Goal: Transaction & Acquisition: Book appointment/travel/reservation

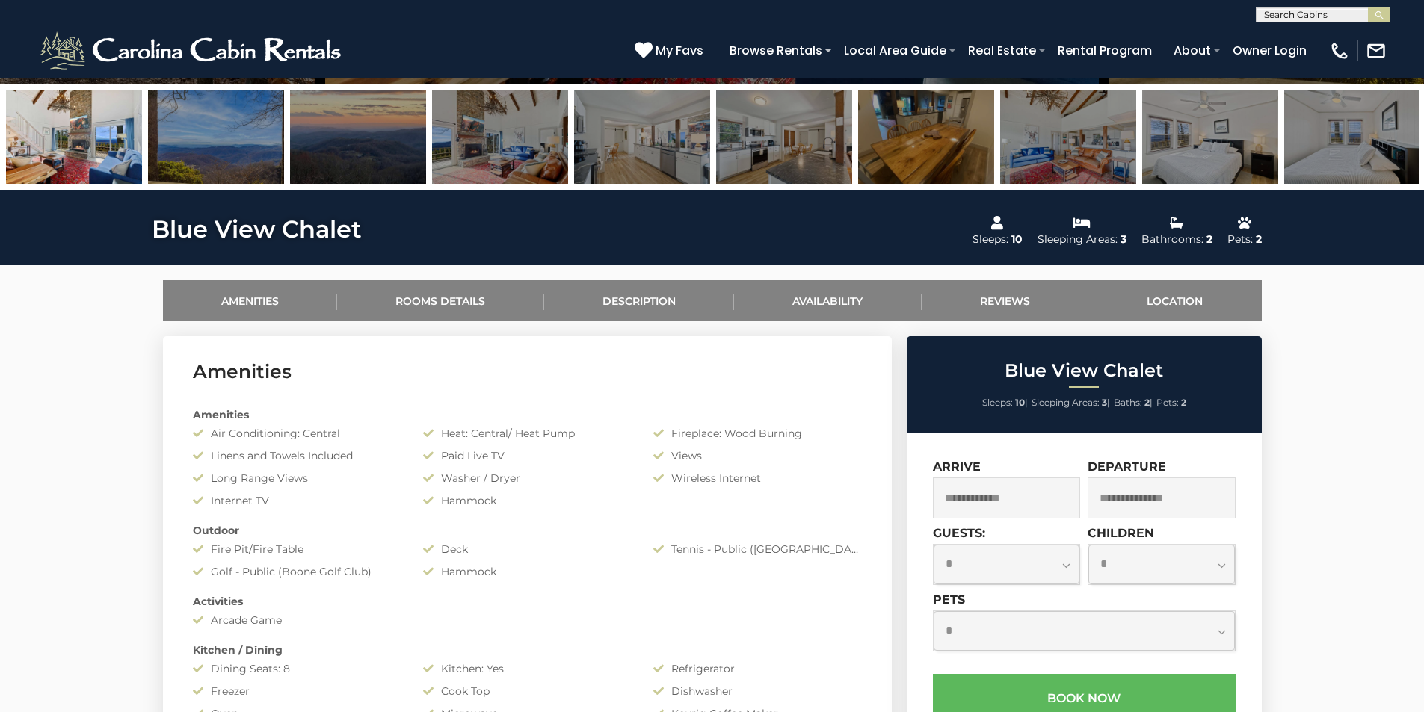
scroll to position [598, 0]
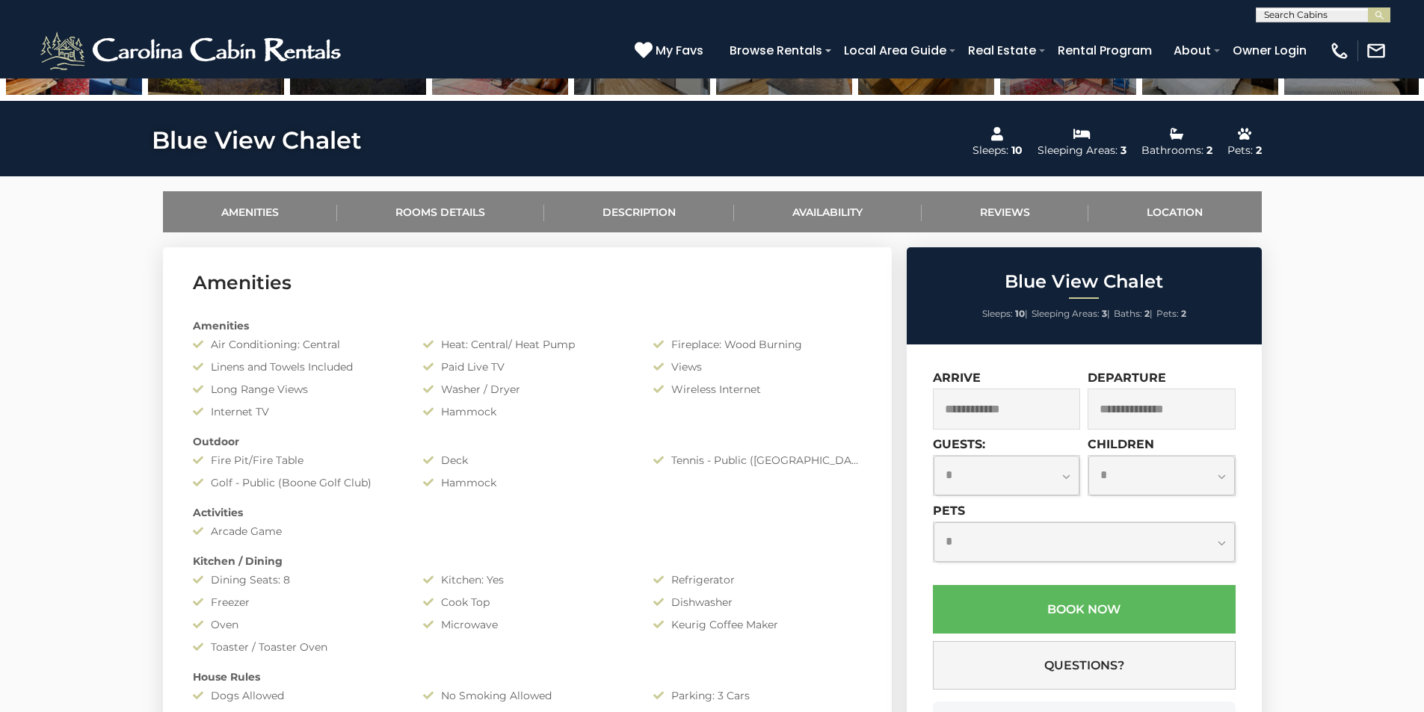
click at [1020, 413] on input "text" at bounding box center [1007, 409] width 148 height 41
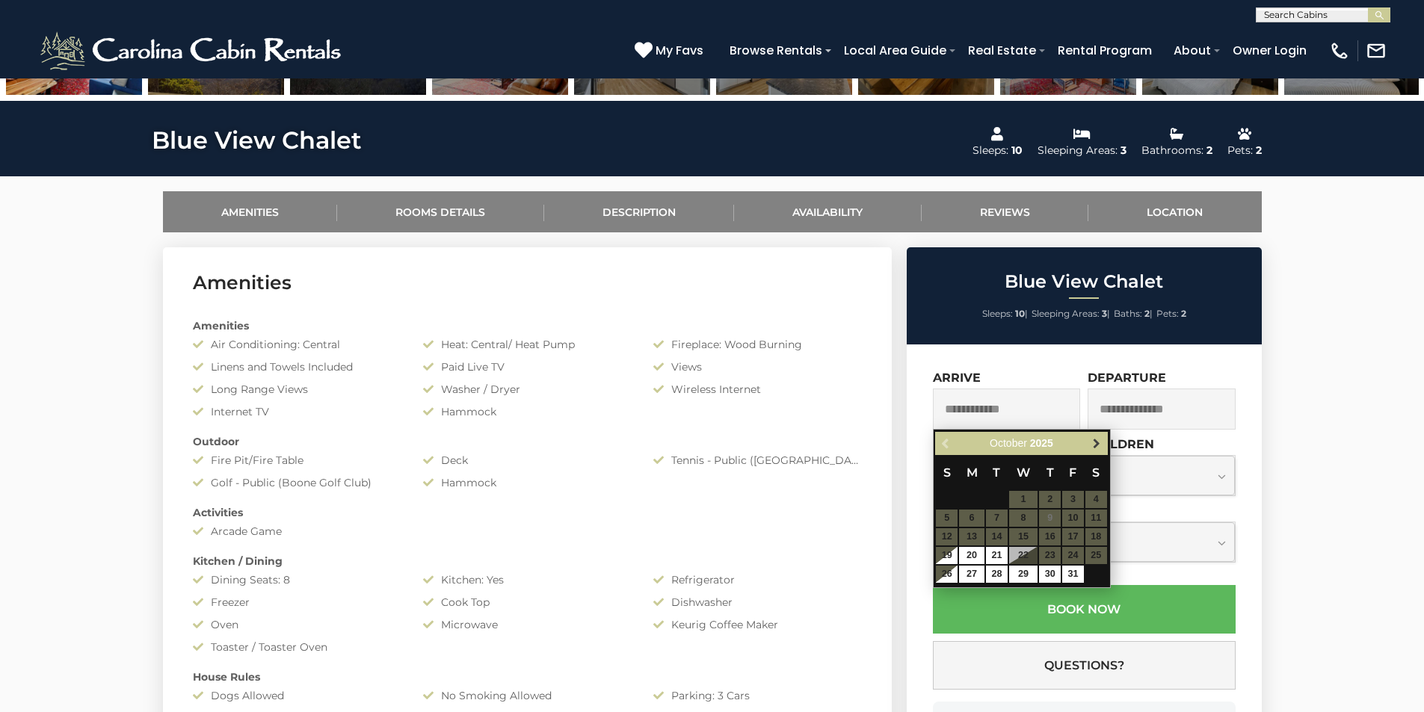
click at [1097, 449] on span "Next" at bounding box center [1097, 444] width 12 height 12
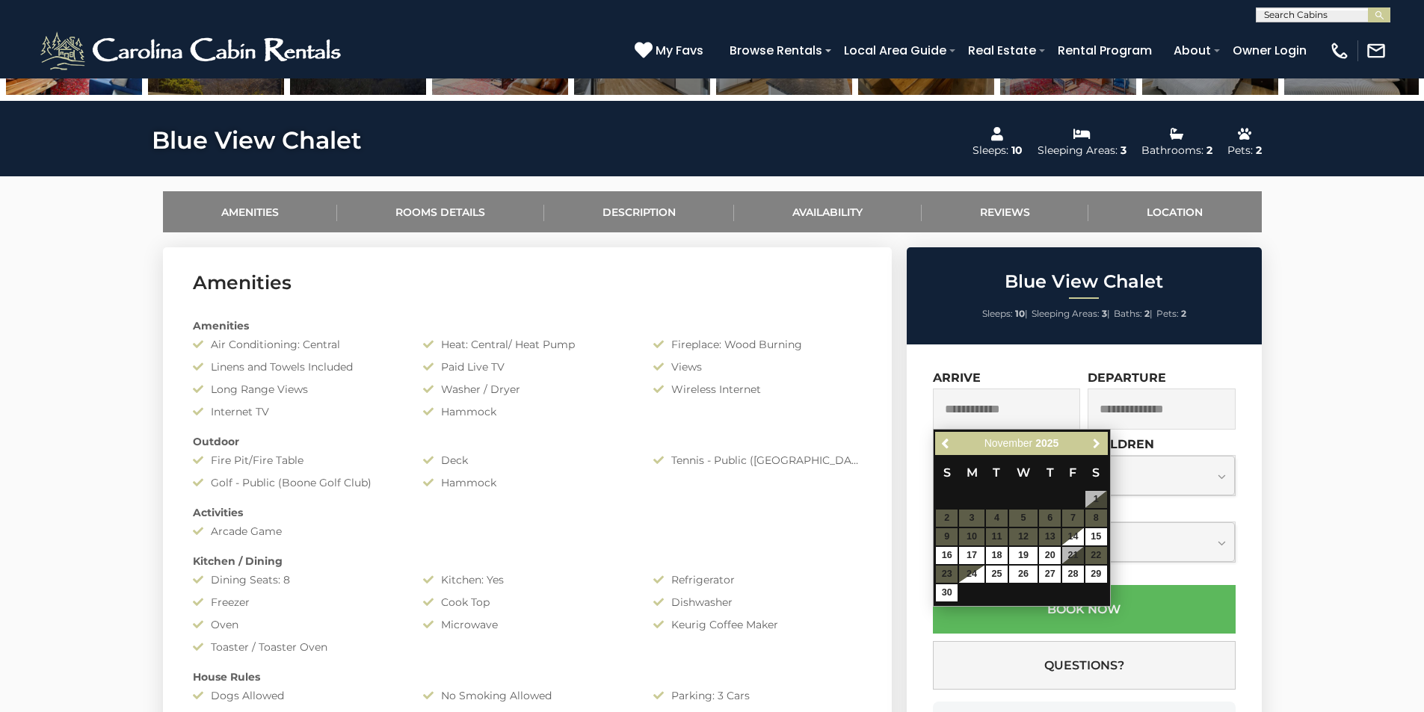
click at [1097, 449] on span "Next" at bounding box center [1097, 444] width 12 height 12
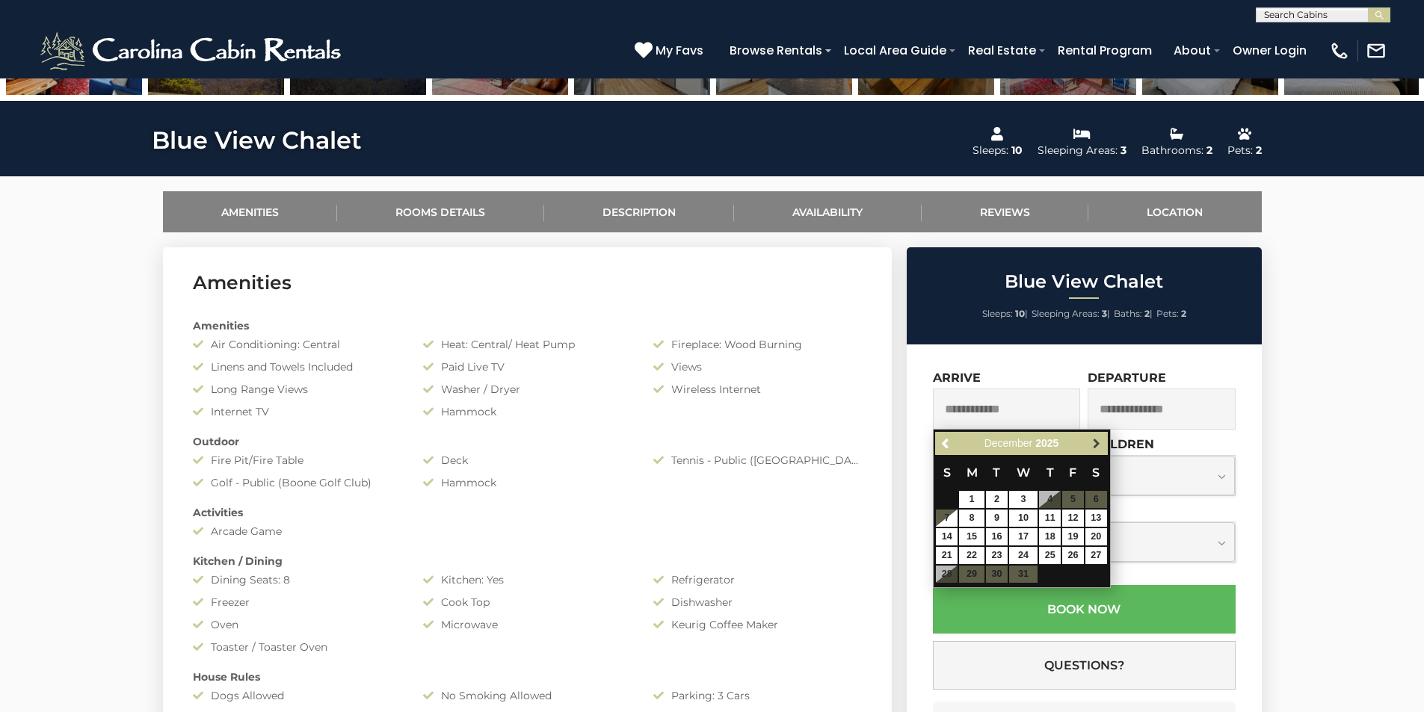
click at [1096, 444] on span "Next" at bounding box center [1097, 444] width 12 height 12
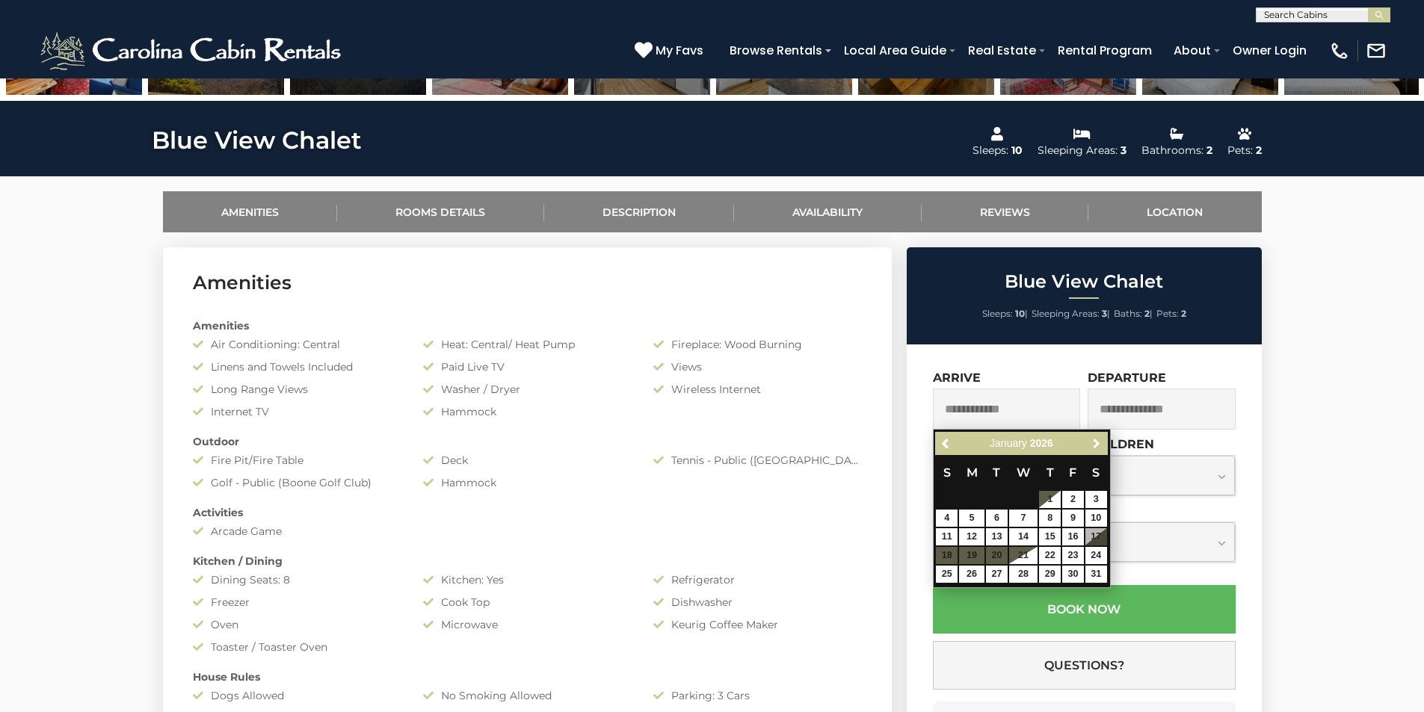
click at [1096, 444] on span "Next" at bounding box center [1097, 444] width 12 height 12
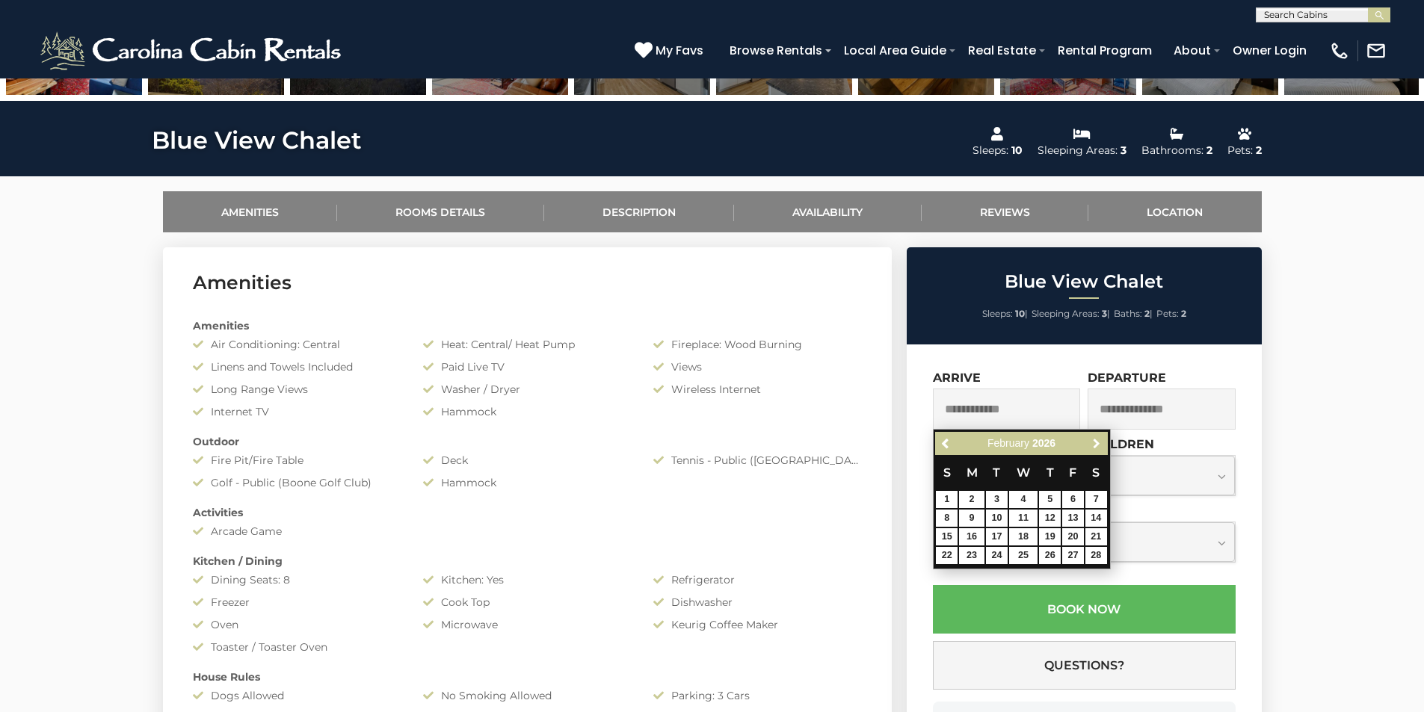
click at [1096, 444] on span "Next" at bounding box center [1097, 444] width 12 height 12
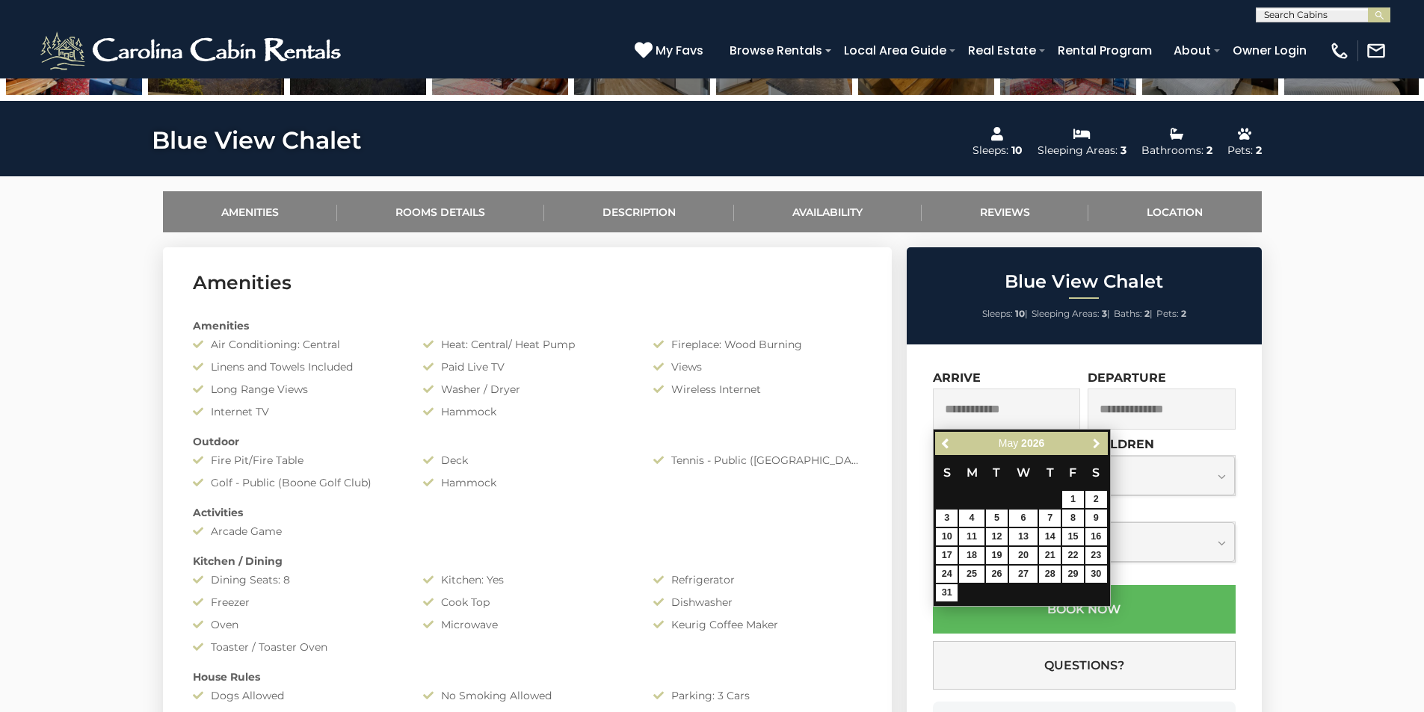
click at [1096, 444] on span "Next" at bounding box center [1097, 444] width 12 height 12
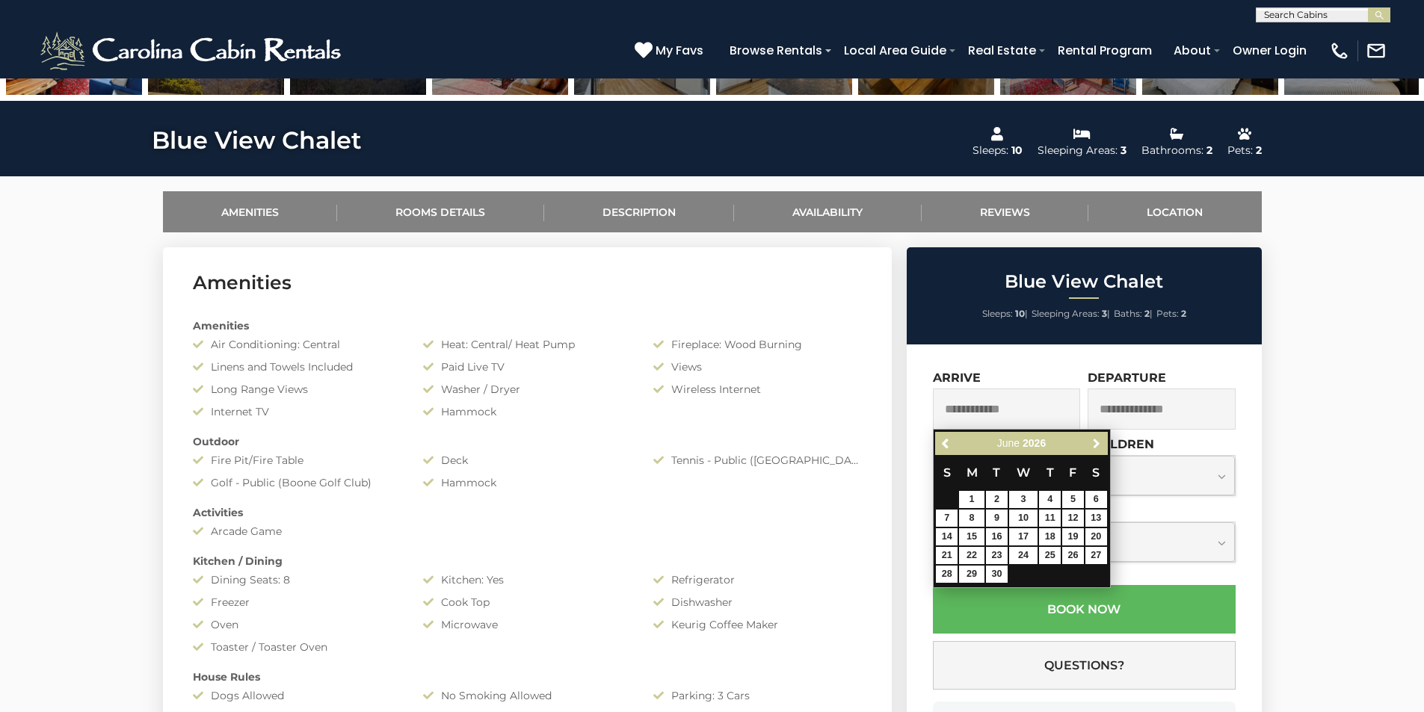
click at [1096, 444] on span "Next" at bounding box center [1097, 444] width 12 height 12
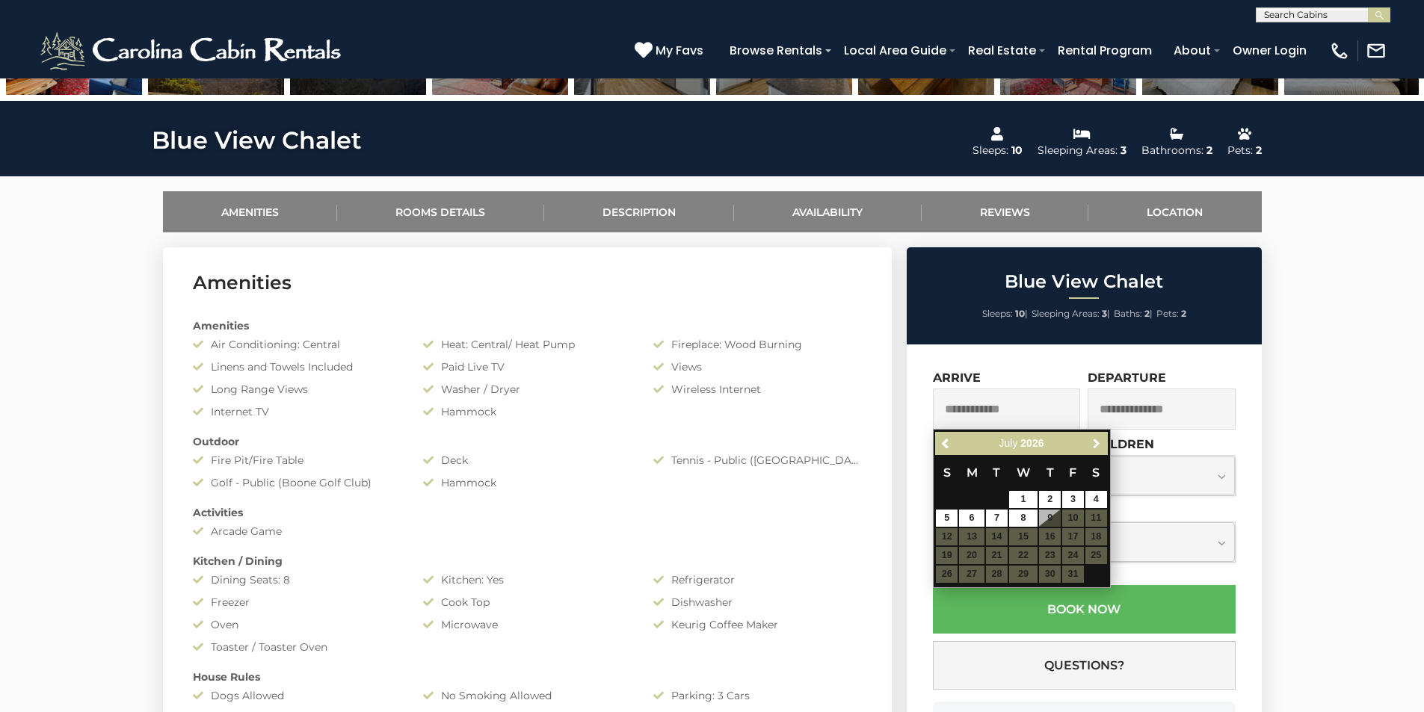
click at [1096, 444] on span "Next" at bounding box center [1097, 444] width 12 height 12
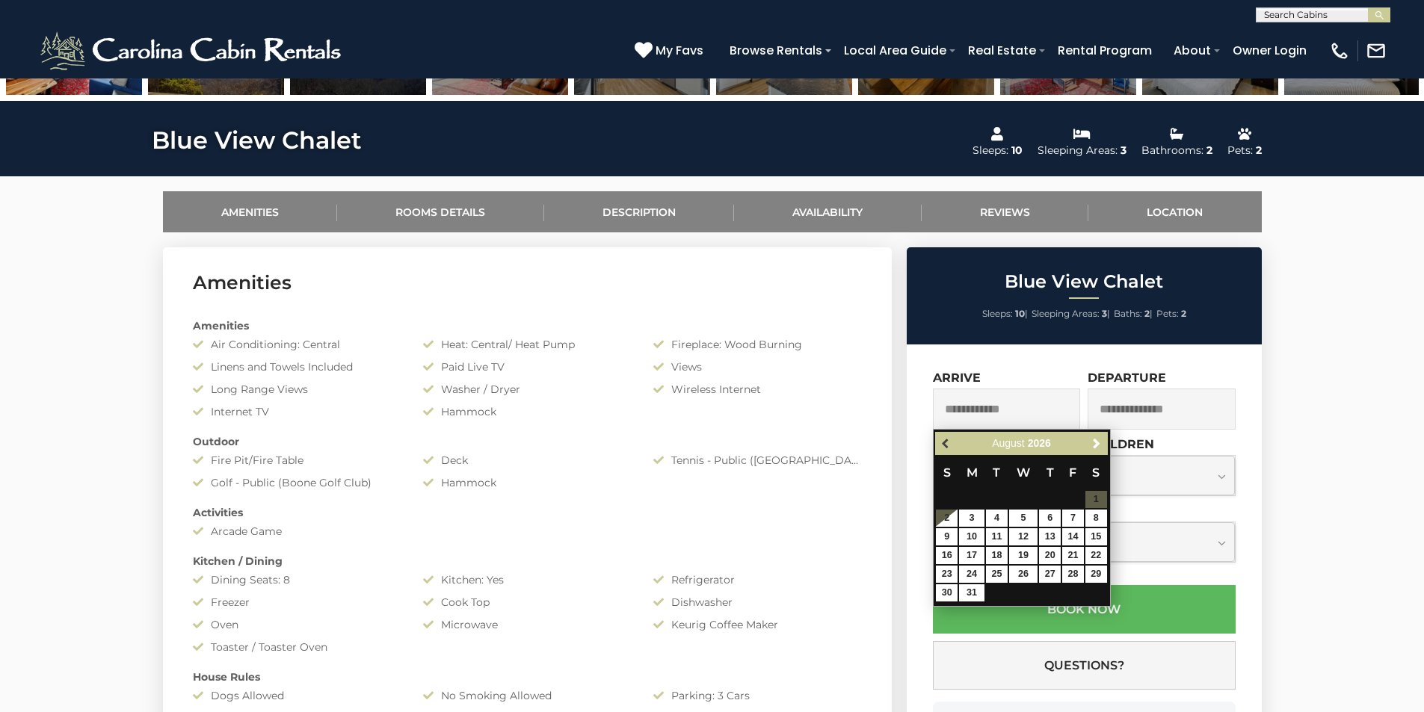
click at [946, 443] on span "Previous" at bounding box center [946, 444] width 12 height 12
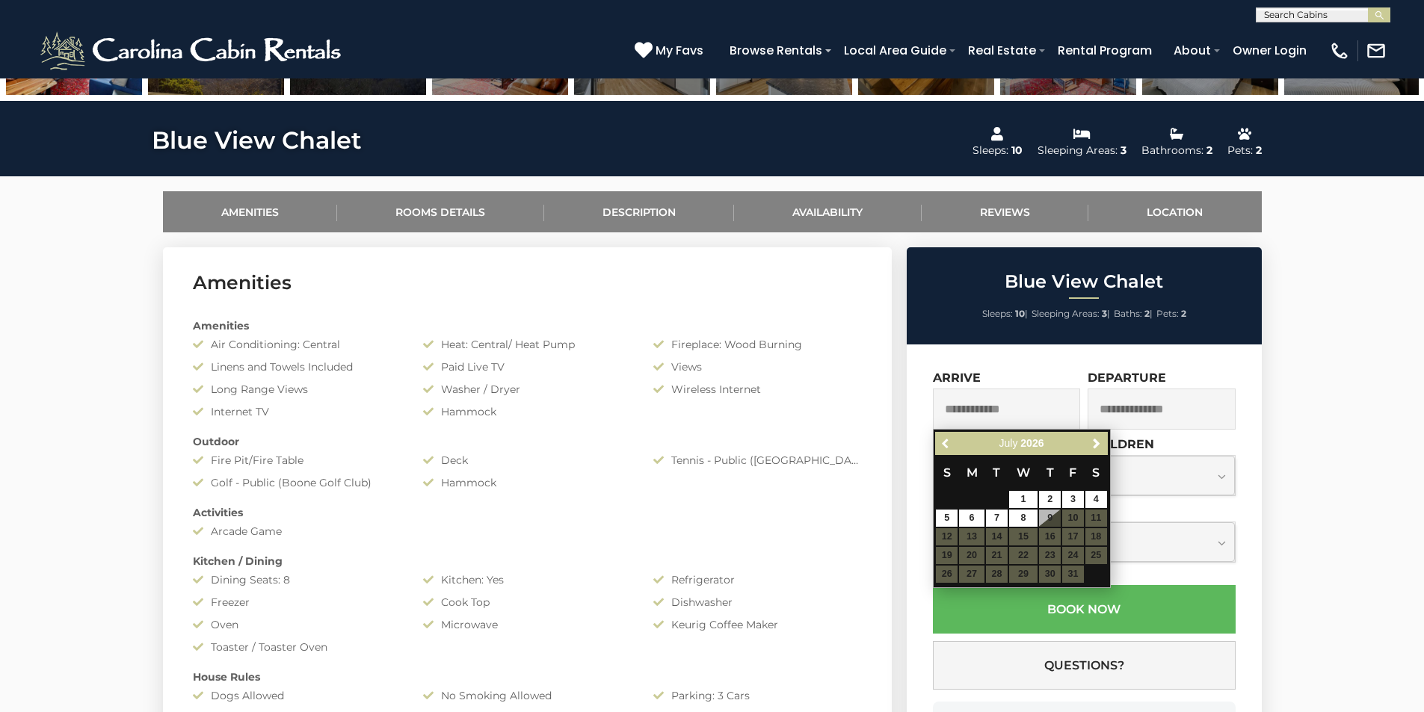
click at [946, 443] on span "Previous" at bounding box center [946, 444] width 12 height 12
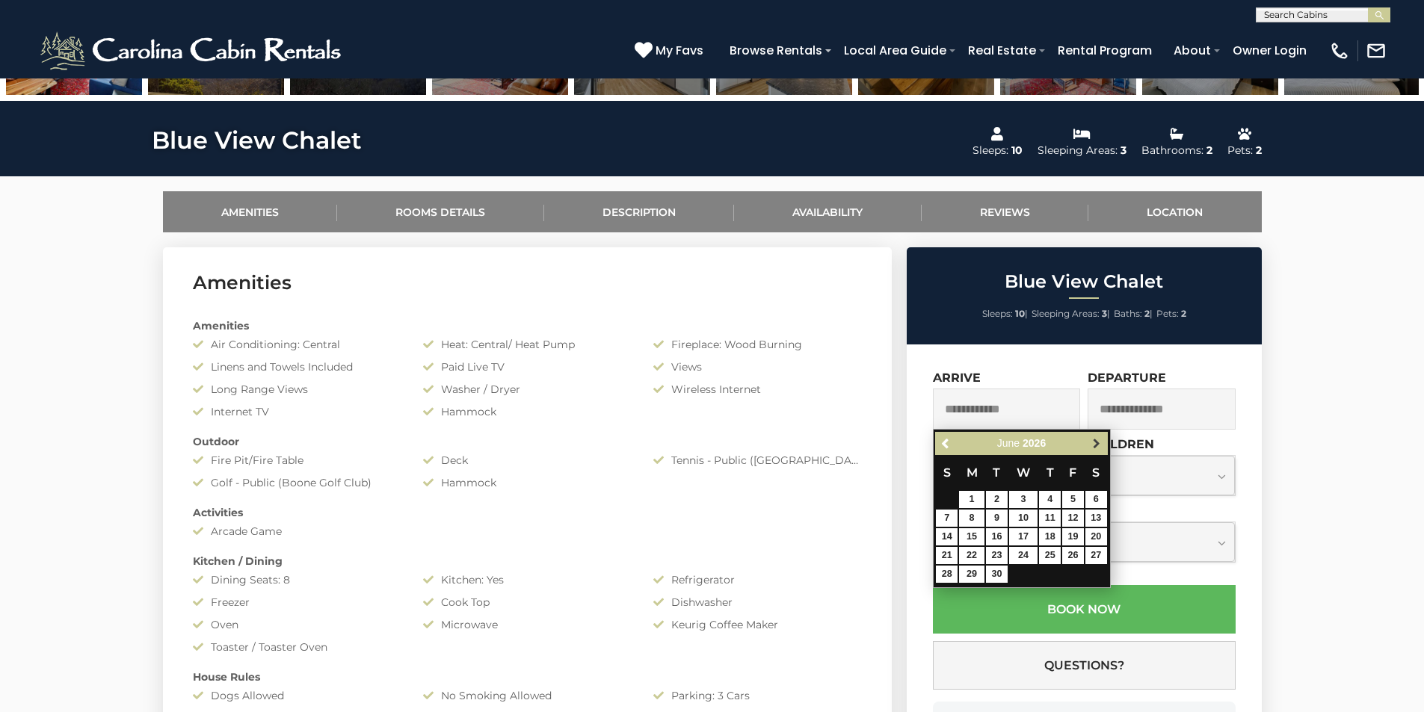
click at [1094, 443] on span "Next" at bounding box center [1097, 444] width 12 height 12
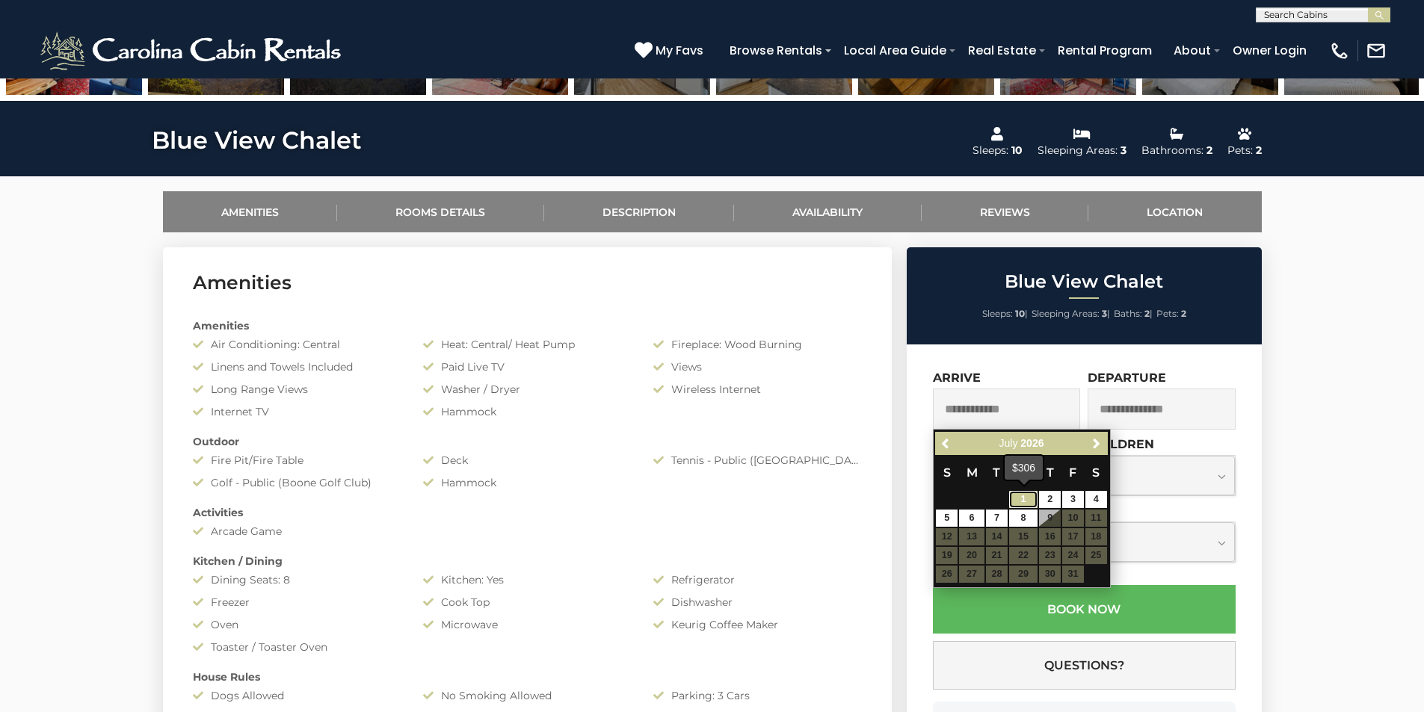
click at [1023, 496] on link "1" at bounding box center [1023, 499] width 28 height 17
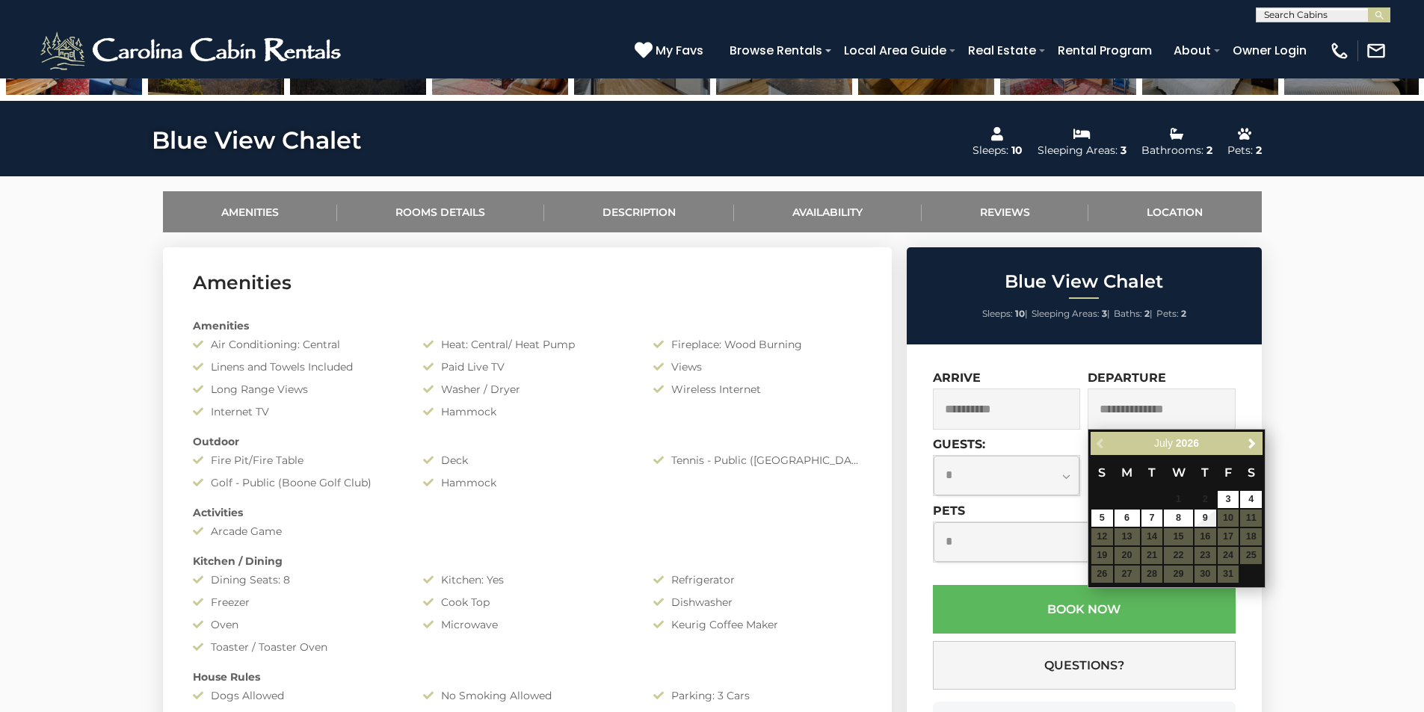
click at [1100, 443] on div "Previous Next July 2026" at bounding box center [1177, 443] width 172 height 23
click at [1003, 405] on input "**********" at bounding box center [1007, 409] width 148 height 41
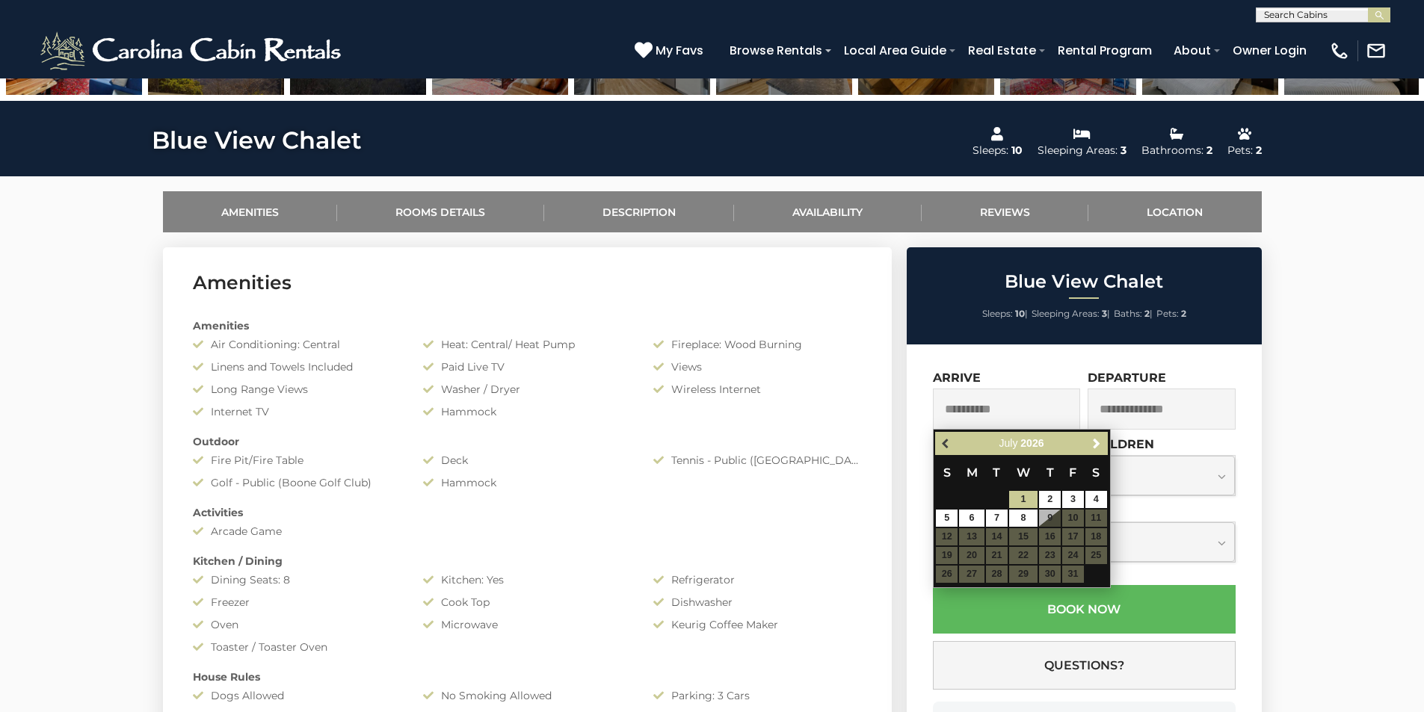
click at [948, 446] on span "Previous" at bounding box center [946, 444] width 12 height 12
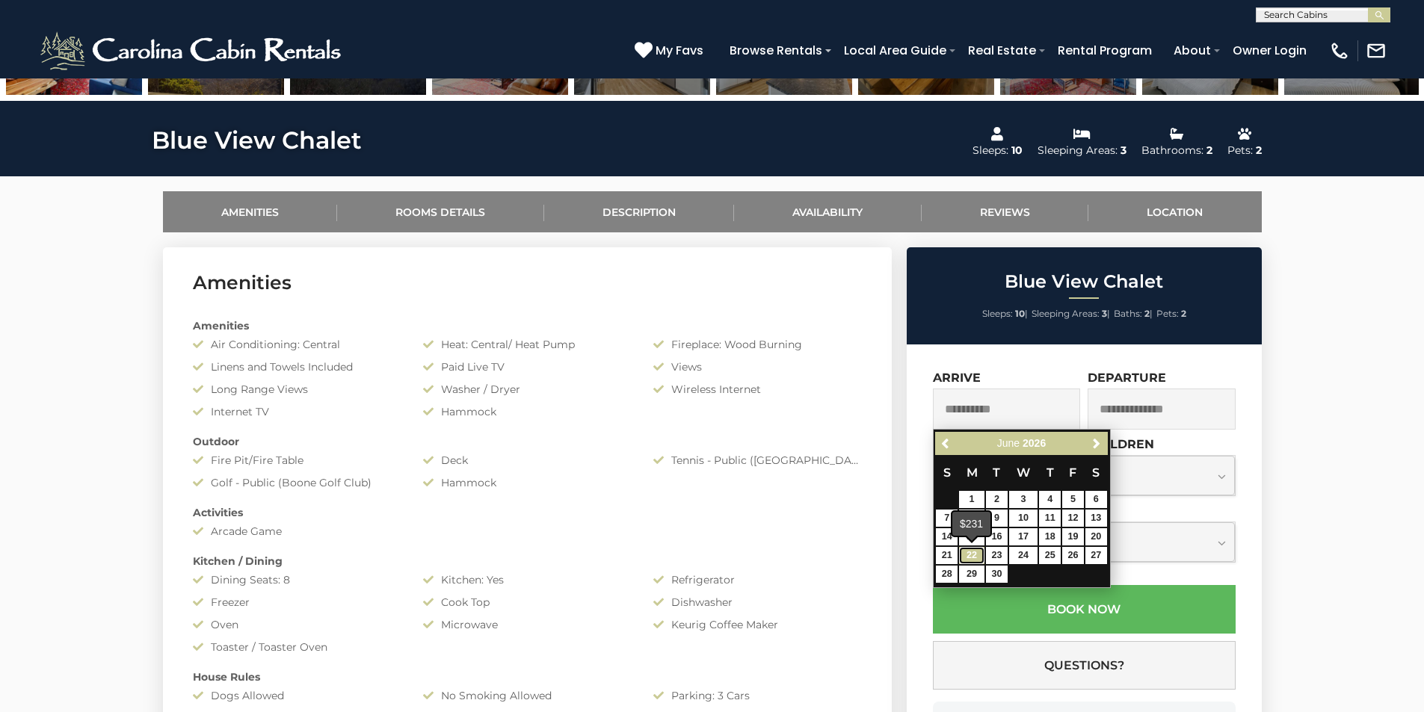
click at [967, 560] on link "22" at bounding box center [971, 555] width 25 height 17
type input "**********"
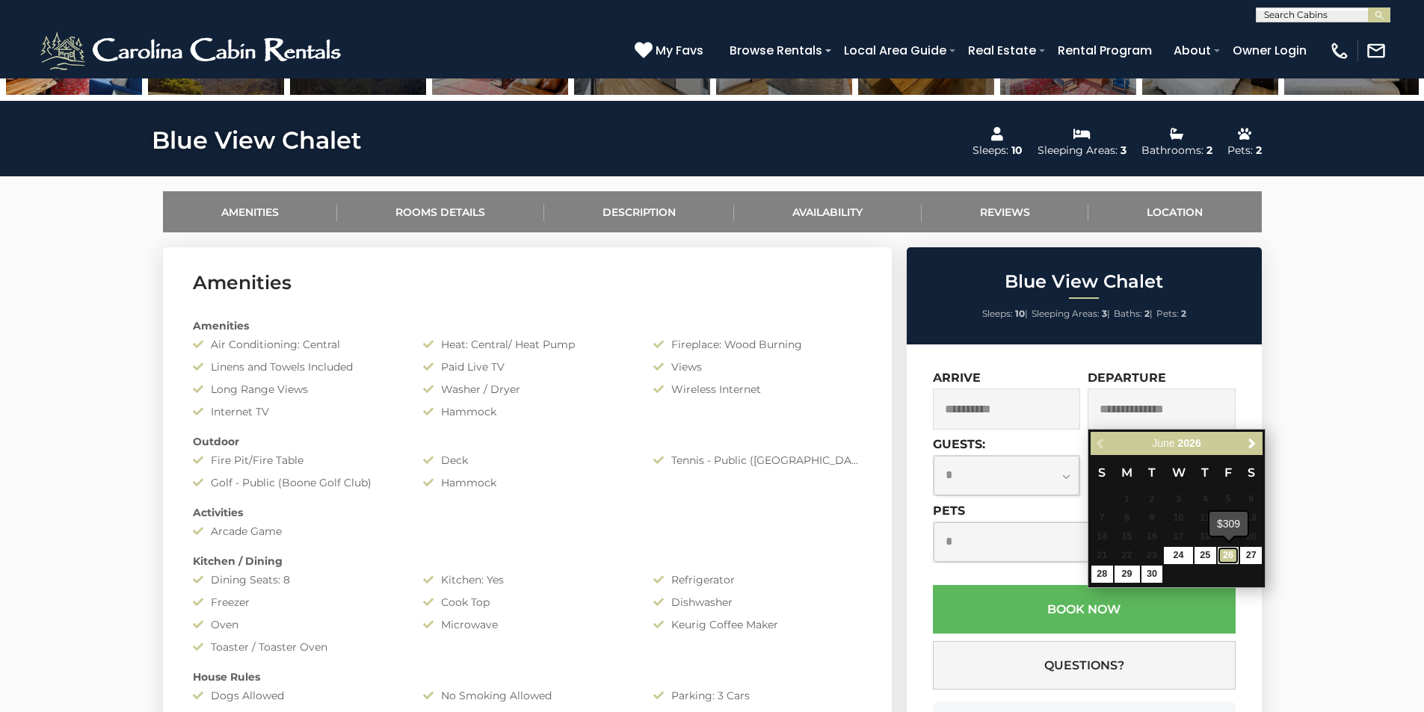
click at [1223, 558] on link "26" at bounding box center [1229, 555] width 22 height 17
type input "**********"
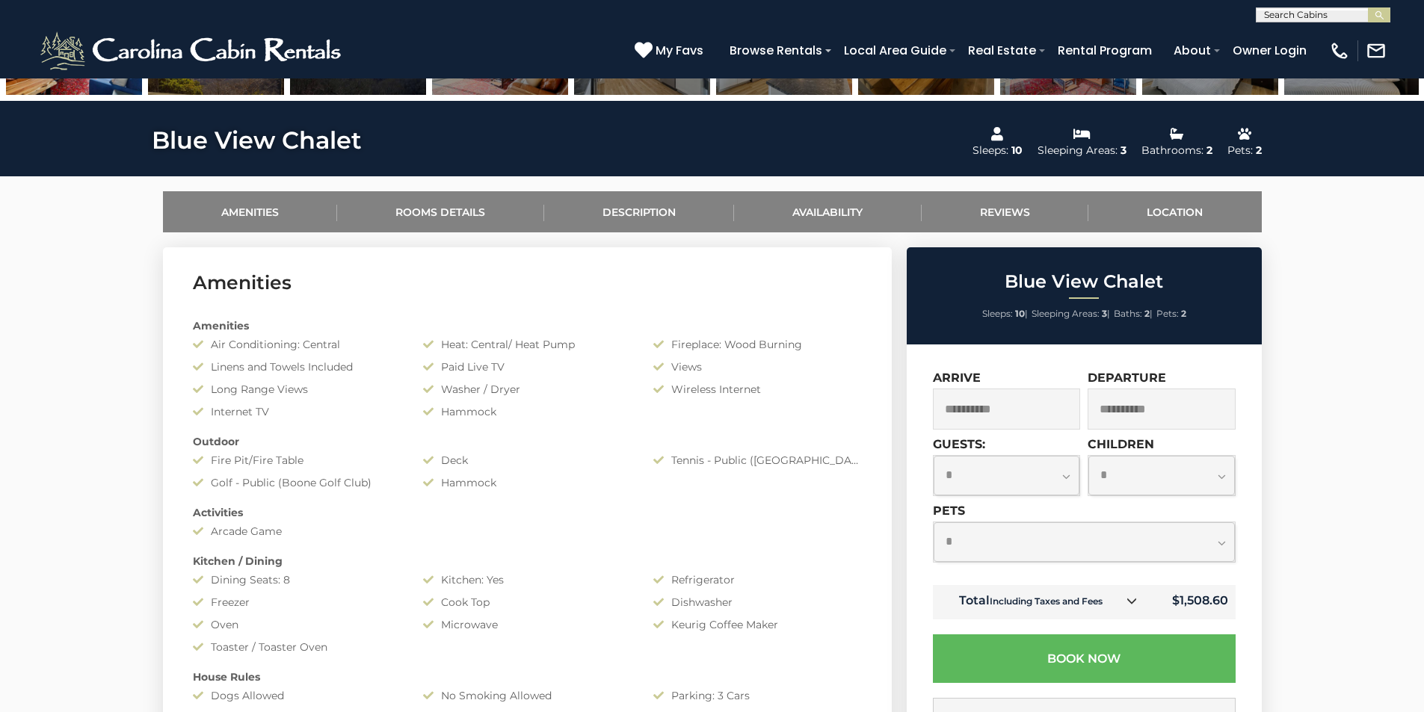
click at [1131, 603] on icon at bounding box center [1132, 601] width 10 height 10
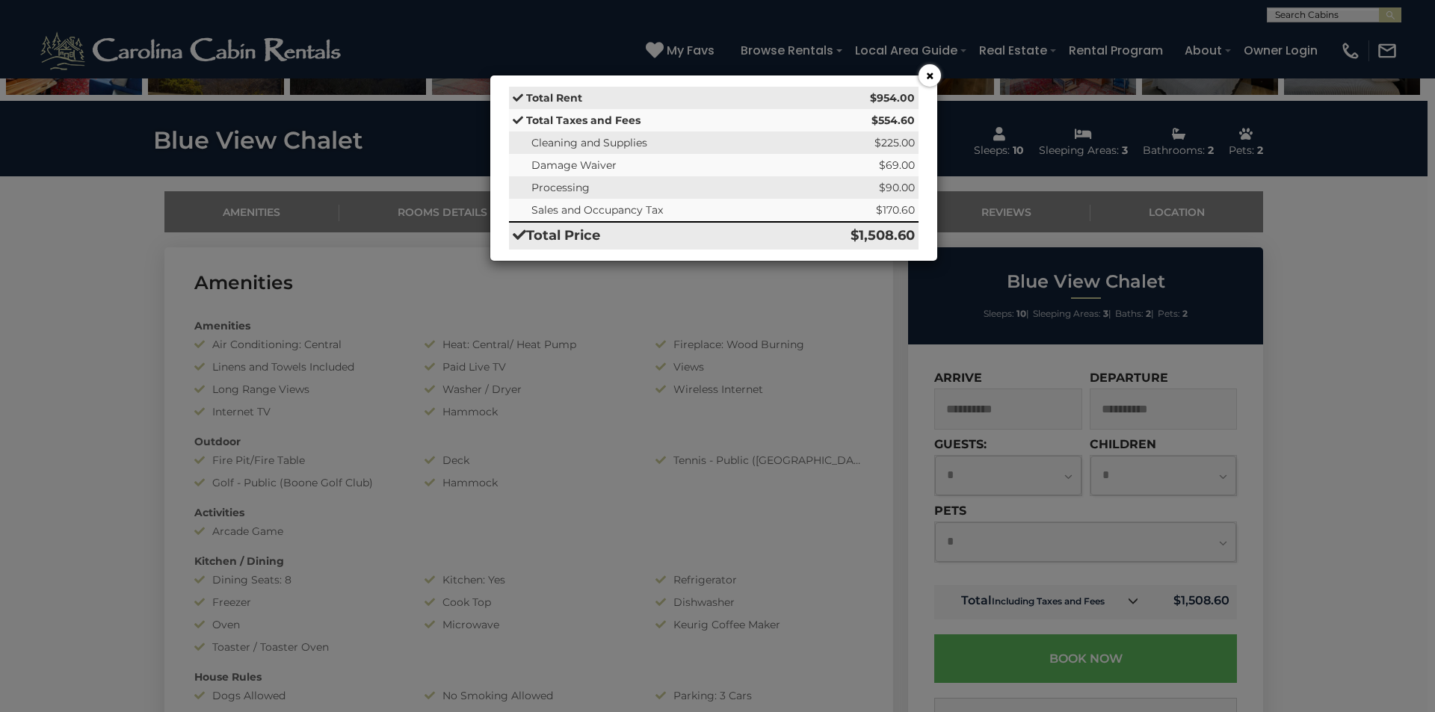
click at [927, 79] on button "×" at bounding box center [930, 75] width 22 height 22
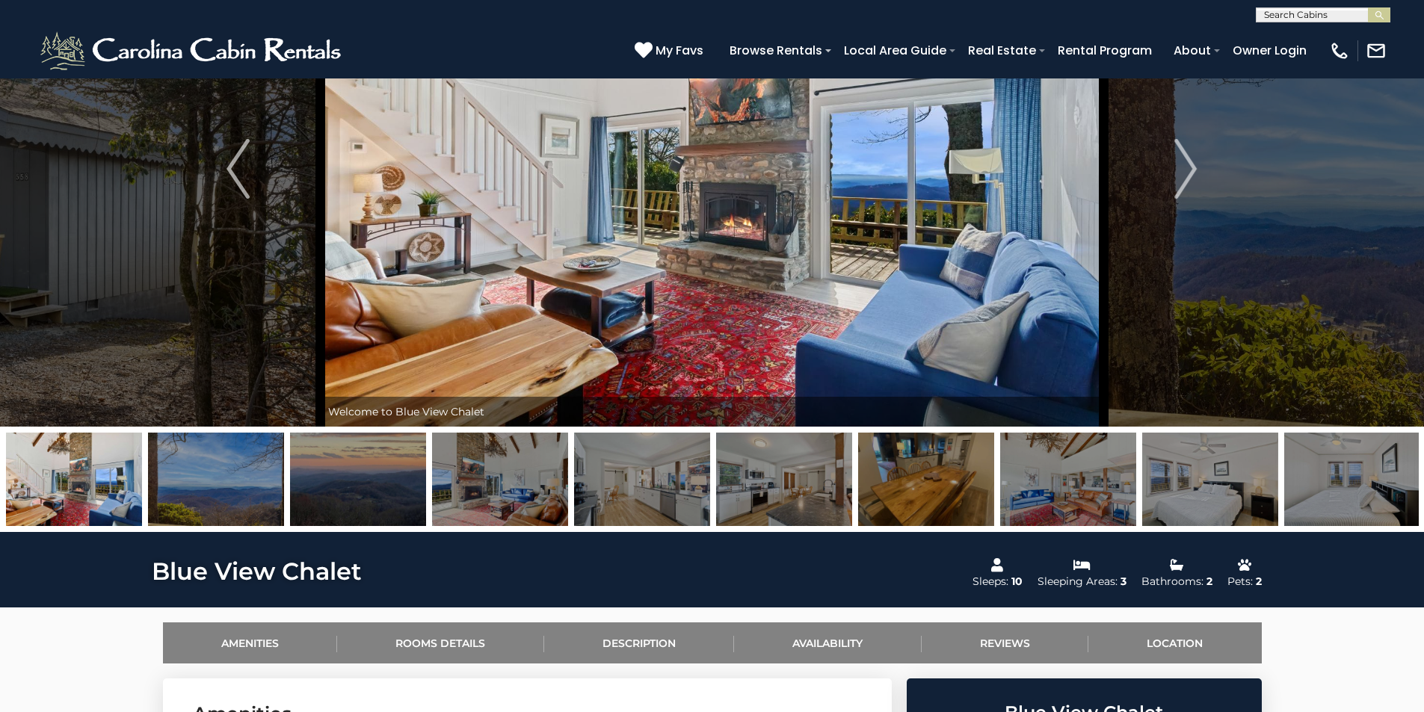
scroll to position [0, 0]
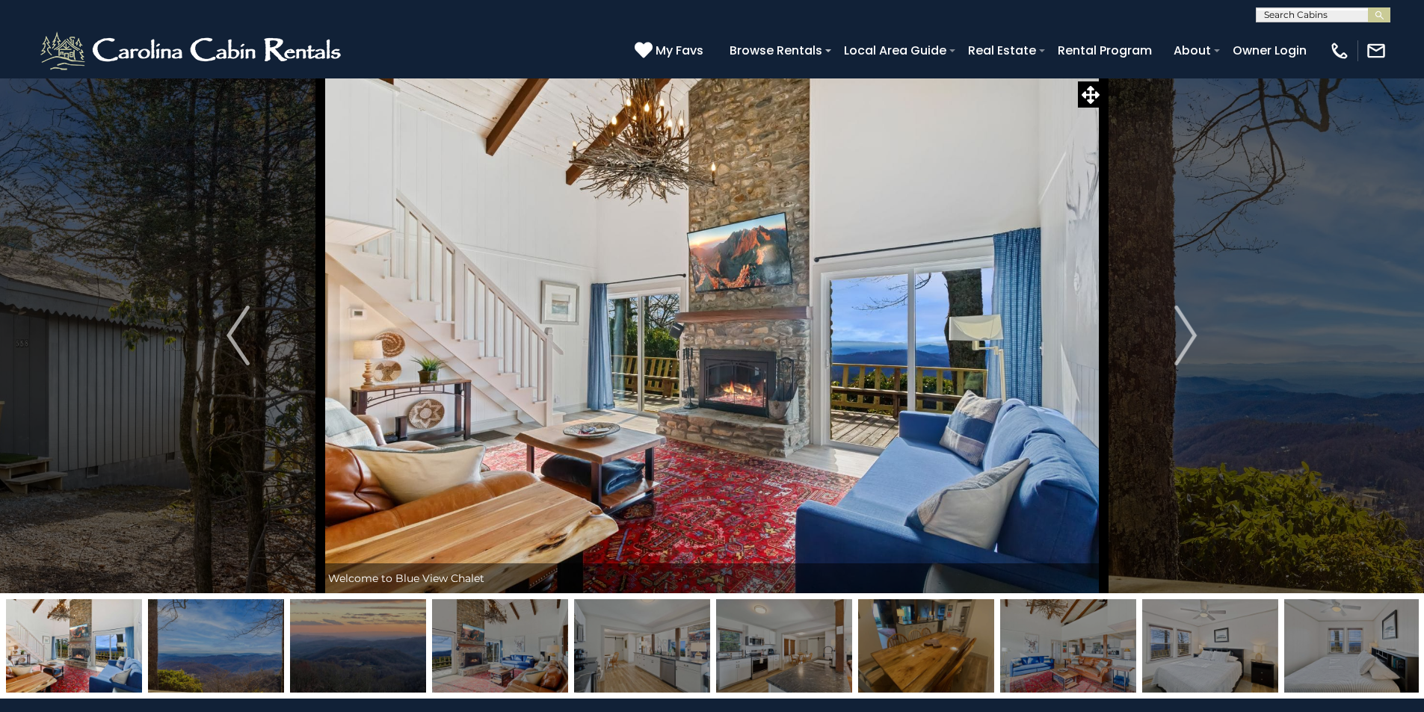
click at [1337, 14] on input "text" at bounding box center [1322, 17] width 131 height 15
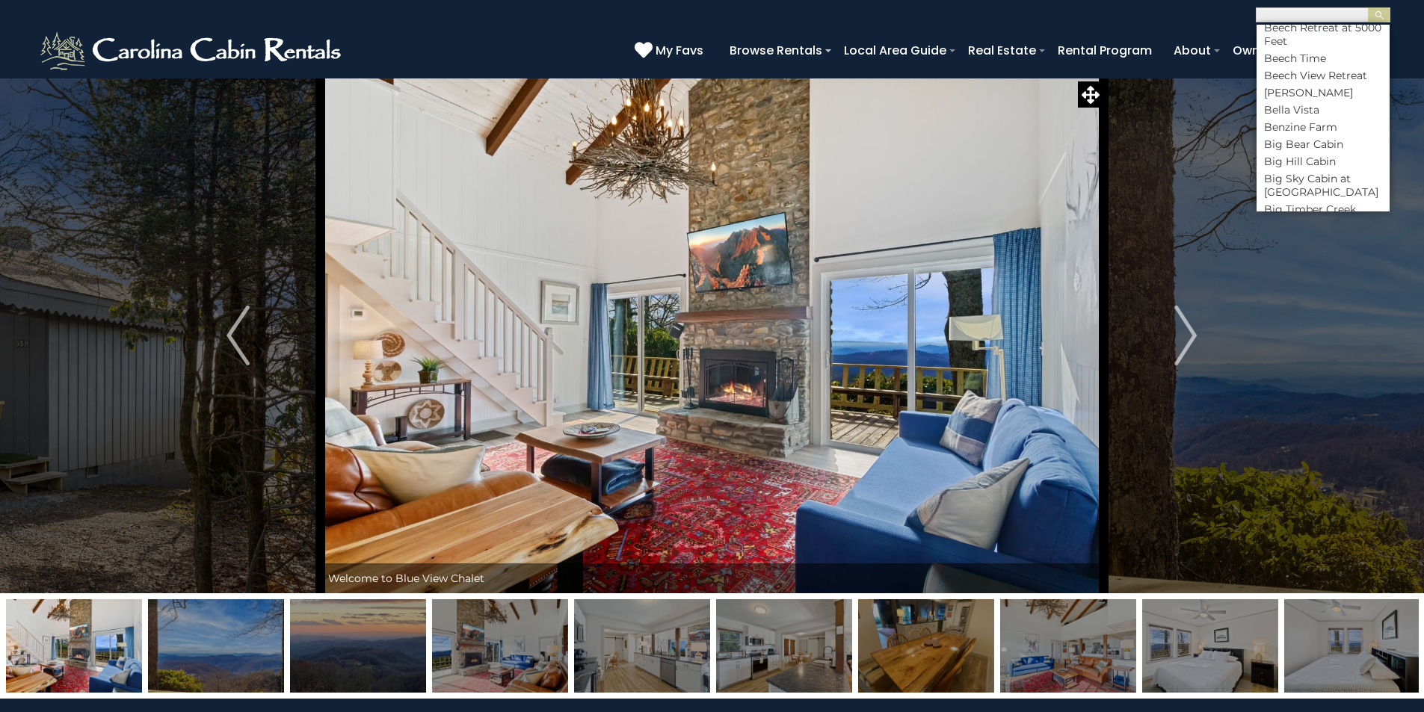
scroll to position [1271, 0]
click at [281, 54] on img at bounding box center [192, 50] width 310 height 45
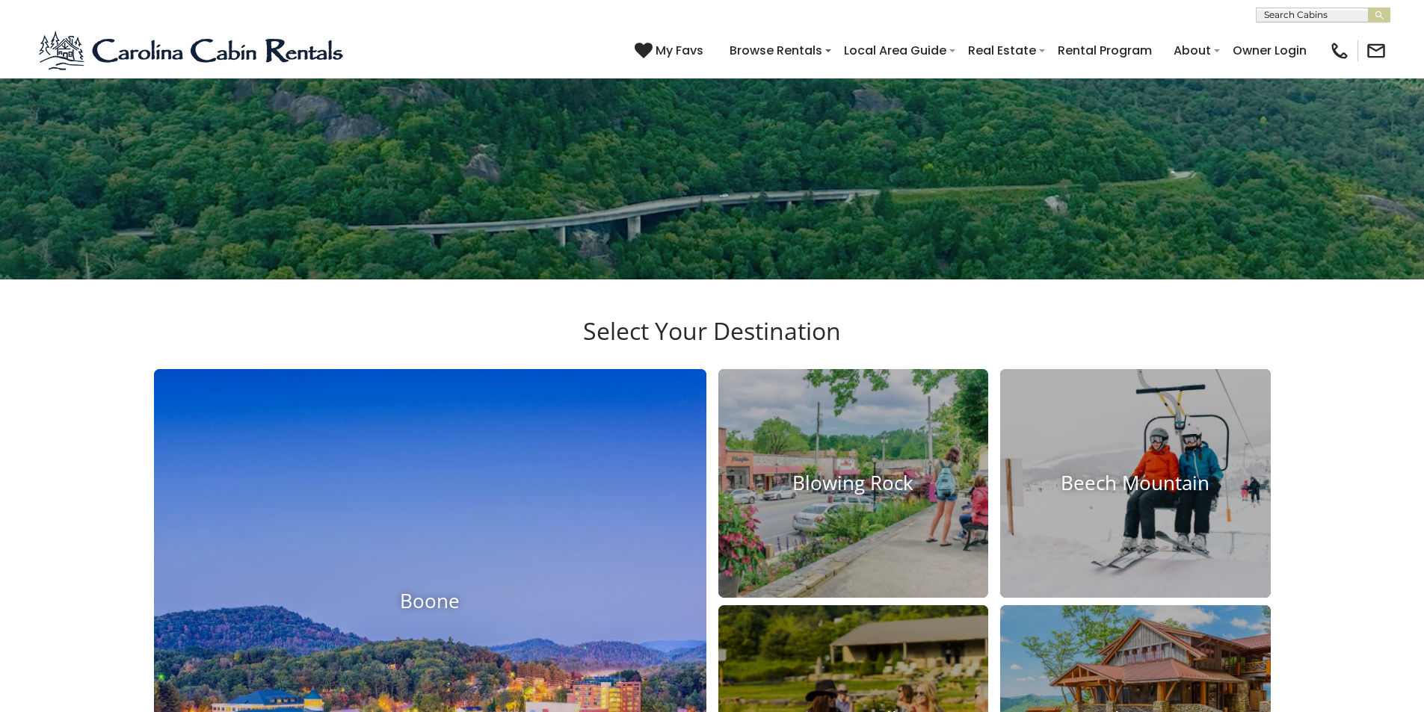
scroll to position [449, 0]
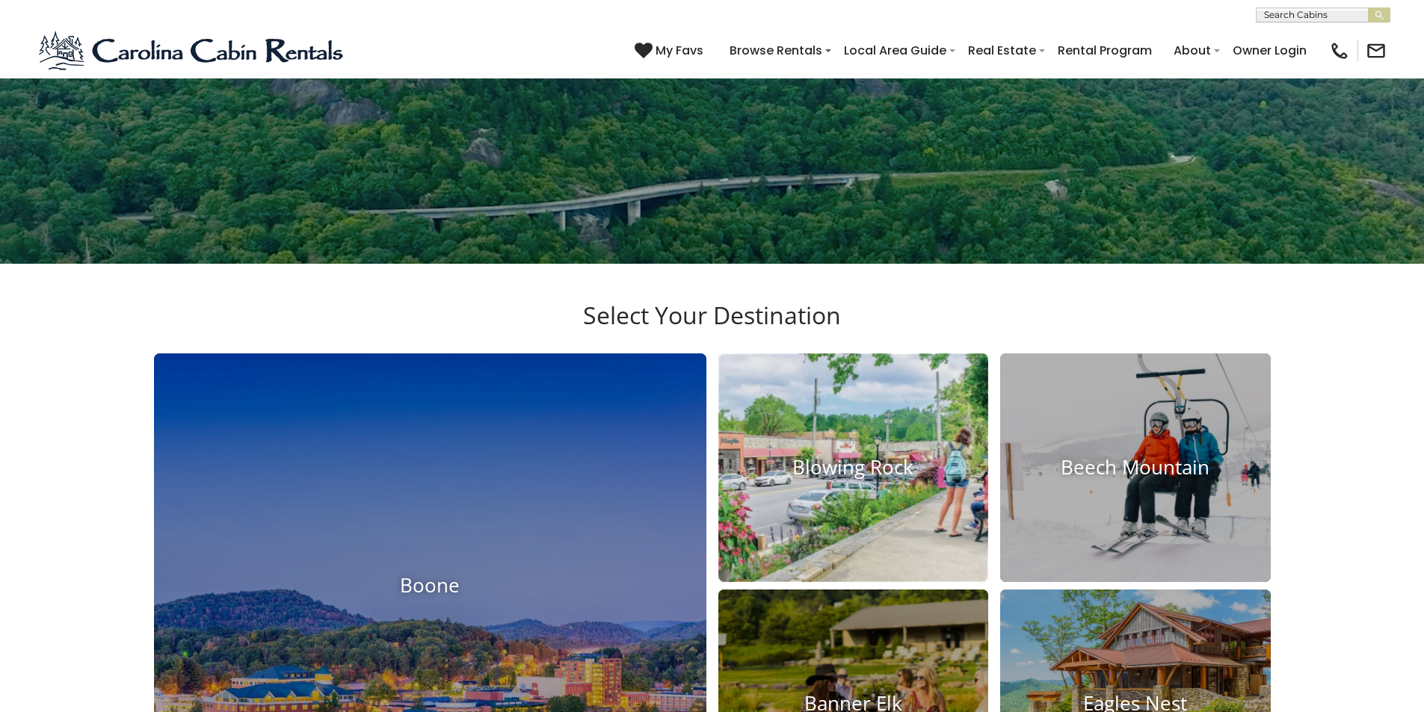
click at [804, 461] on h4 "Blowing Rock" at bounding box center [853, 467] width 271 height 23
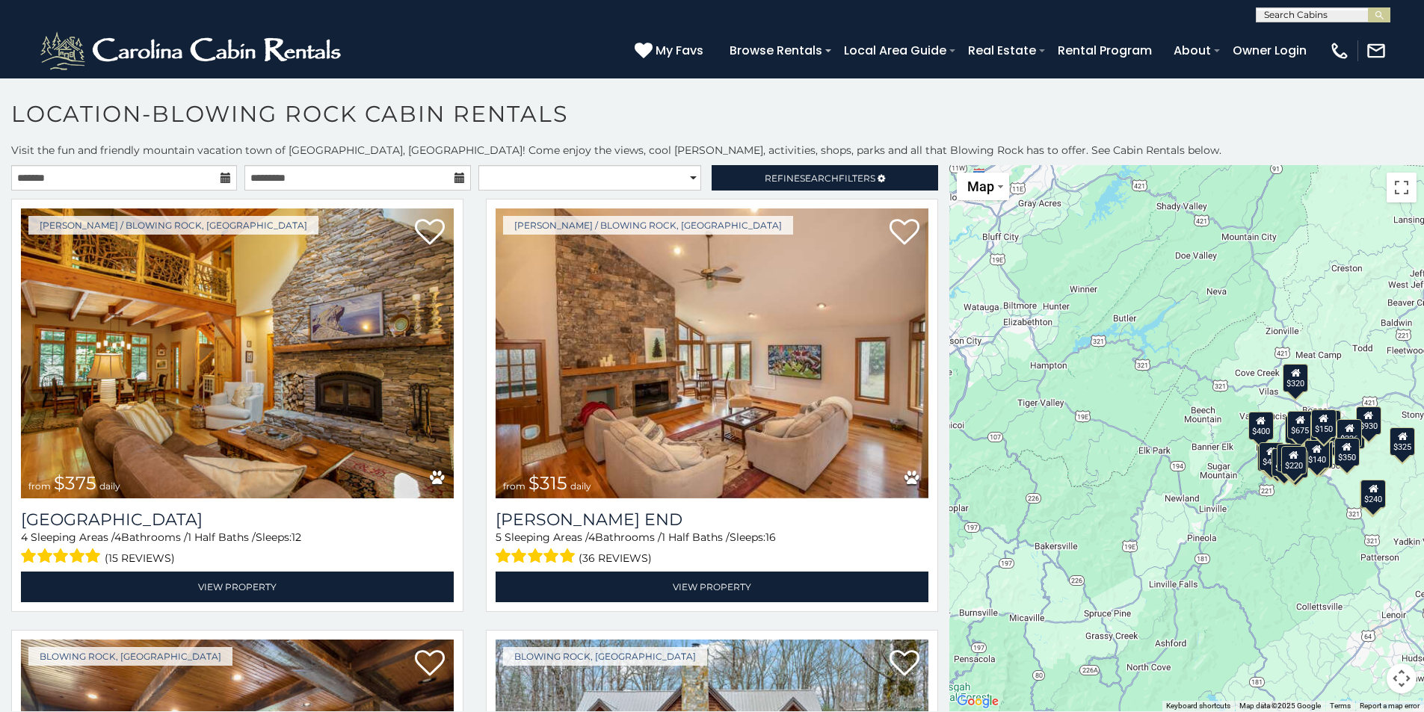
click at [1331, 488] on div "$375 $315 $695 $380 $299 $275 $125 $140 $325 $315 $375 $285 $250 $325 $675 $930…" at bounding box center [1186, 438] width 475 height 546
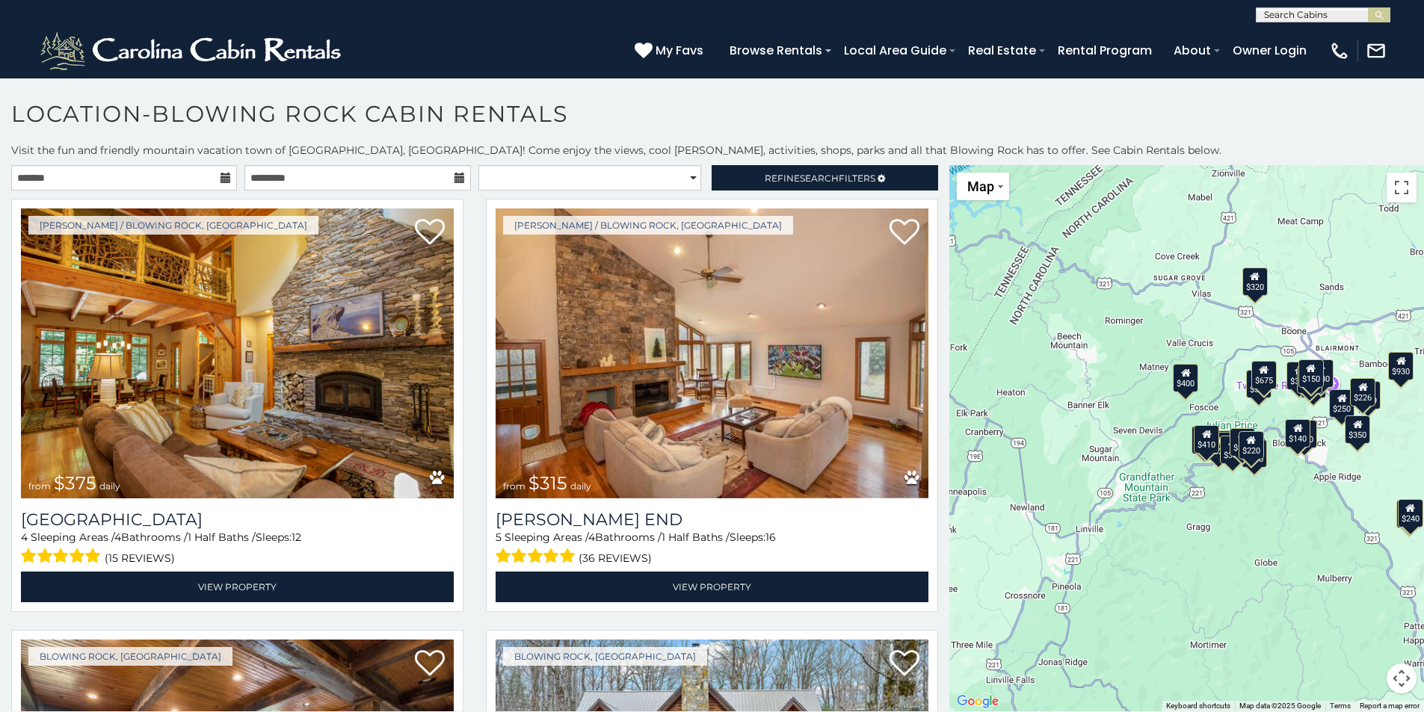
click at [1331, 488] on div "$375 $315 $695 $380 $299 $275 $125 $140 $325 $315 $375 $285 $250 $325 $675 $930…" at bounding box center [1186, 438] width 475 height 546
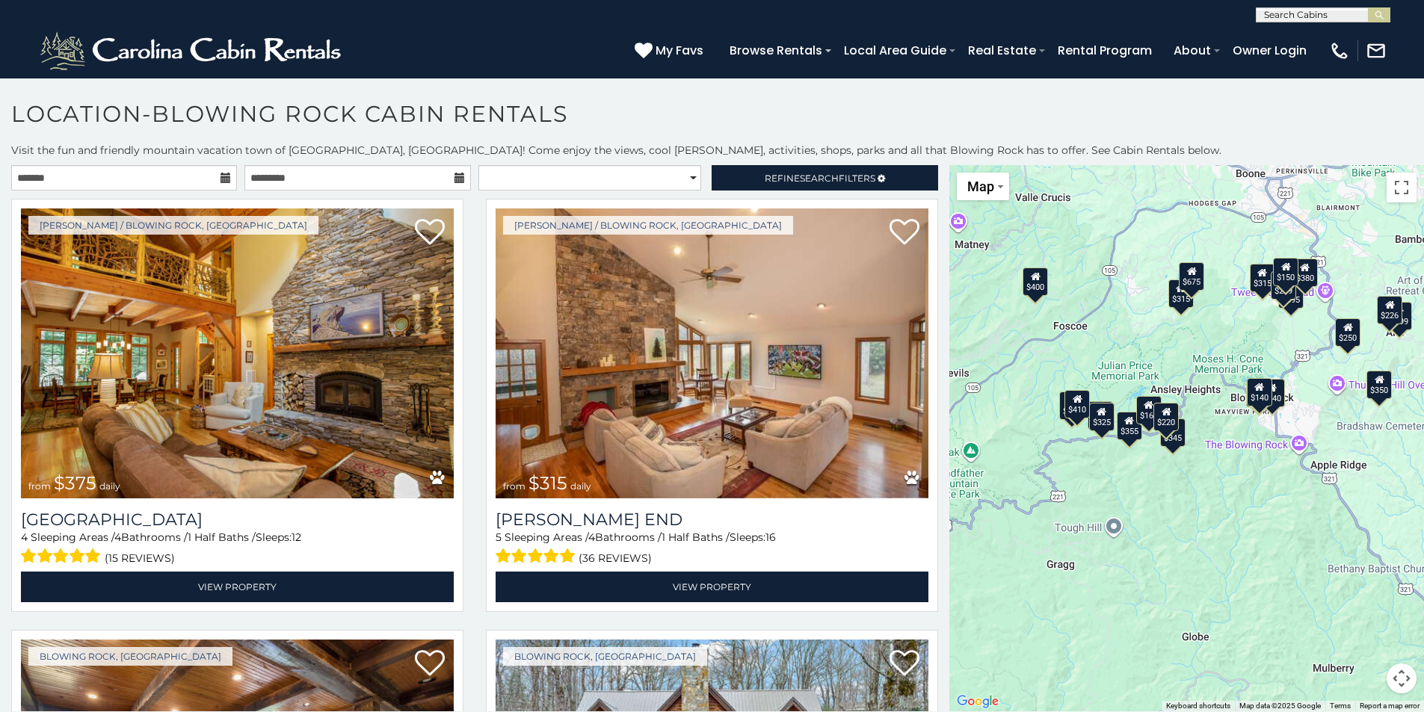
click at [1252, 398] on div "$140" at bounding box center [1259, 392] width 25 height 28
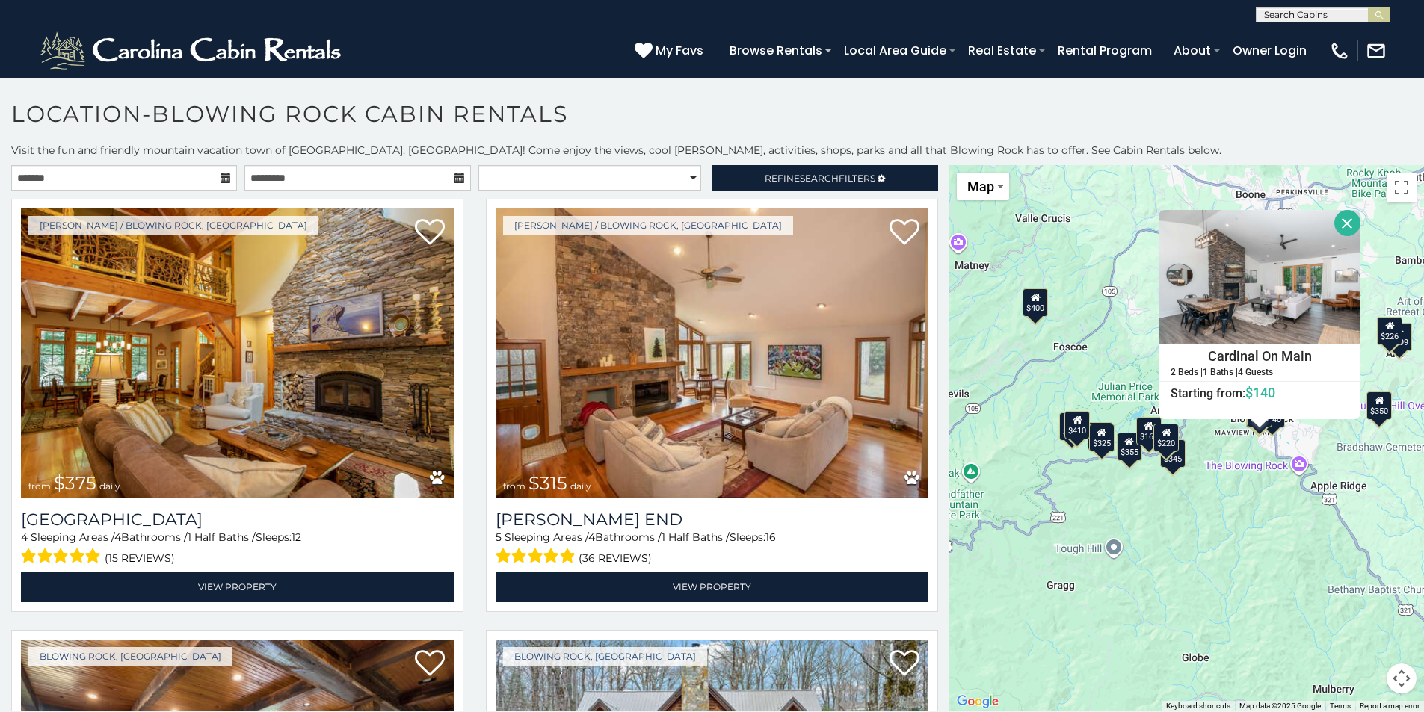
click at [1340, 227] on button "Close" at bounding box center [1347, 223] width 26 height 26
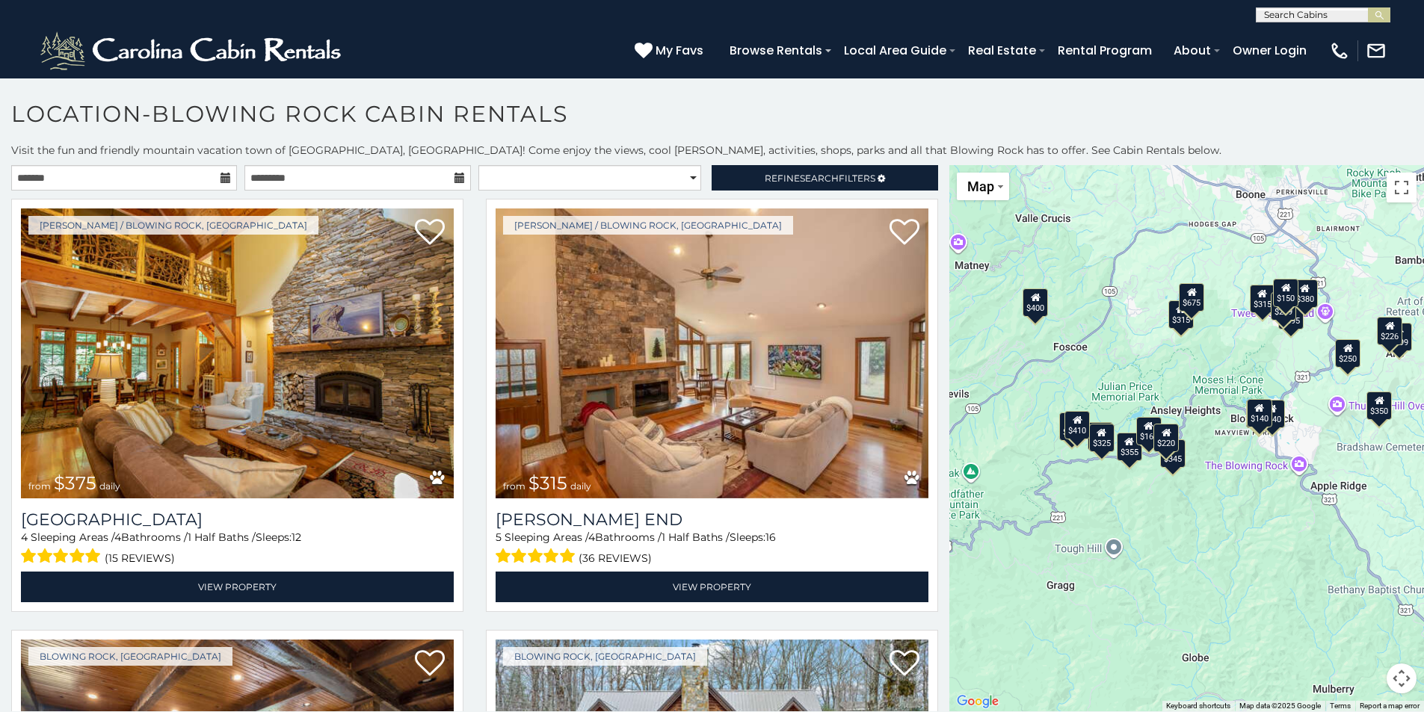
click at [1273, 411] on div "$140" at bounding box center [1272, 414] width 25 height 28
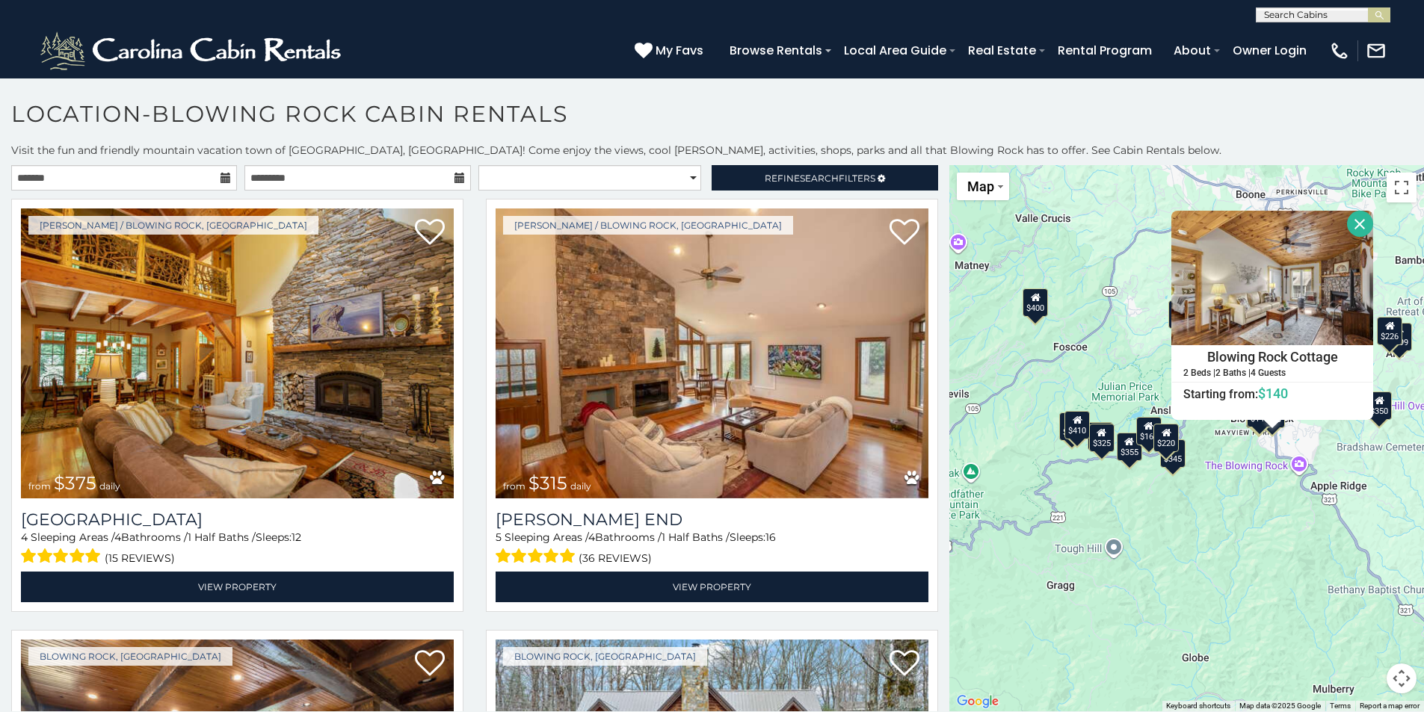
click at [1269, 556] on div "$375 $315 $695 $380 $299 $275 $125 $140 $325 $315 $375 $285 $250 $325 $675 $930…" at bounding box center [1186, 438] width 475 height 546
click at [1377, 408] on div "$350" at bounding box center [1379, 405] width 25 height 28
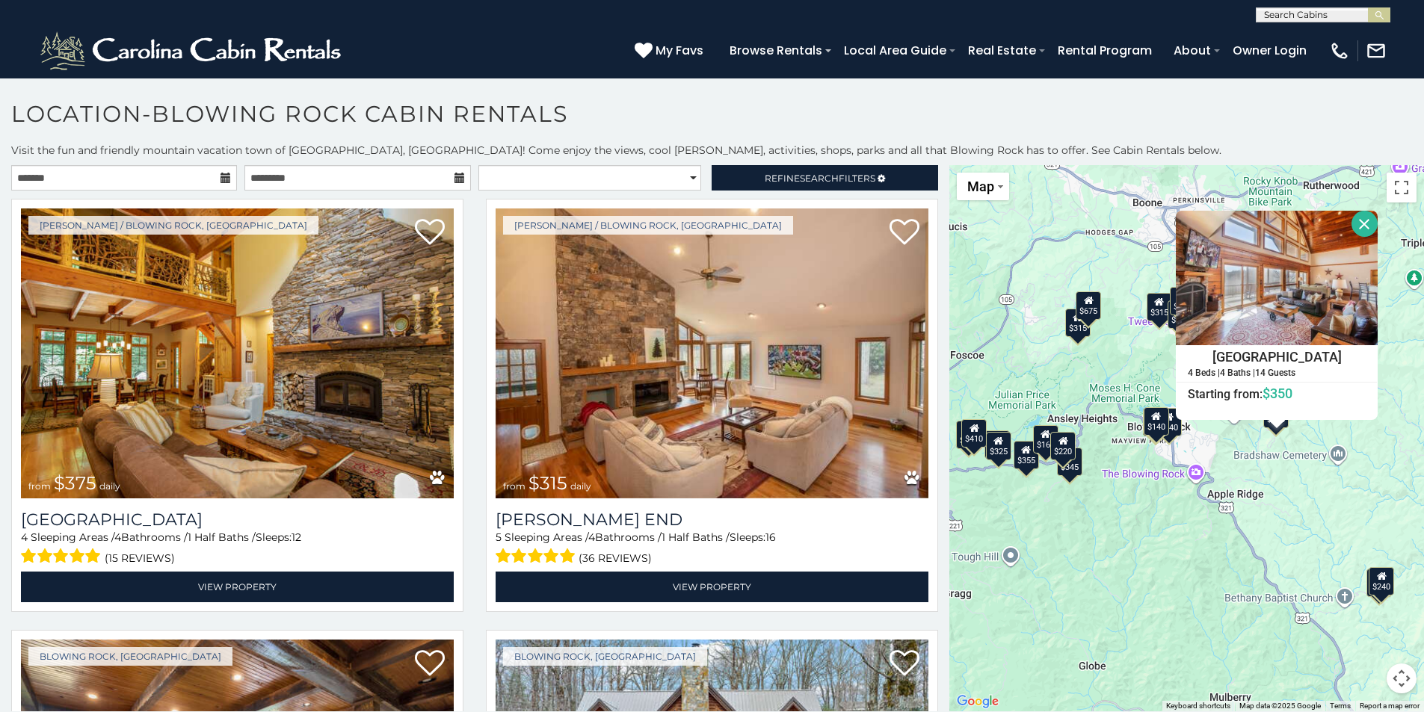
click at [1382, 481] on div "$375 $315 $695 $380 $299 $275 $125 $140 $325 $315 $375 $285 $250 $325 $675 $930…" at bounding box center [1186, 438] width 475 height 546
click at [1361, 218] on button "Close" at bounding box center [1365, 224] width 26 height 26
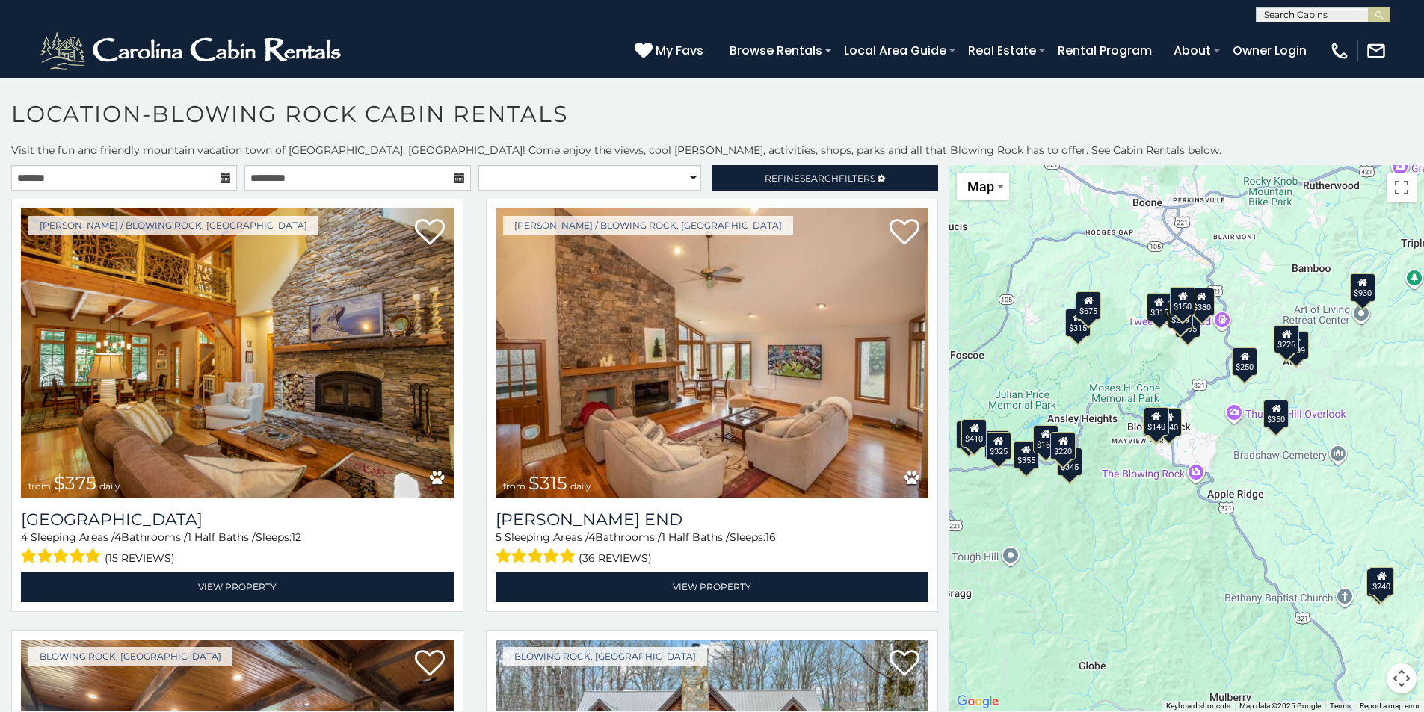
click at [1284, 344] on div "$226" at bounding box center [1286, 339] width 25 height 28
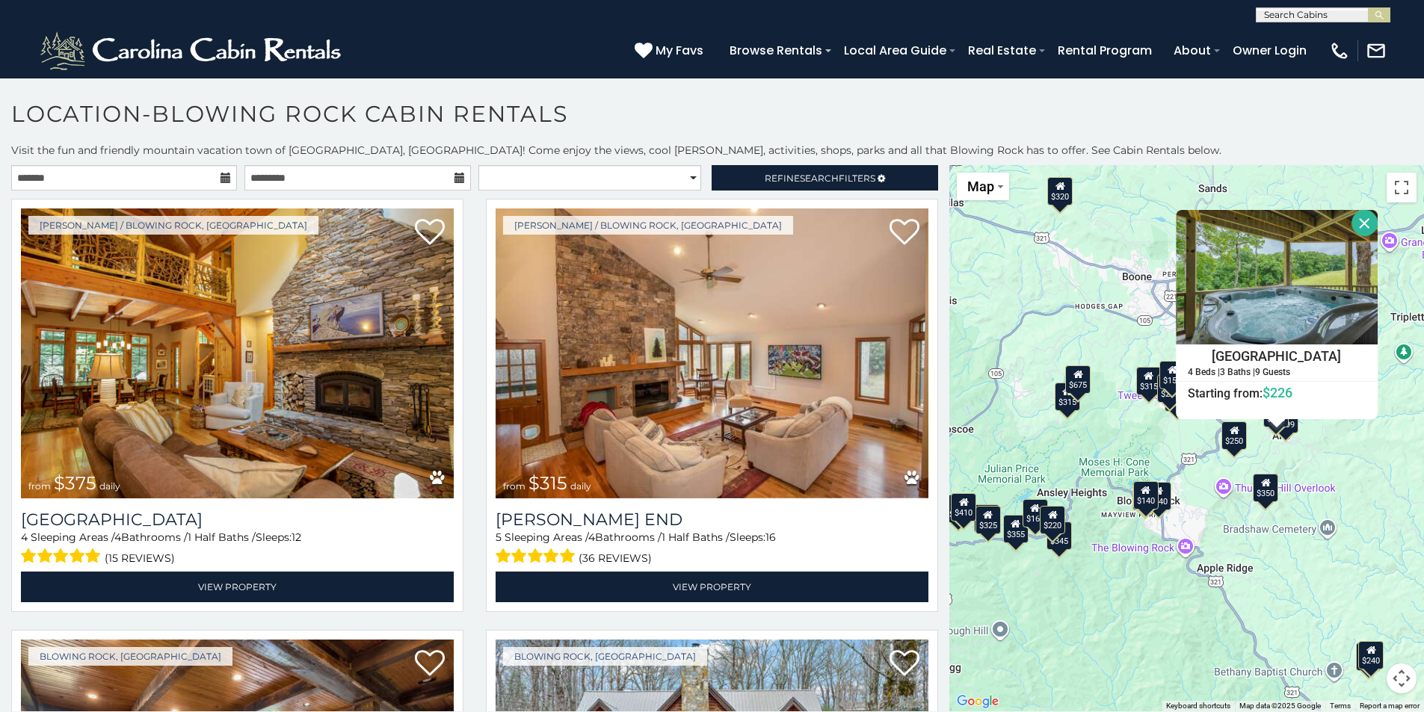
click at [1310, 460] on div "$375 $315 $695 $380 $299 $275 $125 $140 $325 $315 $375 $285 $250 $325 $675 $930…" at bounding box center [1186, 438] width 475 height 546
click at [1284, 434] on div "$299" at bounding box center [1285, 419] width 25 height 28
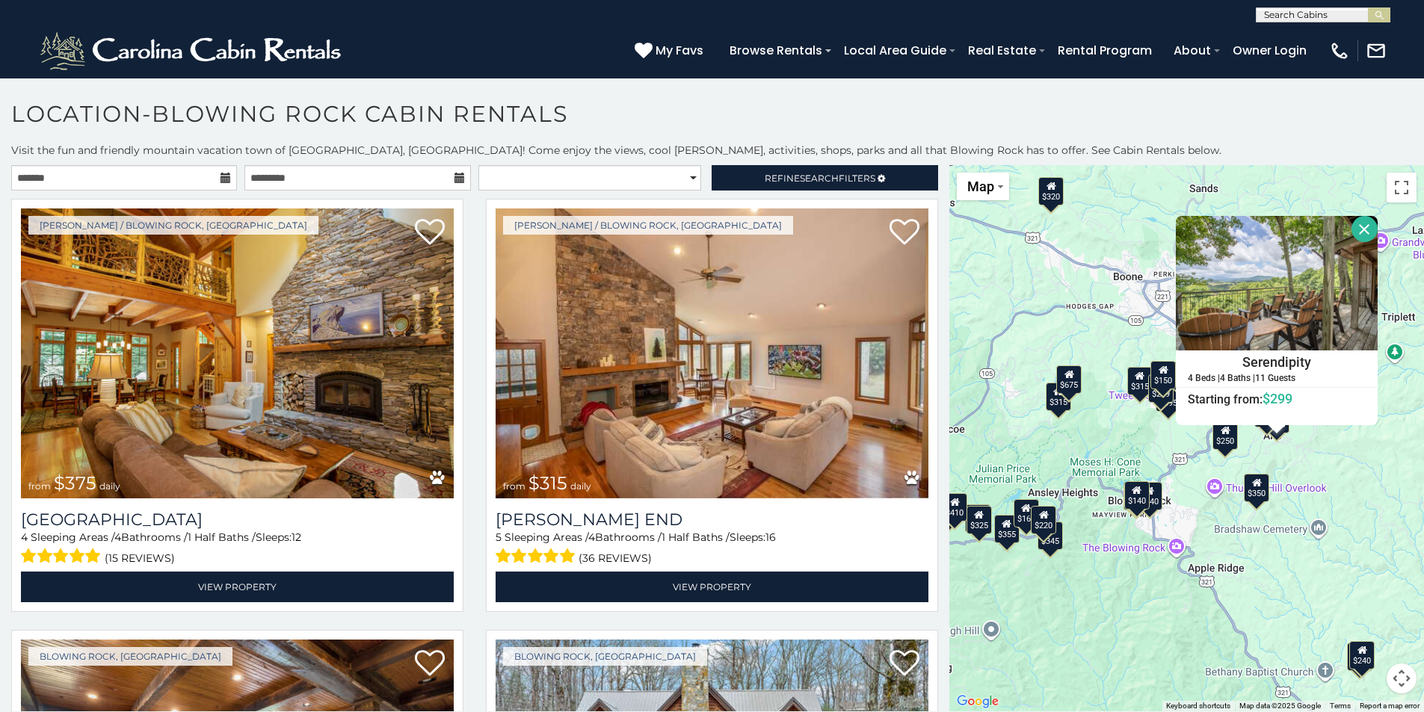
click at [1218, 446] on div "$250" at bounding box center [1225, 436] width 25 height 28
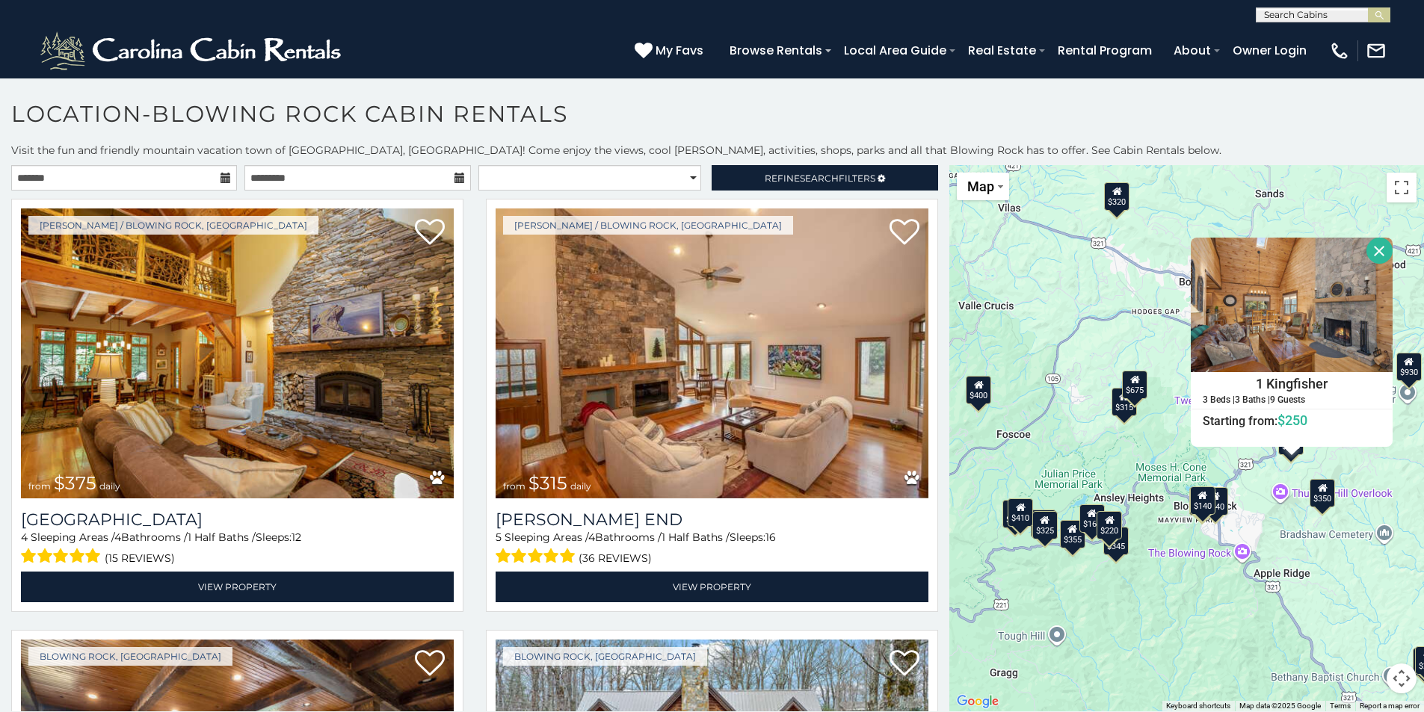
drag, startPoint x: 1075, startPoint y: 635, endPoint x: 1154, endPoint y: 648, distance: 80.4
click at [1154, 648] on div "$375 $315 $695 $380 $299 $275 $125 $140 $325 $315 $375 $285 $250 $325 $675 $930…" at bounding box center [1186, 438] width 475 height 546
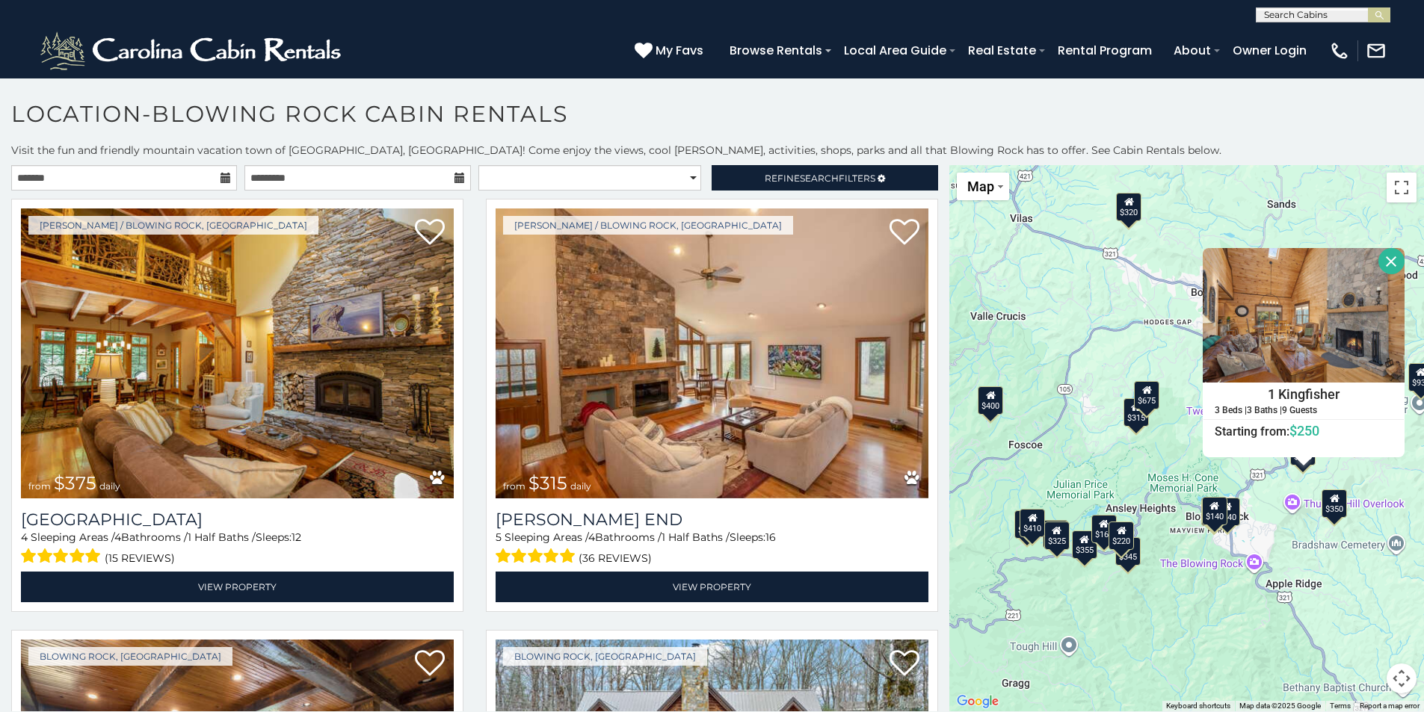
click at [1163, 614] on div "$375 $315 $695 $380 $299 $275 $125 $140 $325 $315 $375 $285 $250 $325 $675 $930…" at bounding box center [1186, 438] width 475 height 546
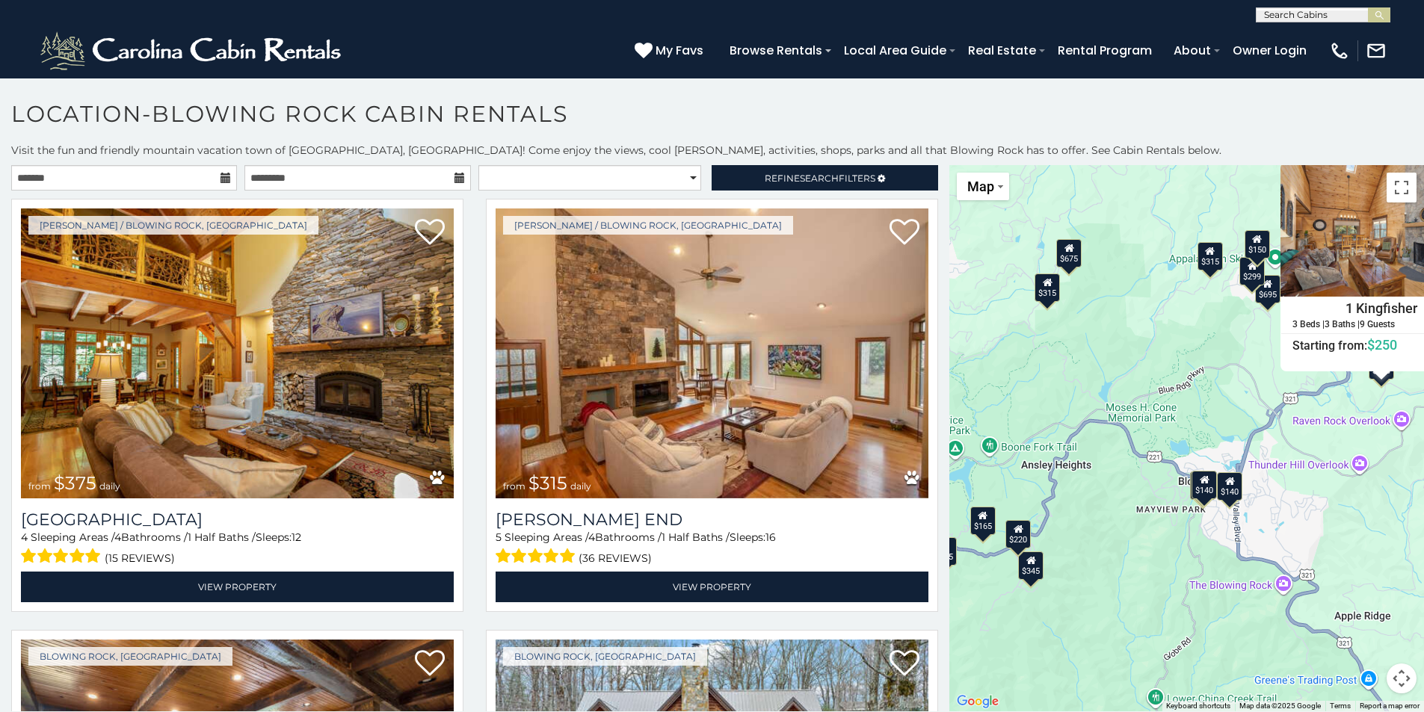
drag, startPoint x: 1095, startPoint y: 610, endPoint x: 1032, endPoint y: 681, distance: 95.3
click at [1032, 681] on div "$375 $315 $695 $380 $299 $275 $125 $140 $325 $315 $375 $285 $250 $325 $675 $930…" at bounding box center [1186, 438] width 475 height 546
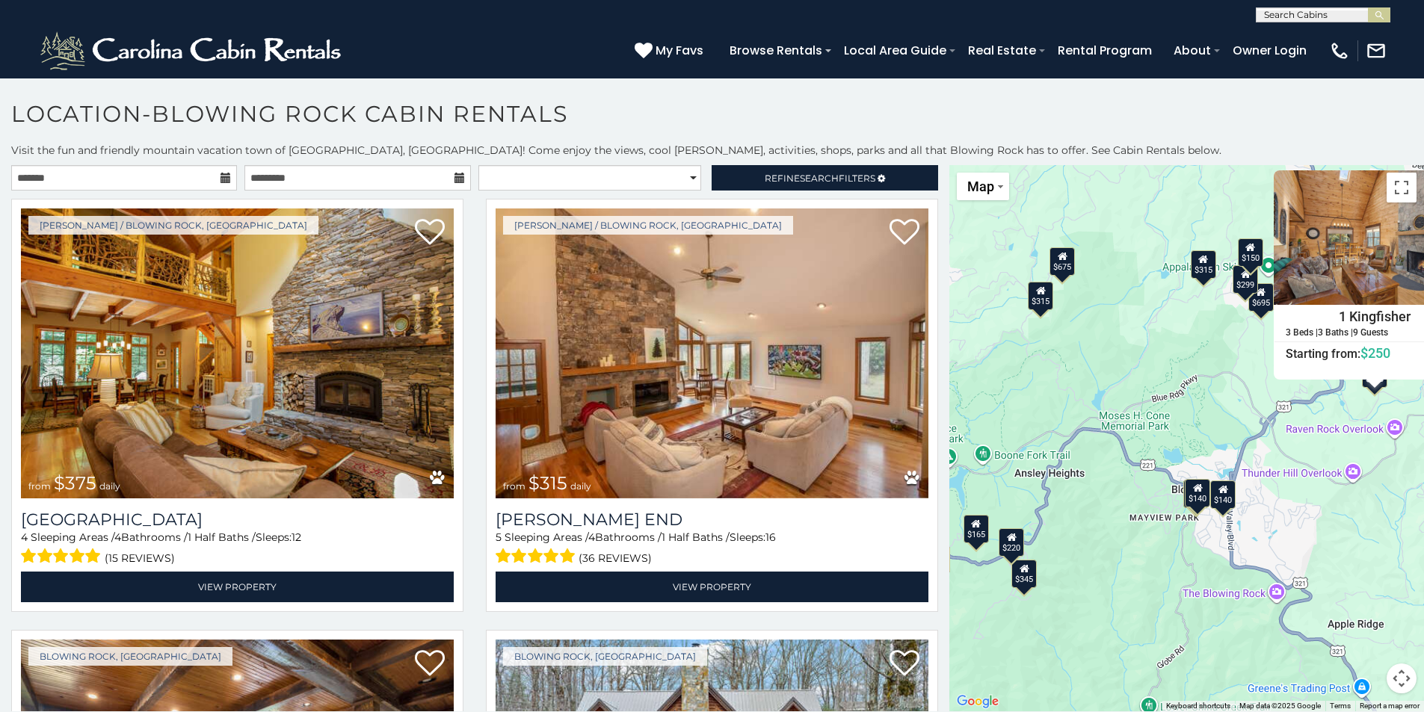
click at [1251, 306] on div "$695" at bounding box center [1260, 297] width 25 height 28
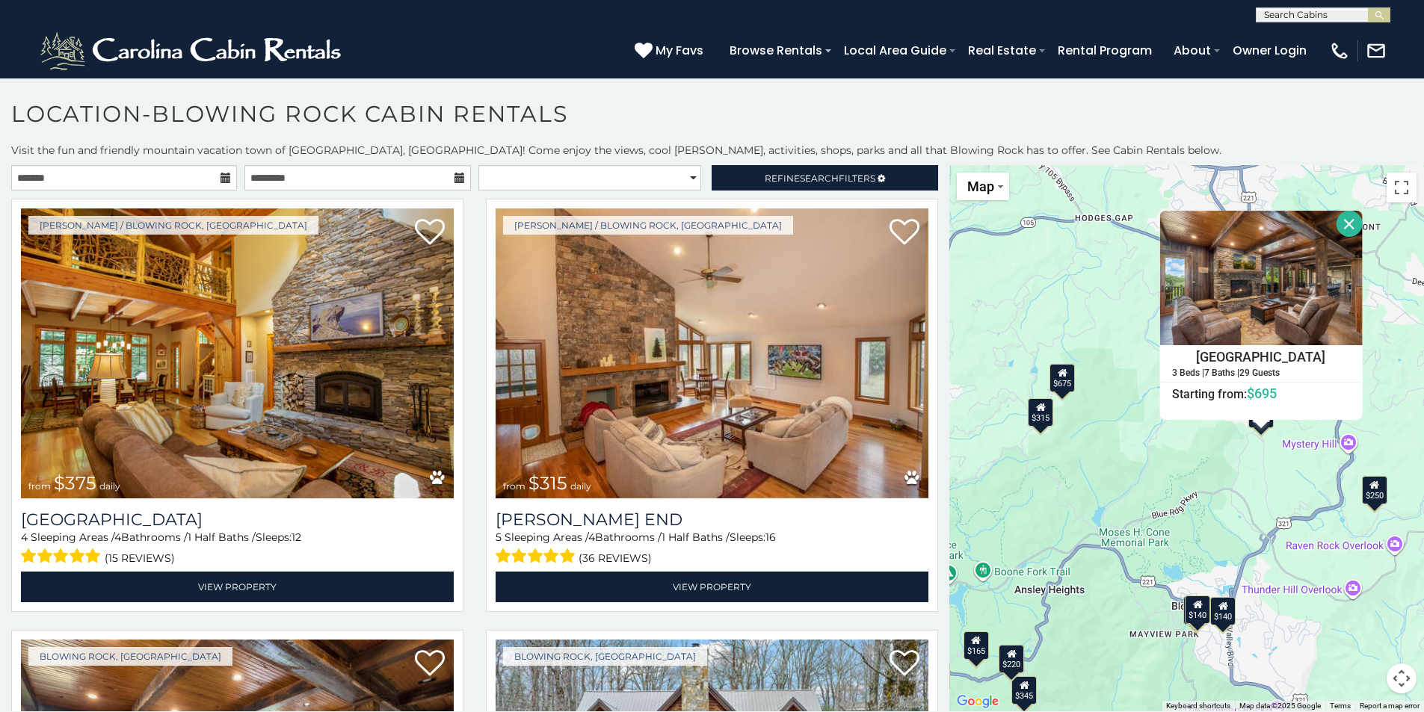
click at [1343, 225] on button "Close" at bounding box center [1350, 224] width 26 height 26
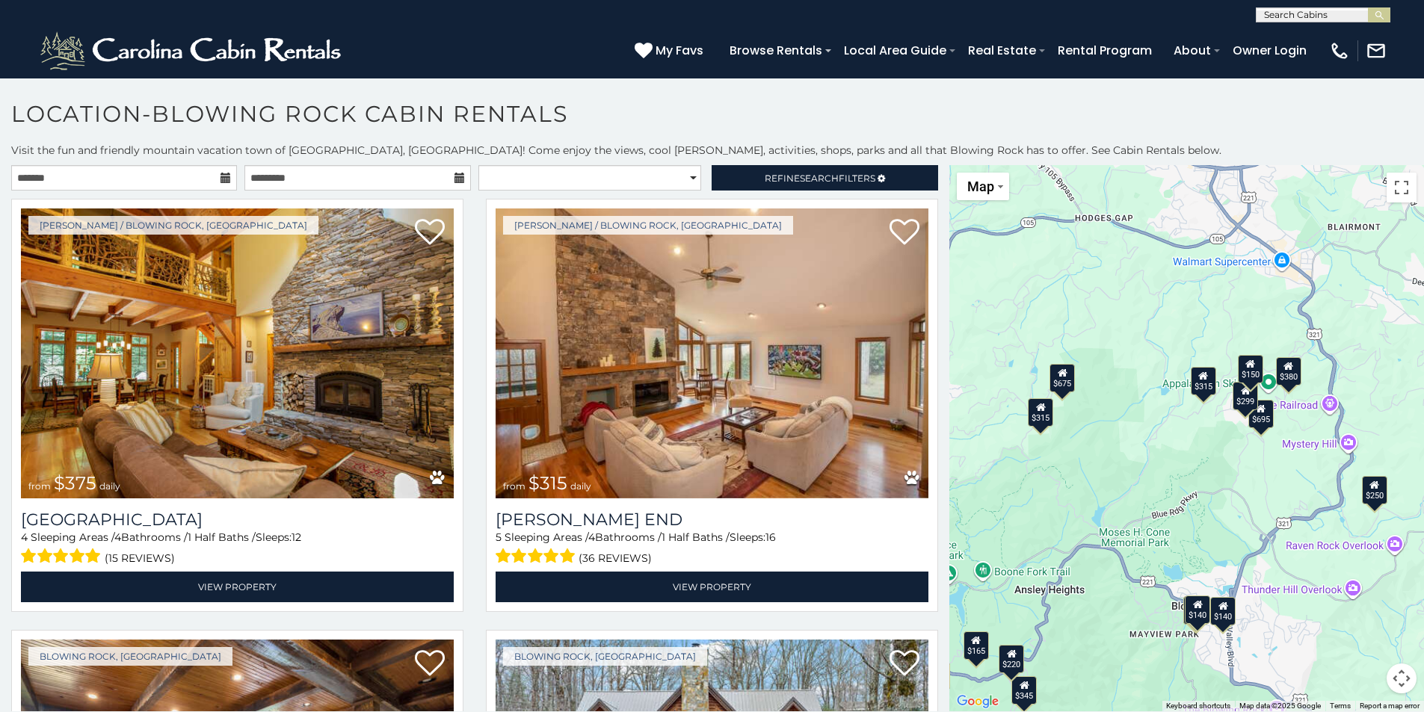
click at [1283, 372] on div "$380" at bounding box center [1288, 371] width 25 height 28
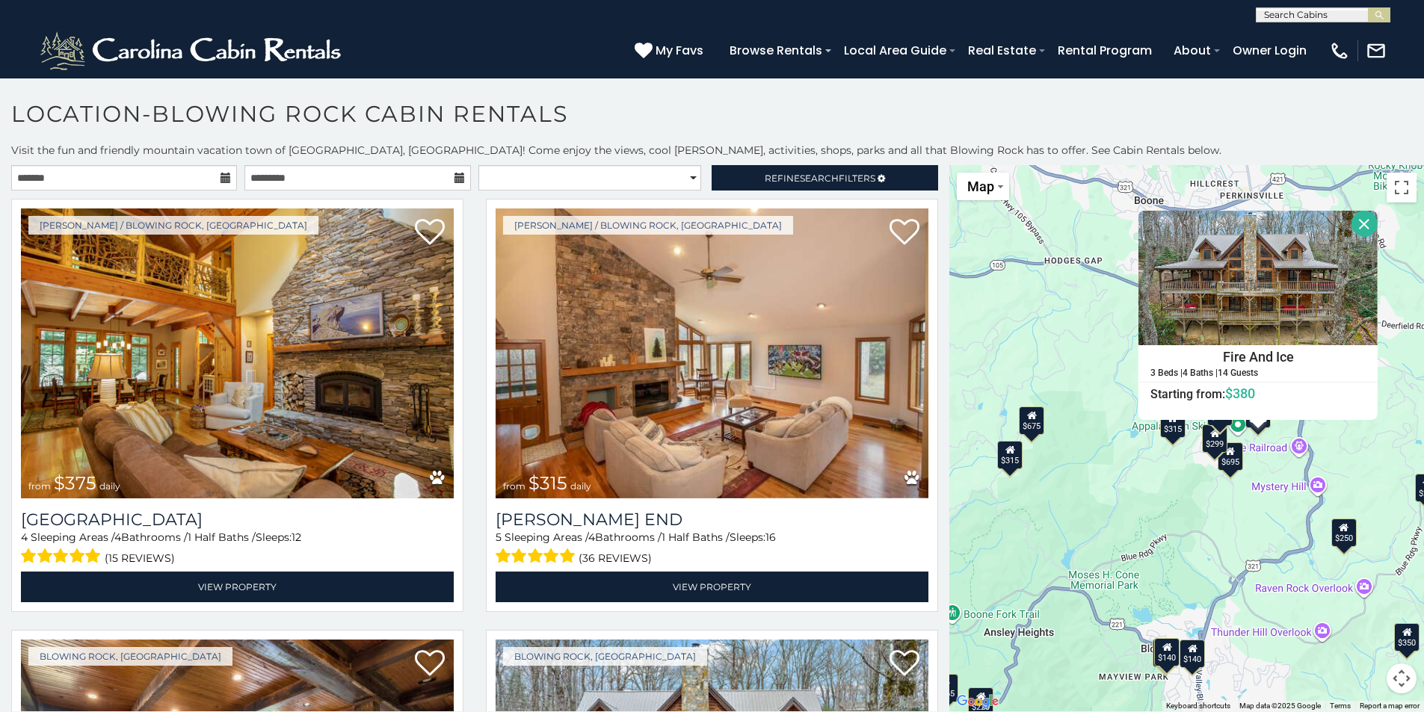
click at [1171, 432] on div "$315" at bounding box center [1172, 423] width 25 height 28
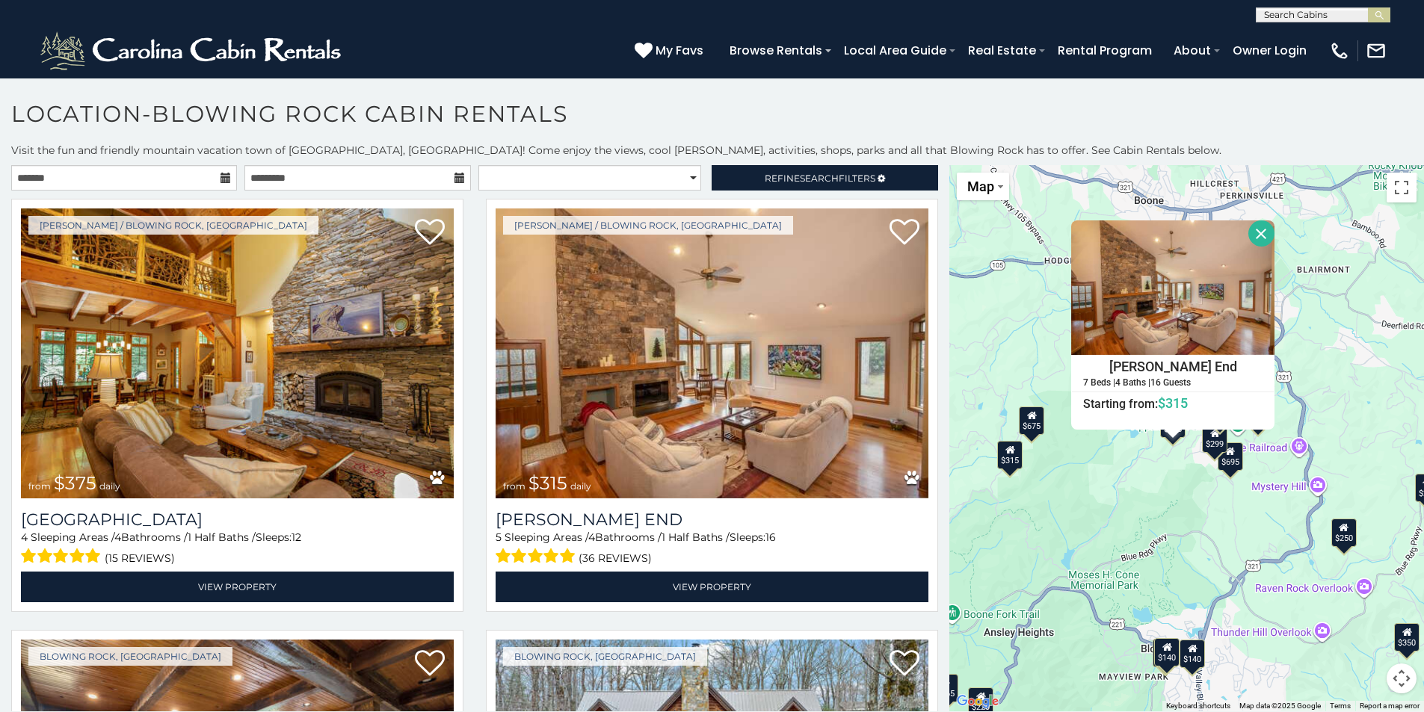
click at [1203, 445] on div "$299" at bounding box center [1215, 438] width 25 height 28
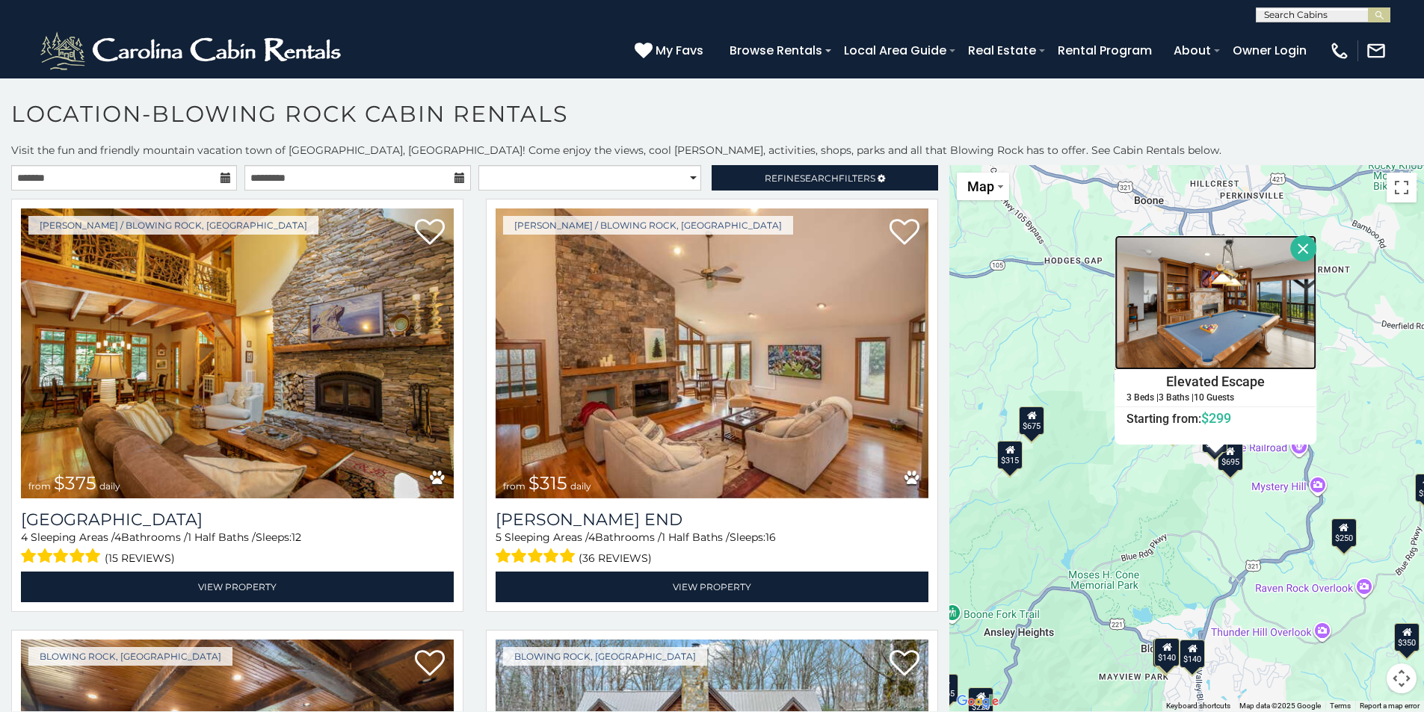
click at [1267, 309] on img at bounding box center [1216, 302] width 202 height 135
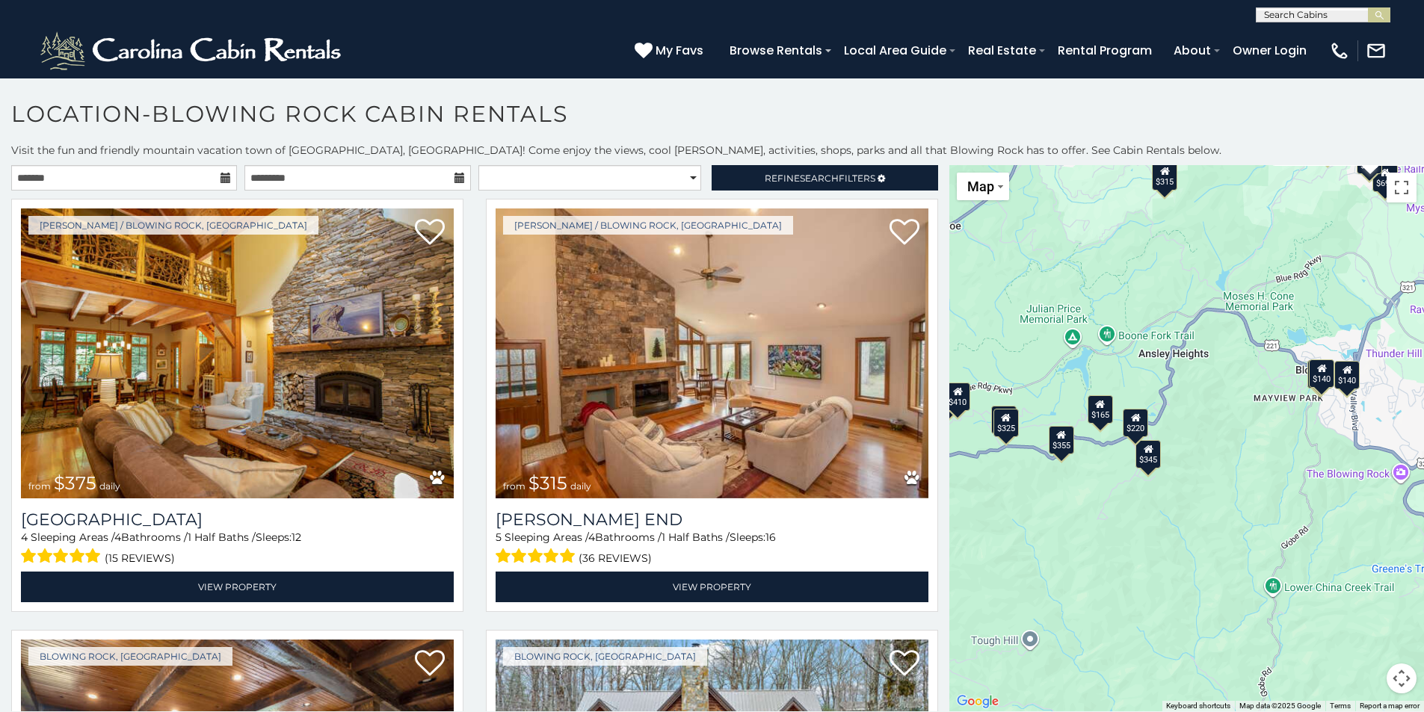
drag, startPoint x: 1096, startPoint y: 645, endPoint x: 1251, endPoint y: 365, distance: 320.2
click at [1251, 365] on div "$375 $315 $695 $380 $299 $275 $125 $140 $325 $315 $375 $285 $250 $325 $675 $930…" at bounding box center [1186, 438] width 475 height 546
click at [1144, 461] on div "$345" at bounding box center [1148, 454] width 25 height 28
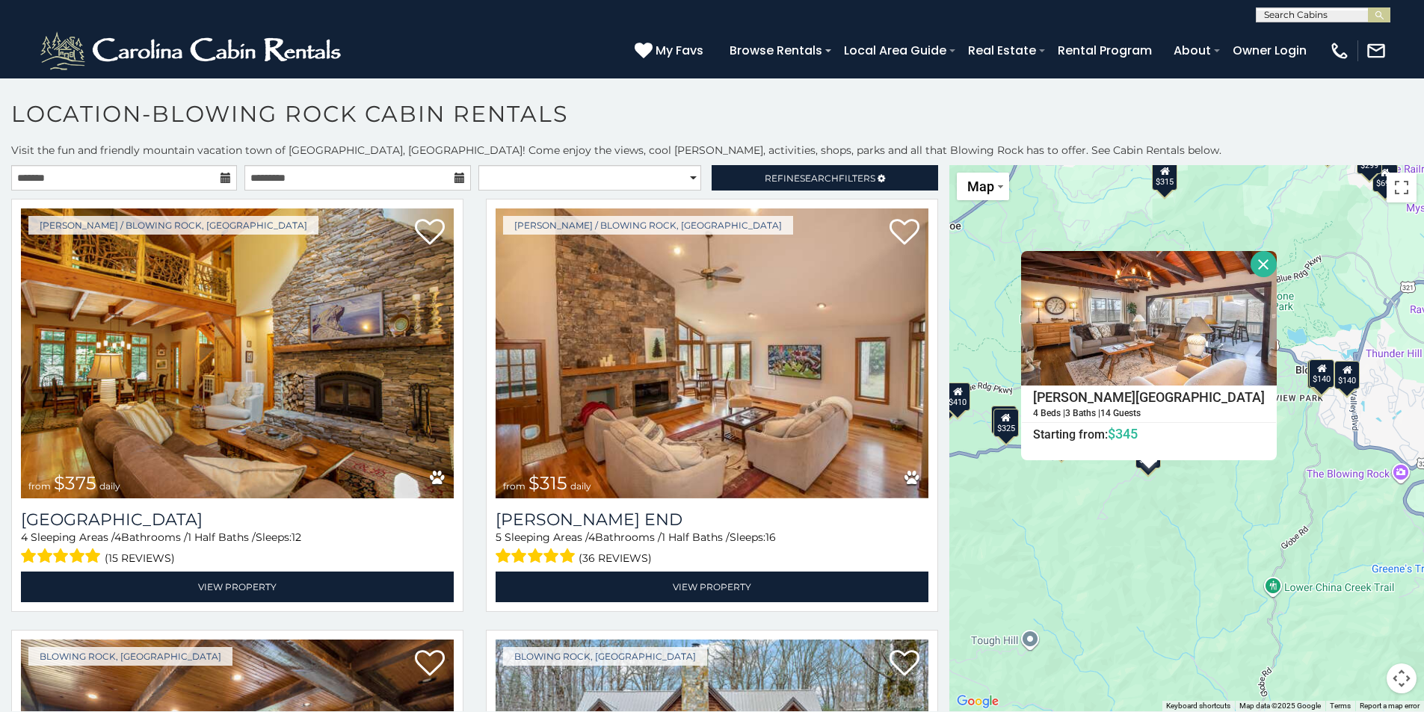
click at [1148, 565] on div "$375 $315 $695 $380 $299 $275 $125 $140 $325 $315 $375 $285 $250 $325 $675 $930…" at bounding box center [1186, 438] width 475 height 546
click at [1251, 265] on button "Close" at bounding box center [1264, 264] width 26 height 26
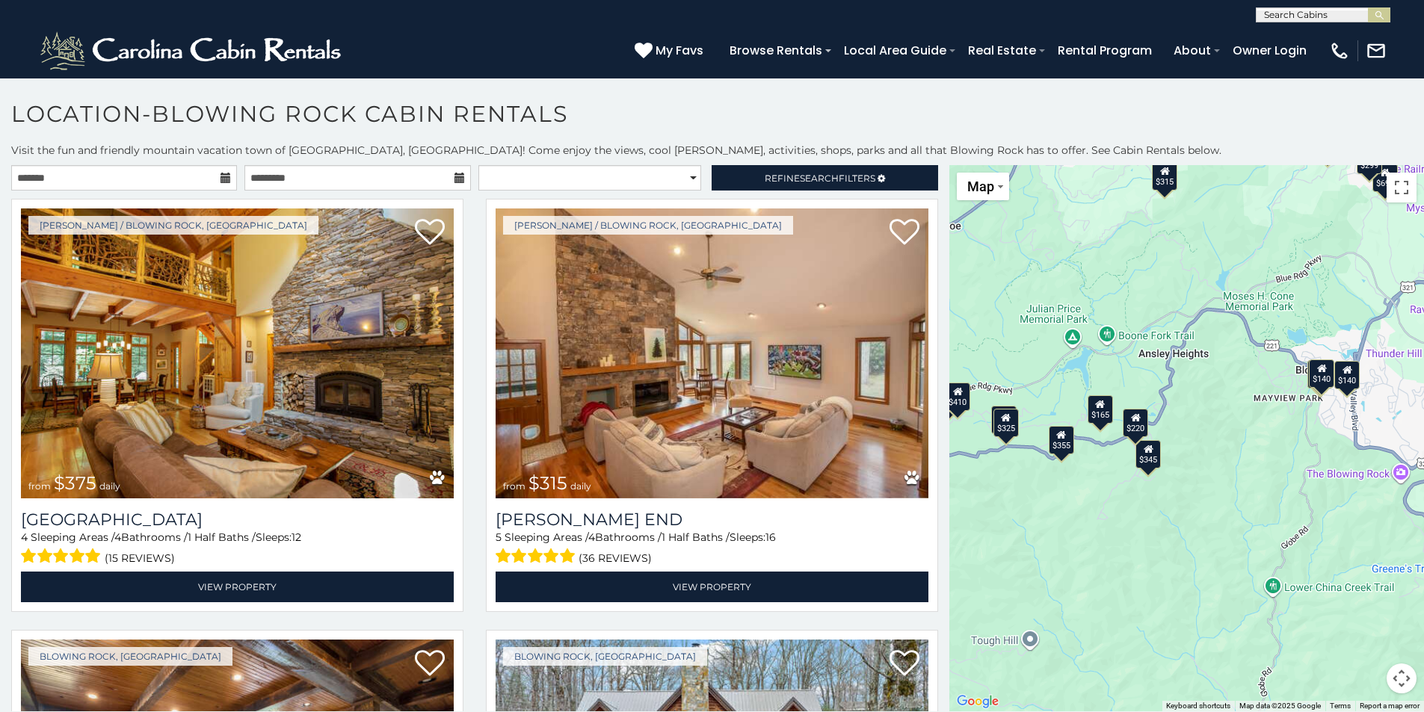
click at [1131, 422] on icon at bounding box center [1136, 417] width 10 height 10
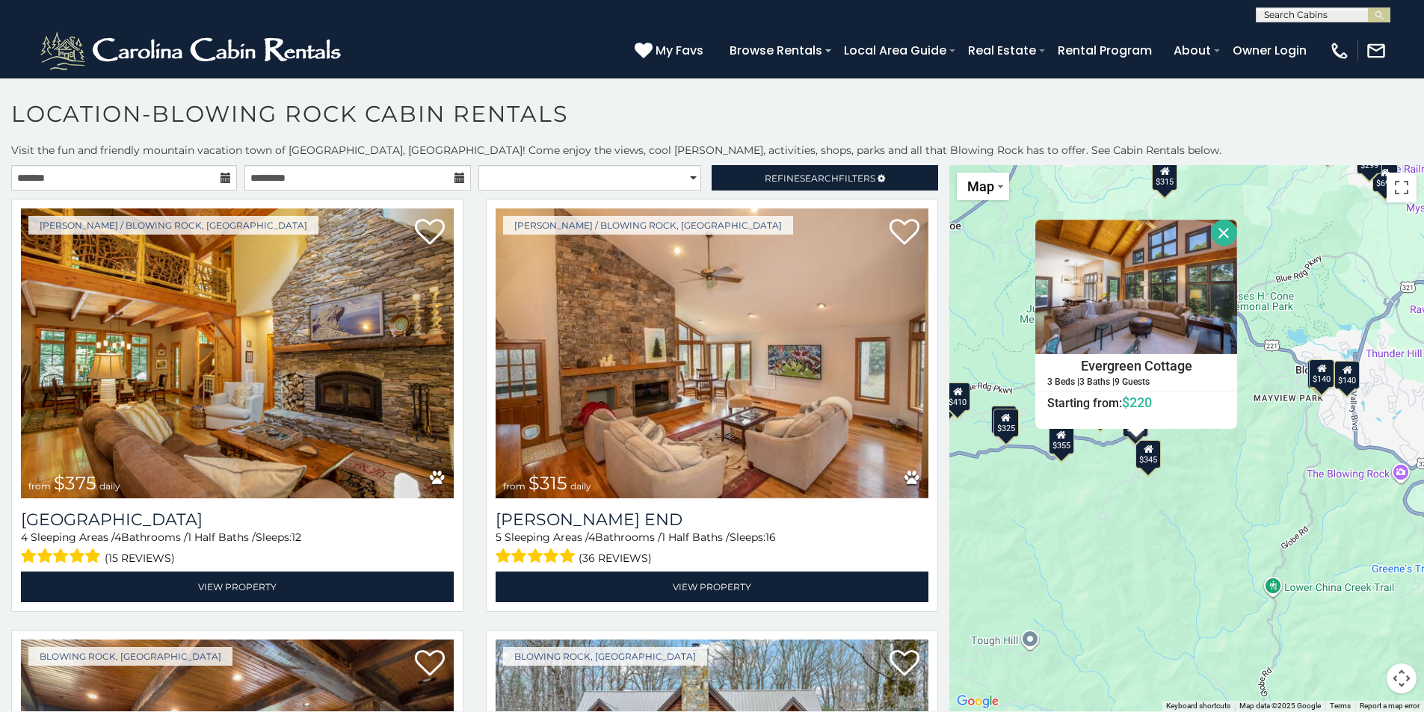
click at [1102, 483] on div "$375 $315 $695 $380 $299 $275 $125 $140 $325 $315 $375 $285 $250 $325 $675 $930…" at bounding box center [1186, 438] width 475 height 546
click at [1049, 443] on div "$355" at bounding box center [1061, 440] width 25 height 28
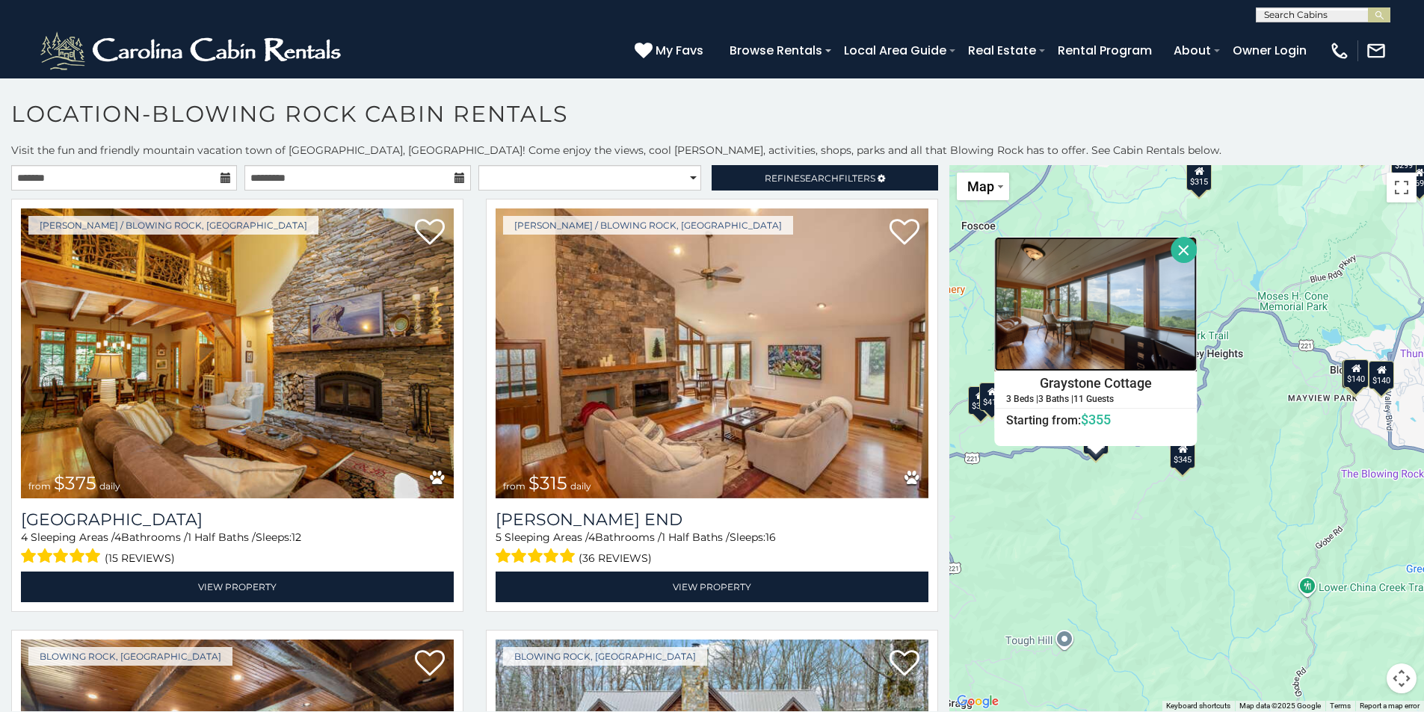
click at [1082, 324] on img at bounding box center [1096, 304] width 203 height 135
click at [1183, 253] on button "Close" at bounding box center [1184, 250] width 26 height 26
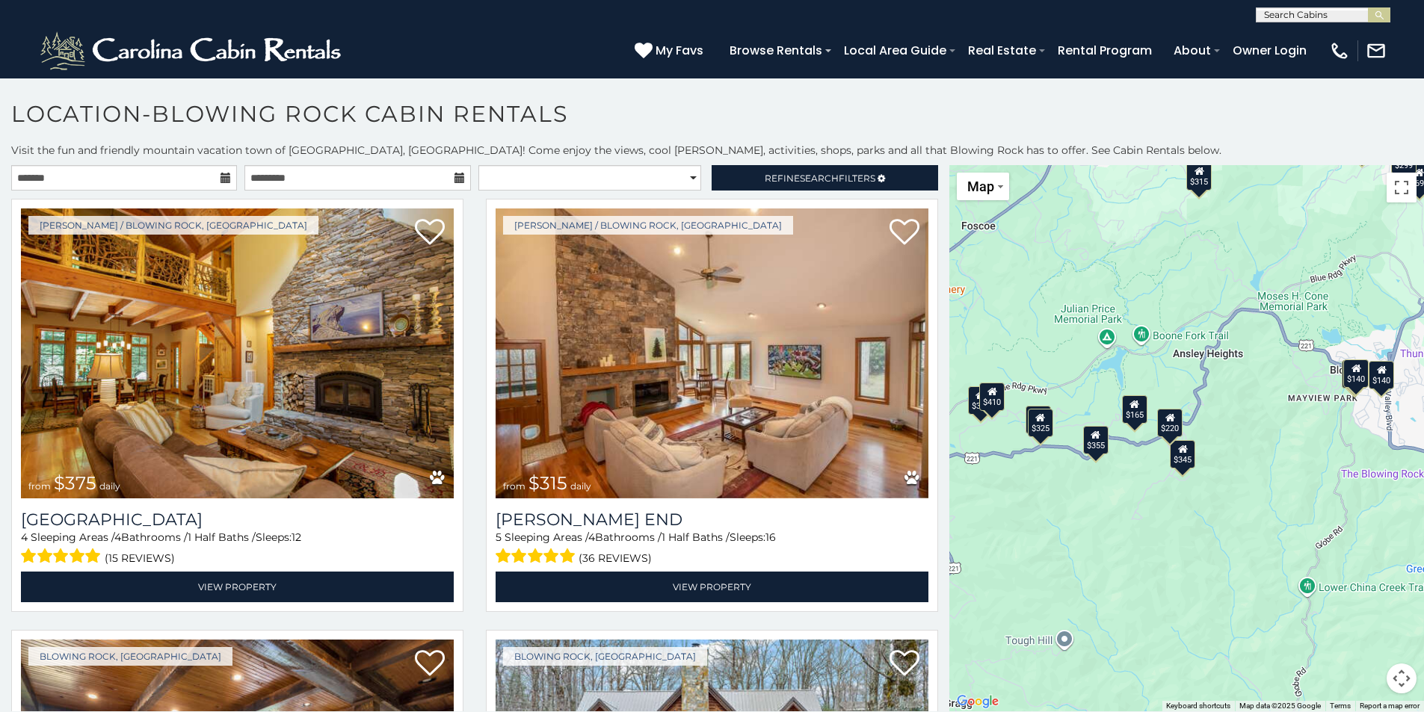
click at [1203, 180] on div "$315" at bounding box center [1199, 176] width 25 height 28
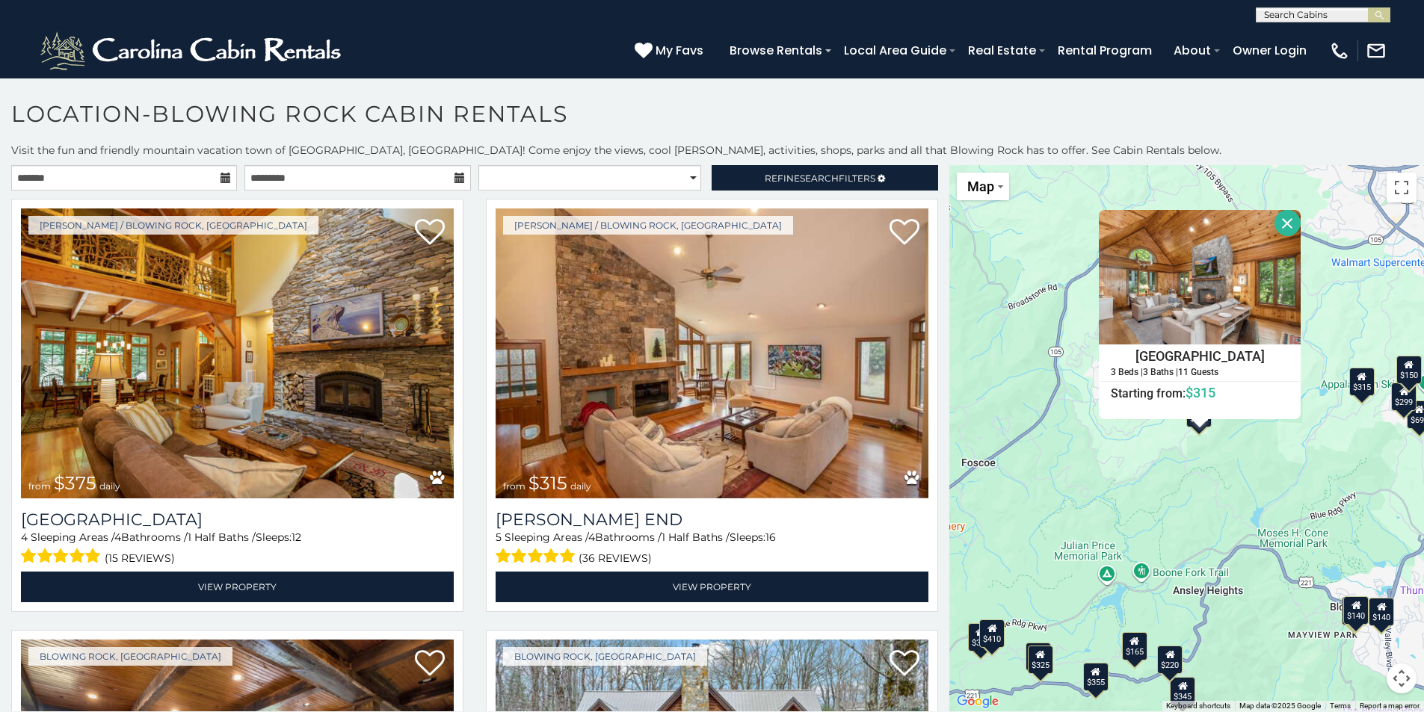
click at [1283, 229] on button "Close" at bounding box center [1288, 223] width 26 height 26
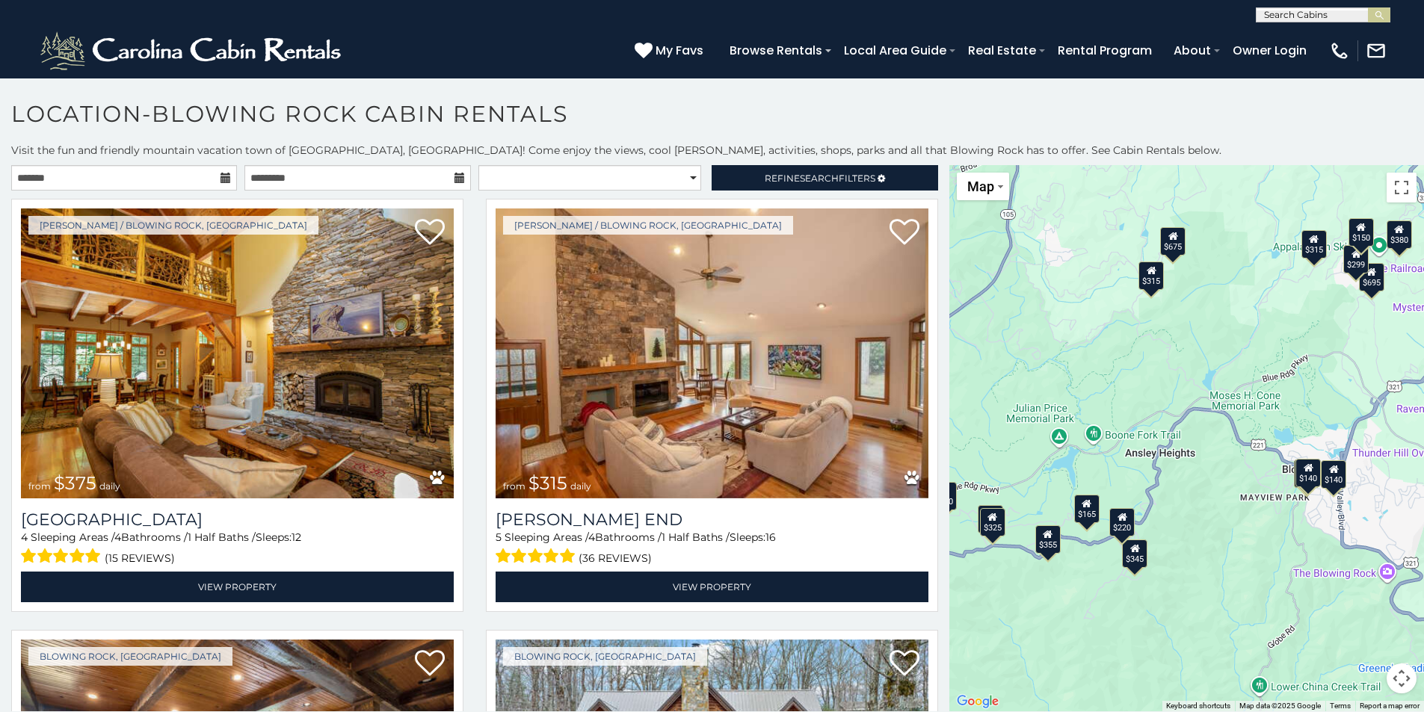
drag, startPoint x: 1239, startPoint y: 666, endPoint x: 1191, endPoint y: 522, distance: 152.2
click at [1191, 522] on div "$375 $315 $695 $380 $299 $275 $125 $140 $325 $315 $375 $285 $250 $325 $675 $930…" at bounding box center [1186, 438] width 475 height 546
click at [1078, 511] on div "$165" at bounding box center [1086, 506] width 25 height 28
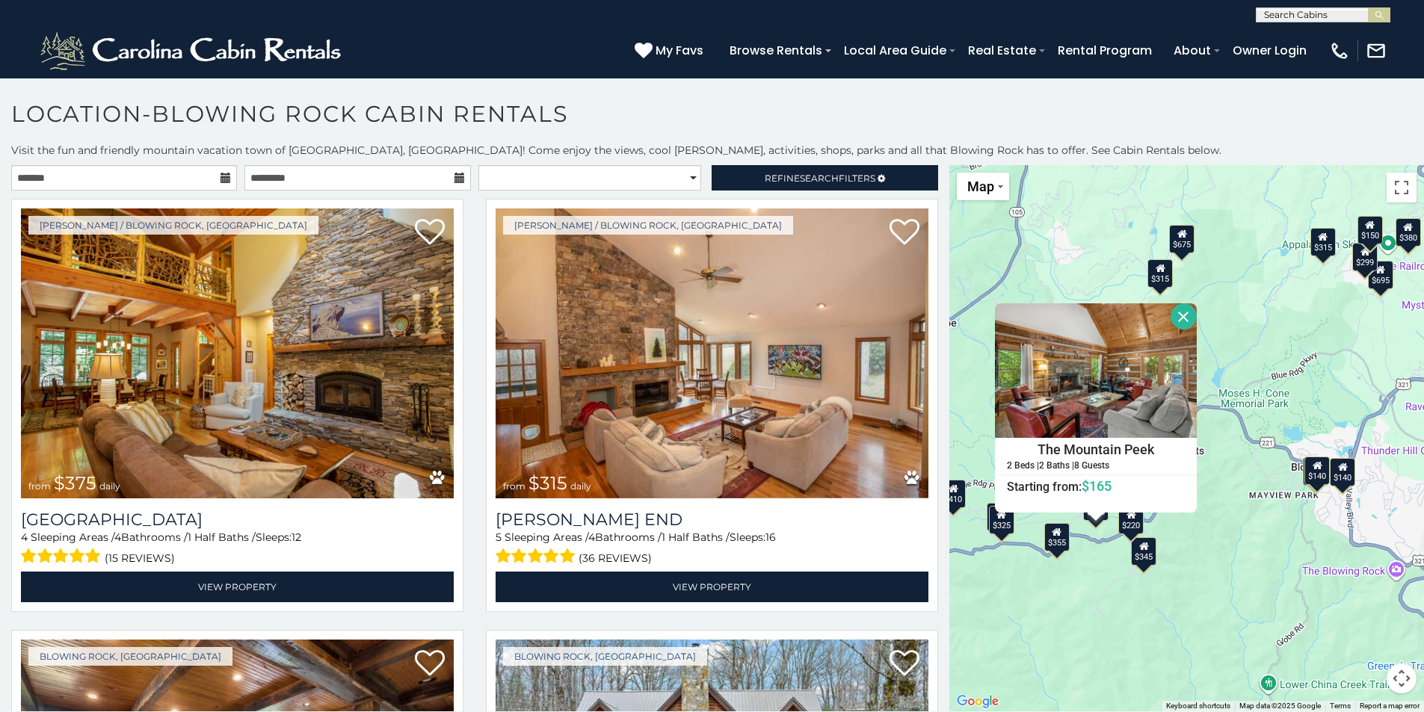
click at [1070, 611] on div "$375 $315 $695 $380 $299 $275 $125 $140 $325 $315 $375 $285 $250 $325 $675 $930…" at bounding box center [1186, 438] width 475 height 546
click at [1129, 524] on div "$220" at bounding box center [1131, 519] width 25 height 28
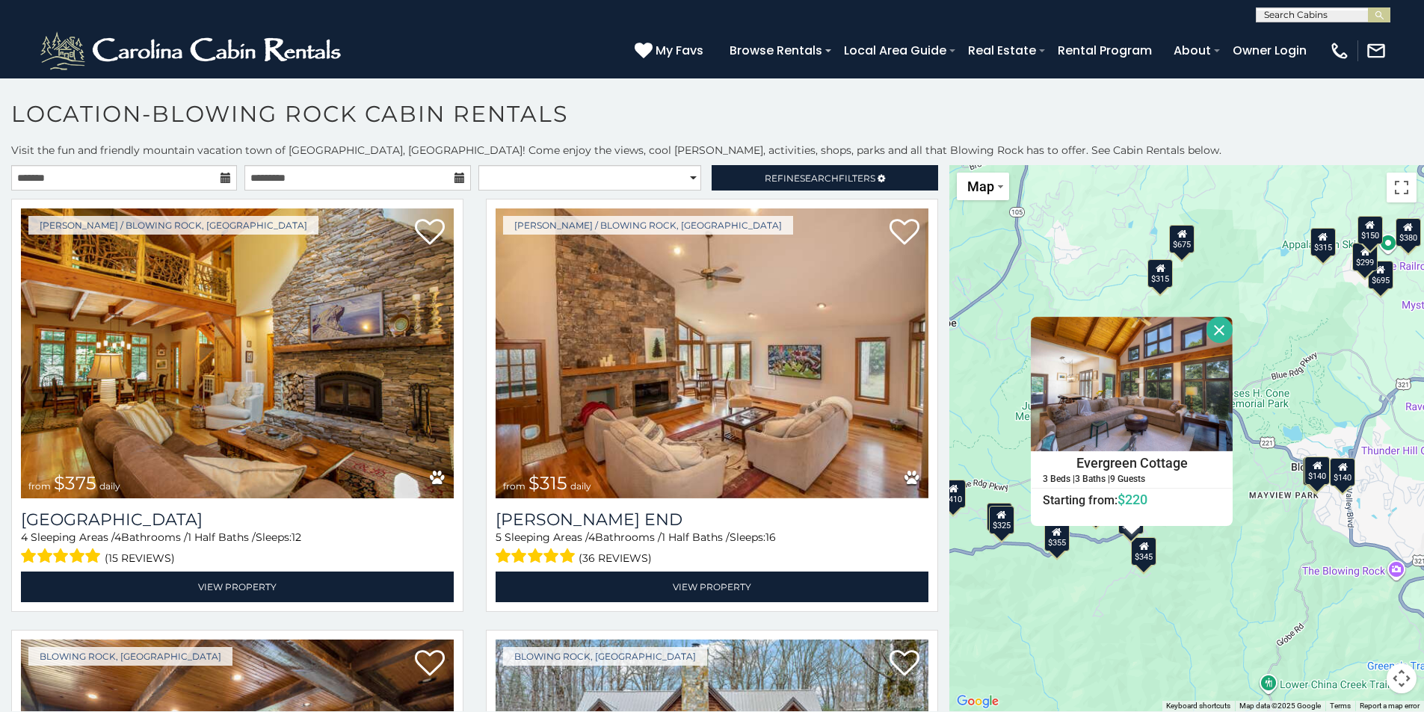
click at [1139, 609] on div "$375 $315 $695 $380 $299 $275 $125 $140 $325 $315 $375 $285 $250 $325 $675 $930…" at bounding box center [1186, 438] width 475 height 546
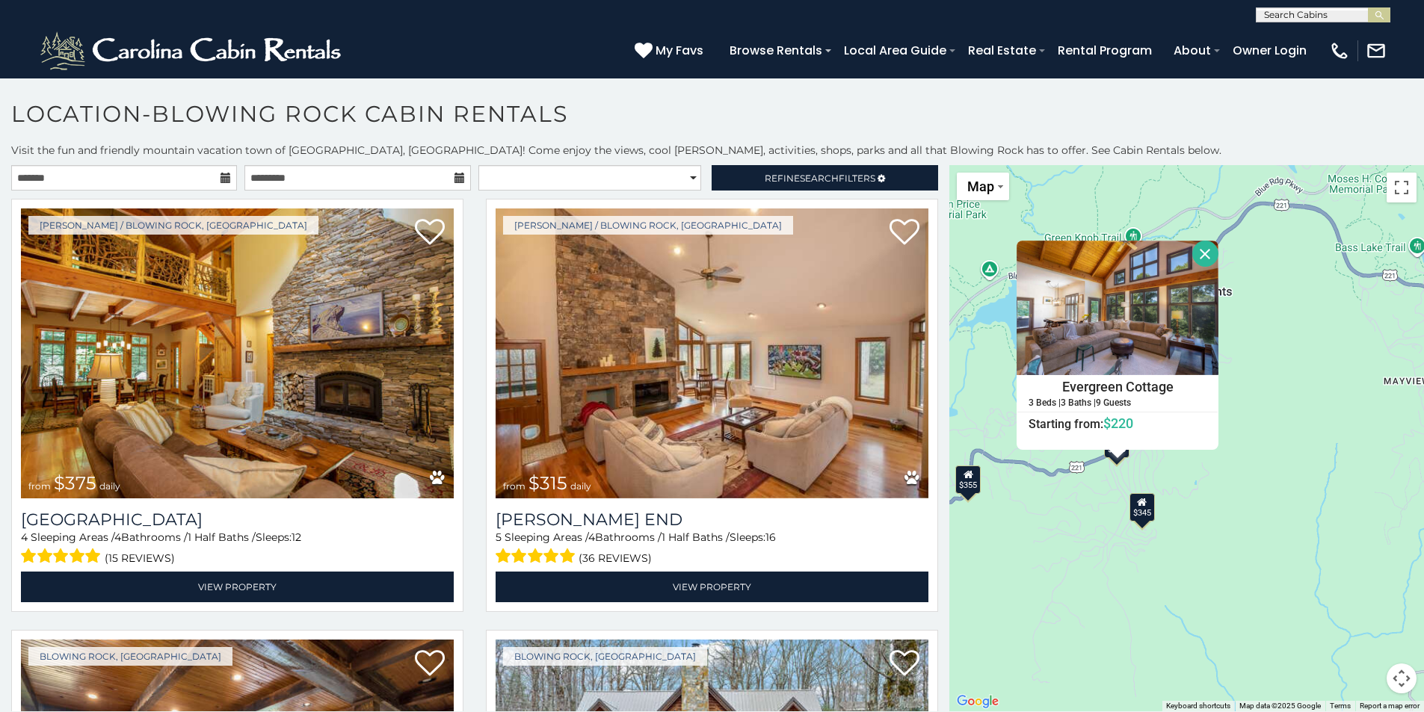
click at [1138, 508] on icon at bounding box center [1143, 502] width 10 height 10
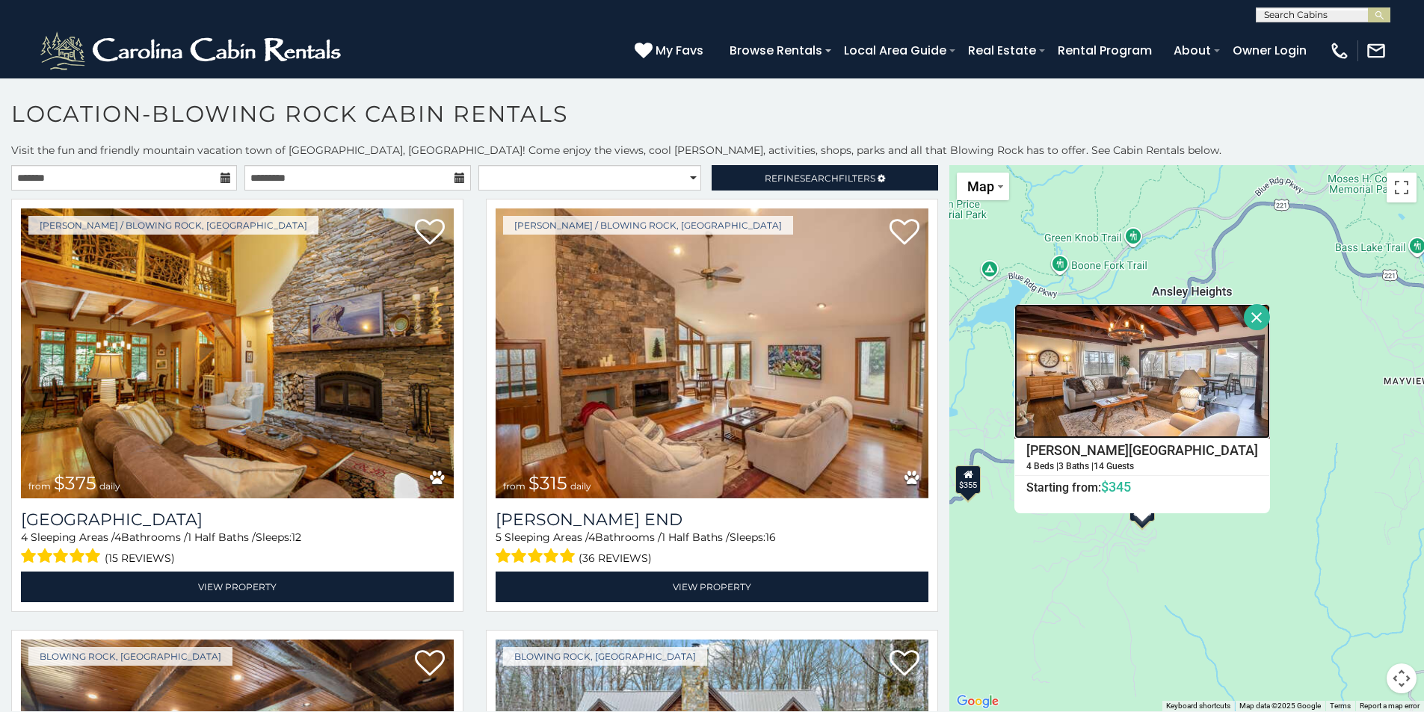
click at [1153, 347] on img at bounding box center [1142, 371] width 256 height 135
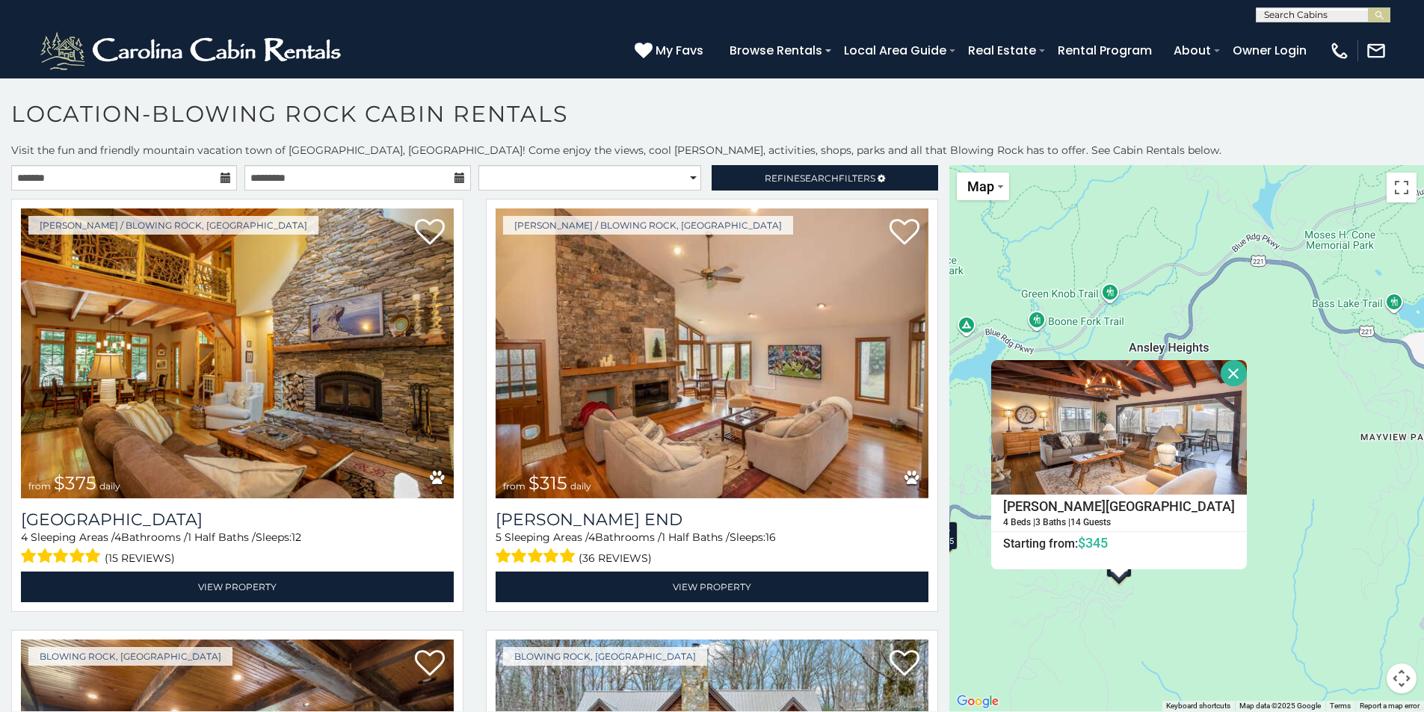
drag, startPoint x: 1333, startPoint y: 408, endPoint x: 1309, endPoint y: 470, distance: 66.5
click at [1309, 470] on div "$375 $315 $695 $380 $299 $275 $125 $140 $325 $315 $375 $285 $250 $325 $675 $930…" at bounding box center [1186, 438] width 475 height 546
click at [224, 178] on icon at bounding box center [226, 178] width 10 height 10
click at [224, 177] on icon at bounding box center [226, 178] width 10 height 10
click at [136, 179] on input "text" at bounding box center [124, 177] width 226 height 25
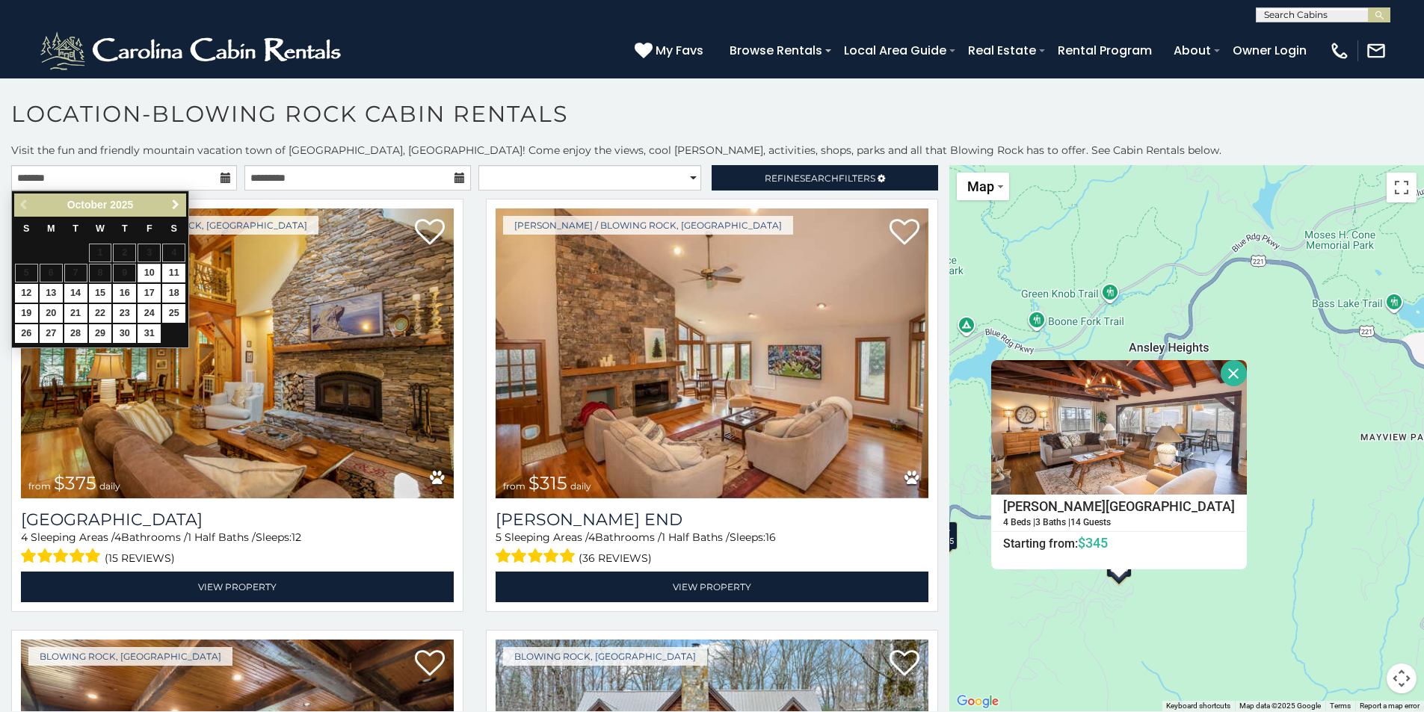
click at [180, 205] on span "Next" at bounding box center [176, 205] width 12 height 12
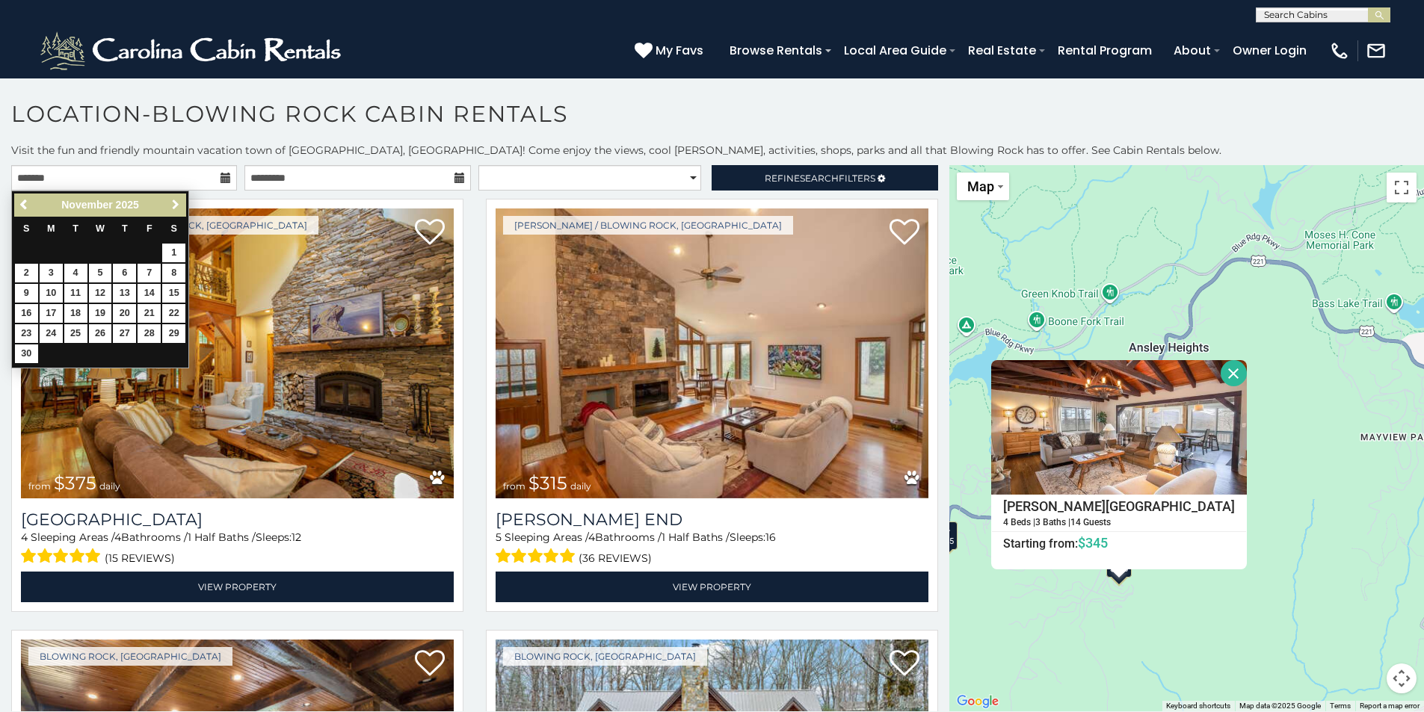
click at [180, 205] on span "Next" at bounding box center [176, 205] width 12 height 12
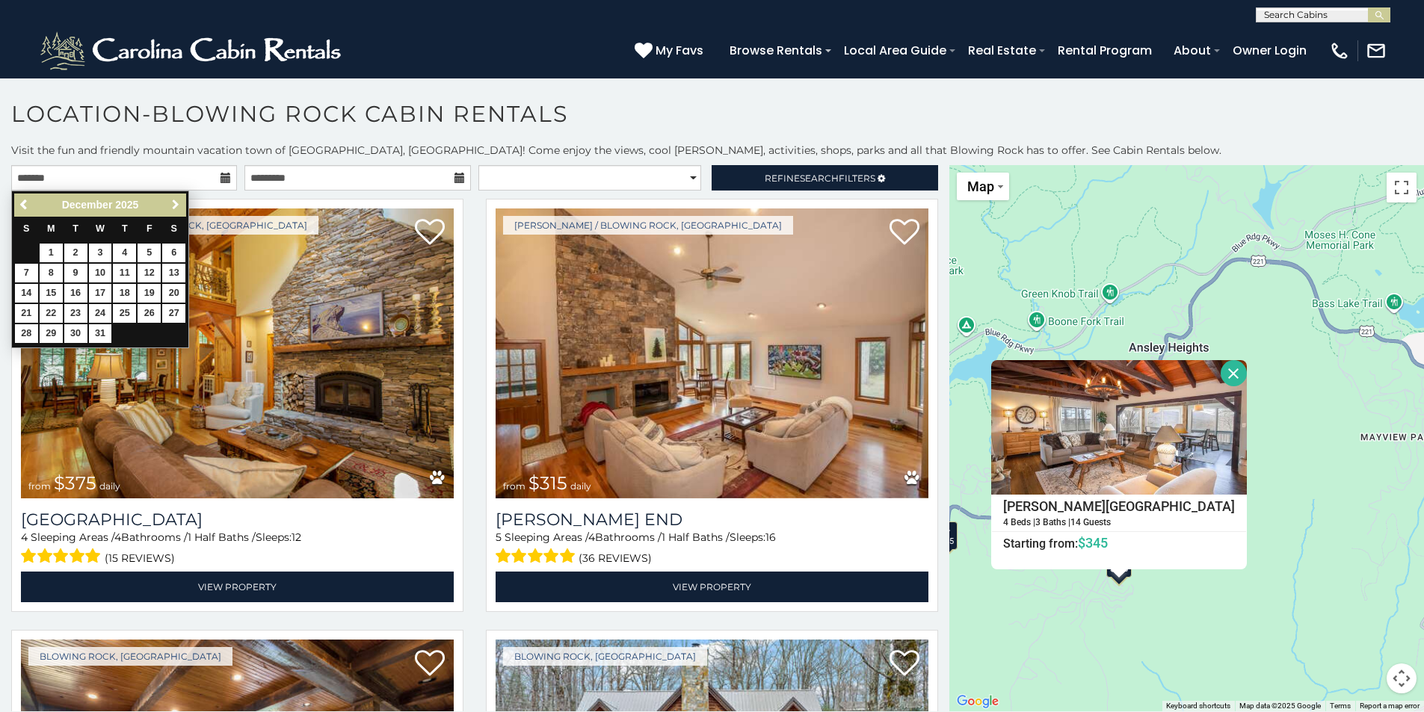
click at [179, 204] on span "Next" at bounding box center [176, 205] width 12 height 12
click at [179, 203] on span "Next" at bounding box center [176, 205] width 12 height 12
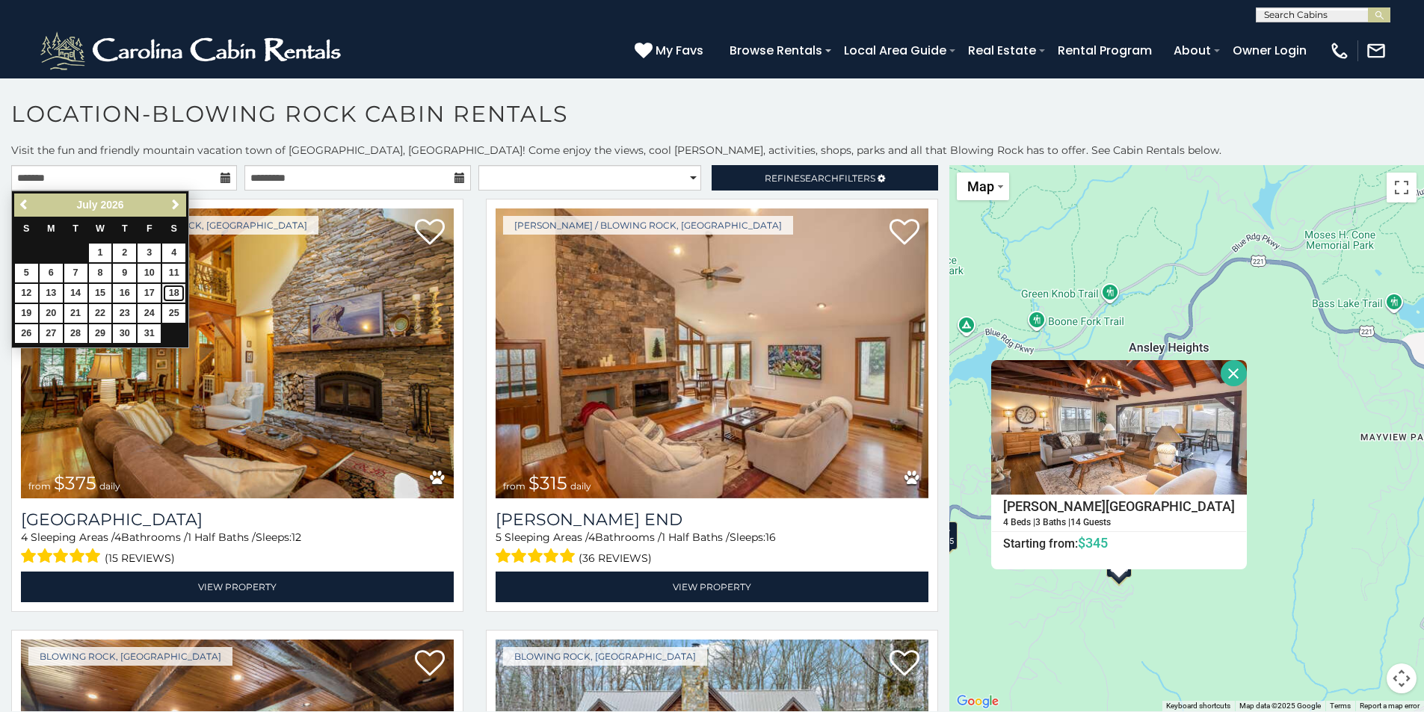
click at [173, 298] on link "18" at bounding box center [173, 293] width 23 height 19
type input "**********"
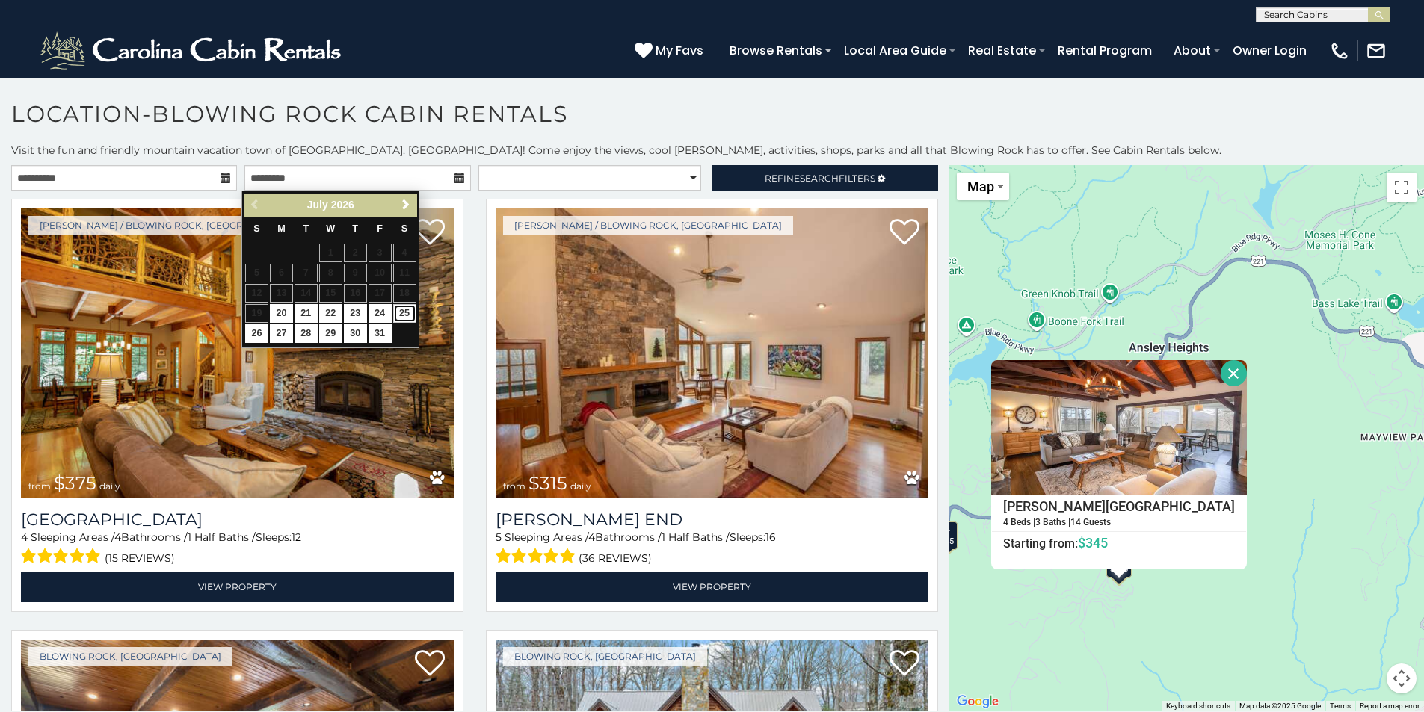
click at [407, 308] on link "25" at bounding box center [404, 313] width 23 height 19
type input "**********"
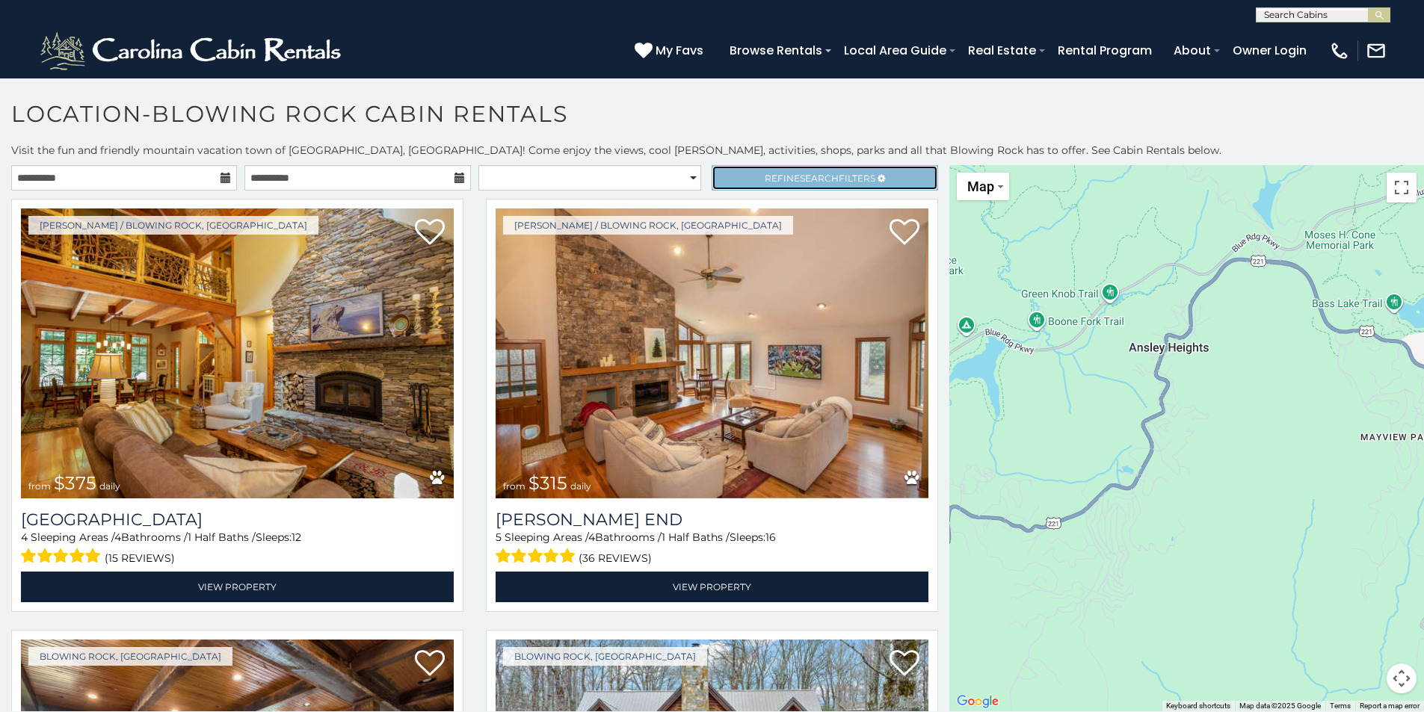
click at [814, 171] on link "Refine Search Filters" at bounding box center [825, 177] width 226 height 25
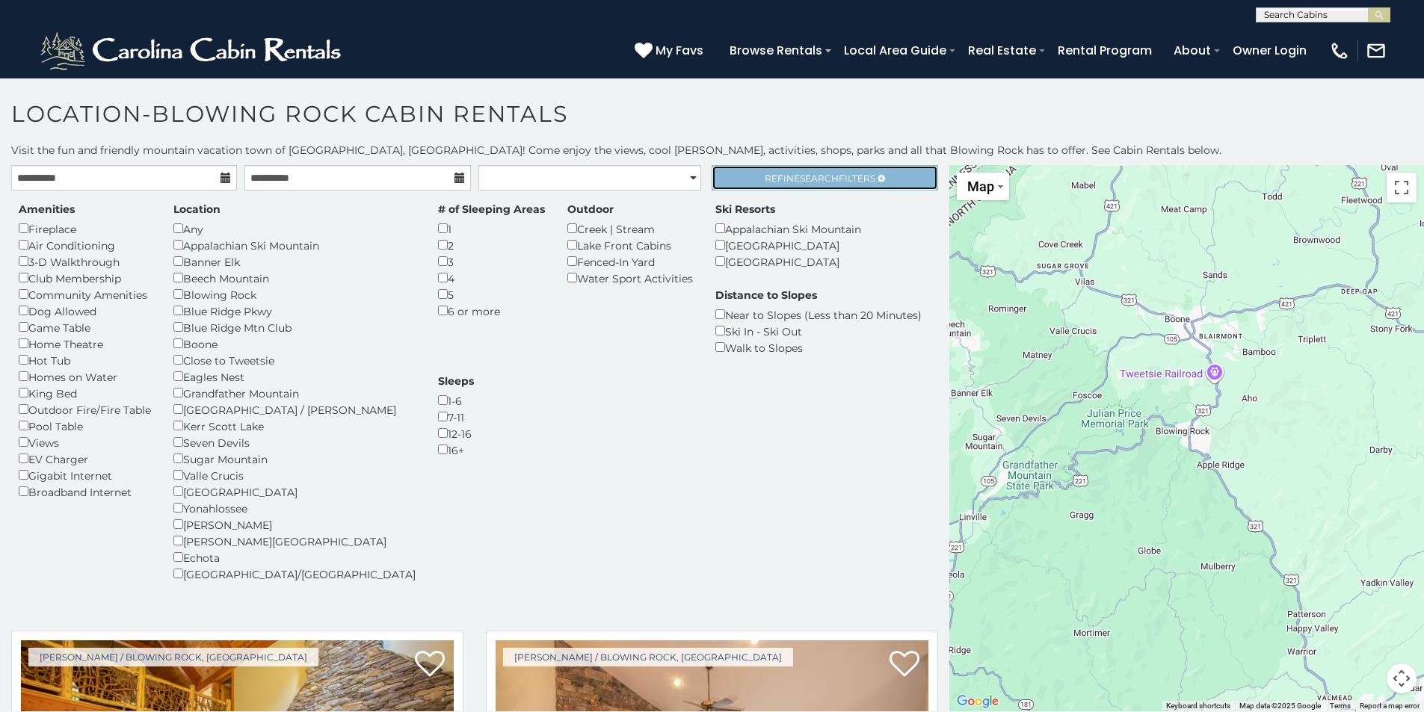
click at [810, 177] on span "Search" at bounding box center [819, 178] width 39 height 11
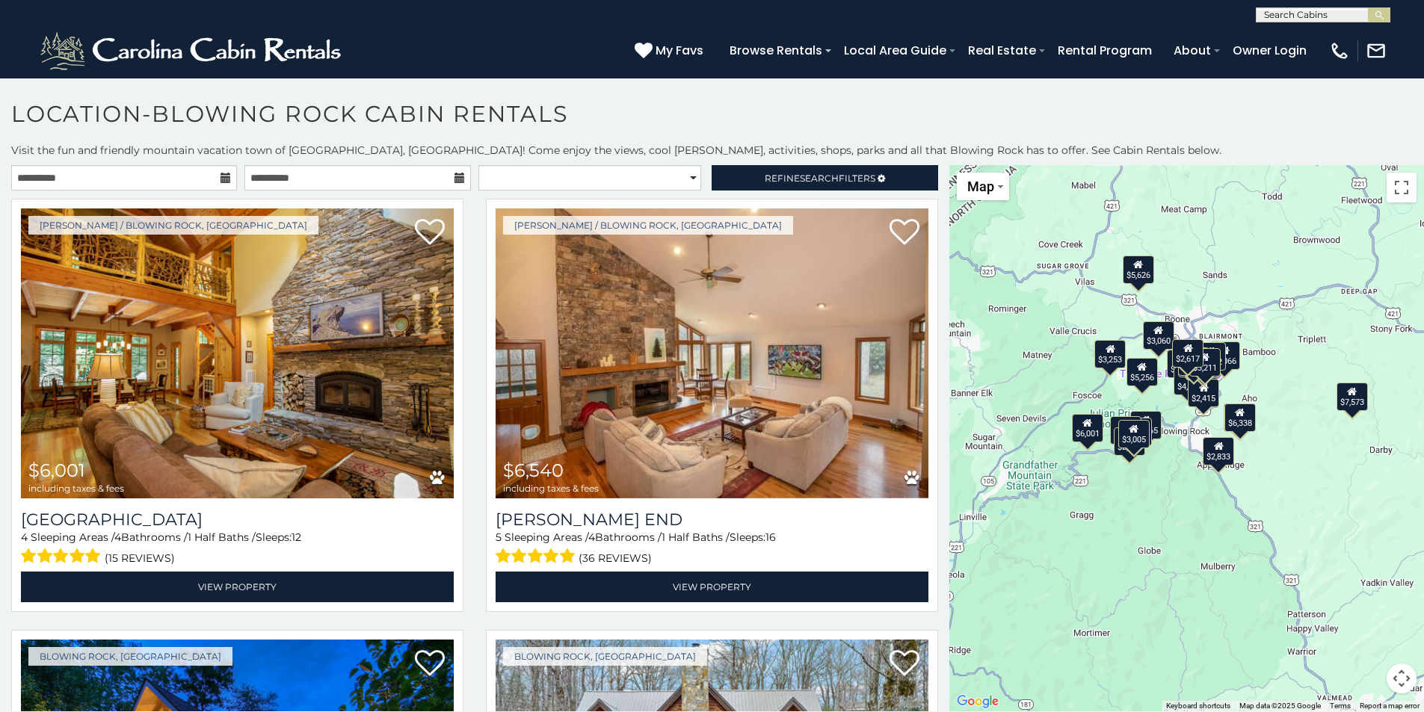
click at [1156, 487] on div "$6,001 $6,540 $2,738 $4,334 $12,229 $7,573 $5,256 $3,765 $5,305 $4,862 $4,168 $…" at bounding box center [1186, 438] width 475 height 546
click at [1159, 484] on div "$6,001 $6,540 $2,738 $4,334 $12,229 $7,573 $5,256 $3,765 $5,305 $4,862 $4,168 $…" at bounding box center [1186, 438] width 475 height 546
click at [1167, 458] on div "$6,001 $6,540 $2,738 $4,334 $12,229 $7,573 $5,256 $3,765 $5,305 $4,862 $4,168 $…" at bounding box center [1186, 438] width 475 height 546
click at [1167, 457] on div "$6,001 $6,540 $2,738 $4,334 $12,229 $7,573 $5,256 $3,765 $5,305 $4,862 $4,168 $…" at bounding box center [1186, 438] width 475 height 546
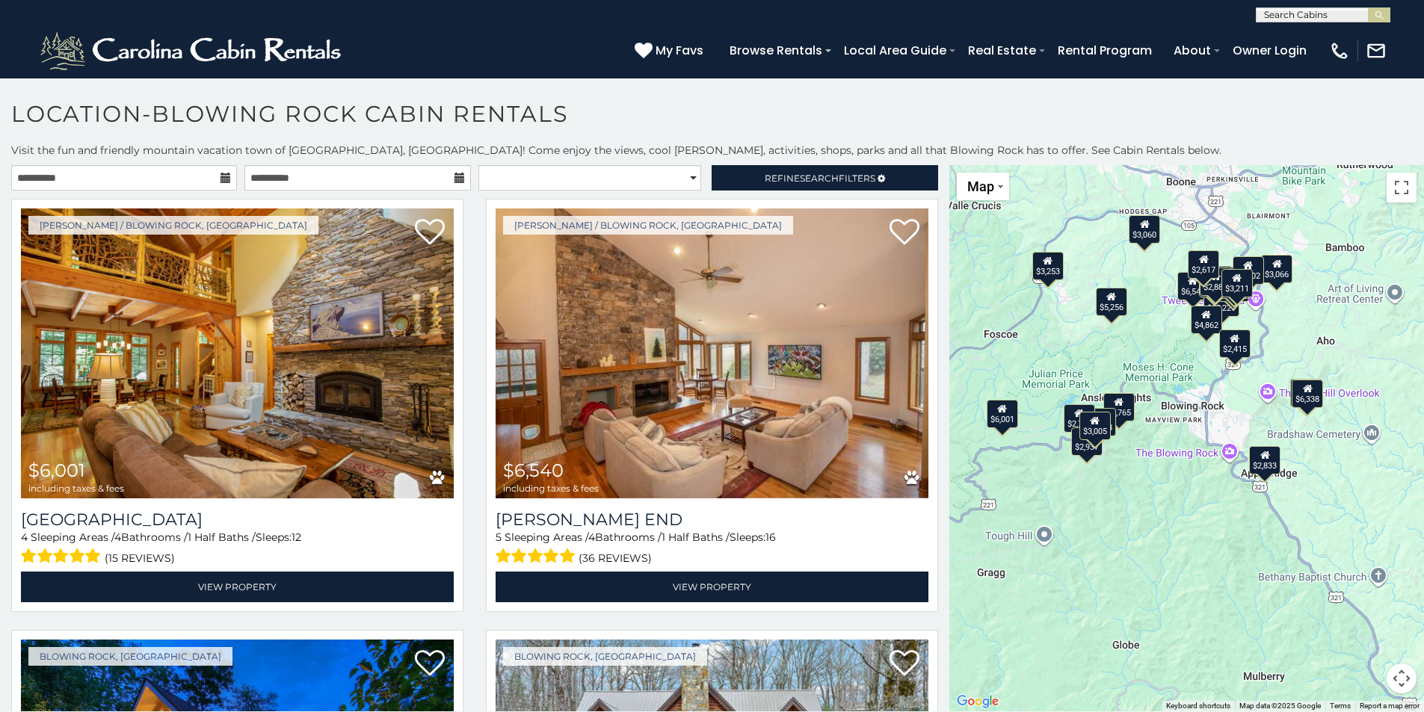
click at [1128, 485] on div "$6,001 $6,540 $2,738 $4,334 $12,229 $7,573 $5,256 $3,765 $5,305 $4,862 $4,168 $…" at bounding box center [1186, 438] width 475 height 546
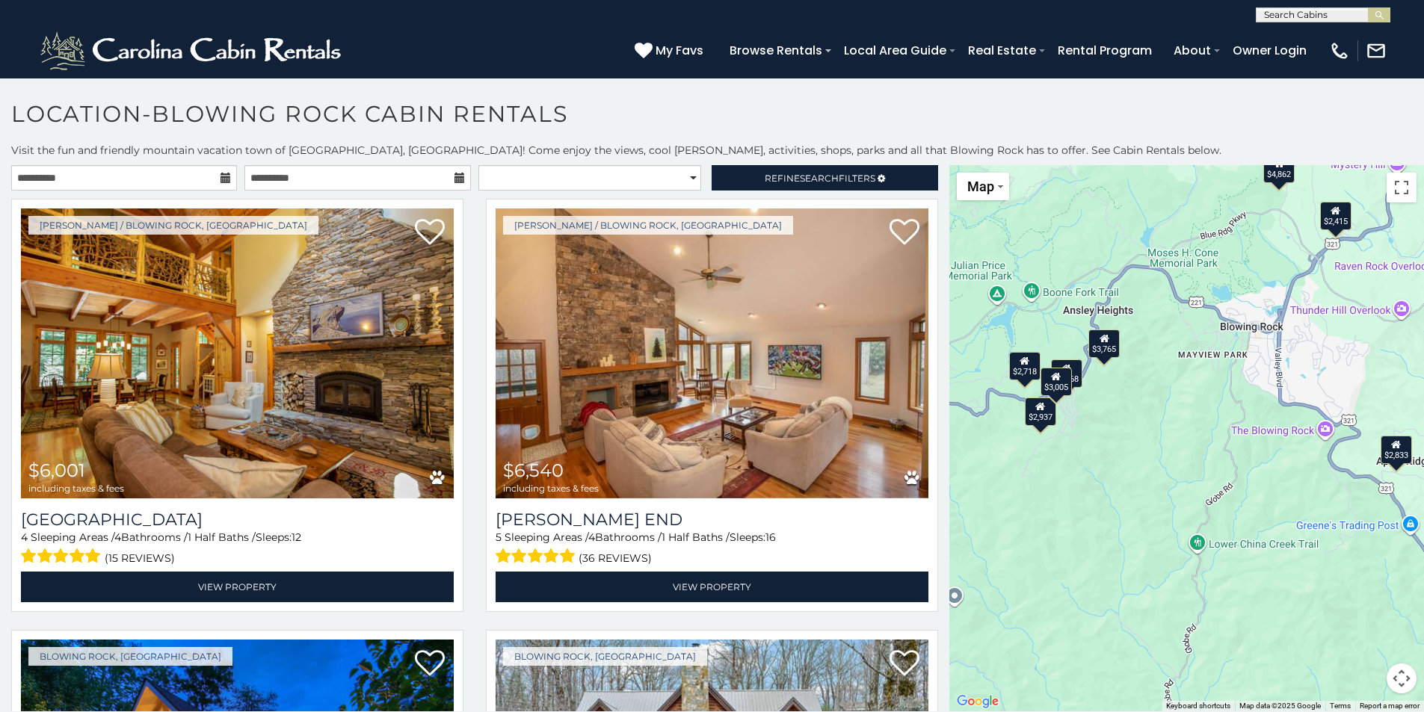
click at [1396, 449] on div "$2,833" at bounding box center [1396, 449] width 31 height 28
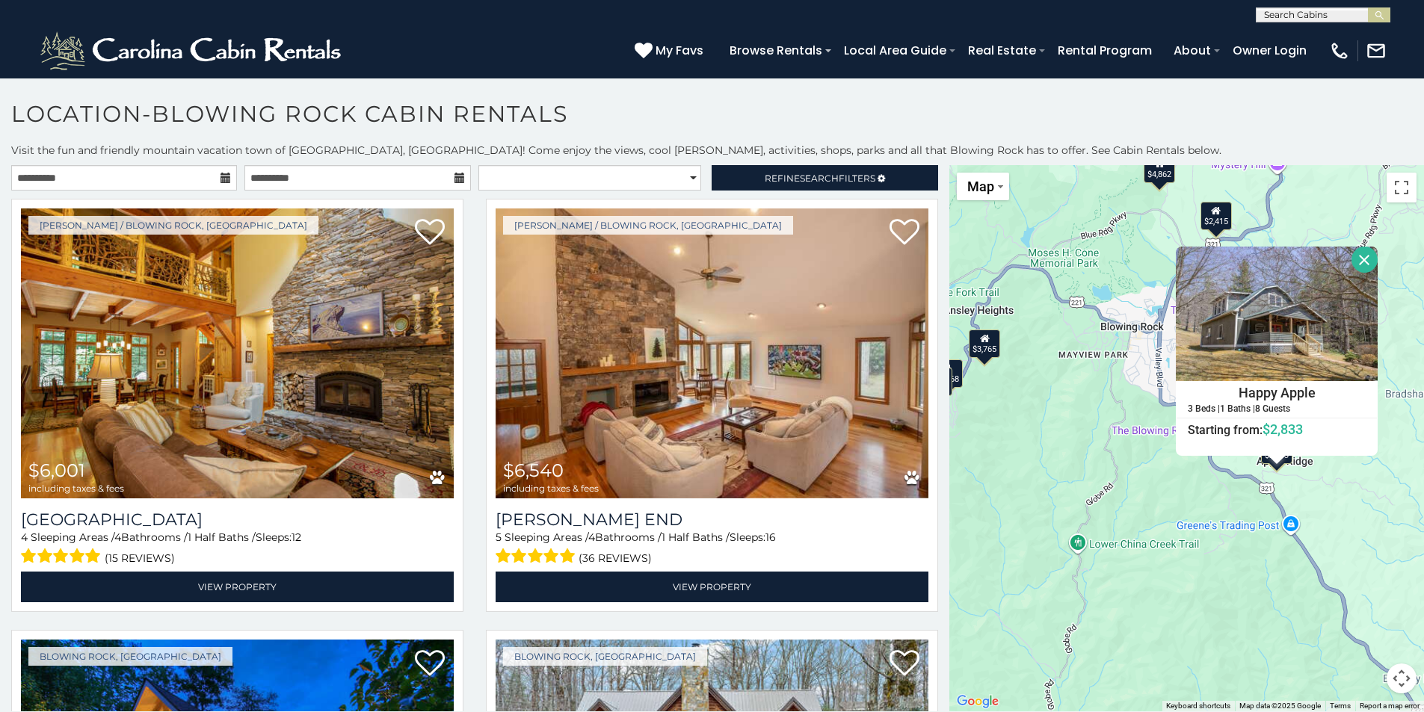
click at [1355, 259] on button "Close" at bounding box center [1365, 260] width 26 height 26
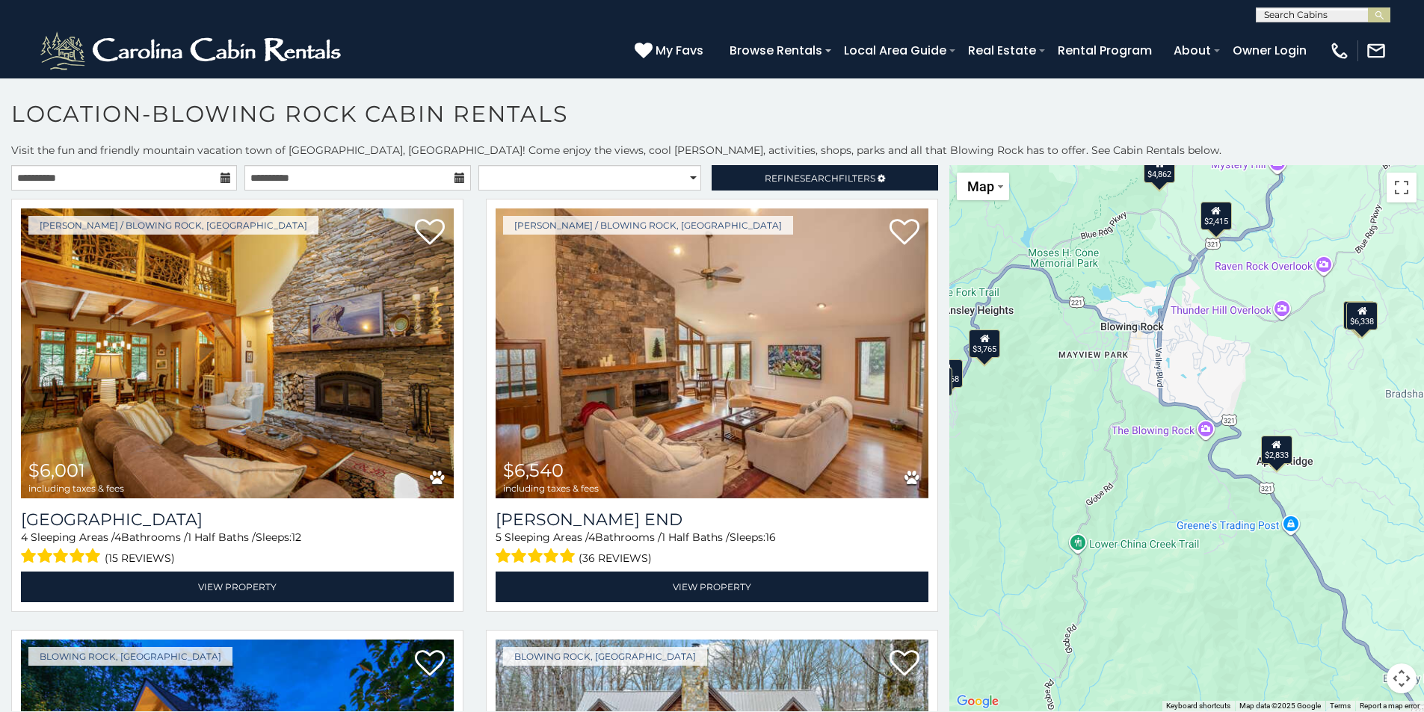
click at [1213, 220] on div "$2,415" at bounding box center [1216, 216] width 31 height 28
click at [1213, 220] on div "Ridgeview 2 Beds | 2 Baths | 6 Guests Distance from your point: %dist% %distUni…" at bounding box center [1216, 117] width 202 height 209
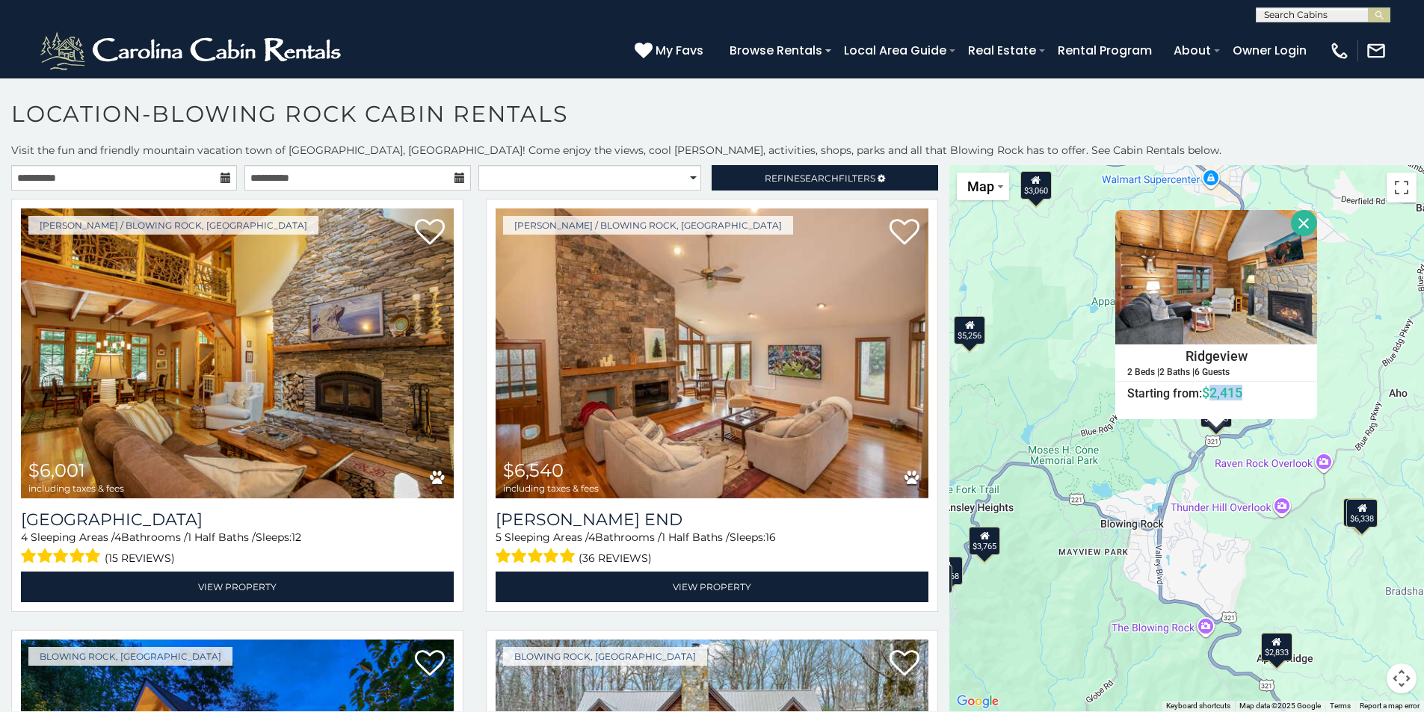
click at [1359, 516] on div "$6,338" at bounding box center [1362, 513] width 31 height 28
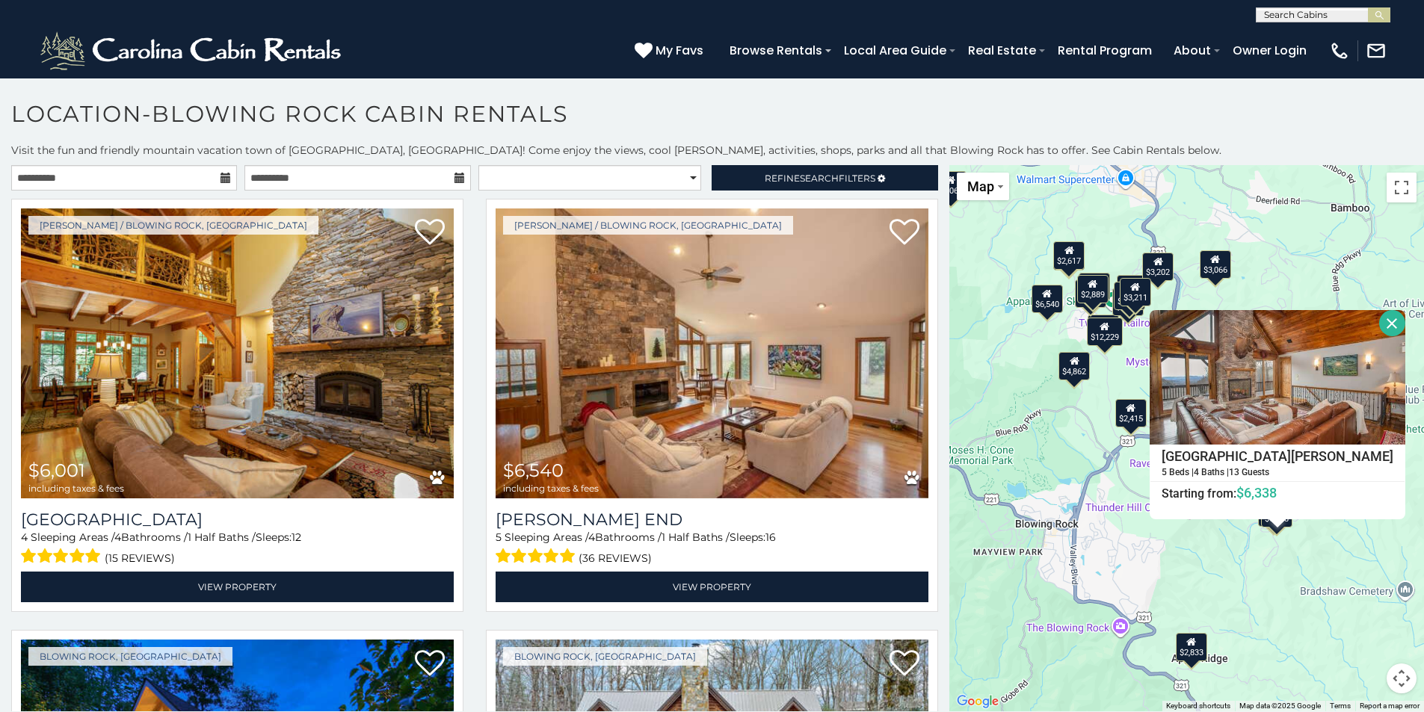
click at [1067, 371] on div "$4,862" at bounding box center [1074, 365] width 31 height 28
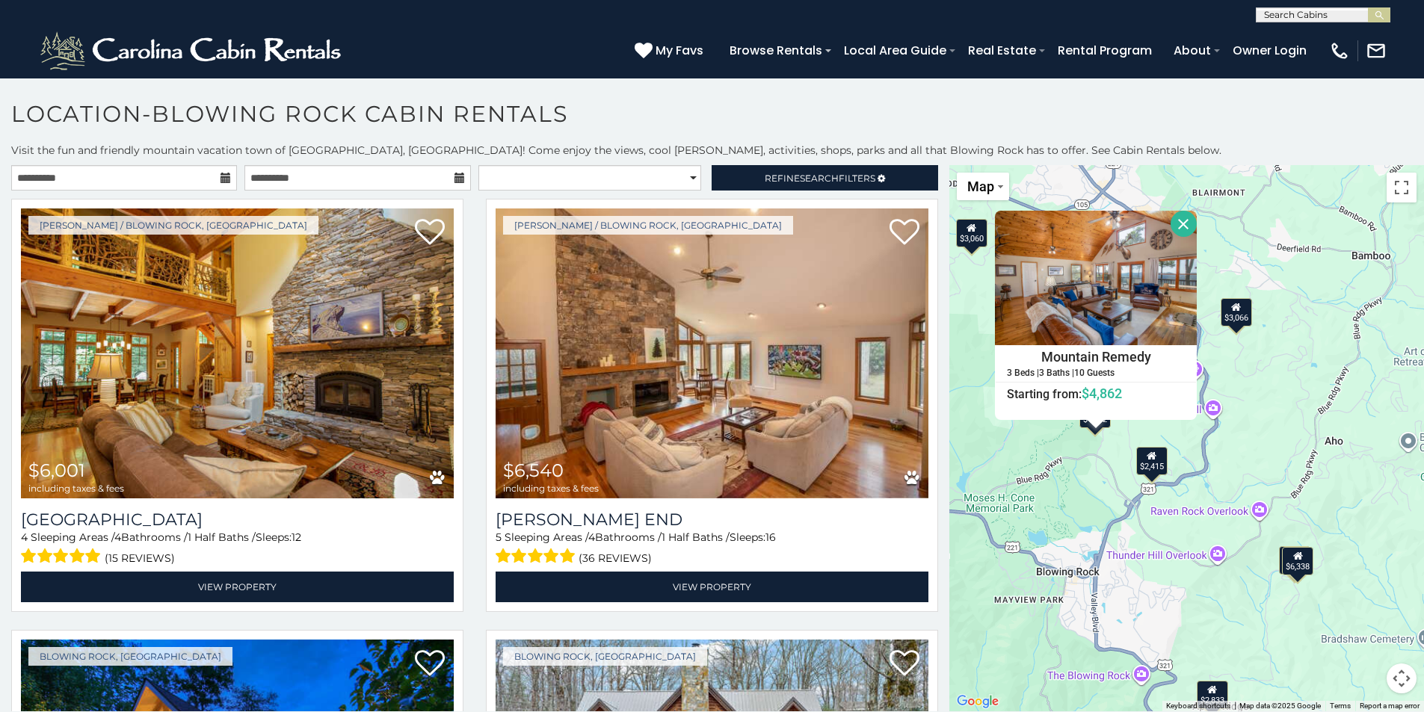
click at [1230, 314] on div "$3,066" at bounding box center [1236, 312] width 31 height 28
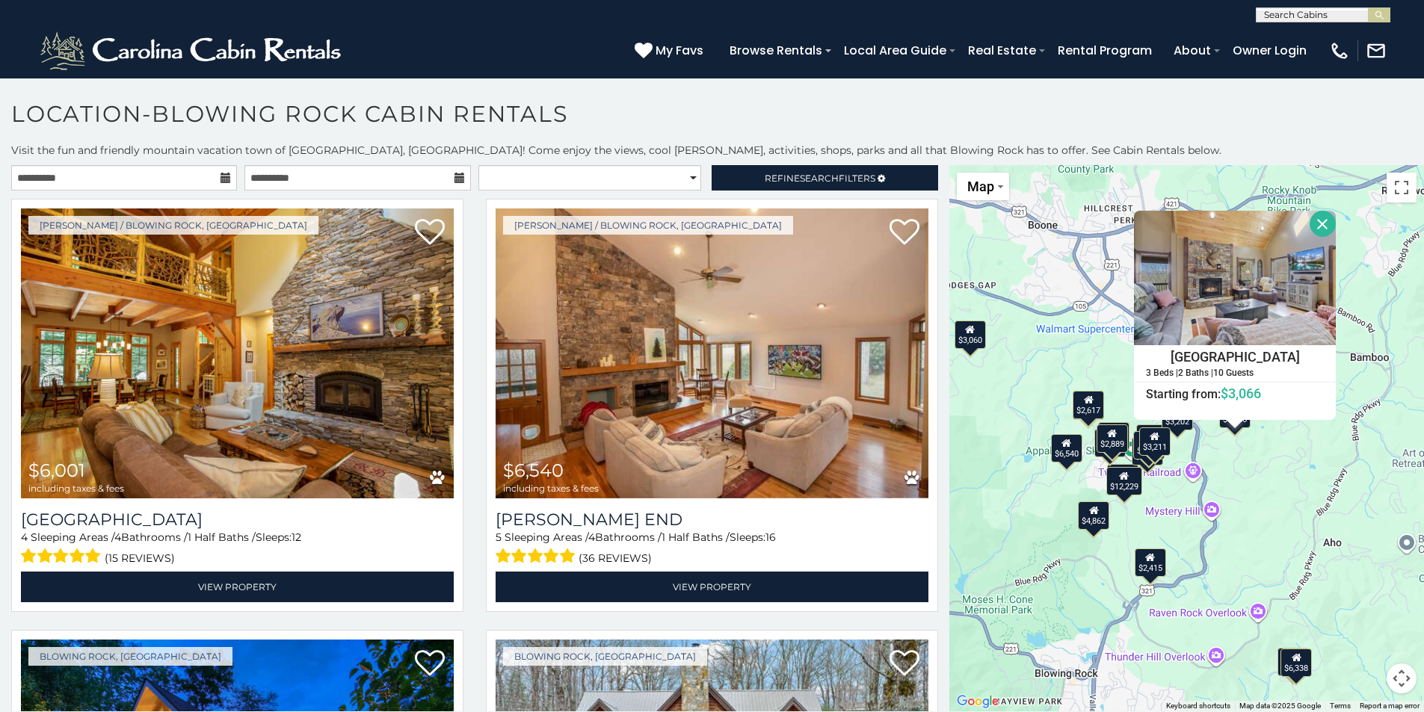
click at [1088, 407] on div "$2,617" at bounding box center [1088, 405] width 31 height 28
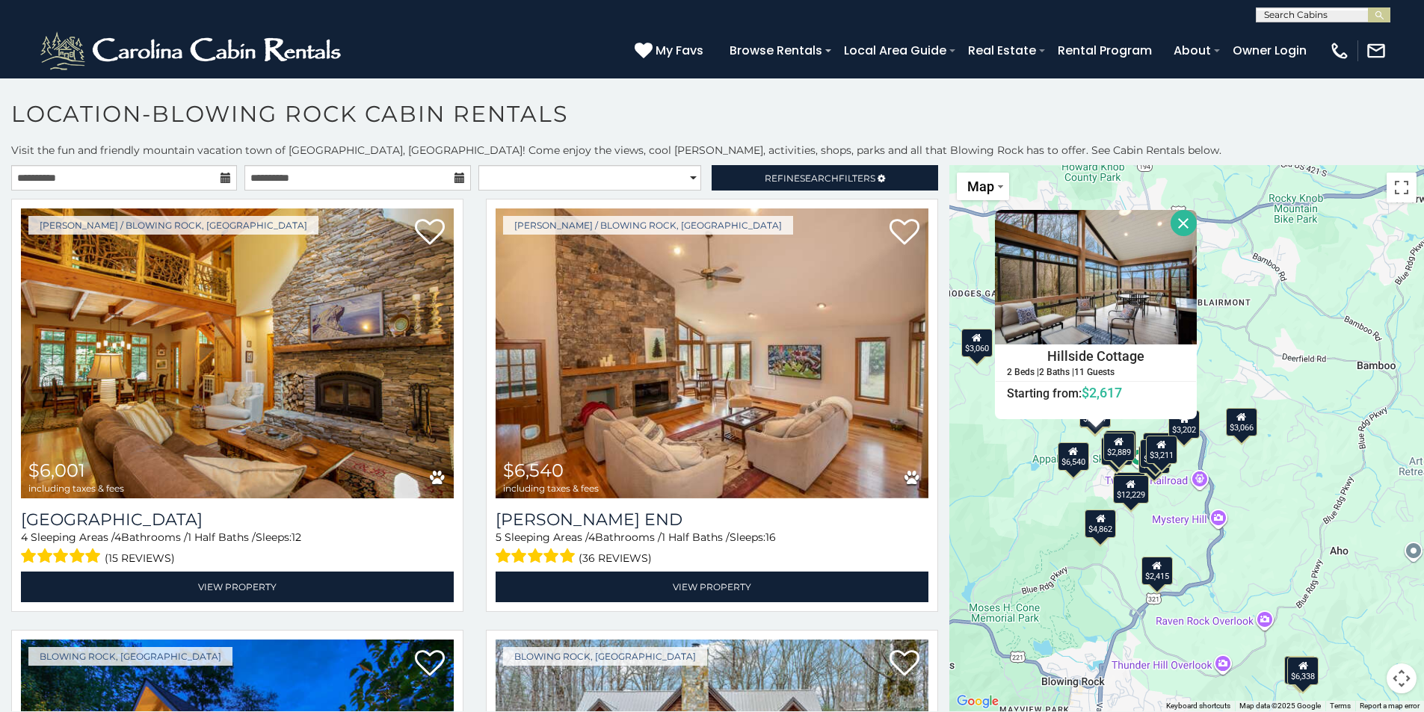
click at [1064, 459] on div "$6,540" at bounding box center [1073, 456] width 31 height 28
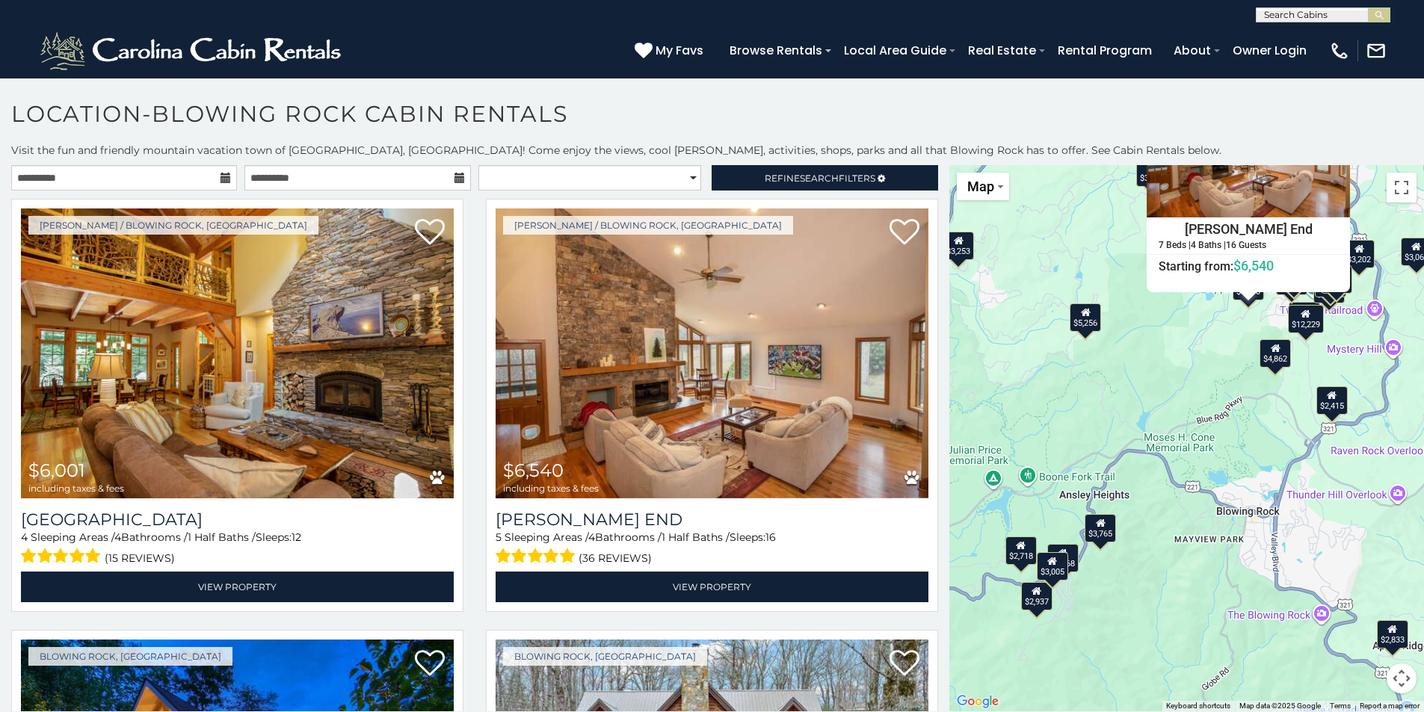
drag, startPoint x: 1030, startPoint y: 579, endPoint x: 1204, endPoint y: 390, distance: 256.1
click at [1204, 390] on div "$6,001 $6,540 $2,738 $4,334 $12,229 $7,573 $5,256 $3,765 $5,305 $4,862 $4,168 $…" at bounding box center [1186, 438] width 475 height 546
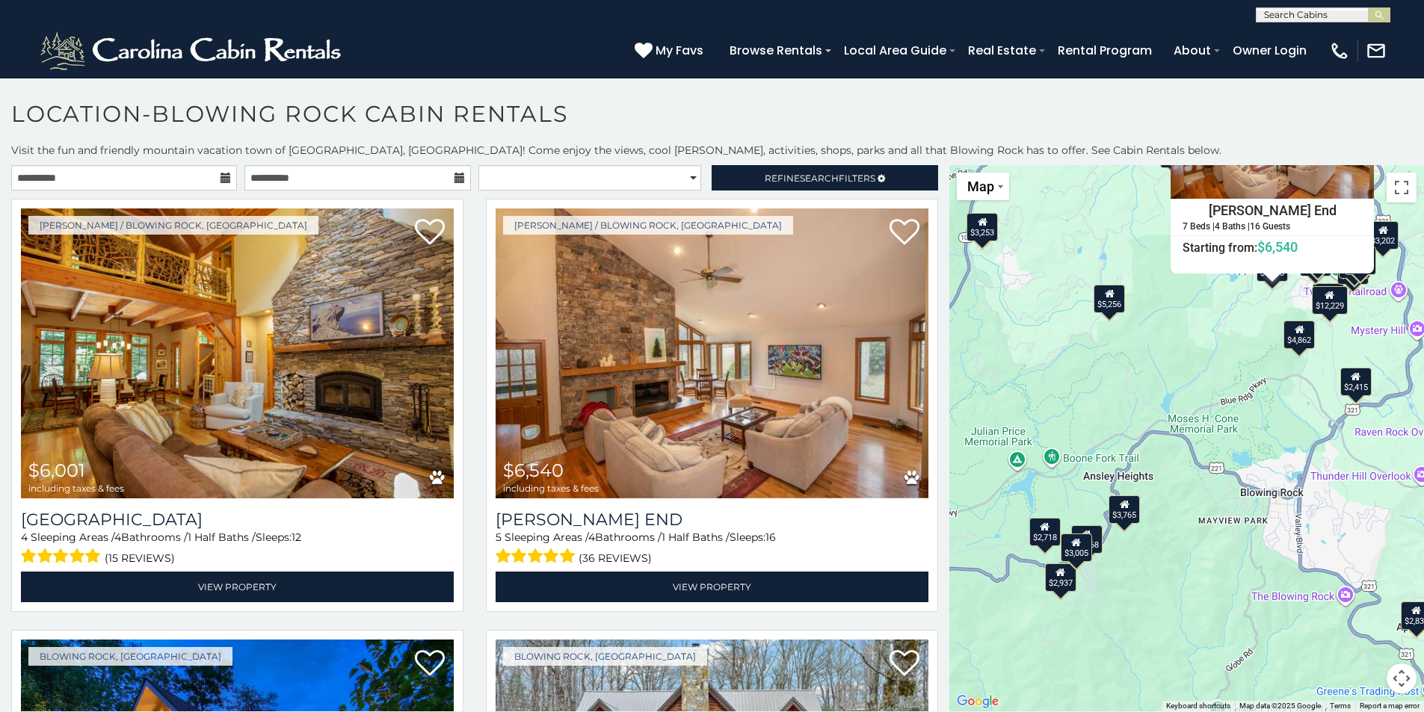
click at [1119, 513] on div "$3,765" at bounding box center [1124, 509] width 31 height 28
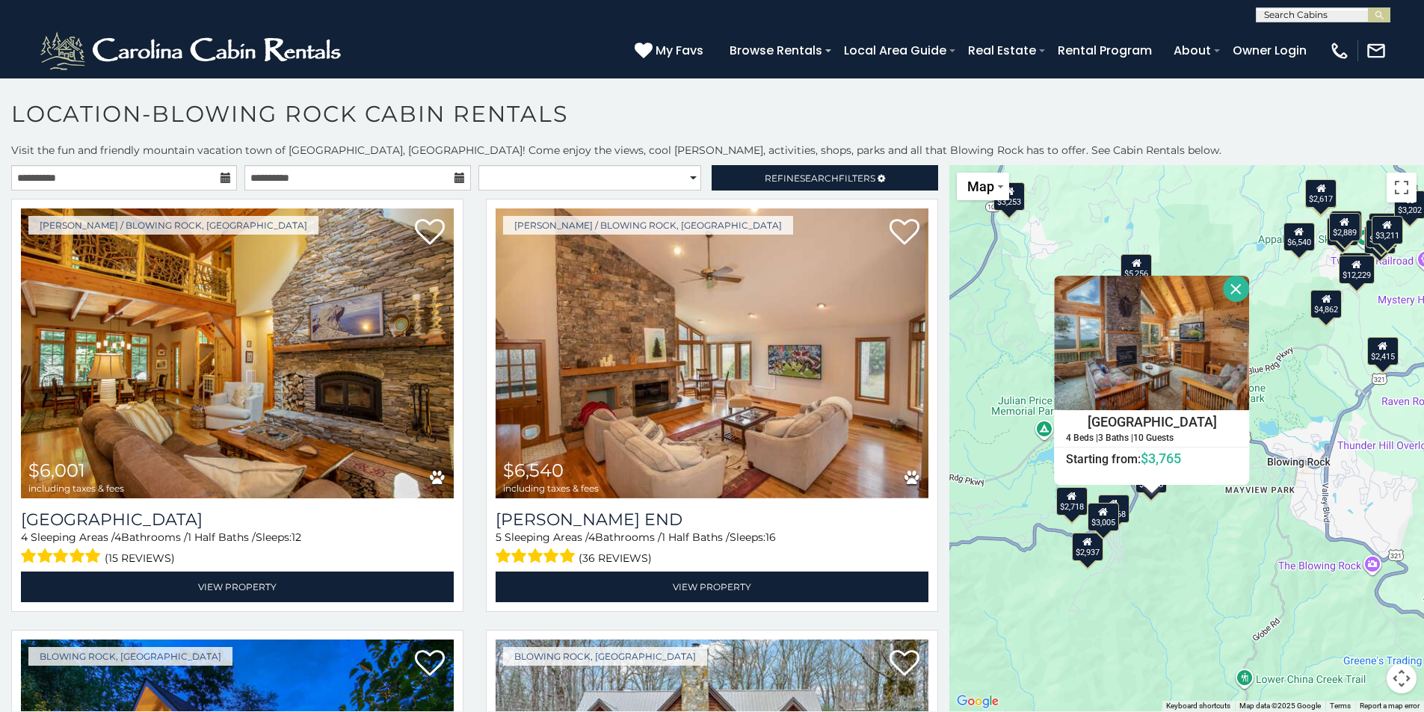
drag, startPoint x: 1124, startPoint y: 622, endPoint x: 1150, endPoint y: 589, distance: 42.5
click at [1150, 589] on div "$6,001 $6,540 $2,738 $4,334 $12,229 $7,573 $5,256 $3,765 $5,305 $4,862 $4,168 $…" at bounding box center [1186, 438] width 475 height 546
click at [1088, 556] on div "$2,937" at bounding box center [1087, 547] width 31 height 28
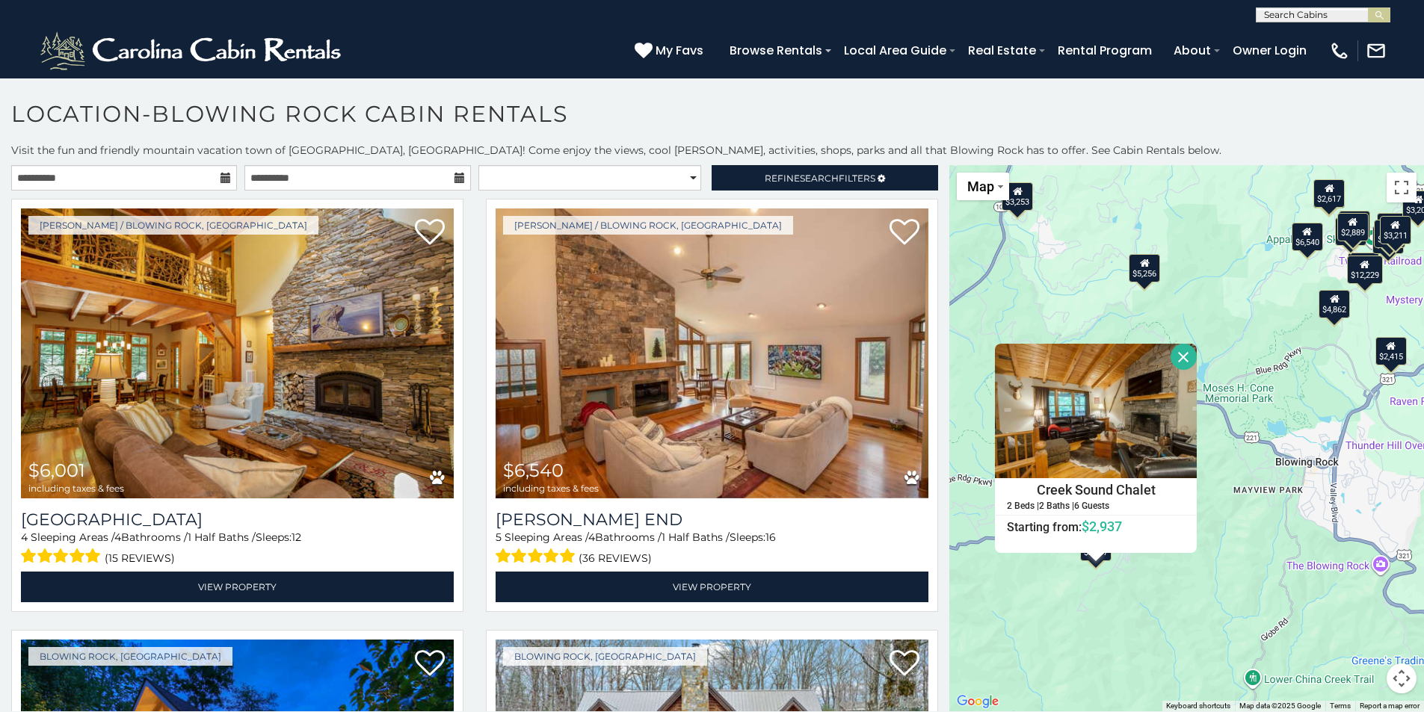
click at [1119, 604] on div "$6,001 $6,540 $2,738 $4,334 $12,229 $7,573 $5,256 $3,765 $5,305 $4,862 $4,168 $…" at bounding box center [1186, 438] width 475 height 546
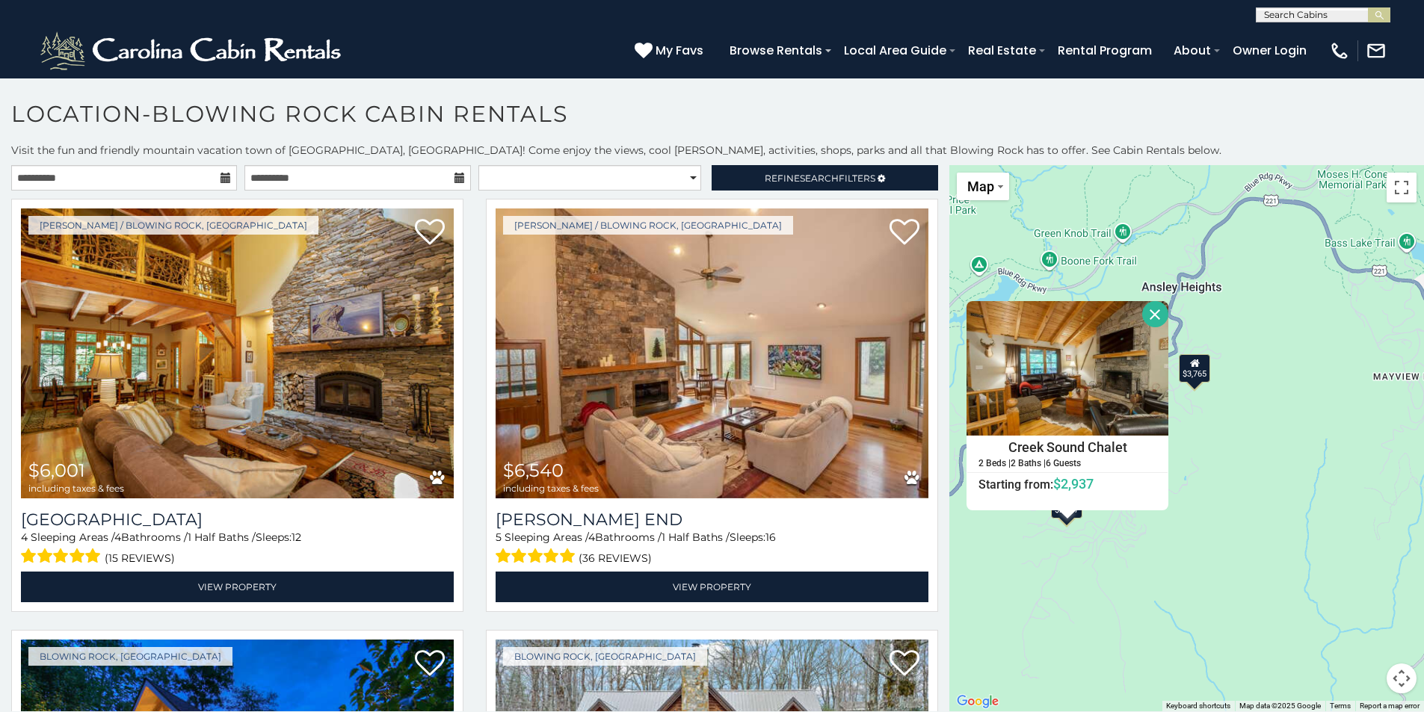
click at [1149, 312] on button "Close" at bounding box center [1155, 314] width 26 height 26
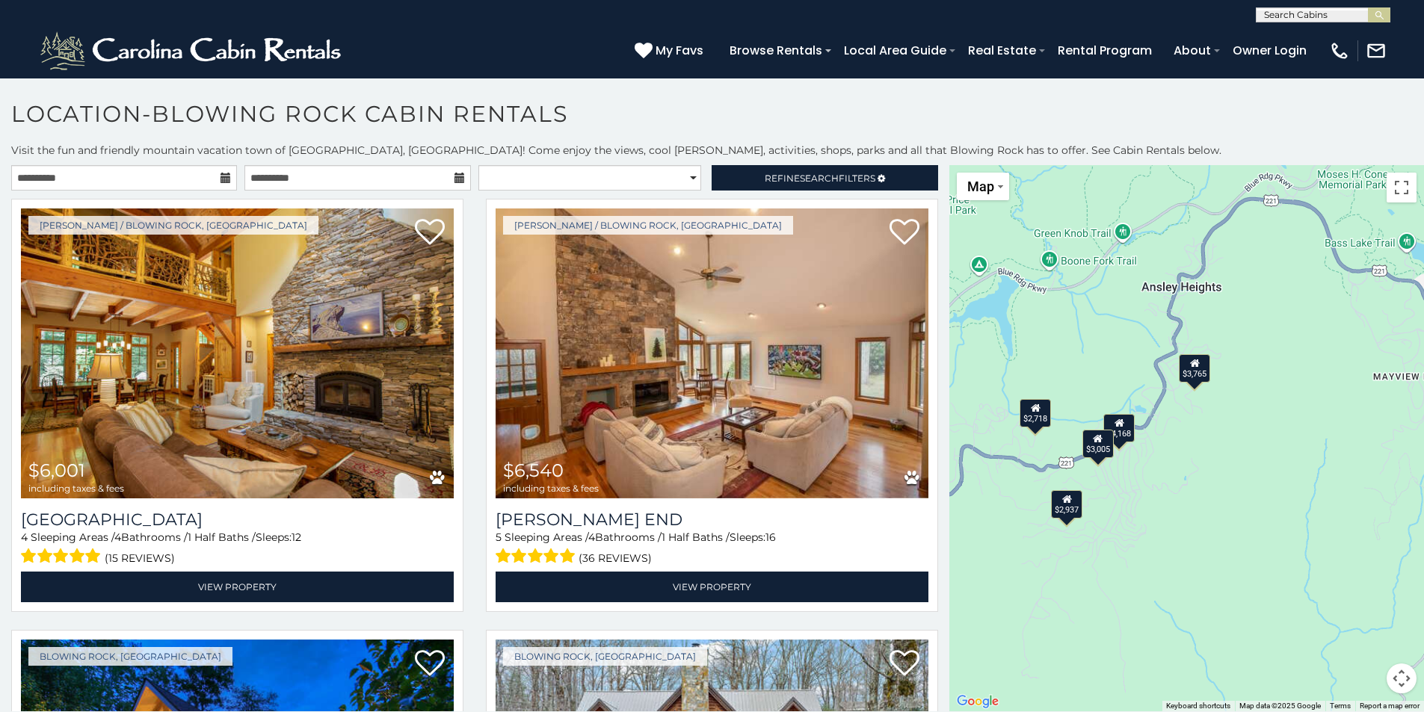
click at [1123, 428] on div "$4,168" at bounding box center [1119, 427] width 31 height 28
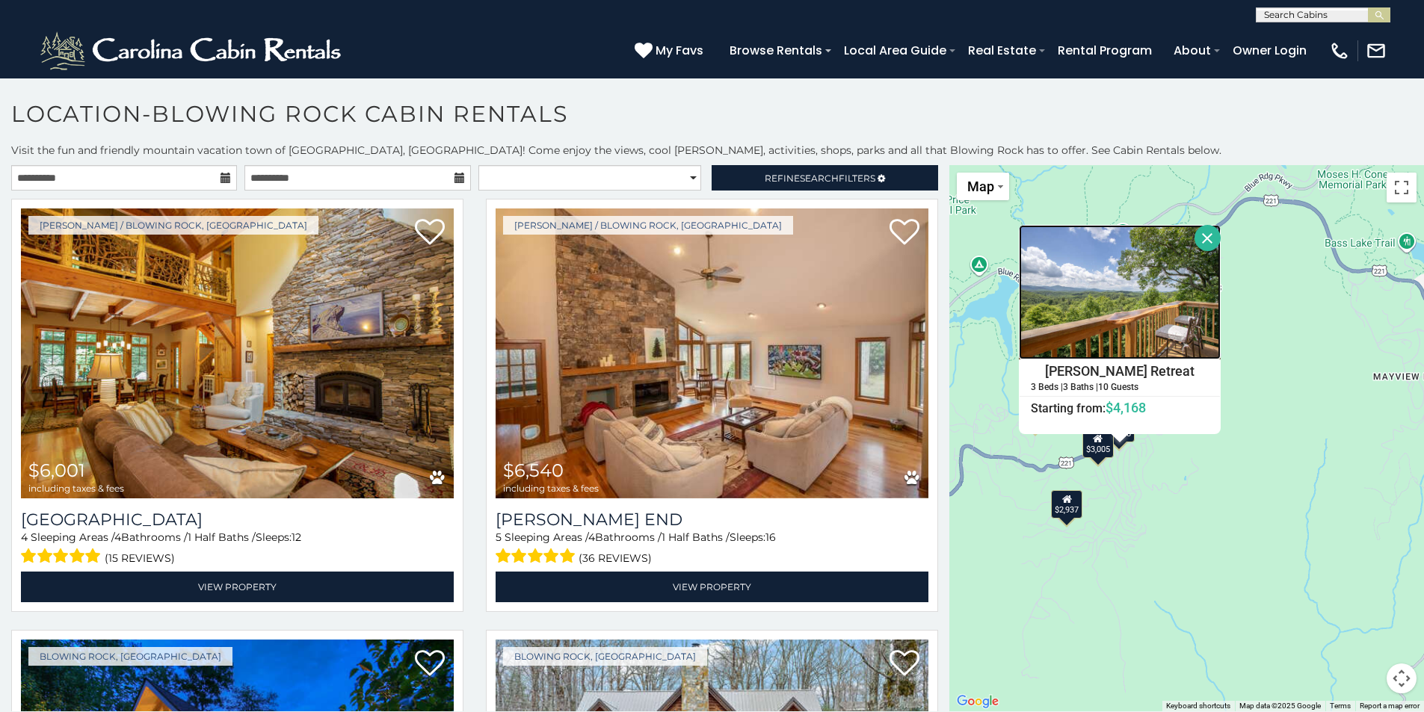
click at [1188, 312] on img at bounding box center [1120, 292] width 202 height 135
click at [1063, 510] on div "$2,937" at bounding box center [1067, 504] width 31 height 28
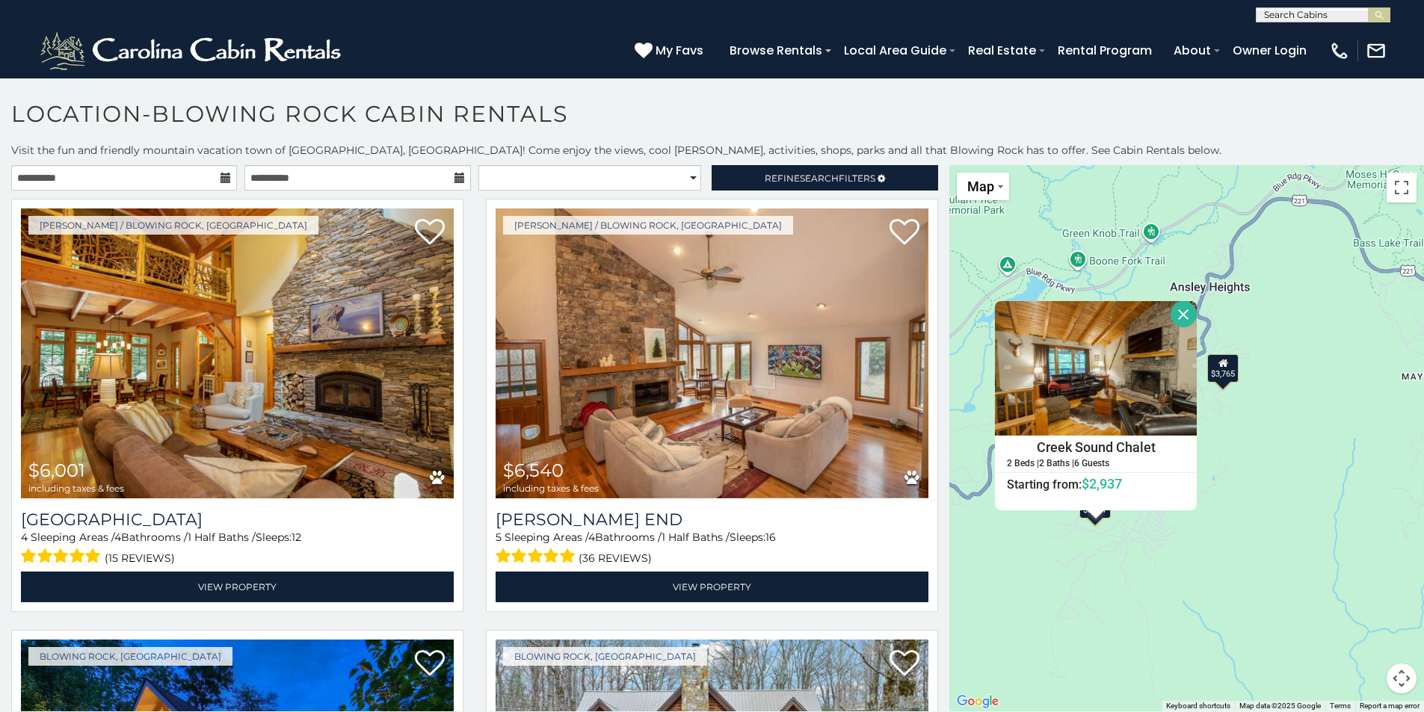
click at [1136, 549] on div "$6,001 $6,540 $2,738 $4,334 $12,229 $7,573 $5,256 $3,765 $5,305 $4,862 $4,168 $…" at bounding box center [1186, 438] width 475 height 546
click at [1180, 307] on button "Close" at bounding box center [1184, 314] width 26 height 26
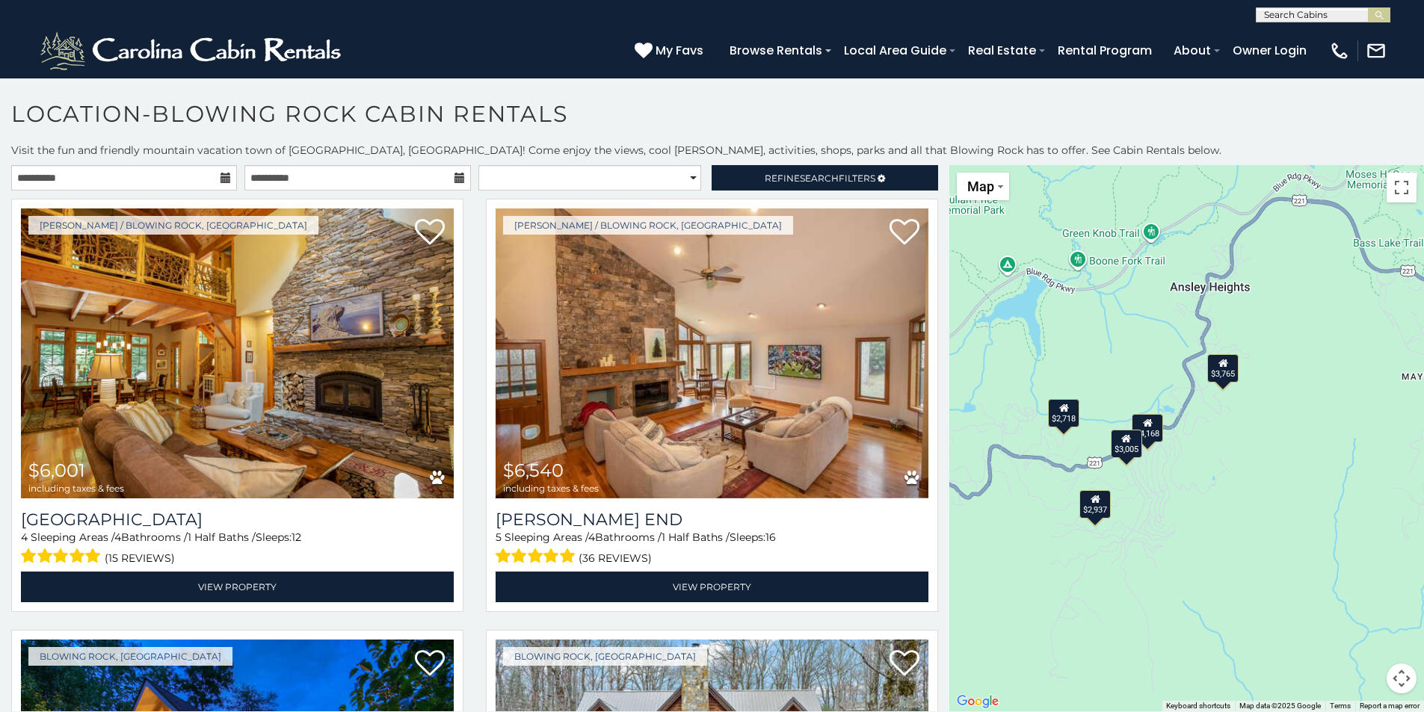
click at [1148, 431] on div "$4,168" at bounding box center [1148, 427] width 31 height 28
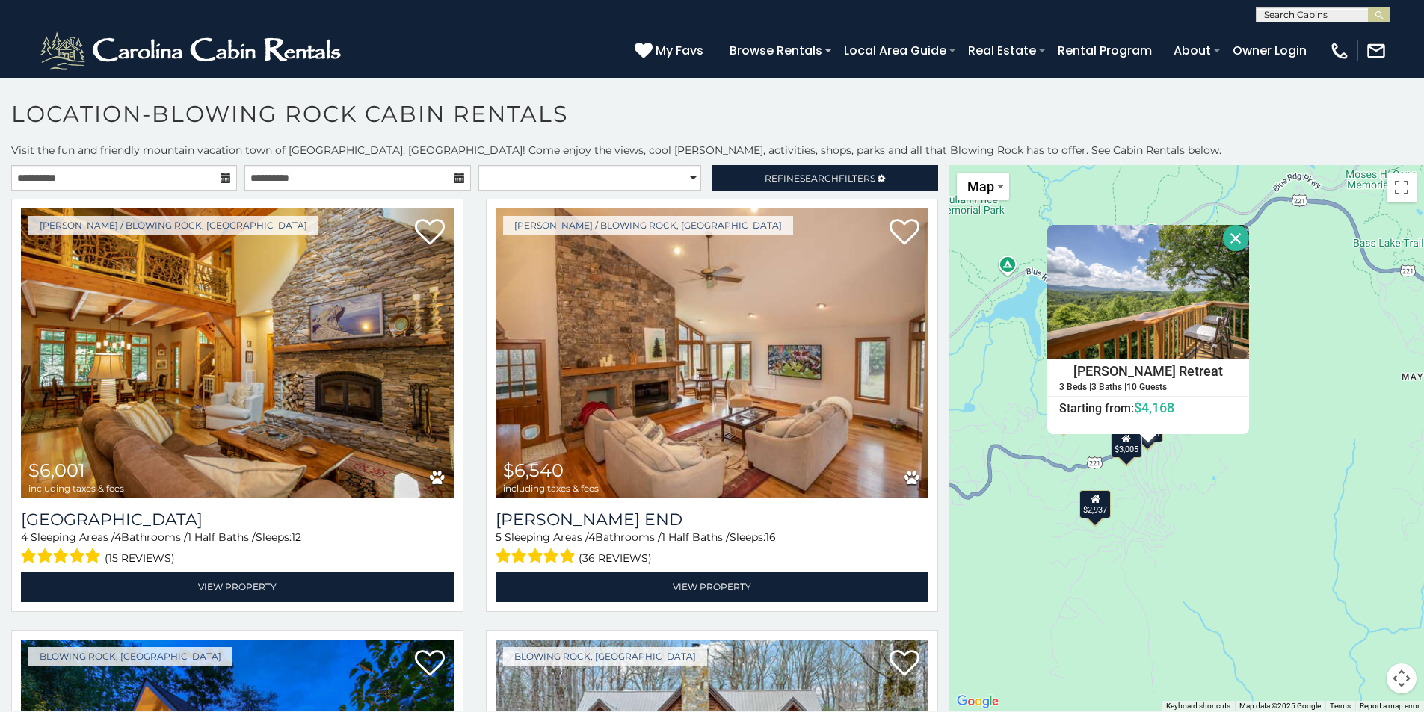
click at [1115, 450] on div "$3,005" at bounding box center [1126, 444] width 31 height 28
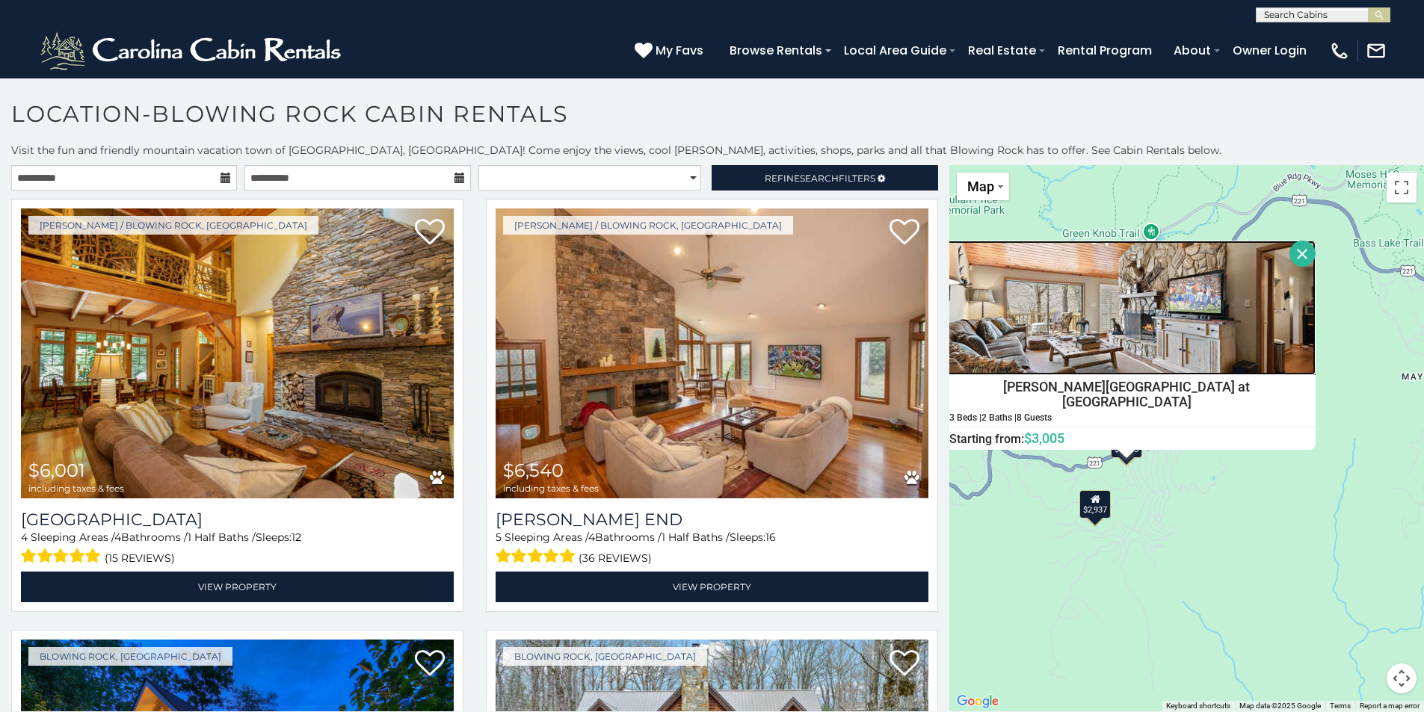
click at [1121, 347] on img at bounding box center [1126, 308] width 378 height 135
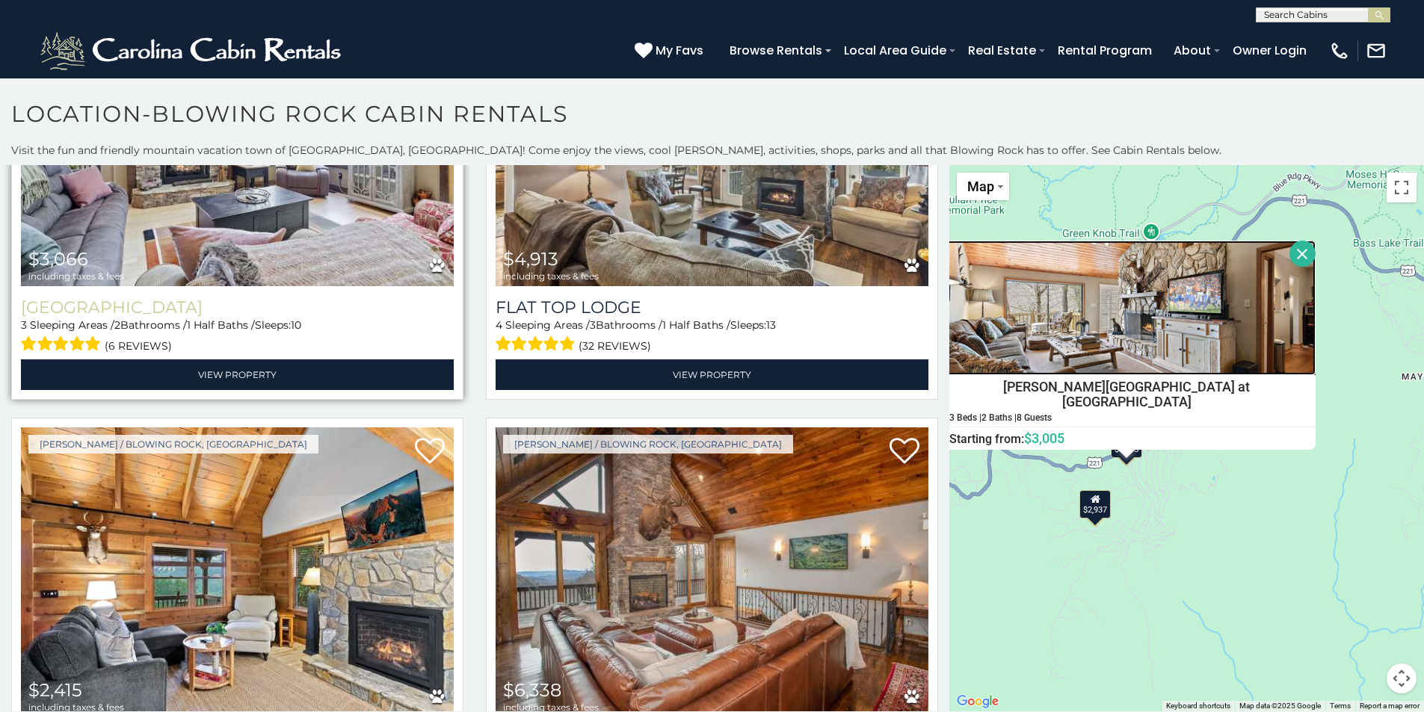
scroll to position [3738, 0]
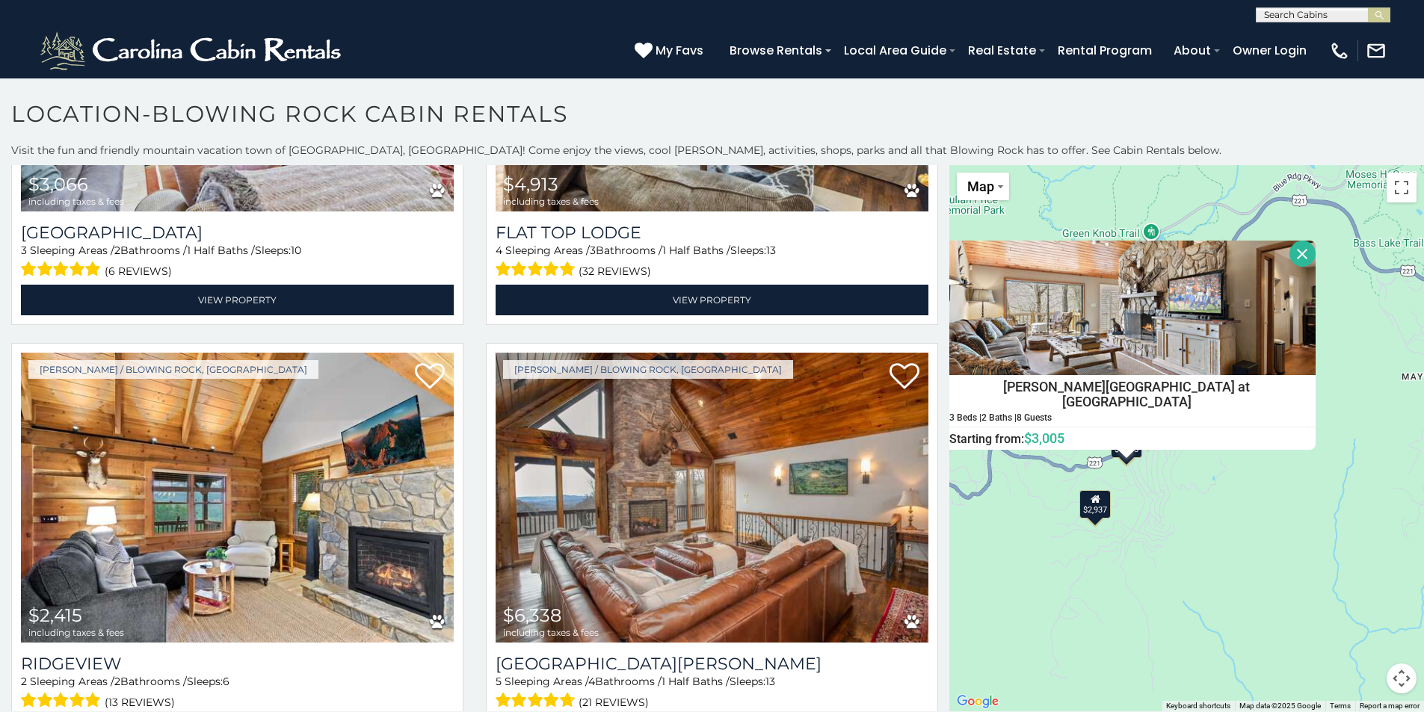
click at [1290, 256] on button "Close" at bounding box center [1303, 254] width 26 height 26
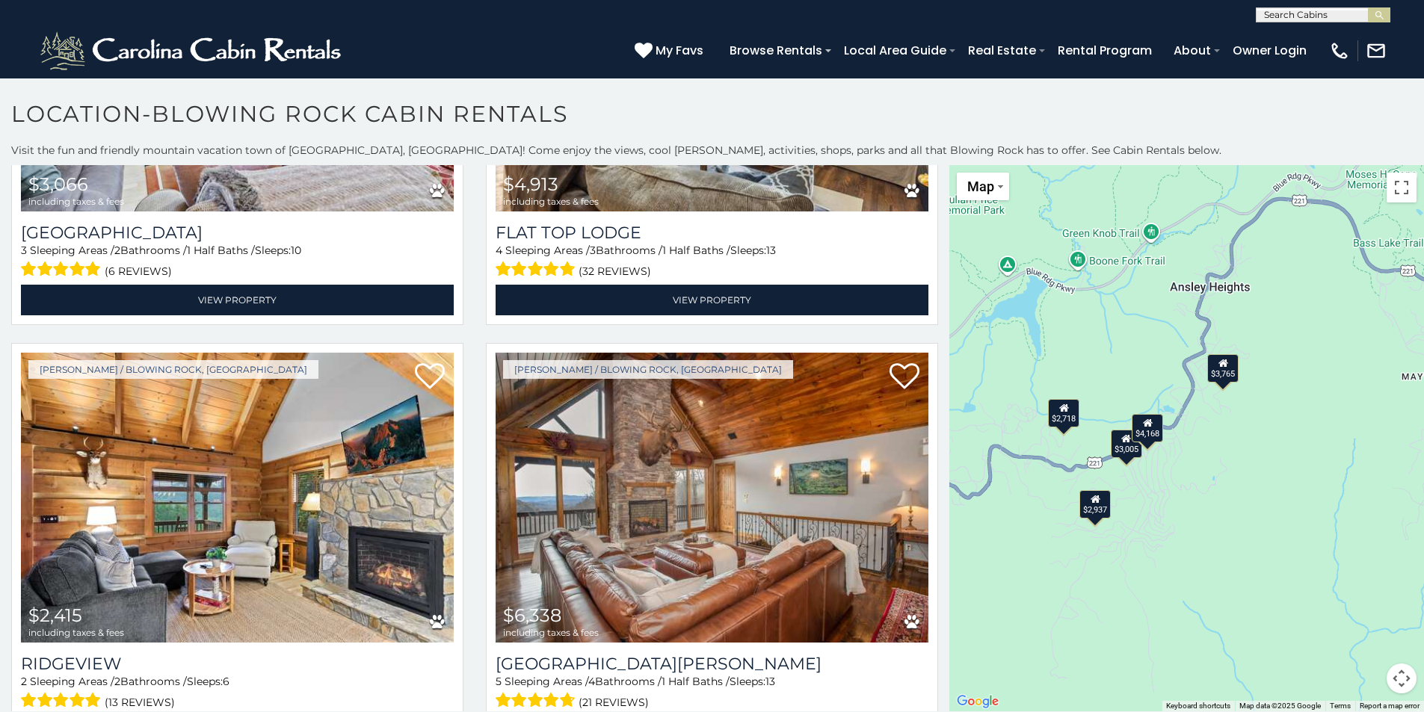
click at [1292, 467] on div "$6,001 $6,540 $2,738 $4,334 $12,229 $7,573 $5,256 $3,765 $5,305 $4,862 $4,168 $…" at bounding box center [1186, 438] width 475 height 546
click at [1362, 463] on div "$6,001 $6,540 $2,738 $4,334 $12,229 $7,573 $5,256 $3,765 $5,305 $4,862 $4,168 $…" at bounding box center [1186, 438] width 475 height 546
click at [1289, 352] on div "$6,001 $6,540 $2,738 $4,334 $12,229 $7,573 $5,256 $3,765 $5,305 $4,862 $4,168 $…" at bounding box center [1186, 438] width 475 height 546
click at [1402, 677] on button "Map camera controls" at bounding box center [1402, 679] width 30 height 30
click at [1359, 683] on button "Zoom out" at bounding box center [1364, 679] width 30 height 30
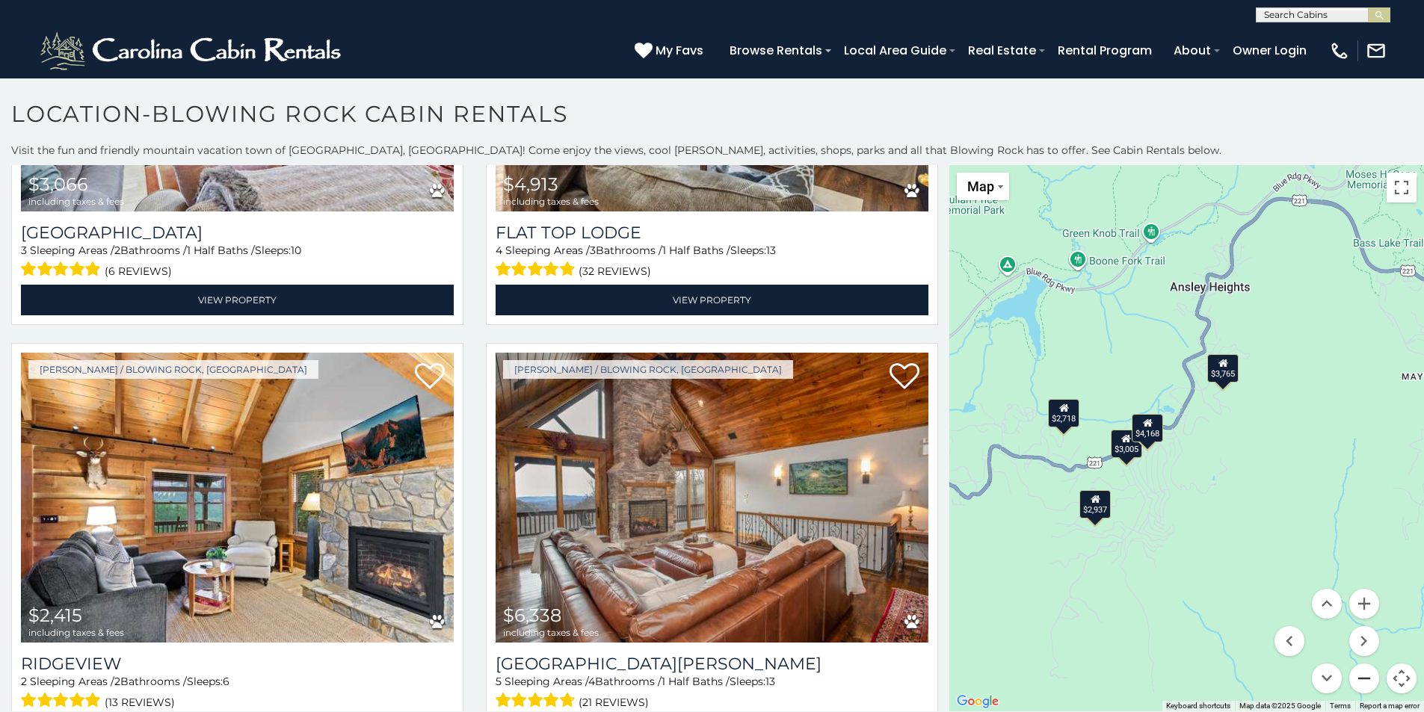
click at [1359, 683] on button "Zoom out" at bounding box center [1364, 679] width 30 height 30
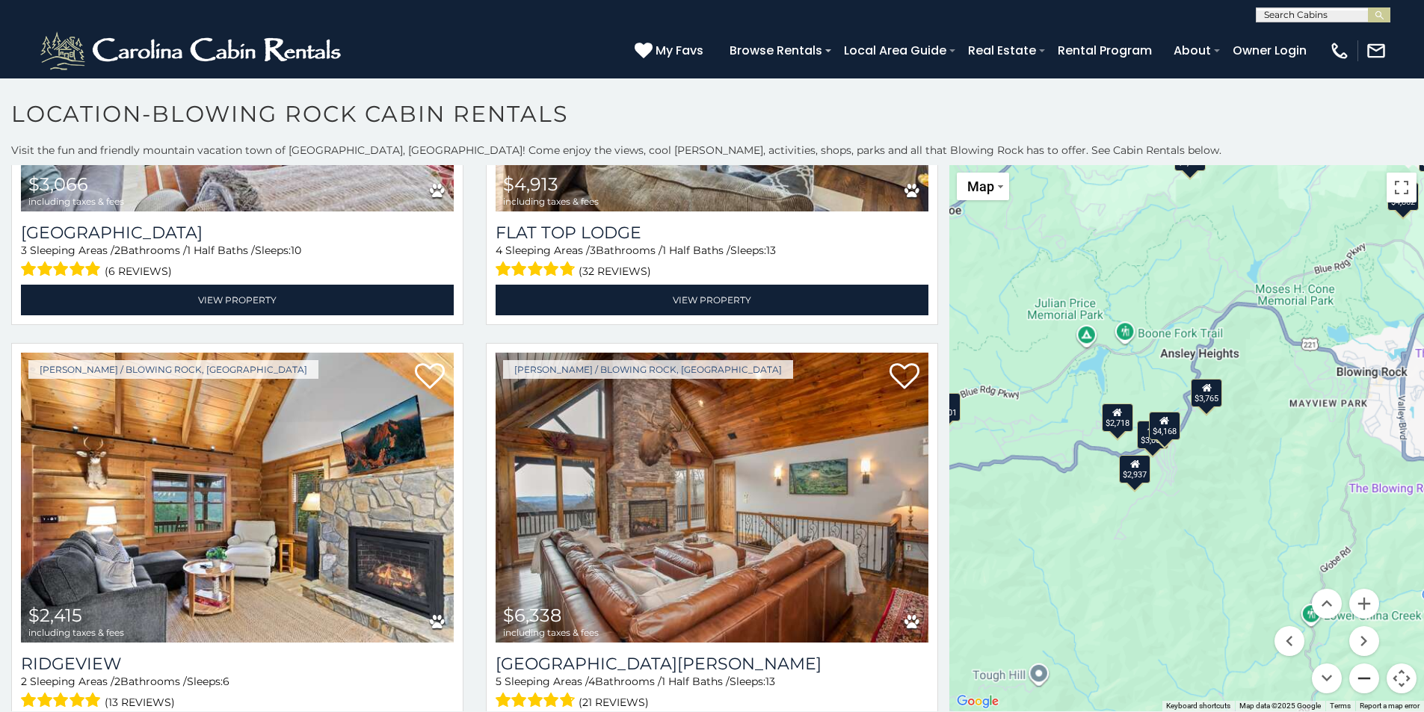
click at [1359, 683] on button "Zoom out" at bounding box center [1364, 679] width 30 height 30
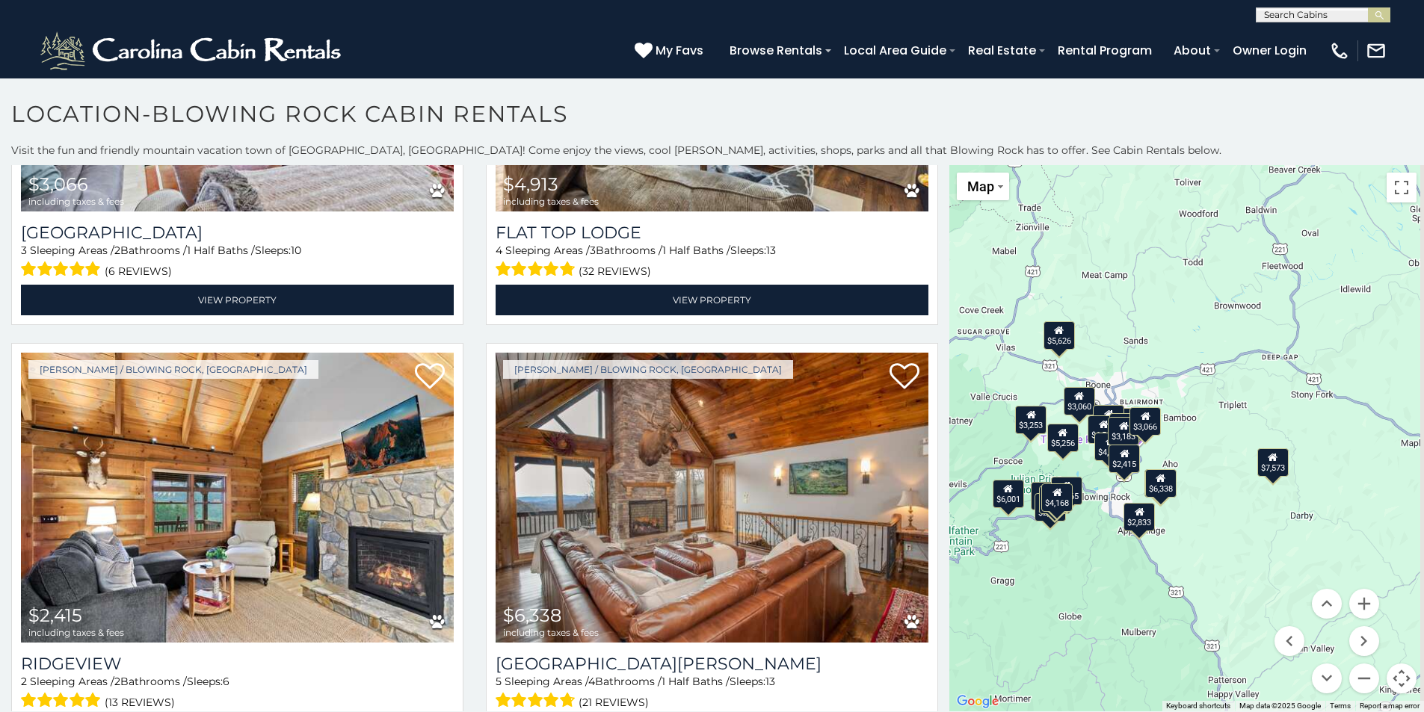
drag, startPoint x: 1238, startPoint y: 511, endPoint x: 1107, endPoint y: 585, distance: 150.3
click at [1107, 585] on div "$6,001 $6,540 $2,738 $4,334 $12,229 $7,573 $5,256 $3,765 $5,305 $4,862 $4,168 $…" at bounding box center [1186, 438] width 475 height 546
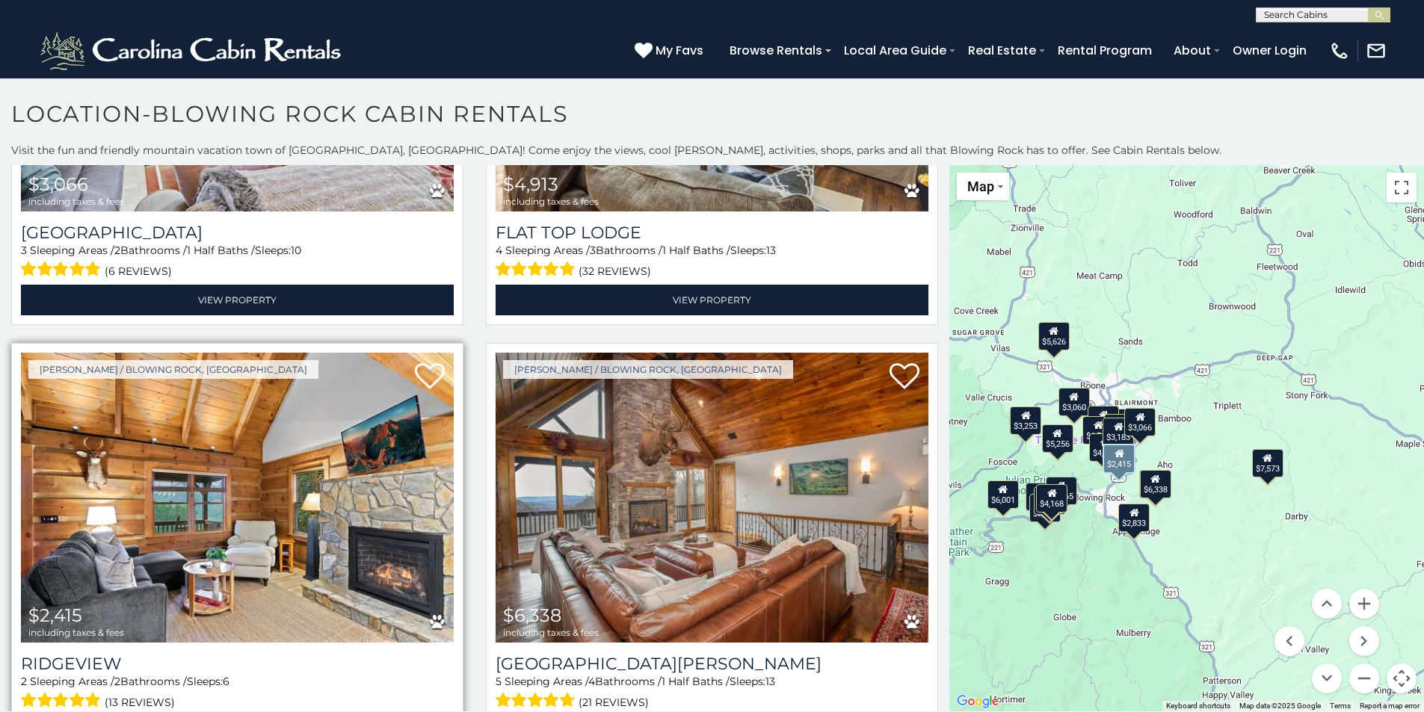
click at [263, 475] on img at bounding box center [237, 498] width 433 height 290
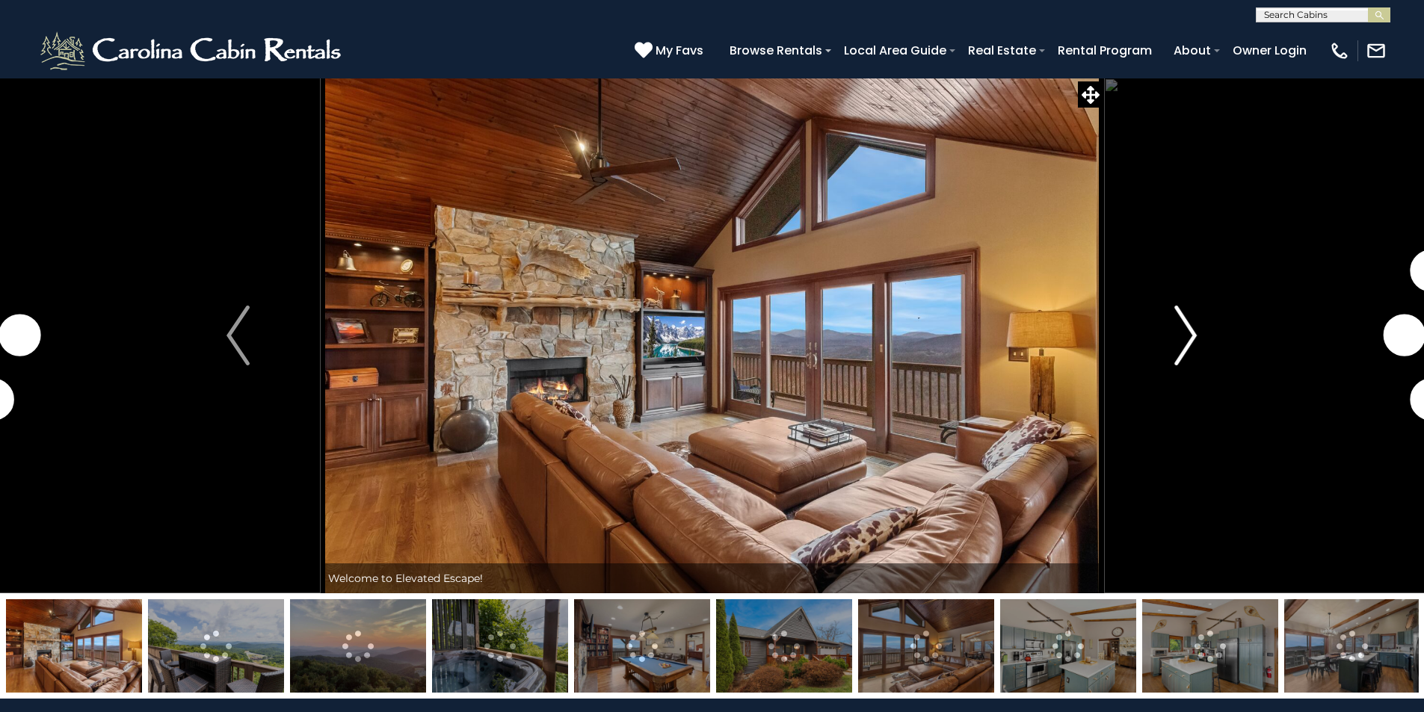
click at [1192, 330] on img "Next" at bounding box center [1185, 336] width 22 height 60
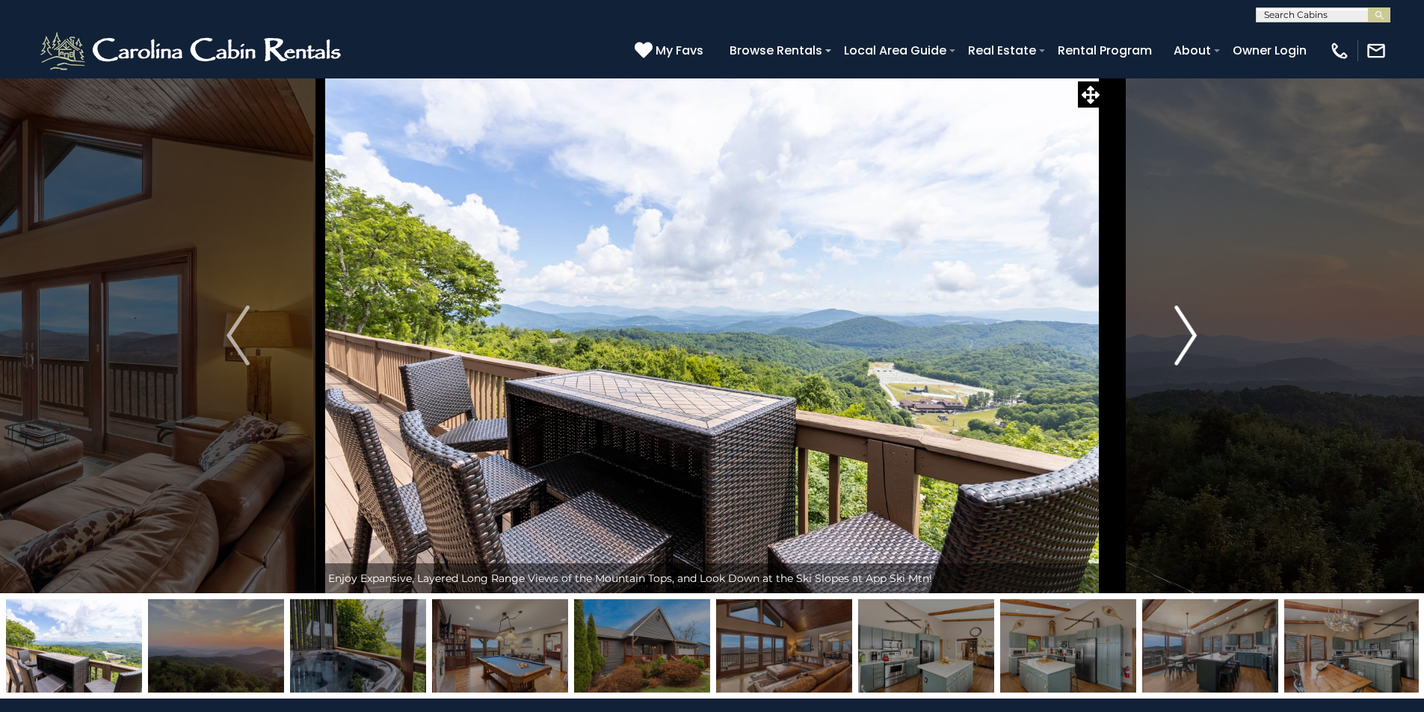
click at [1192, 330] on img "Next" at bounding box center [1185, 336] width 22 height 60
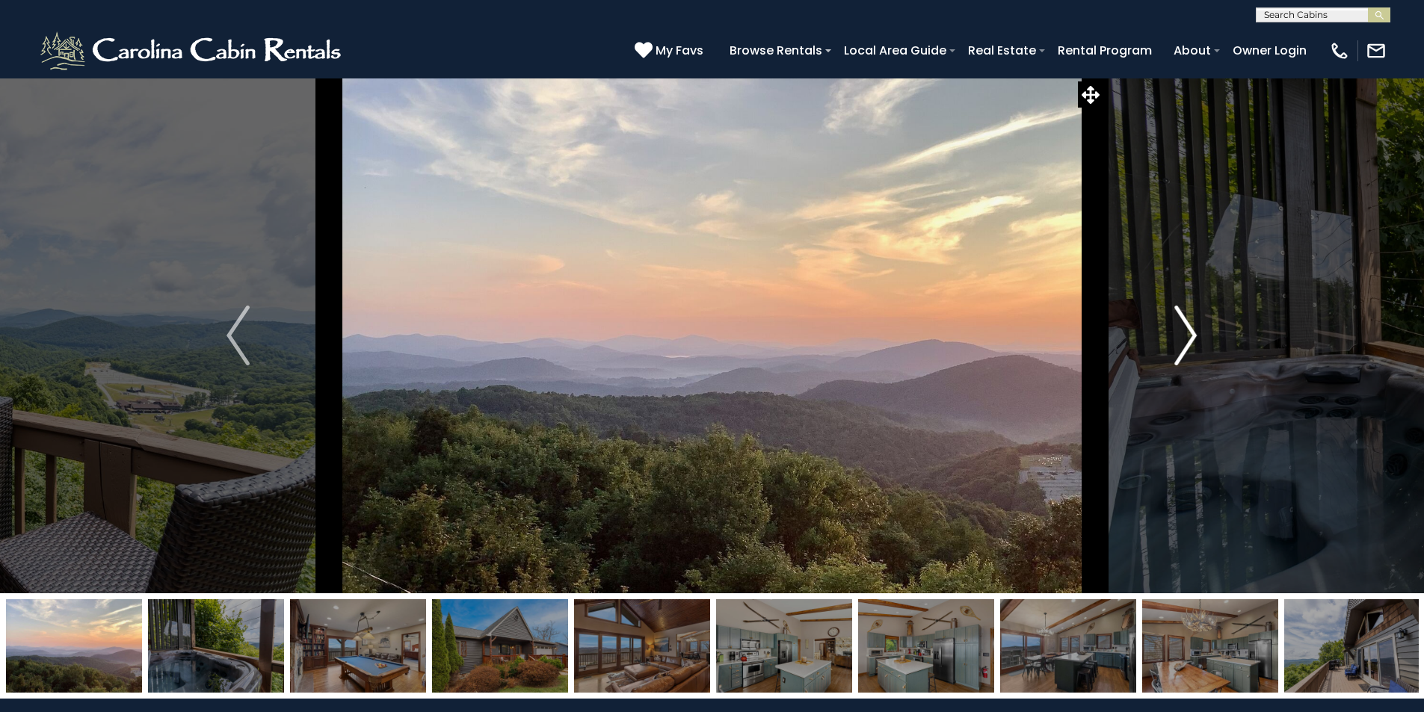
click at [1192, 330] on img "Next" at bounding box center [1185, 336] width 22 height 60
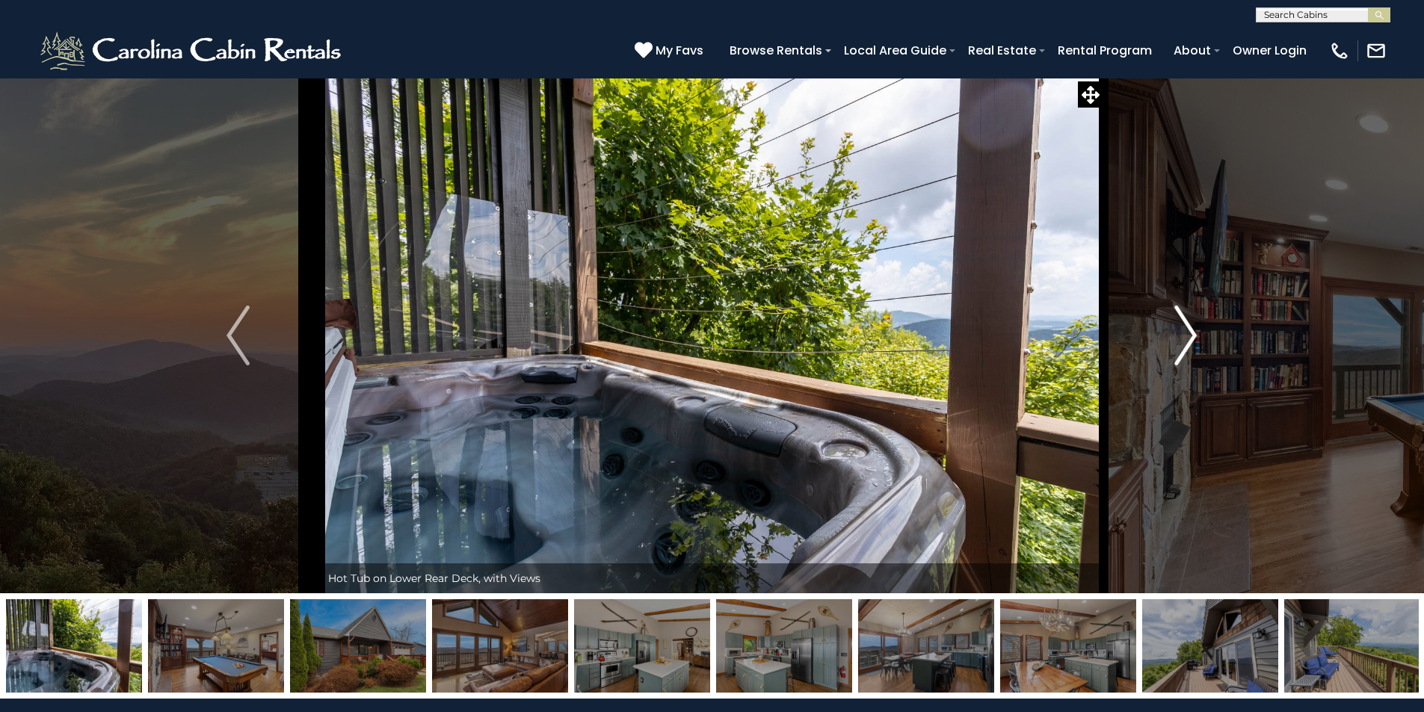
click at [1192, 330] on img "Next" at bounding box center [1185, 336] width 22 height 60
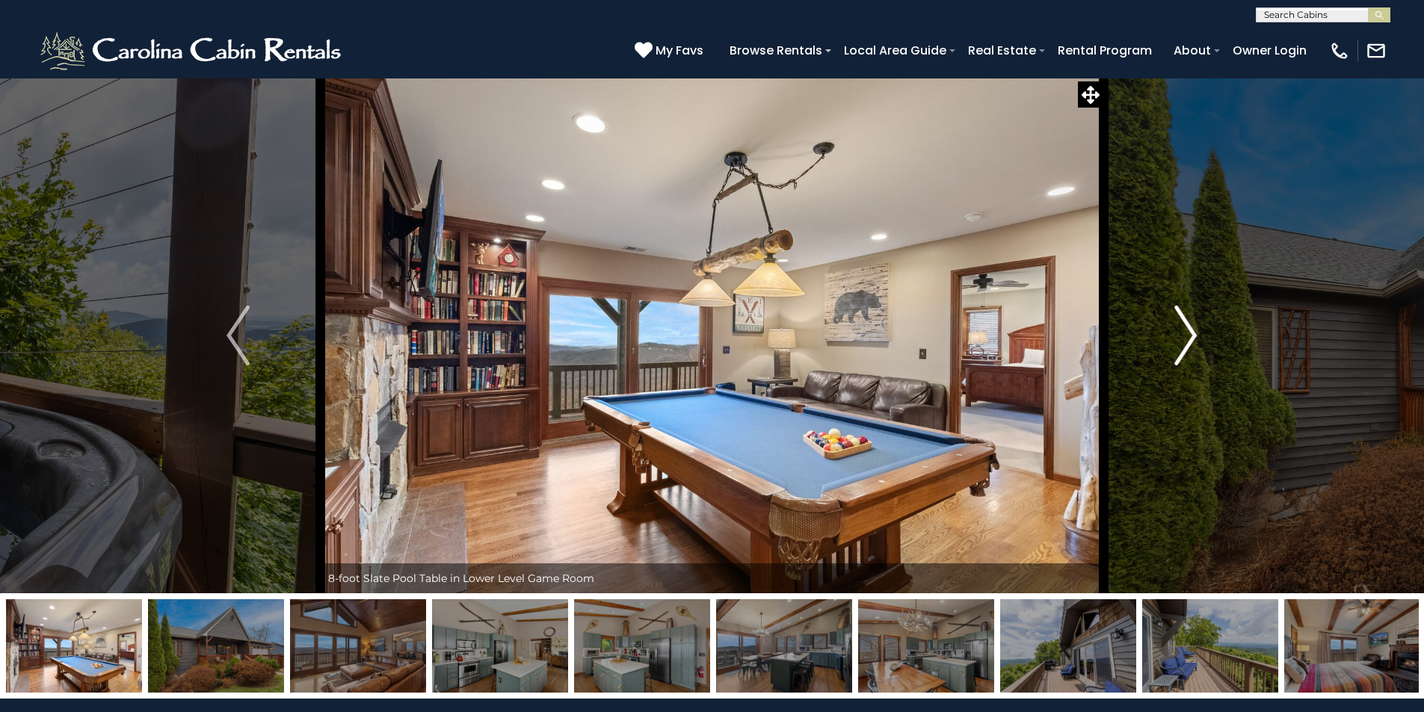
click at [1192, 330] on img "Next" at bounding box center [1185, 336] width 22 height 60
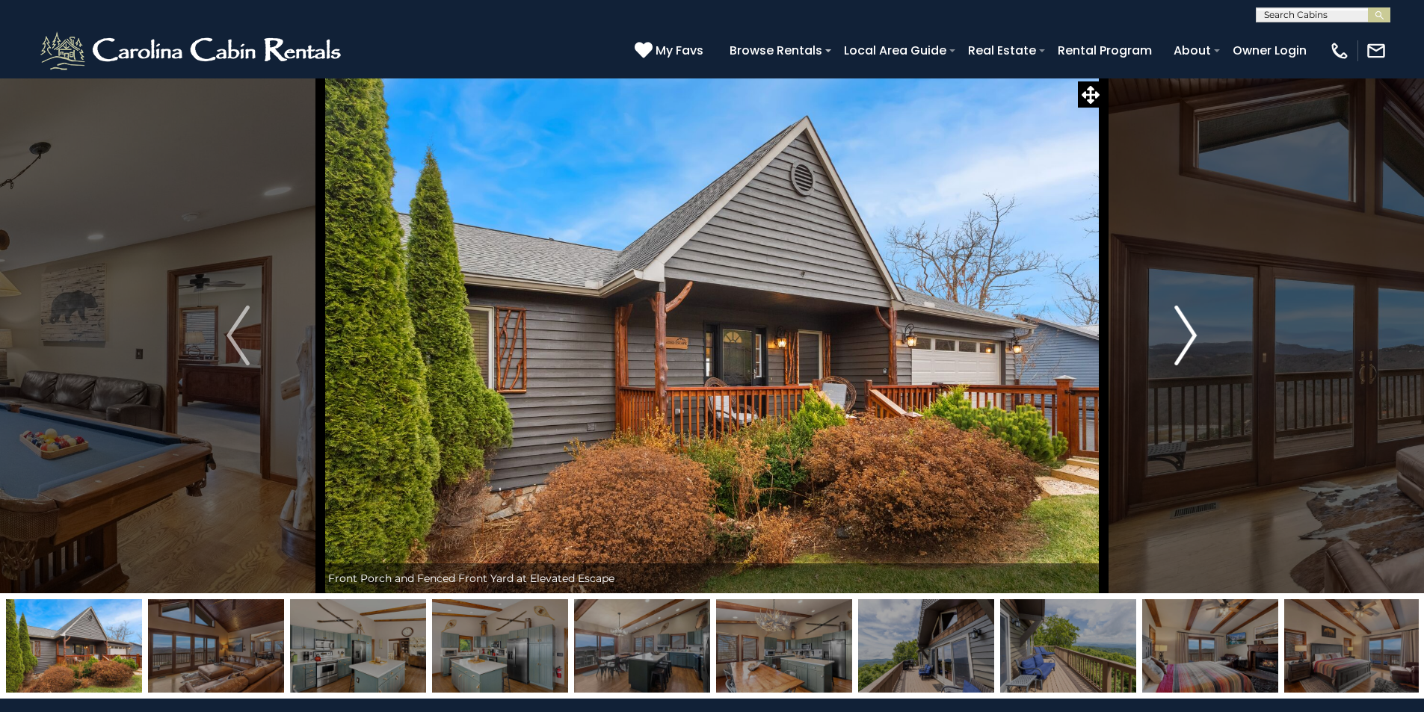
click at [1192, 330] on img "Next" at bounding box center [1185, 336] width 22 height 60
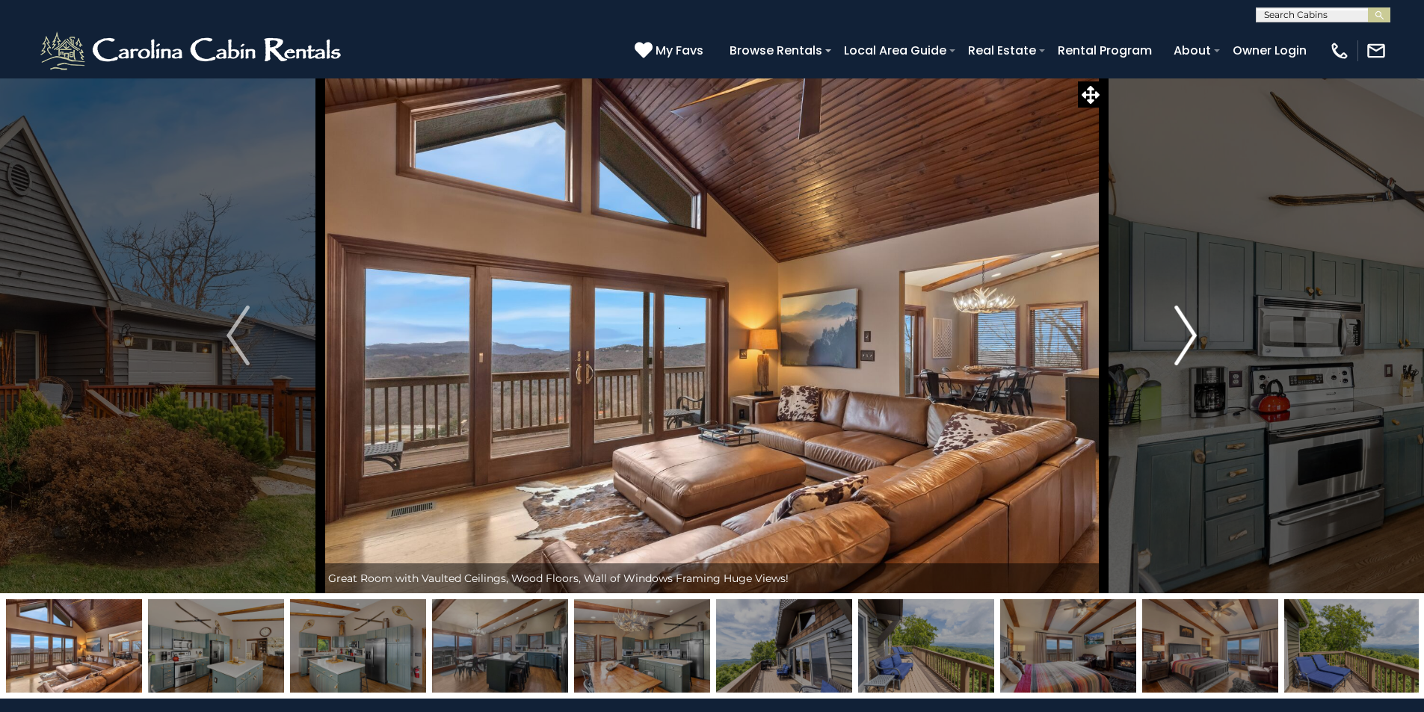
click at [1192, 330] on img "Next" at bounding box center [1185, 336] width 22 height 60
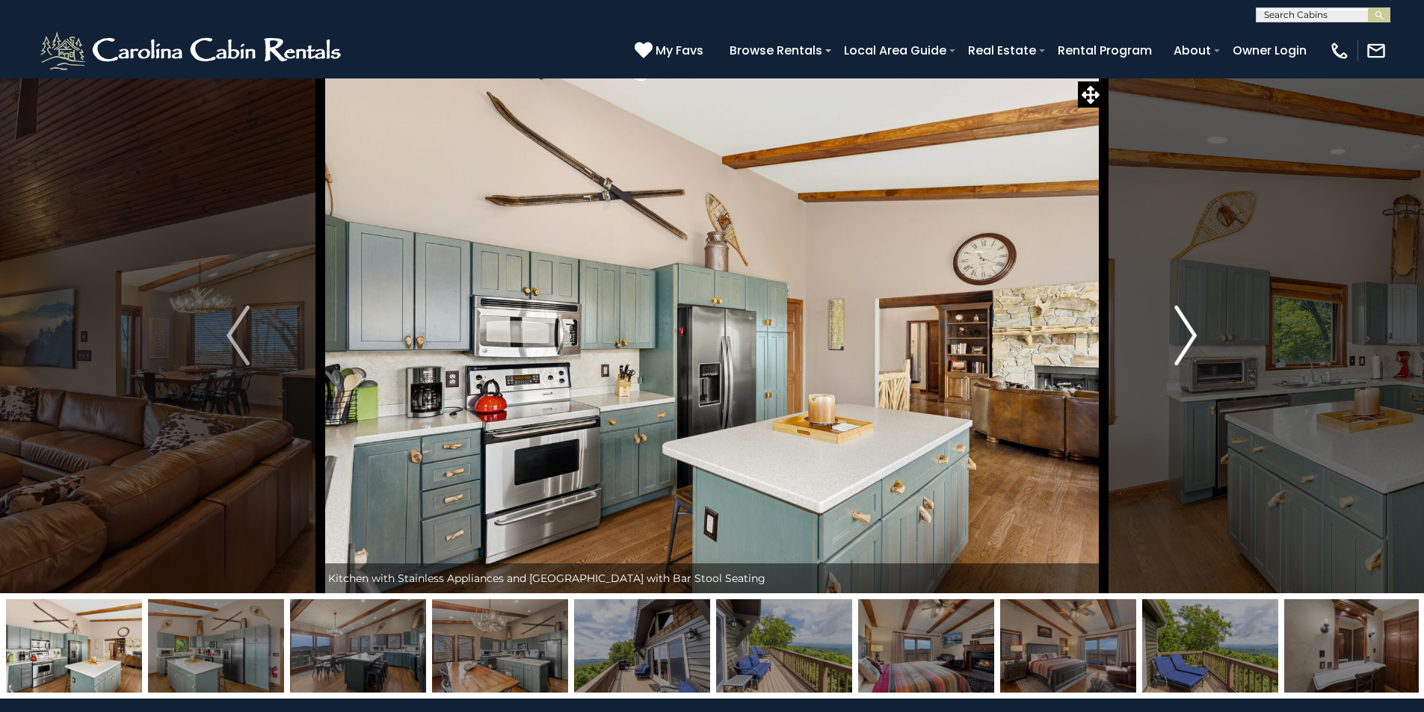
click at [1192, 330] on img "Next" at bounding box center [1185, 336] width 22 height 60
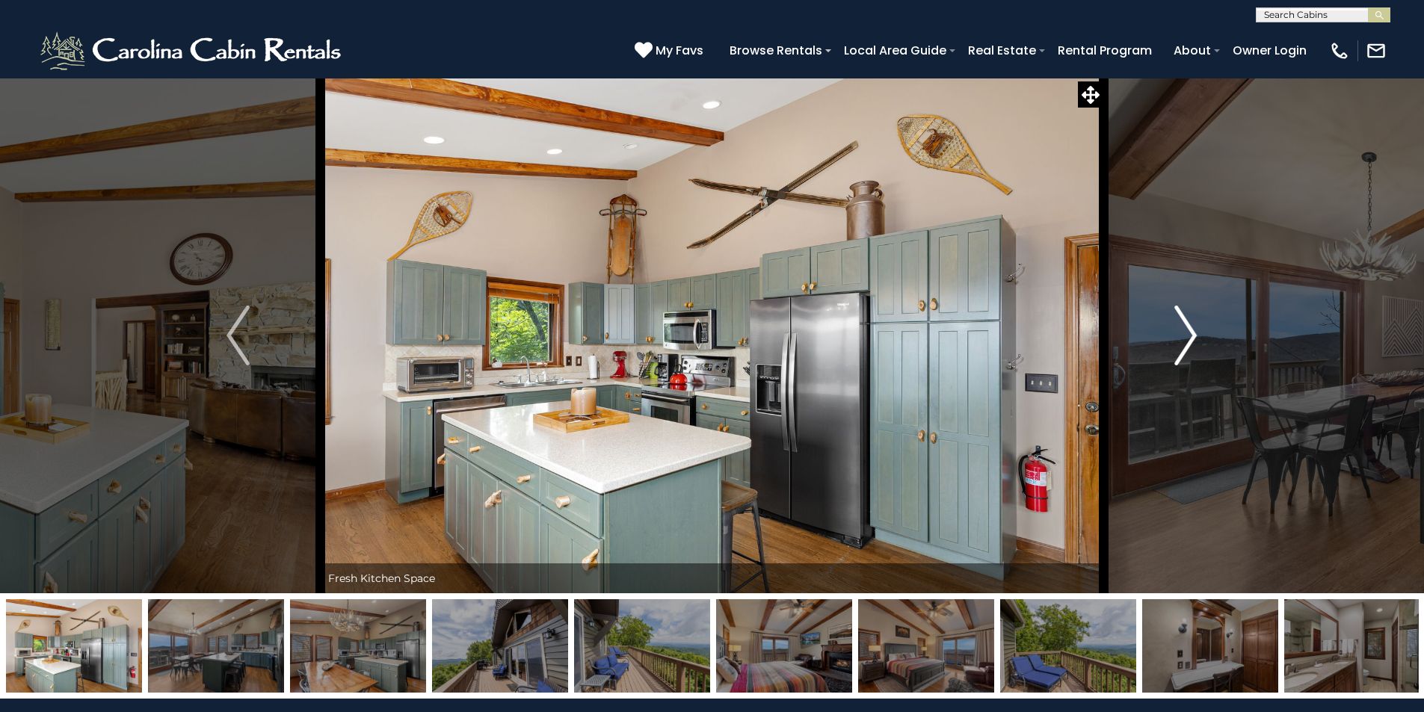
click at [1192, 330] on img "Next" at bounding box center [1185, 336] width 22 height 60
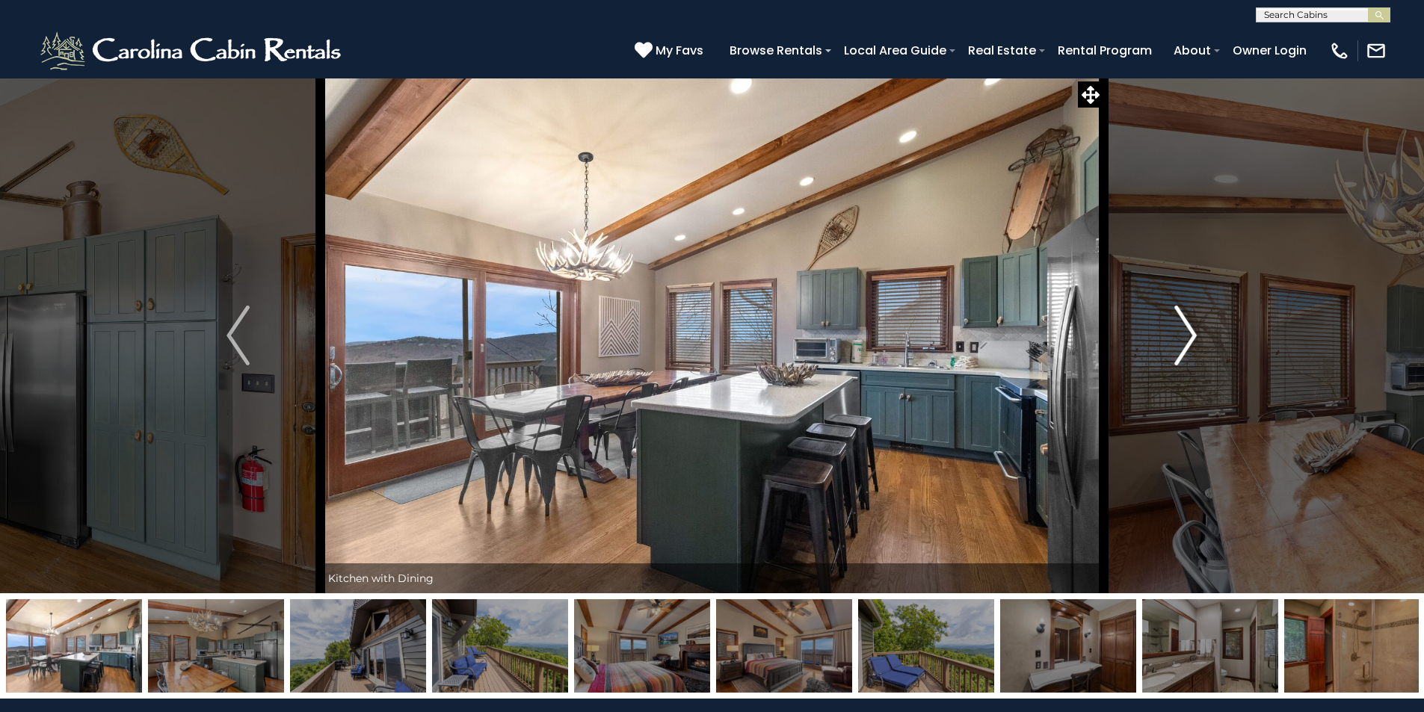
click at [1192, 330] on img "Next" at bounding box center [1185, 336] width 22 height 60
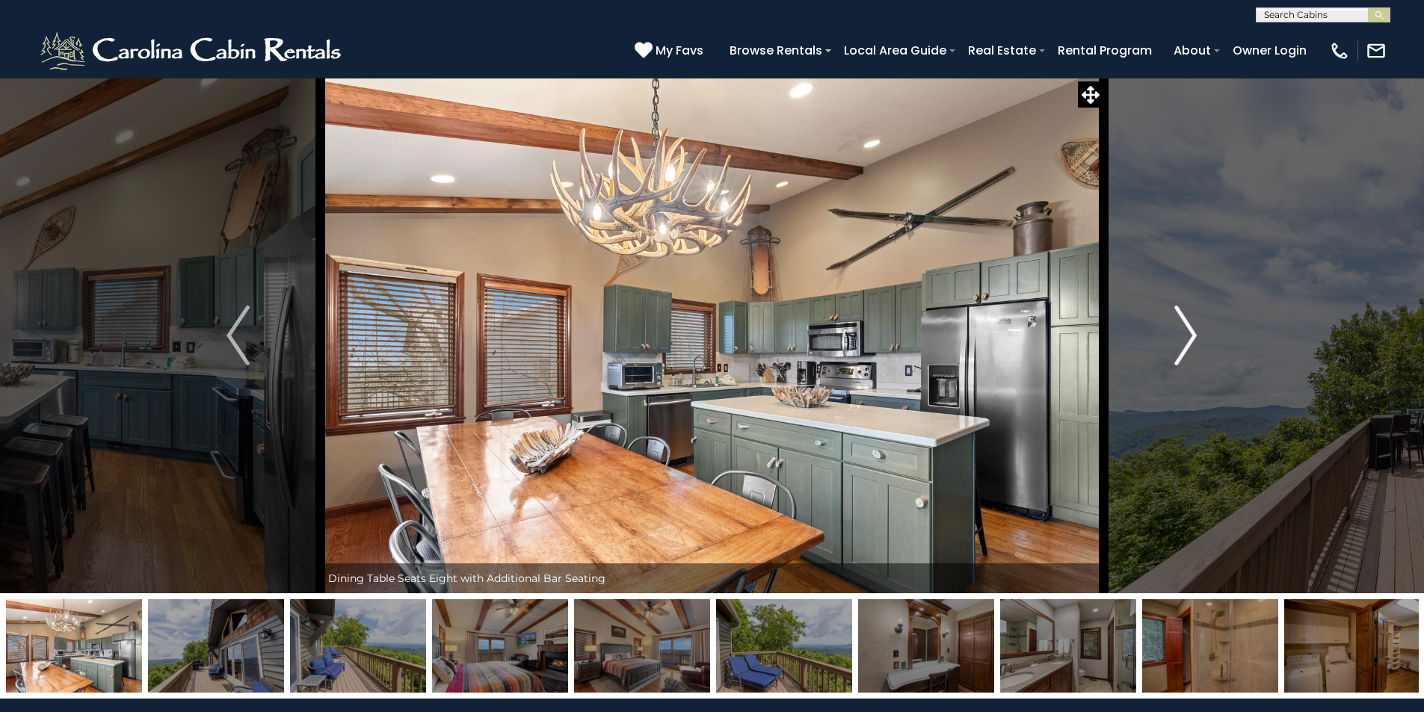
click at [1192, 330] on img "Next" at bounding box center [1185, 336] width 22 height 60
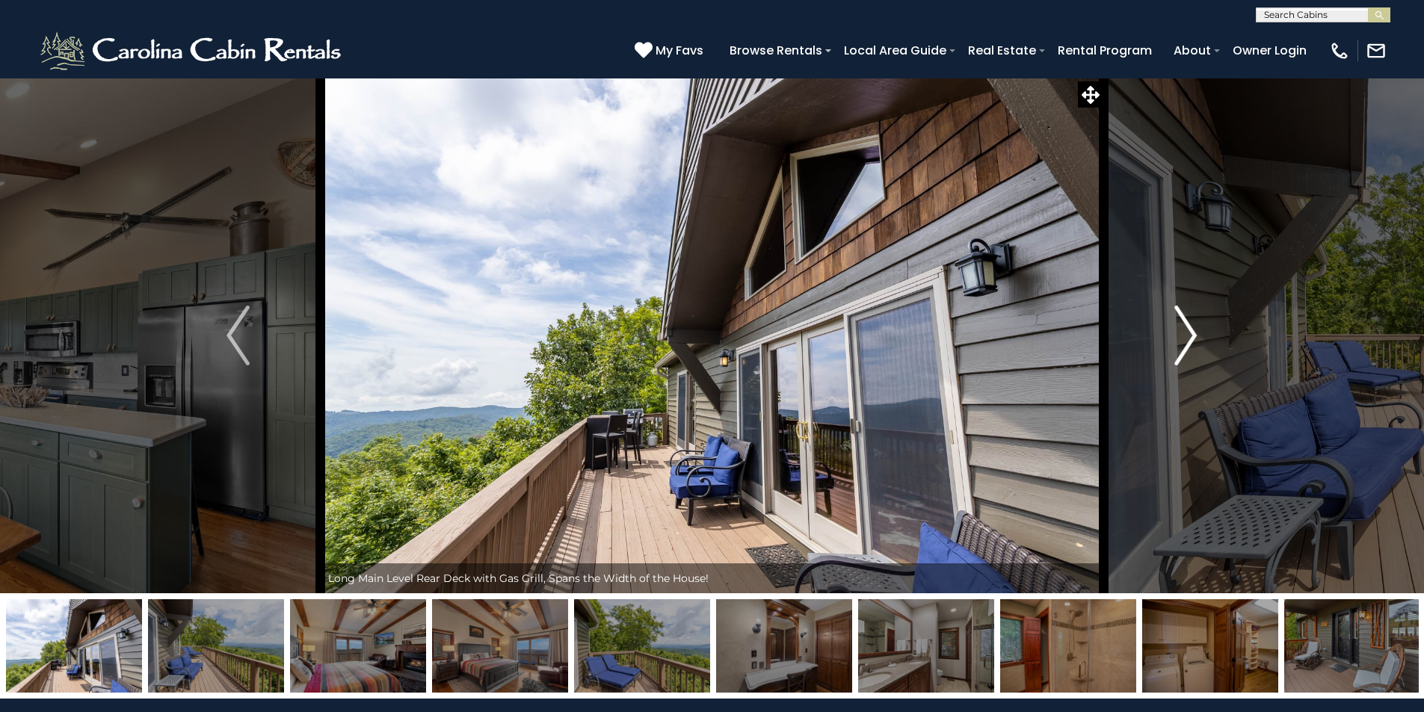
click at [1192, 330] on img "Next" at bounding box center [1185, 336] width 22 height 60
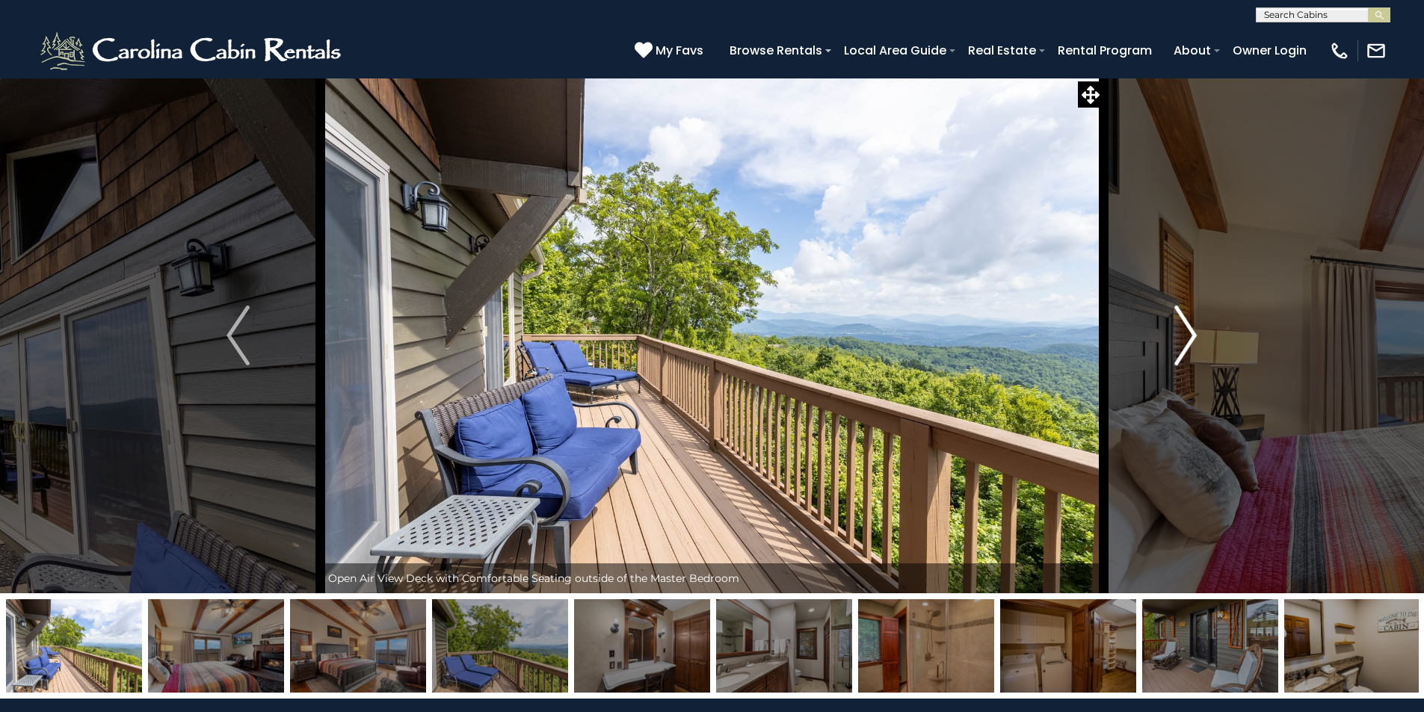
click at [1192, 330] on img "Next" at bounding box center [1185, 336] width 22 height 60
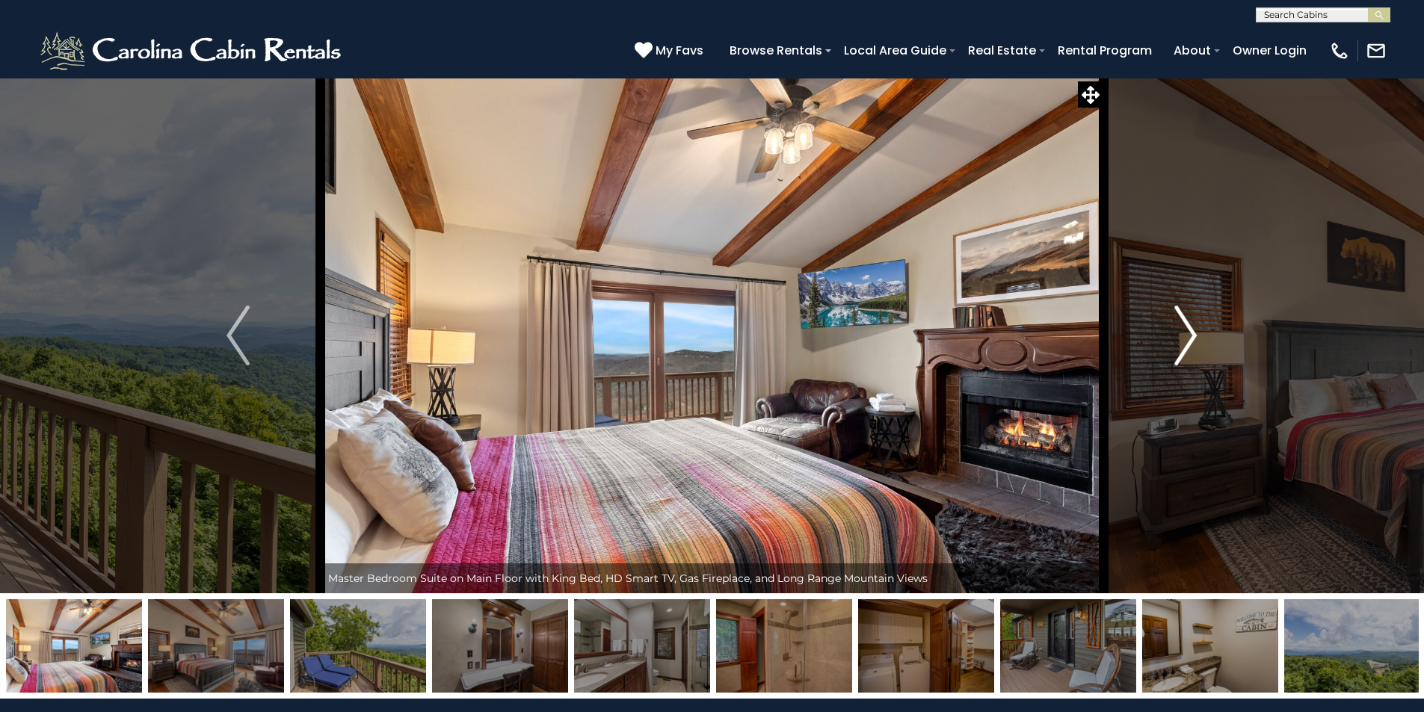
click at [1192, 330] on img "Next" at bounding box center [1185, 336] width 22 height 60
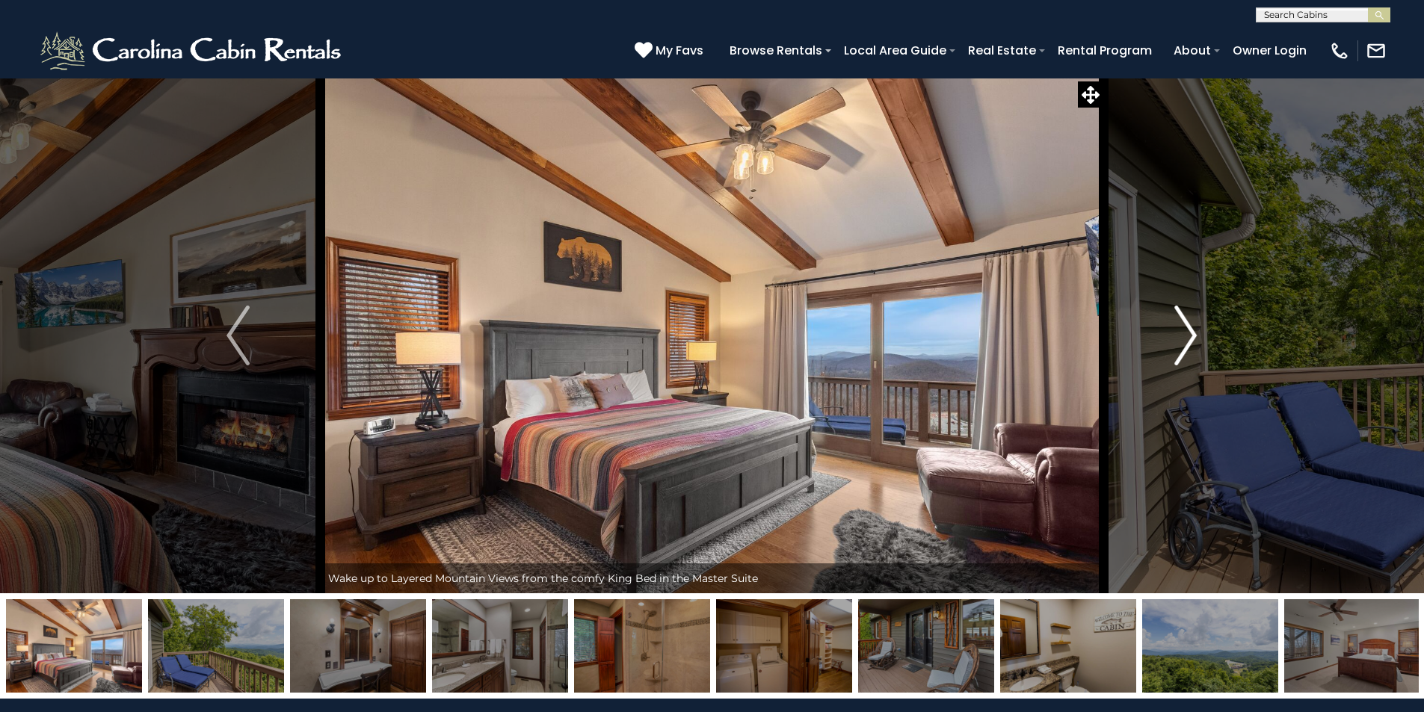
click at [1192, 330] on img "Next" at bounding box center [1185, 336] width 22 height 60
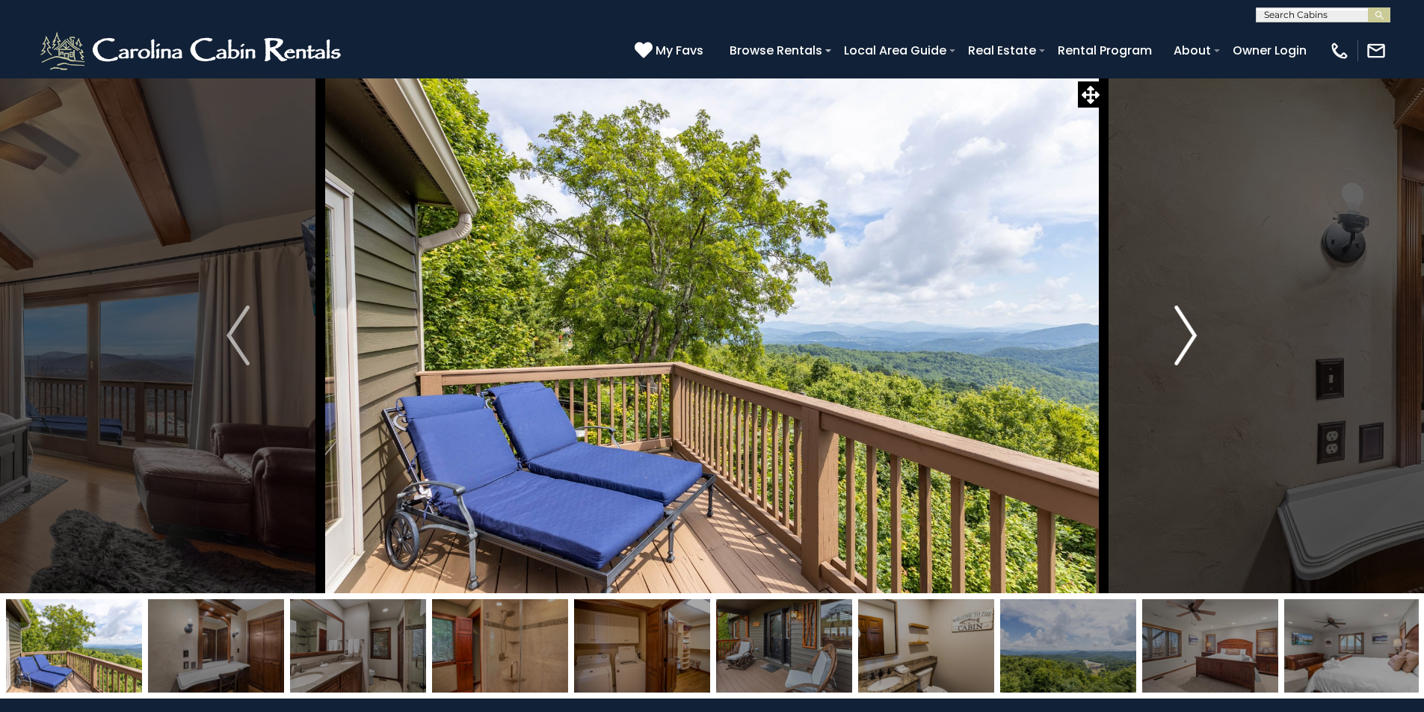
click at [1192, 330] on img "Next" at bounding box center [1185, 336] width 22 height 60
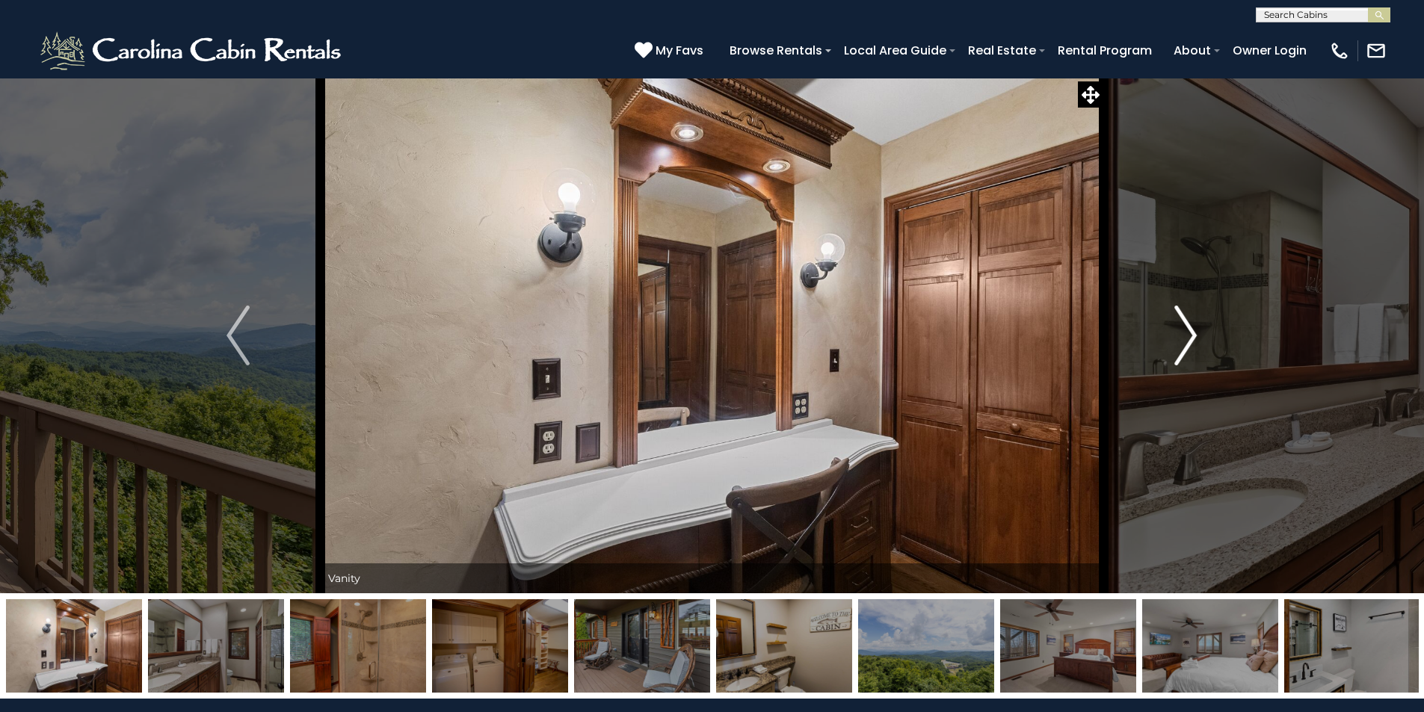
click at [1192, 330] on img "Next" at bounding box center [1185, 336] width 22 height 60
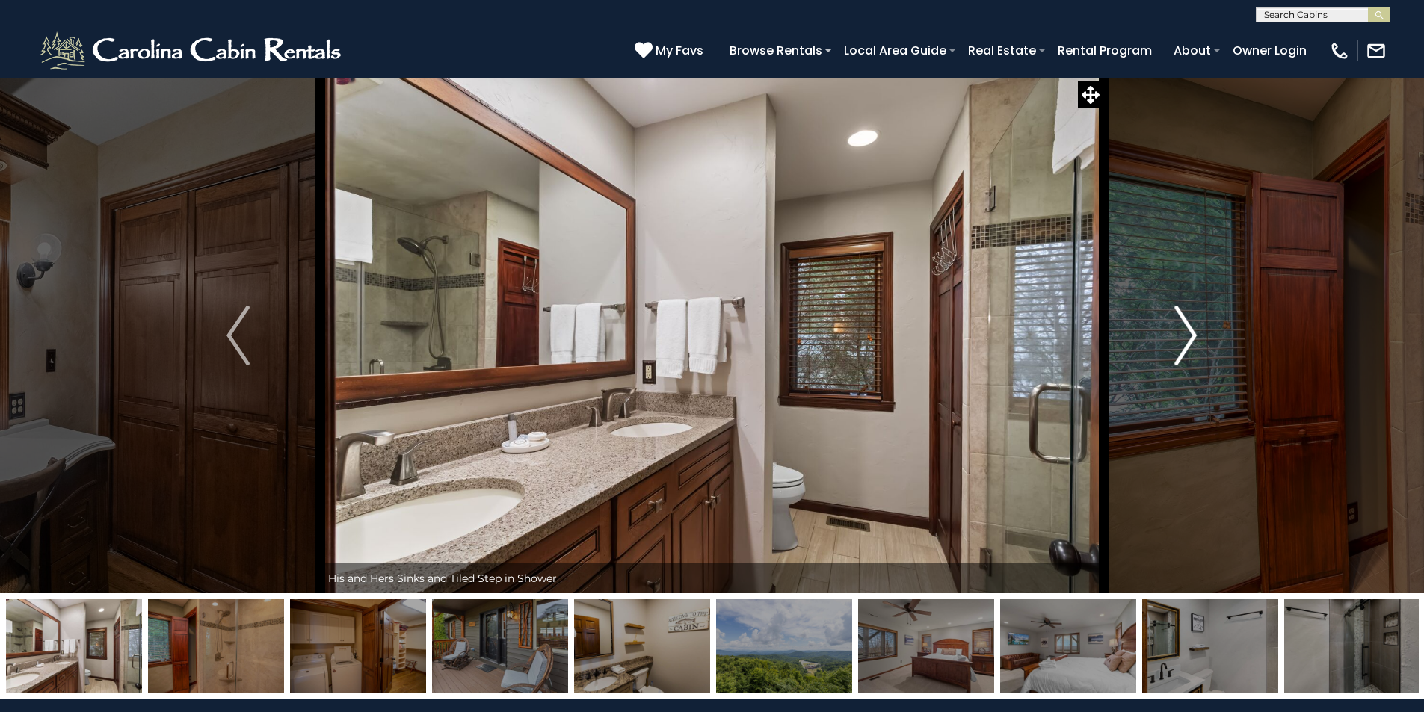
click at [1192, 330] on img "Next" at bounding box center [1185, 336] width 22 height 60
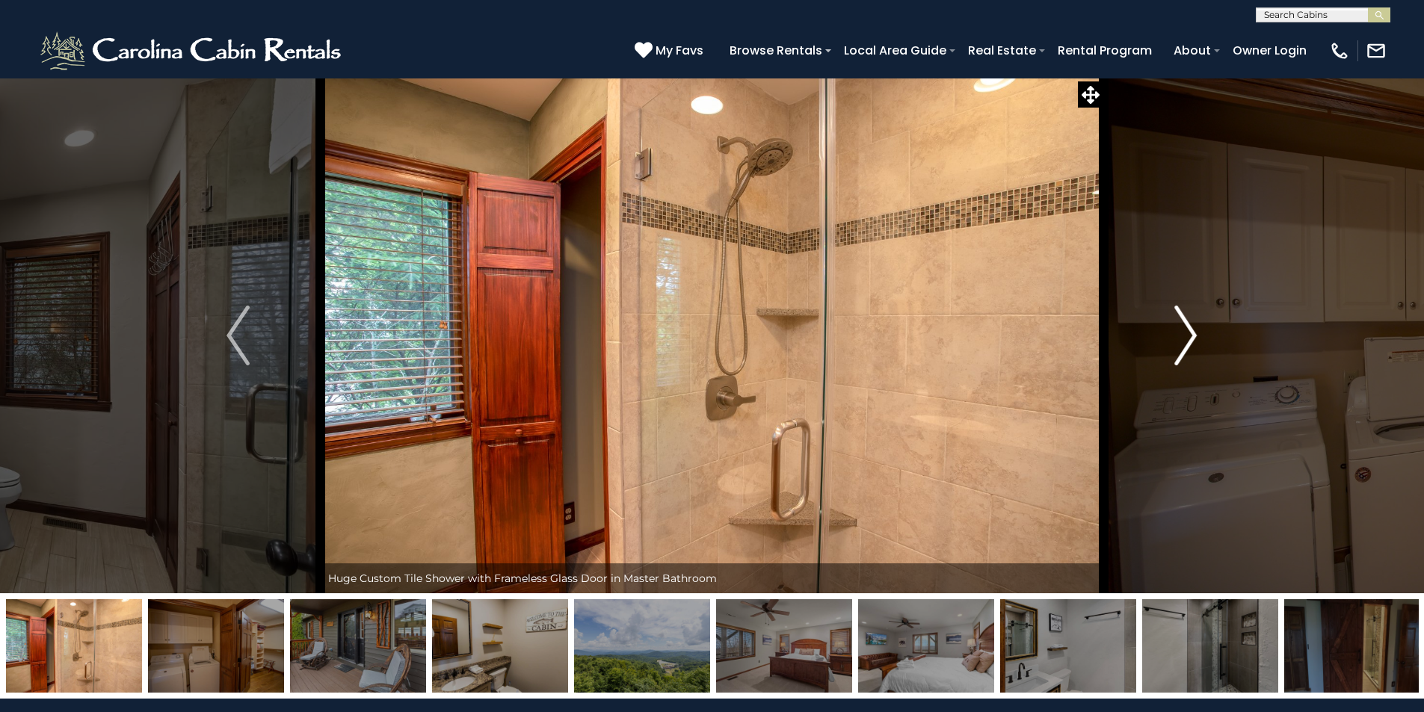
click at [1192, 330] on img "Next" at bounding box center [1185, 336] width 22 height 60
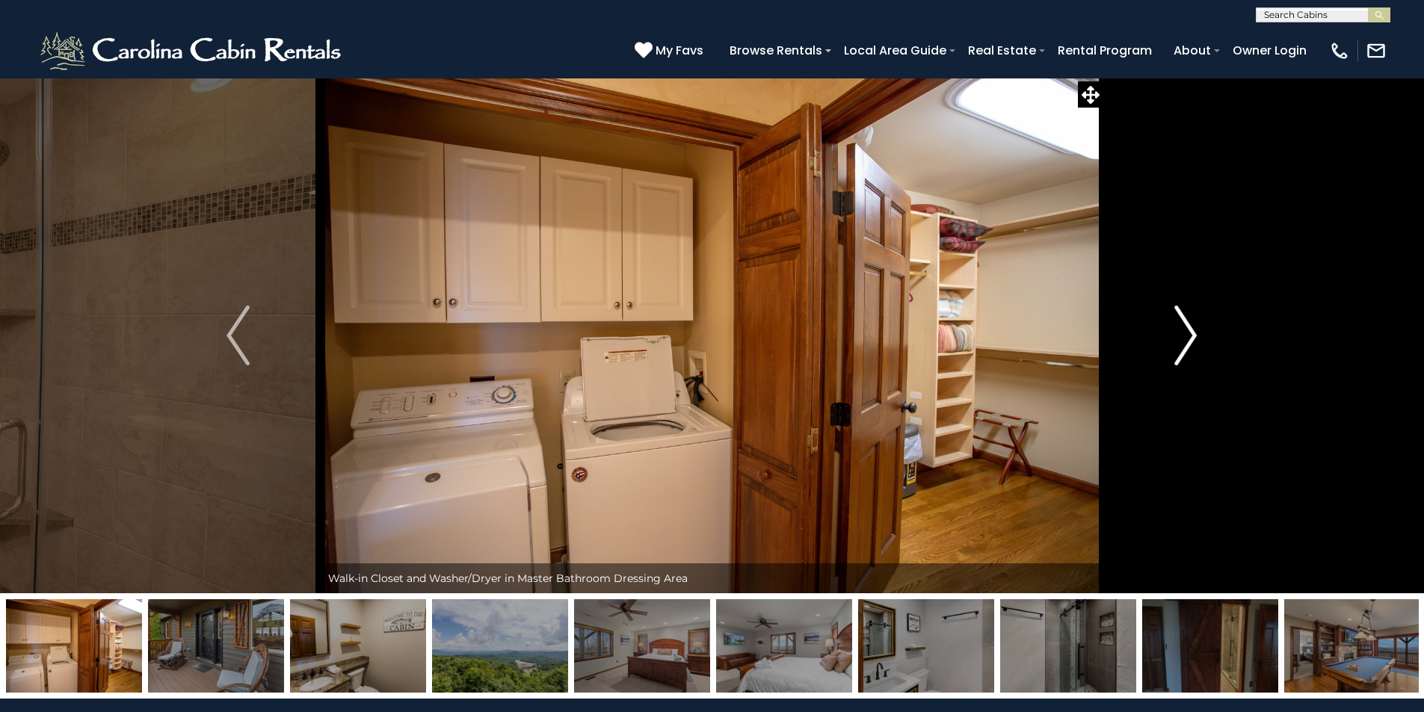
click at [1192, 330] on img "Next" at bounding box center [1185, 336] width 22 height 60
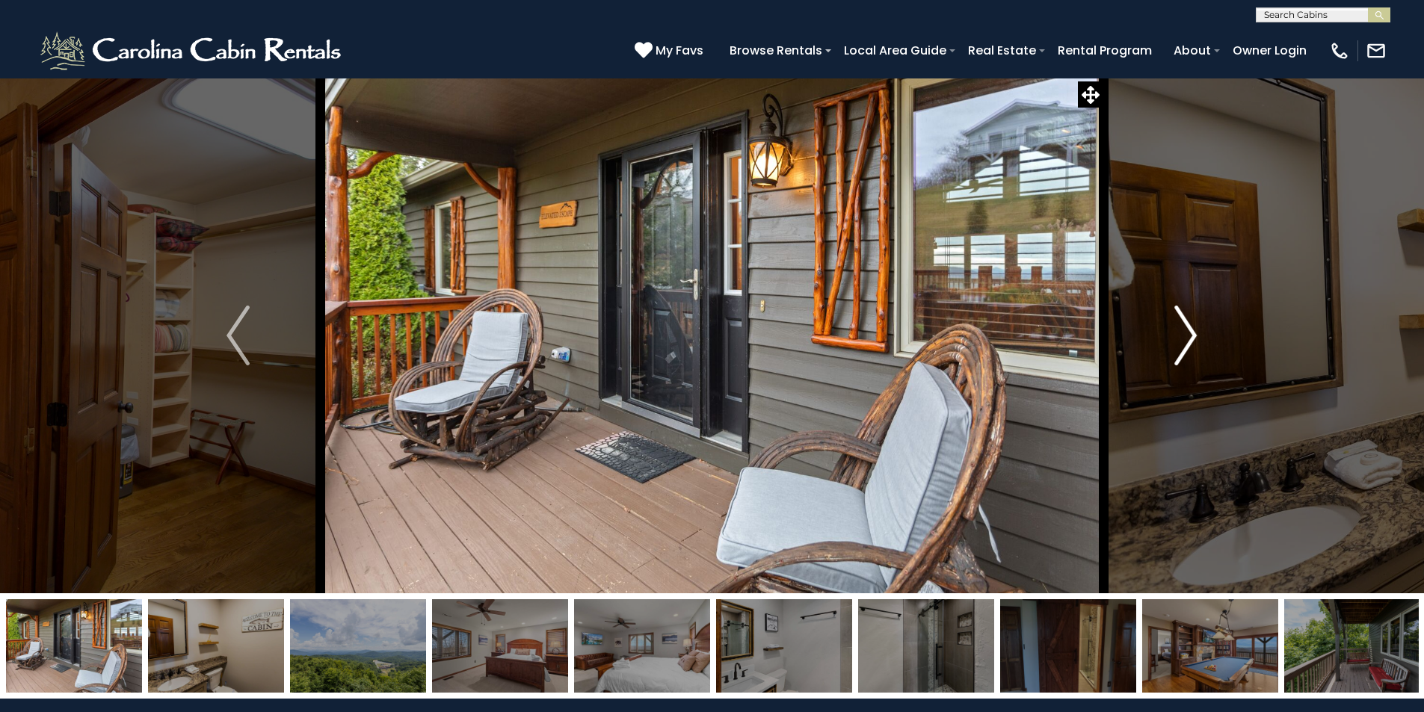
click at [1192, 330] on img "Next" at bounding box center [1185, 336] width 22 height 60
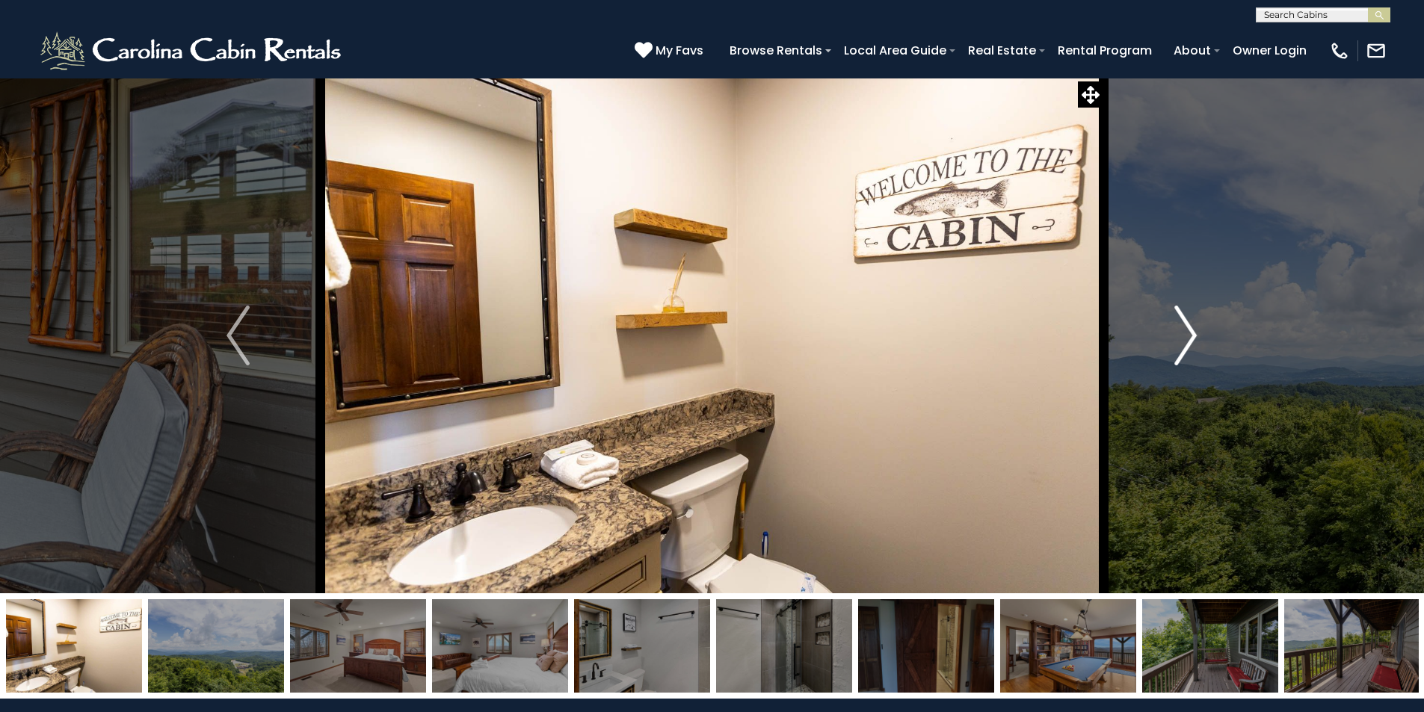
click at [1192, 330] on img "Next" at bounding box center [1185, 336] width 22 height 60
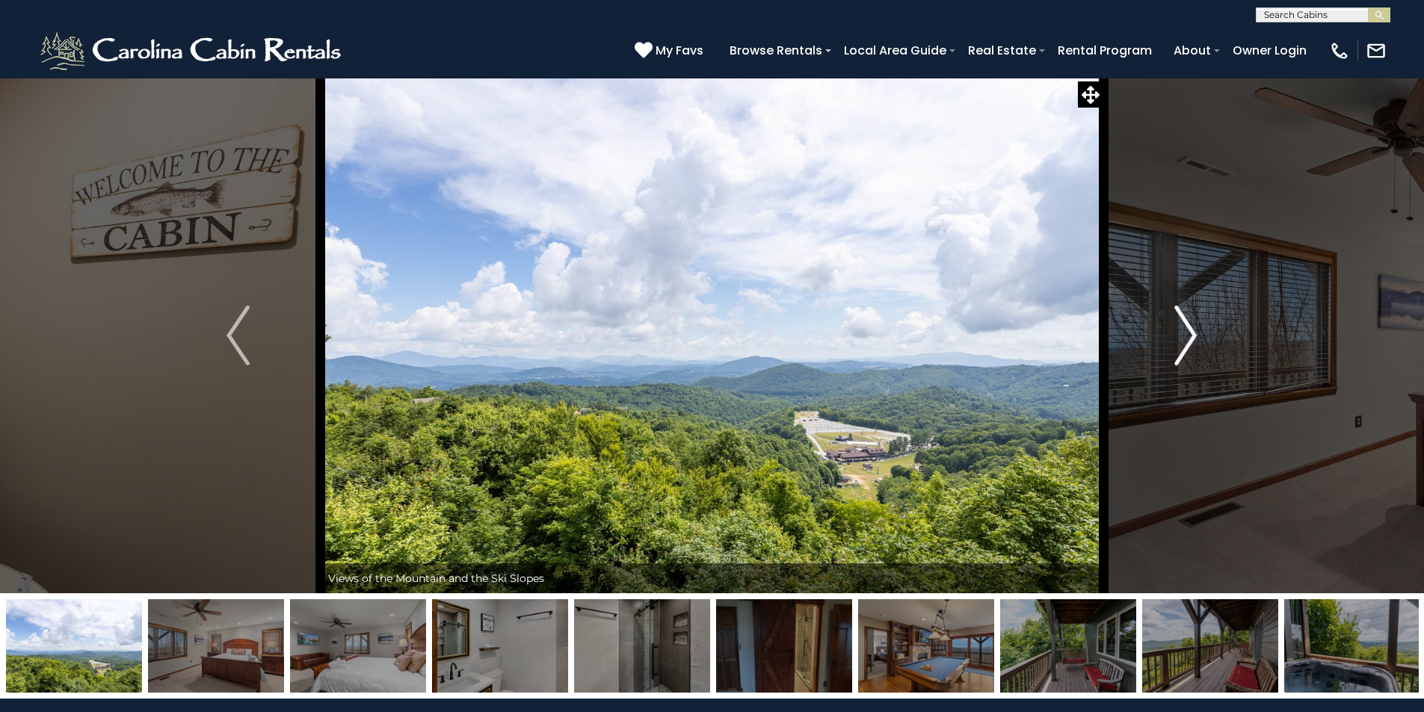
click at [1192, 330] on img "Next" at bounding box center [1185, 336] width 22 height 60
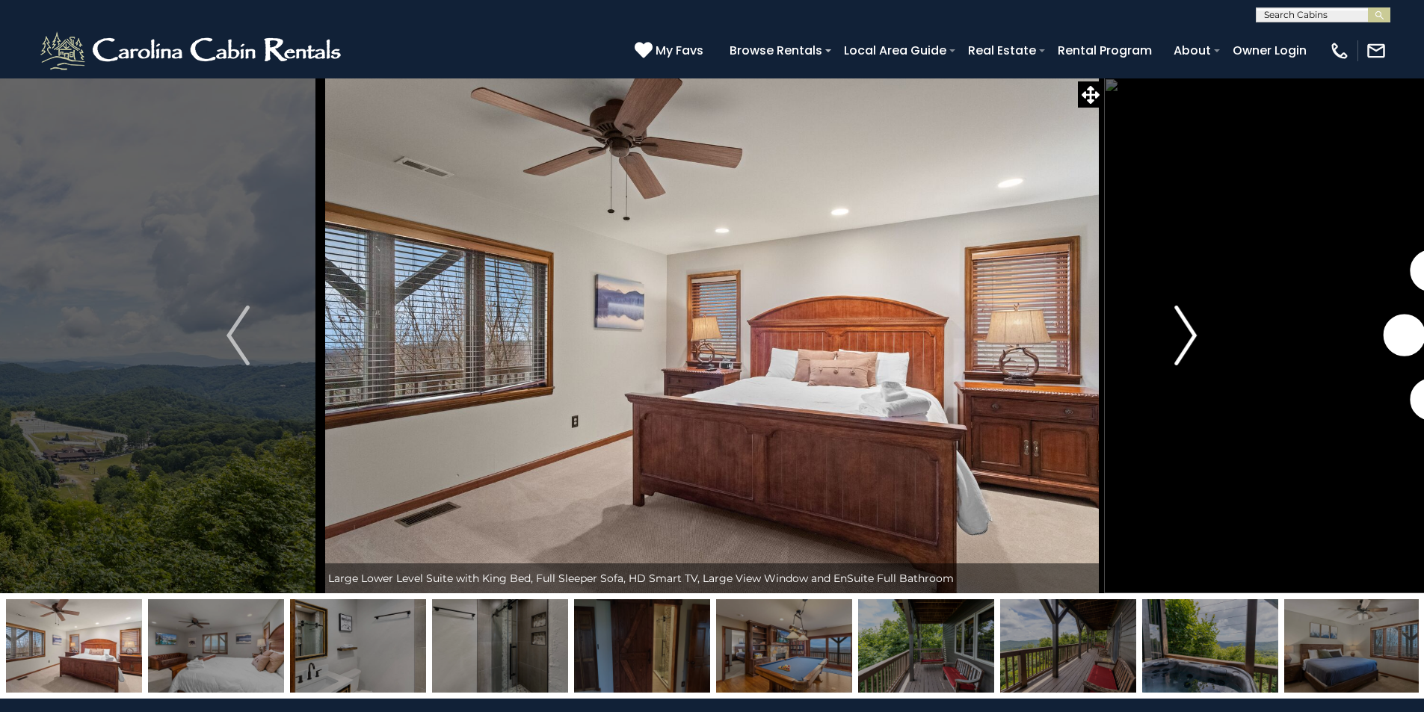
click at [1192, 330] on img "Next" at bounding box center [1185, 336] width 22 height 60
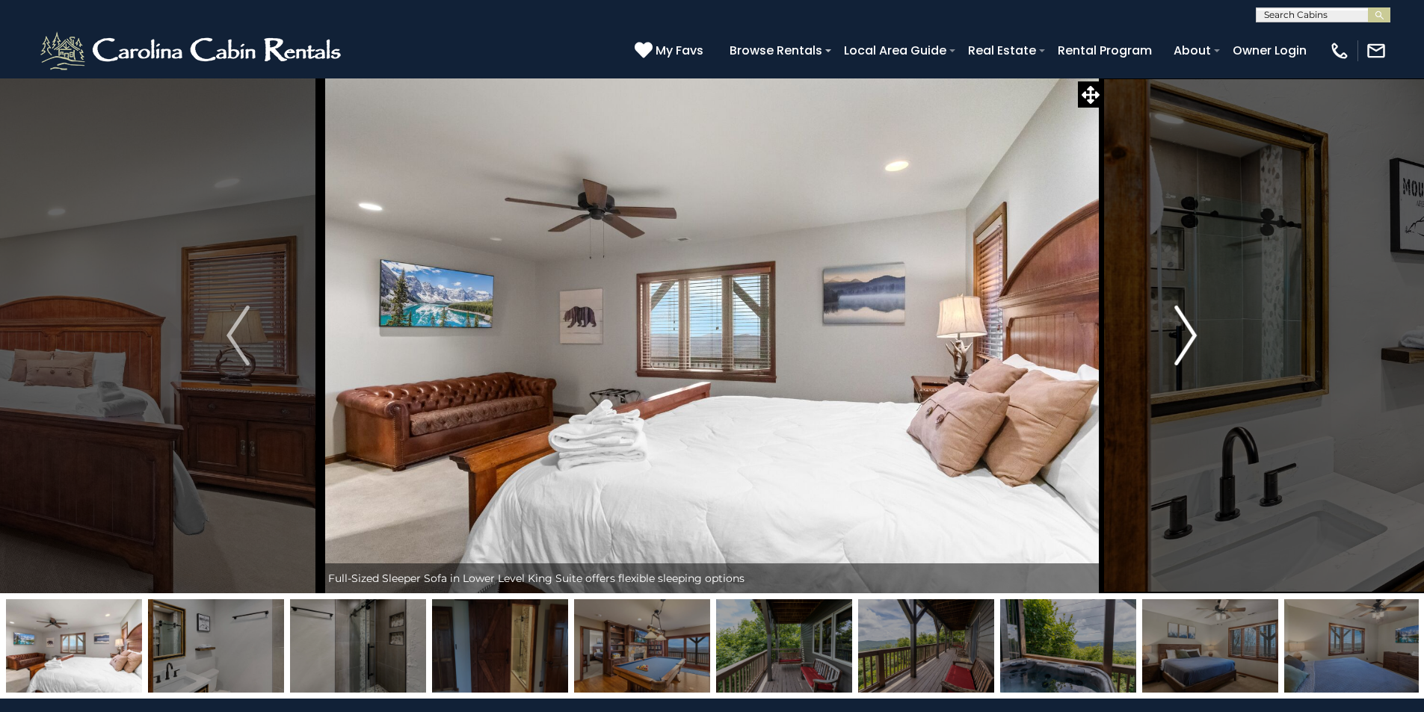
click at [1192, 330] on img "Next" at bounding box center [1185, 336] width 22 height 60
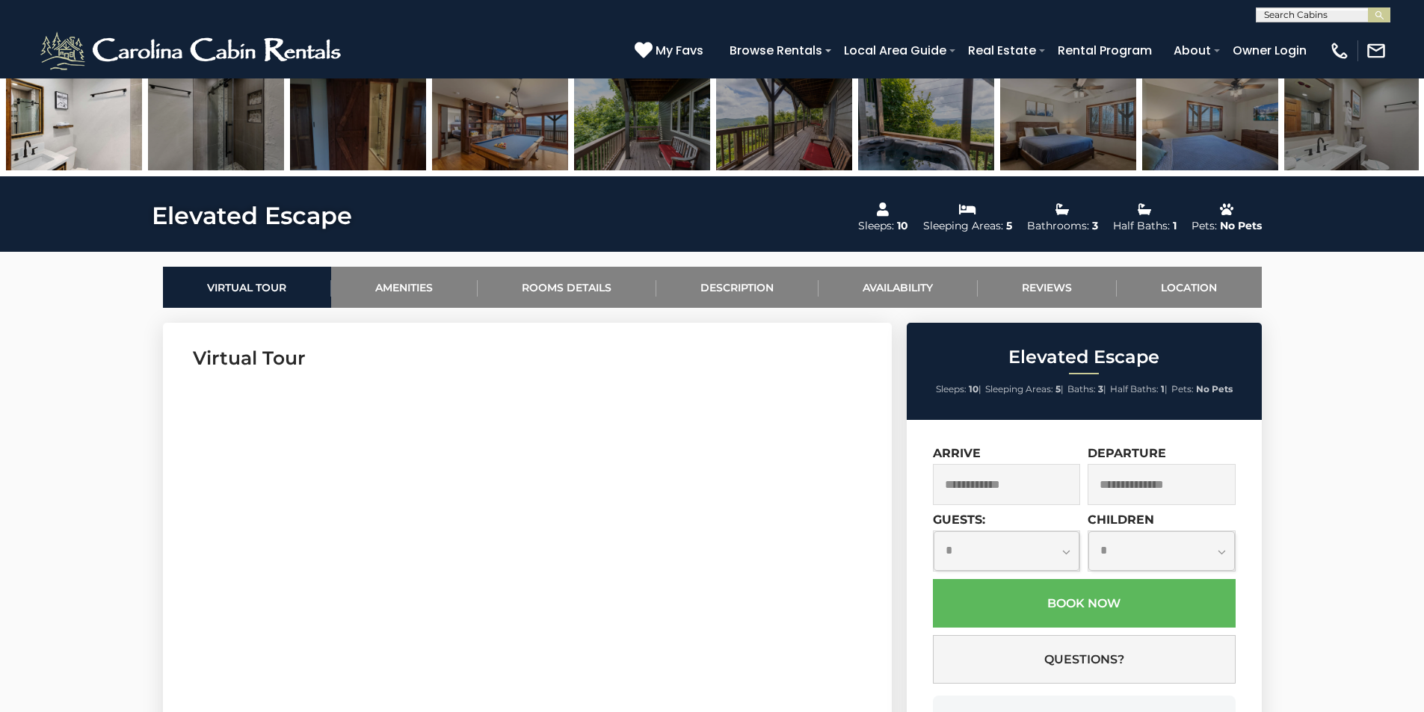
scroll to position [523, 0]
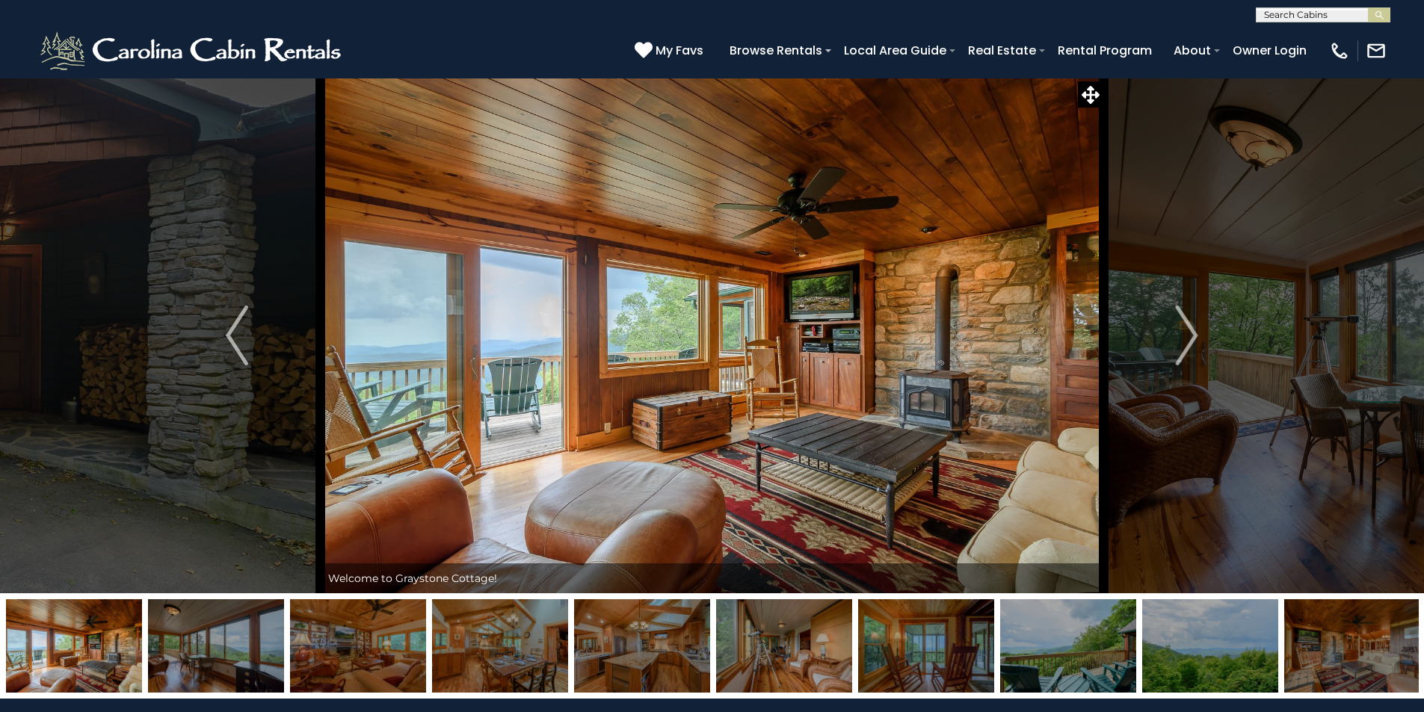
click at [1080, 662] on img at bounding box center [1068, 646] width 136 height 93
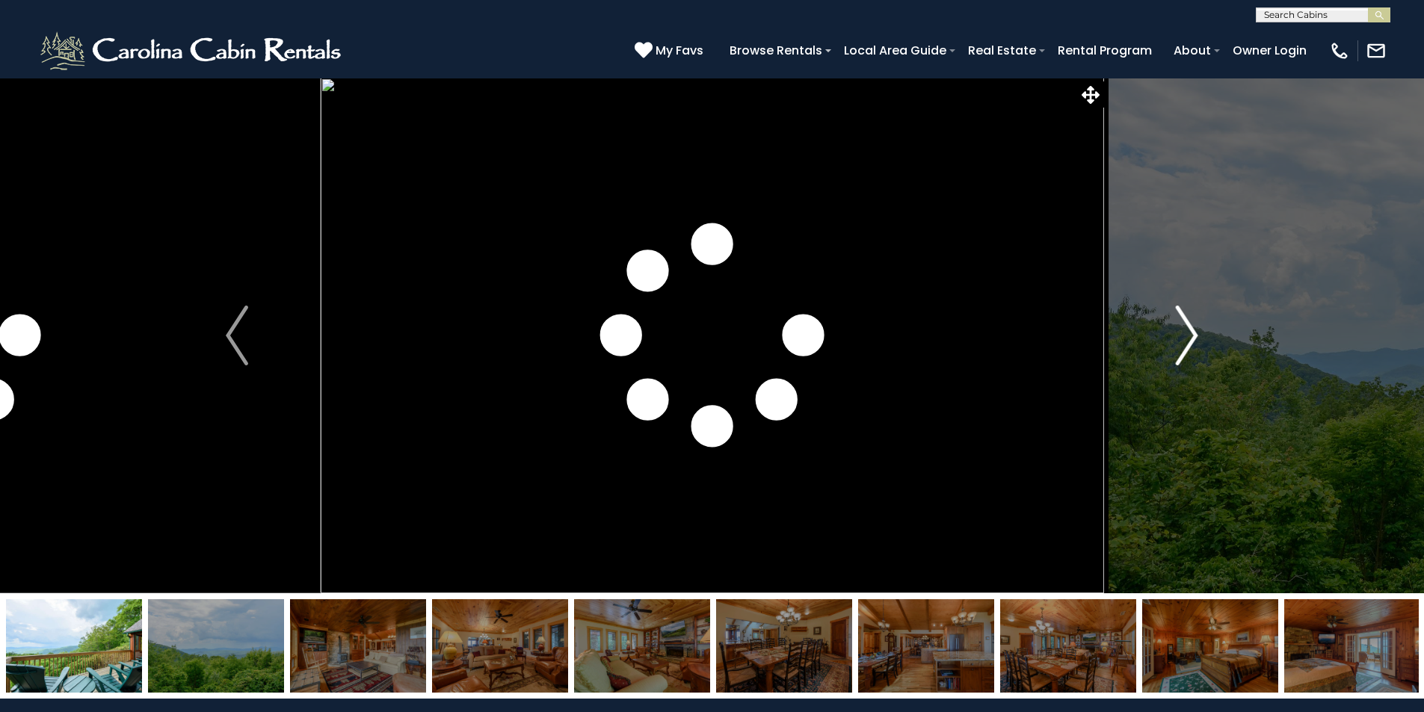
click at [1187, 339] on img "Next" at bounding box center [1187, 336] width 22 height 60
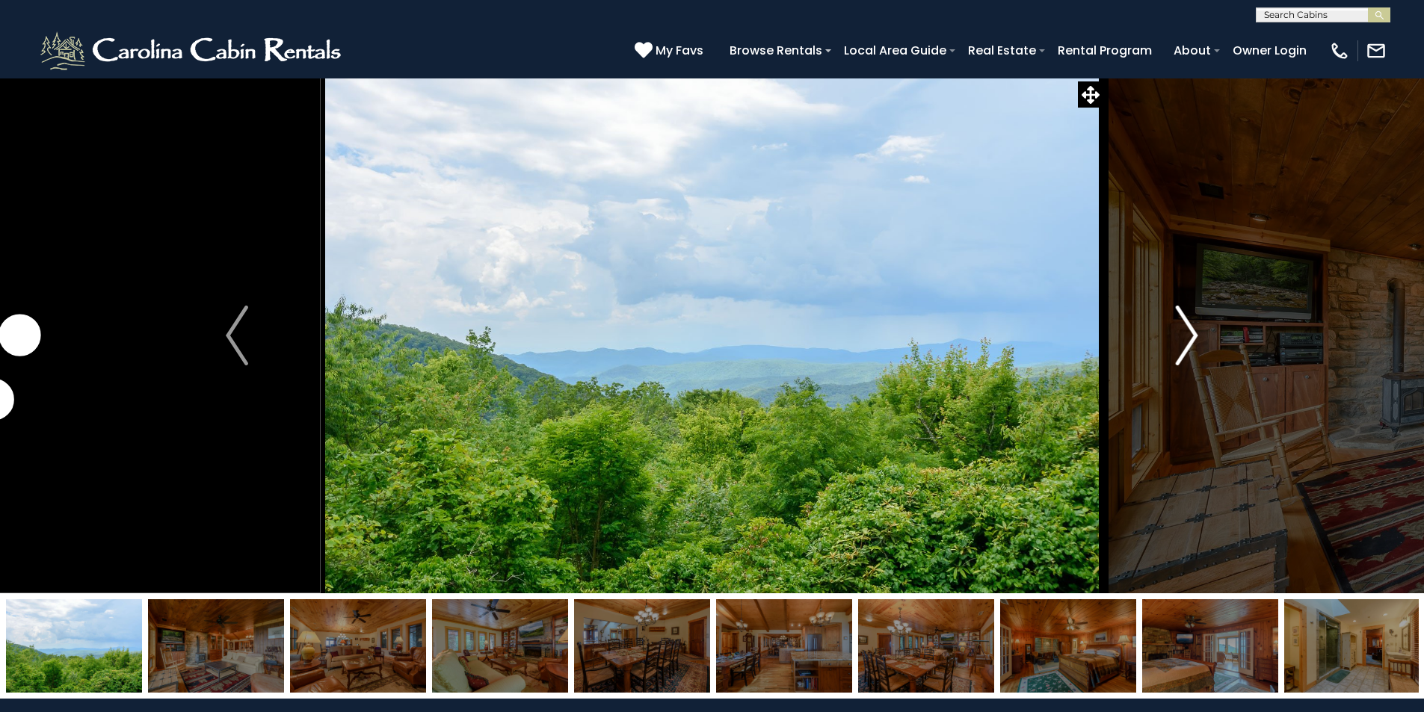
click at [1187, 339] on img "Next" at bounding box center [1187, 336] width 22 height 60
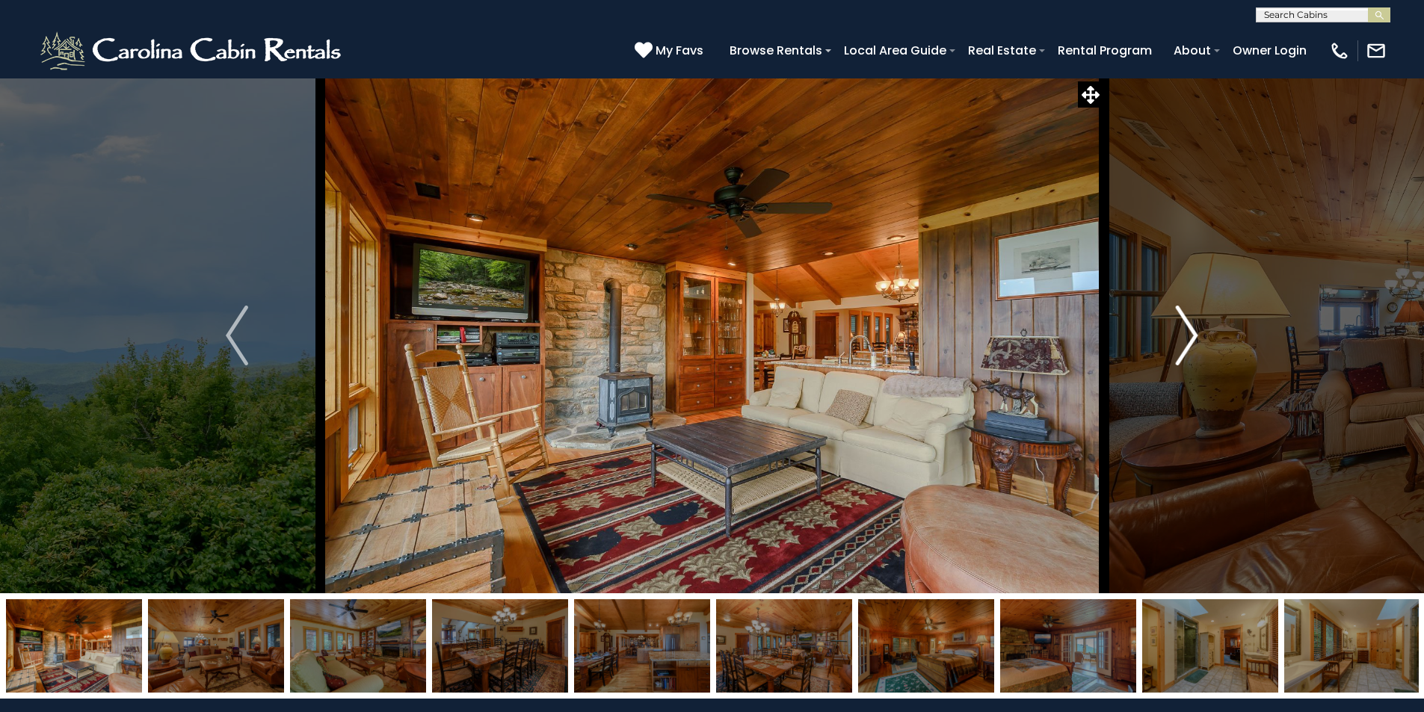
click at [1186, 336] on img "Next" at bounding box center [1187, 336] width 22 height 60
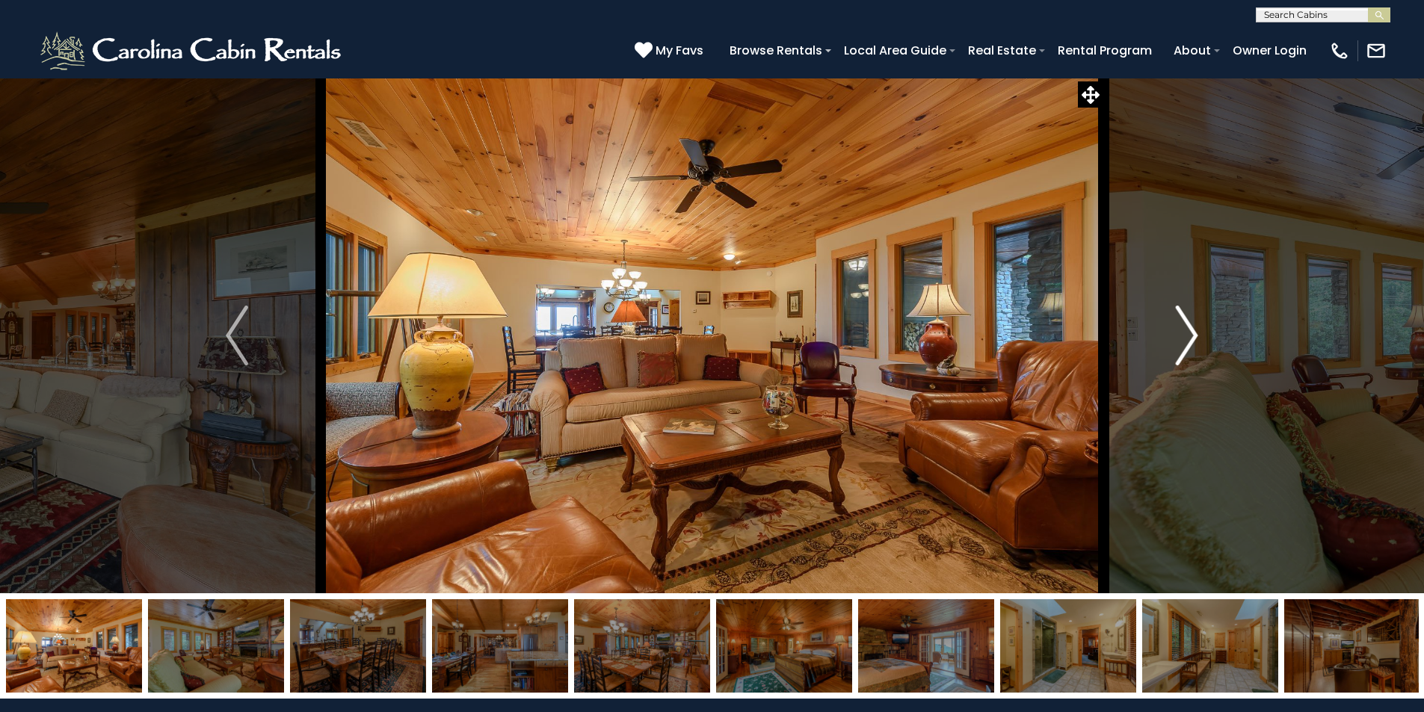
click at [1186, 336] on img "Next" at bounding box center [1187, 336] width 22 height 60
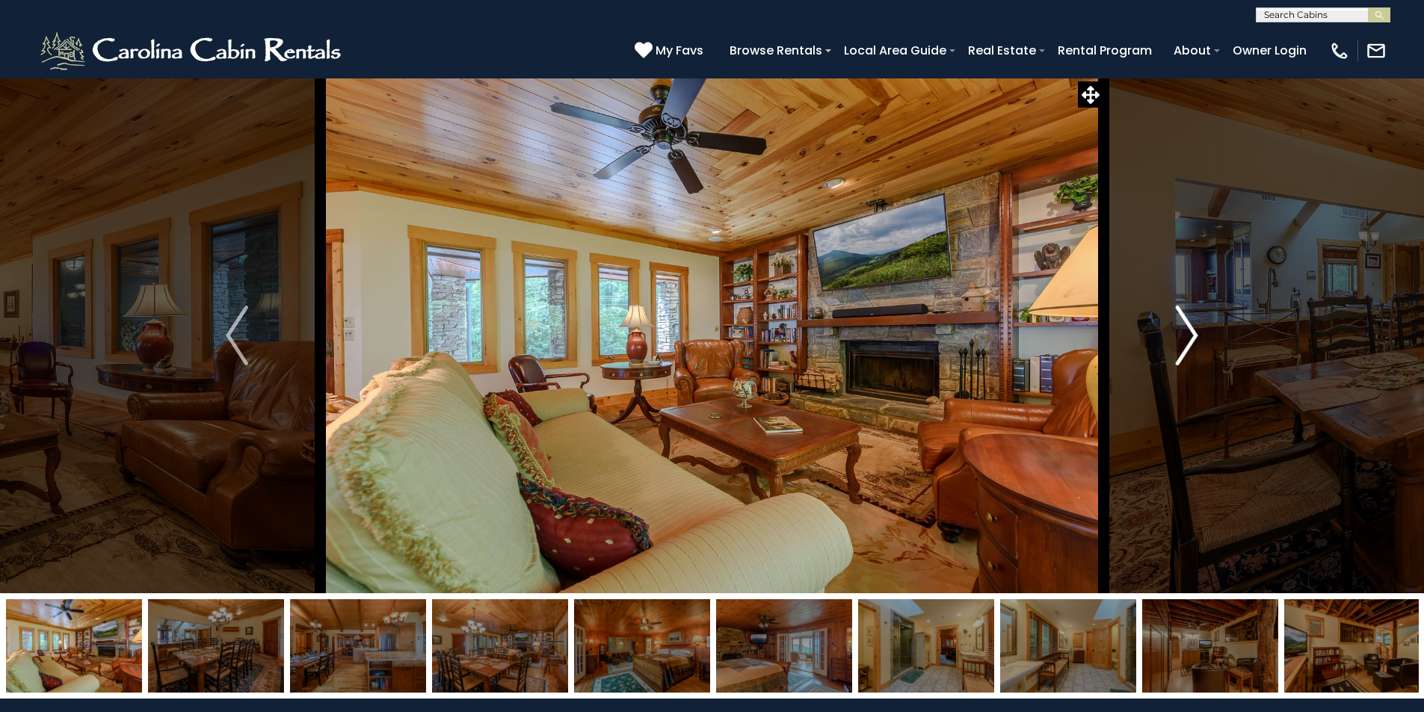
click at [1186, 336] on img "Next" at bounding box center [1187, 336] width 22 height 60
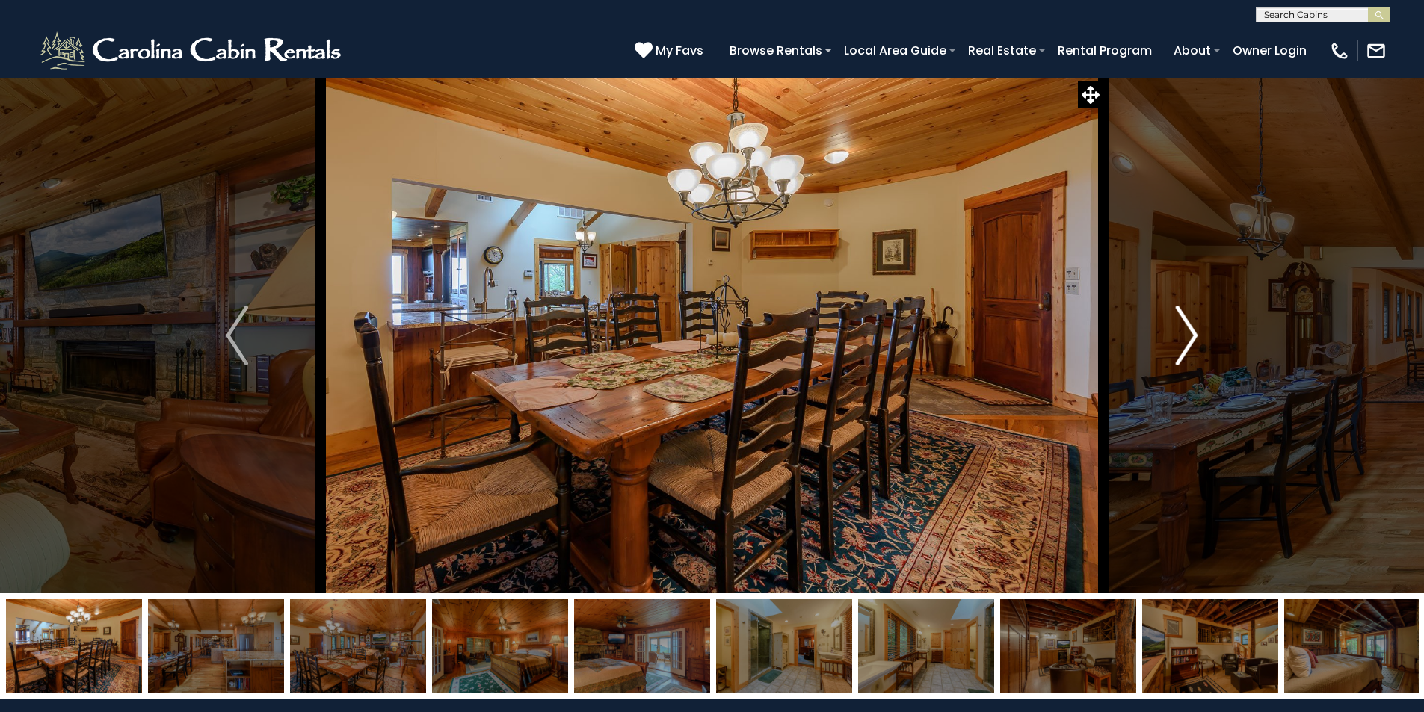
click at [1186, 336] on img "Next" at bounding box center [1187, 336] width 22 height 60
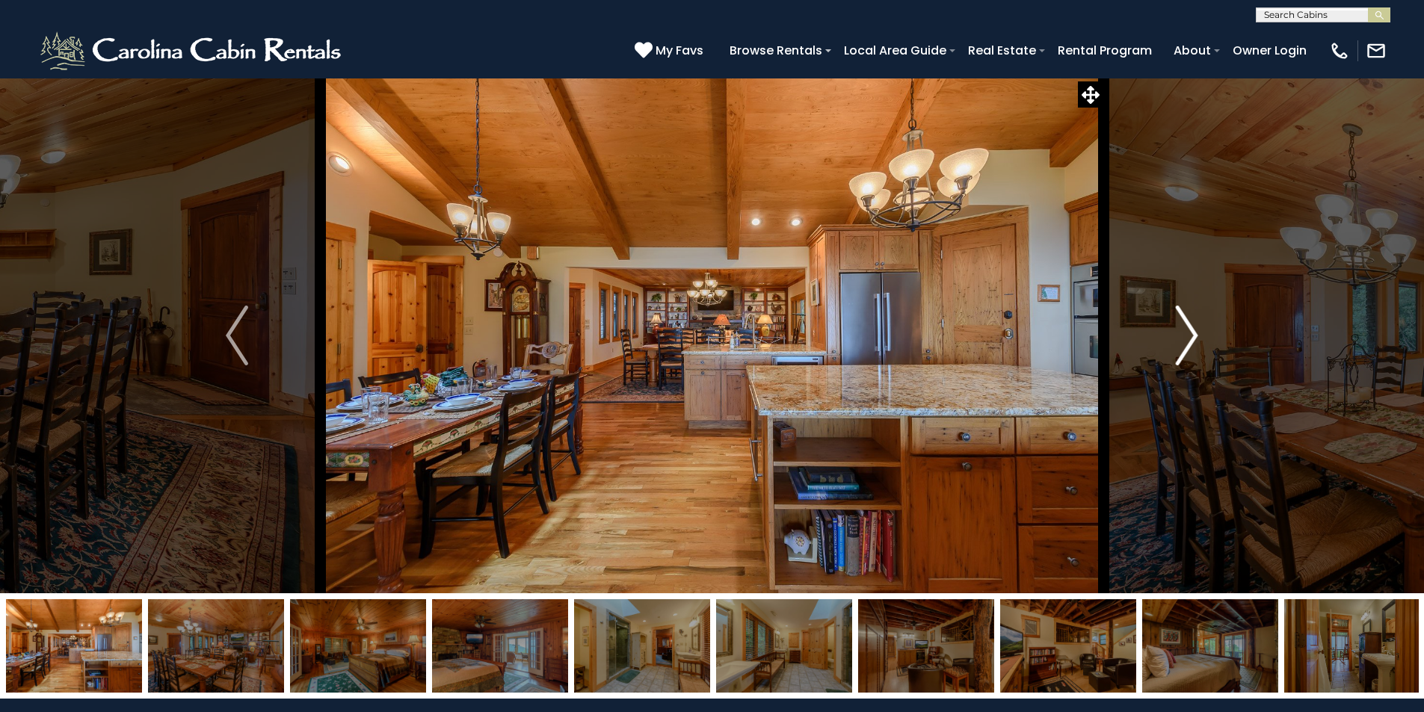
click at [1186, 336] on img "Next" at bounding box center [1187, 336] width 22 height 60
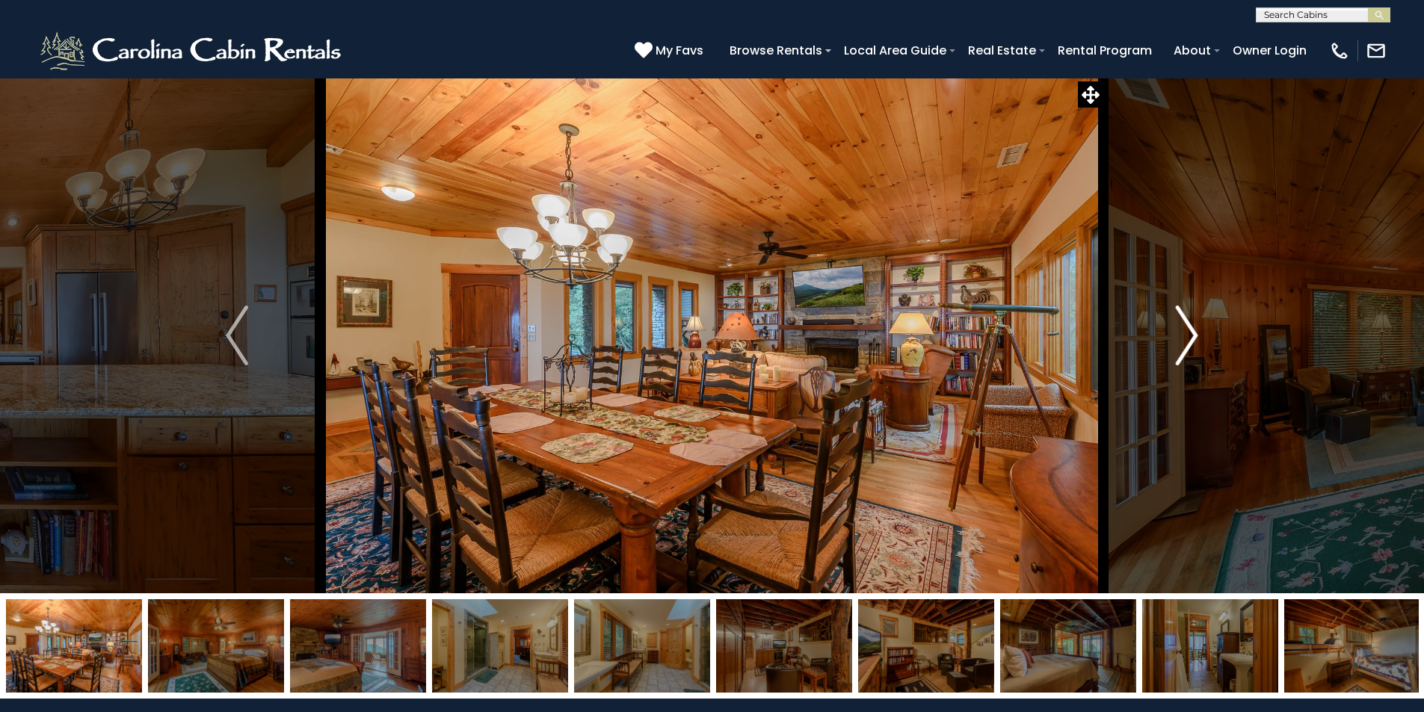
click at [1186, 336] on img "Next" at bounding box center [1187, 336] width 22 height 60
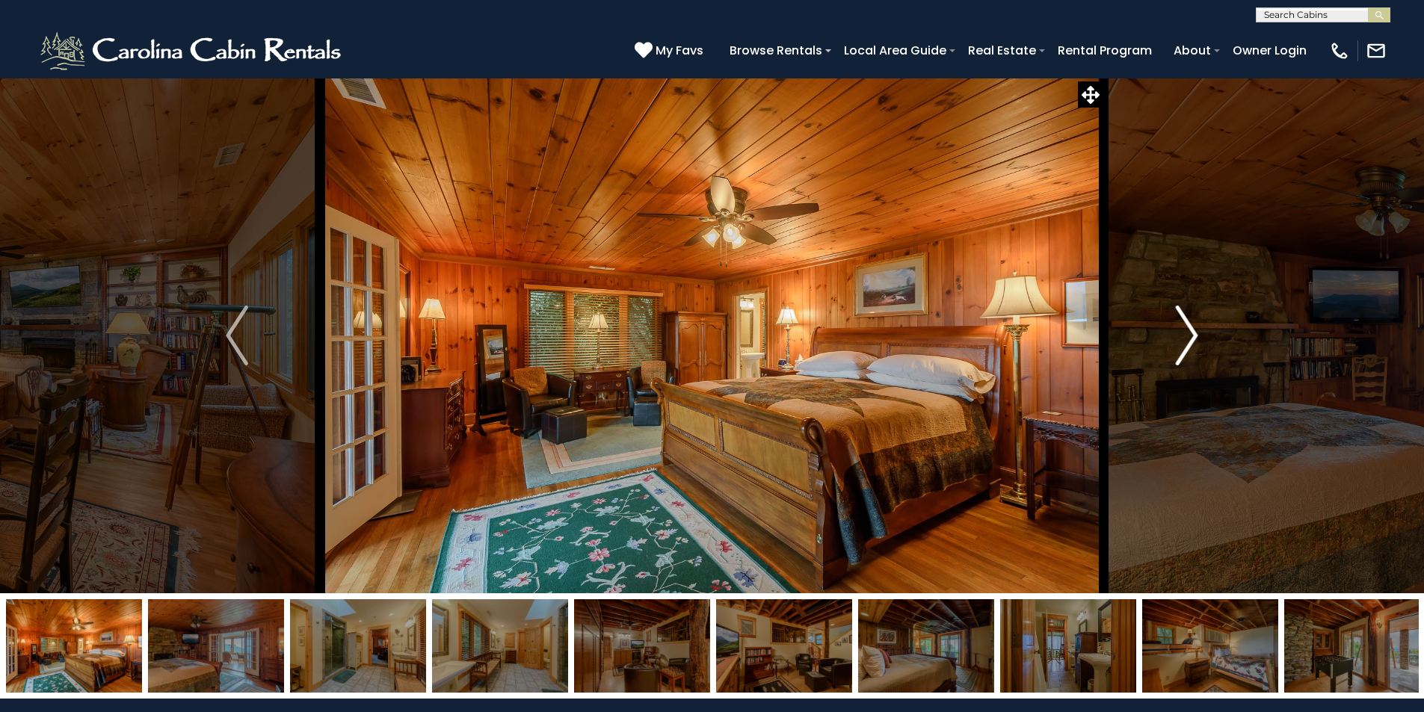
click at [1186, 336] on img "Next" at bounding box center [1187, 336] width 22 height 60
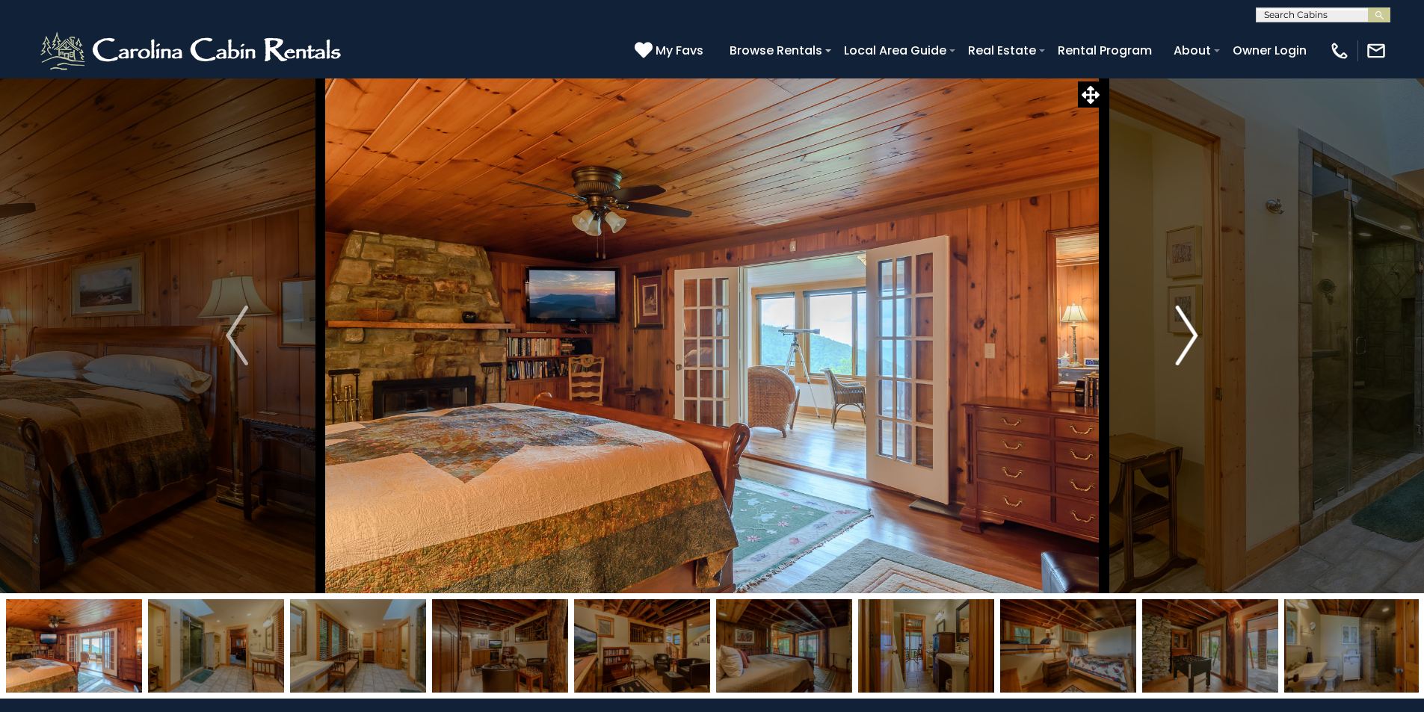
click at [1186, 336] on img "Next" at bounding box center [1187, 336] width 22 height 60
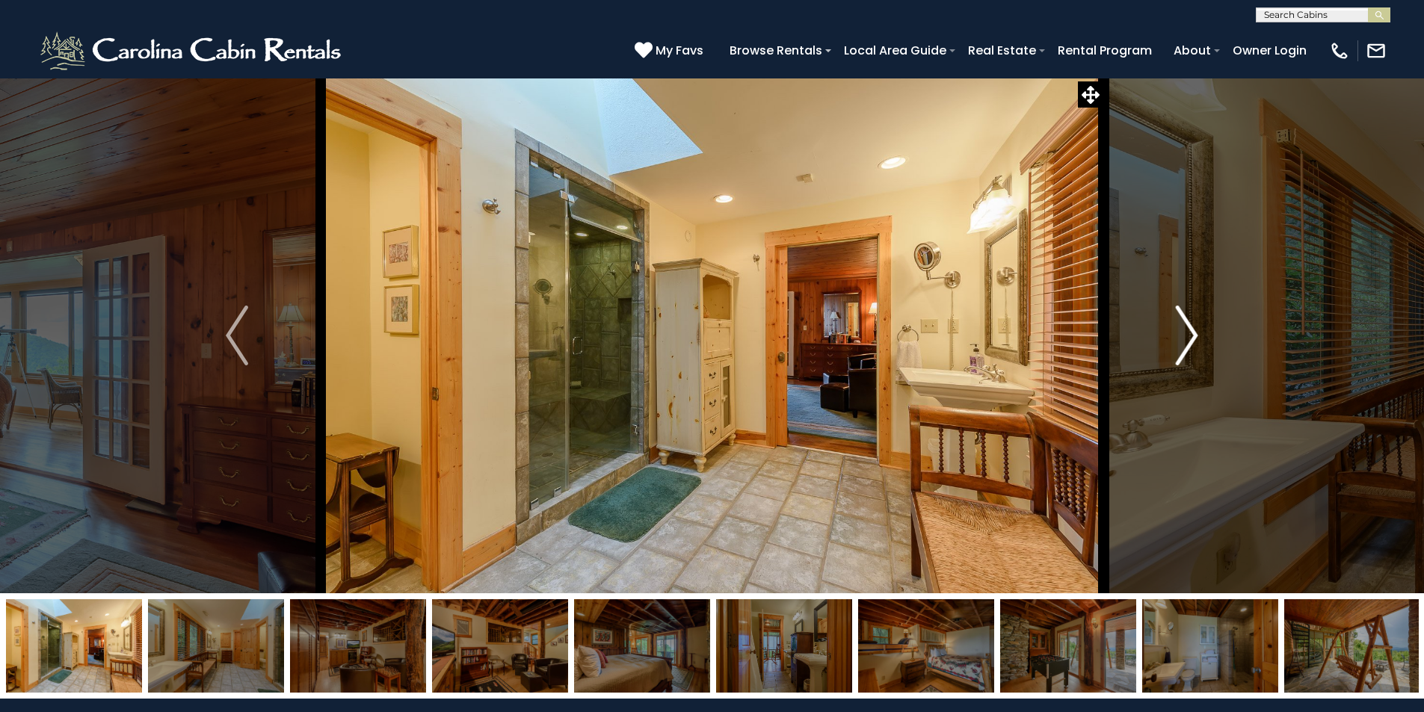
click at [1186, 336] on img "Next" at bounding box center [1187, 336] width 22 height 60
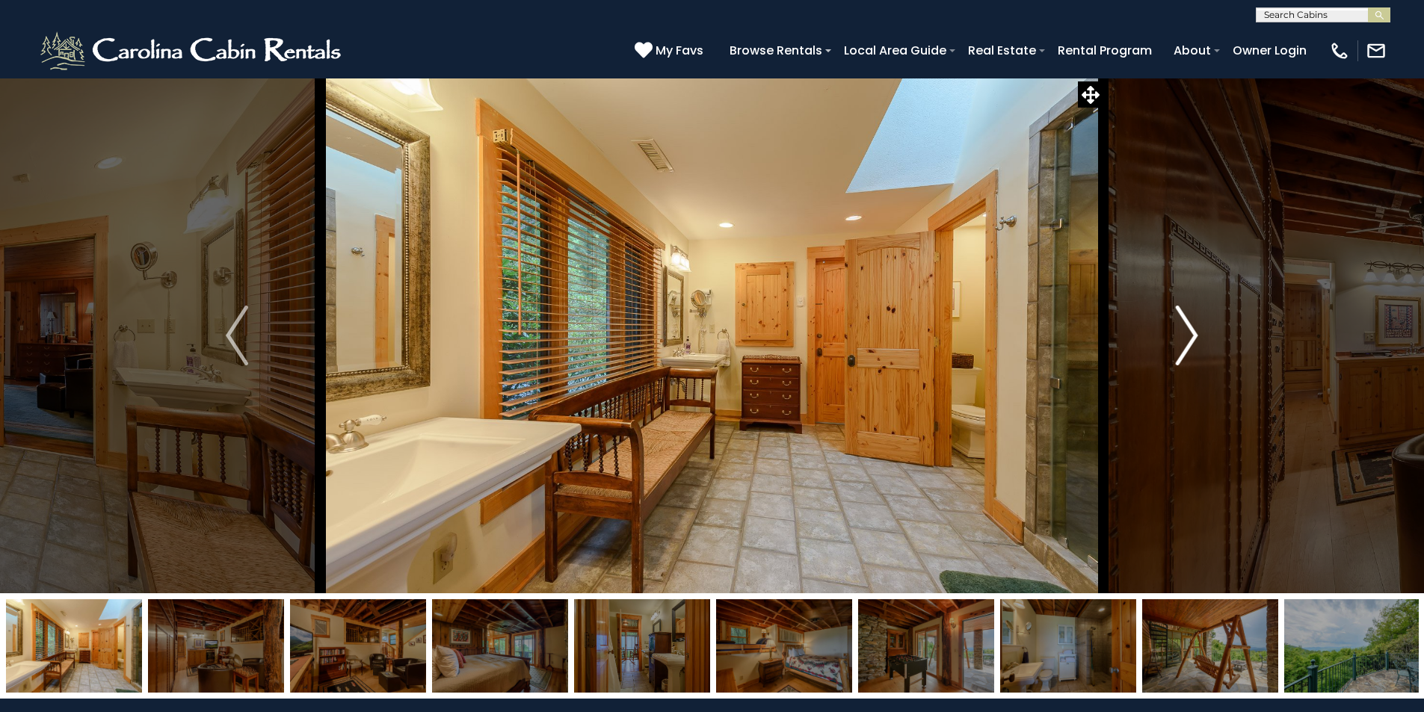
click at [1186, 336] on img "Next" at bounding box center [1187, 336] width 22 height 60
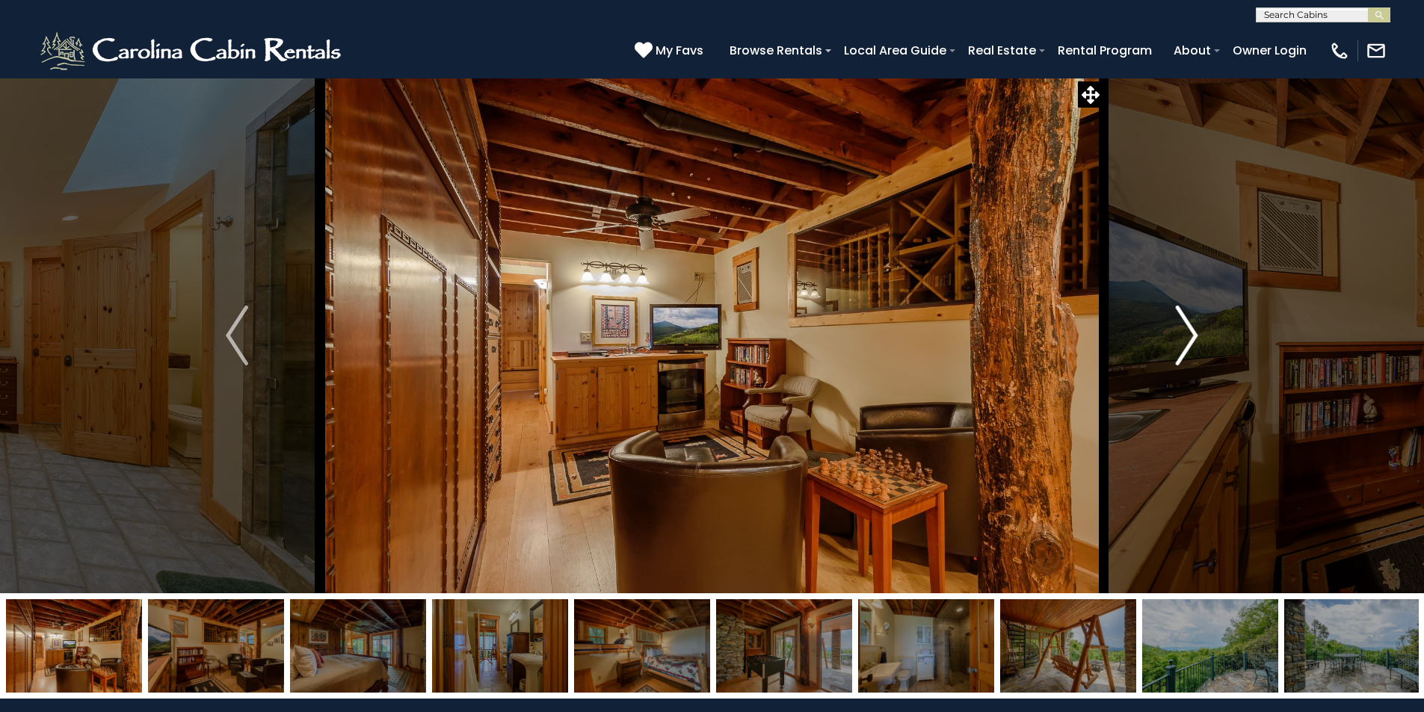
click at [1186, 336] on img "Next" at bounding box center [1187, 336] width 22 height 60
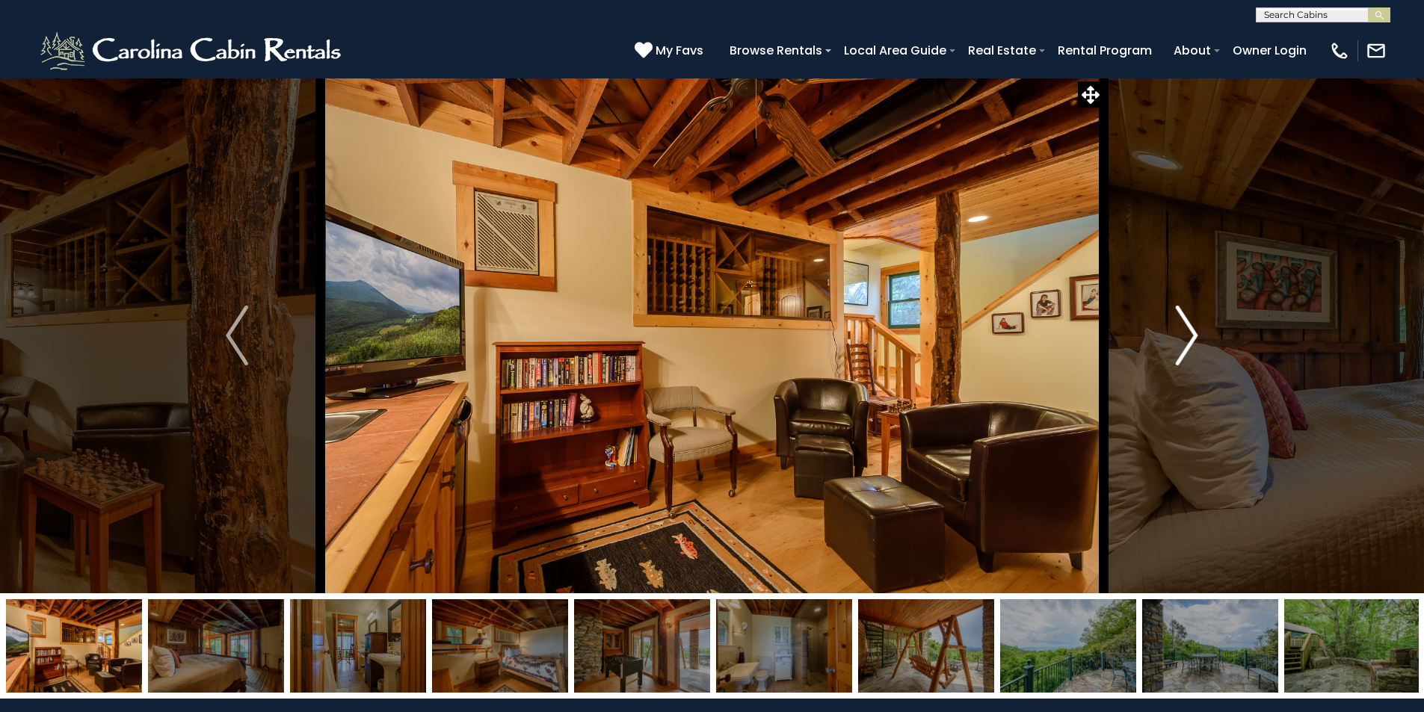
click at [1186, 336] on img "Next" at bounding box center [1187, 336] width 22 height 60
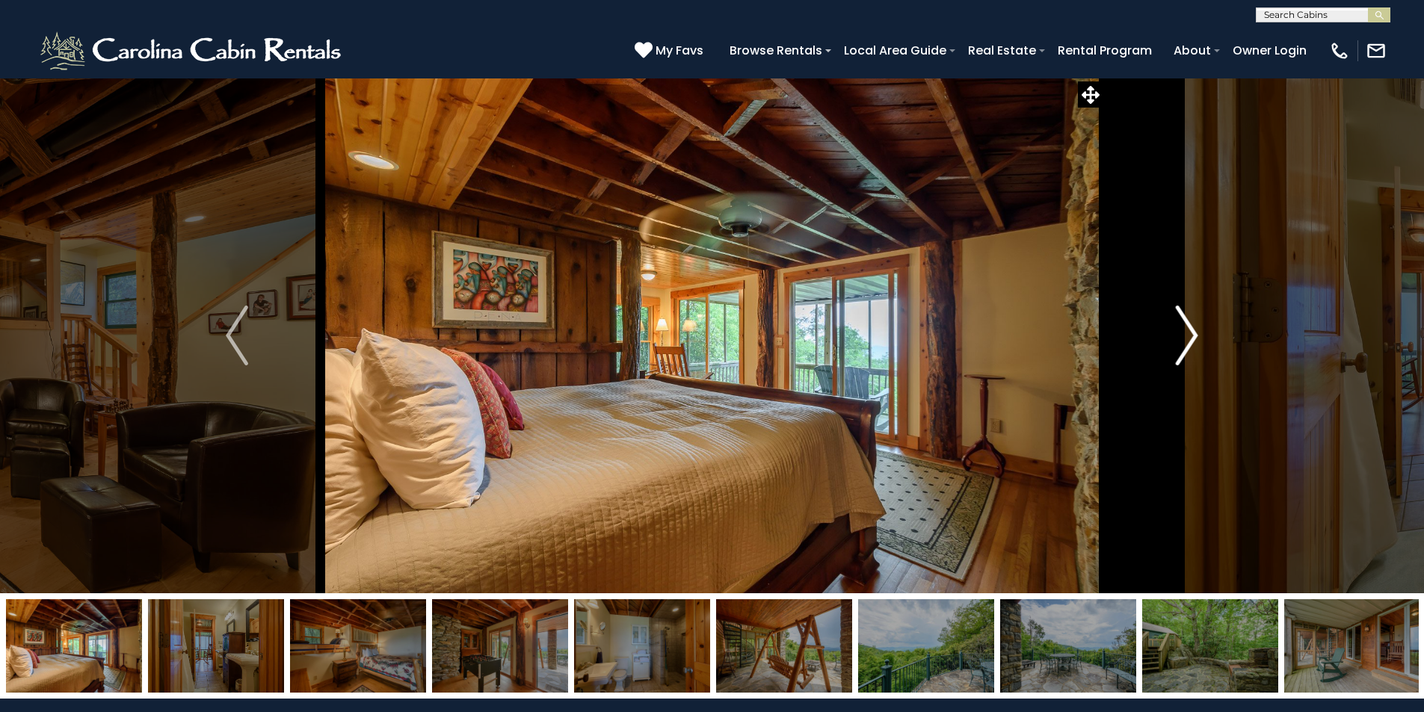
click at [1186, 336] on img "Next" at bounding box center [1187, 336] width 22 height 60
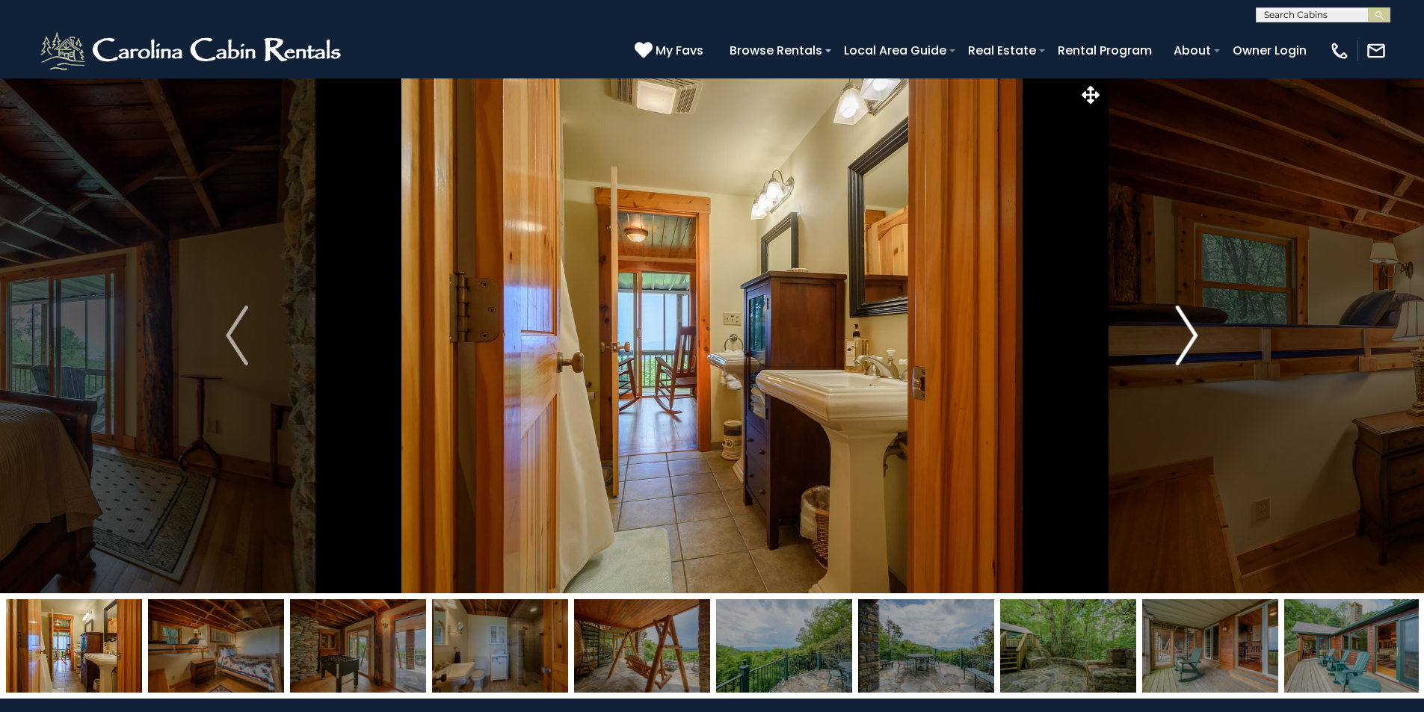
click at [1186, 336] on img "Next" at bounding box center [1187, 336] width 22 height 60
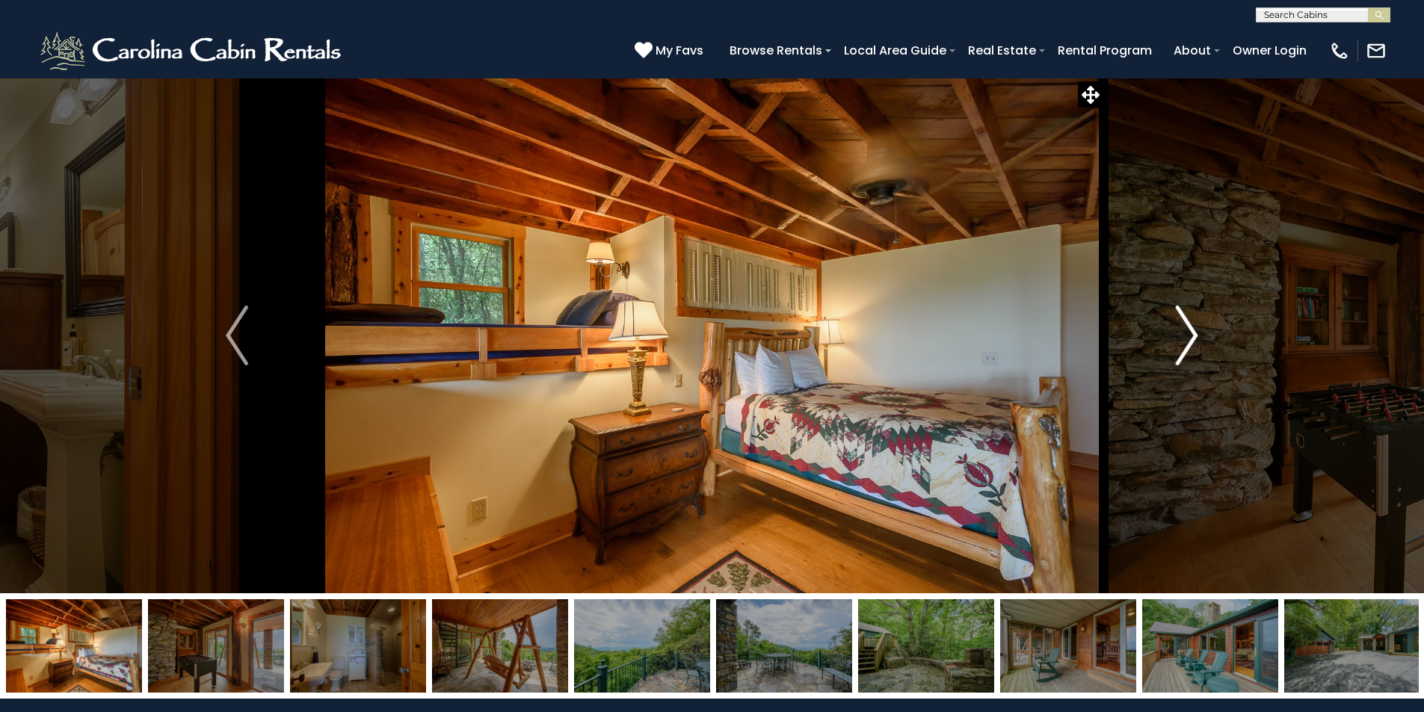
click at [1186, 336] on img "Next" at bounding box center [1187, 336] width 22 height 60
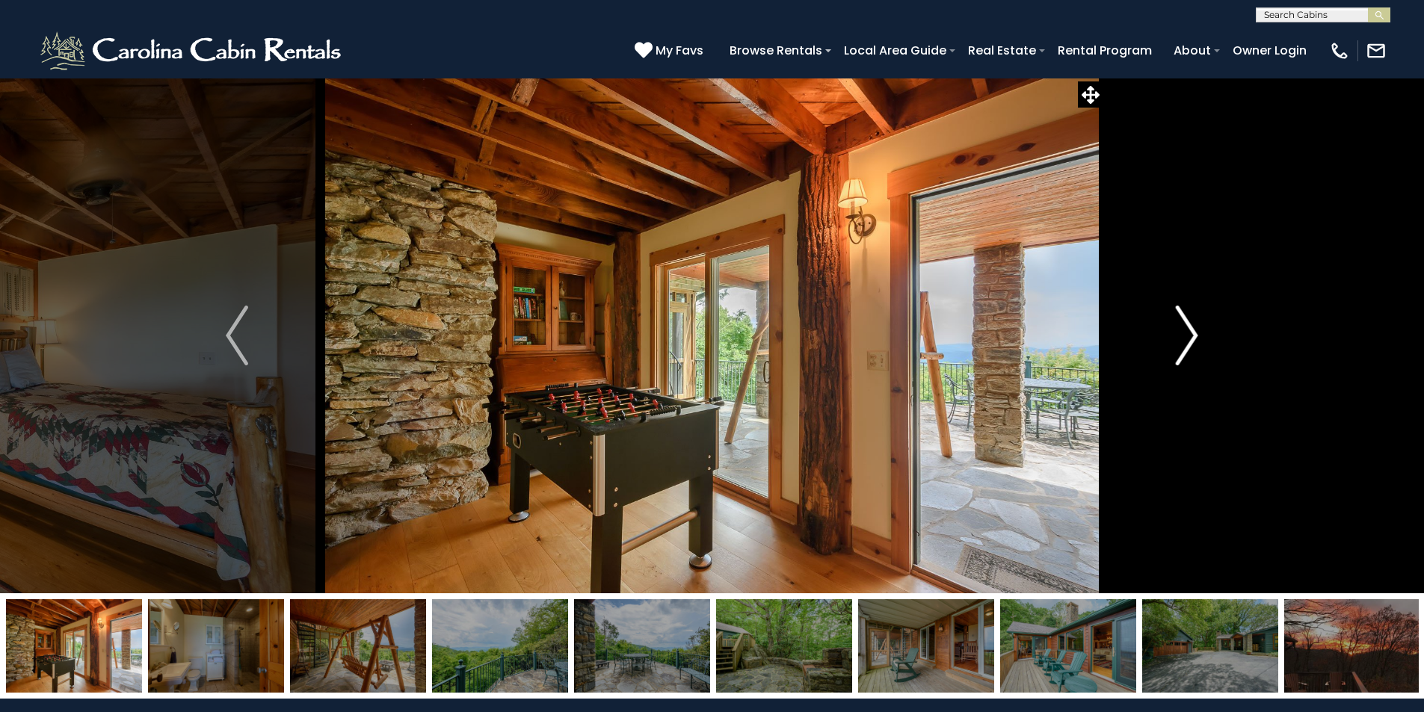
click at [1186, 336] on img "Next" at bounding box center [1187, 336] width 22 height 60
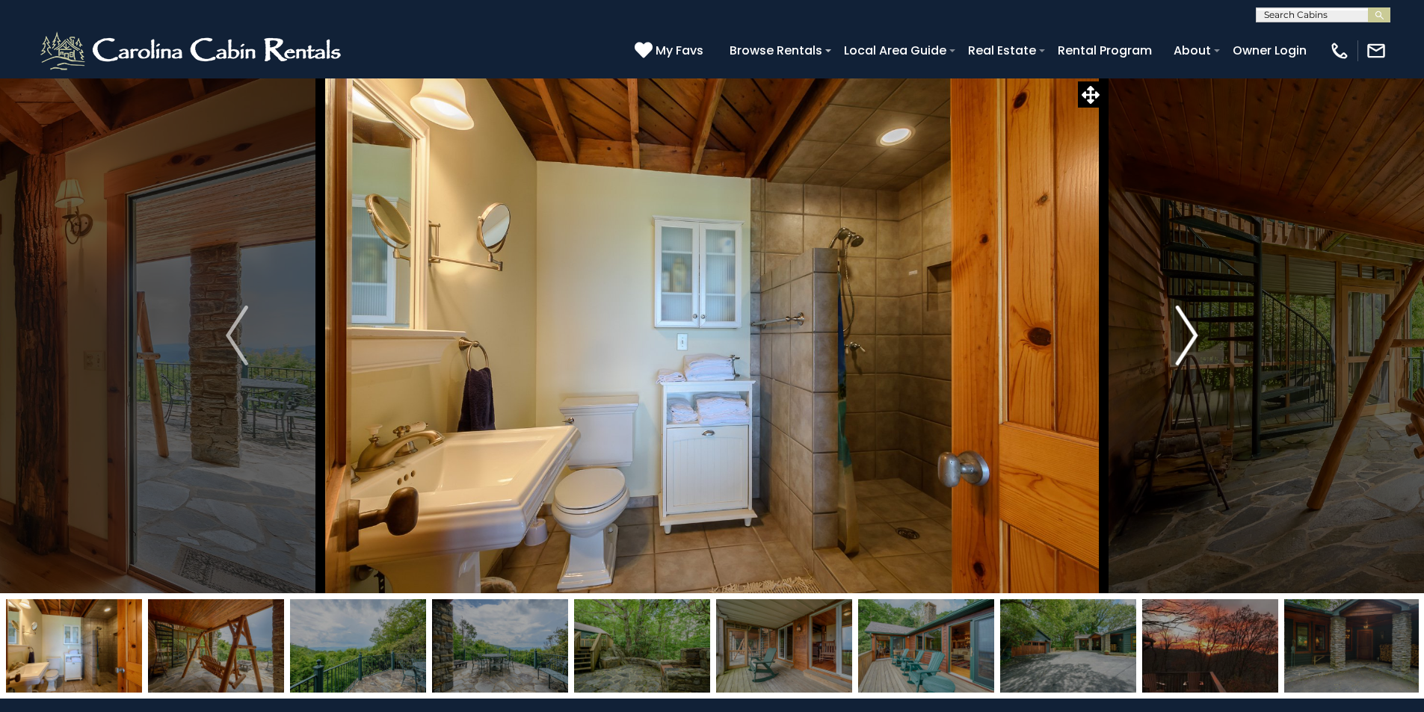
click at [1186, 336] on img "Next" at bounding box center [1187, 336] width 22 height 60
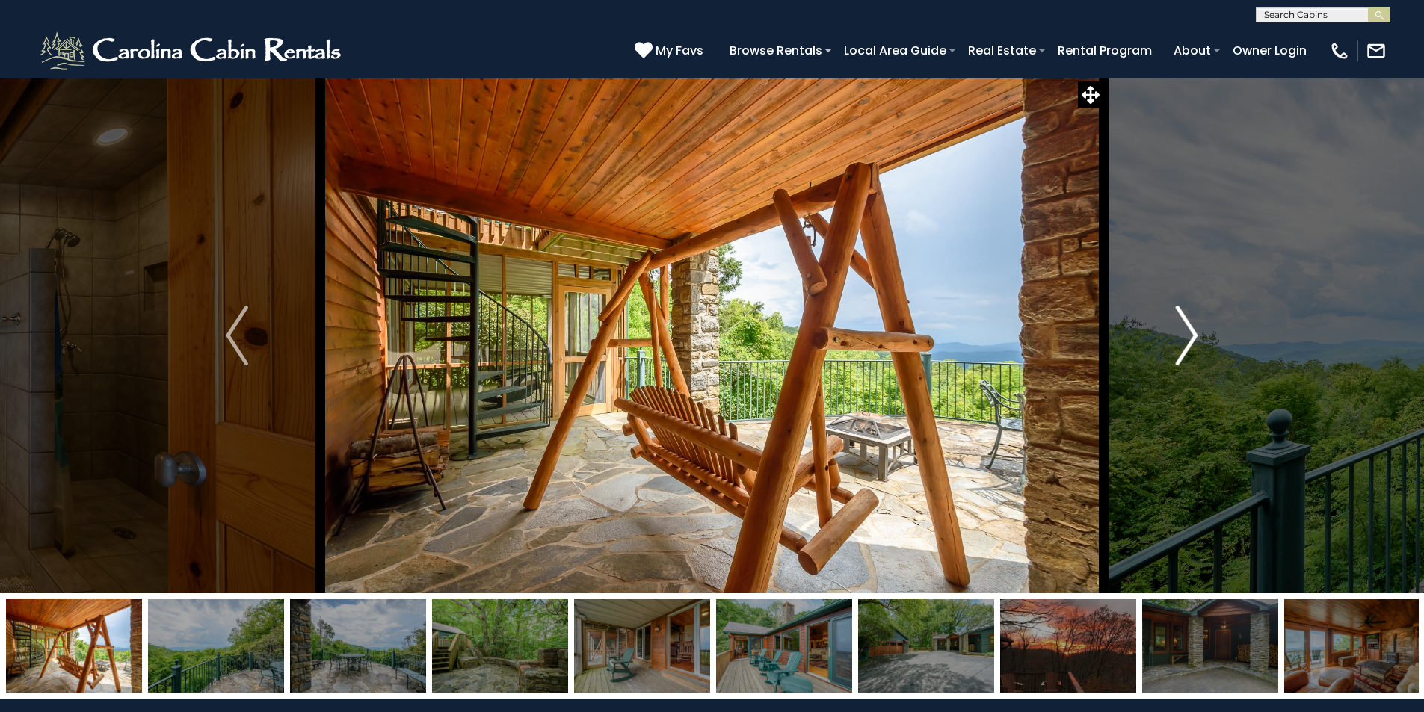
click at [1186, 336] on img "Next" at bounding box center [1187, 336] width 22 height 60
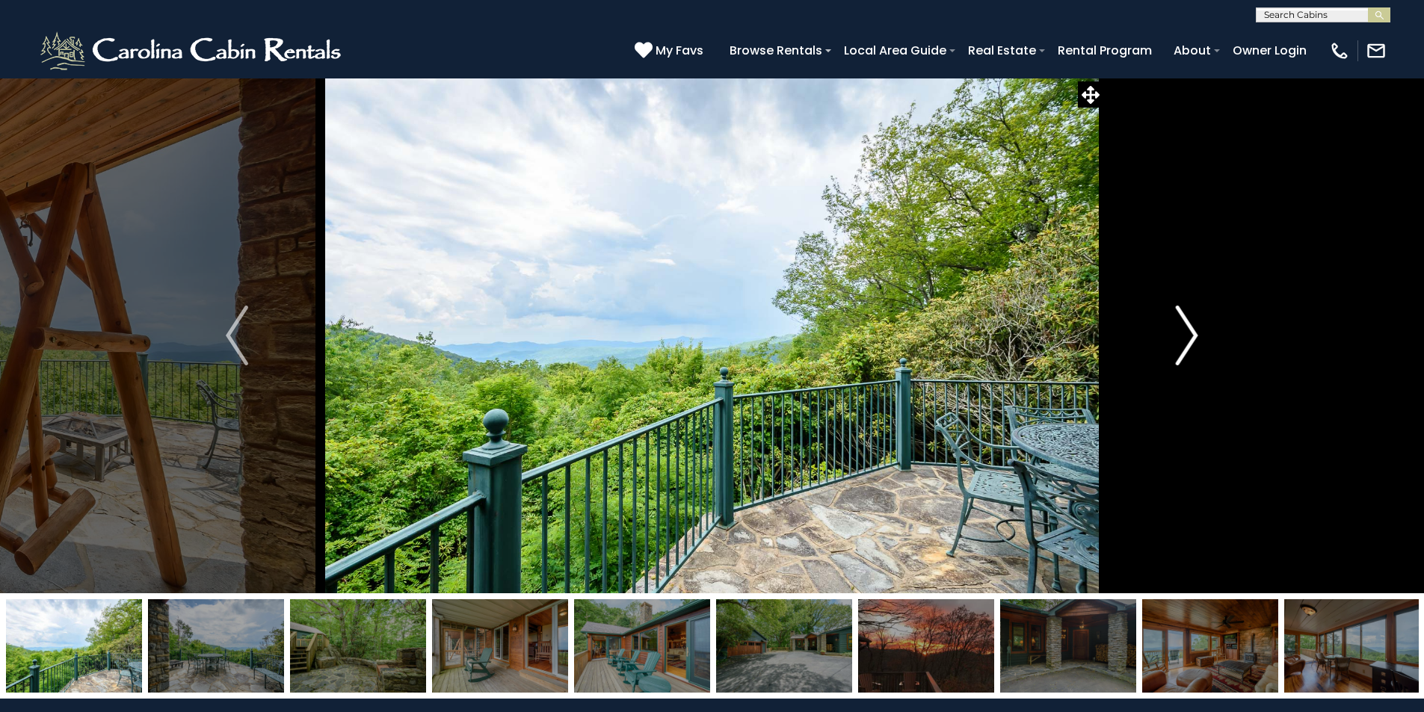
click at [1186, 336] on img "Next" at bounding box center [1187, 336] width 22 height 60
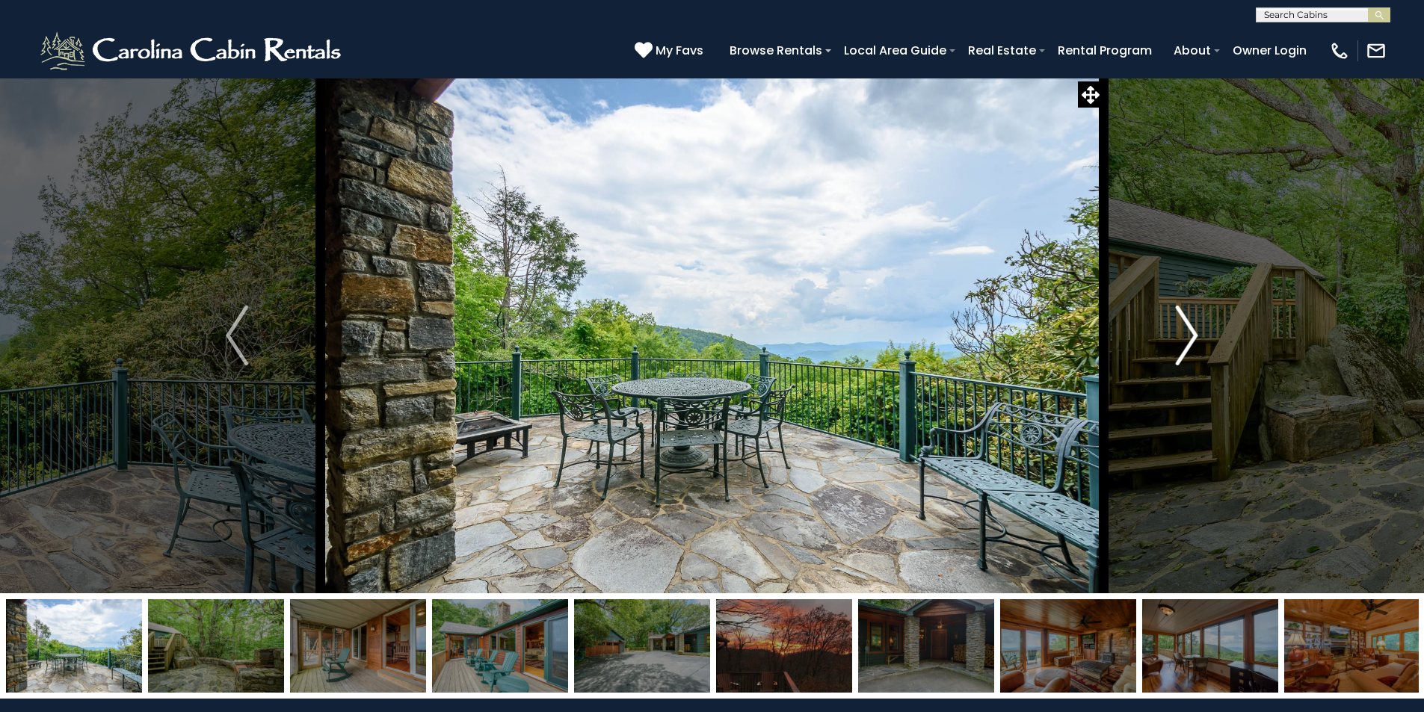
click at [1186, 336] on img "Next" at bounding box center [1187, 336] width 22 height 60
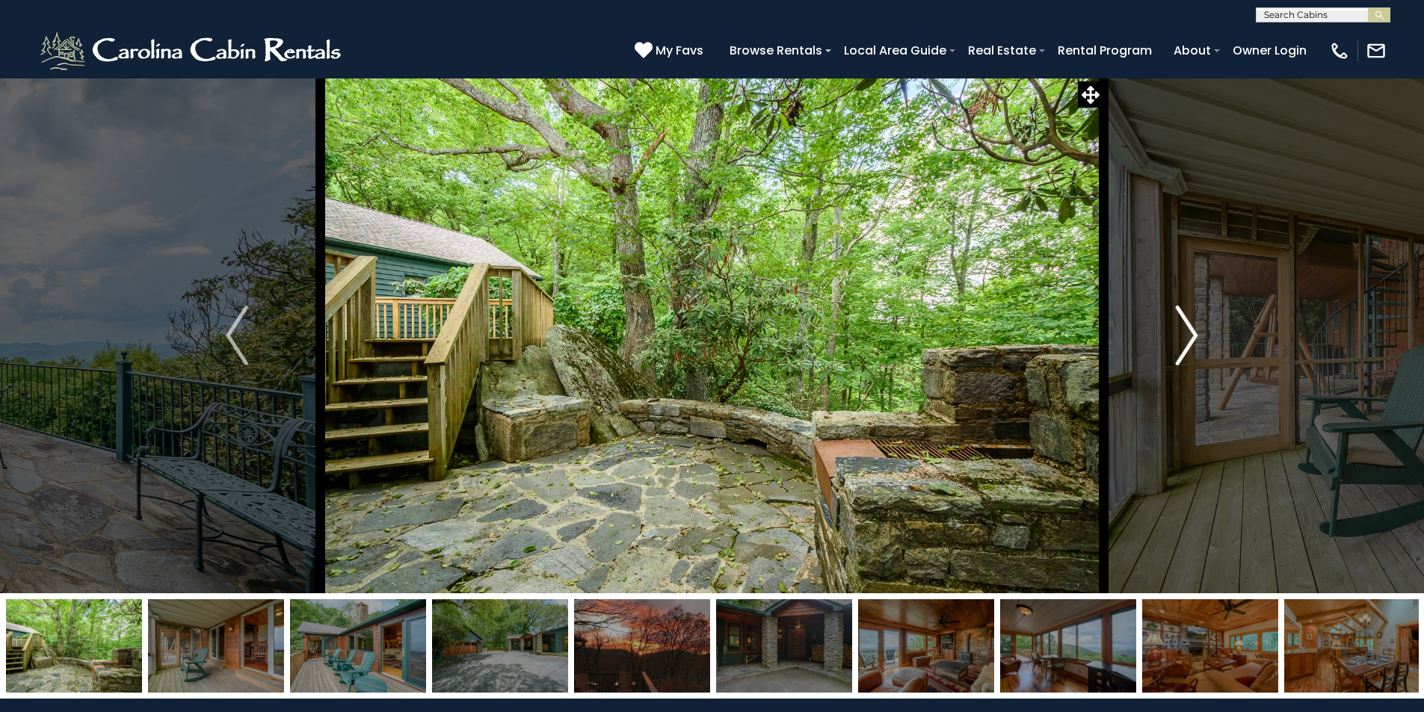
click at [1186, 336] on img "Next" at bounding box center [1187, 336] width 22 height 60
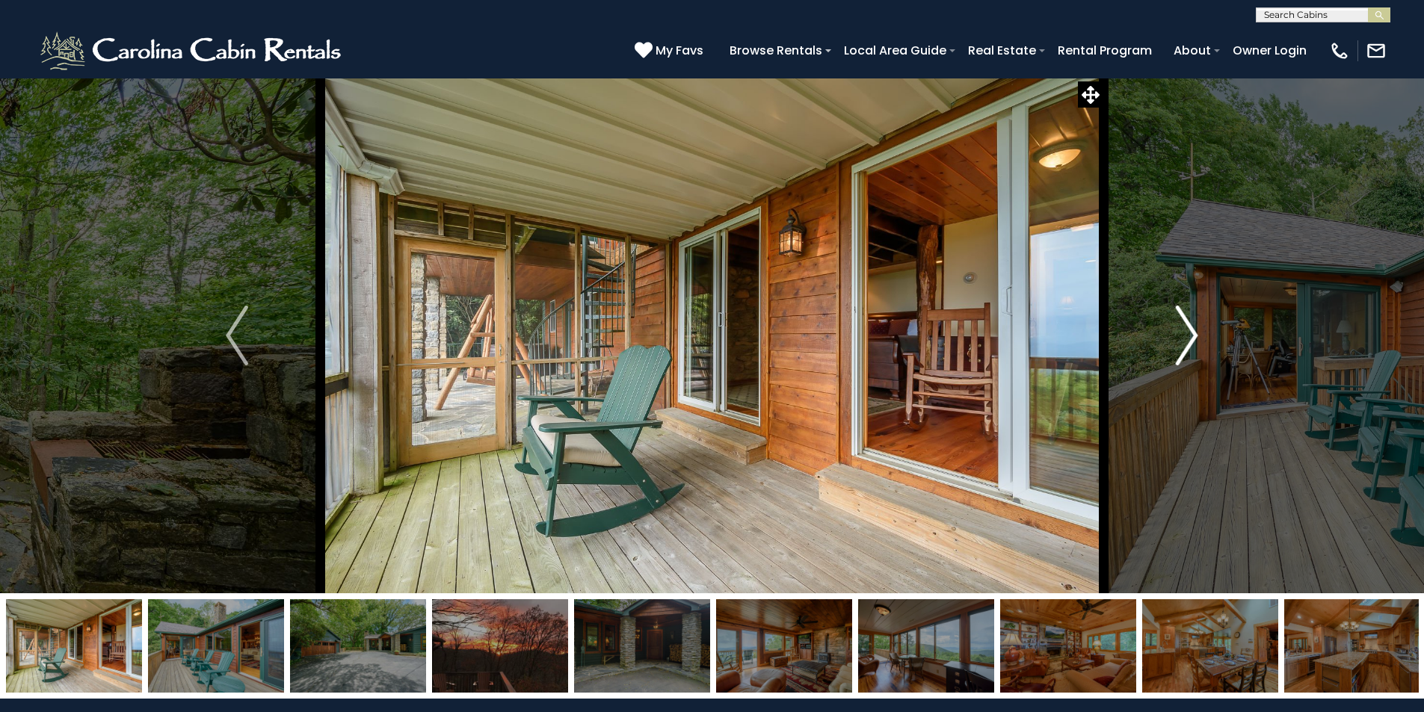
click at [1186, 336] on img "Next" at bounding box center [1187, 336] width 22 height 60
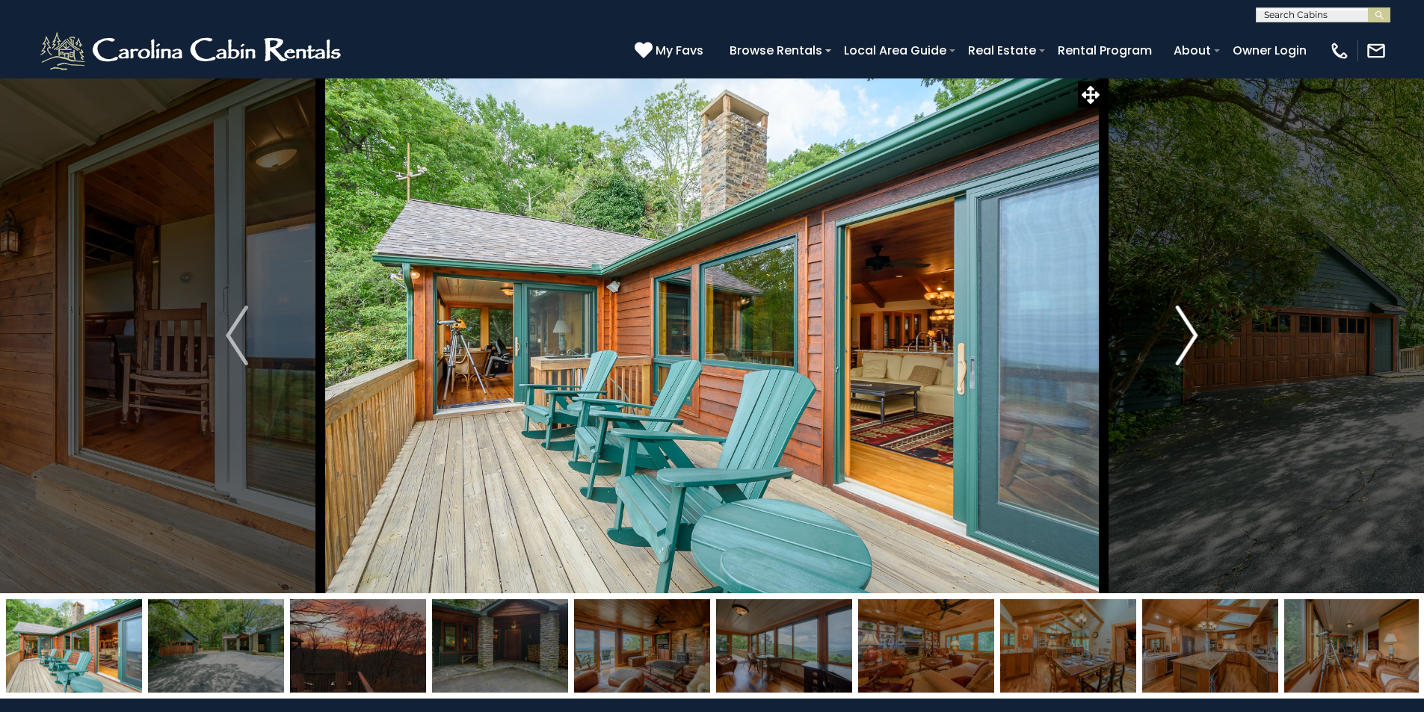
click at [1186, 336] on img "Next" at bounding box center [1187, 336] width 22 height 60
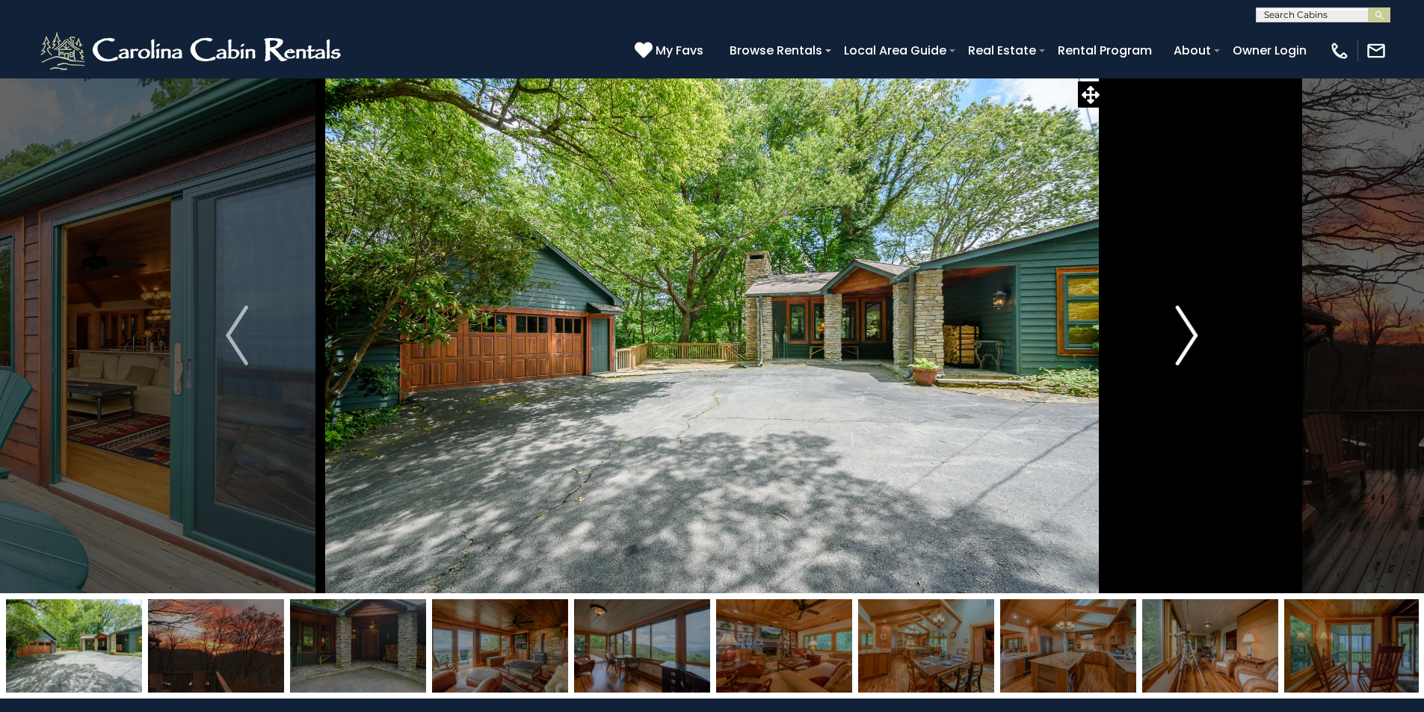
click at [1186, 336] on img "Next" at bounding box center [1187, 336] width 22 height 60
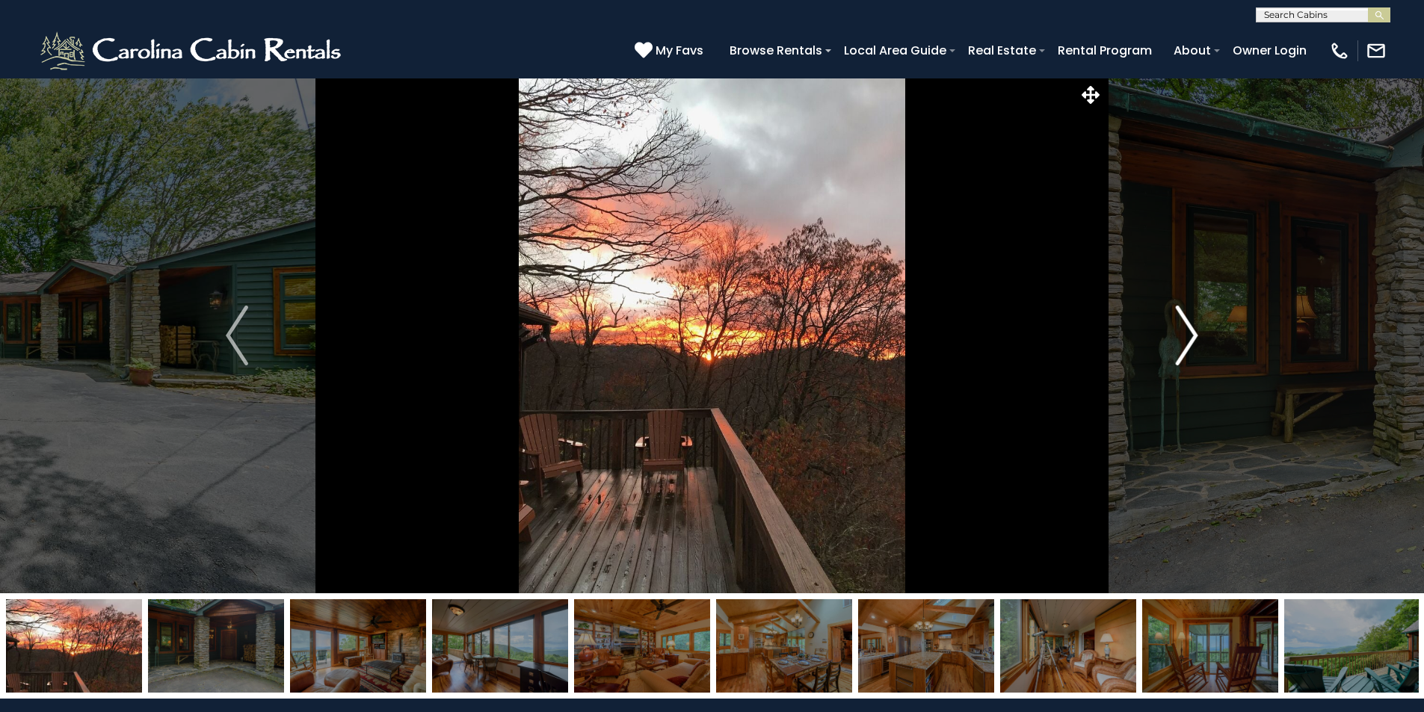
click at [1186, 336] on img "Next" at bounding box center [1187, 336] width 22 height 60
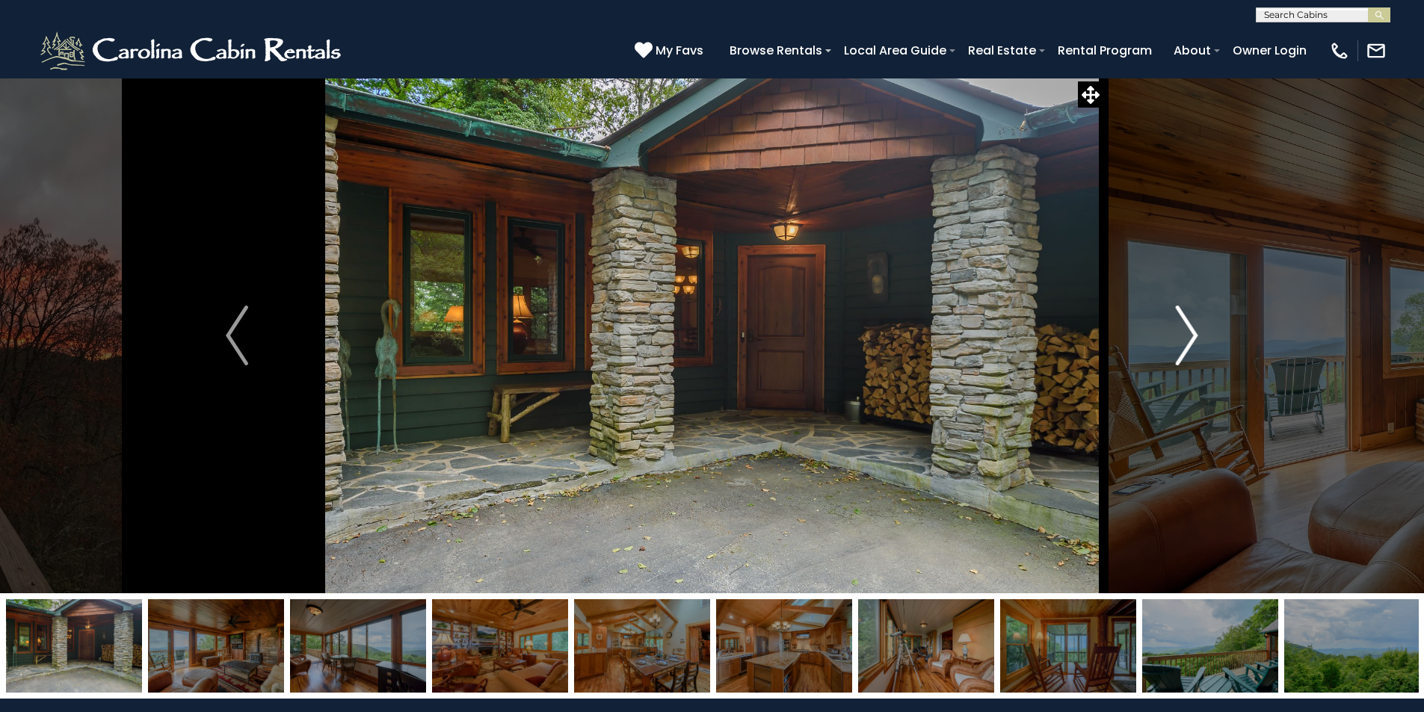
click at [1186, 336] on img "Next" at bounding box center [1187, 336] width 22 height 60
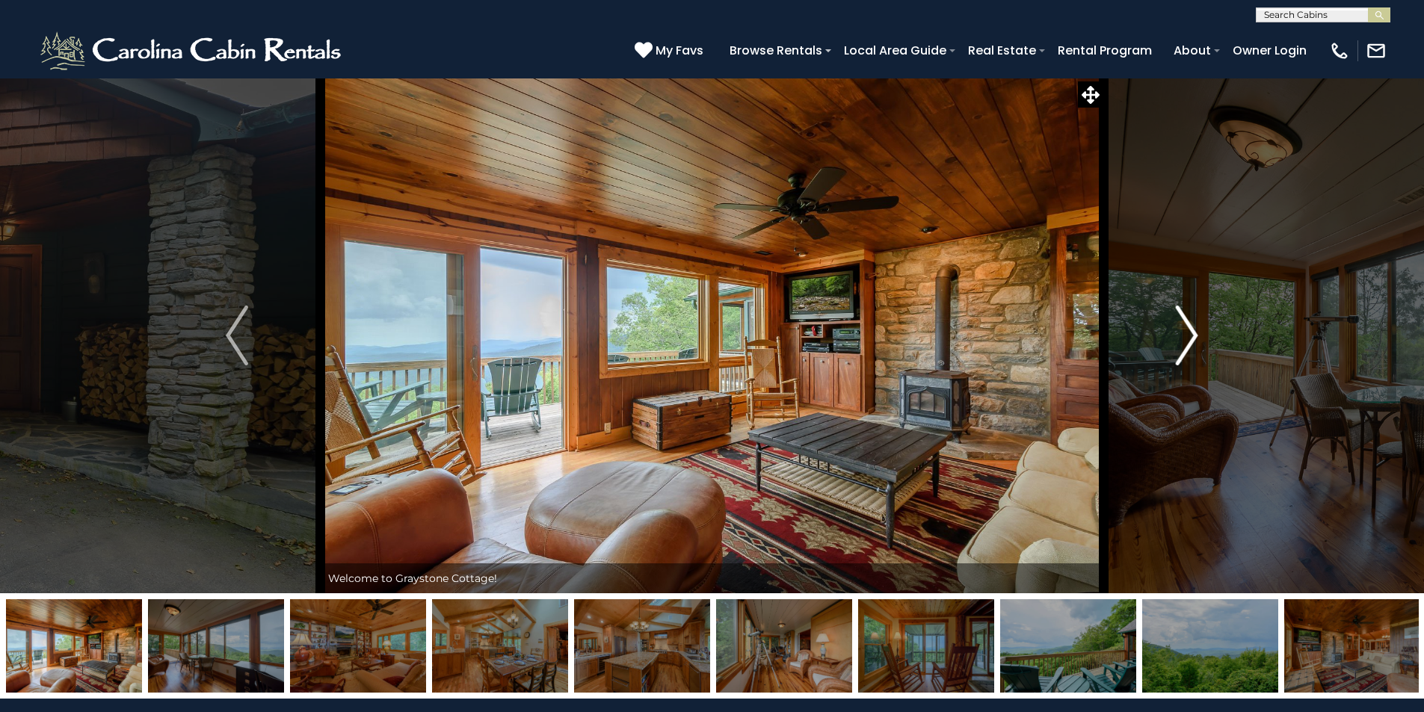
click at [1186, 336] on img "Next" at bounding box center [1187, 336] width 22 height 60
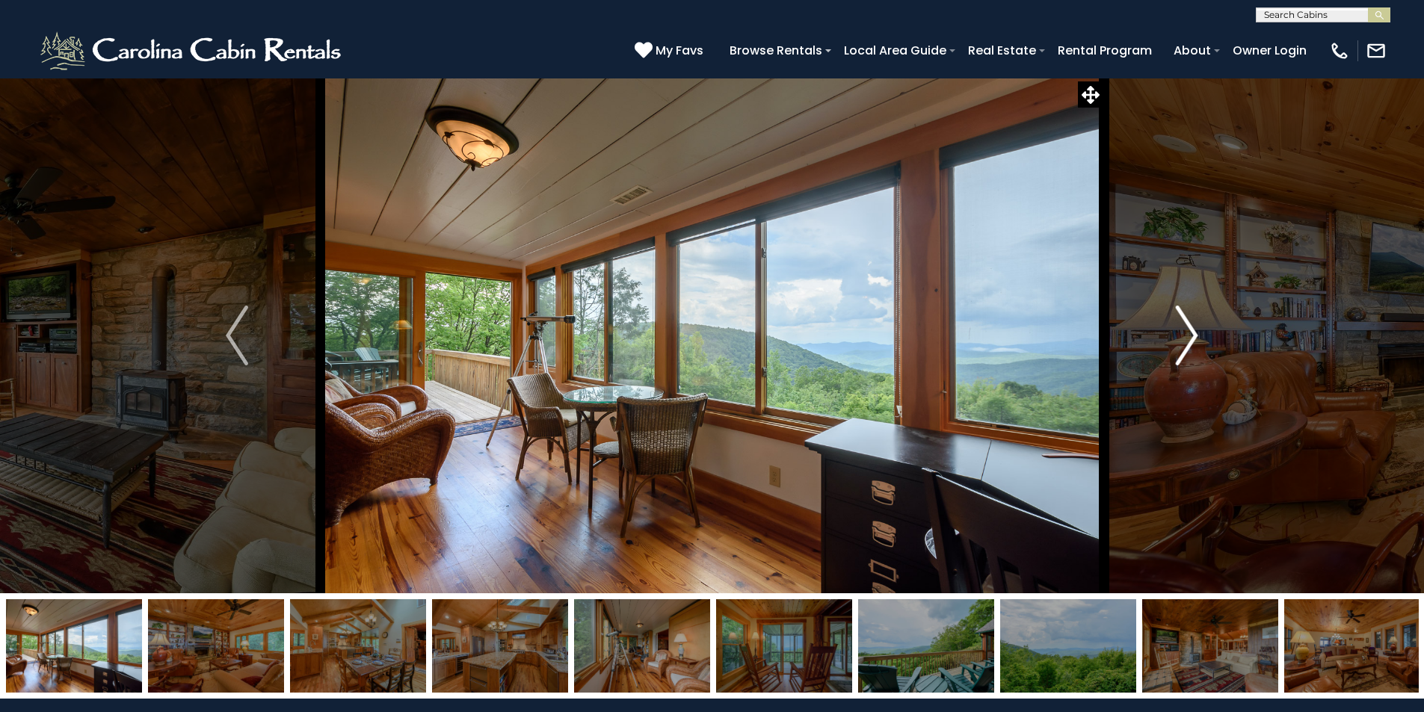
click at [1186, 336] on img "Next" at bounding box center [1187, 336] width 22 height 60
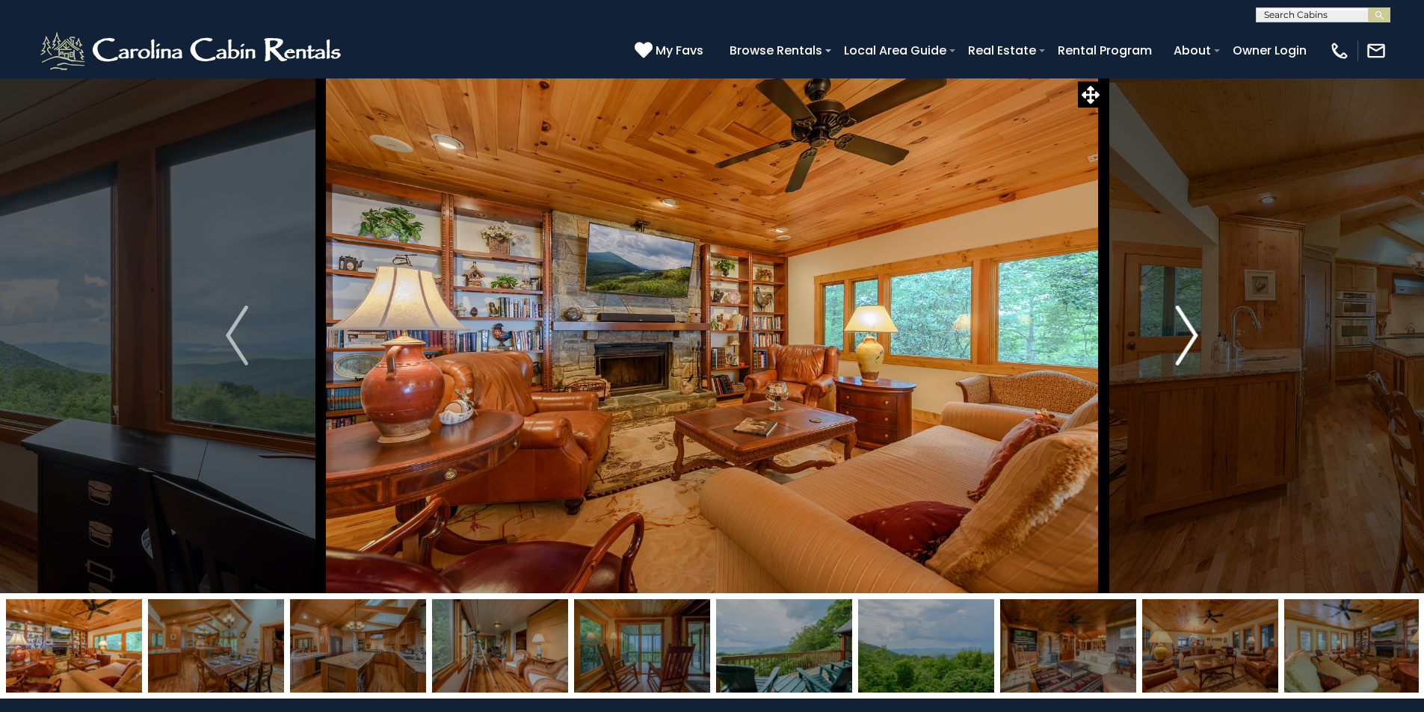
click at [1186, 336] on img "Next" at bounding box center [1187, 336] width 22 height 60
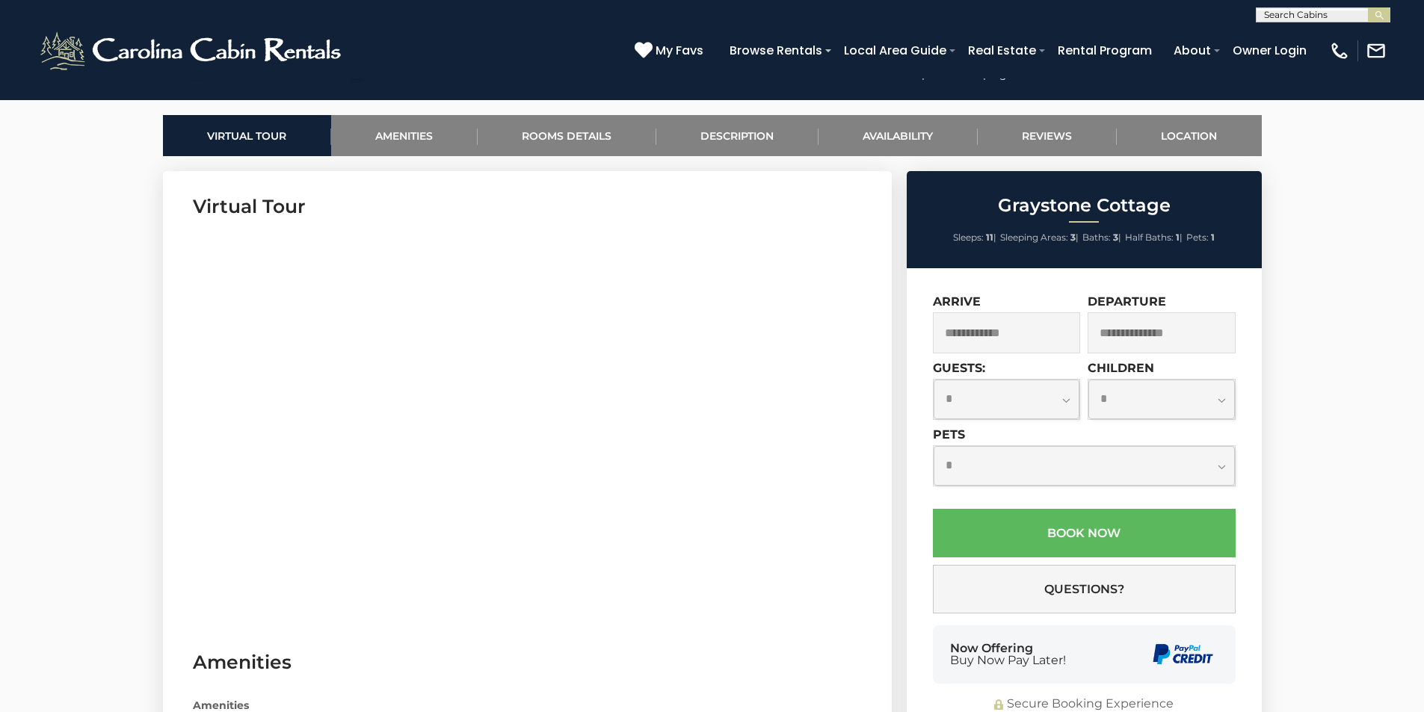
scroll to position [673, 0]
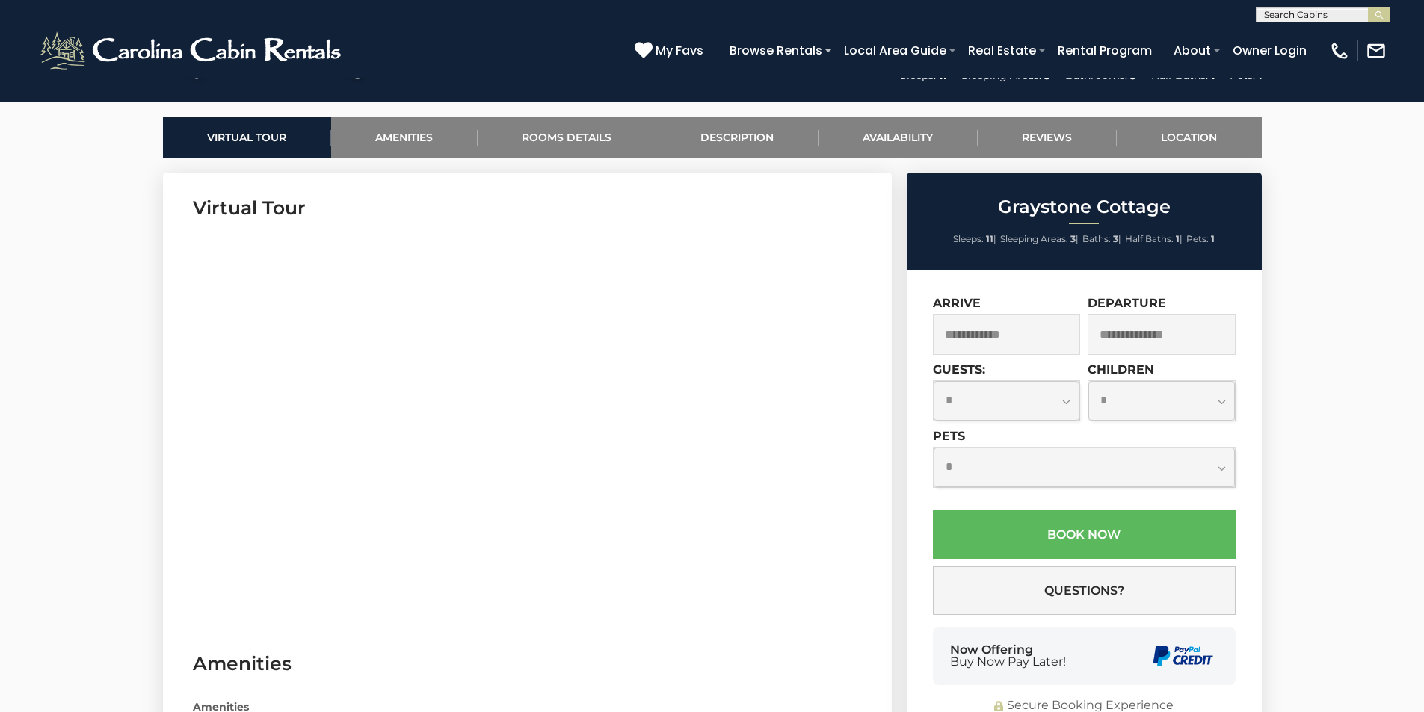
click at [1023, 309] on div "Arrive" at bounding box center [1007, 325] width 148 height 59
click at [1026, 343] on input "text" at bounding box center [1007, 334] width 148 height 41
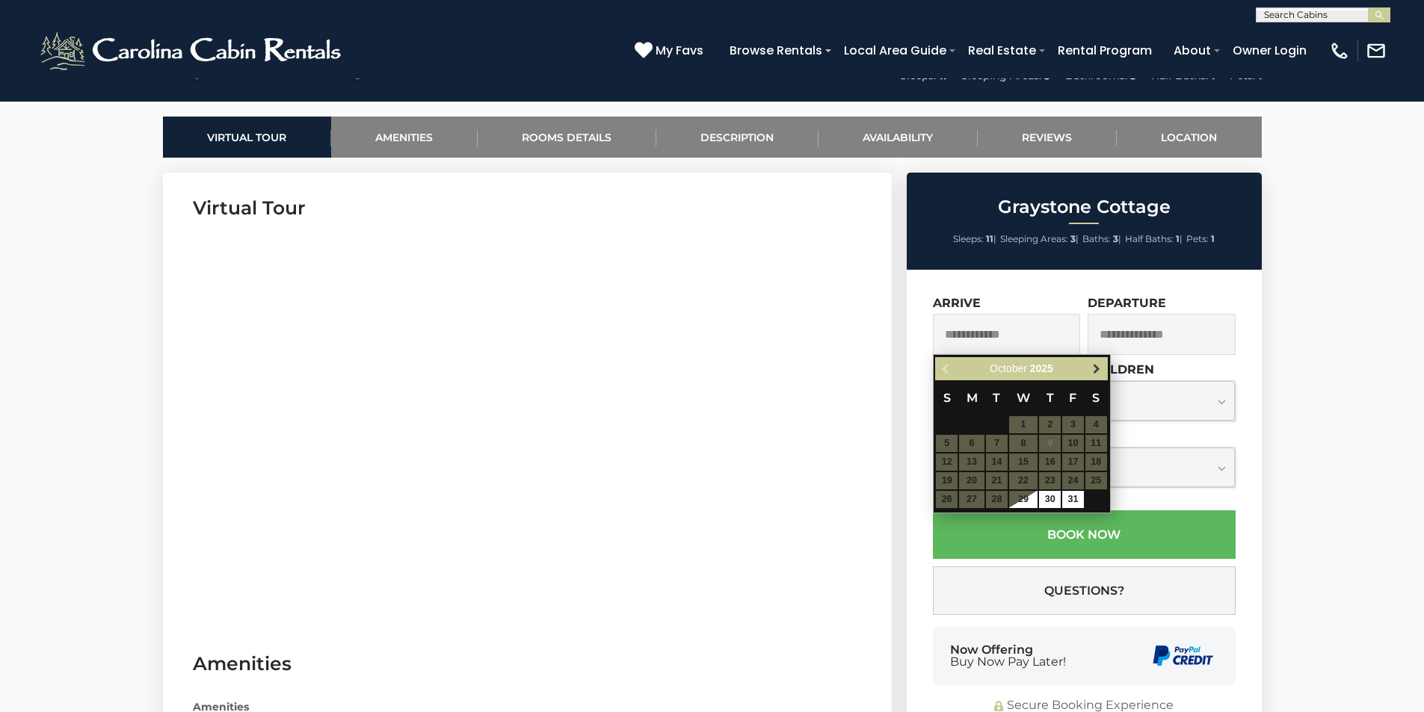
click at [1091, 369] on span "Next" at bounding box center [1097, 369] width 12 height 12
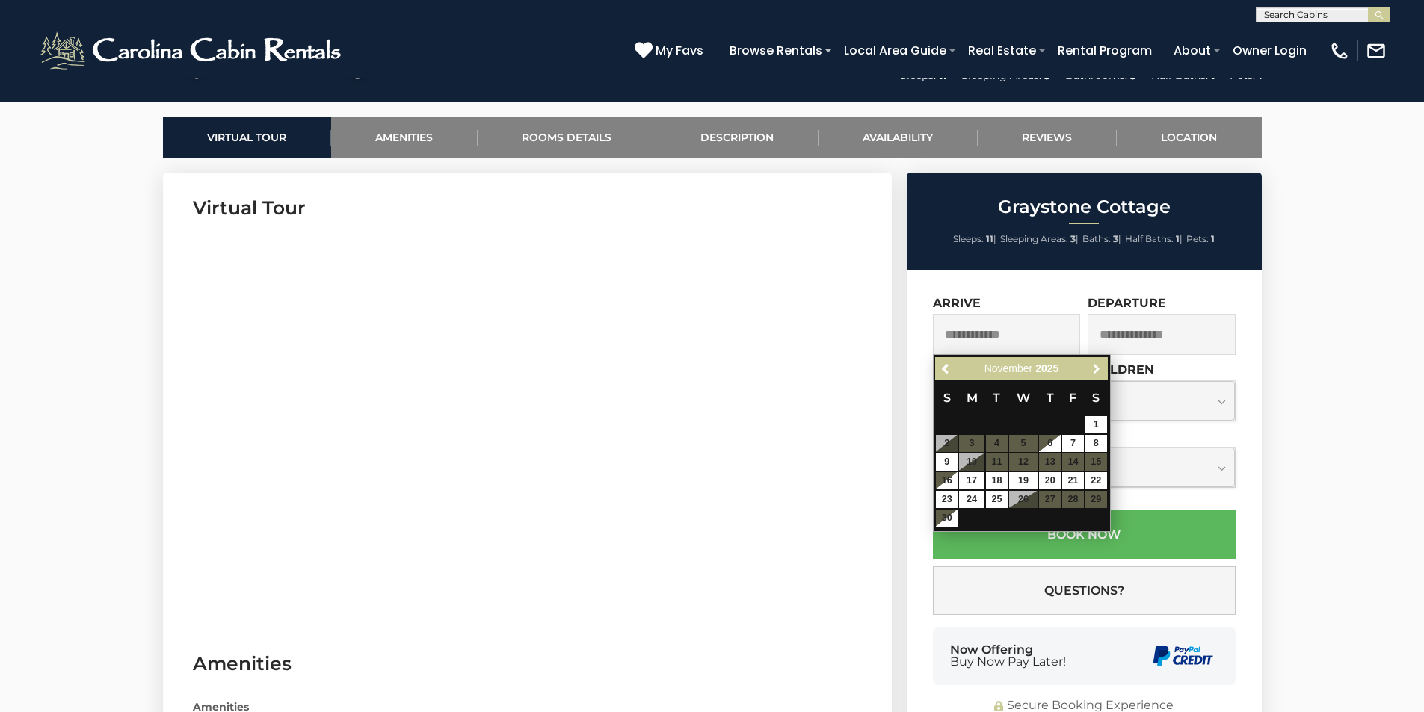
click at [1091, 369] on span "Next" at bounding box center [1097, 369] width 12 height 12
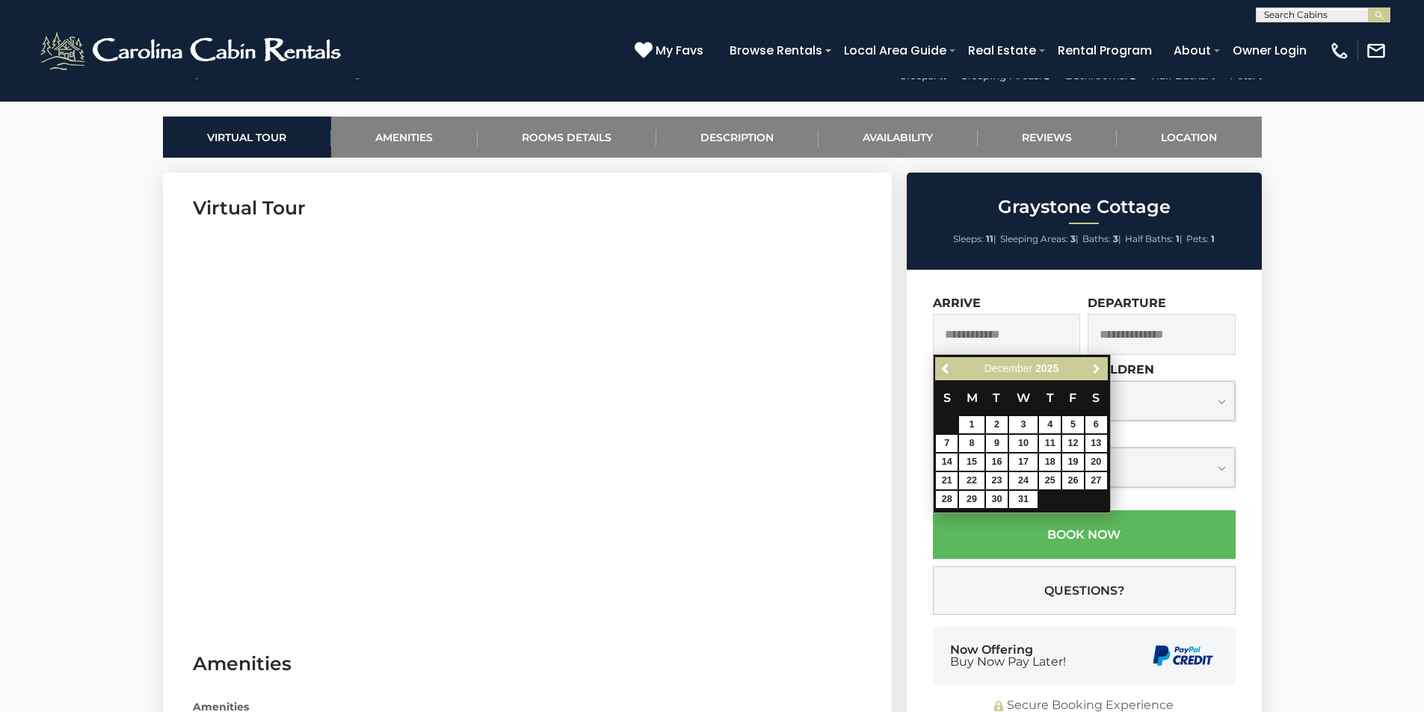
click at [1091, 369] on span "Next" at bounding box center [1097, 369] width 12 height 12
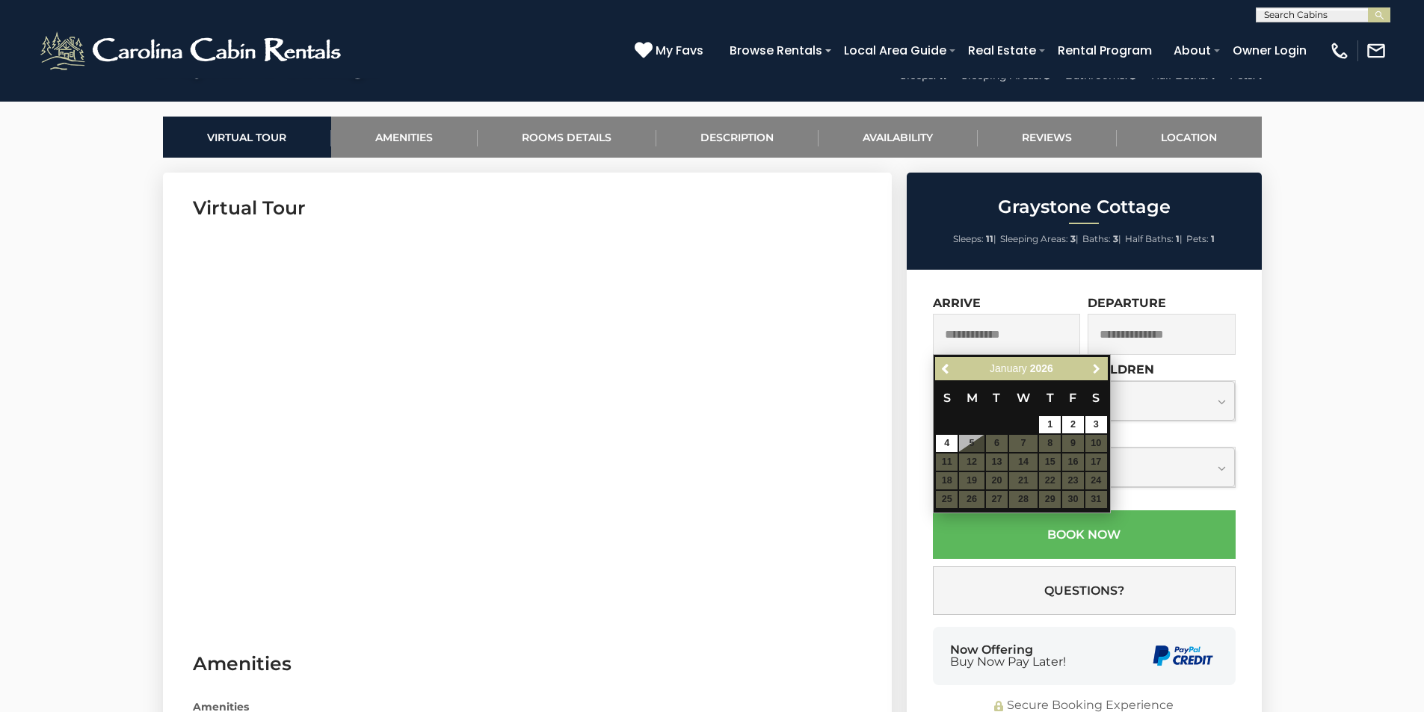
click at [1091, 369] on span "Next" at bounding box center [1097, 369] width 12 height 12
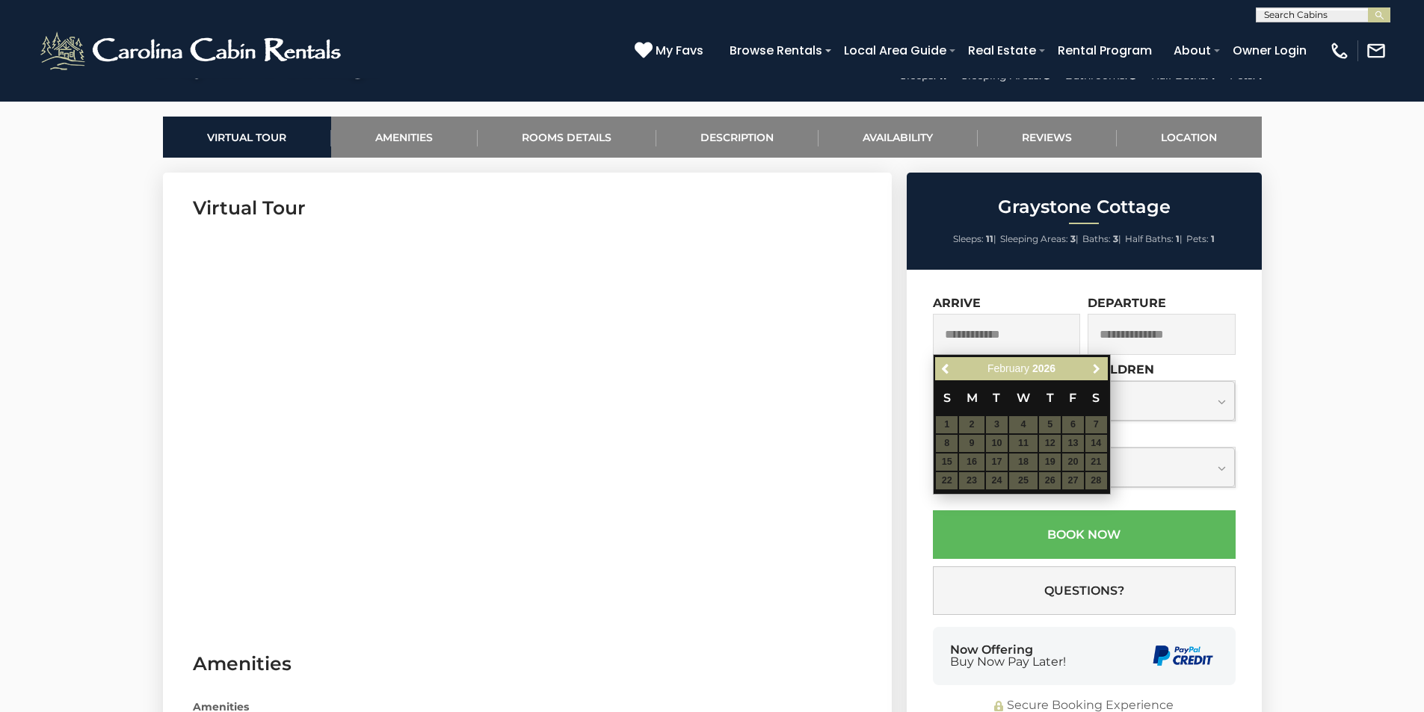
click at [1091, 369] on span "Next" at bounding box center [1097, 369] width 12 height 12
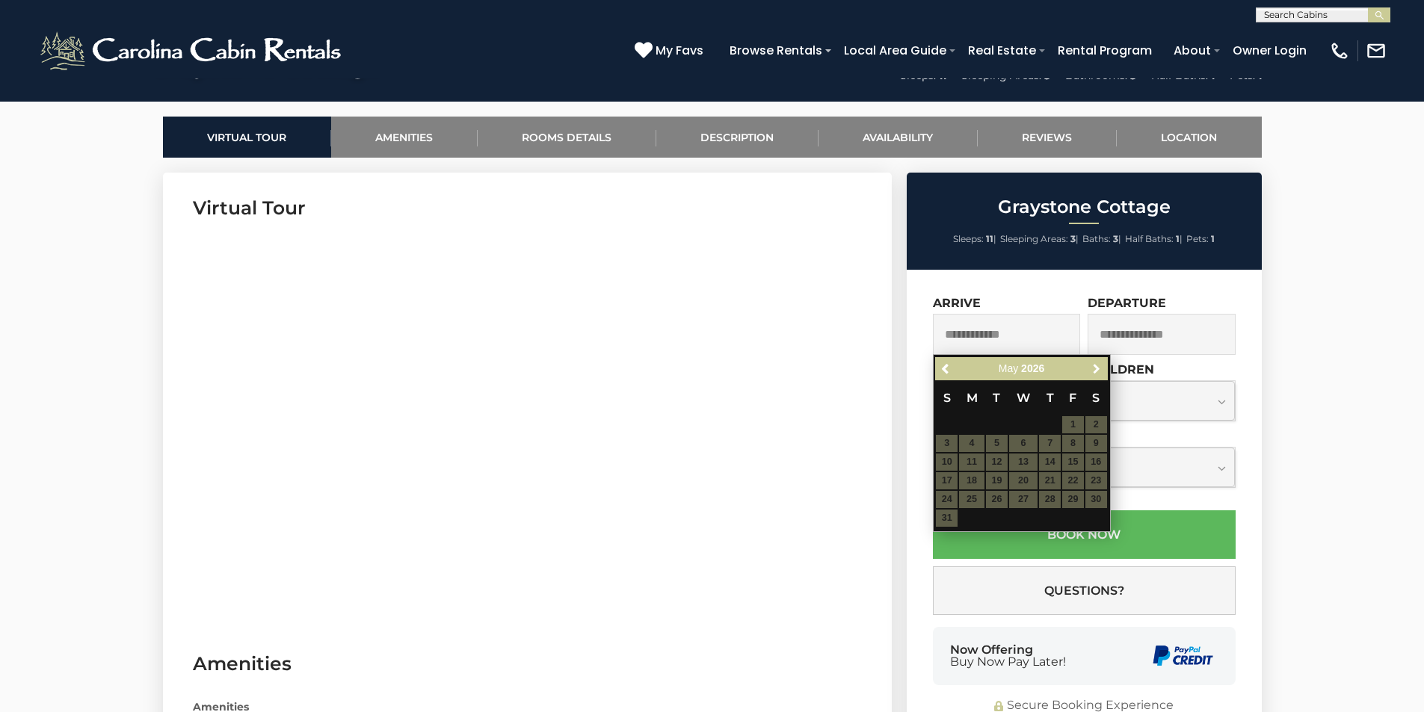
click at [1091, 369] on span "Next" at bounding box center [1097, 369] width 12 height 12
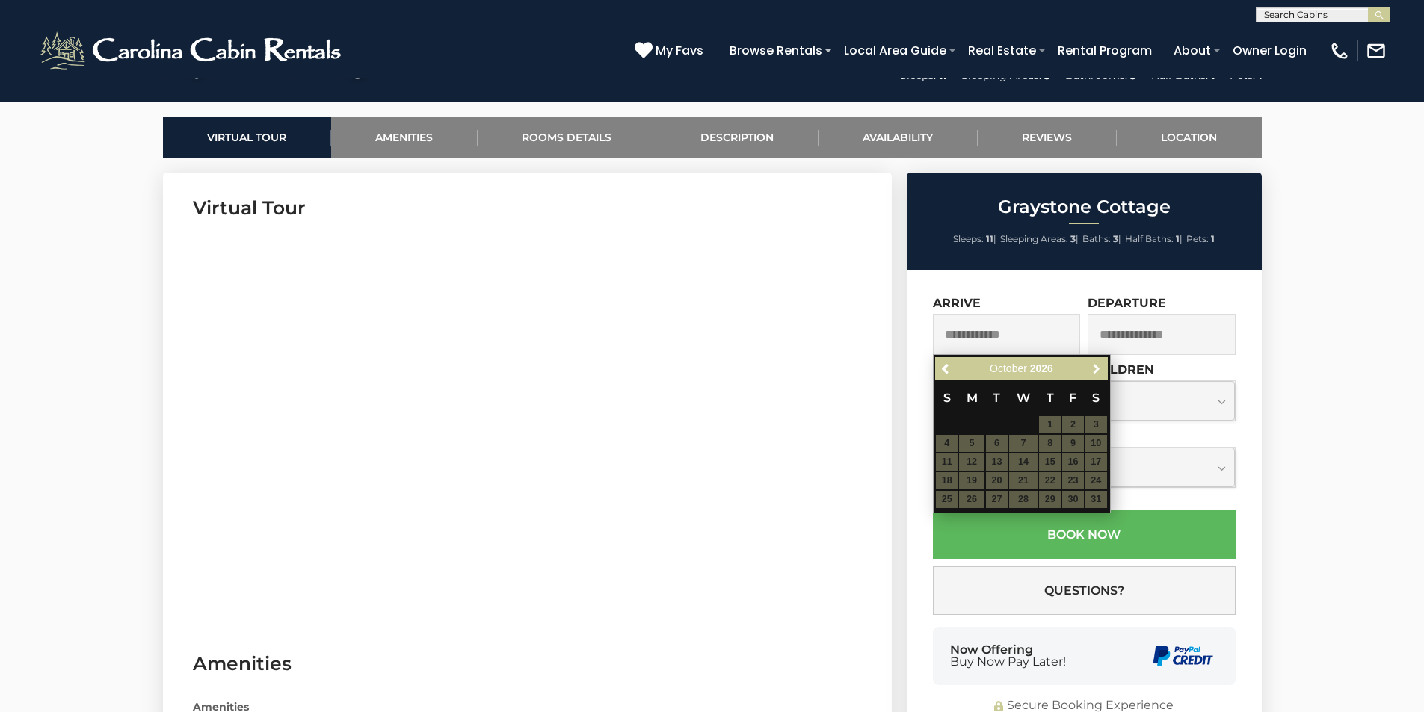
click at [1091, 369] on span "Next" at bounding box center [1097, 369] width 12 height 12
click at [944, 371] on span "Previous" at bounding box center [946, 369] width 12 height 12
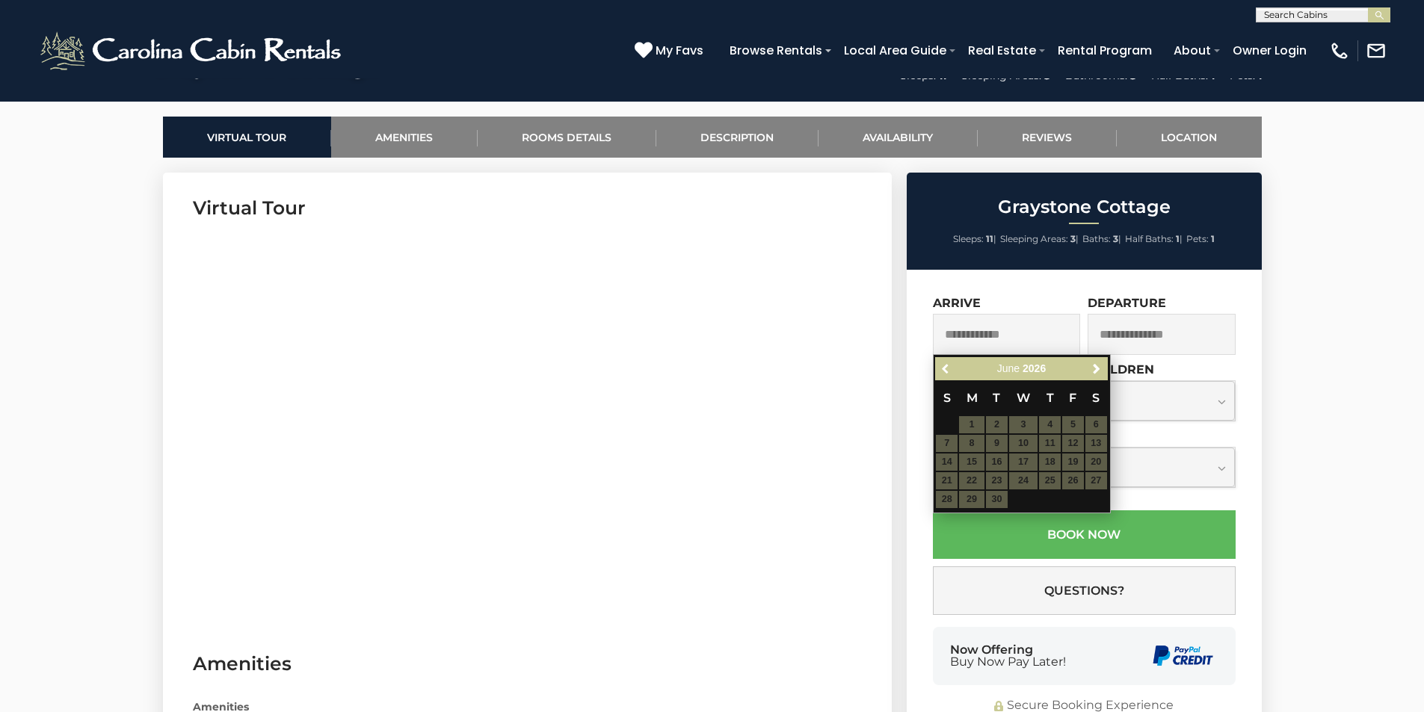
click at [944, 371] on span "Previous" at bounding box center [946, 369] width 12 height 12
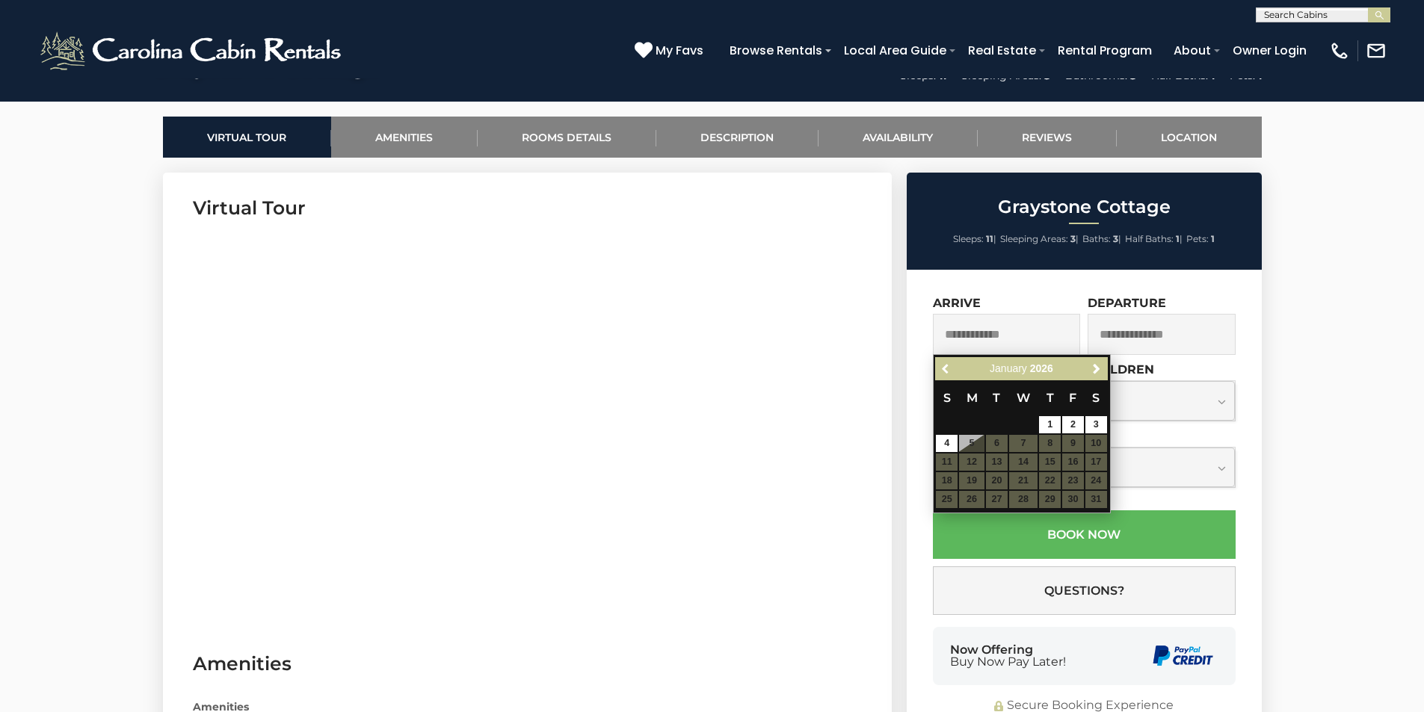
click at [944, 371] on span "Previous" at bounding box center [946, 369] width 12 height 12
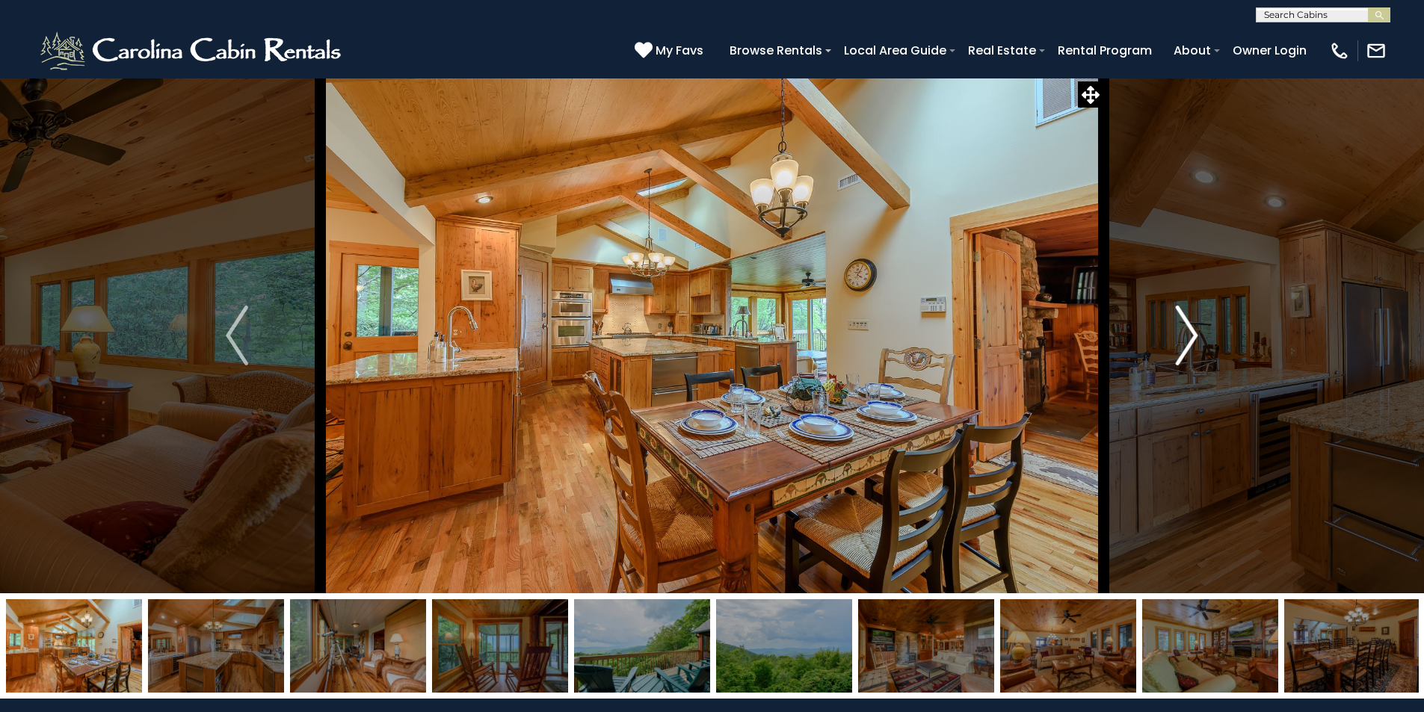
scroll to position [650, 0]
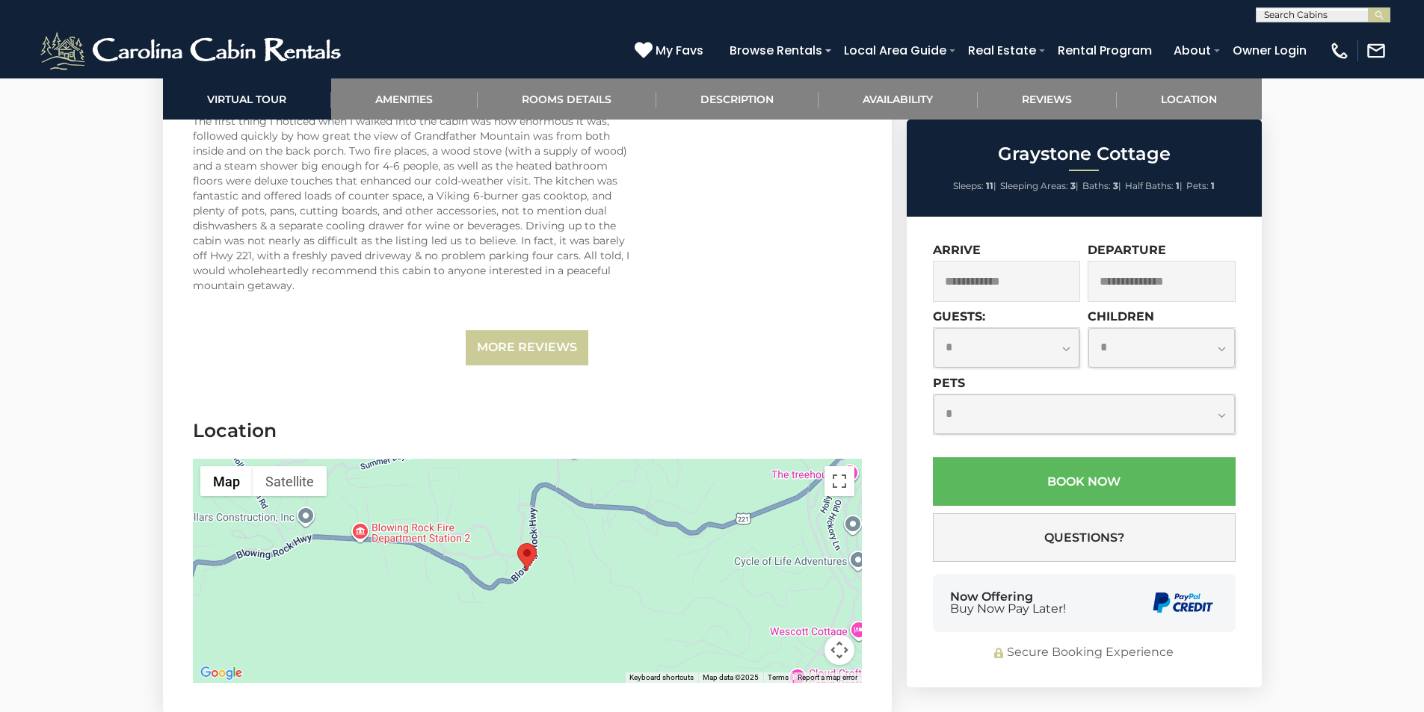
scroll to position [3641, 0]
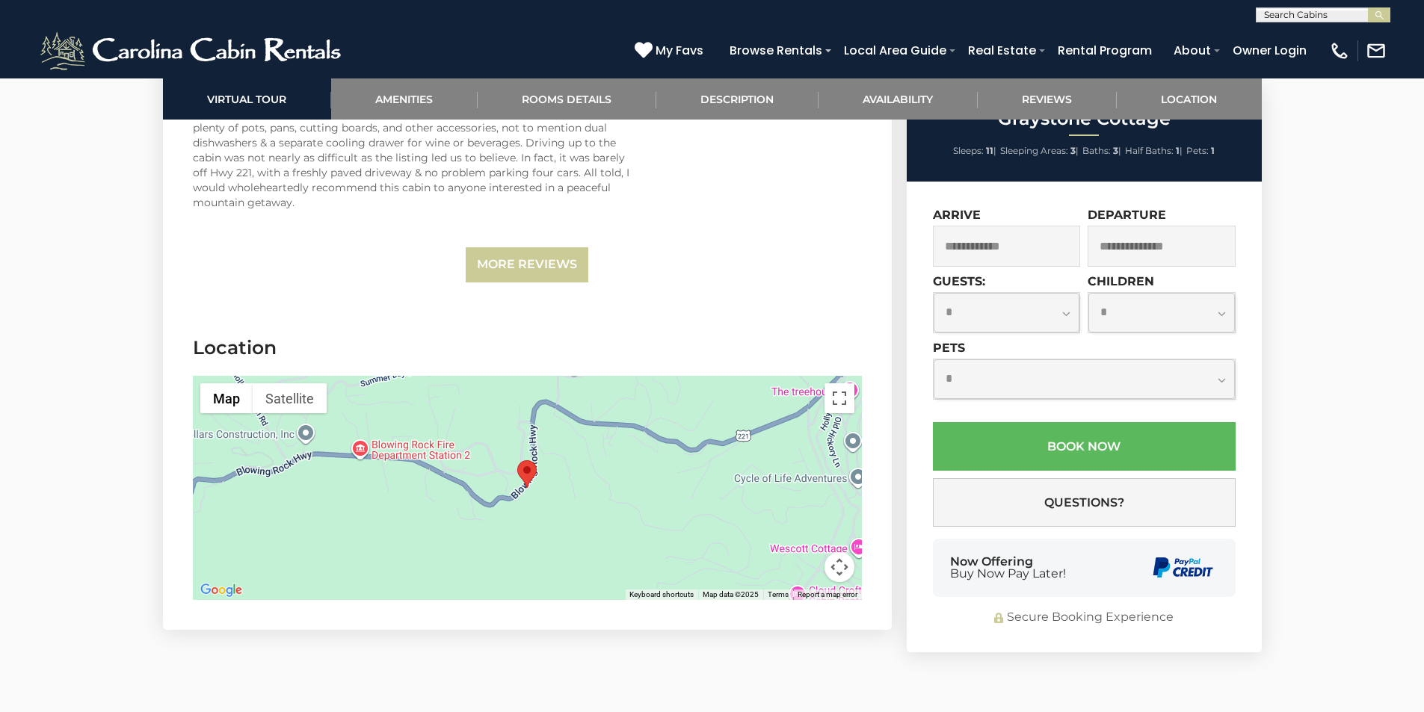
click at [527, 480] on div at bounding box center [527, 488] width 669 height 224
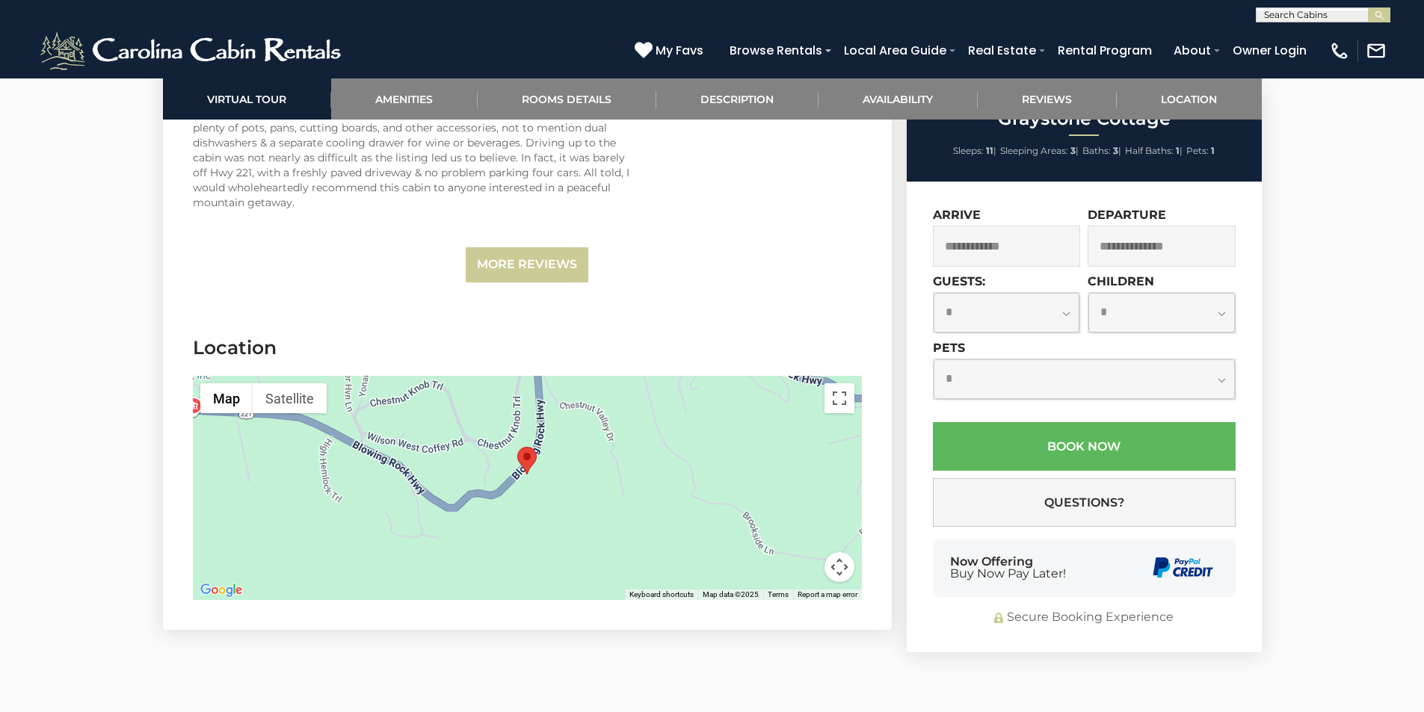
scroll to position [3566, 0]
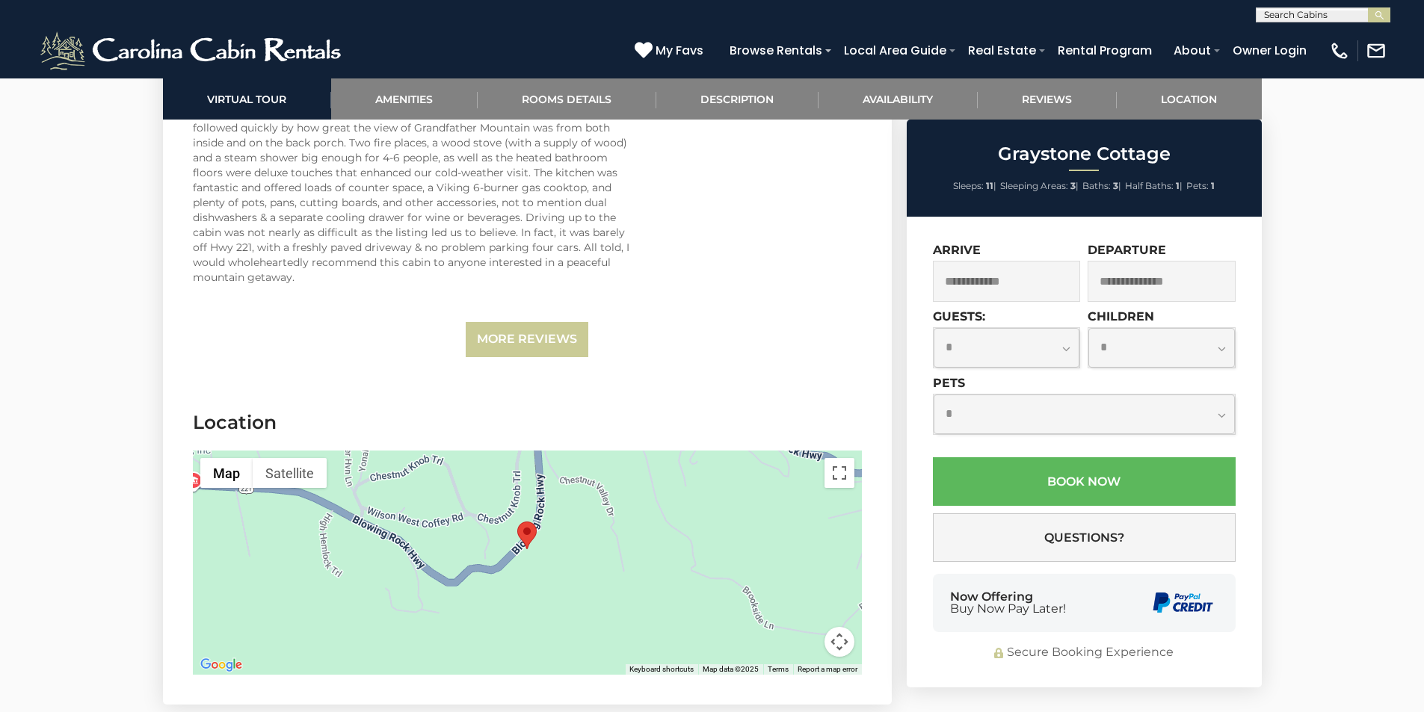
click at [529, 545] on div at bounding box center [527, 563] width 669 height 224
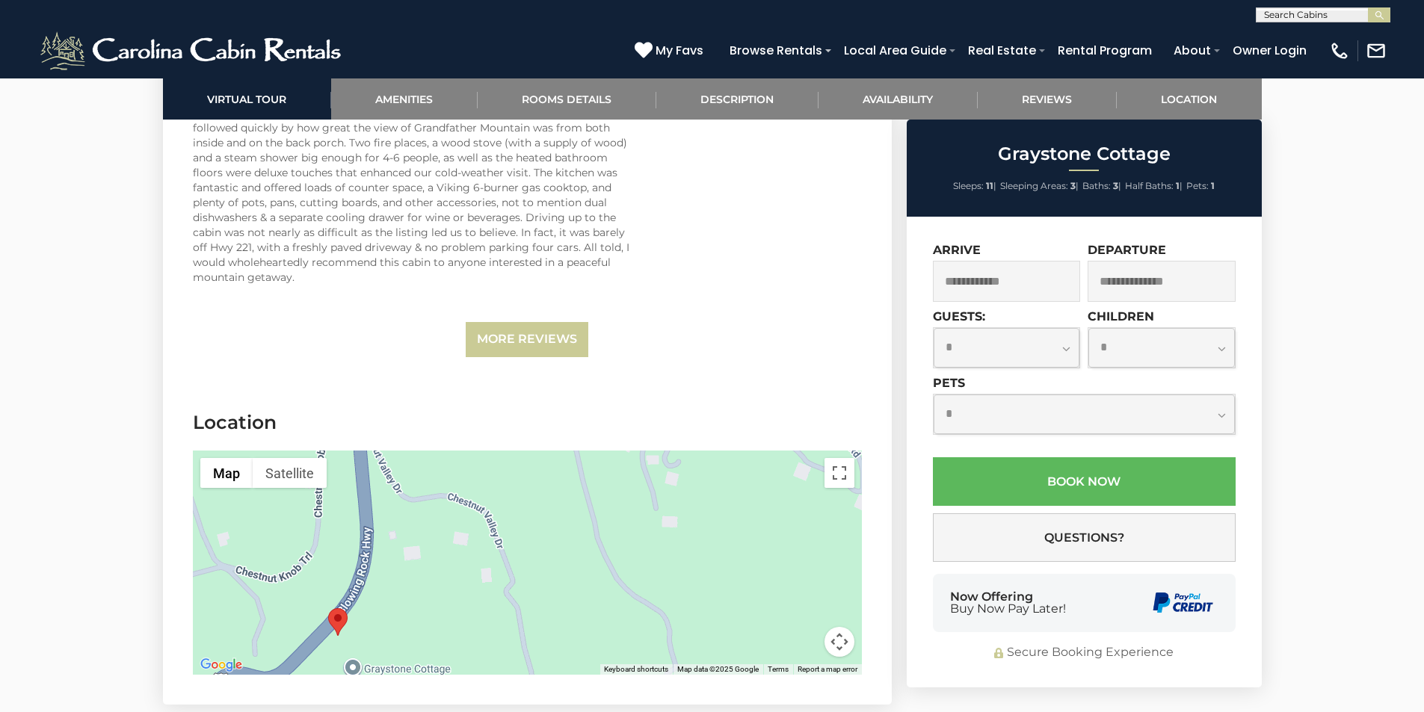
drag, startPoint x: 671, startPoint y: 508, endPoint x: 541, endPoint y: 531, distance: 132.0
click at [483, 613] on div at bounding box center [527, 563] width 669 height 224
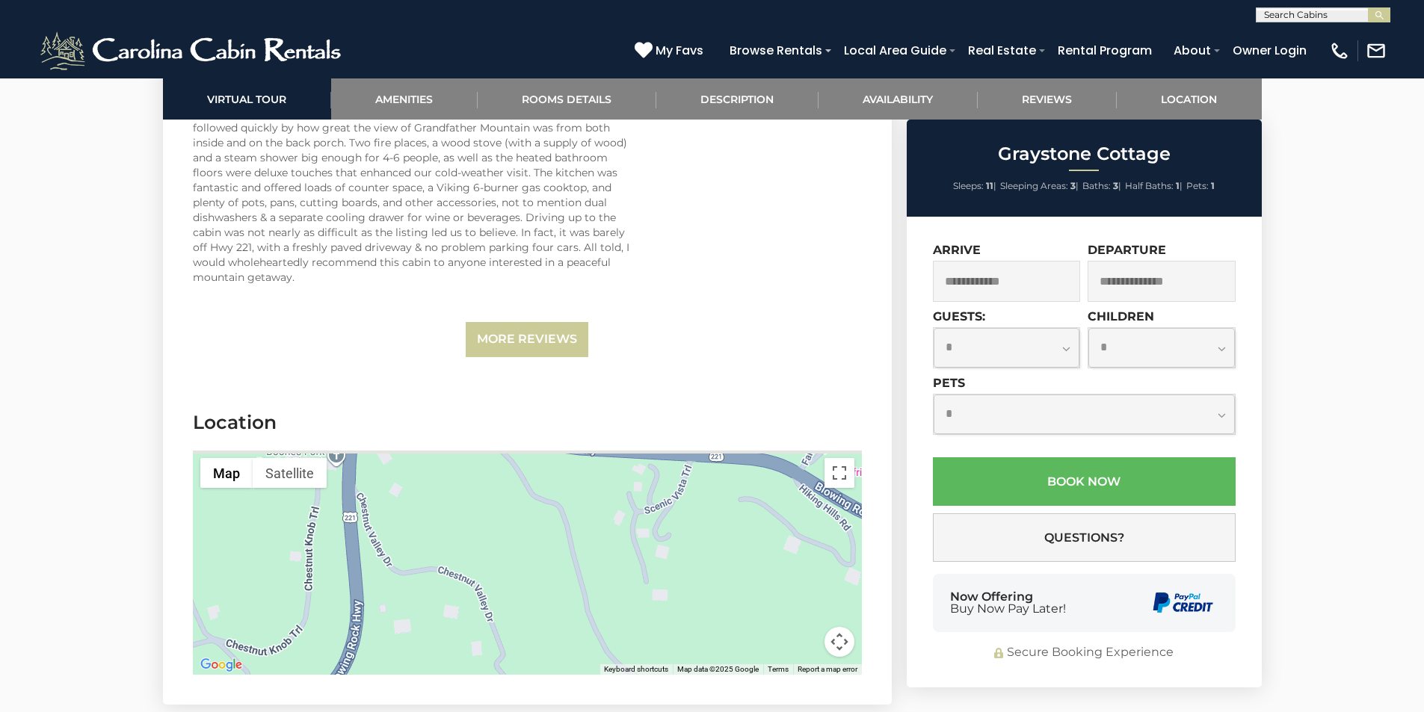
drag, startPoint x: 579, startPoint y: 488, endPoint x: 563, endPoint y: 657, distance: 169.7
click at [563, 657] on section "Location ← Move left → Move right ↑ Move up ↓ Move down + Zoom in - Zoom out Ho…" at bounding box center [527, 546] width 729 height 318
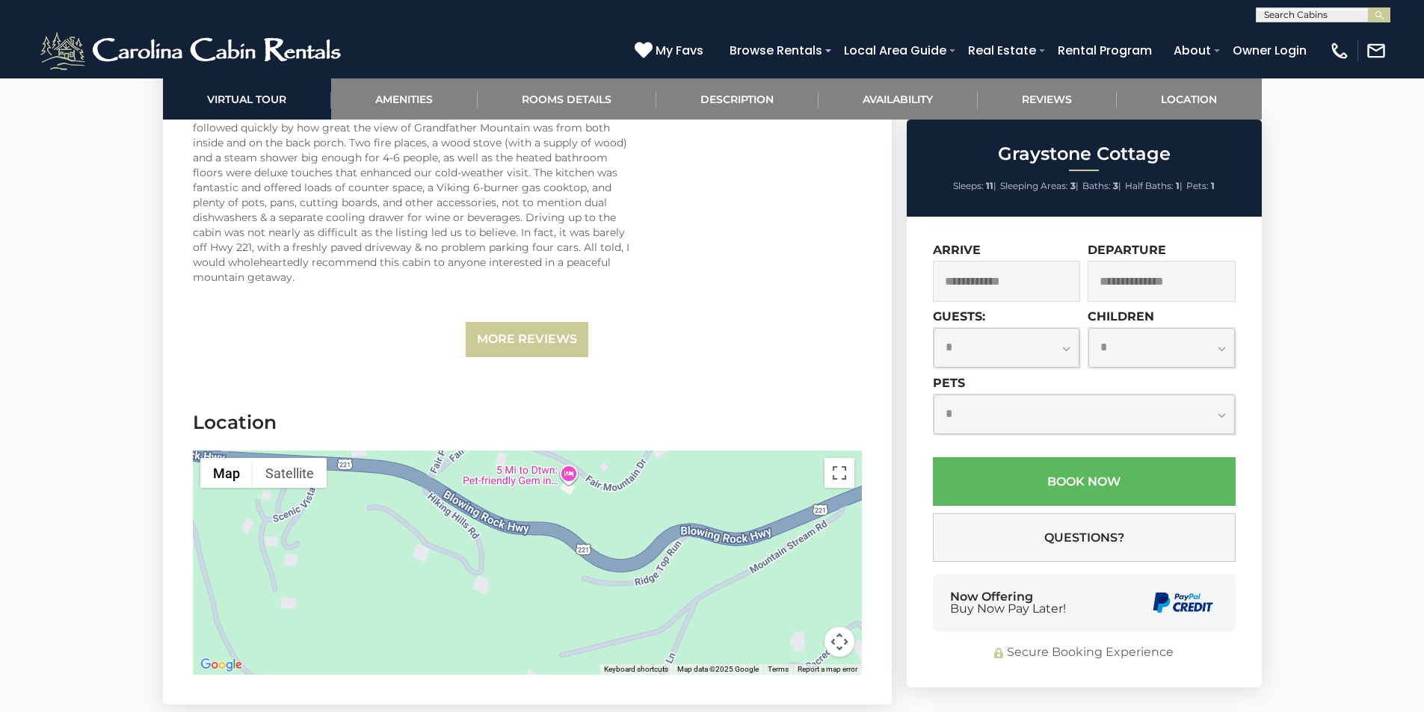
drag, startPoint x: 711, startPoint y: 573, endPoint x: 382, endPoint y: 504, distance: 336.2
click at [382, 504] on div at bounding box center [527, 563] width 669 height 224
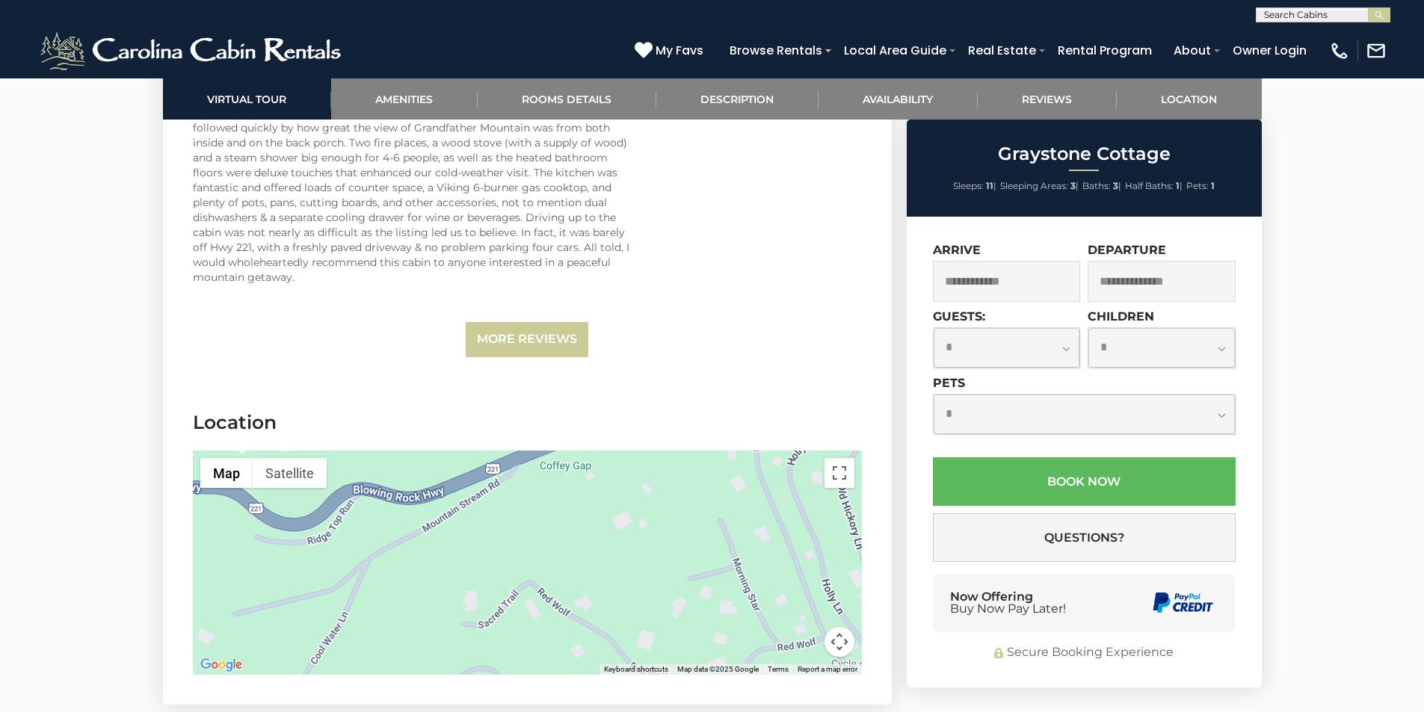
drag, startPoint x: 747, startPoint y: 582, endPoint x: 418, endPoint y: 540, distance: 331.5
click at [418, 540] on div at bounding box center [527, 563] width 669 height 224
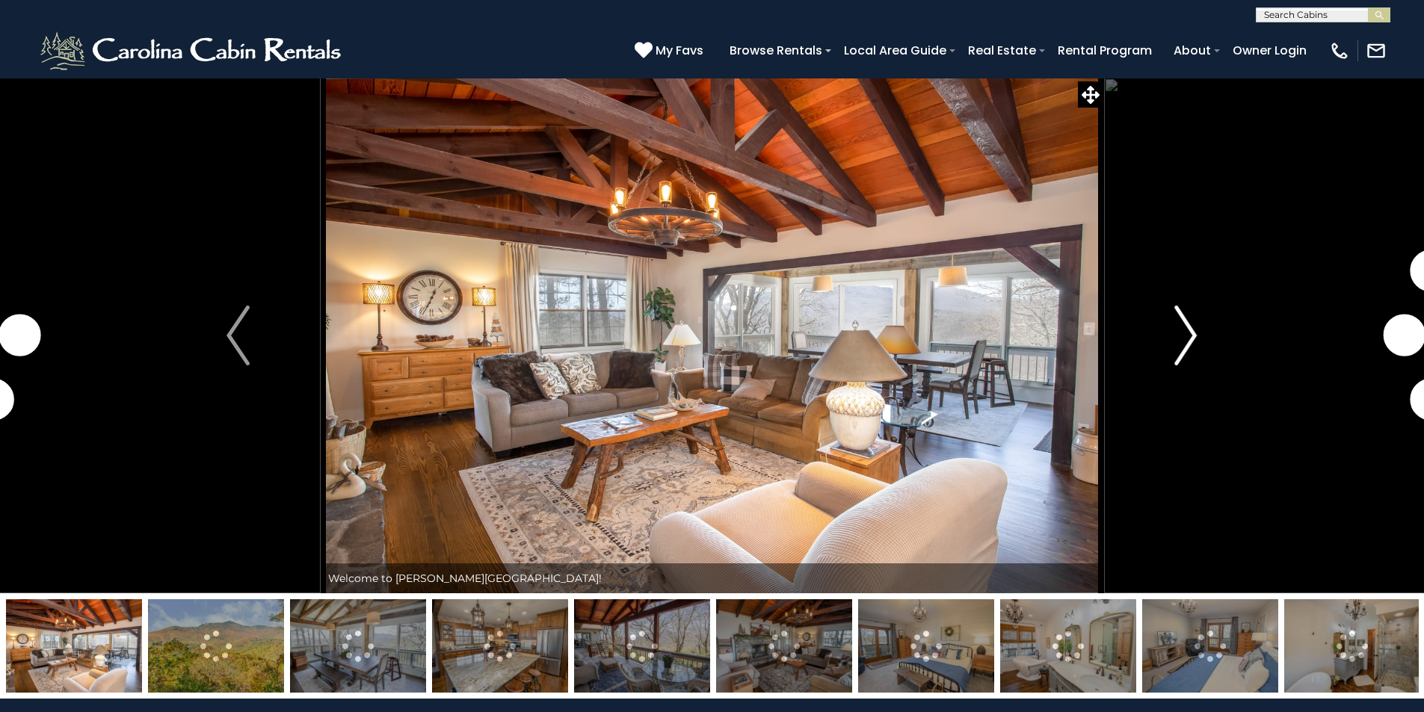
click at [1189, 342] on img "Next" at bounding box center [1185, 336] width 22 height 60
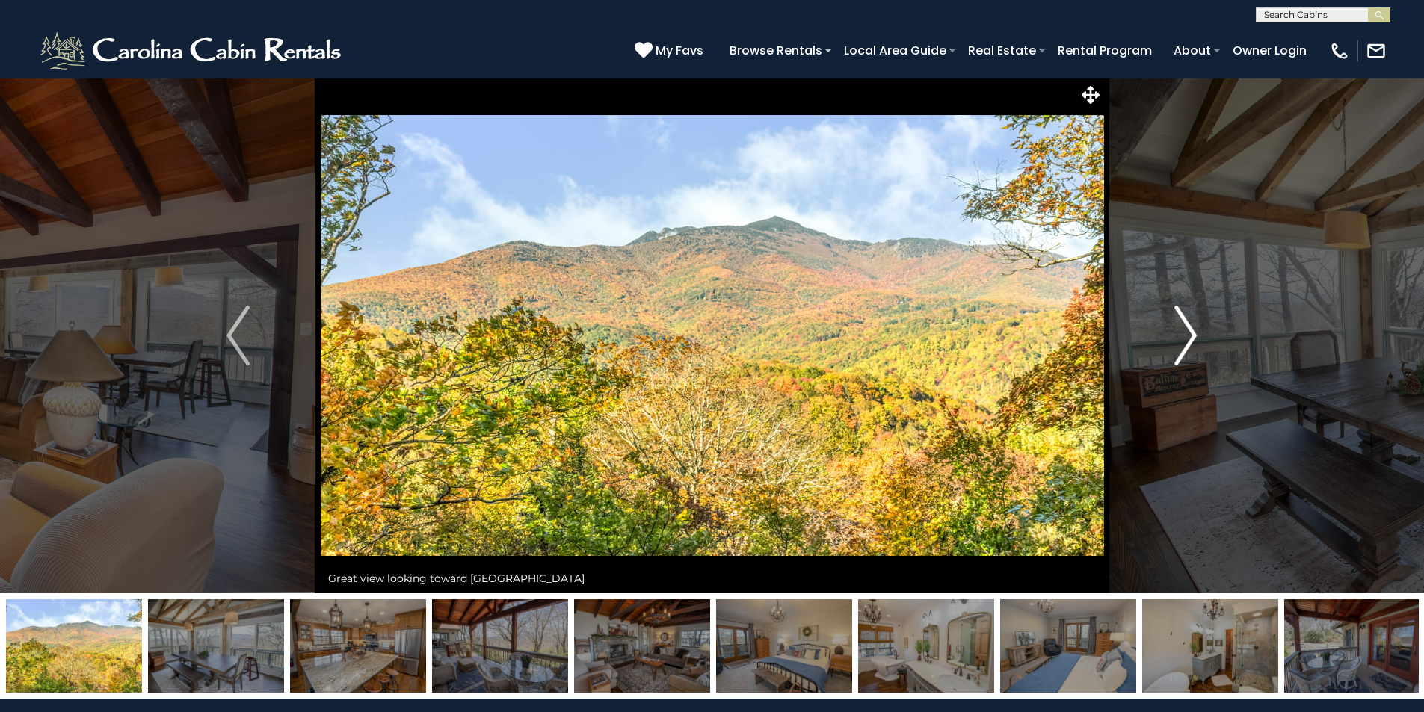
click at [1189, 342] on img "Next" at bounding box center [1185, 336] width 22 height 60
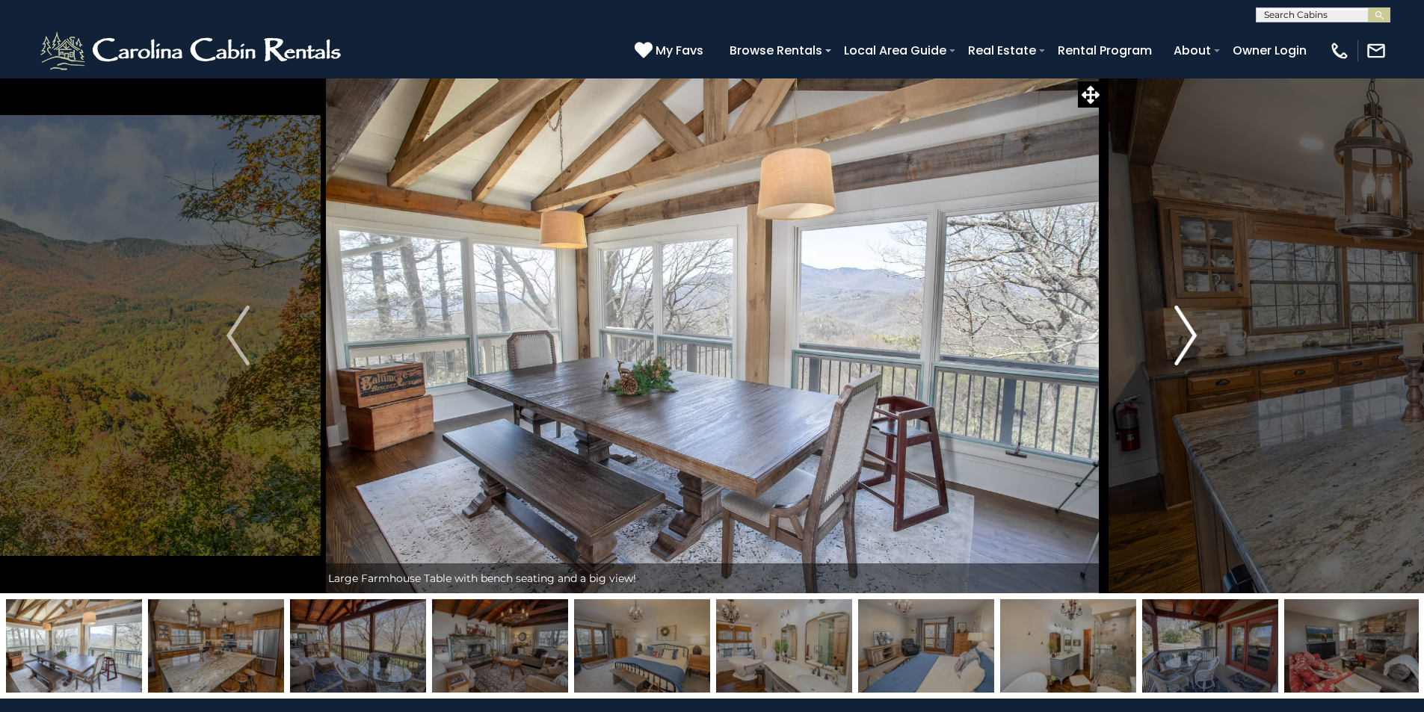
click at [1189, 342] on img "Next" at bounding box center [1185, 336] width 22 height 60
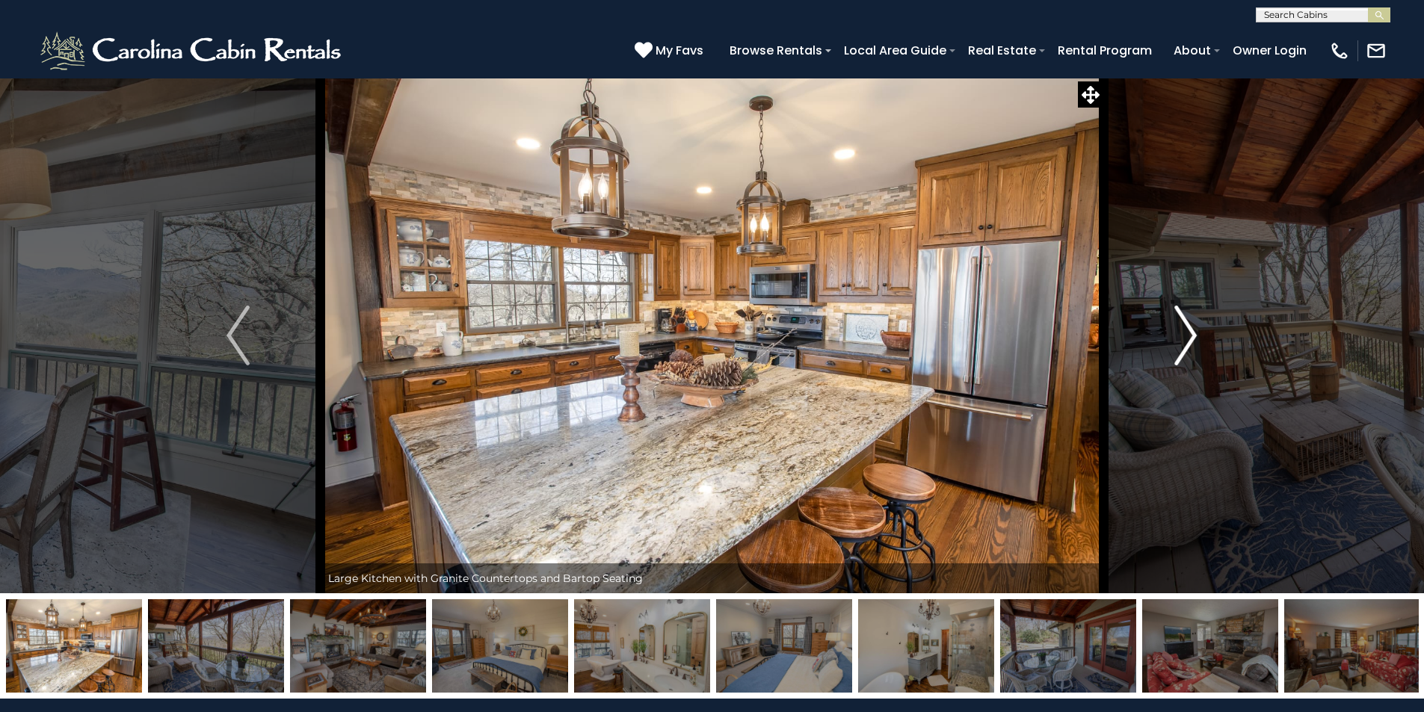
click at [1189, 342] on img "Next" at bounding box center [1185, 336] width 22 height 60
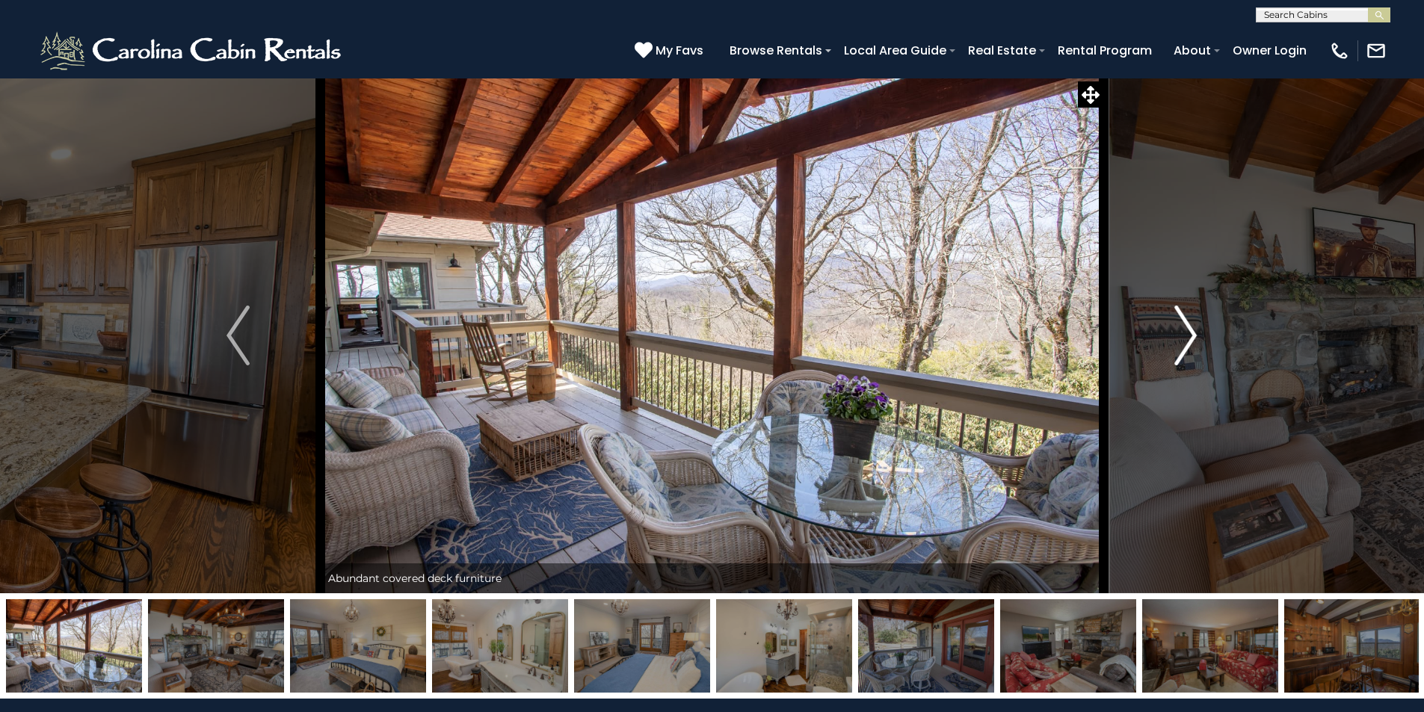
click at [1189, 342] on img "Next" at bounding box center [1185, 336] width 22 height 60
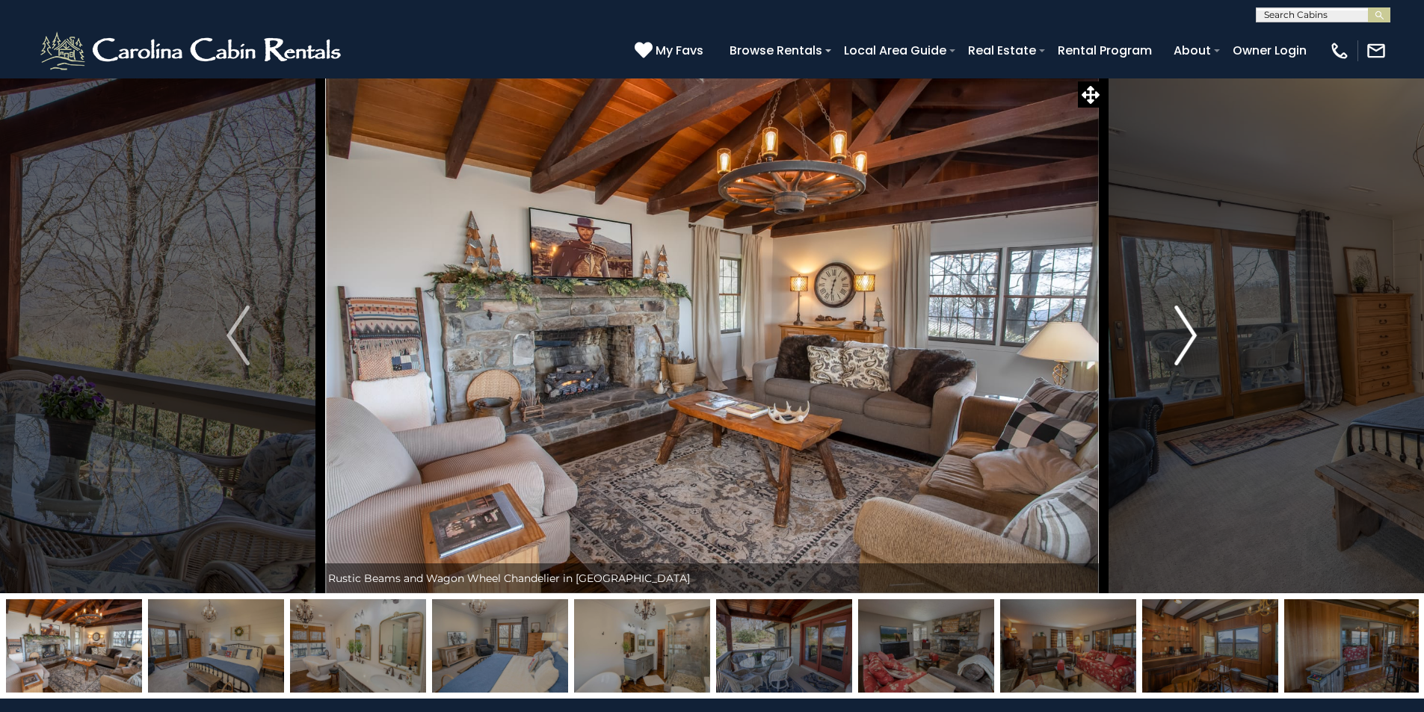
click at [1189, 342] on img "Next" at bounding box center [1185, 336] width 22 height 60
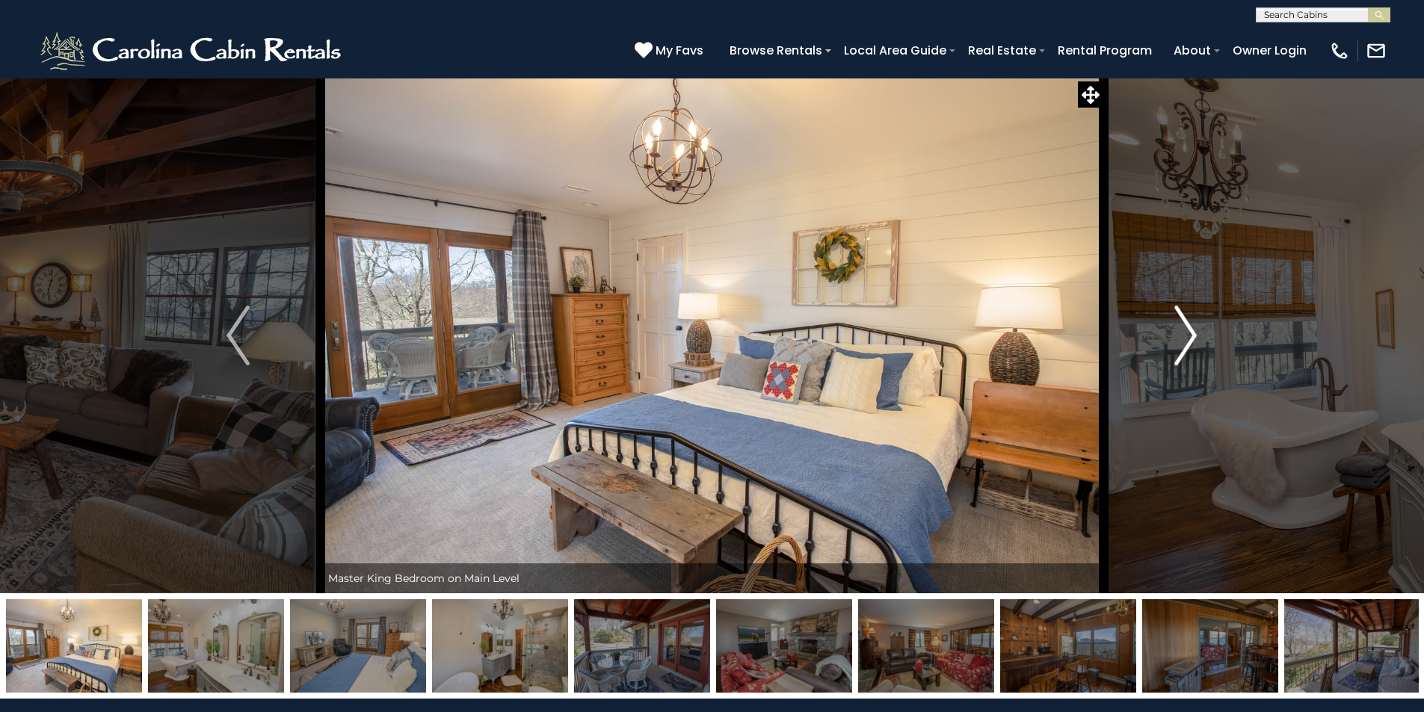
click at [1189, 342] on img "Next" at bounding box center [1185, 336] width 22 height 60
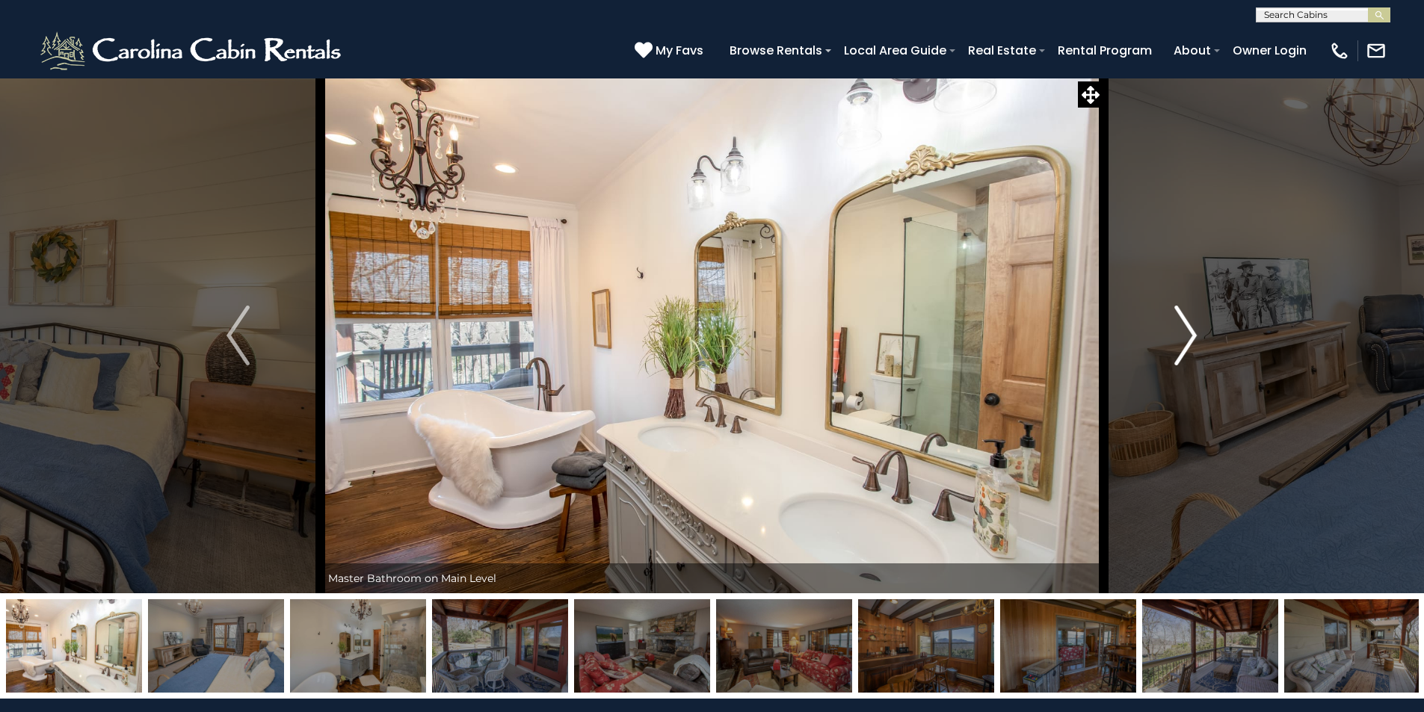
click at [1189, 342] on img "Next" at bounding box center [1185, 336] width 22 height 60
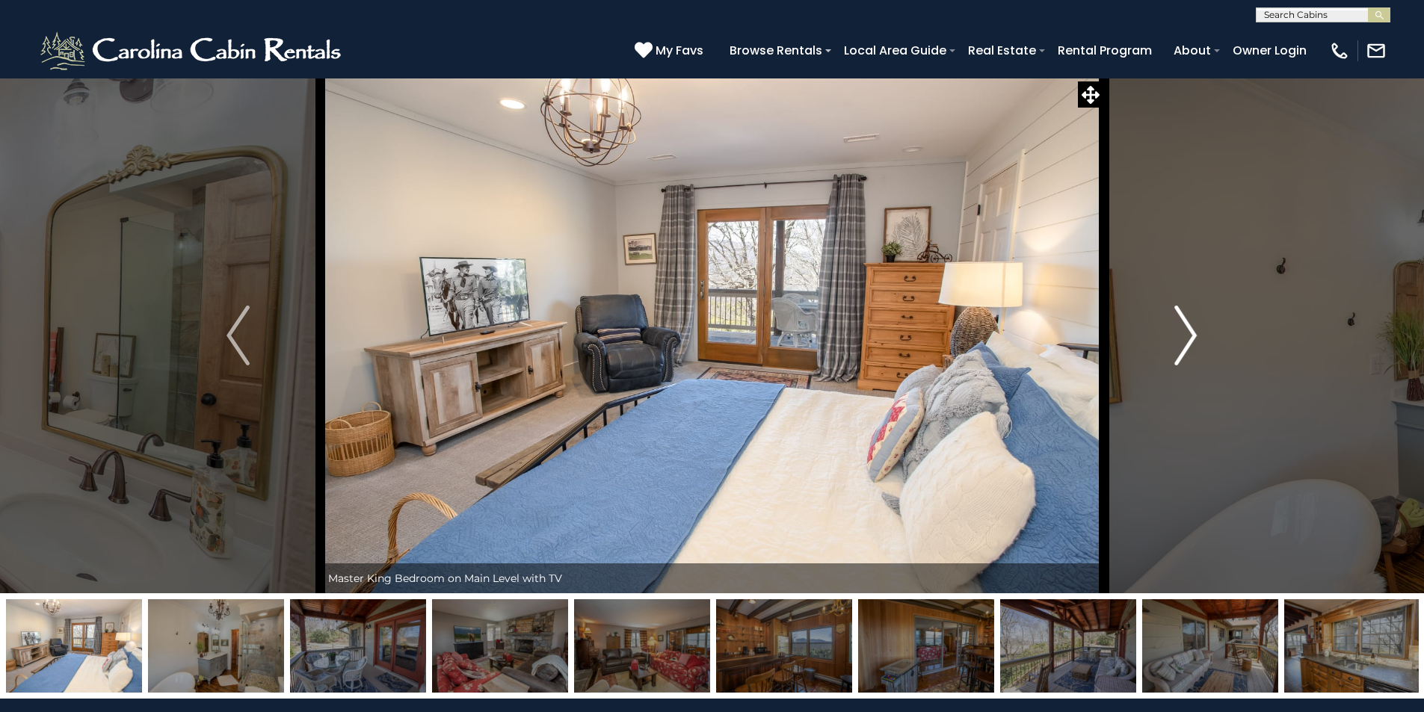
click at [1189, 342] on img "Next" at bounding box center [1185, 336] width 22 height 60
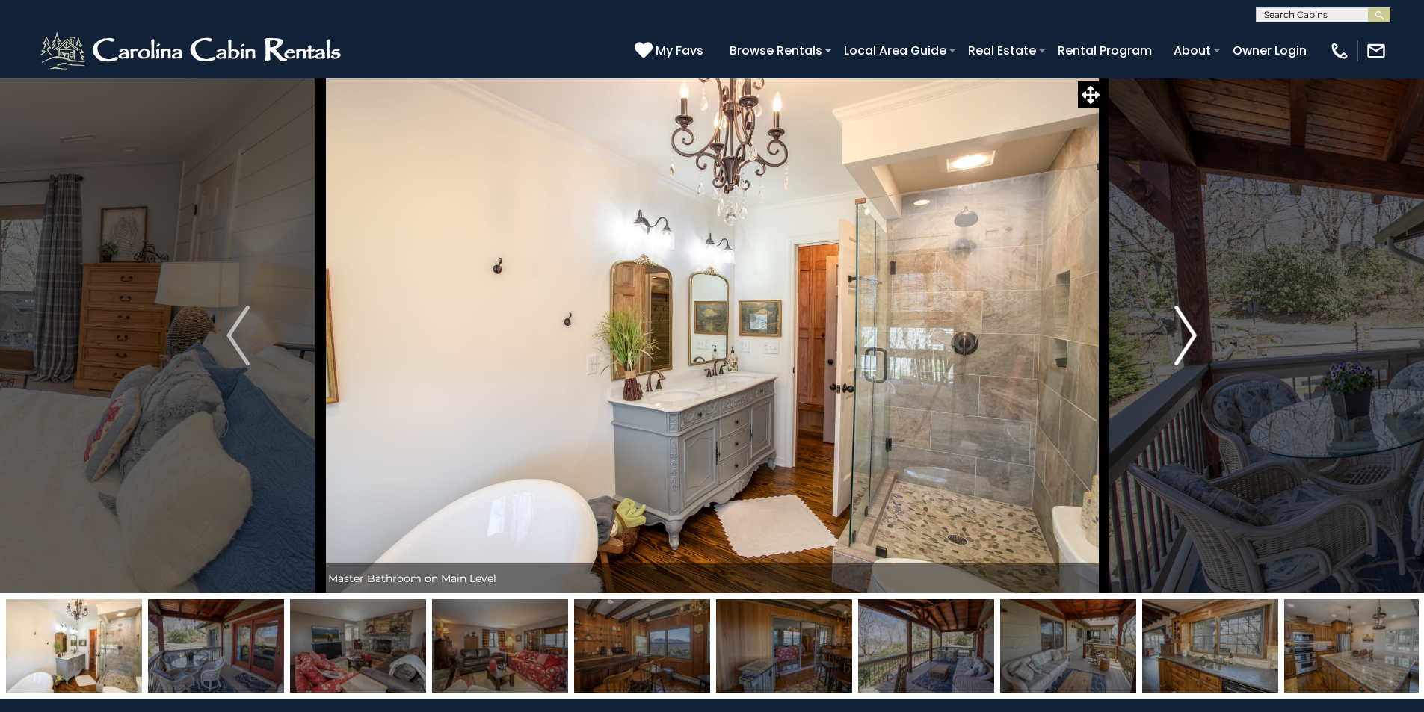
click at [1189, 342] on img "Next" at bounding box center [1185, 336] width 22 height 60
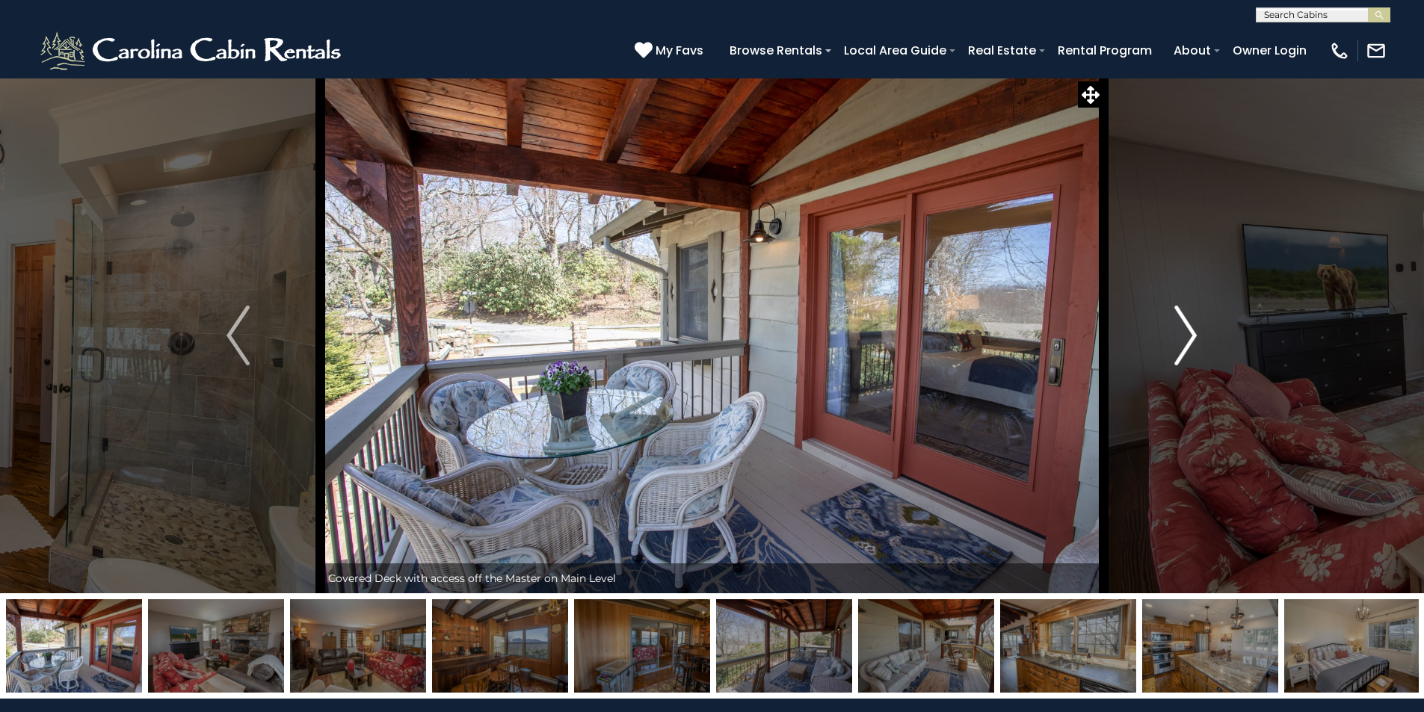
click at [1189, 342] on img "Next" at bounding box center [1185, 336] width 22 height 60
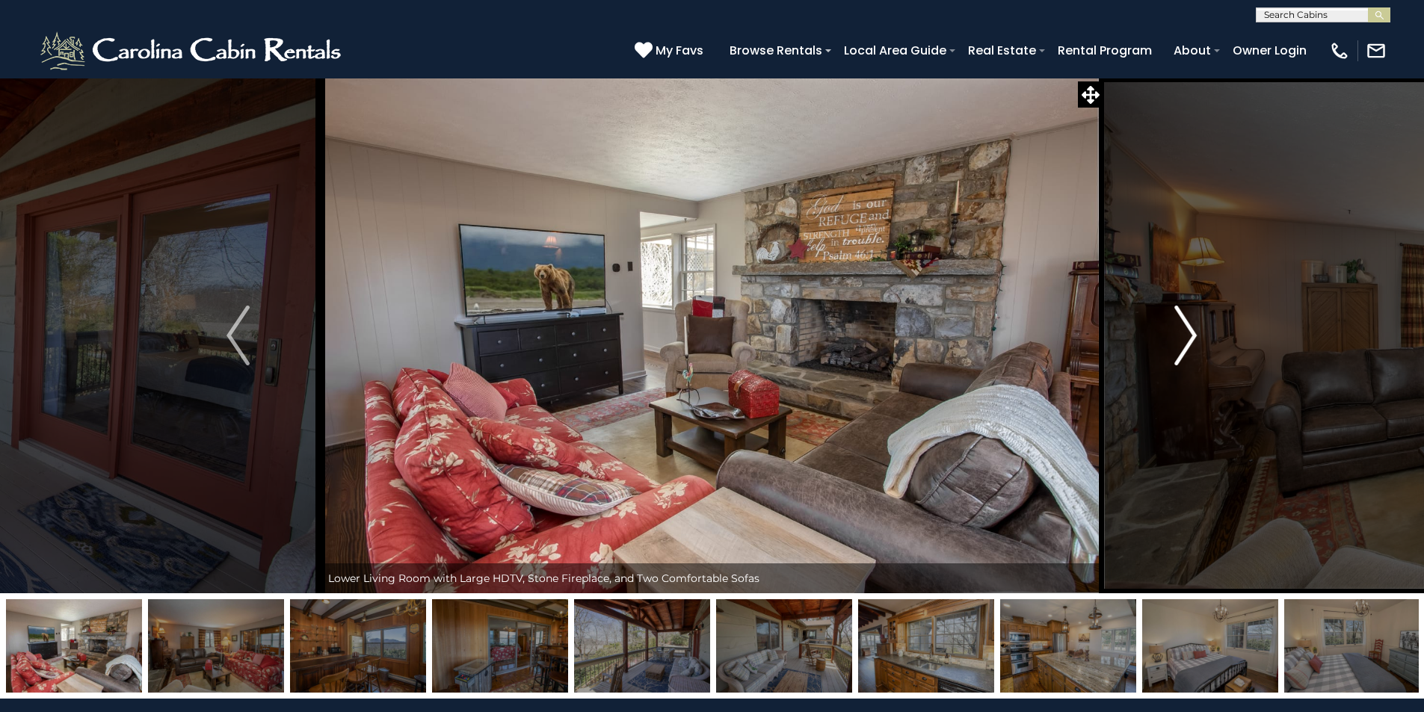
click at [1189, 342] on img "Next" at bounding box center [1185, 336] width 22 height 60
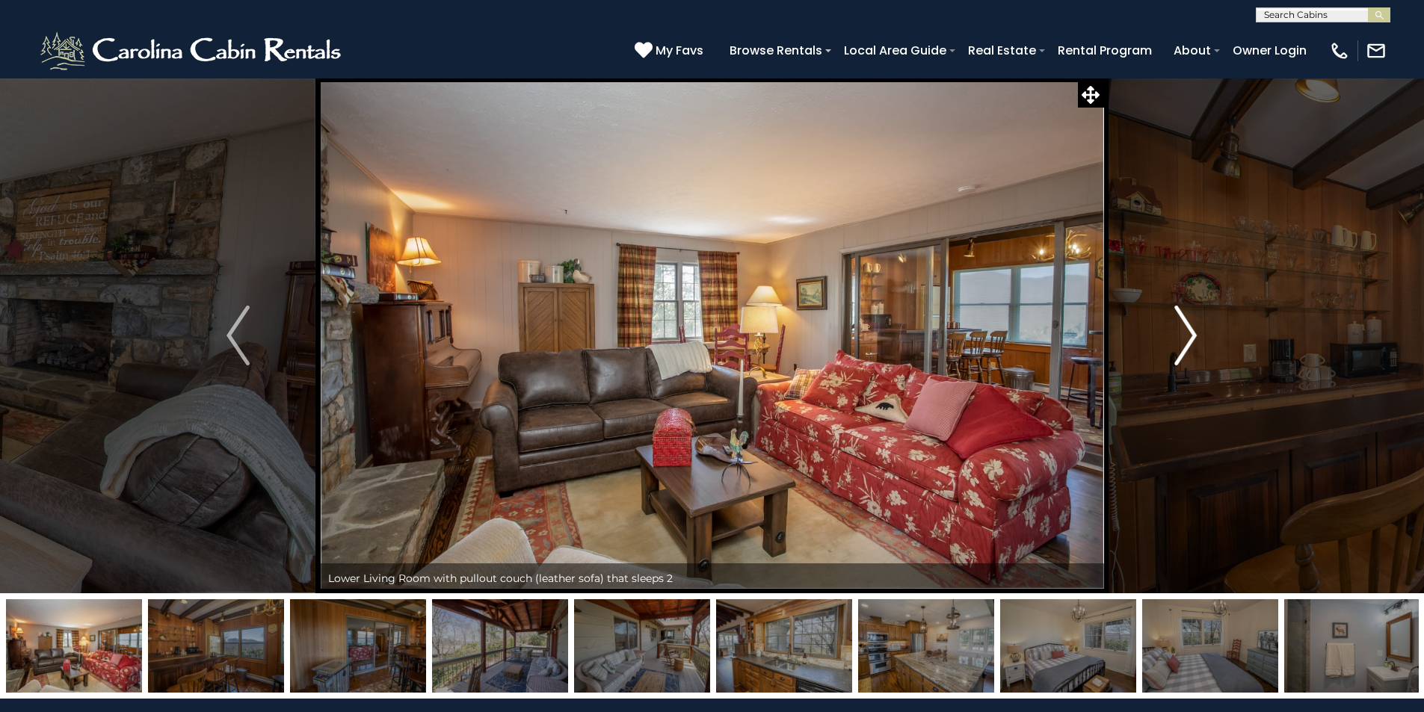
click at [1189, 342] on img "Next" at bounding box center [1185, 336] width 22 height 60
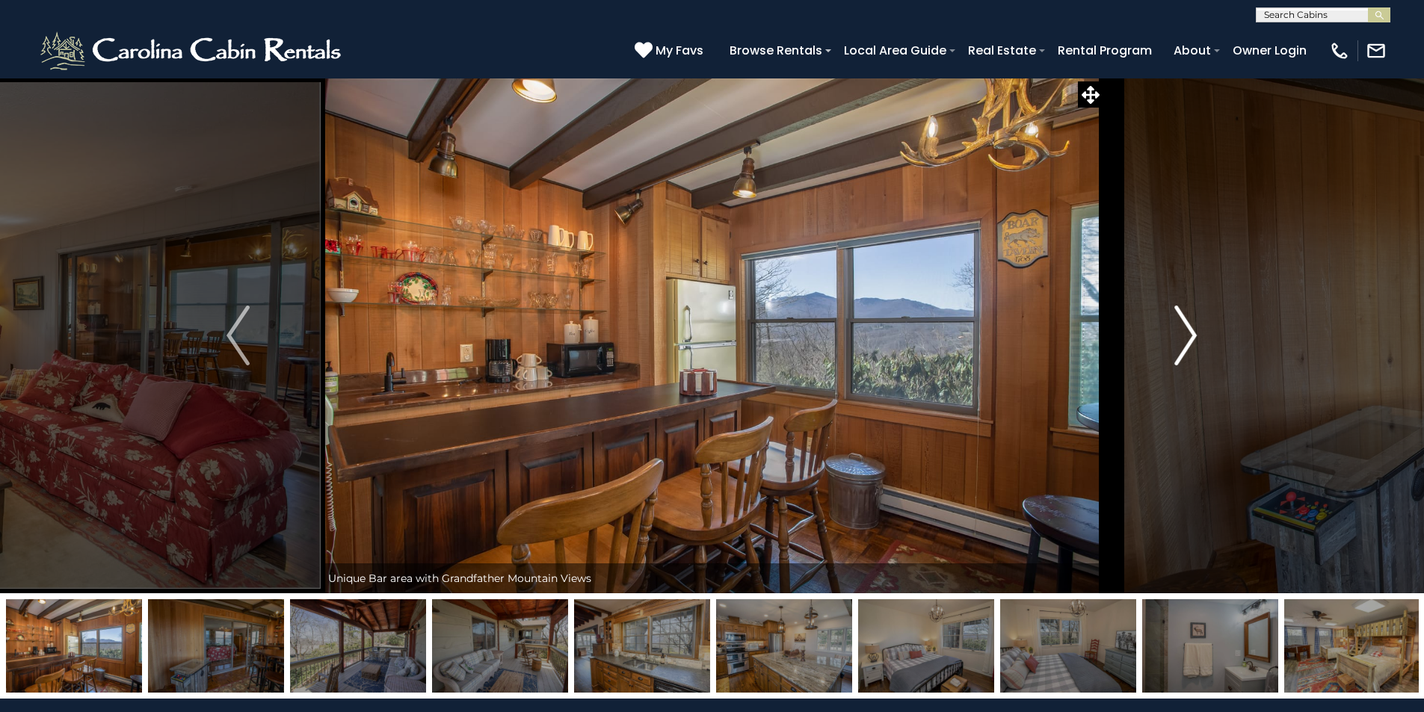
click at [1189, 342] on img "Next" at bounding box center [1185, 336] width 22 height 60
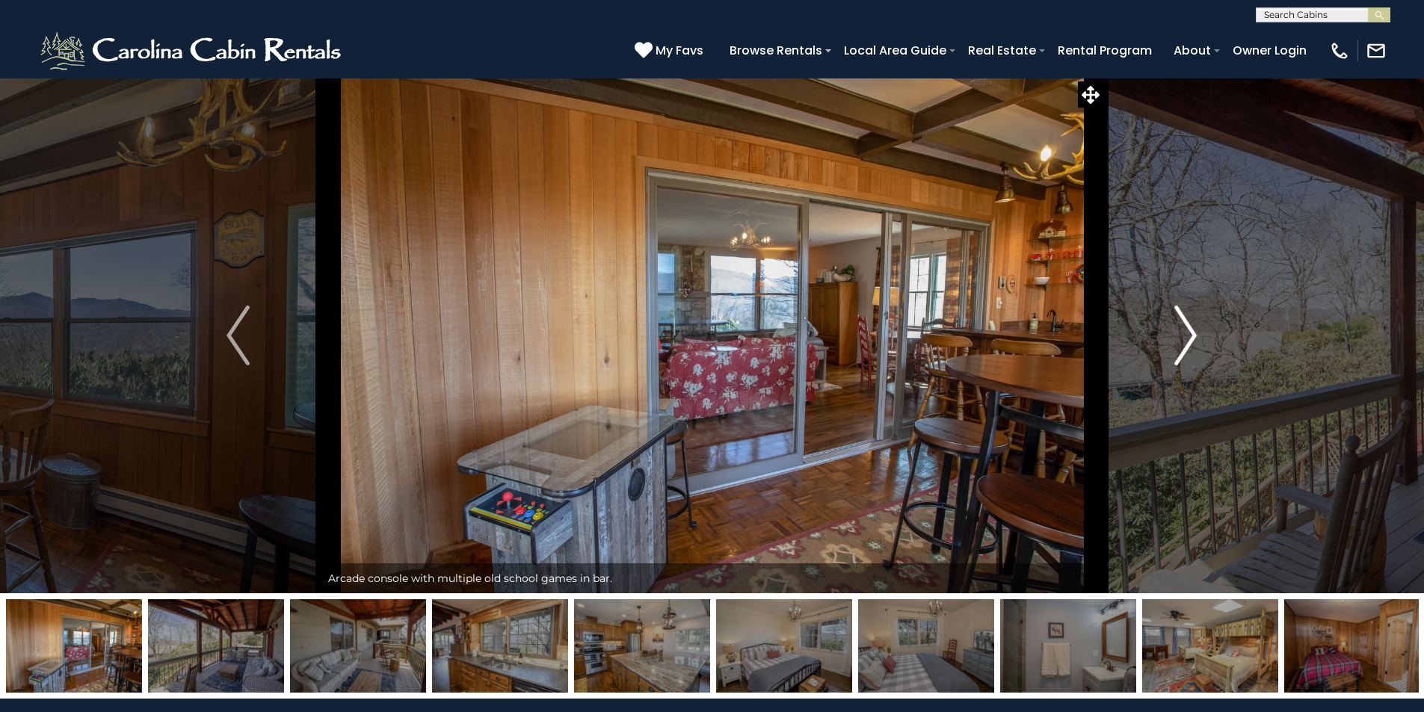
click at [1189, 342] on img "Next" at bounding box center [1185, 336] width 22 height 60
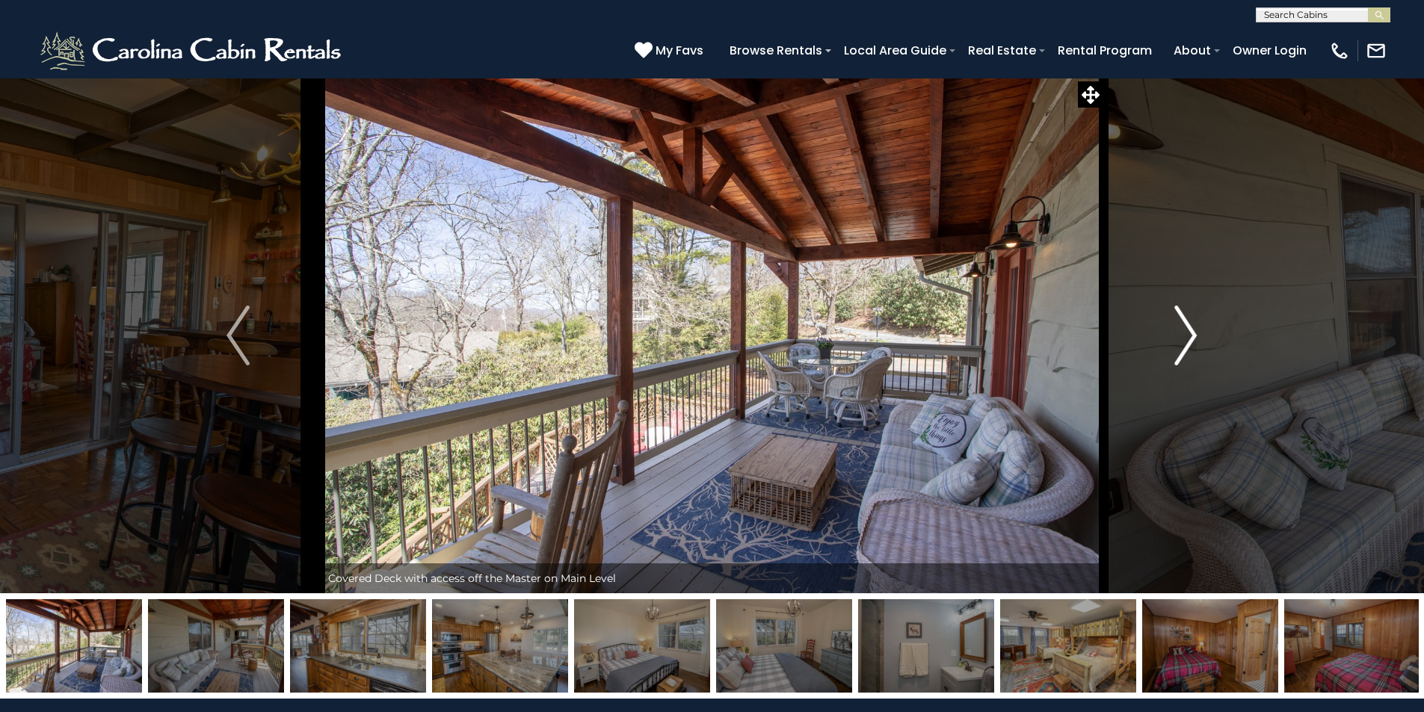
click at [1189, 342] on img "Next" at bounding box center [1185, 336] width 22 height 60
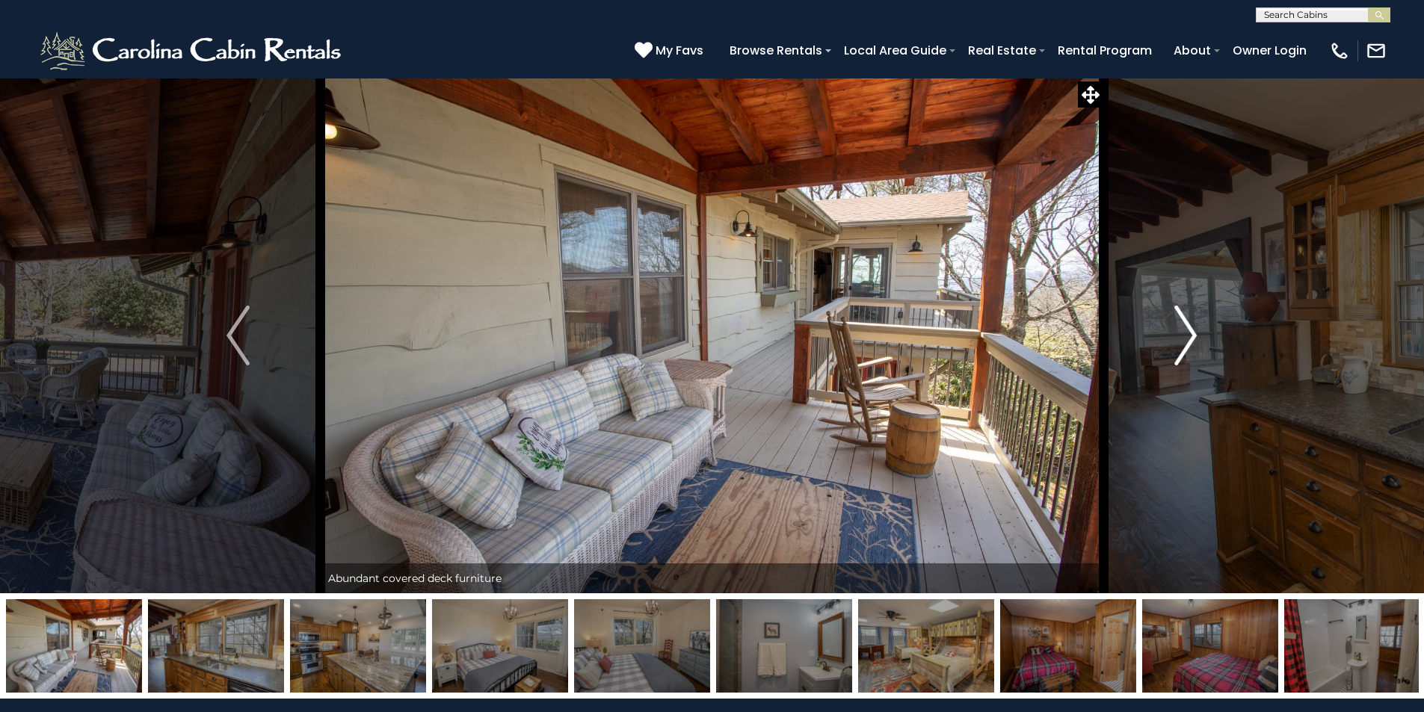
click at [1189, 342] on img "Next" at bounding box center [1185, 336] width 22 height 60
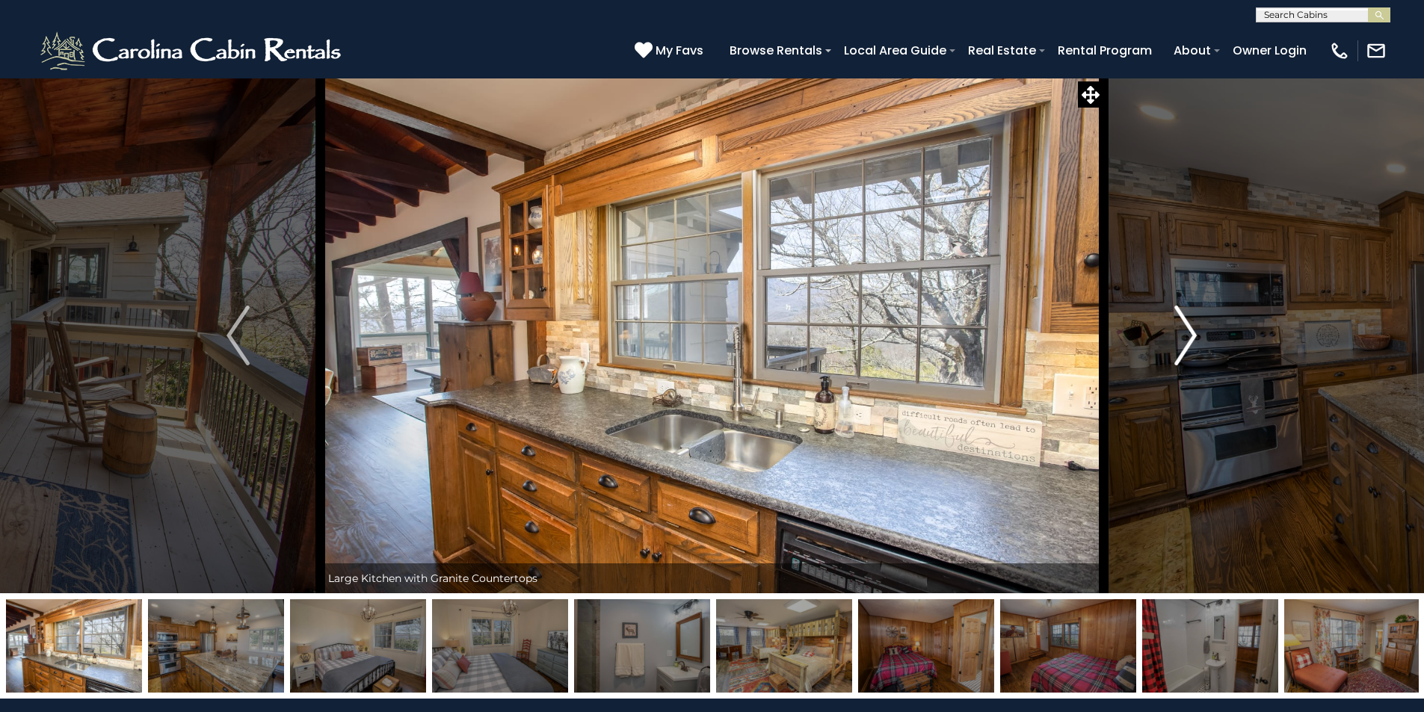
click at [1189, 342] on img "Next" at bounding box center [1185, 336] width 22 height 60
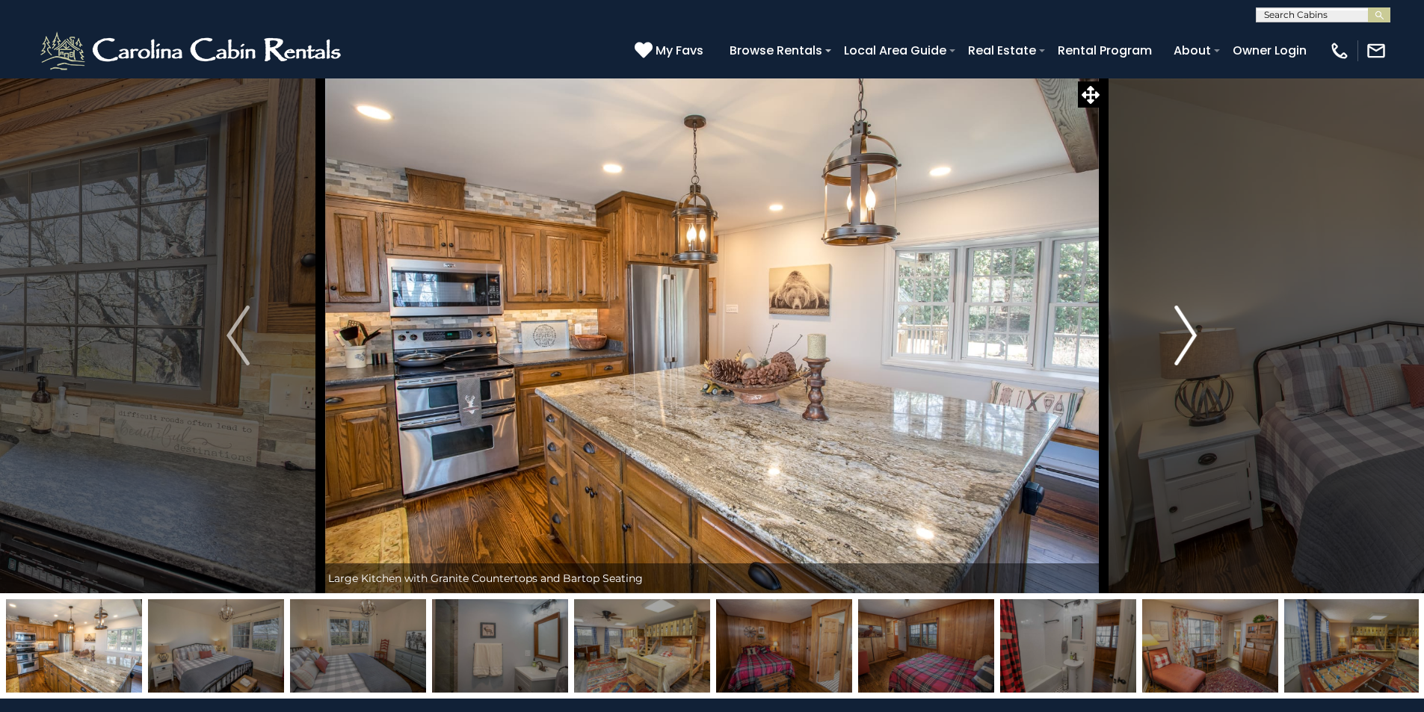
click at [1189, 342] on img "Next" at bounding box center [1185, 336] width 22 height 60
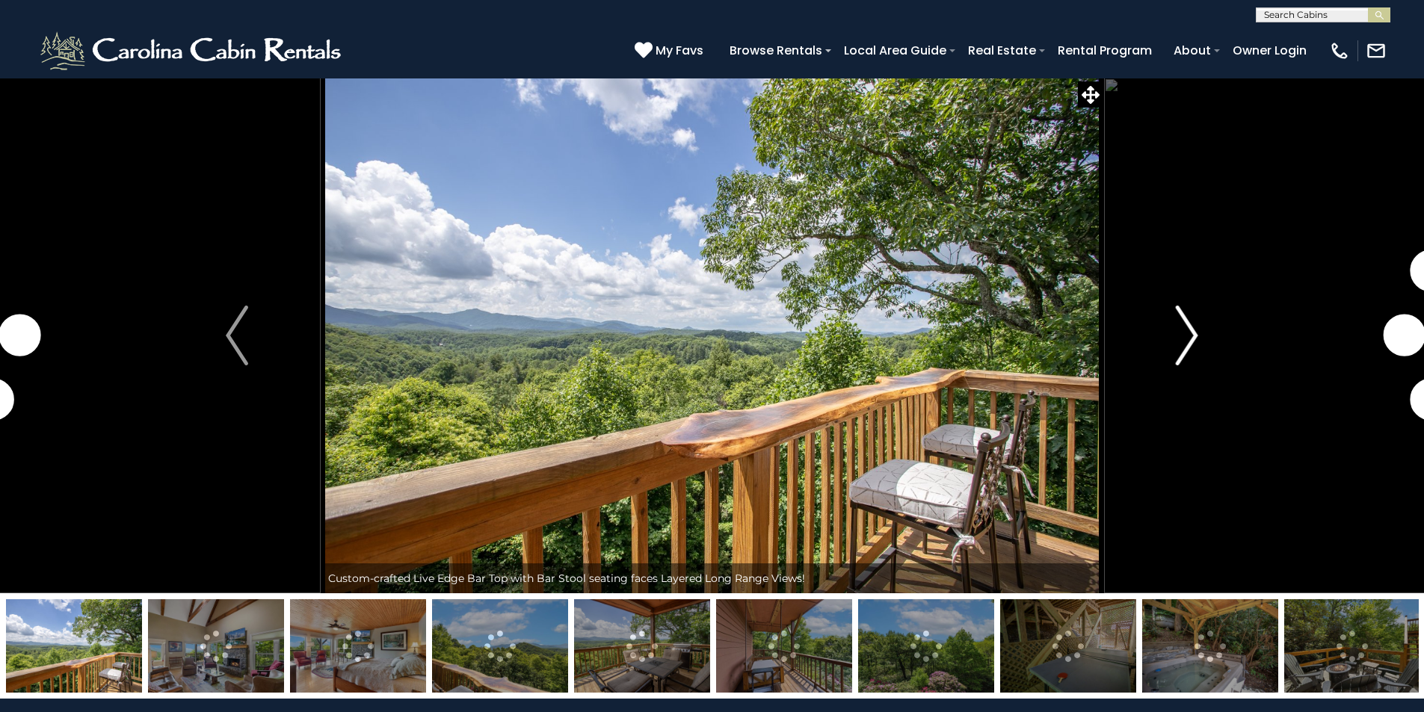
click at [1191, 338] on img "Next" at bounding box center [1187, 336] width 22 height 60
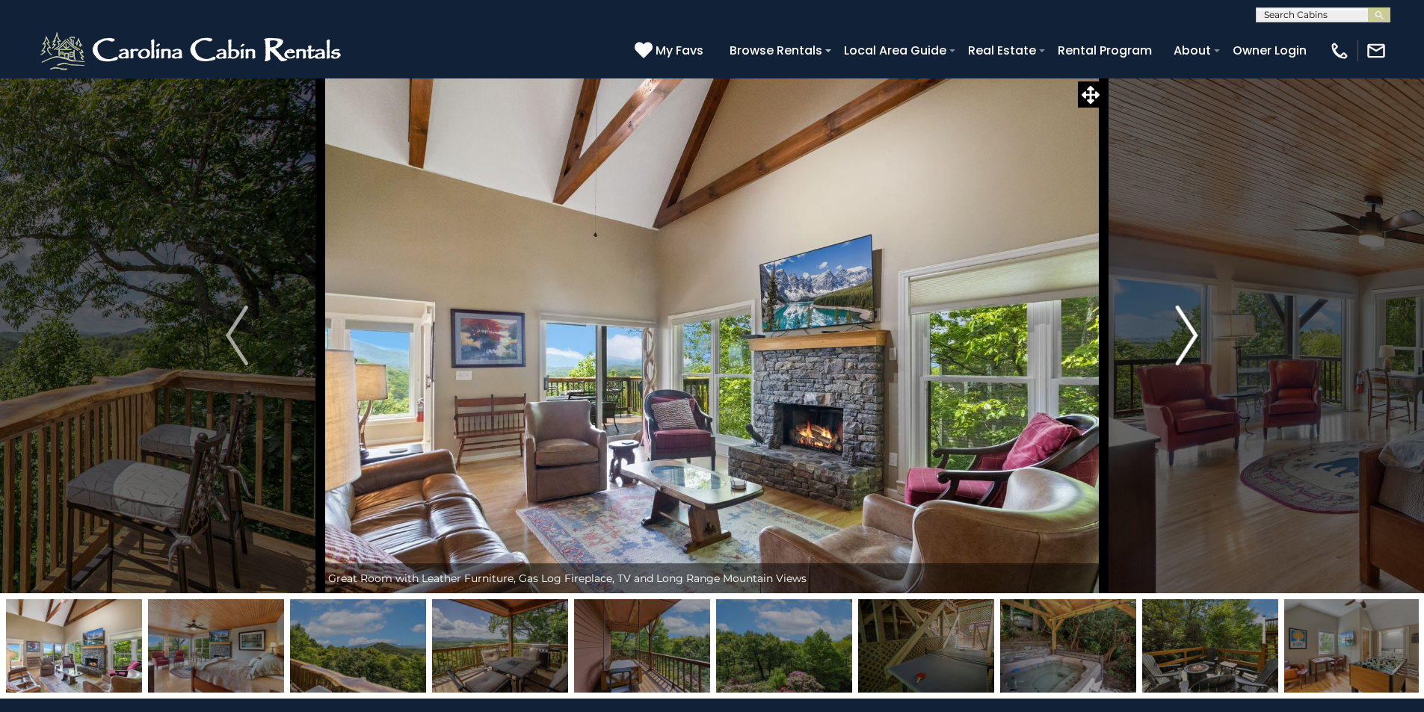
click at [1191, 338] on img "Next" at bounding box center [1187, 336] width 22 height 60
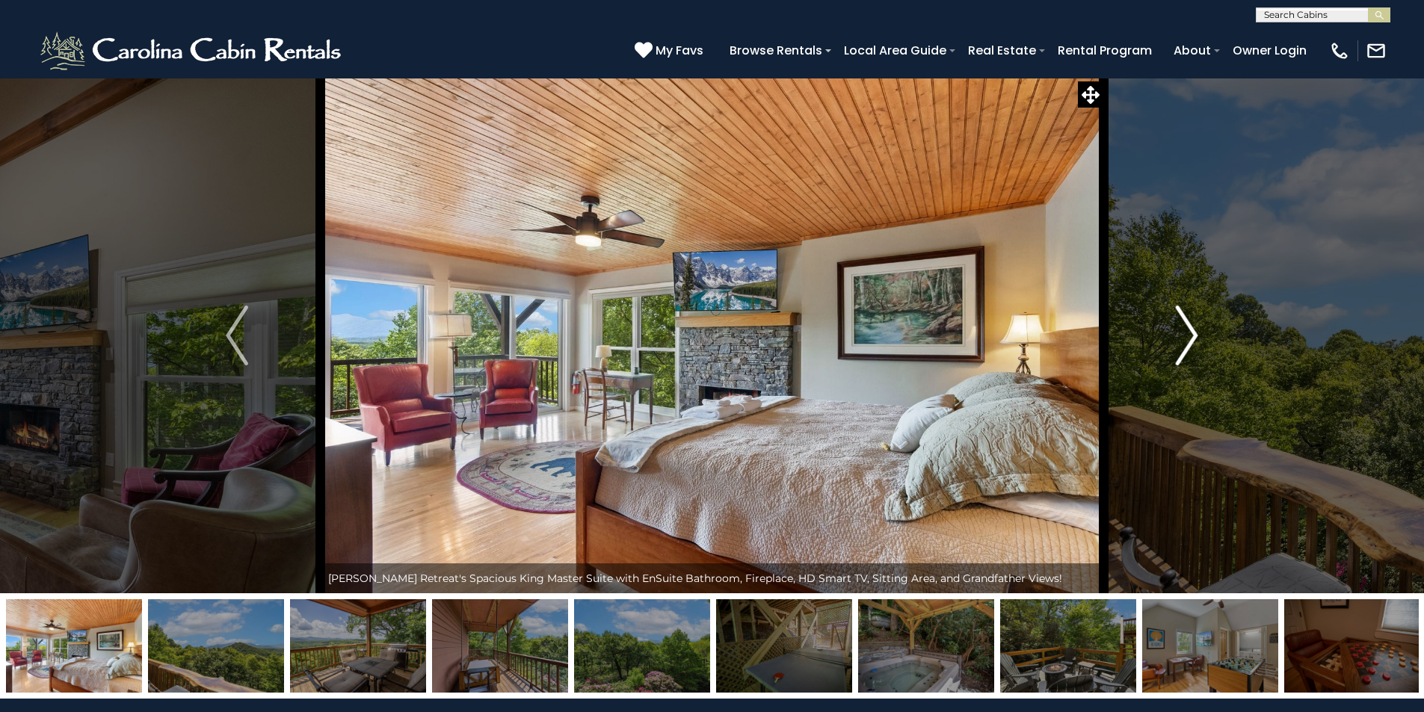
click at [1191, 338] on img "Next" at bounding box center [1187, 336] width 22 height 60
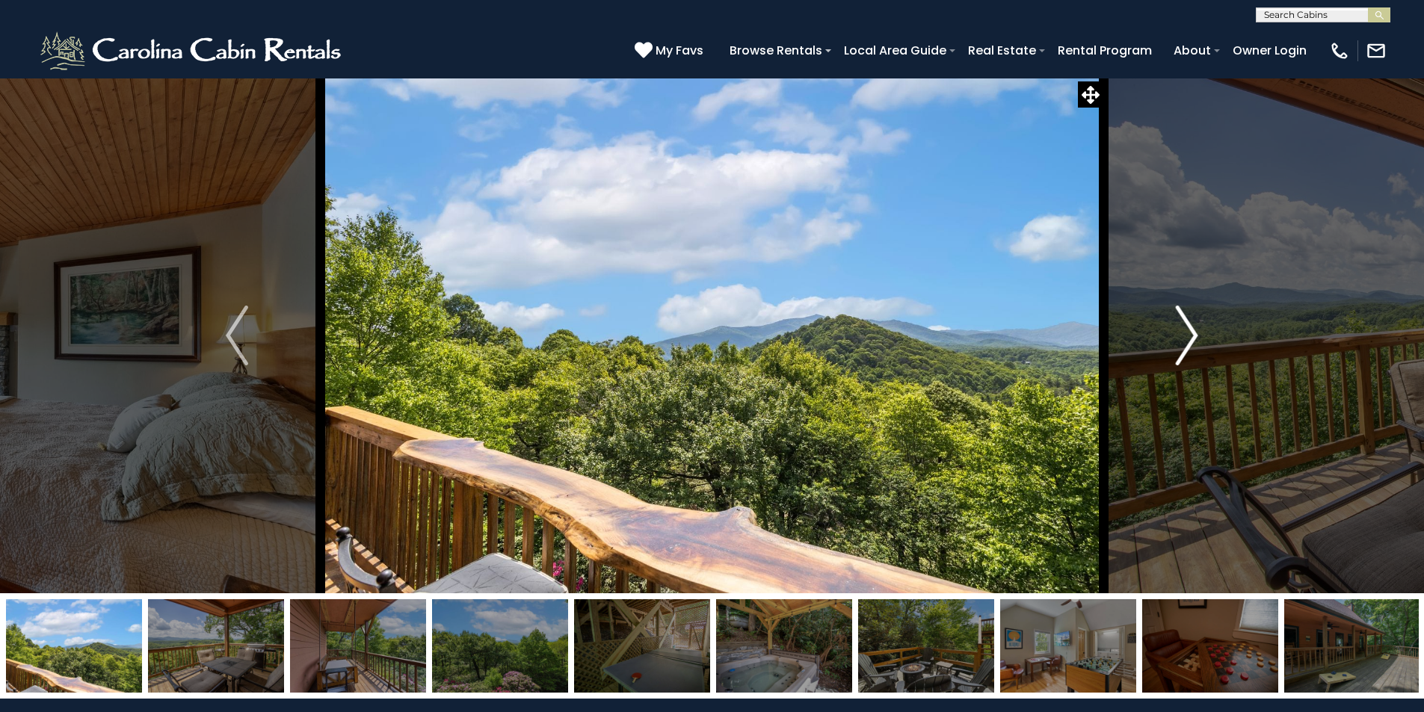
click at [1191, 338] on img "Next" at bounding box center [1187, 336] width 22 height 60
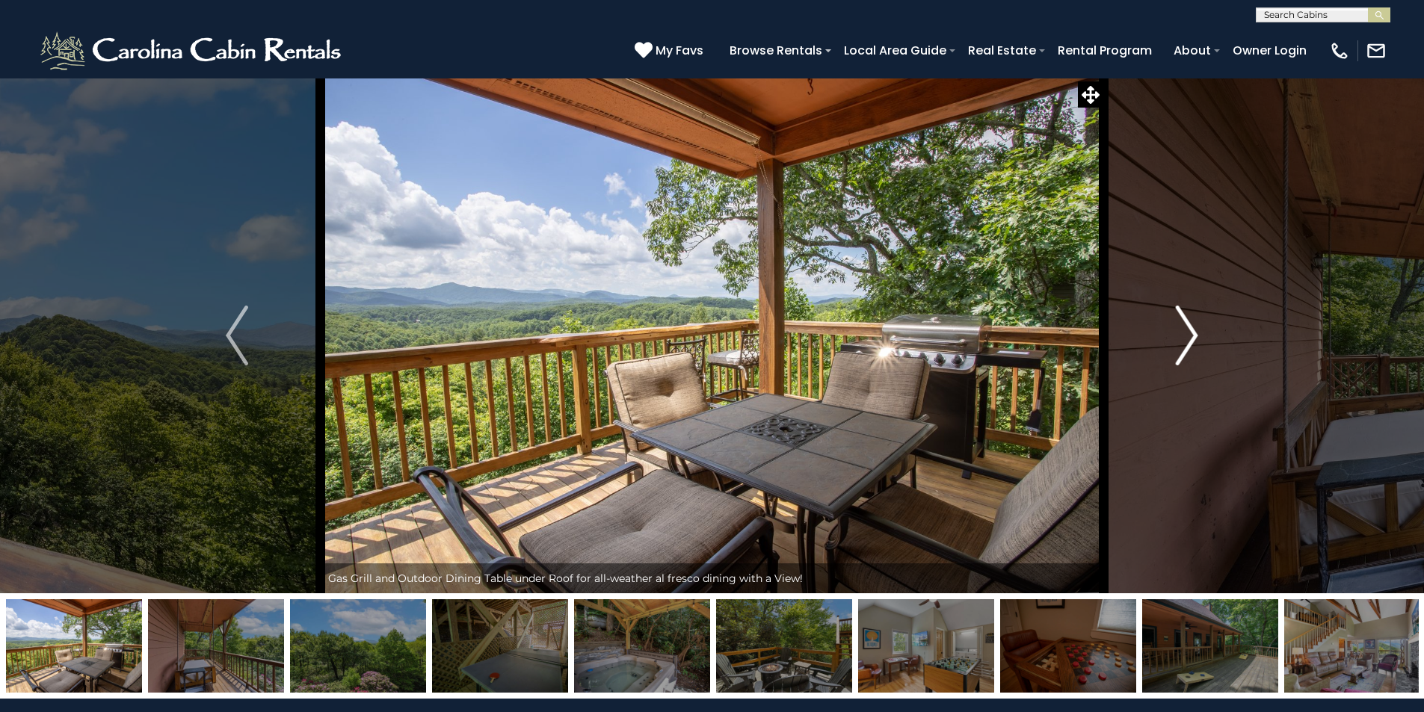
click at [1191, 338] on img "Next" at bounding box center [1187, 336] width 22 height 60
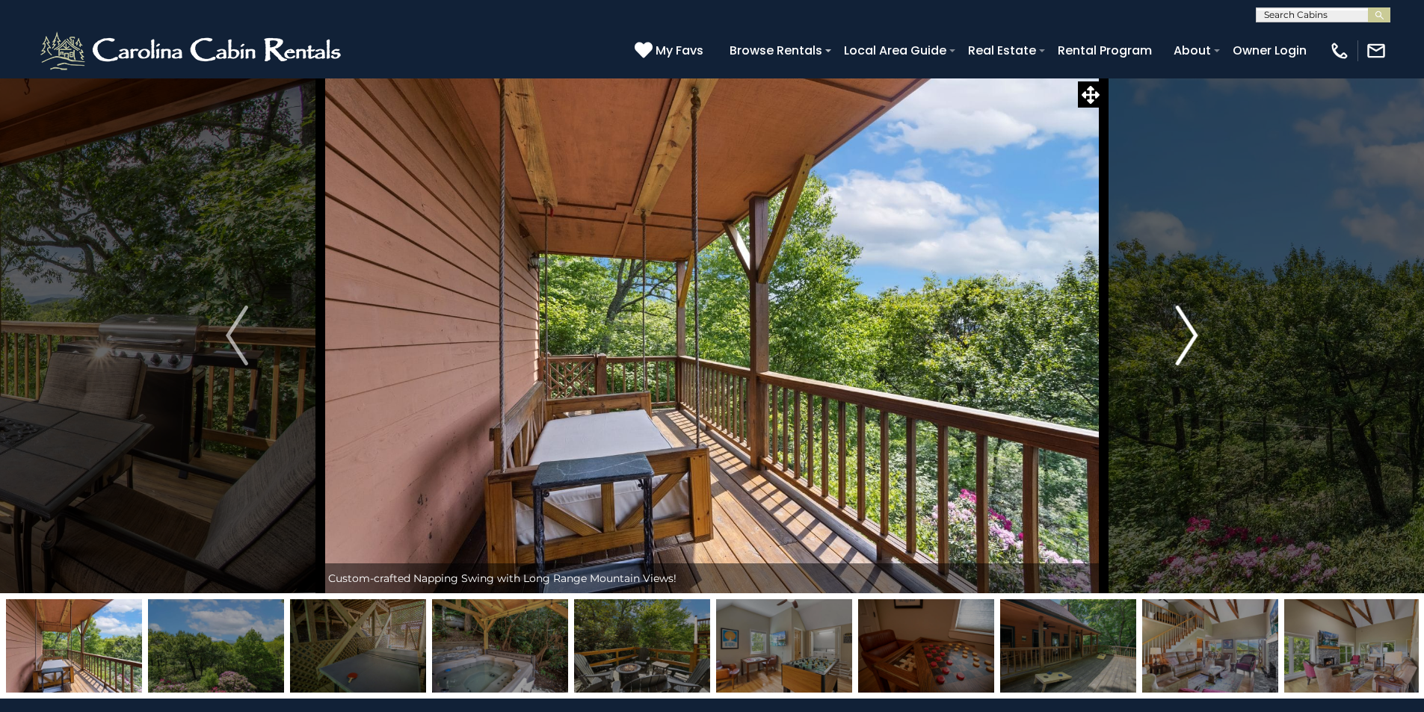
click at [1191, 338] on img "Next" at bounding box center [1187, 336] width 22 height 60
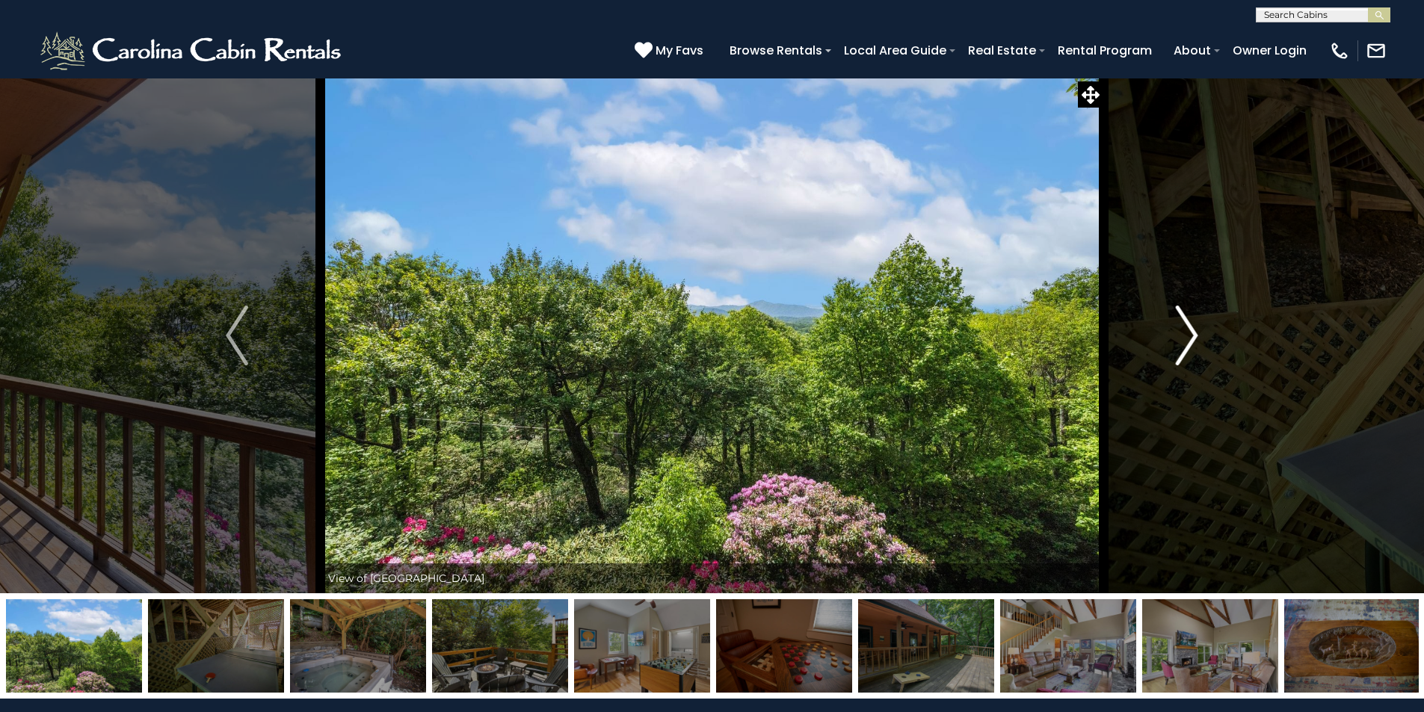
click at [1191, 338] on img "Next" at bounding box center [1187, 336] width 22 height 60
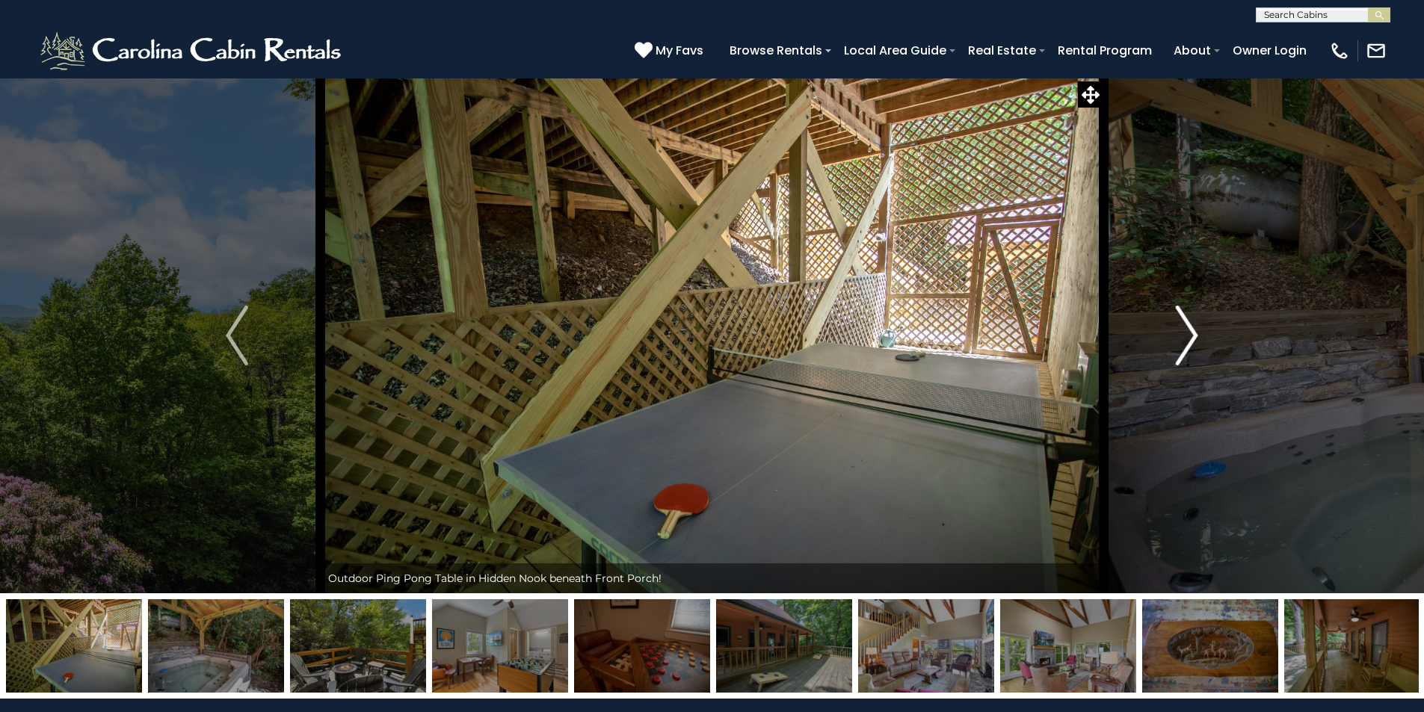
click at [1191, 338] on img "Next" at bounding box center [1187, 336] width 22 height 60
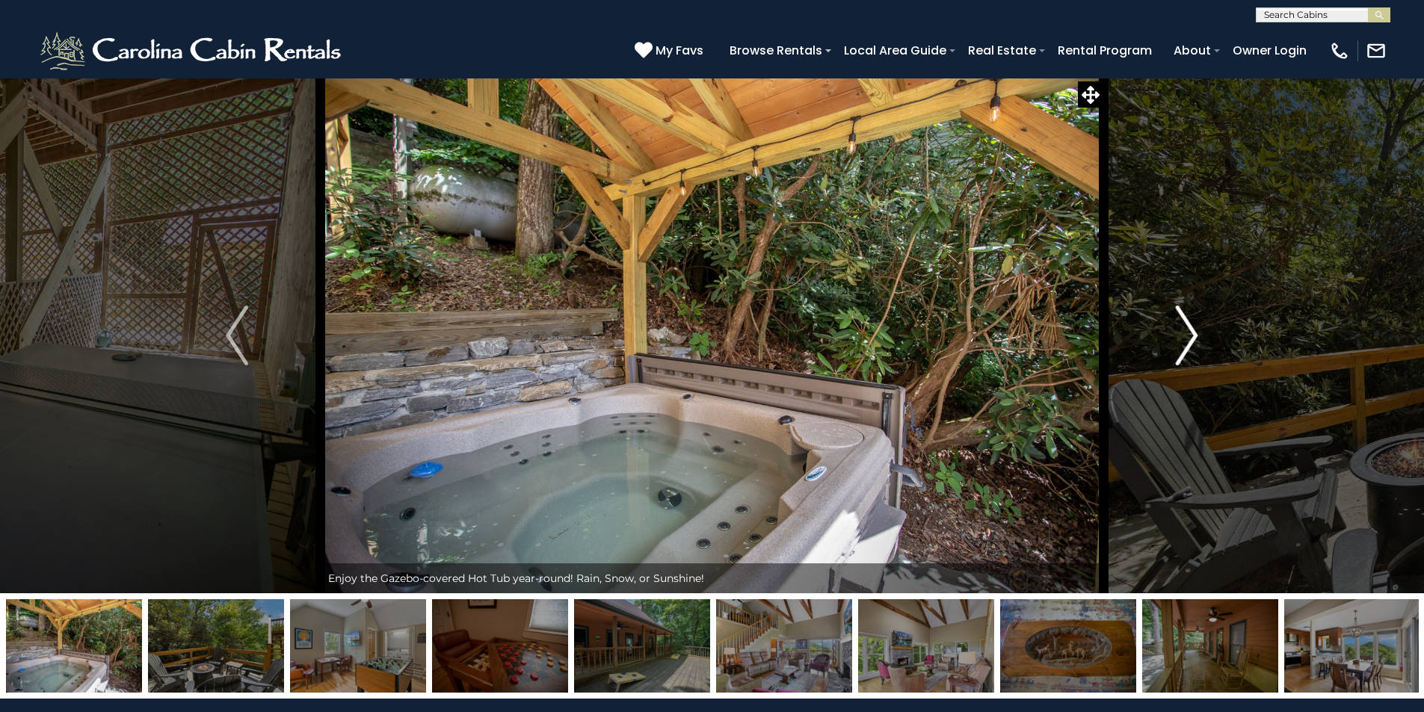
click at [1191, 338] on img "Next" at bounding box center [1187, 336] width 22 height 60
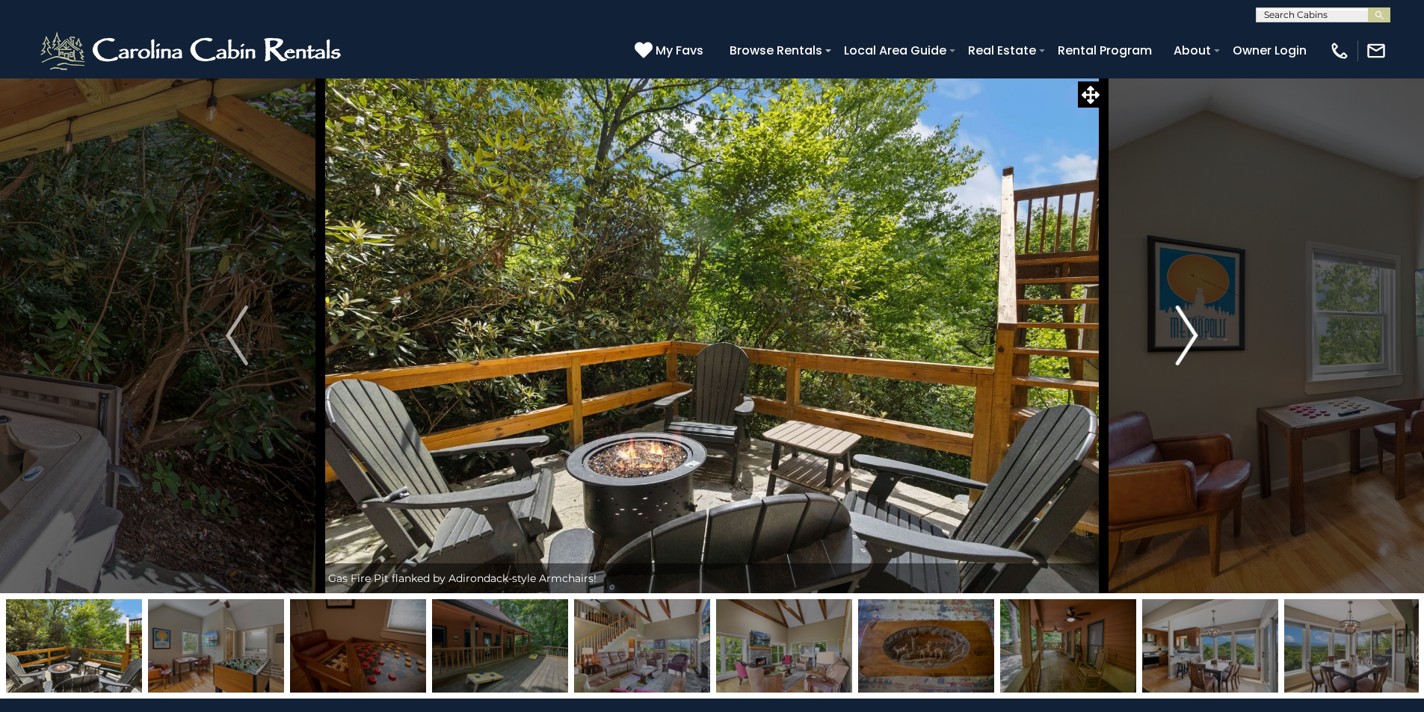
click at [1191, 338] on img "Next" at bounding box center [1187, 336] width 22 height 60
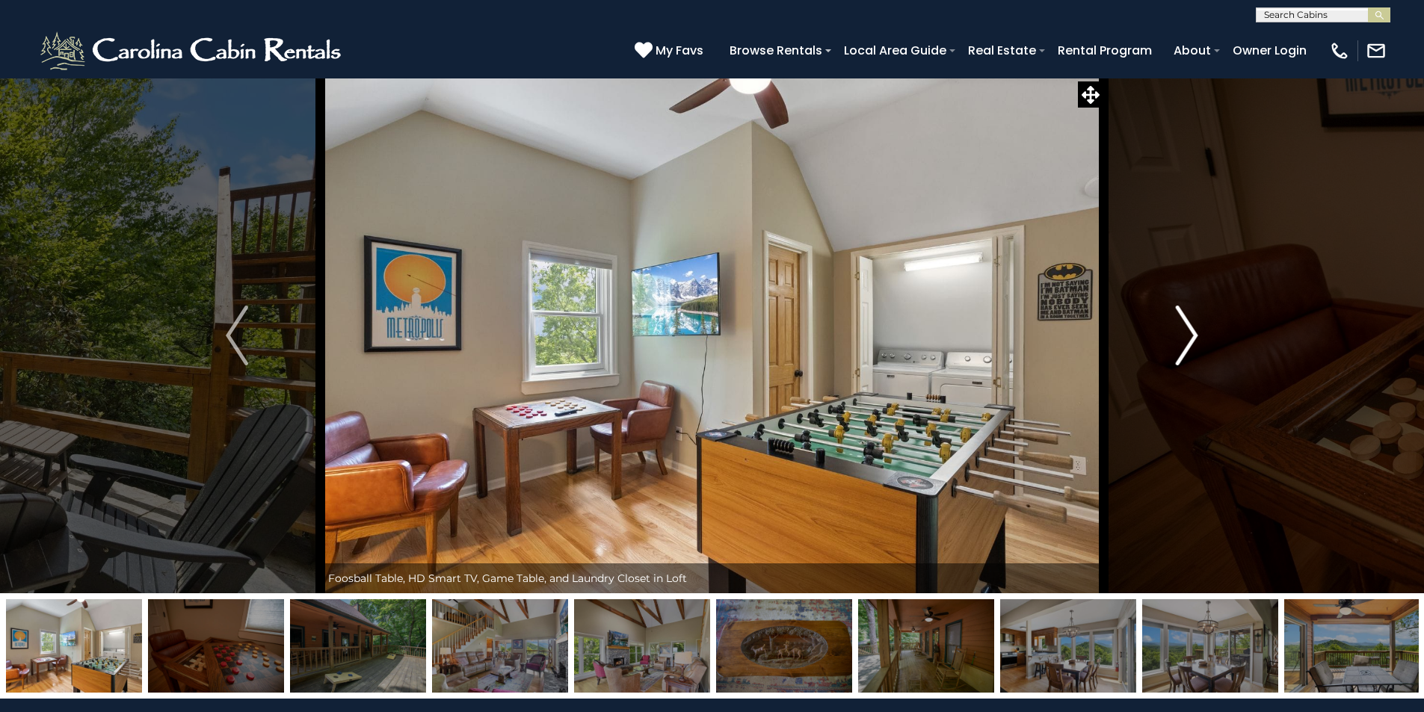
click at [1191, 338] on img "Next" at bounding box center [1187, 336] width 22 height 60
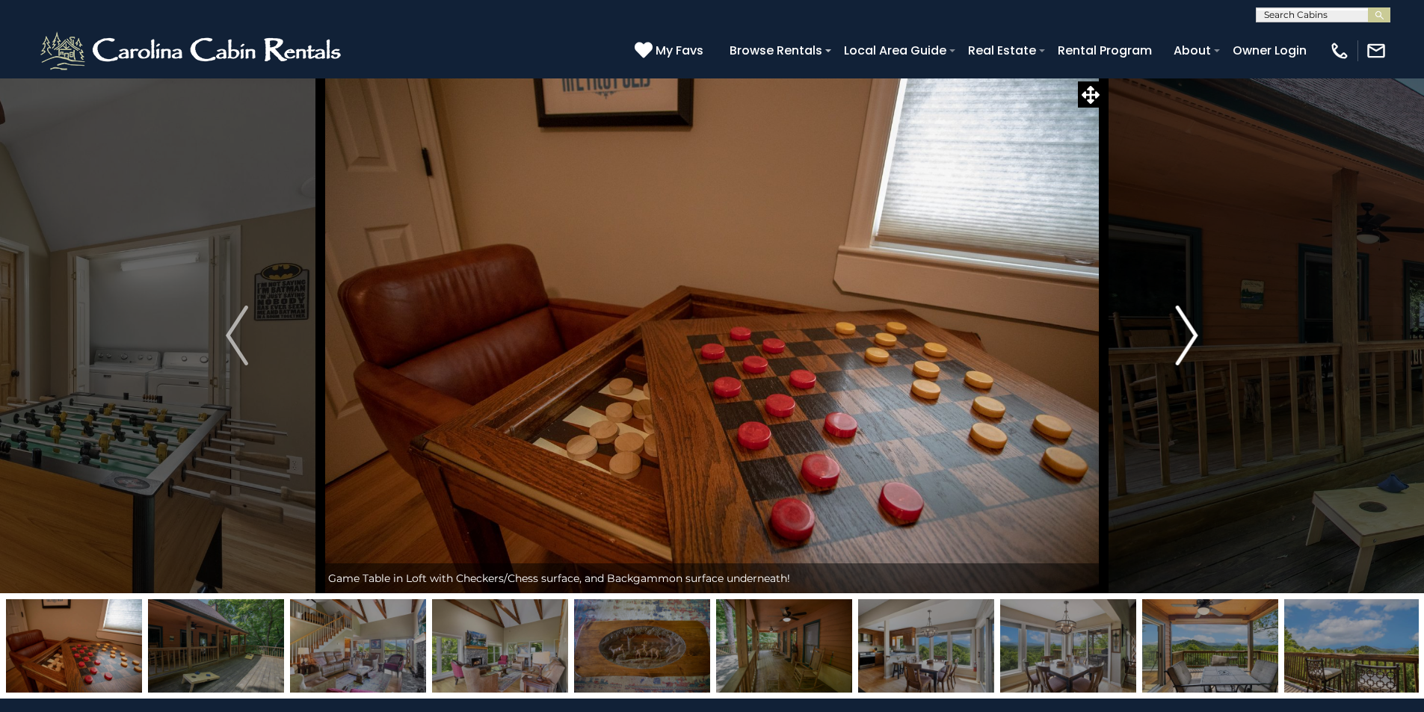
click at [1191, 338] on img "Next" at bounding box center [1187, 336] width 22 height 60
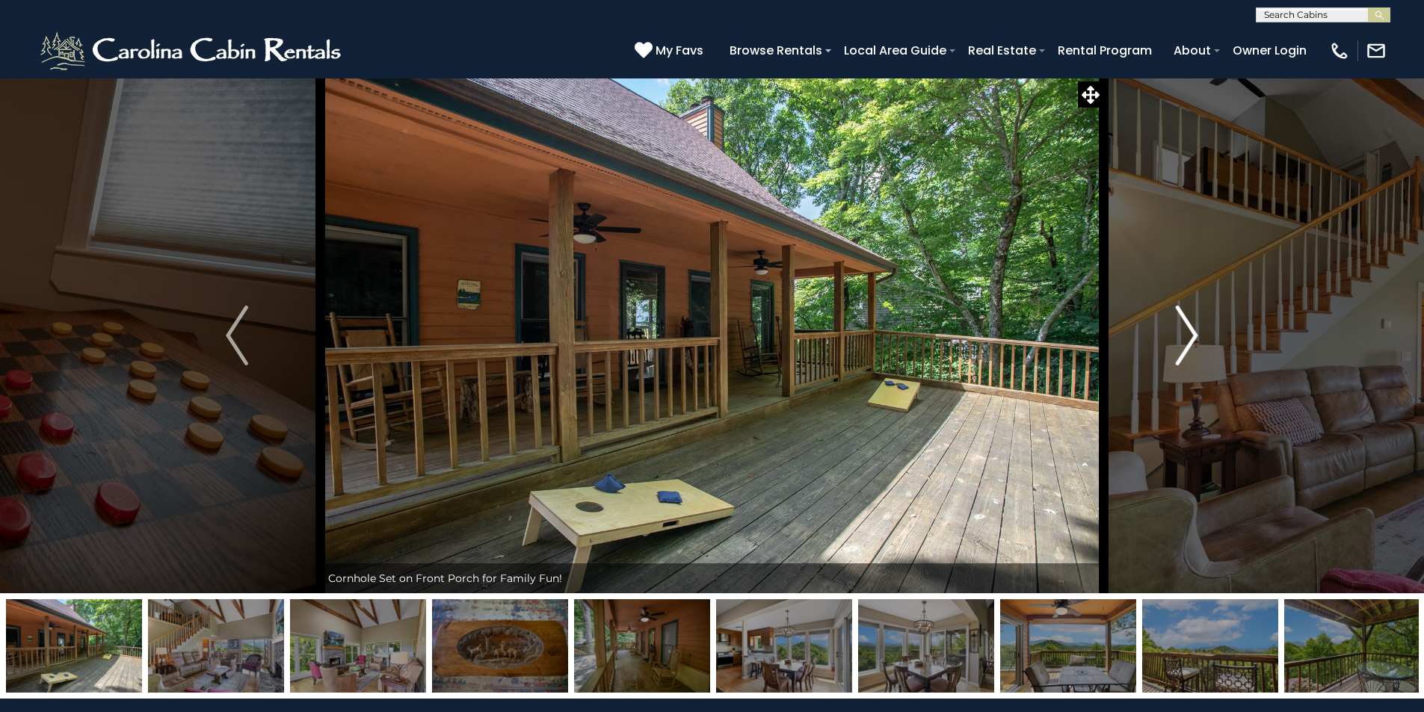
click at [1191, 338] on img "Next" at bounding box center [1187, 336] width 22 height 60
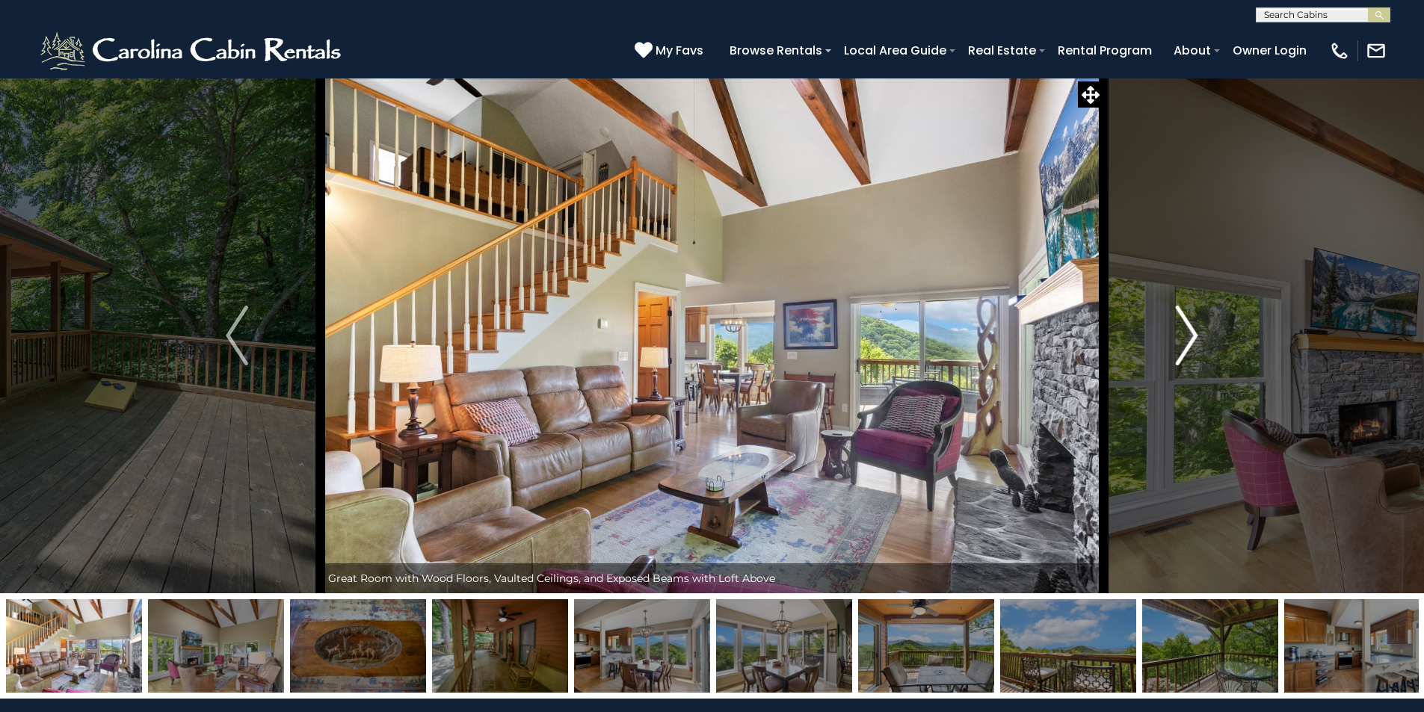
click at [1191, 338] on img "Next" at bounding box center [1187, 336] width 22 height 60
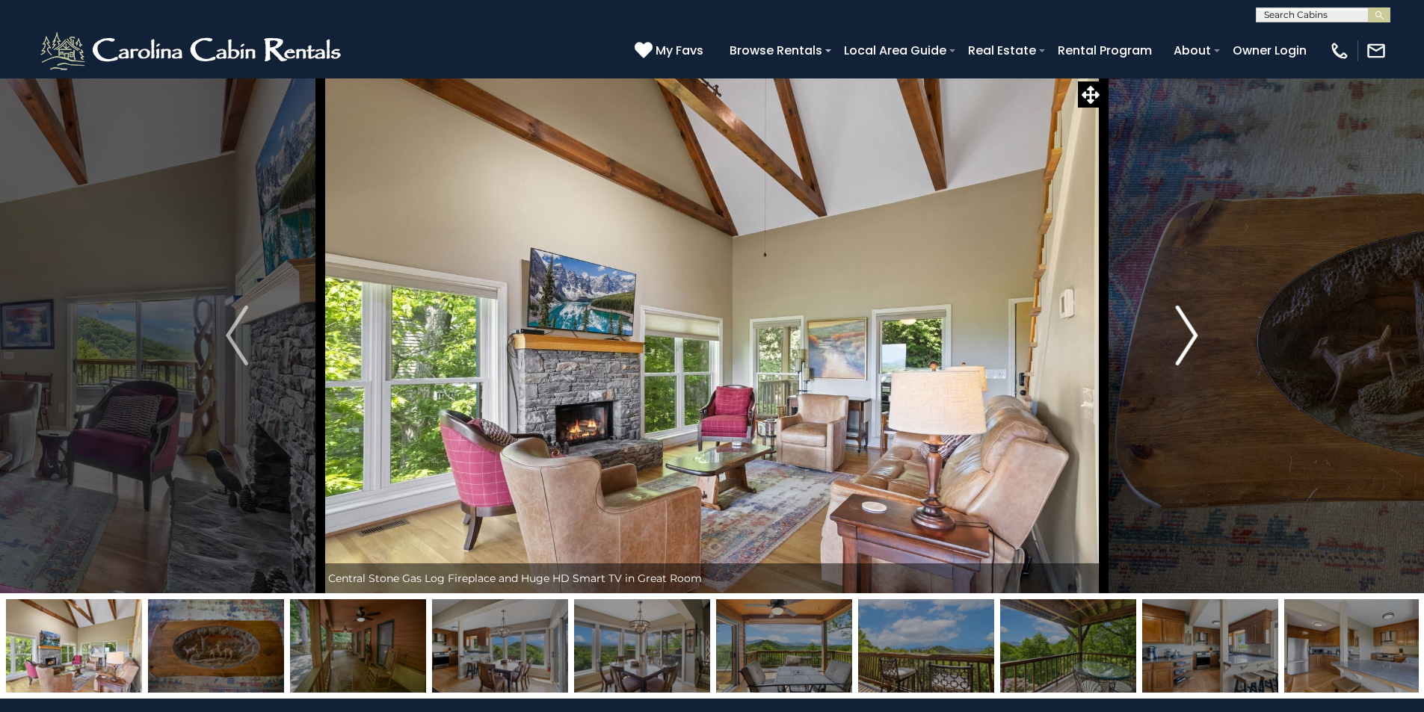
click at [1191, 338] on img "Next" at bounding box center [1187, 336] width 22 height 60
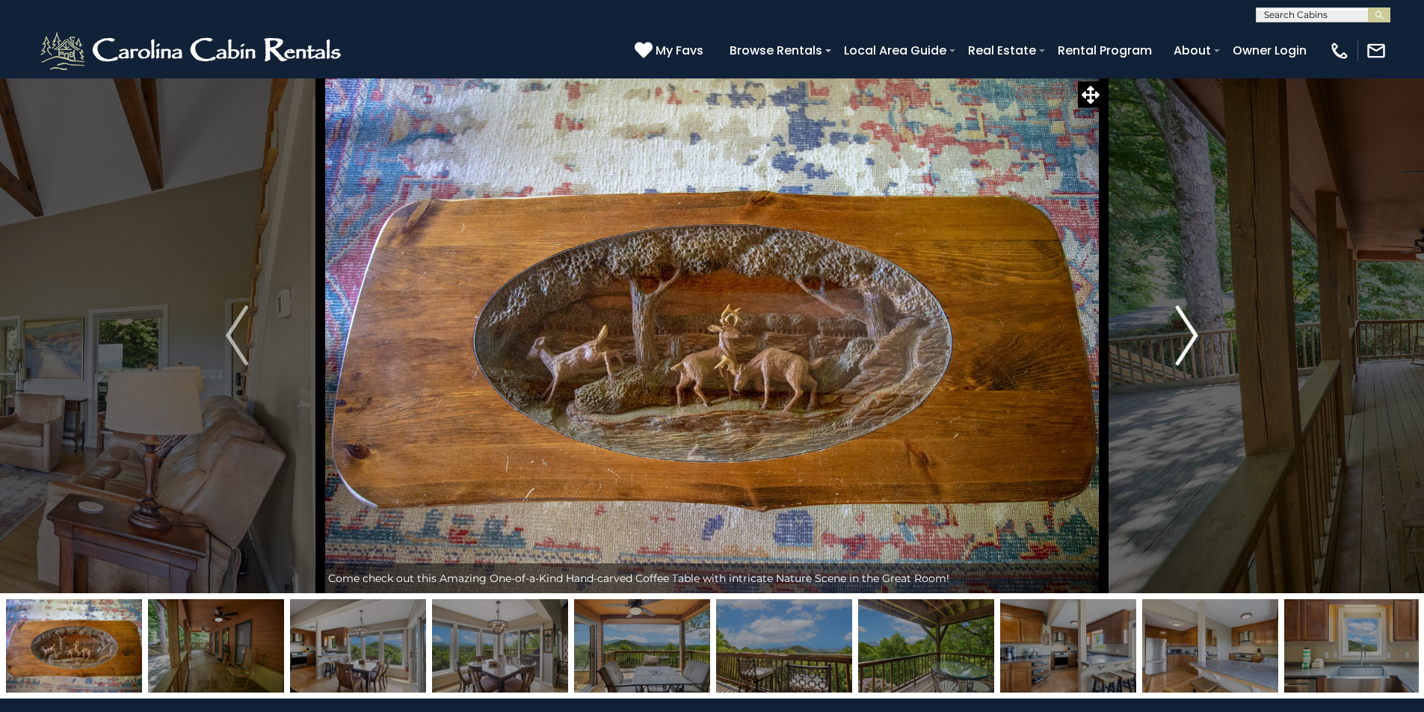
click at [1191, 338] on img "Next" at bounding box center [1187, 336] width 22 height 60
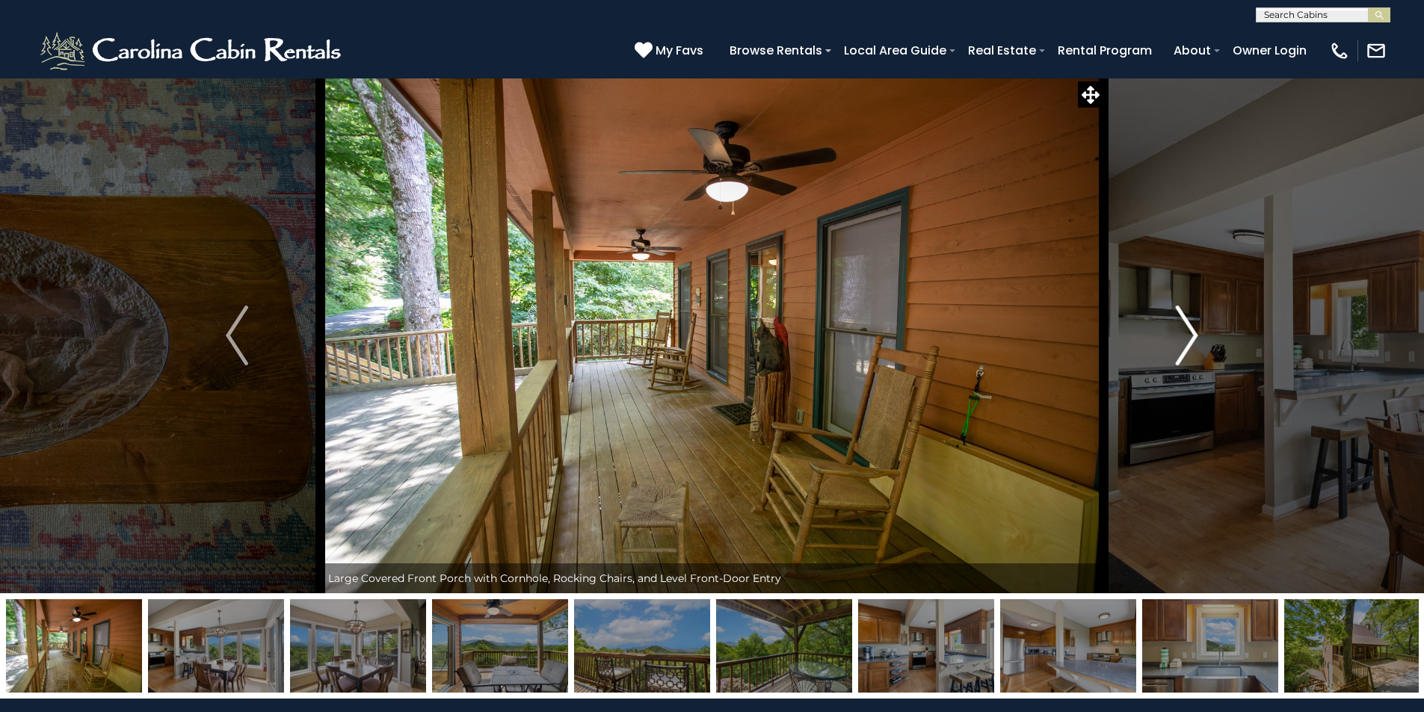
click at [1191, 338] on img "Next" at bounding box center [1187, 336] width 22 height 60
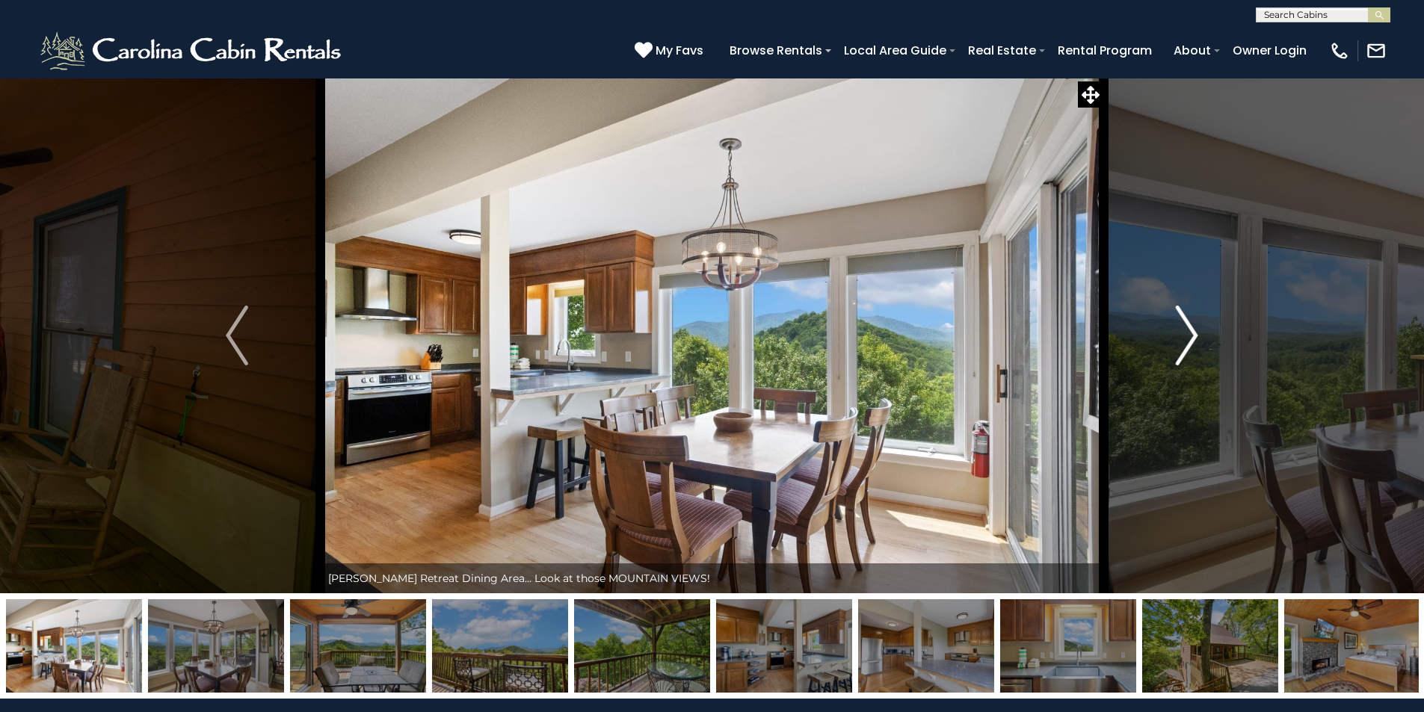
click at [1191, 338] on img "Next" at bounding box center [1187, 336] width 22 height 60
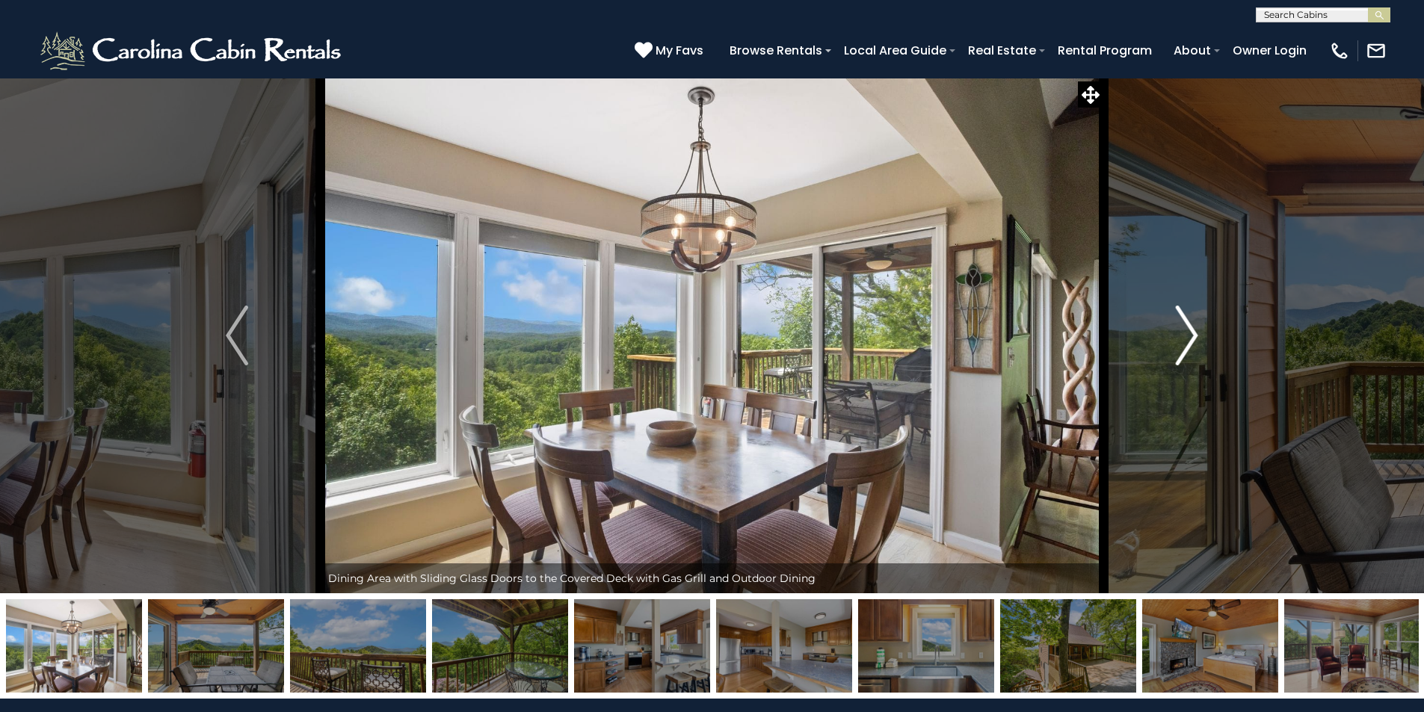
click at [1191, 338] on img "Next" at bounding box center [1187, 336] width 22 height 60
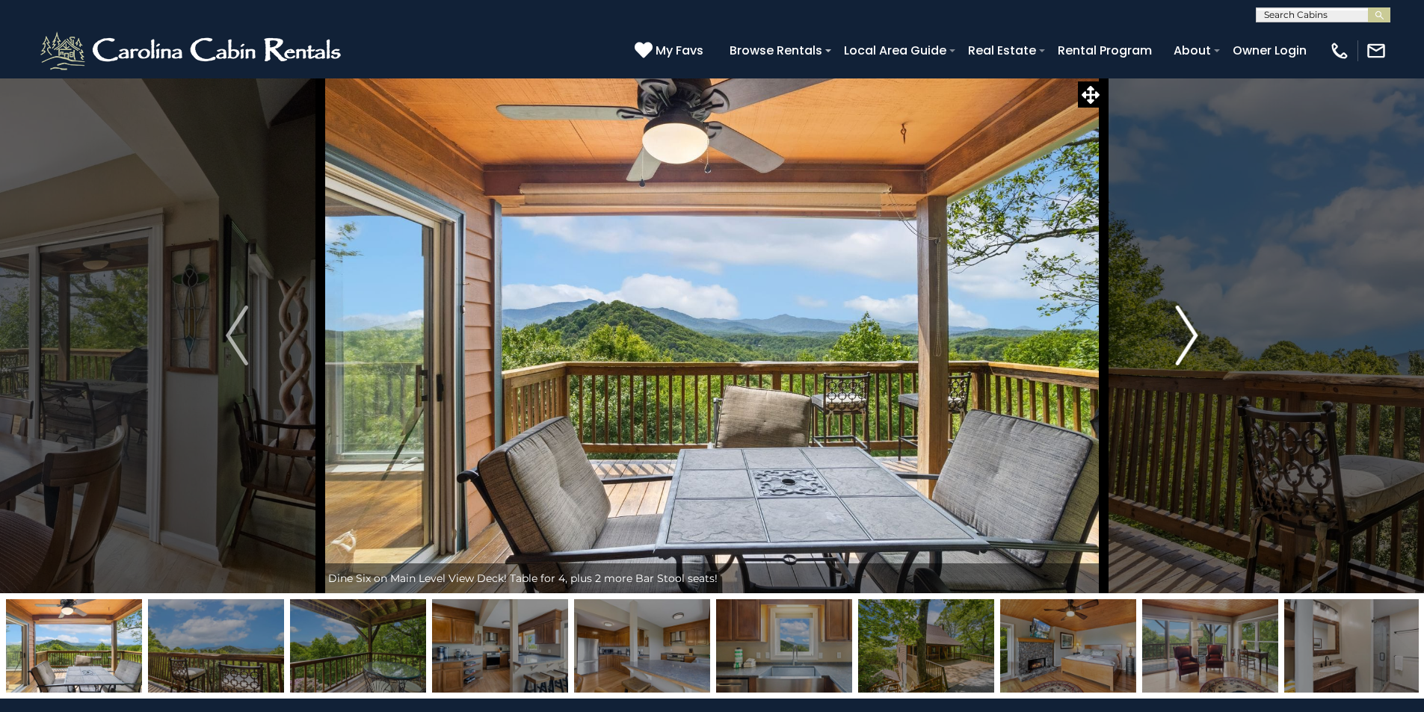
click at [1191, 338] on img "Next" at bounding box center [1187, 336] width 22 height 60
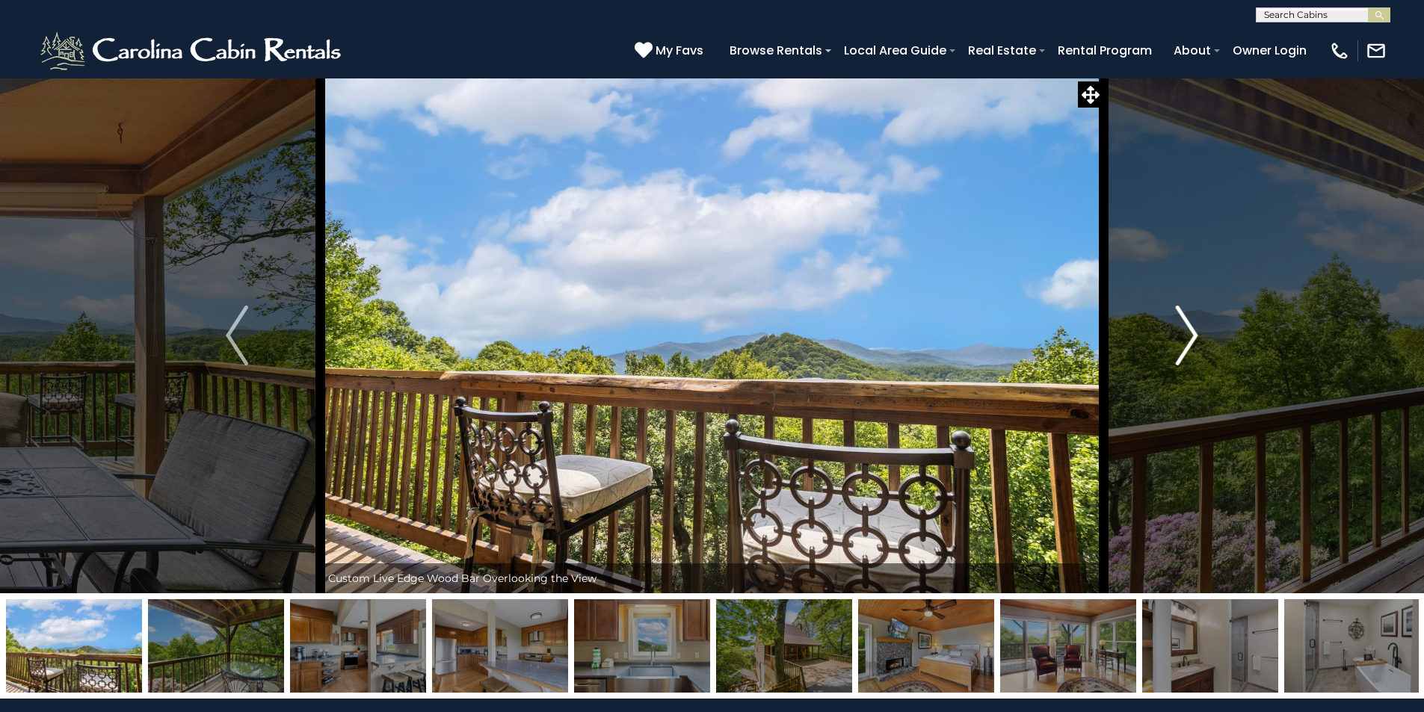
click at [1191, 338] on img "Next" at bounding box center [1187, 336] width 22 height 60
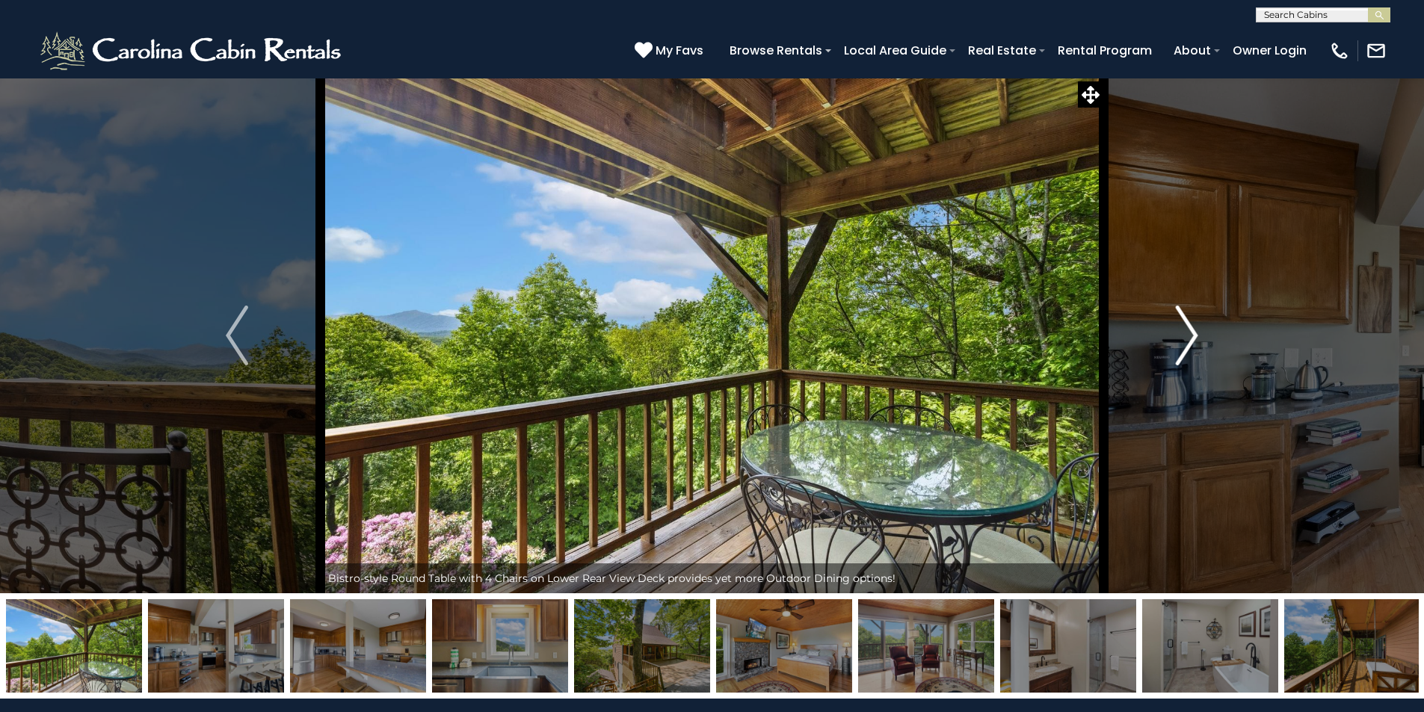
click at [1191, 338] on img "Next" at bounding box center [1187, 336] width 22 height 60
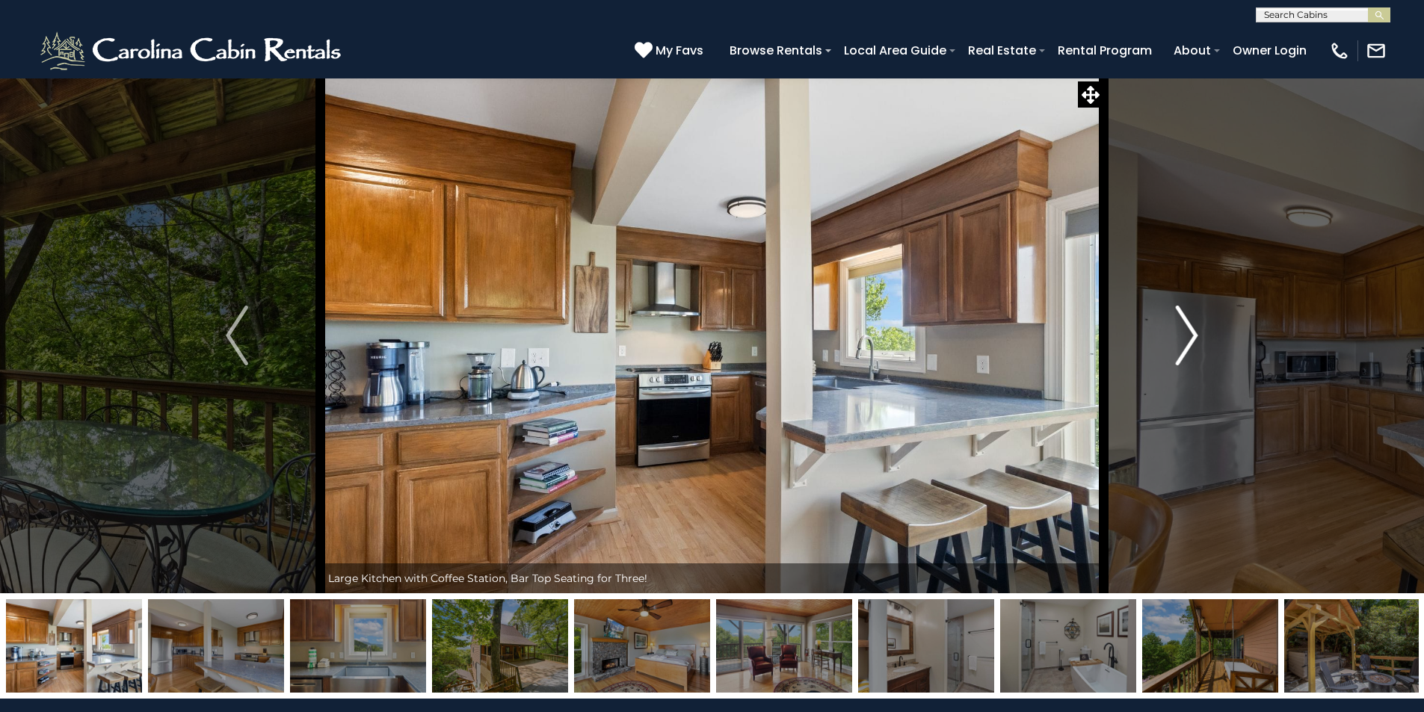
click at [1191, 338] on img "Next" at bounding box center [1187, 336] width 22 height 60
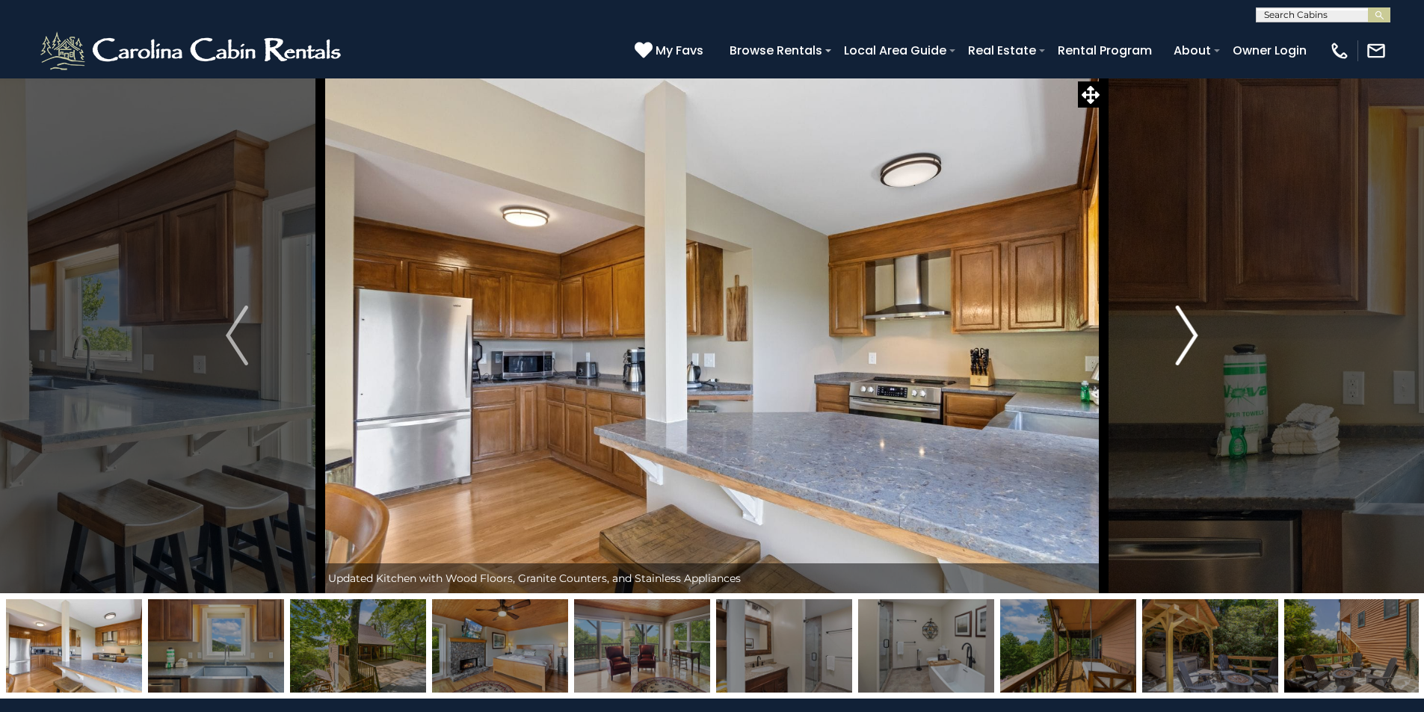
click at [1191, 338] on img "Next" at bounding box center [1187, 336] width 22 height 60
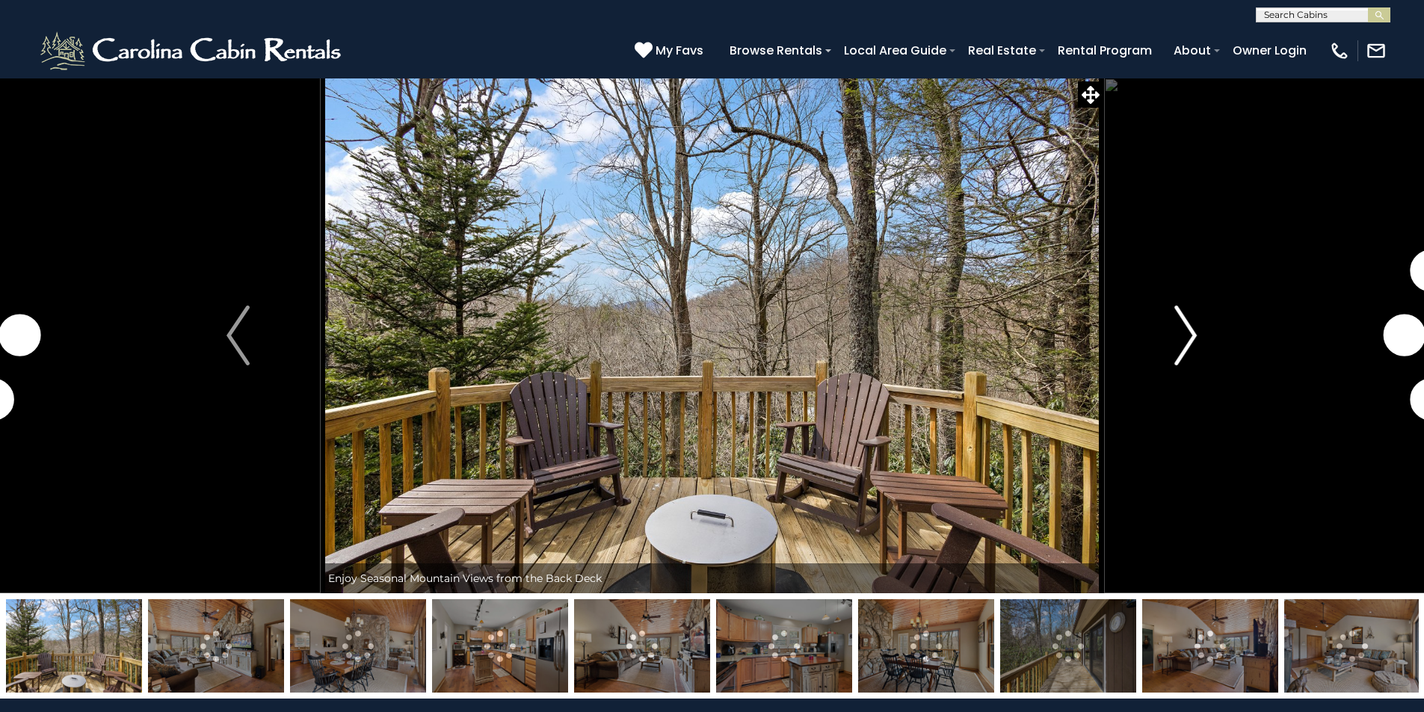
click at [1183, 339] on img "Next" at bounding box center [1185, 336] width 22 height 60
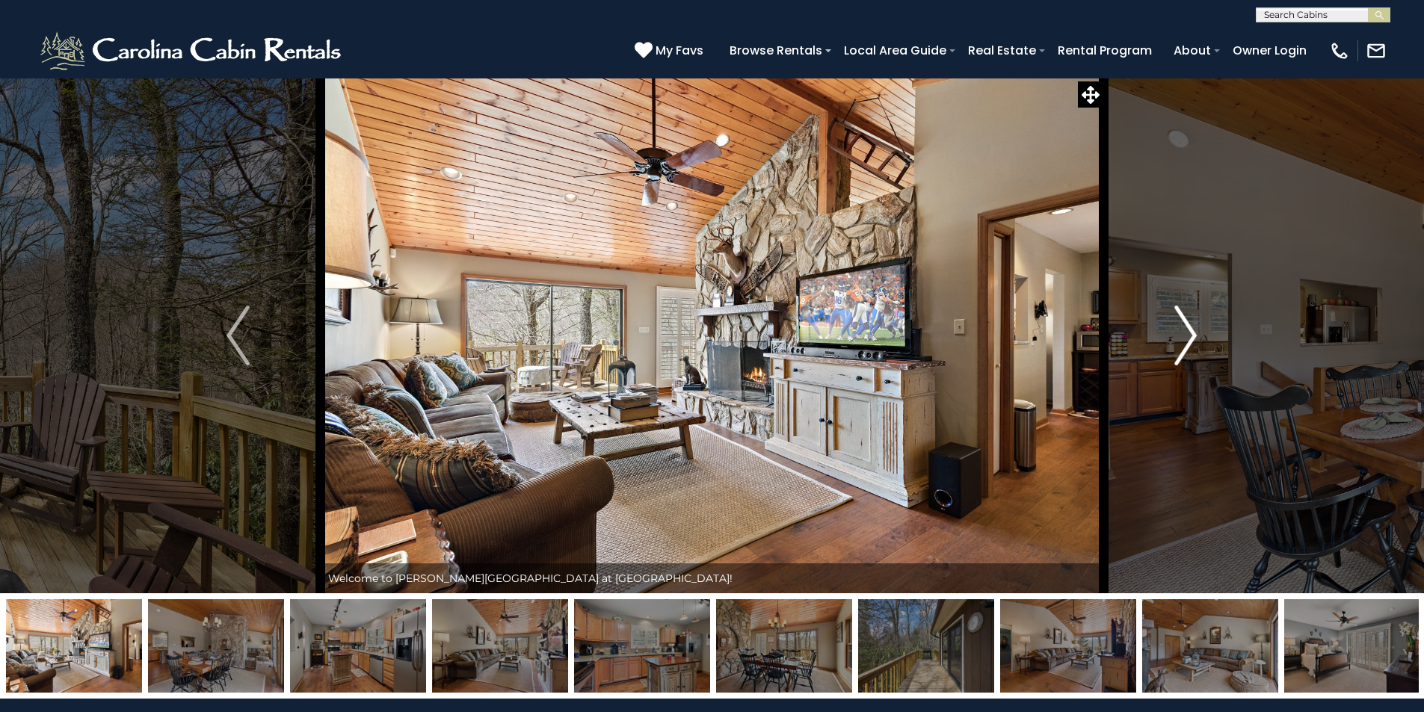
click at [1188, 333] on img "Next" at bounding box center [1185, 336] width 22 height 60
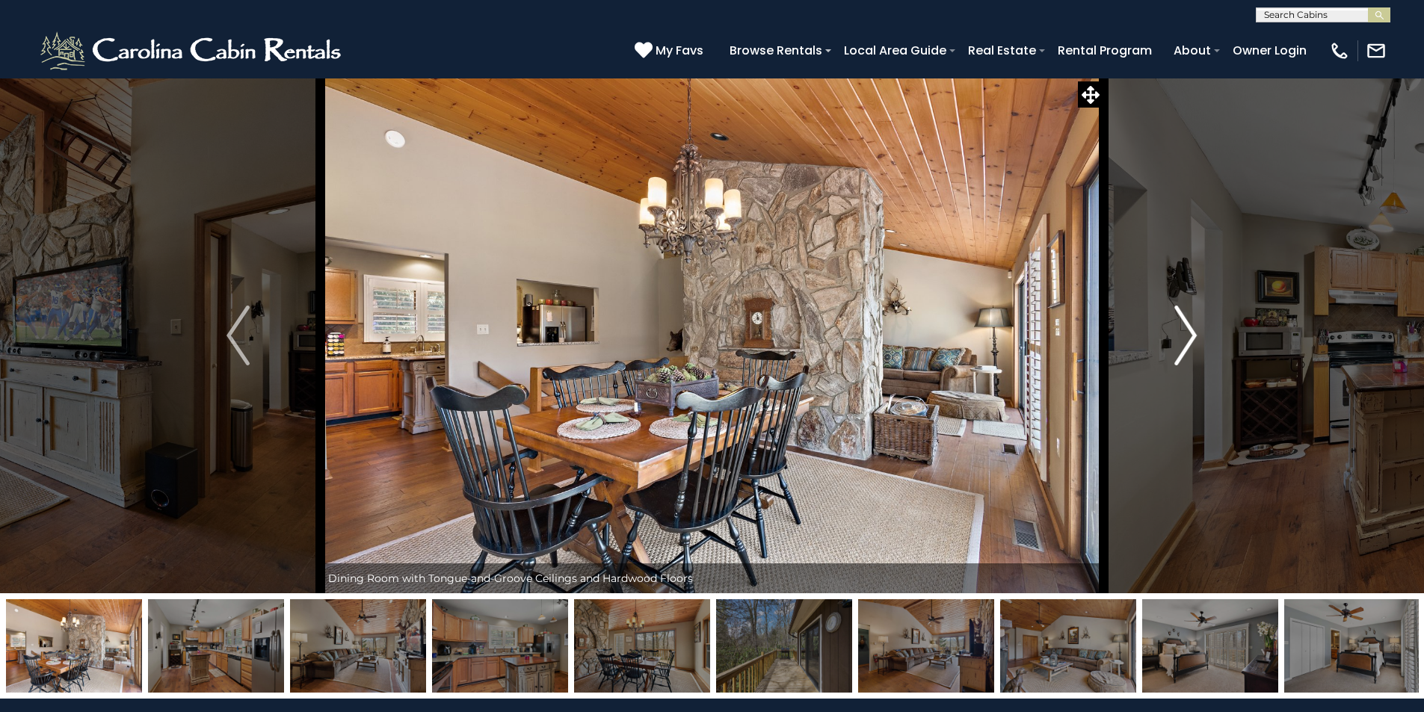
click at [1188, 333] on img "Next" at bounding box center [1185, 336] width 22 height 60
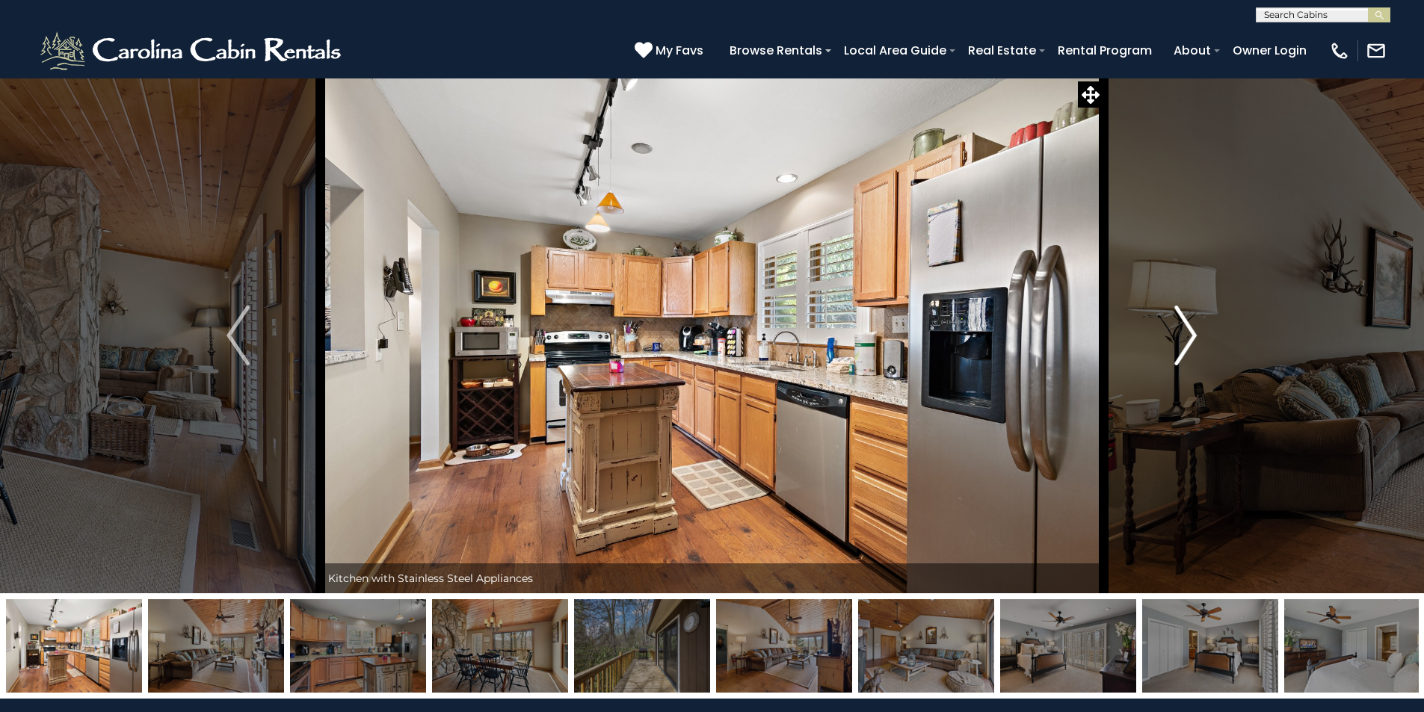
click at [1188, 333] on img "Next" at bounding box center [1185, 336] width 22 height 60
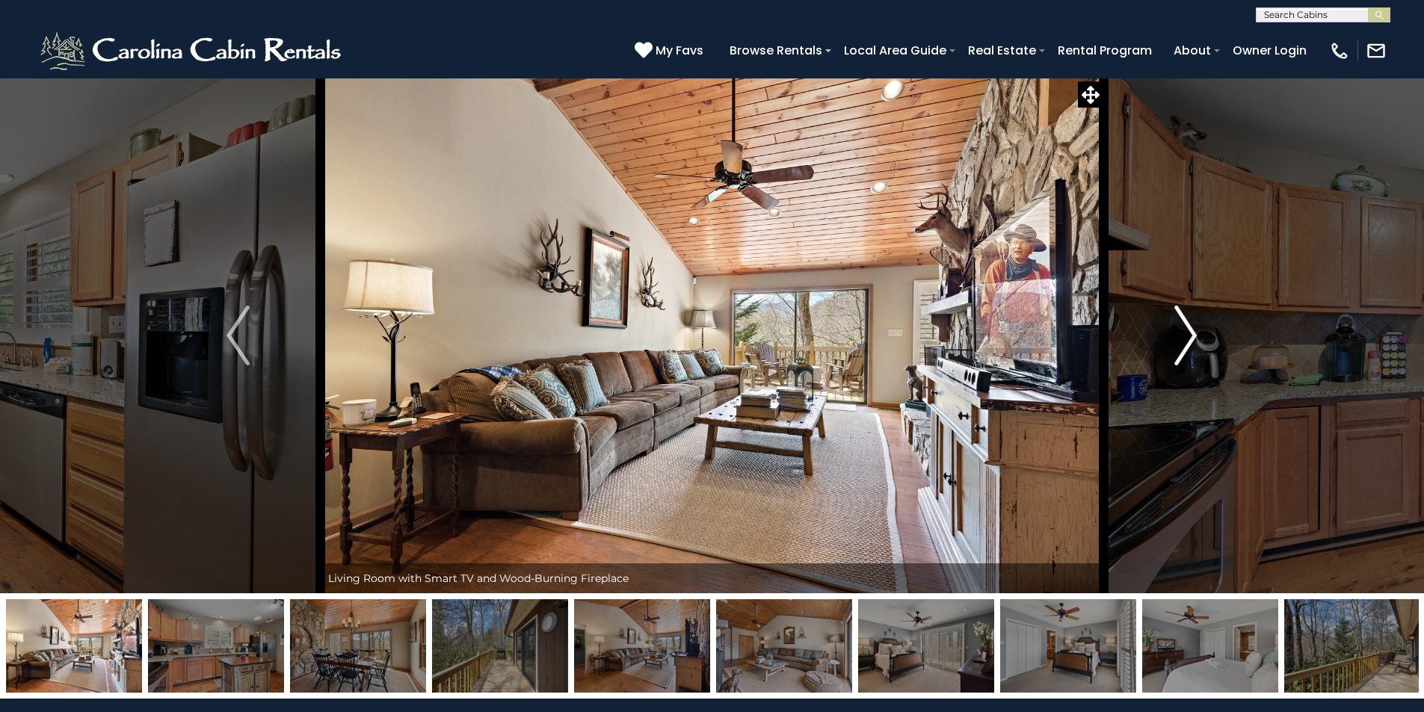
click at [1188, 333] on img "Next" at bounding box center [1185, 336] width 22 height 60
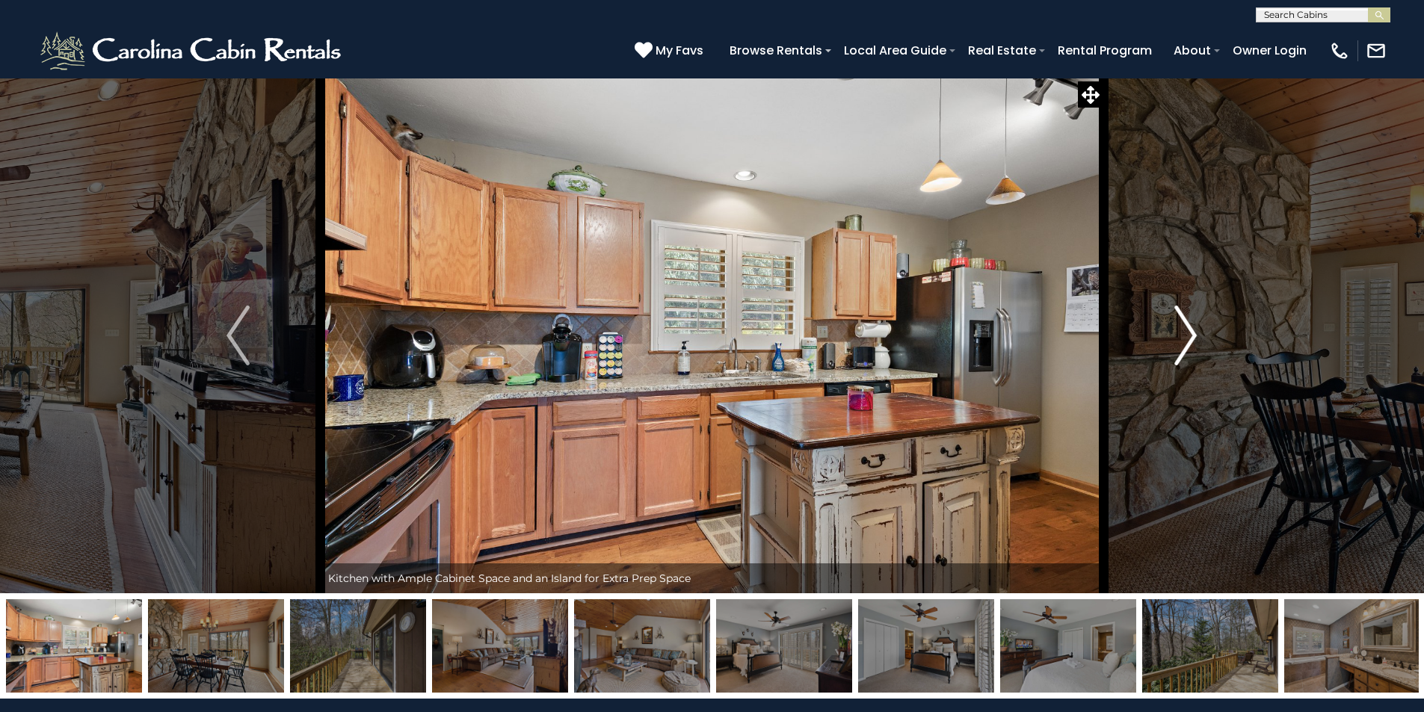
click at [1188, 333] on img "Next" at bounding box center [1185, 336] width 22 height 60
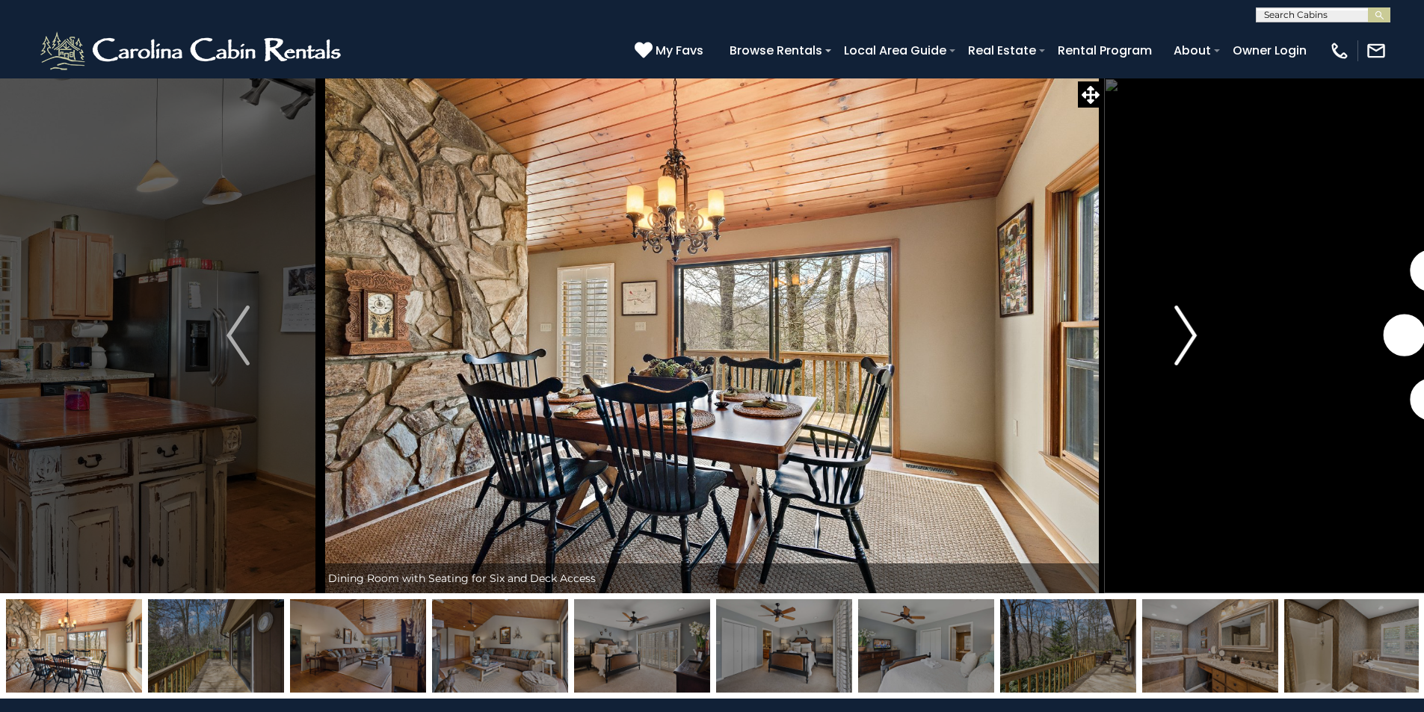
click at [1188, 333] on img "Next" at bounding box center [1185, 336] width 22 height 60
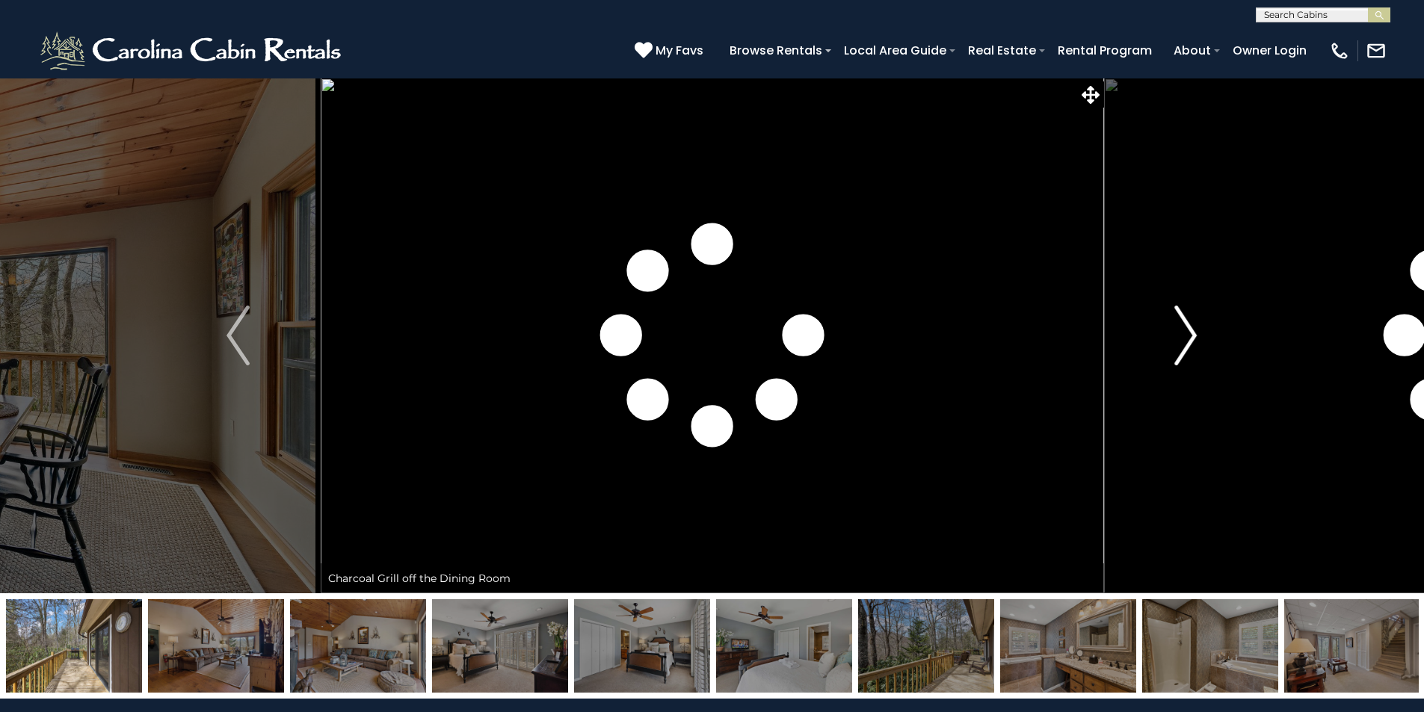
click at [1188, 333] on img "Next" at bounding box center [1185, 336] width 22 height 60
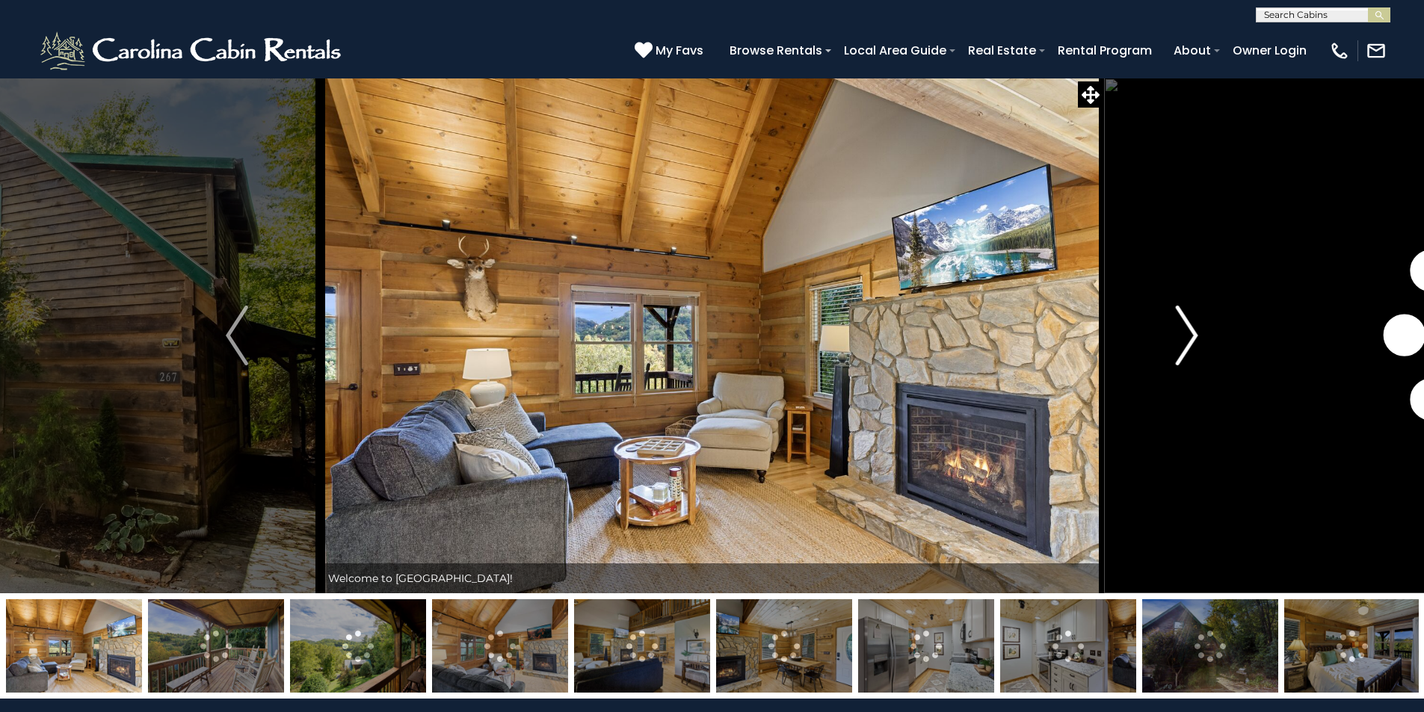
click at [1190, 327] on img "Next" at bounding box center [1187, 336] width 22 height 60
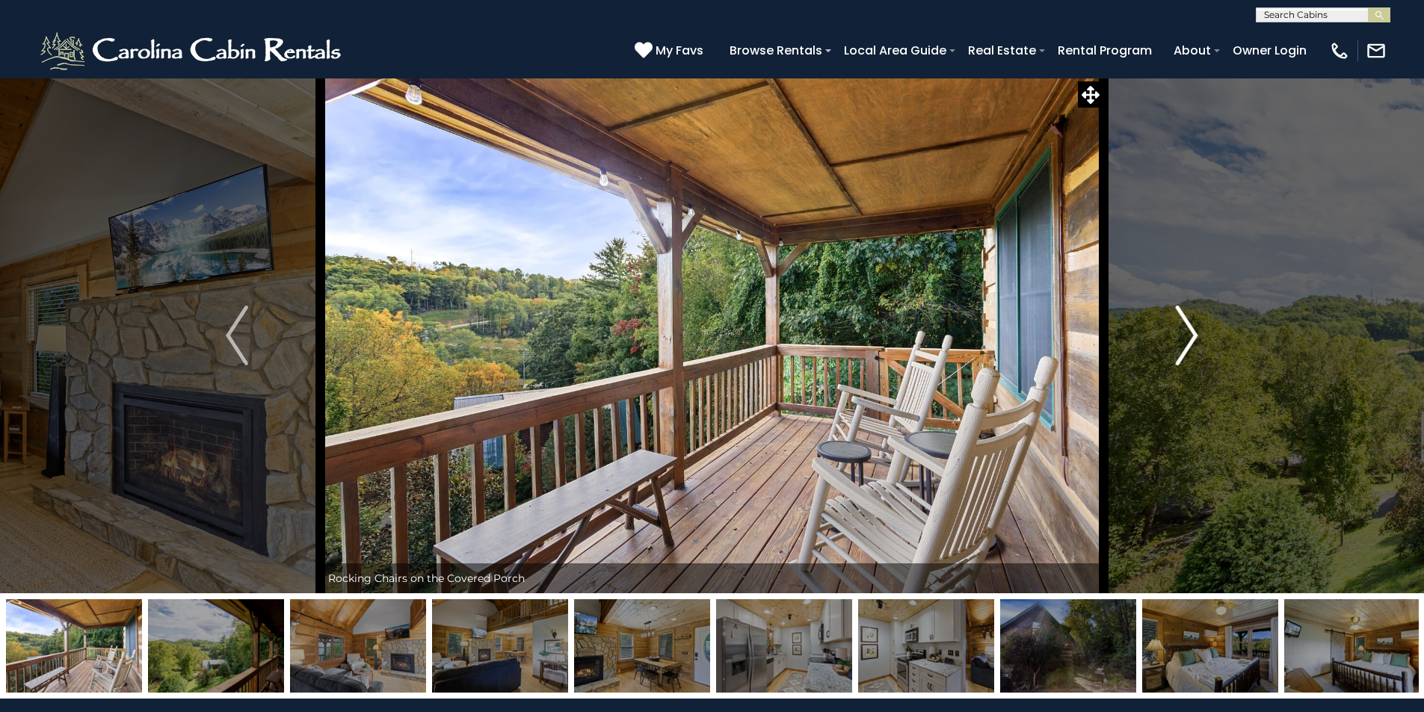
click at [1190, 327] on img "Next" at bounding box center [1187, 336] width 22 height 60
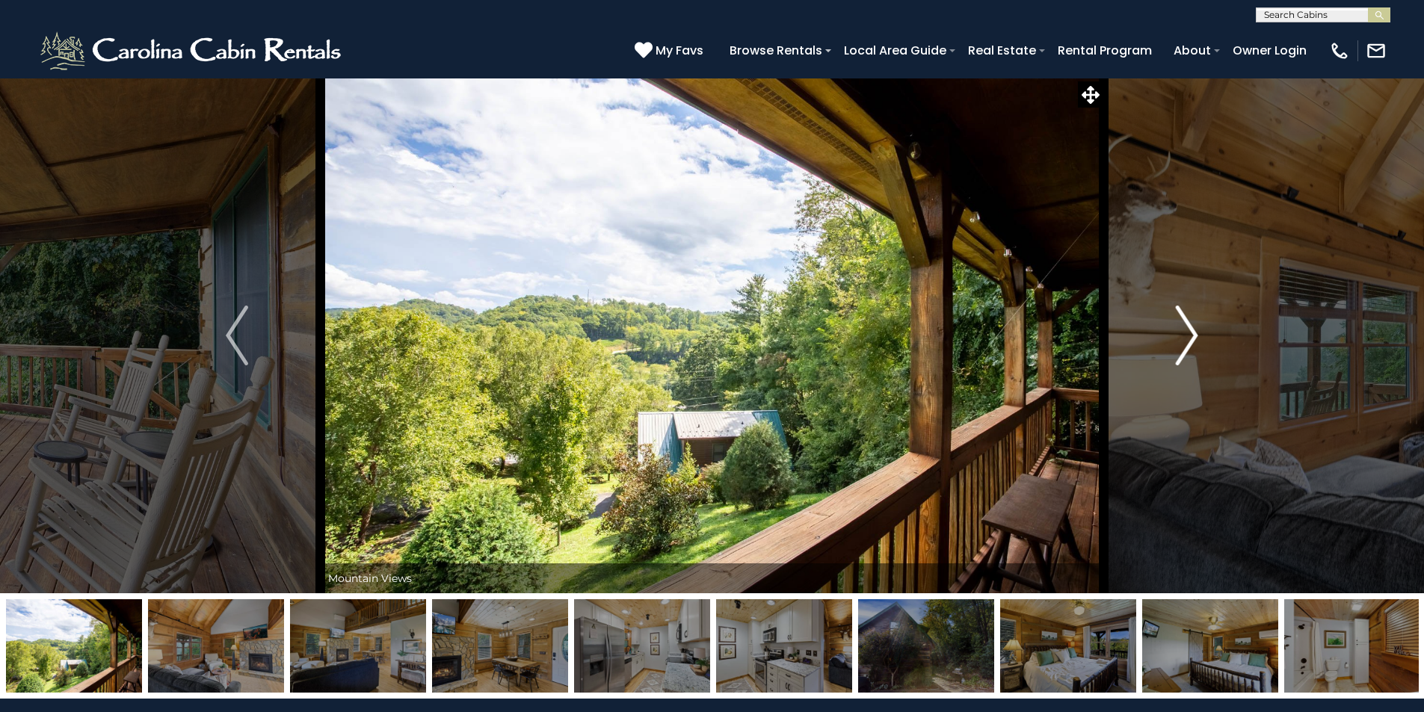
click at [1190, 327] on img "Next" at bounding box center [1187, 336] width 22 height 60
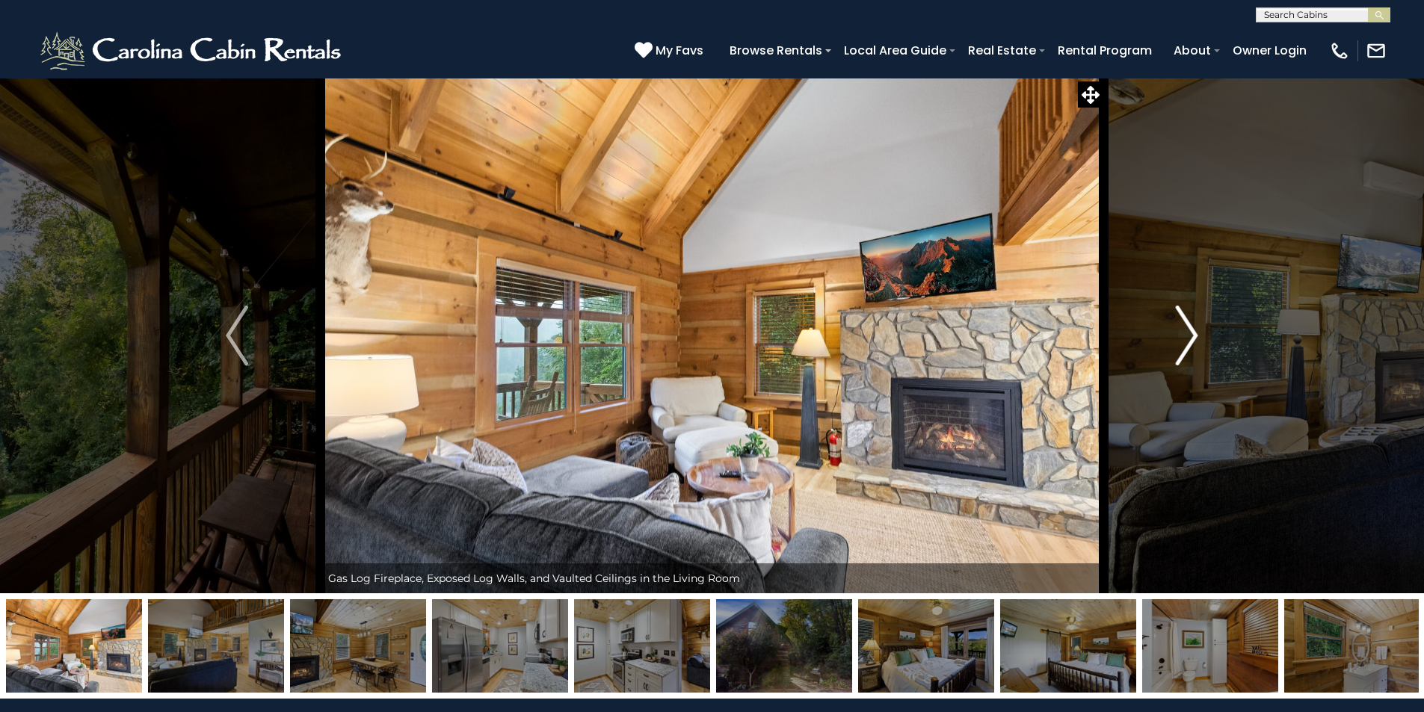
click at [1190, 327] on img "Next" at bounding box center [1187, 336] width 22 height 60
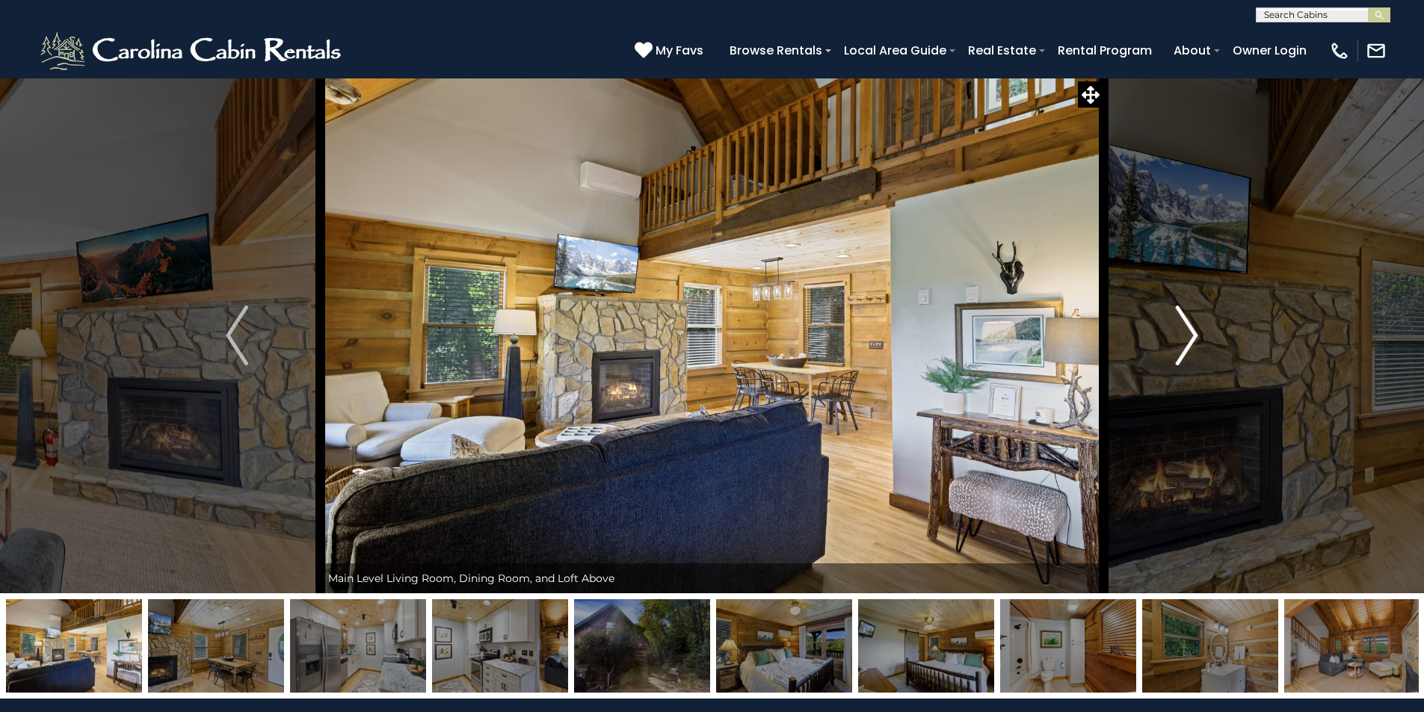
click at [1190, 327] on img "Next" at bounding box center [1187, 336] width 22 height 60
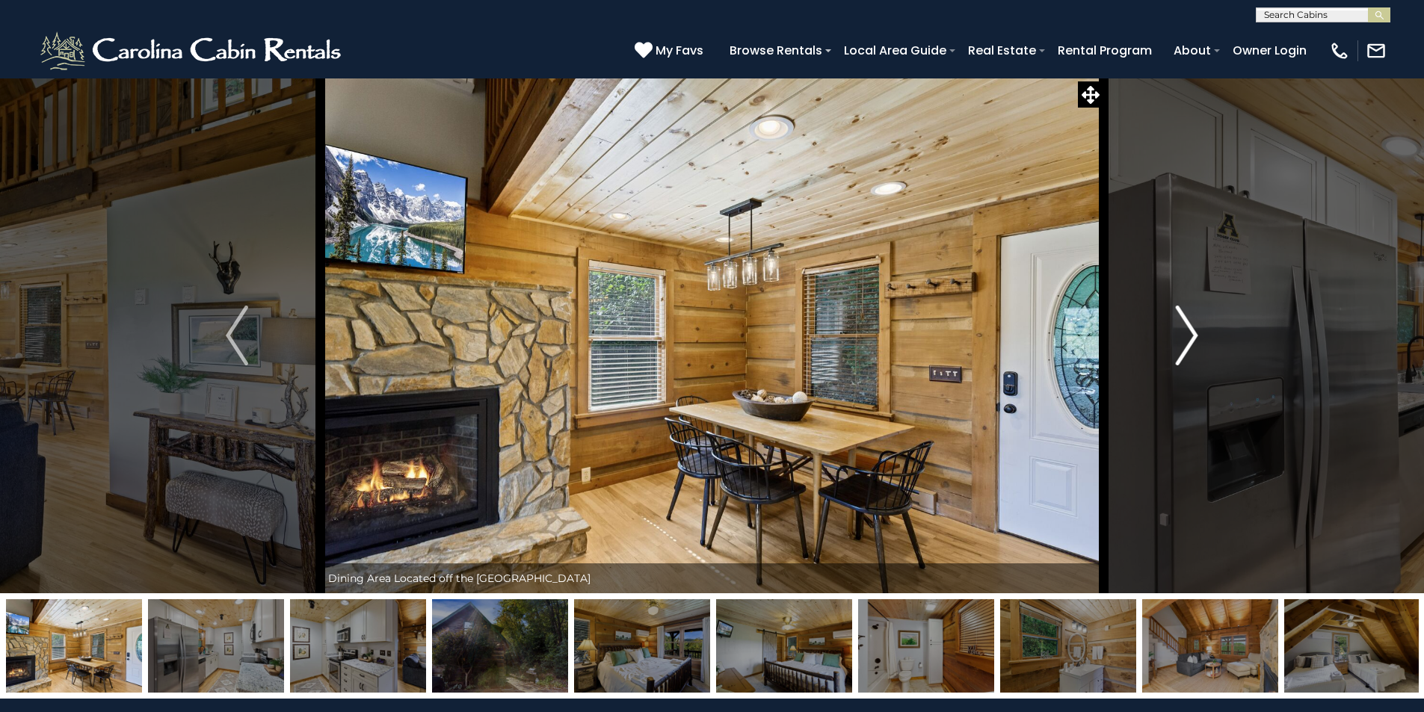
click at [1190, 327] on img "Next" at bounding box center [1187, 336] width 22 height 60
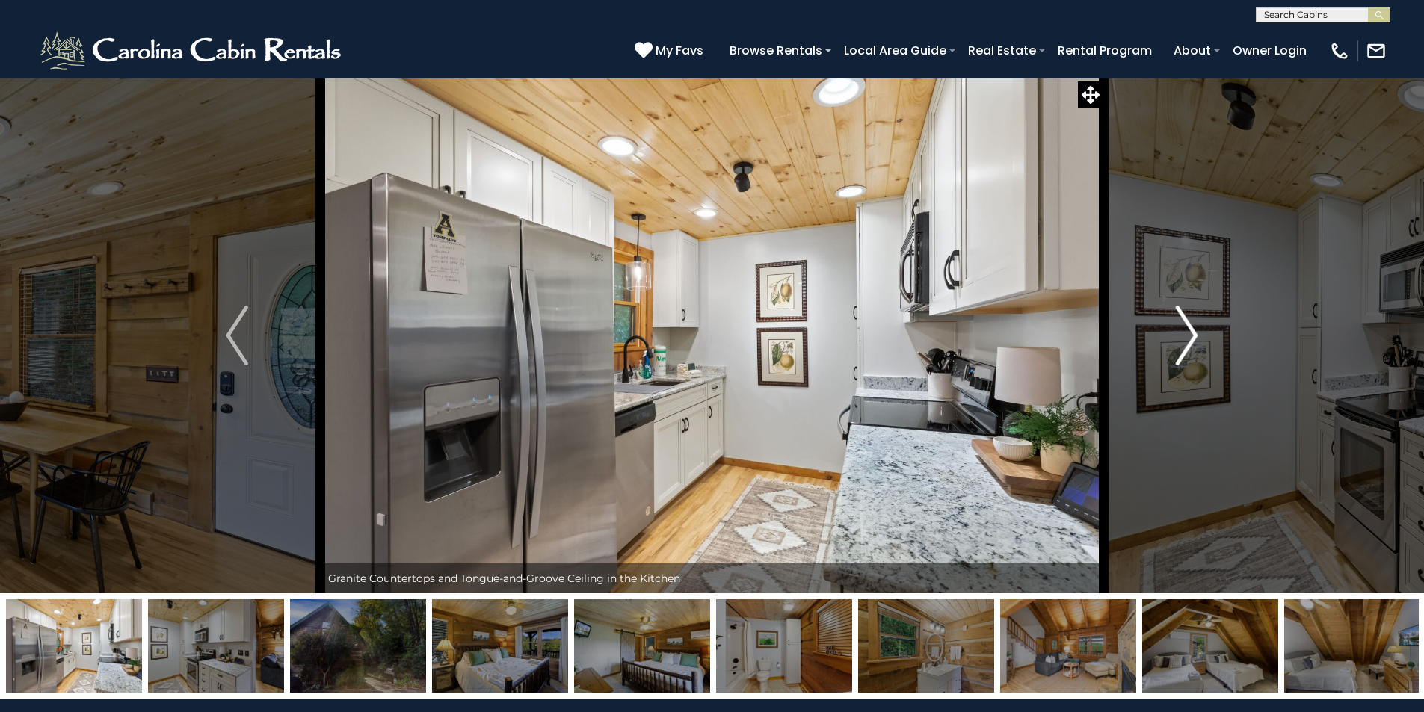
click at [1190, 327] on img "Next" at bounding box center [1187, 336] width 22 height 60
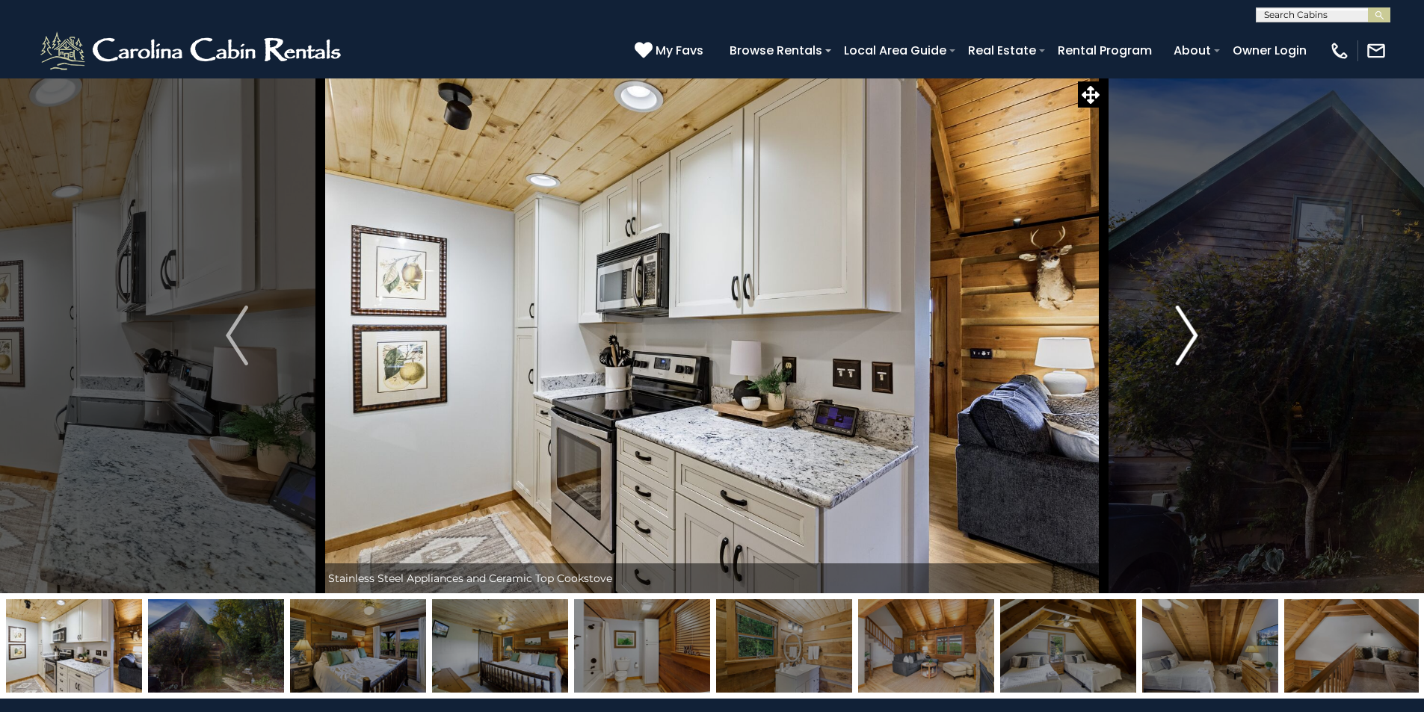
click at [1190, 327] on img "Next" at bounding box center [1187, 336] width 22 height 60
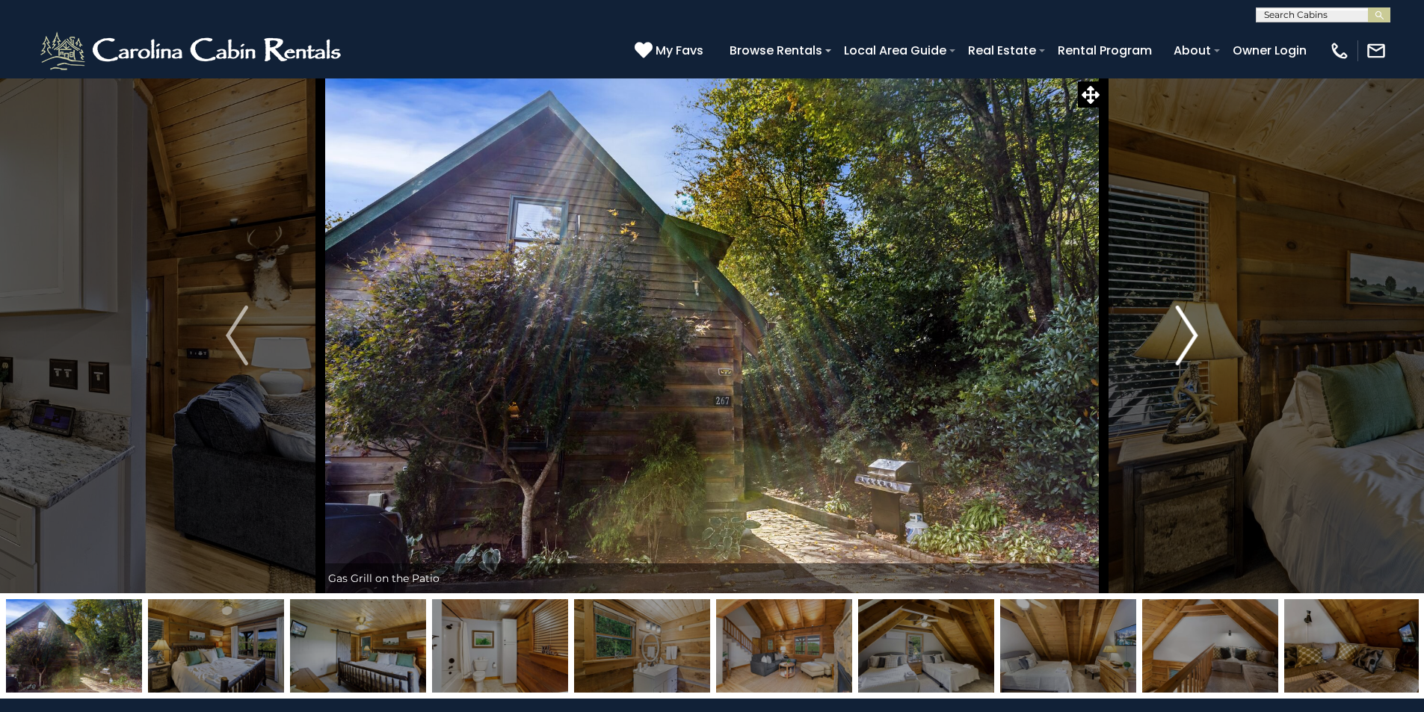
click at [1190, 327] on img "Next" at bounding box center [1187, 336] width 22 height 60
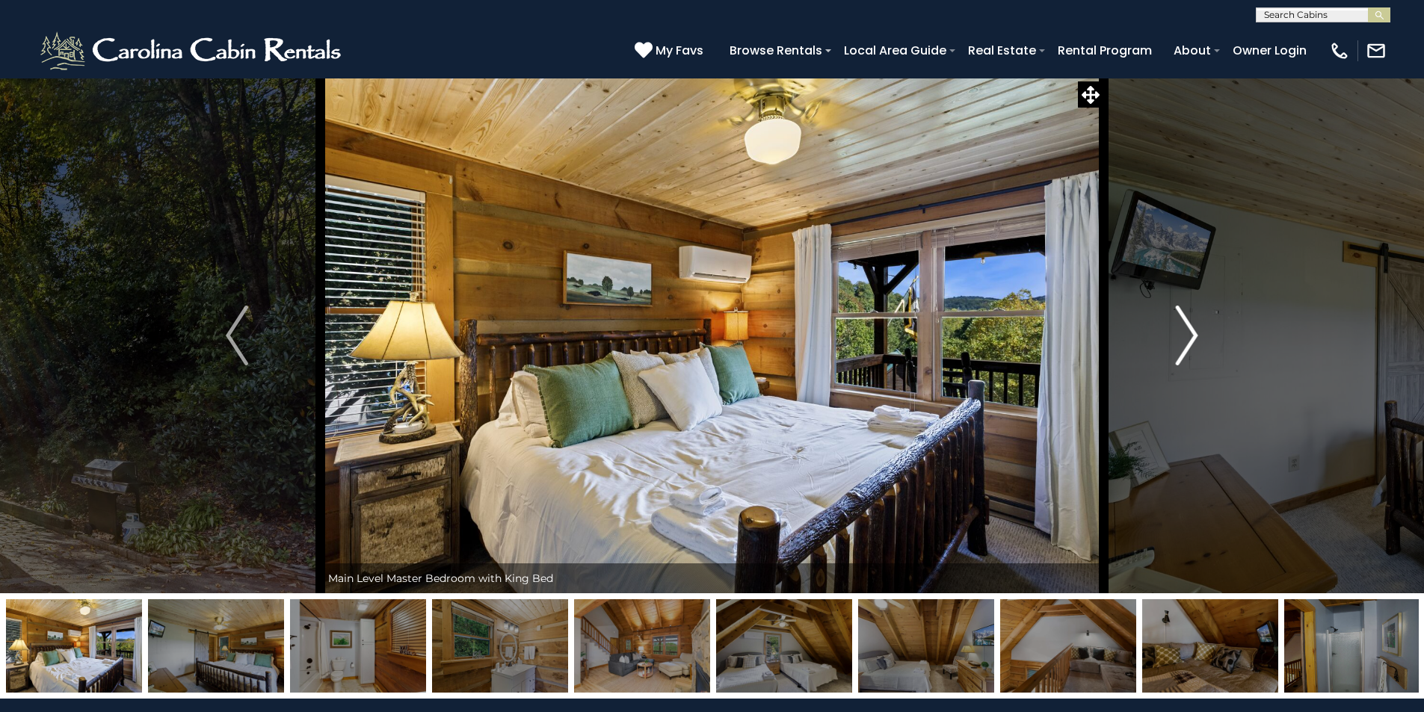
click at [1190, 327] on img "Next" at bounding box center [1187, 336] width 22 height 60
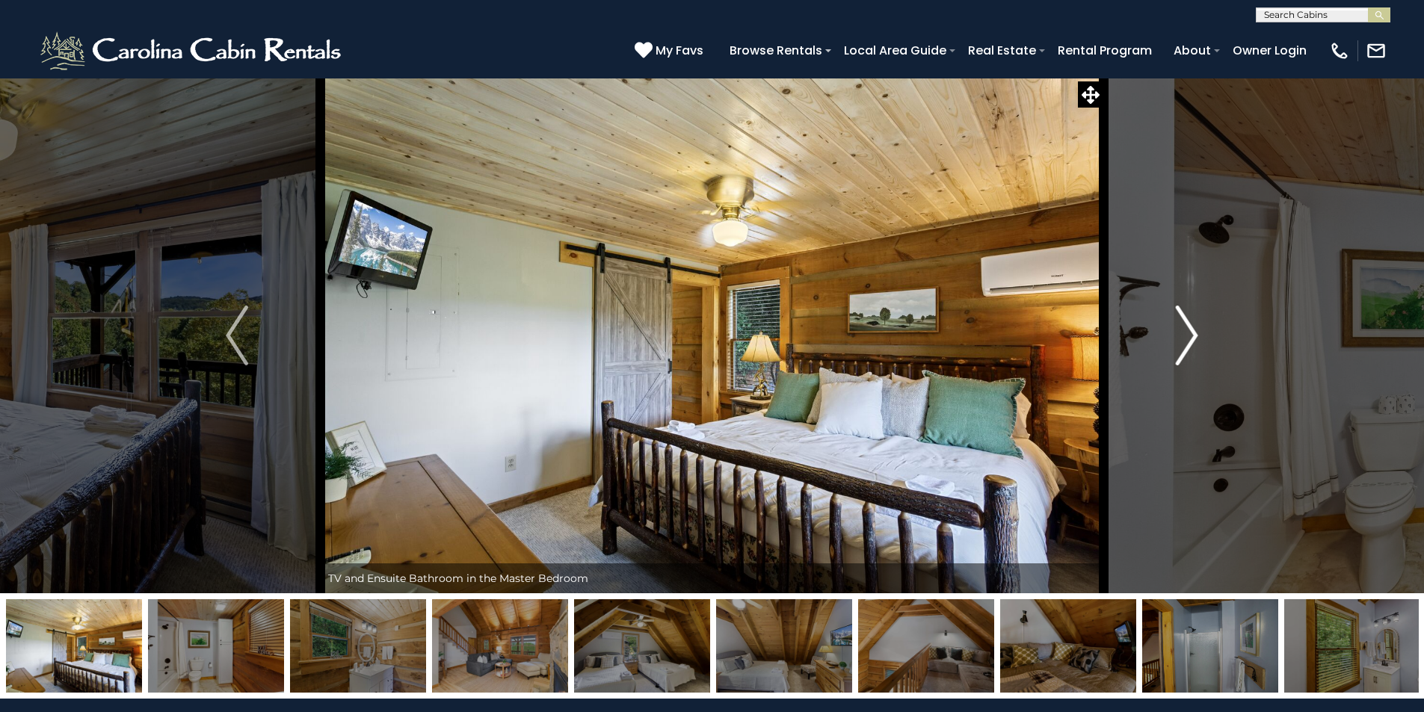
click at [1190, 327] on img "Next" at bounding box center [1187, 336] width 22 height 60
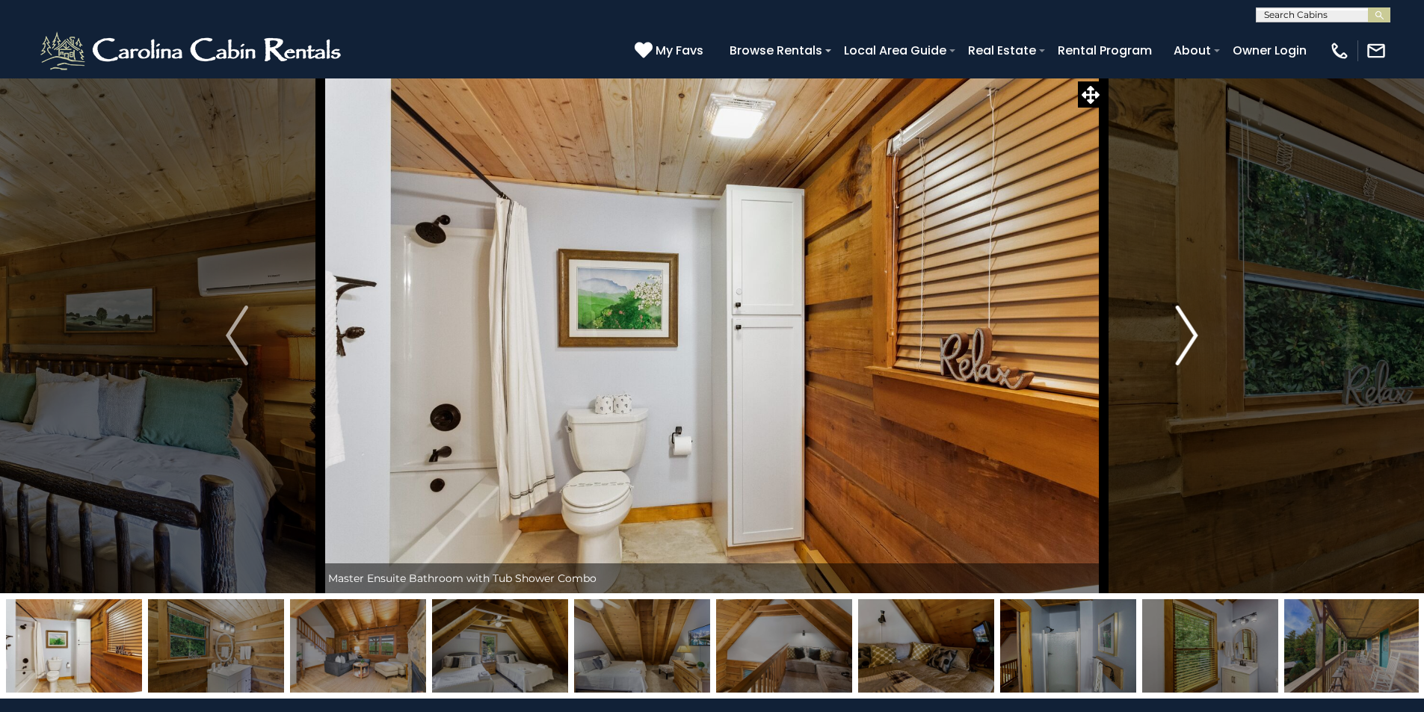
click at [1190, 327] on img "Next" at bounding box center [1187, 336] width 22 height 60
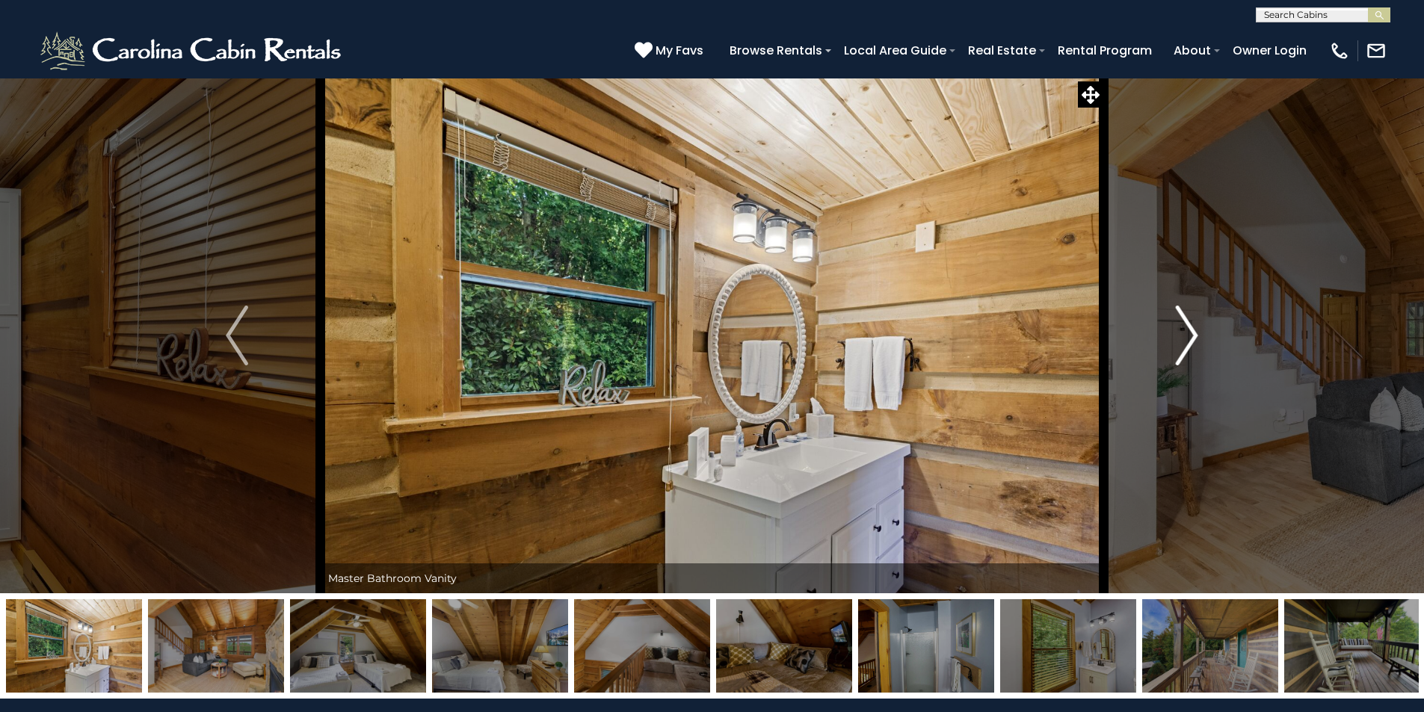
click at [1190, 327] on img "Next" at bounding box center [1187, 336] width 22 height 60
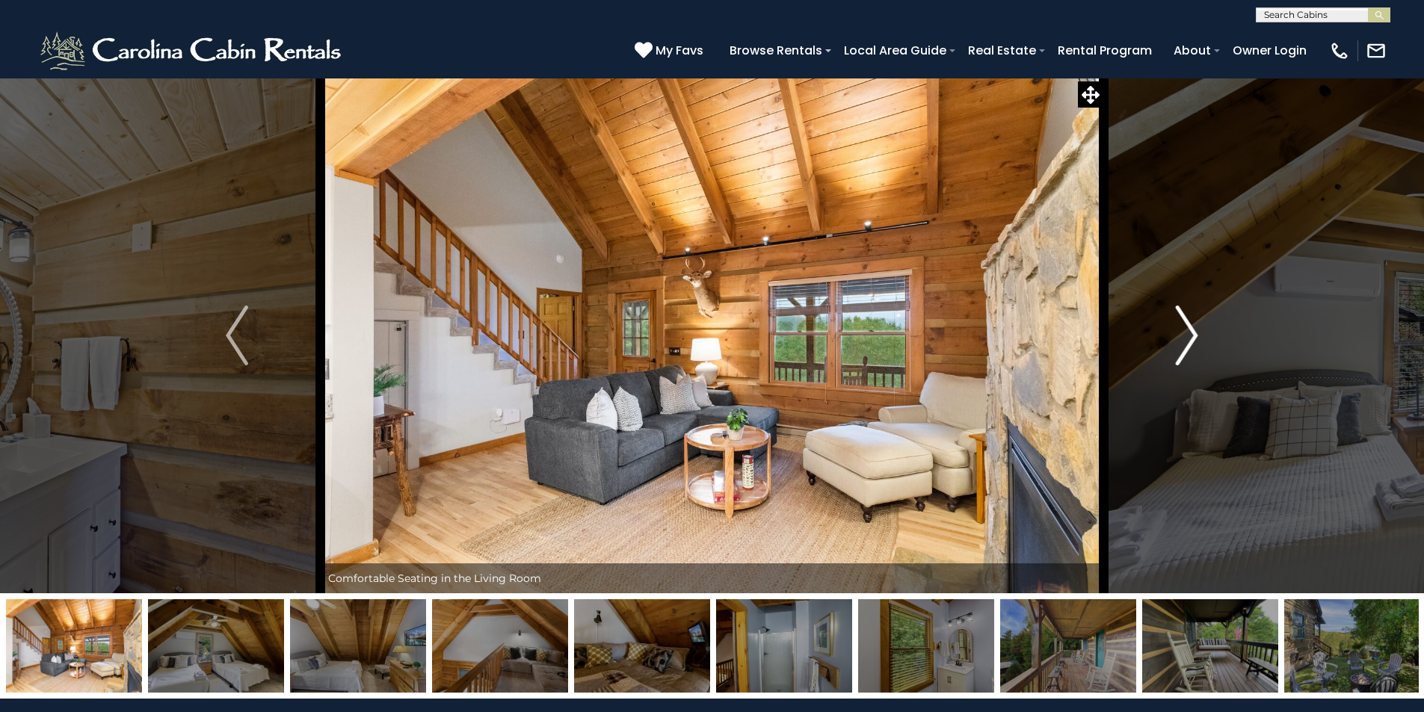
click at [1190, 327] on img "Next" at bounding box center [1187, 336] width 22 height 60
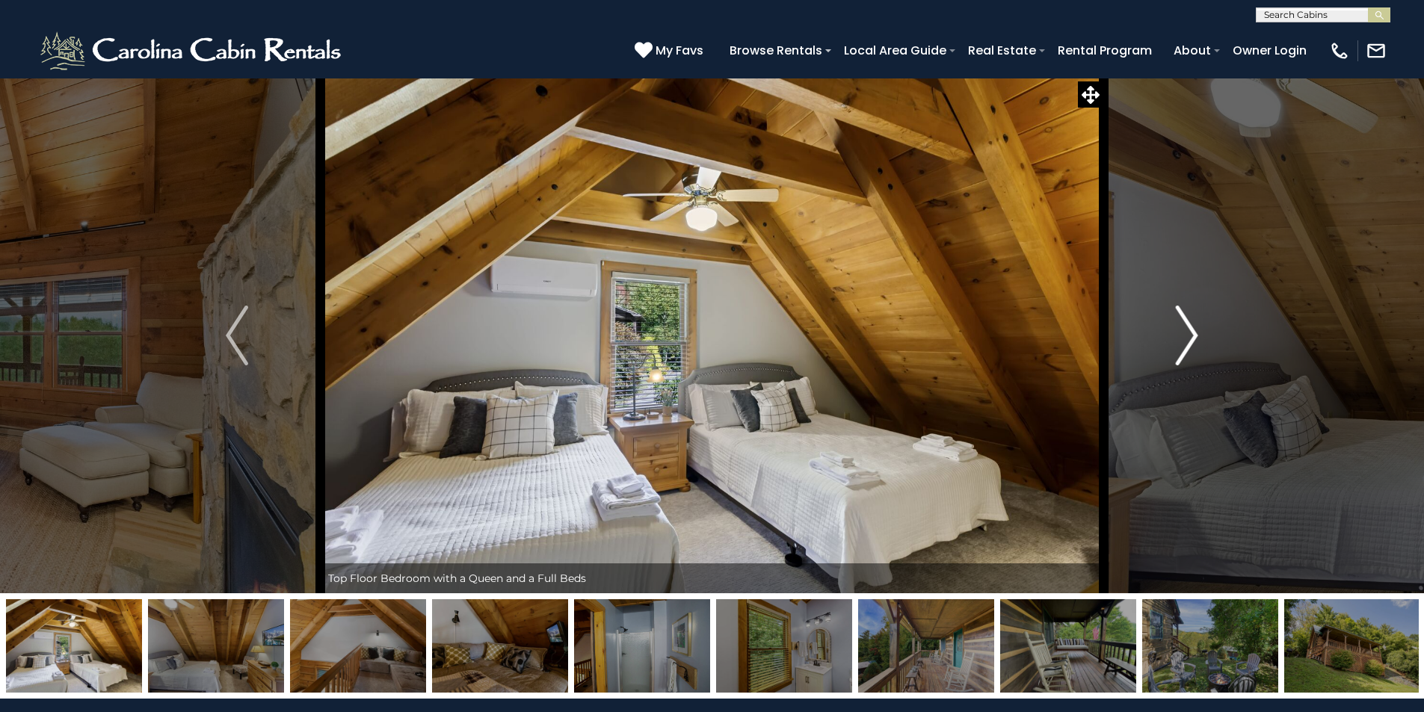
click at [1190, 327] on img "Next" at bounding box center [1187, 336] width 22 height 60
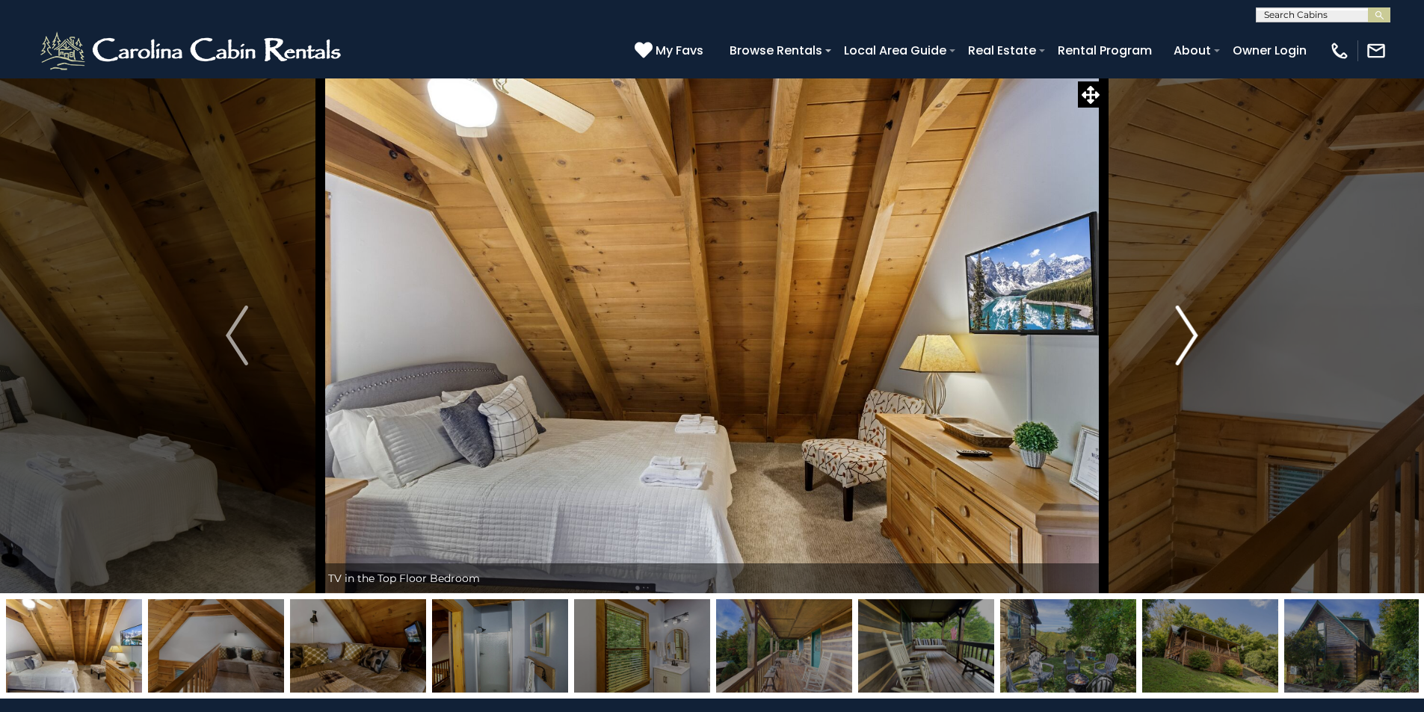
click at [1190, 327] on img "Next" at bounding box center [1187, 336] width 22 height 60
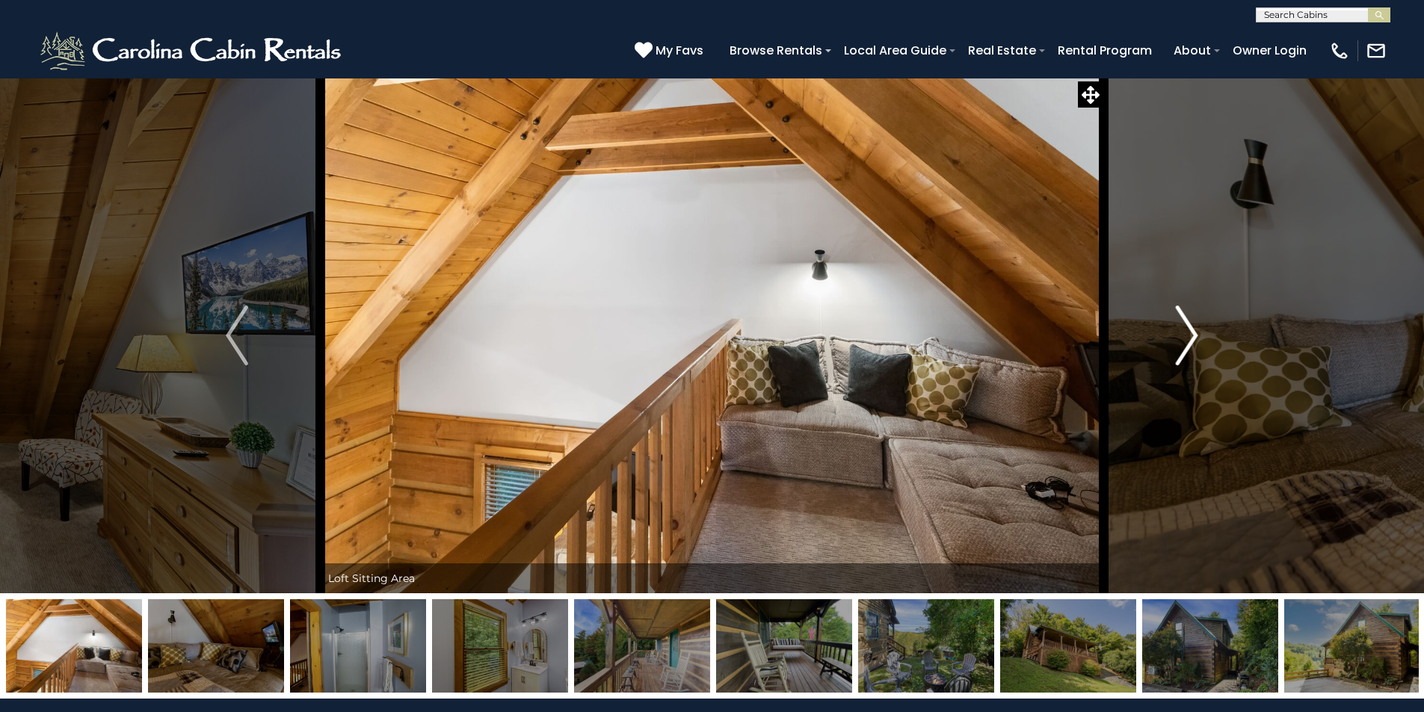
click at [1190, 327] on img "Next" at bounding box center [1187, 336] width 22 height 60
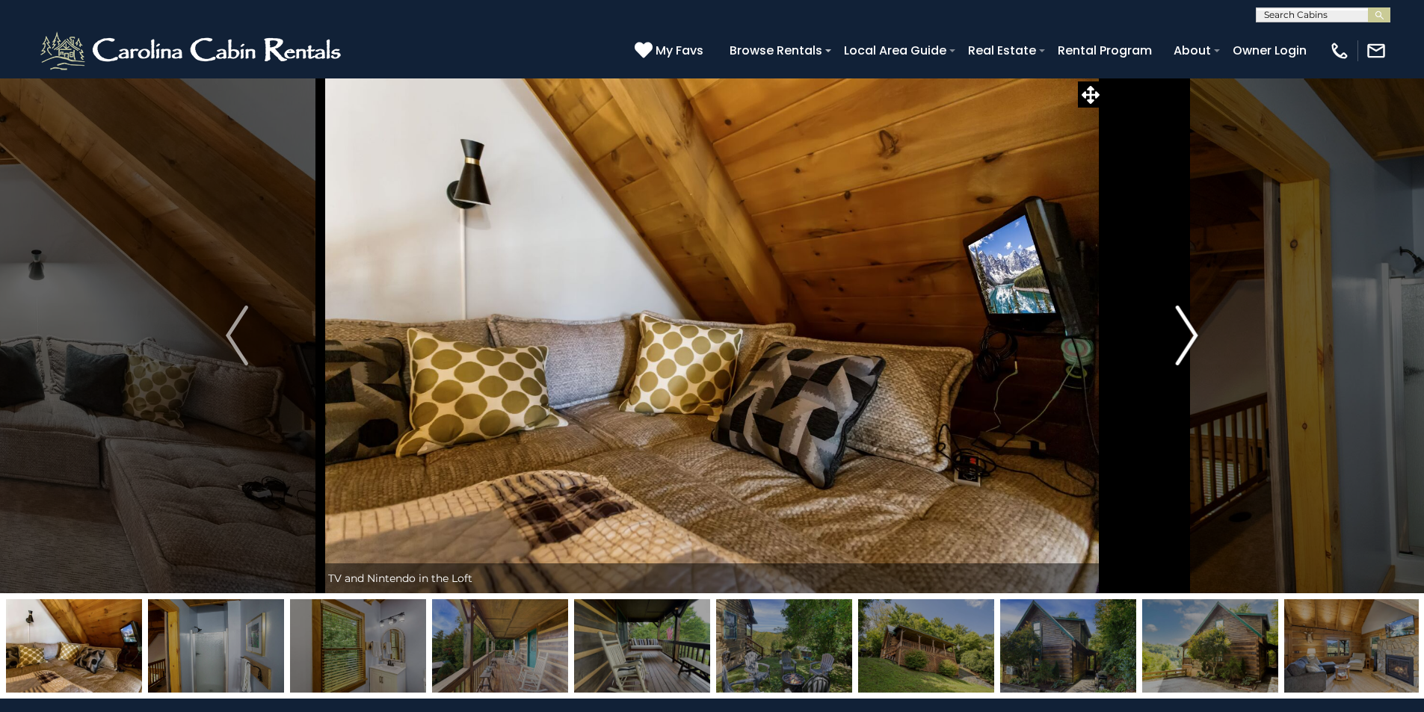
click at [1190, 327] on img "Next" at bounding box center [1187, 336] width 22 height 60
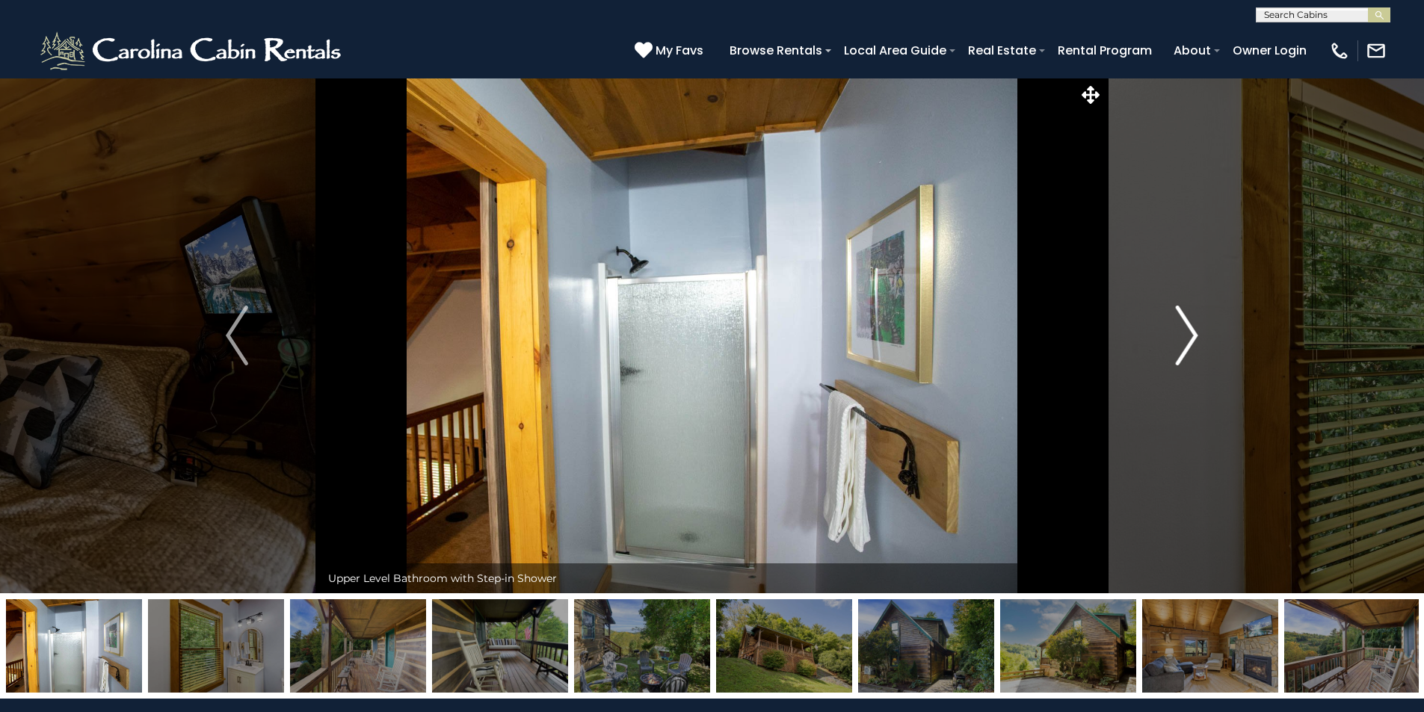
click at [1190, 327] on img "Next" at bounding box center [1187, 336] width 22 height 60
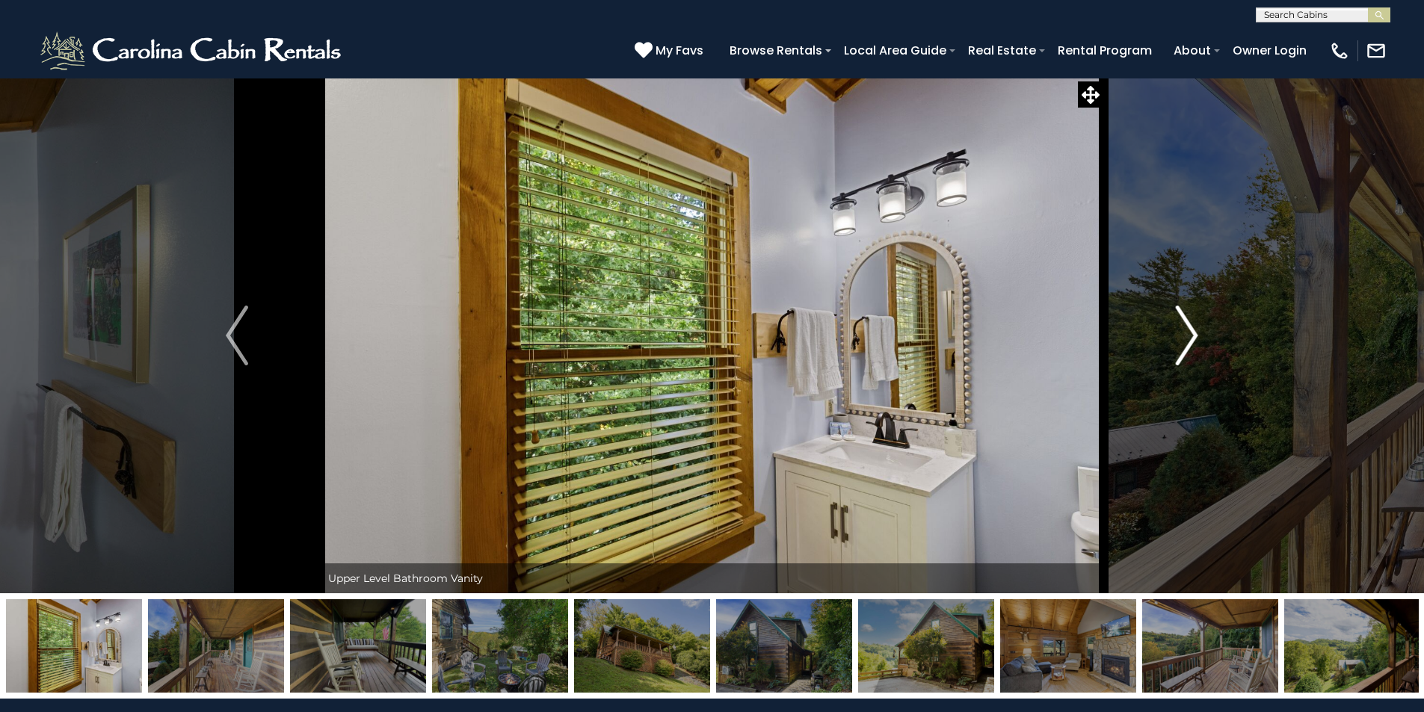
click at [1190, 327] on img "Next" at bounding box center [1187, 336] width 22 height 60
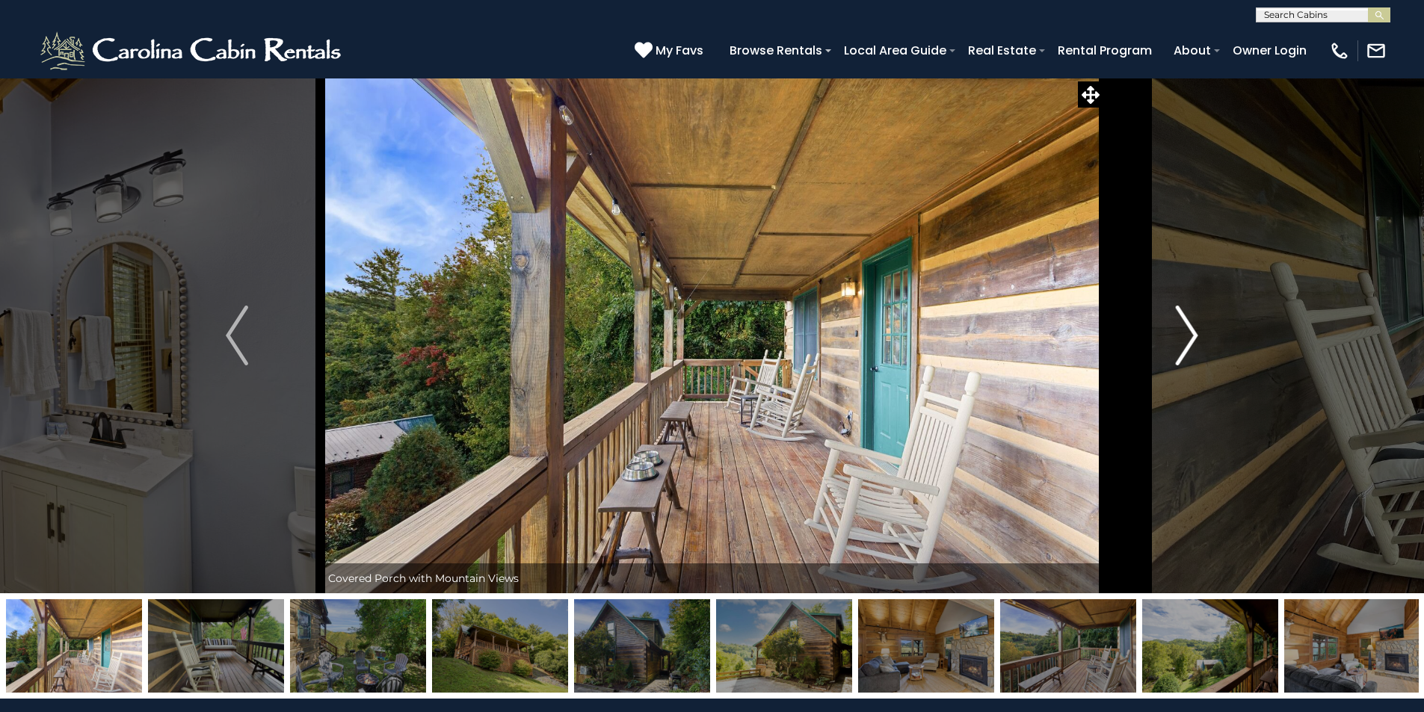
click at [1190, 327] on img "Next" at bounding box center [1187, 336] width 22 height 60
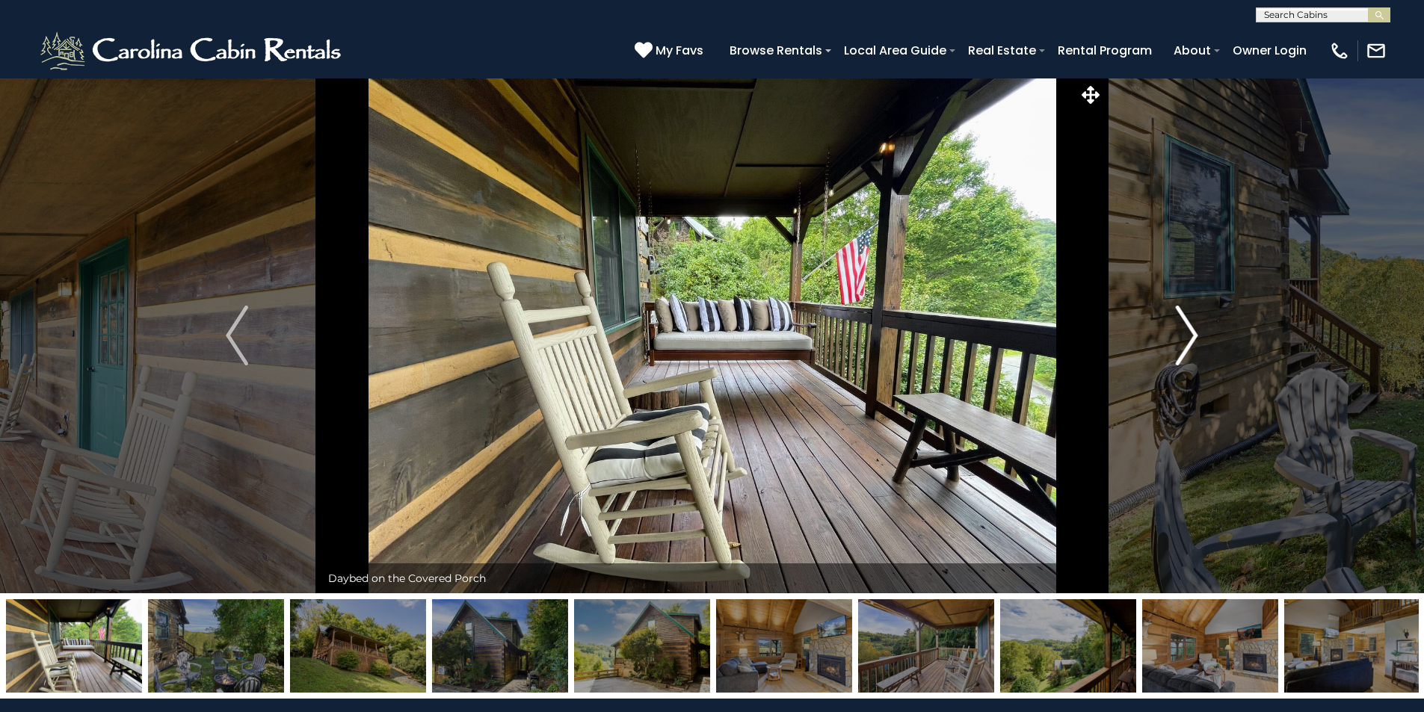
click at [1190, 327] on img "Next" at bounding box center [1187, 336] width 22 height 60
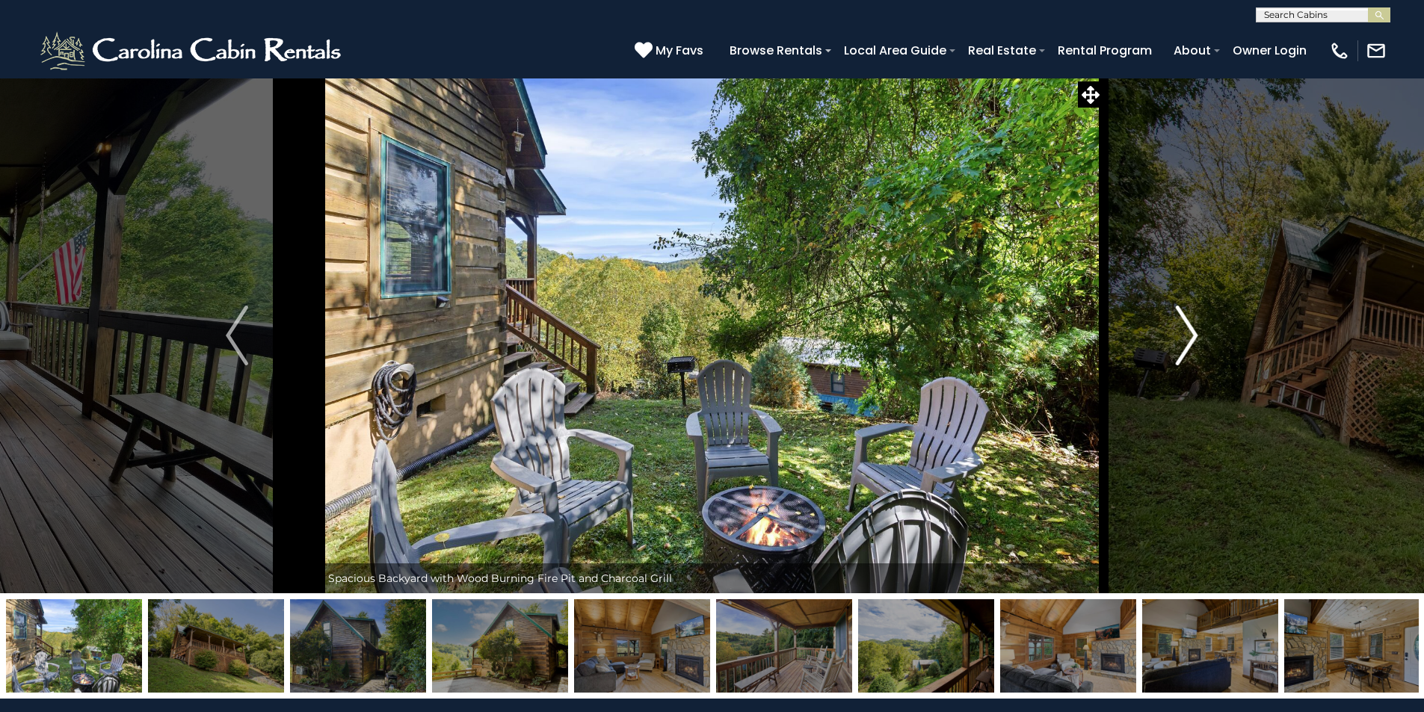
click at [1190, 327] on img "Next" at bounding box center [1187, 336] width 22 height 60
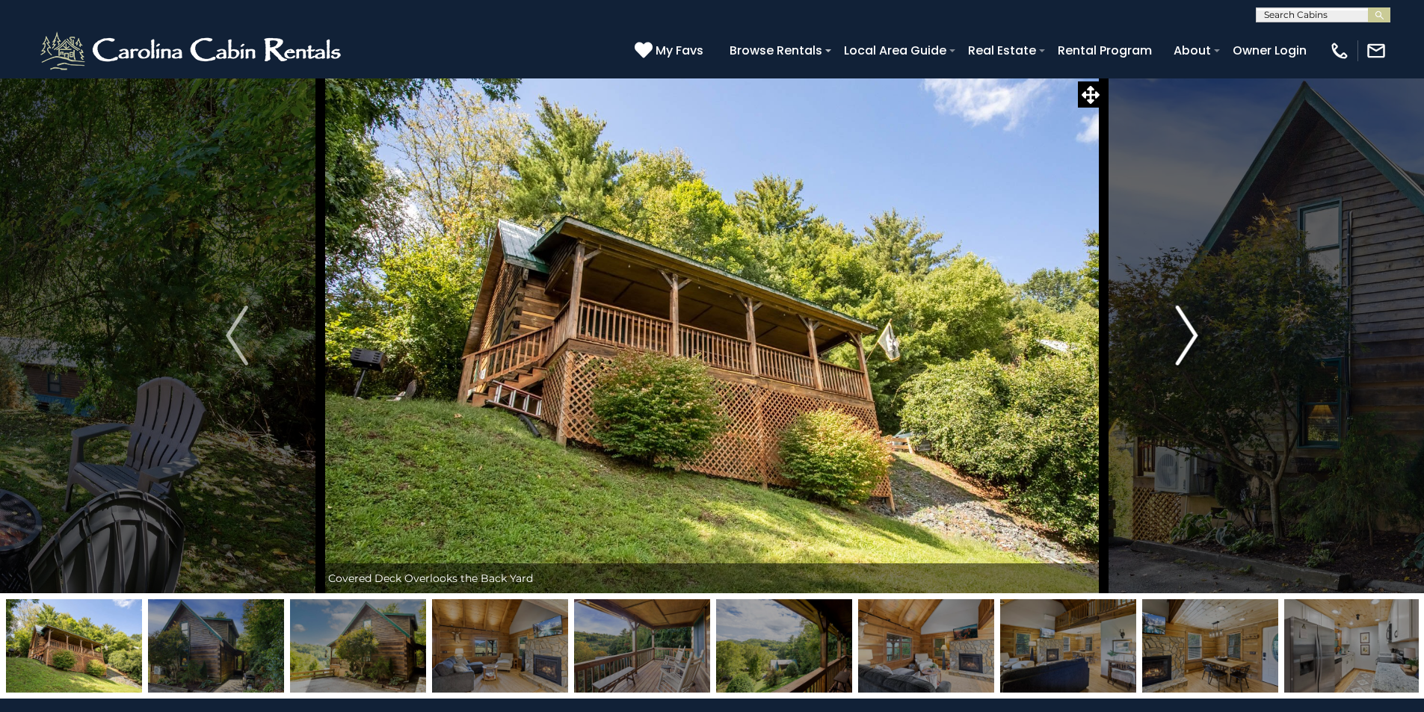
click at [1190, 327] on img "Next" at bounding box center [1187, 336] width 22 height 60
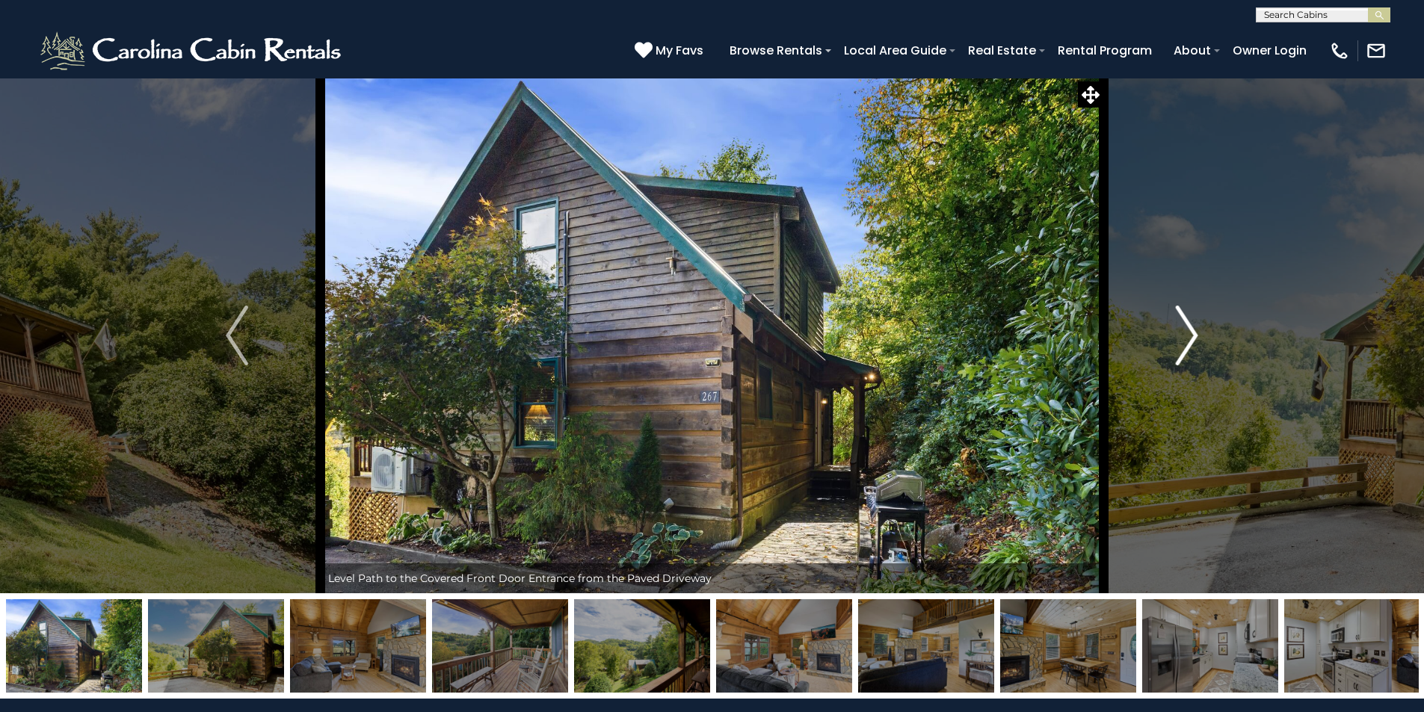
click at [1190, 327] on img "Next" at bounding box center [1187, 336] width 22 height 60
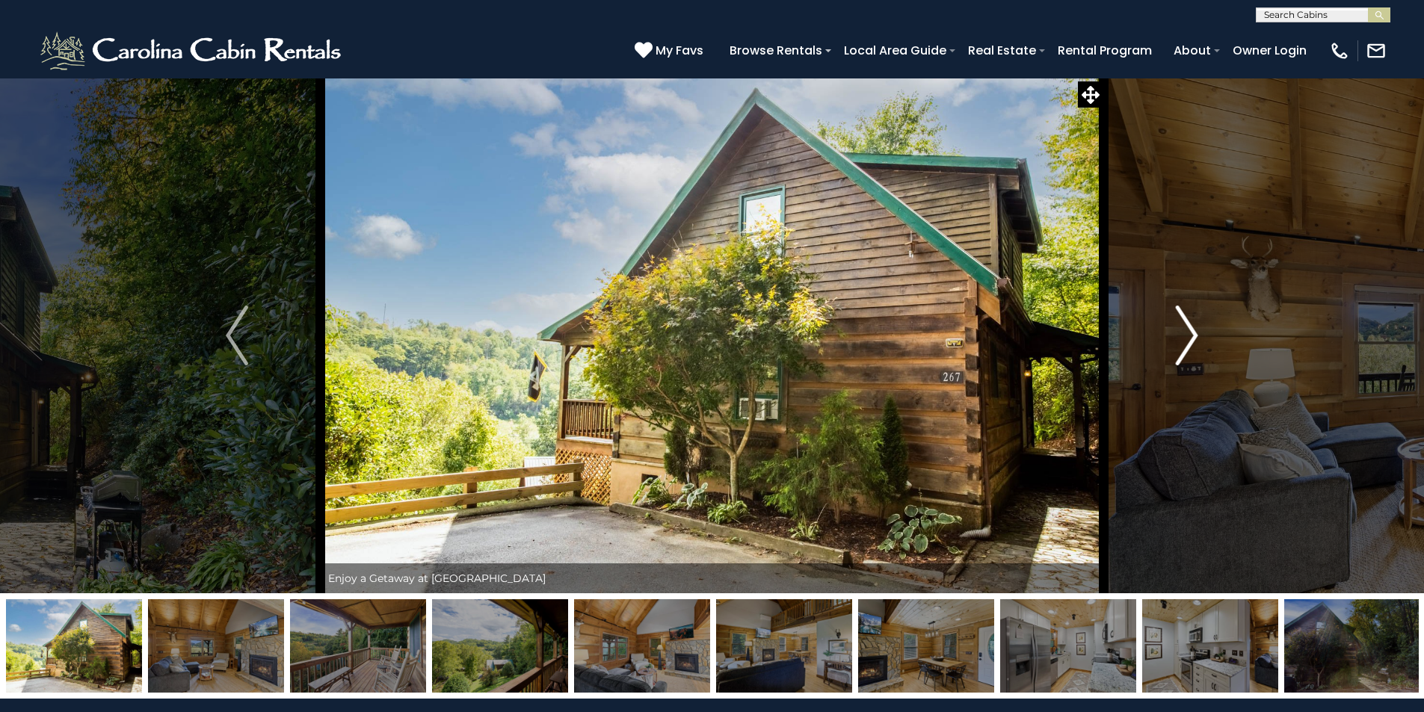
click at [1190, 327] on img "Next" at bounding box center [1187, 336] width 22 height 60
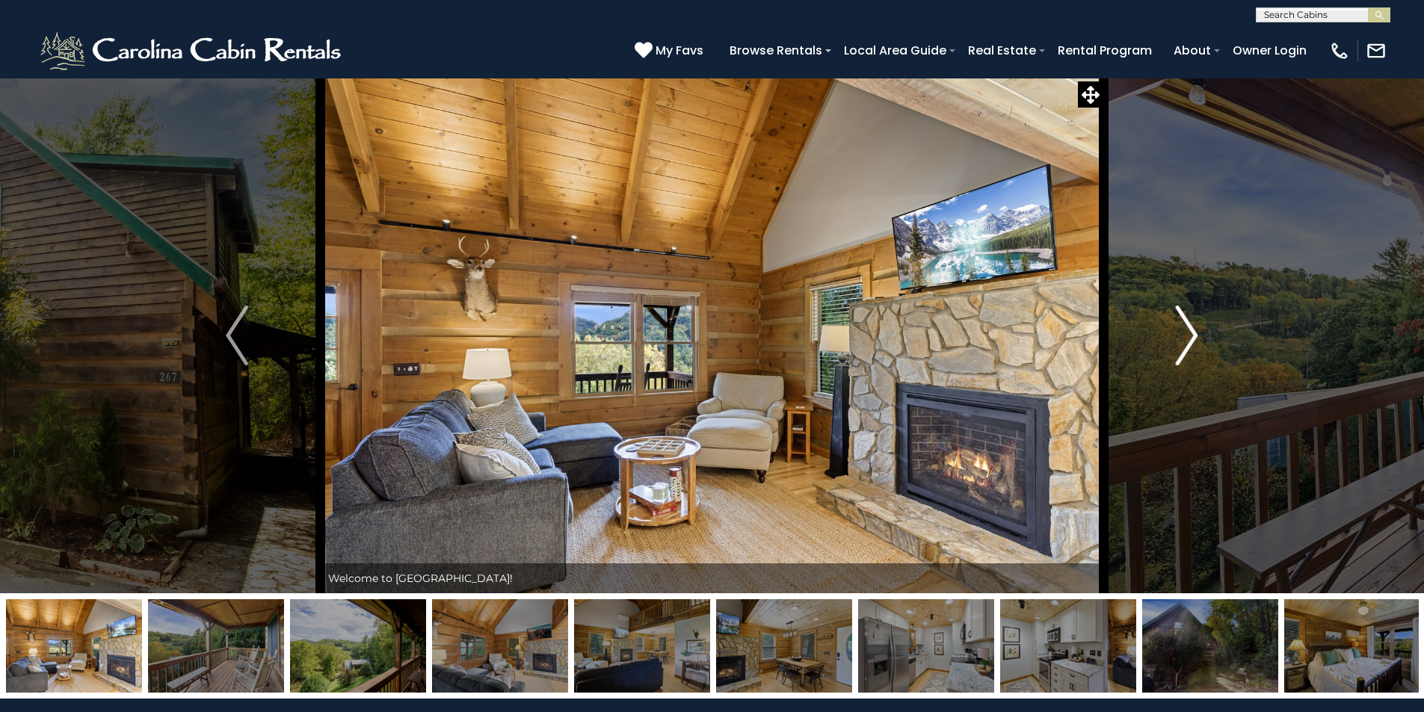
click at [1190, 327] on img "Next" at bounding box center [1187, 336] width 22 height 60
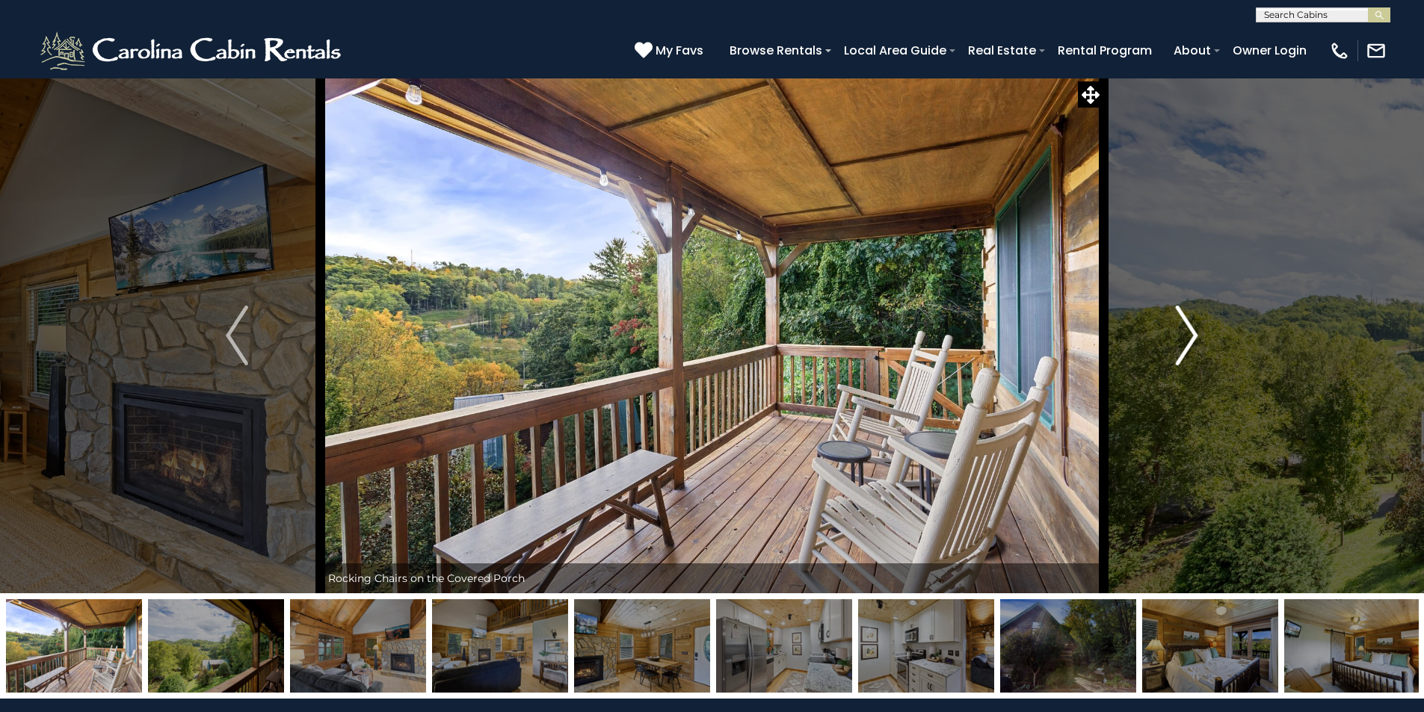
click at [1190, 327] on img "Next" at bounding box center [1187, 336] width 22 height 60
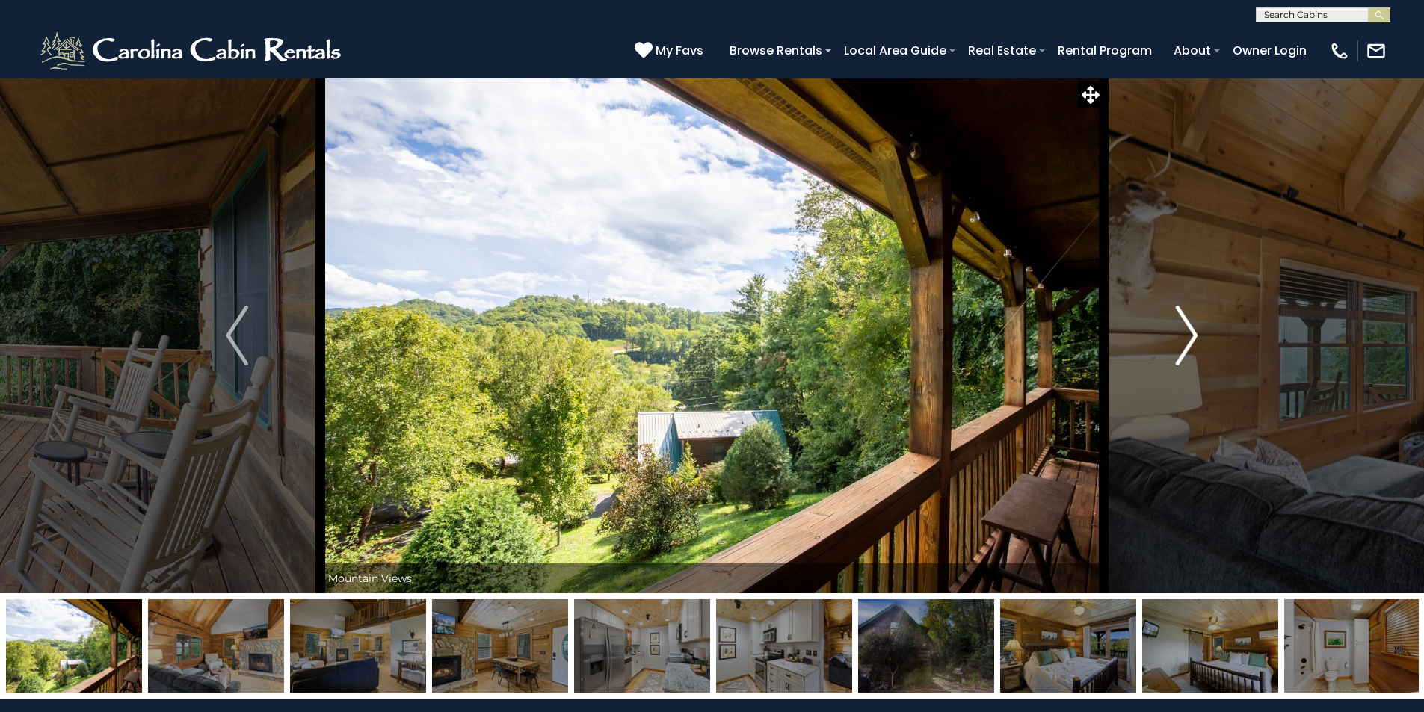
click at [1190, 327] on img "Next" at bounding box center [1187, 336] width 22 height 60
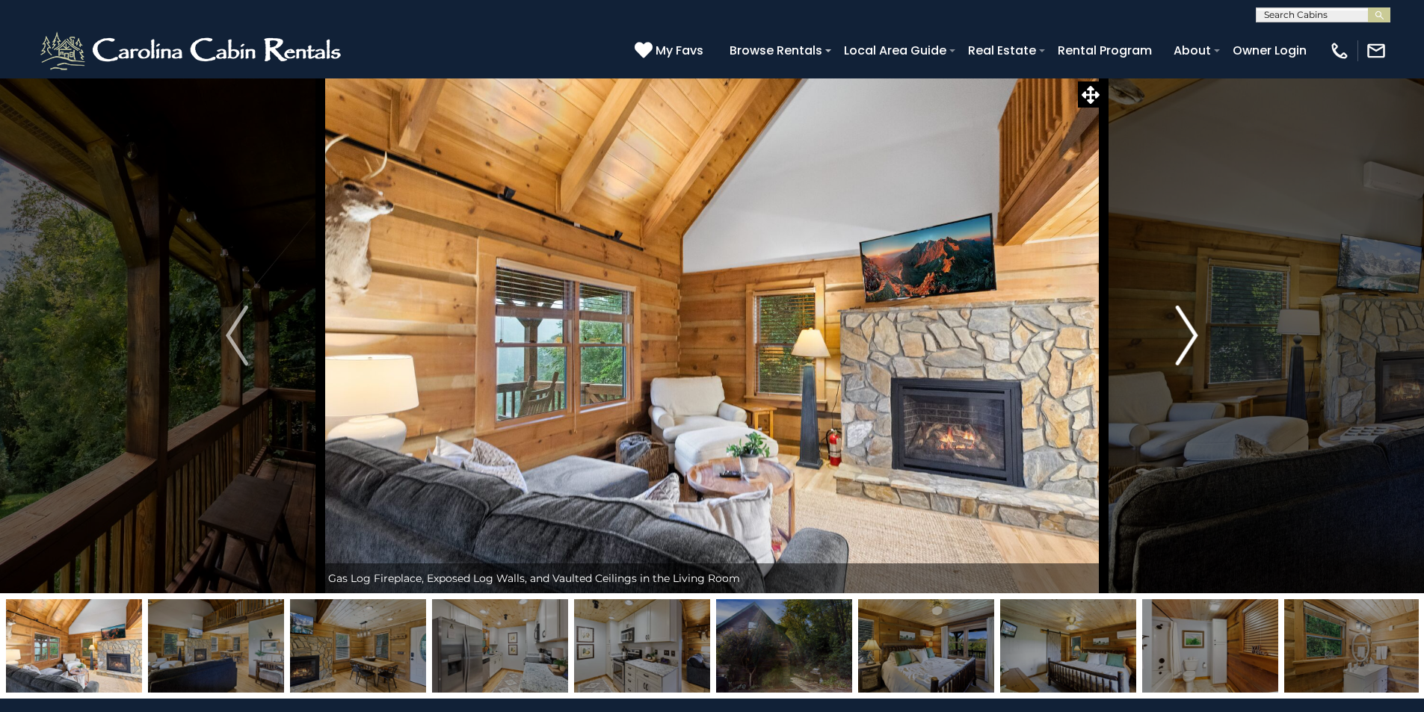
click at [1190, 327] on img "Next" at bounding box center [1187, 336] width 22 height 60
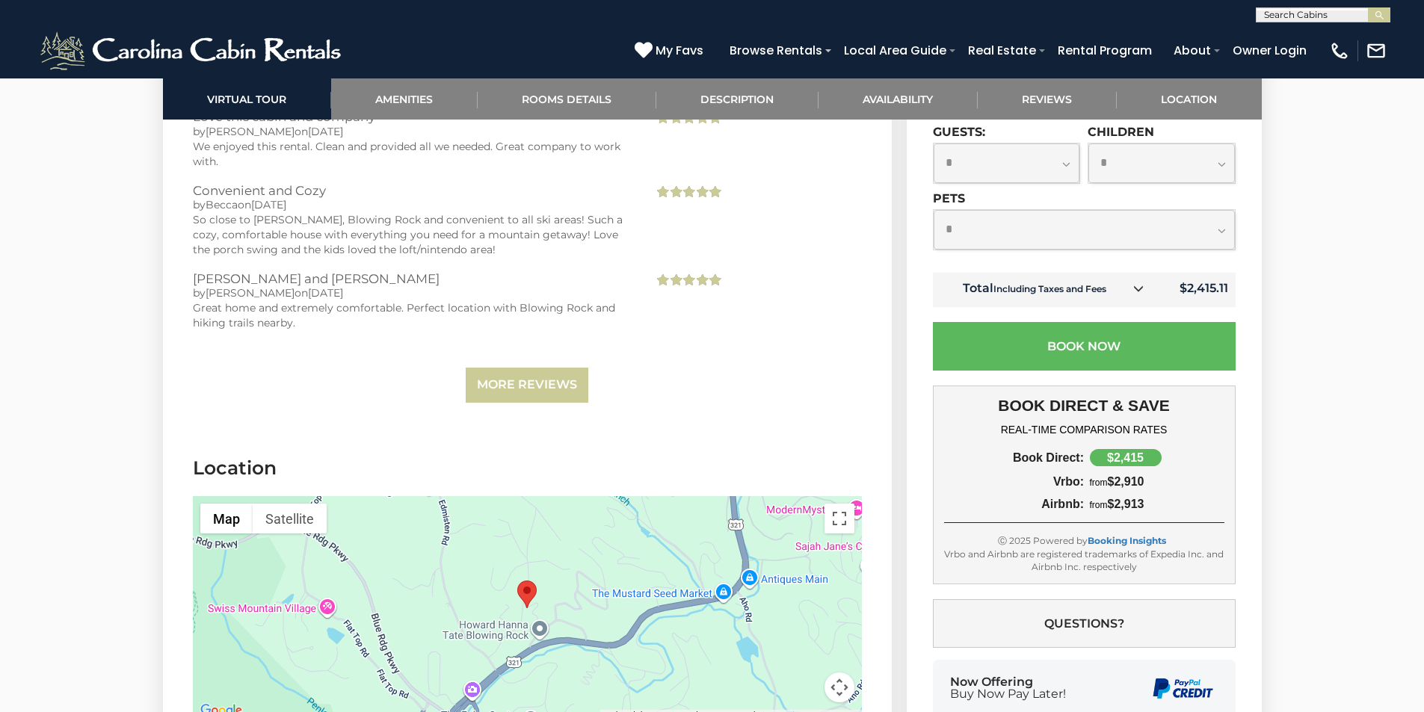
scroll to position [2990, 0]
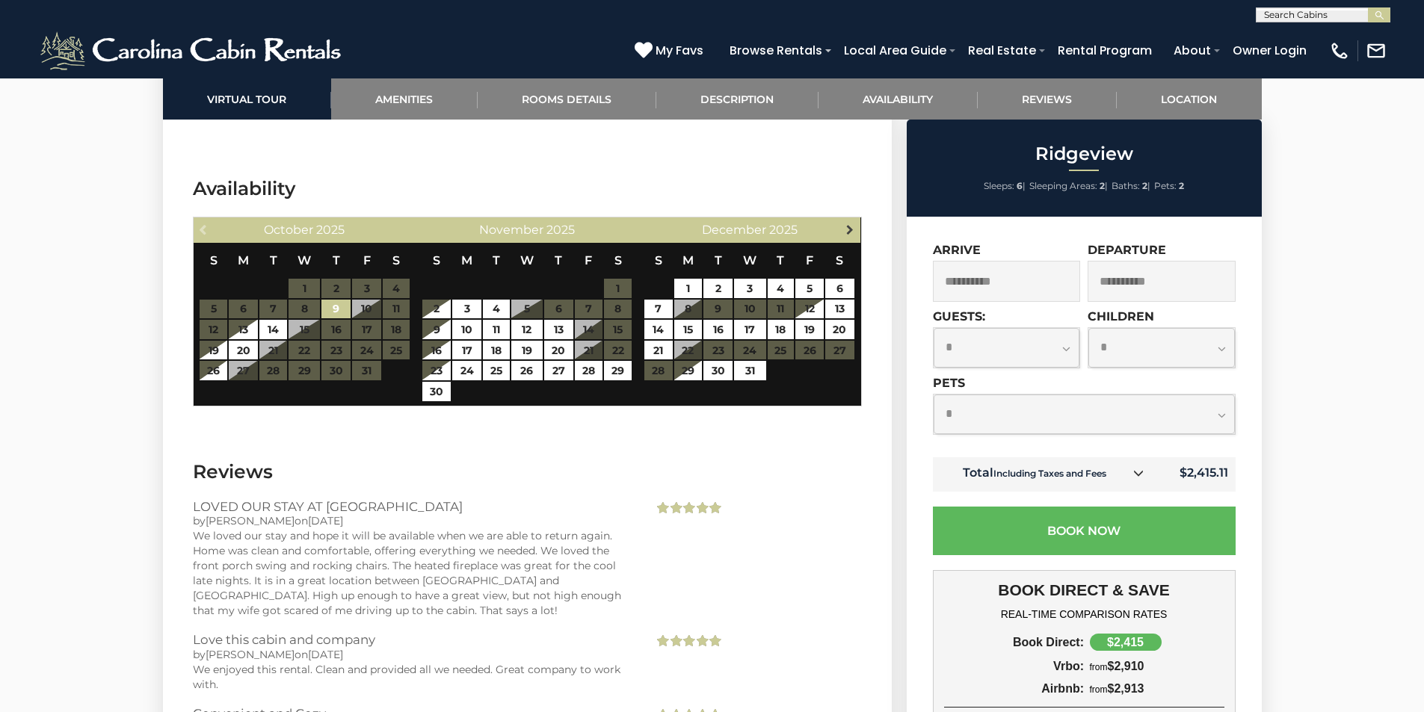
click at [848, 229] on span "Next" at bounding box center [850, 230] width 12 height 12
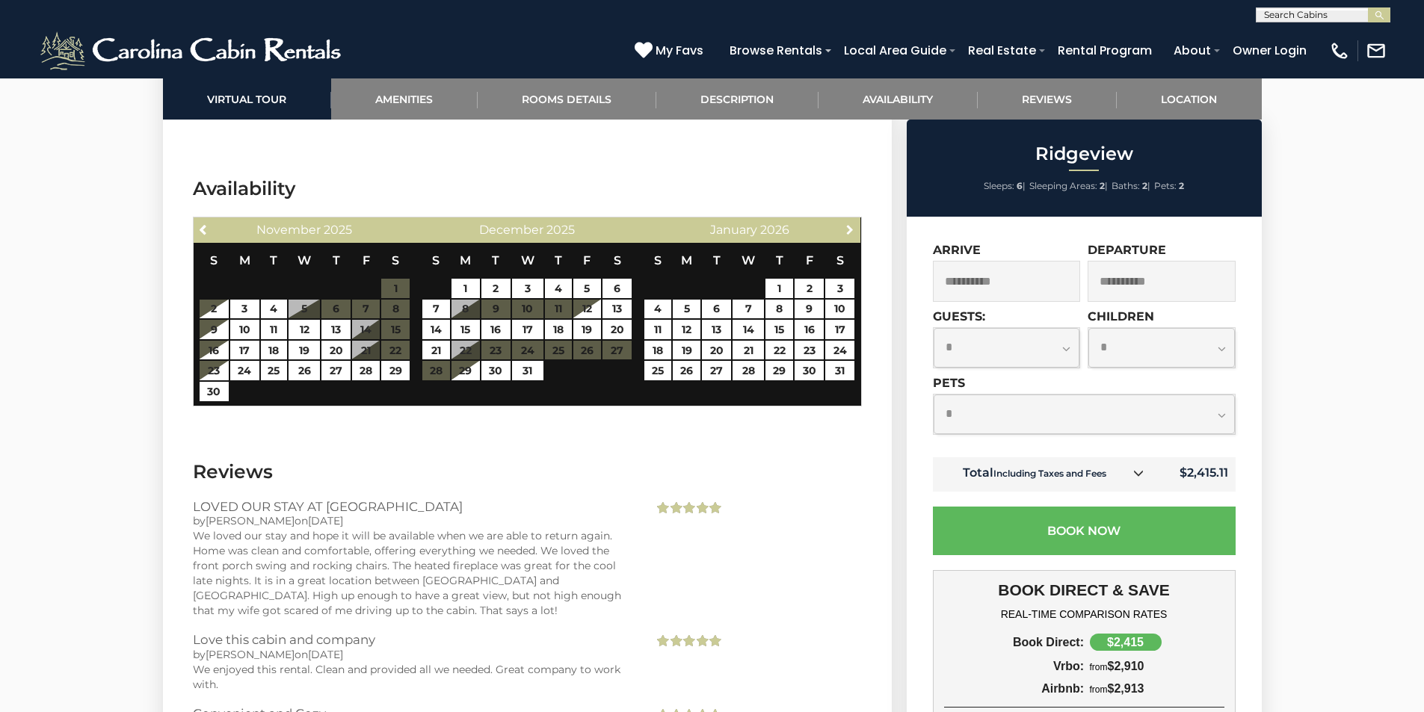
click at [848, 229] on span "Next" at bounding box center [850, 230] width 12 height 12
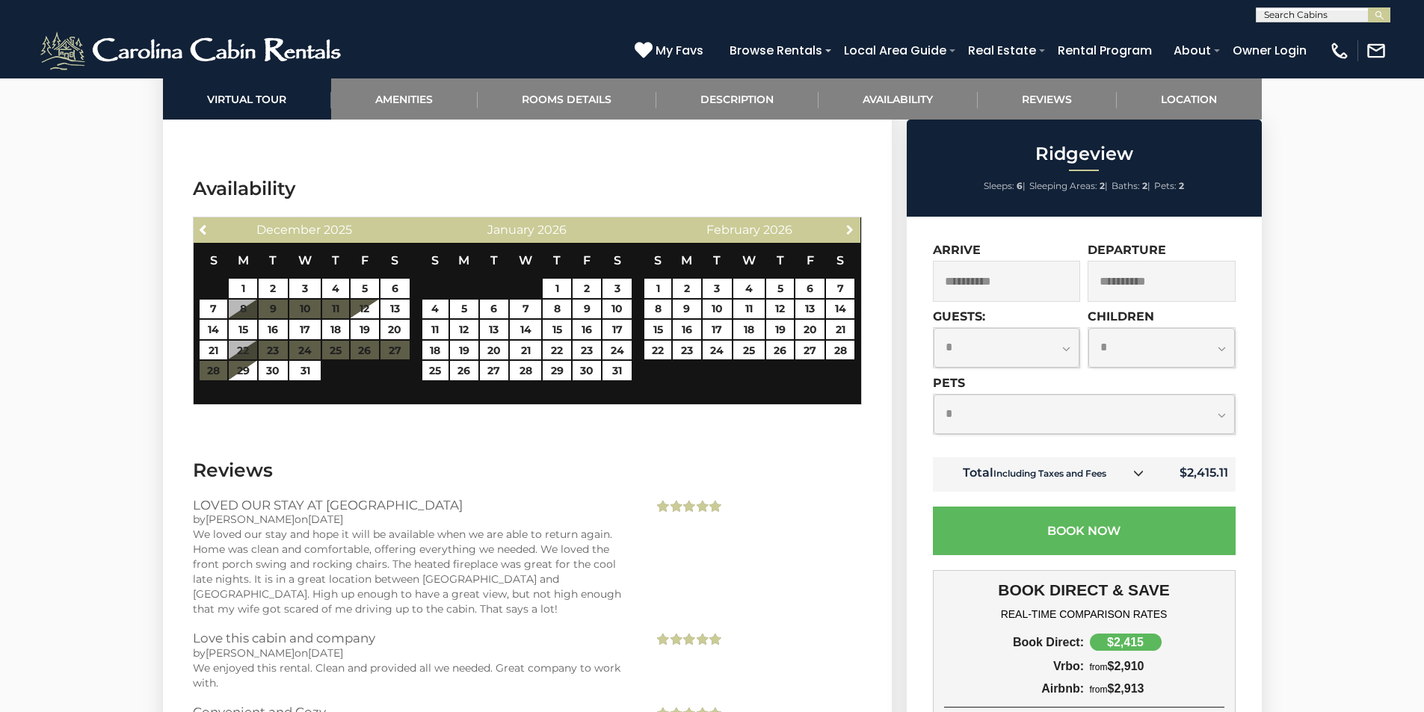
click at [848, 229] on span "Next" at bounding box center [850, 230] width 12 height 12
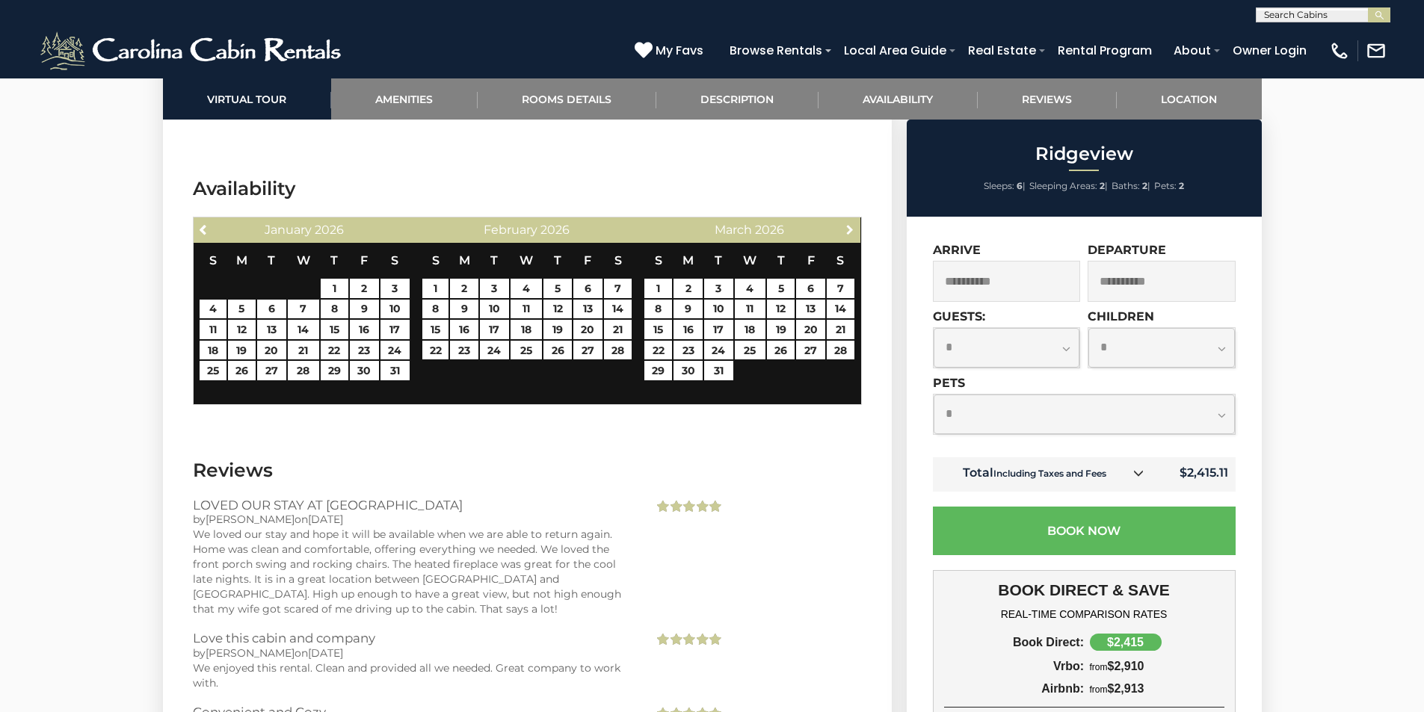
click at [848, 229] on span "Next" at bounding box center [850, 230] width 12 height 12
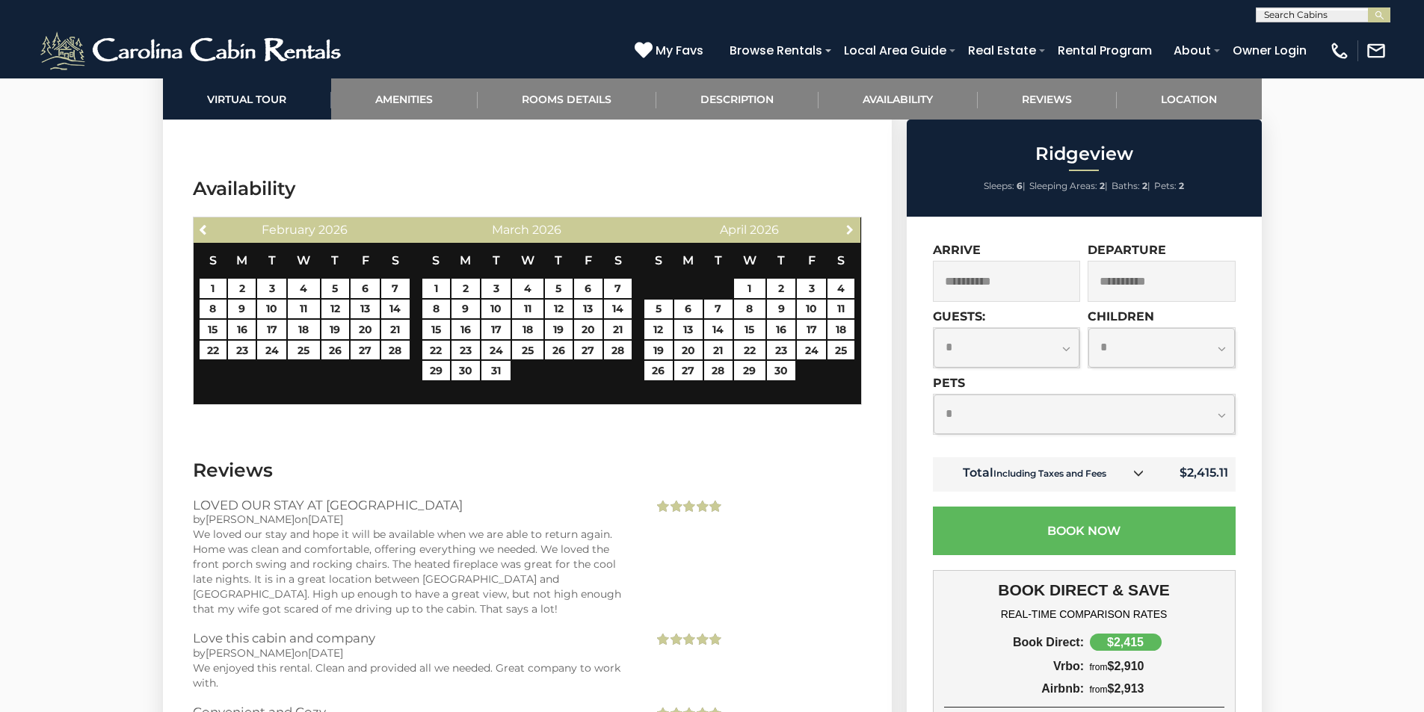
click at [848, 229] on span "Next" at bounding box center [850, 230] width 12 height 12
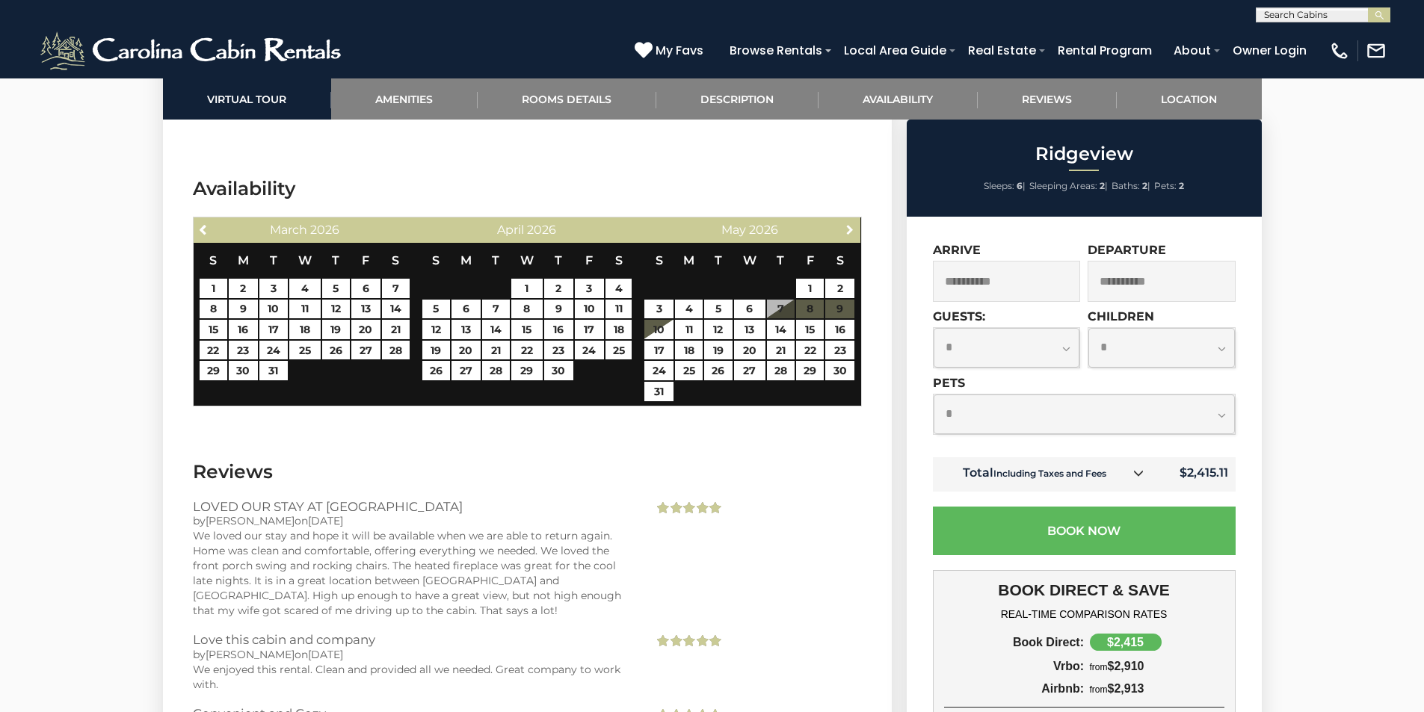
click at [848, 229] on span "Next" at bounding box center [850, 230] width 12 height 12
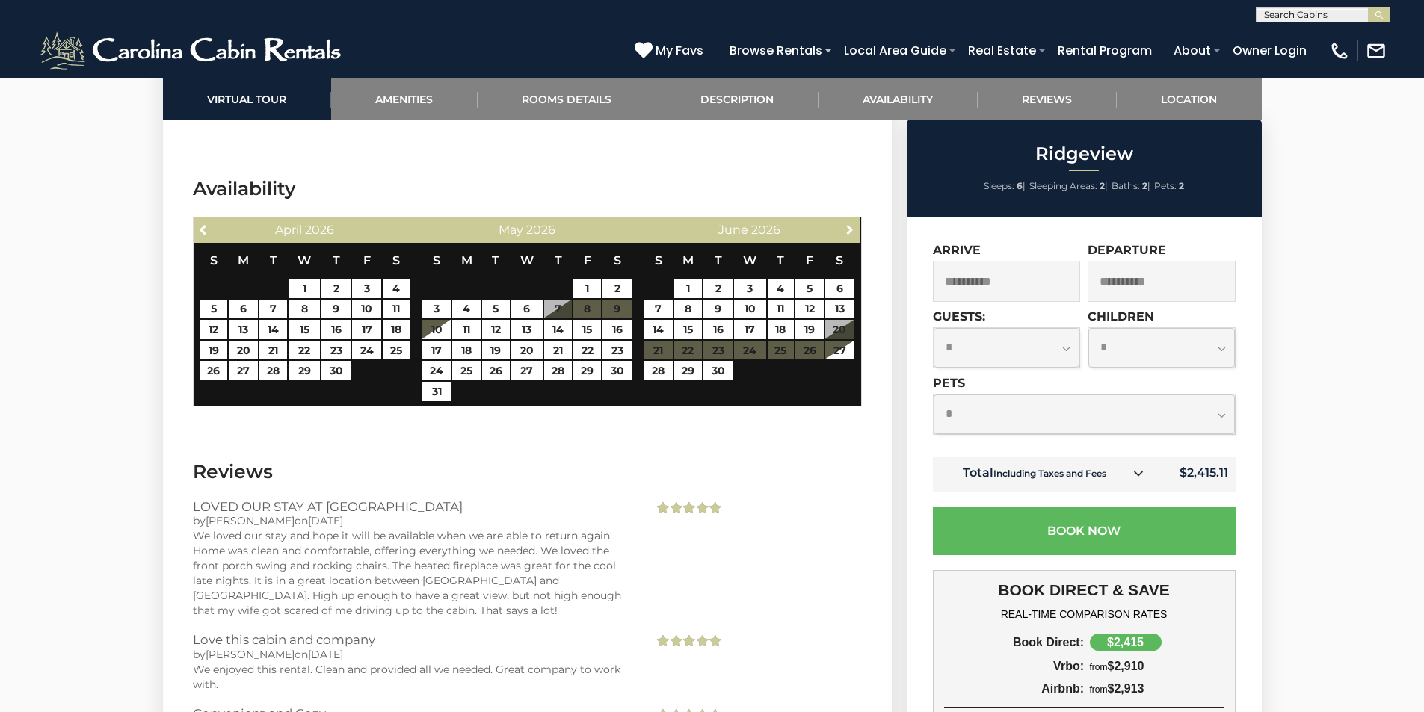
click at [848, 229] on span "Next" at bounding box center [850, 230] width 12 height 12
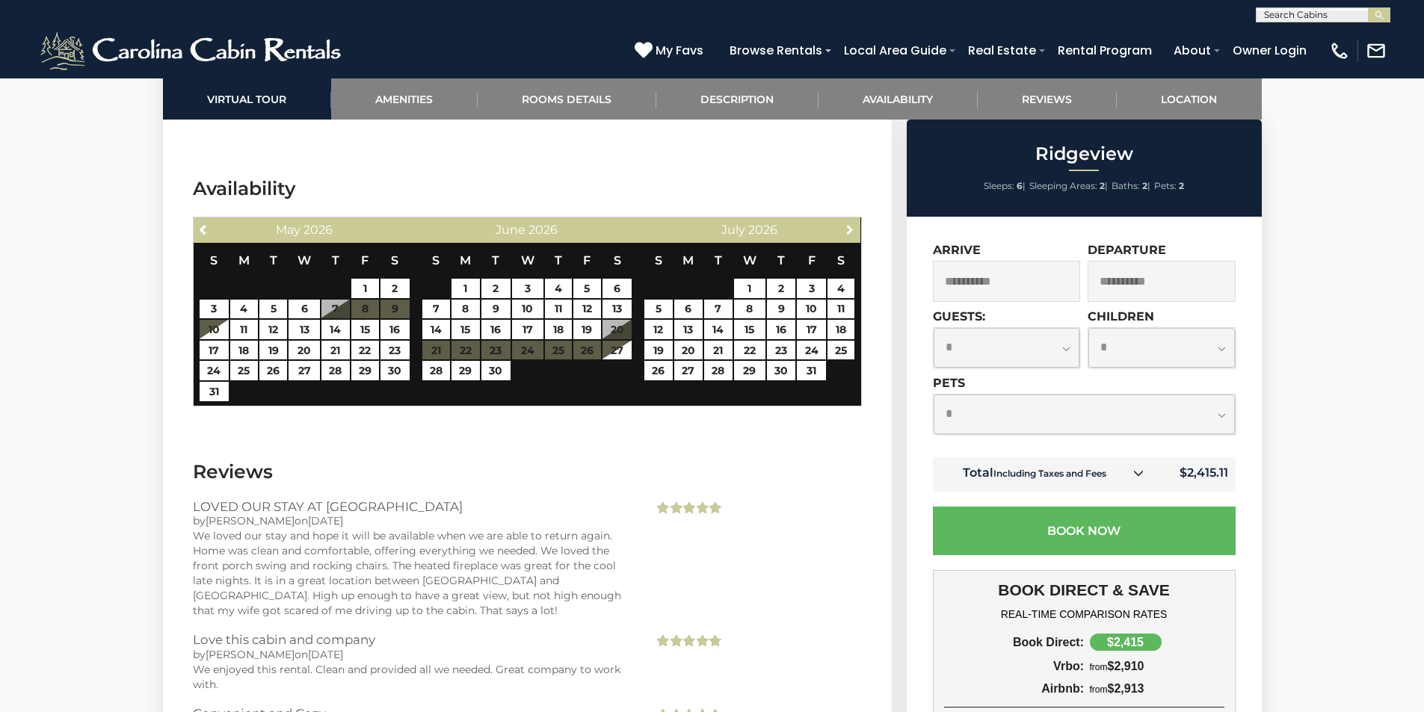
click at [848, 229] on span "Next" at bounding box center [850, 230] width 12 height 12
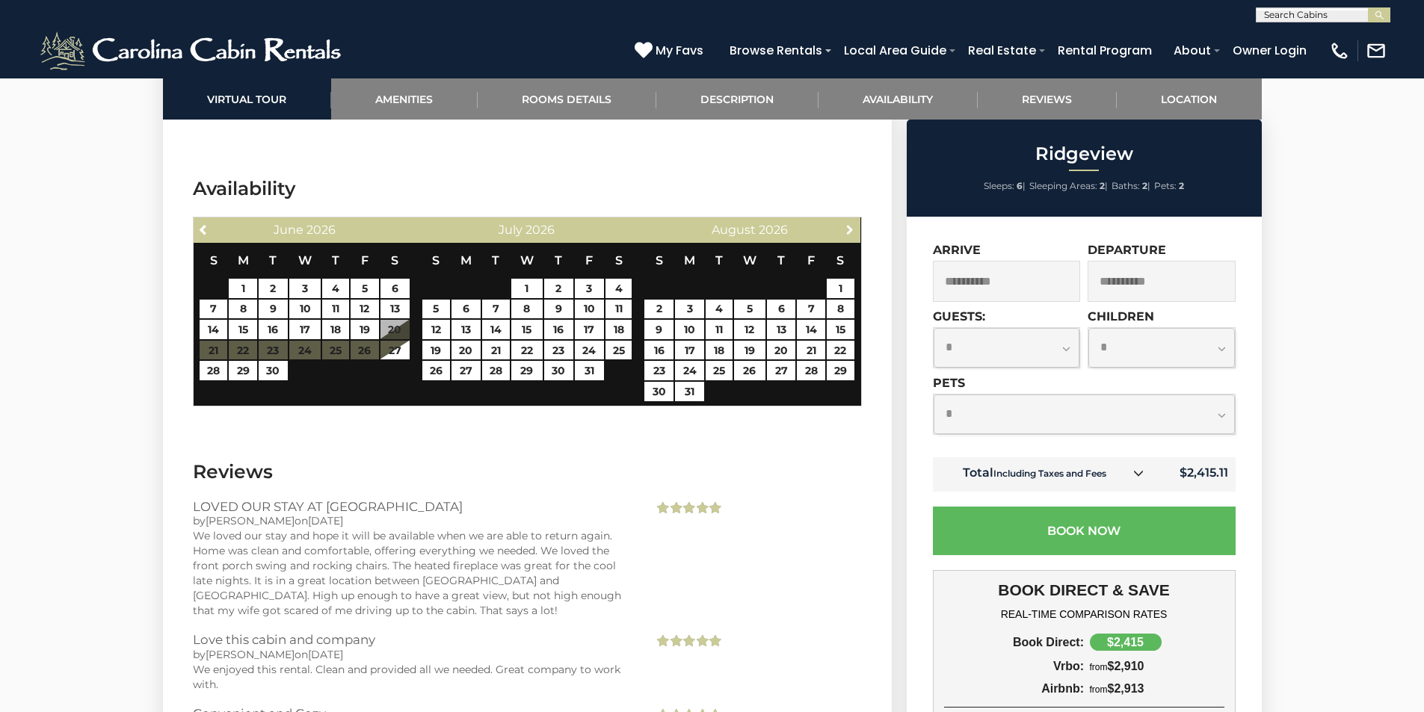
click at [848, 229] on span "Next" at bounding box center [850, 230] width 12 height 12
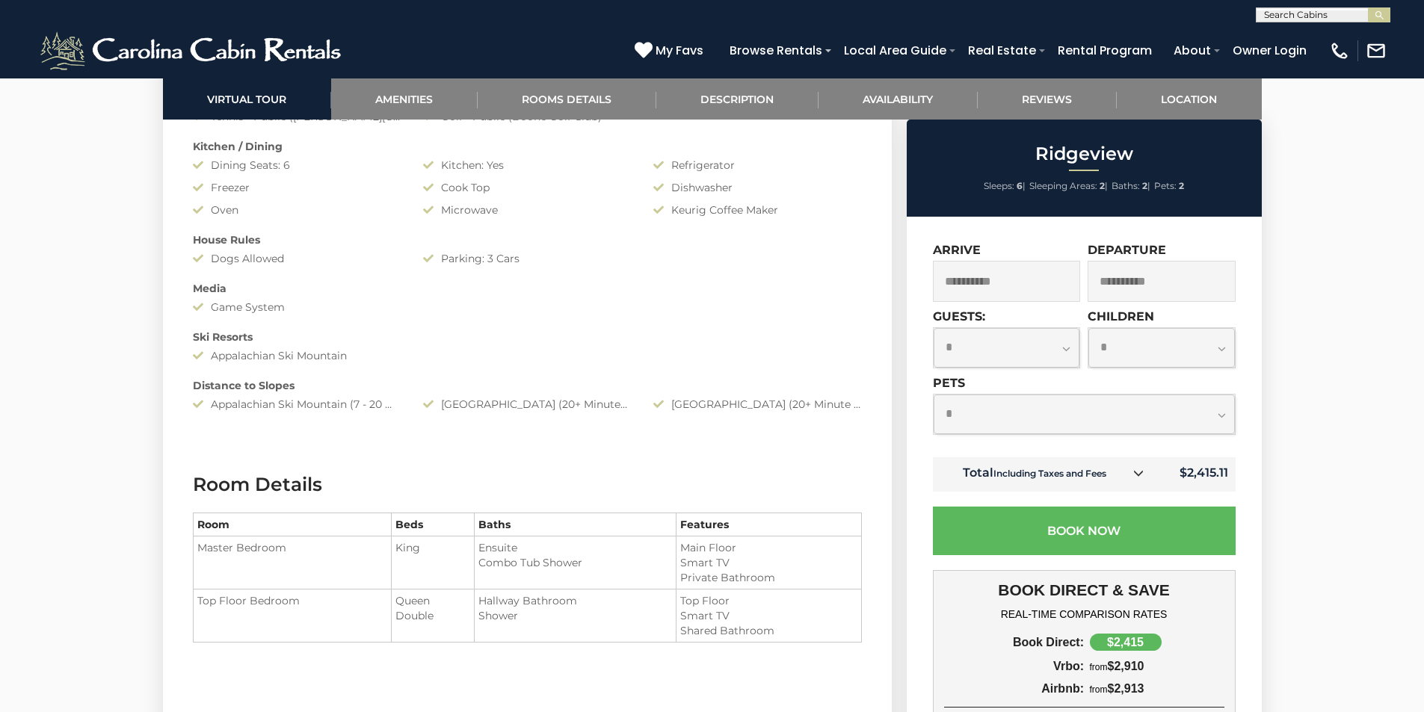
scroll to position [0, 0]
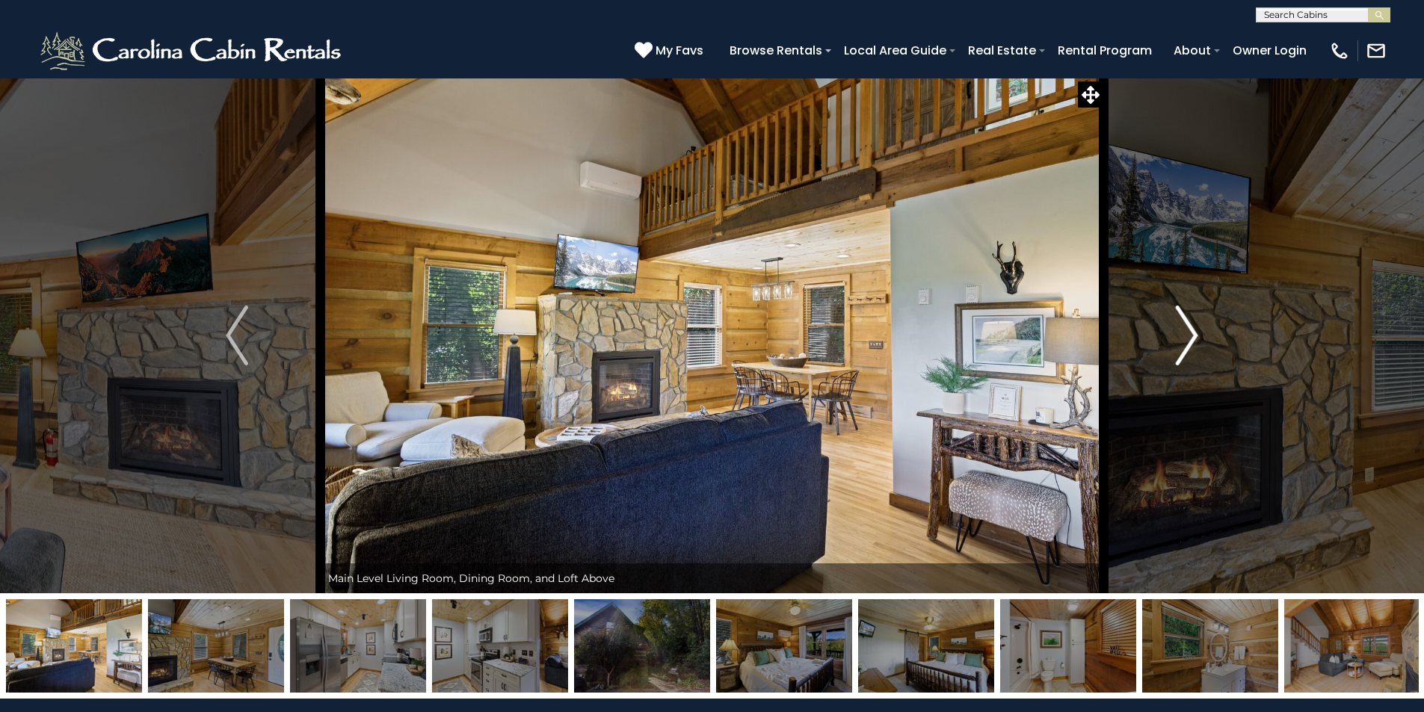
click at [1177, 334] on img "Next" at bounding box center [1187, 336] width 22 height 60
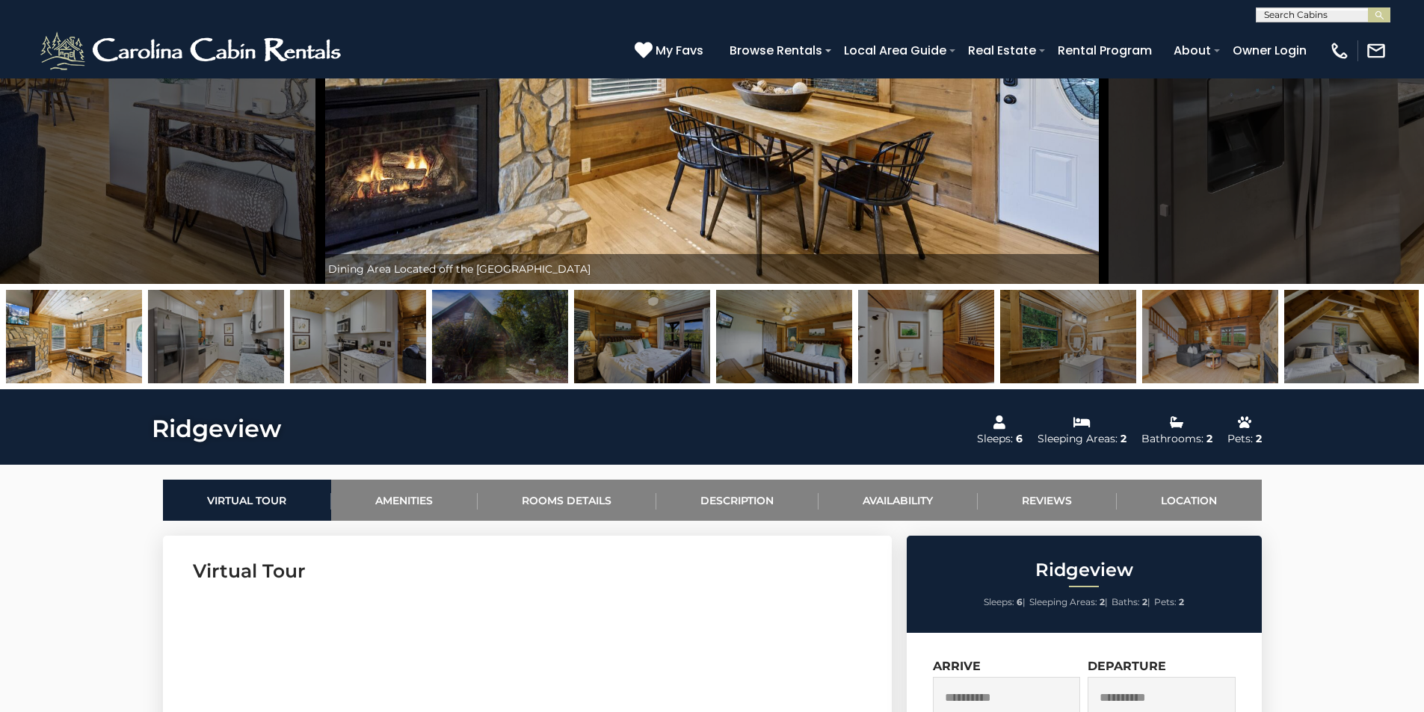
scroll to position [299, 0]
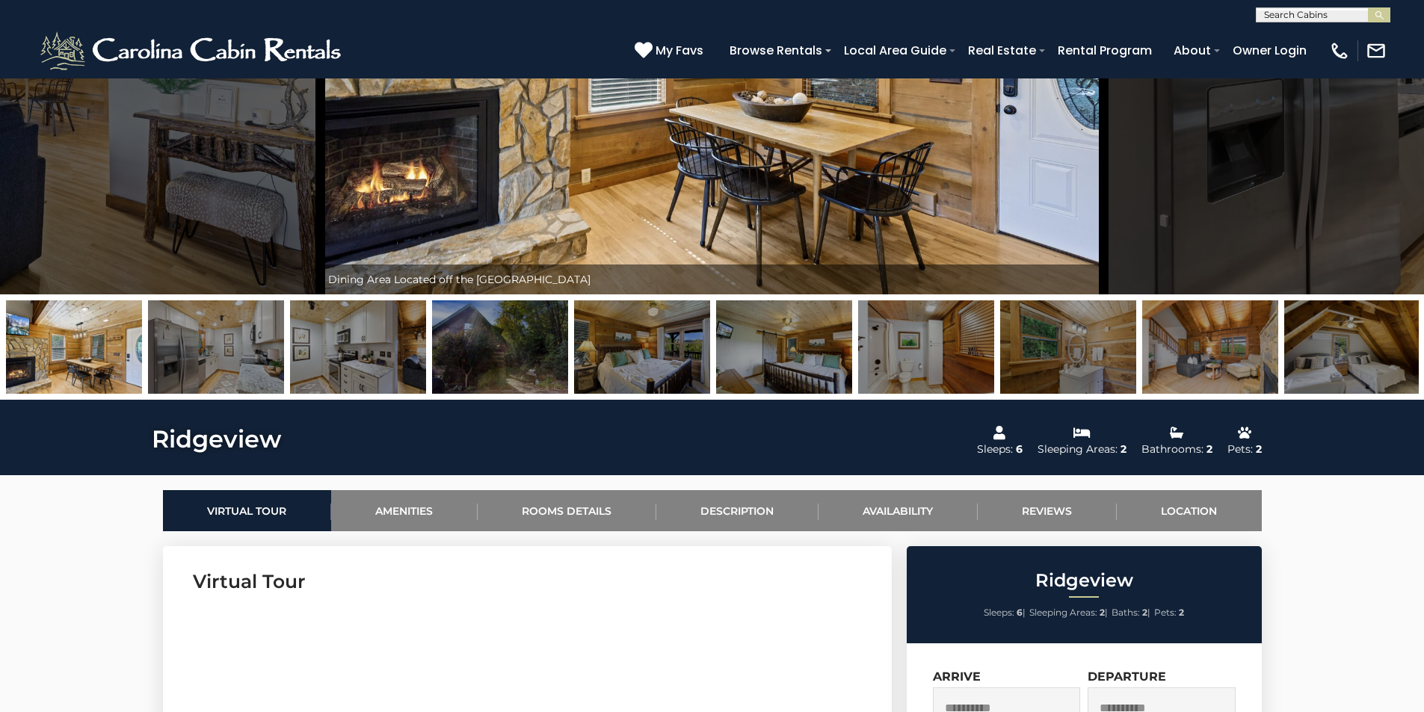
click at [805, 354] on img at bounding box center [784, 347] width 136 height 93
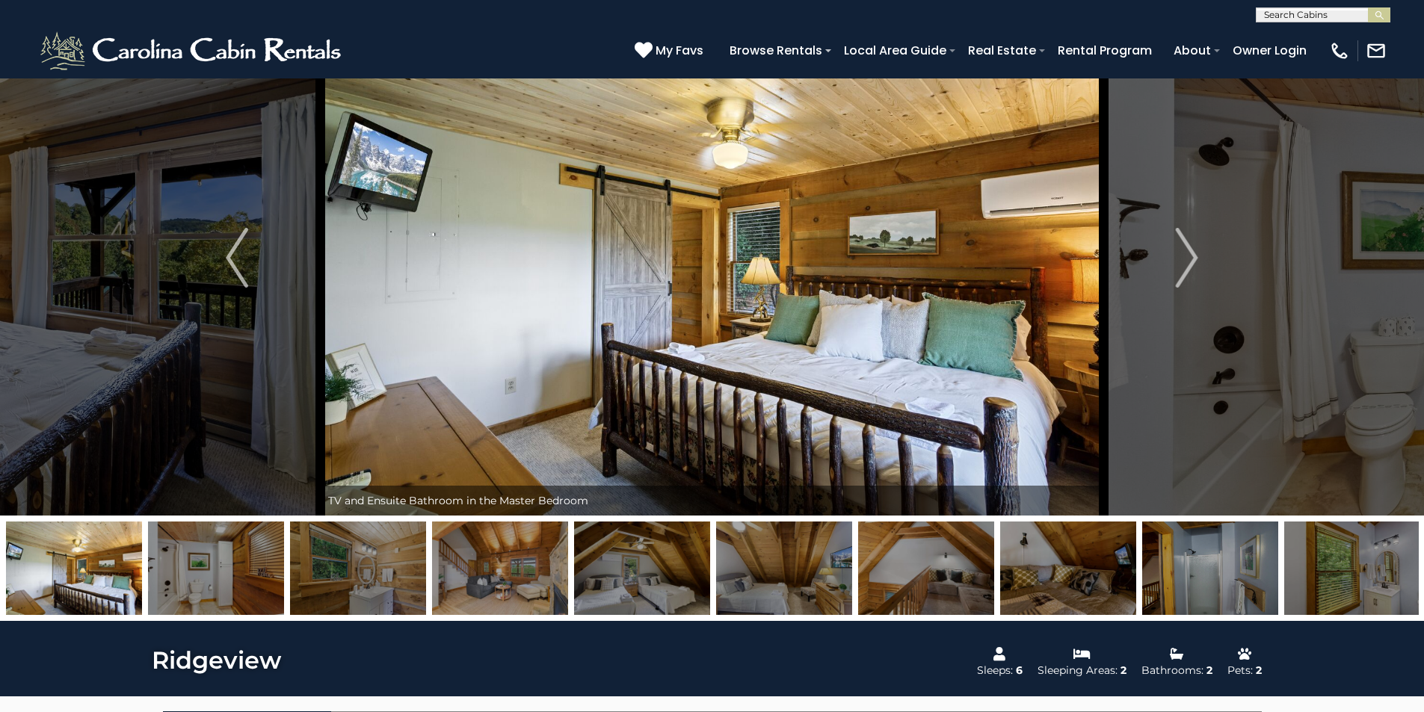
scroll to position [75, 0]
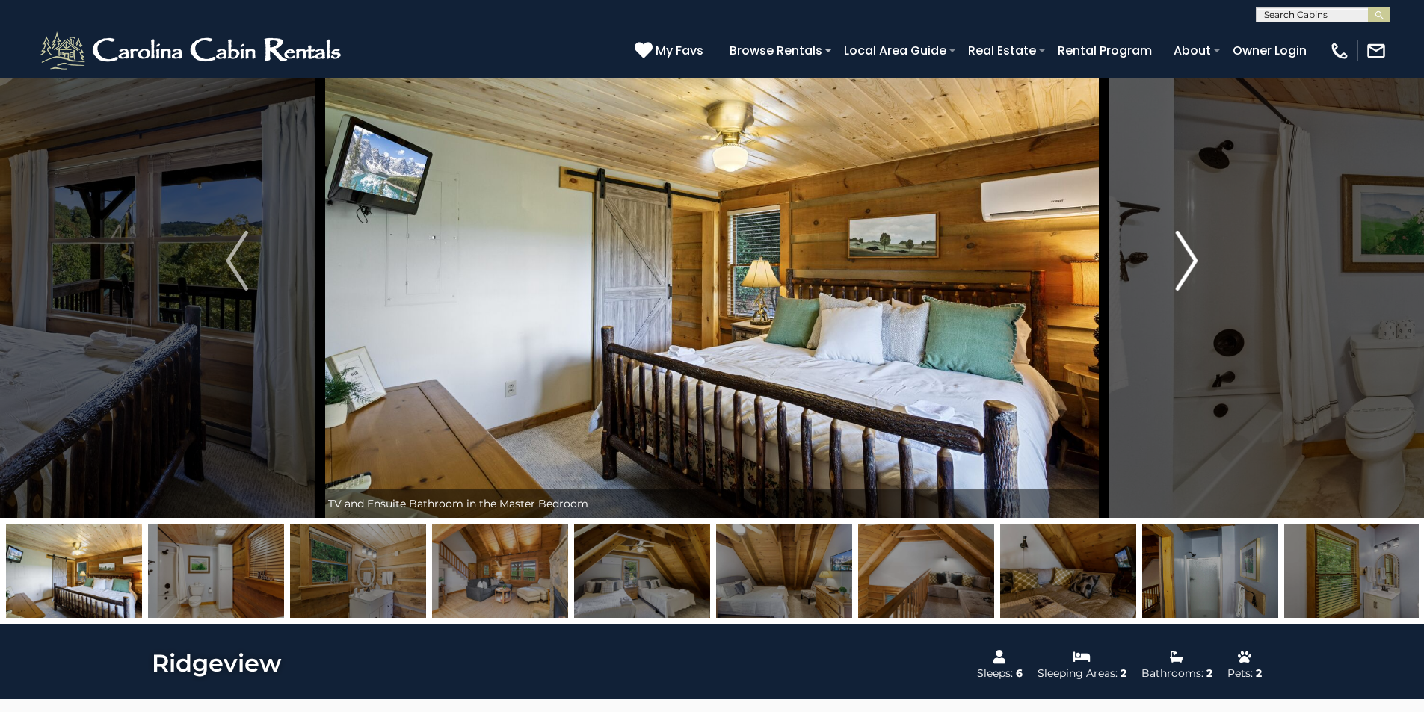
click at [1186, 262] on img "Next" at bounding box center [1187, 261] width 22 height 60
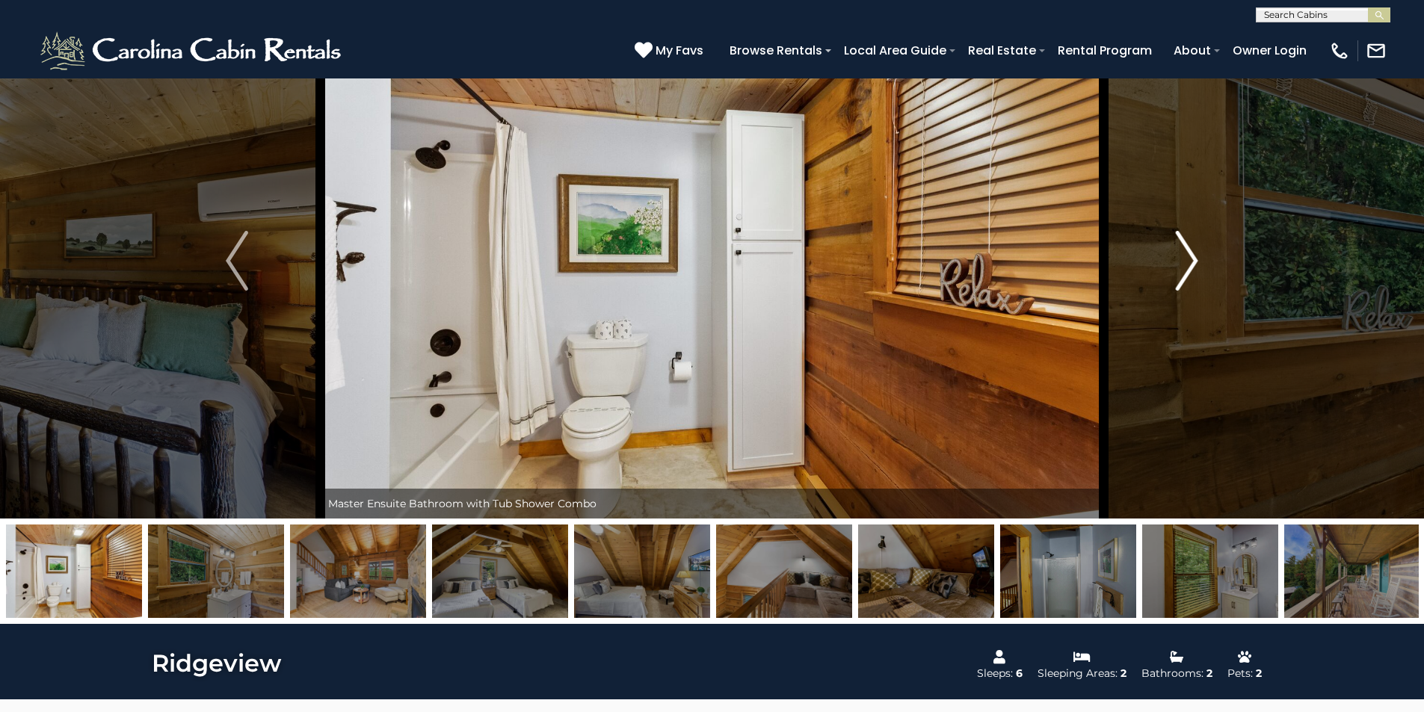
click at [1185, 265] on img "Next" at bounding box center [1187, 261] width 22 height 60
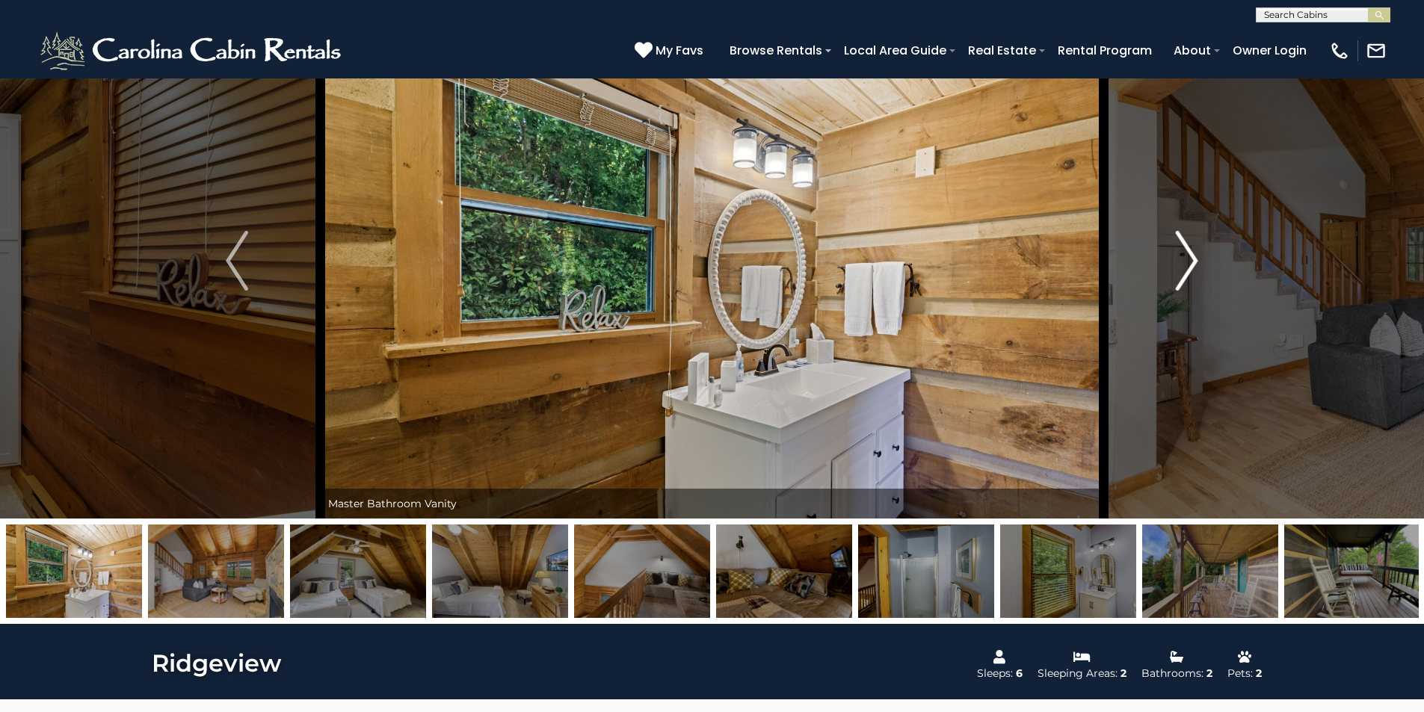
click at [1184, 265] on img "Next" at bounding box center [1187, 261] width 22 height 60
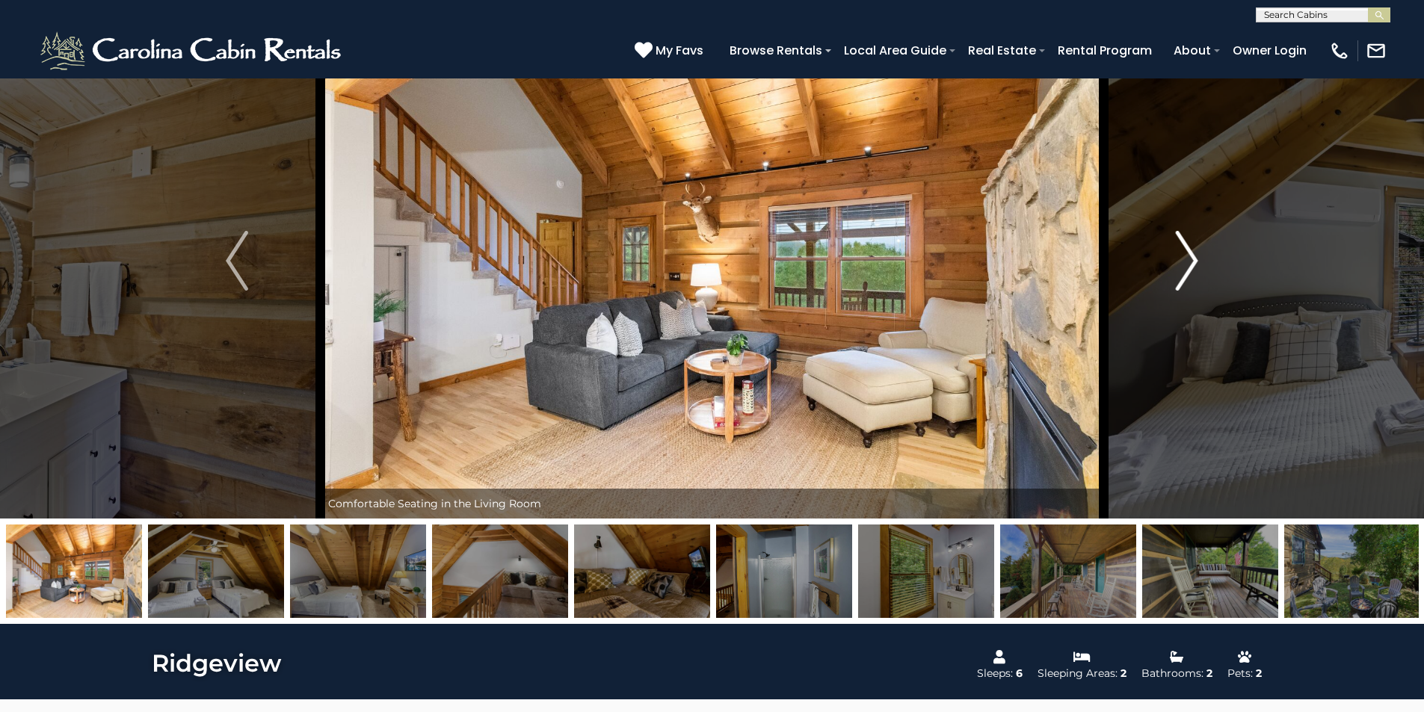
click at [1184, 265] on img "Next" at bounding box center [1187, 261] width 22 height 60
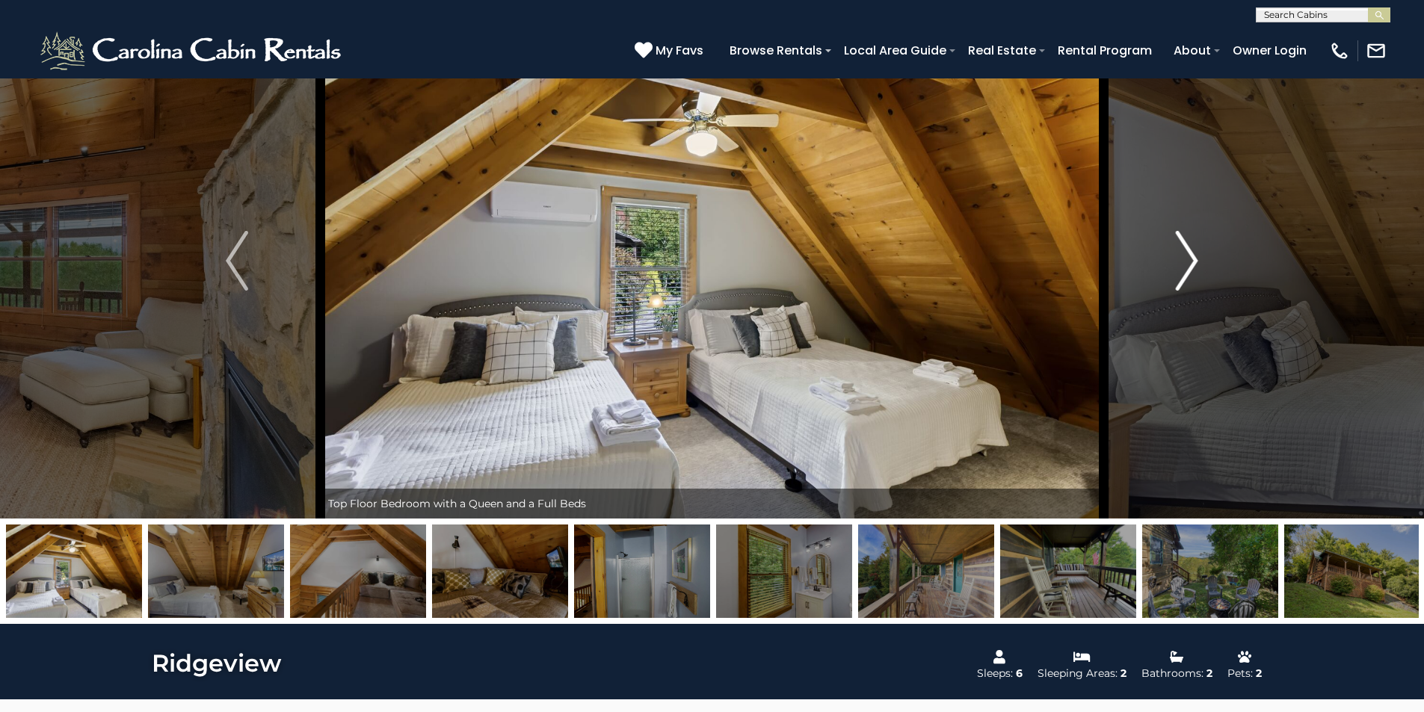
click at [1184, 267] on img "Next" at bounding box center [1187, 261] width 22 height 60
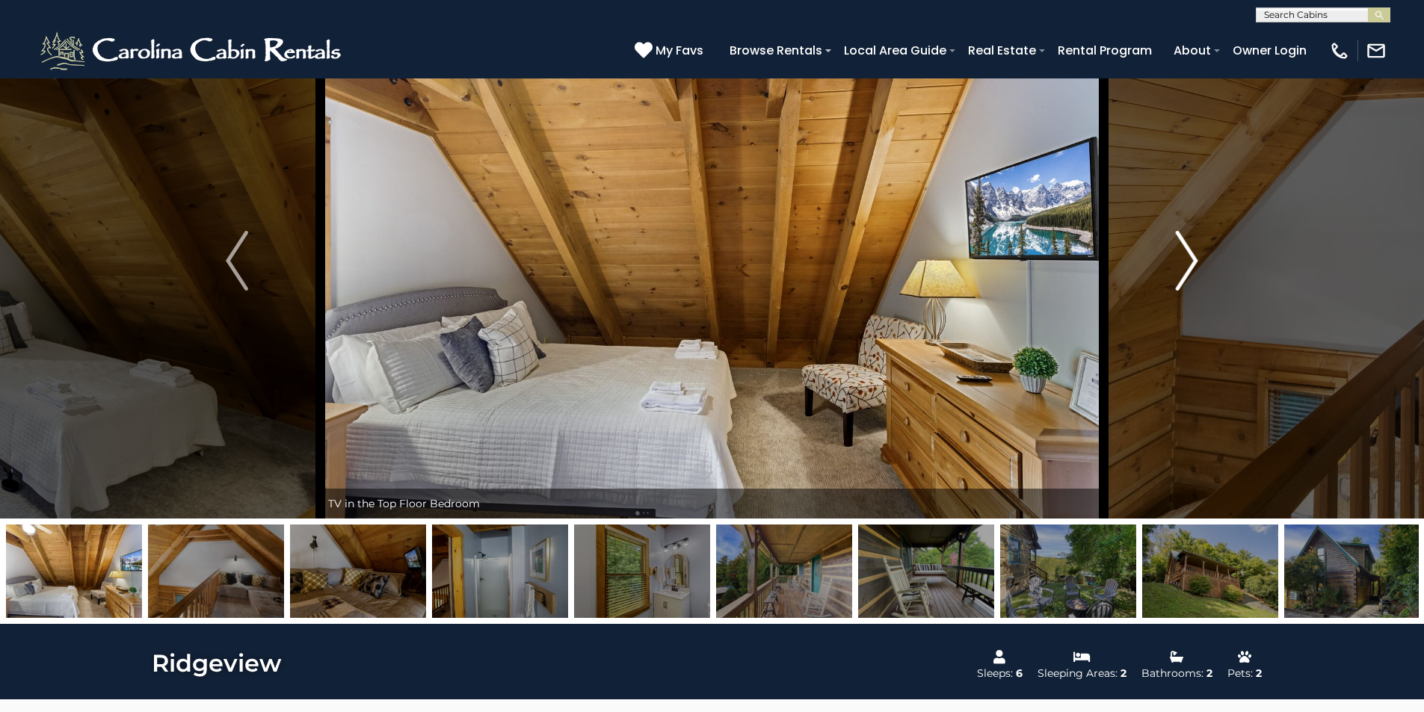
click at [1184, 267] on img "Next" at bounding box center [1187, 261] width 22 height 60
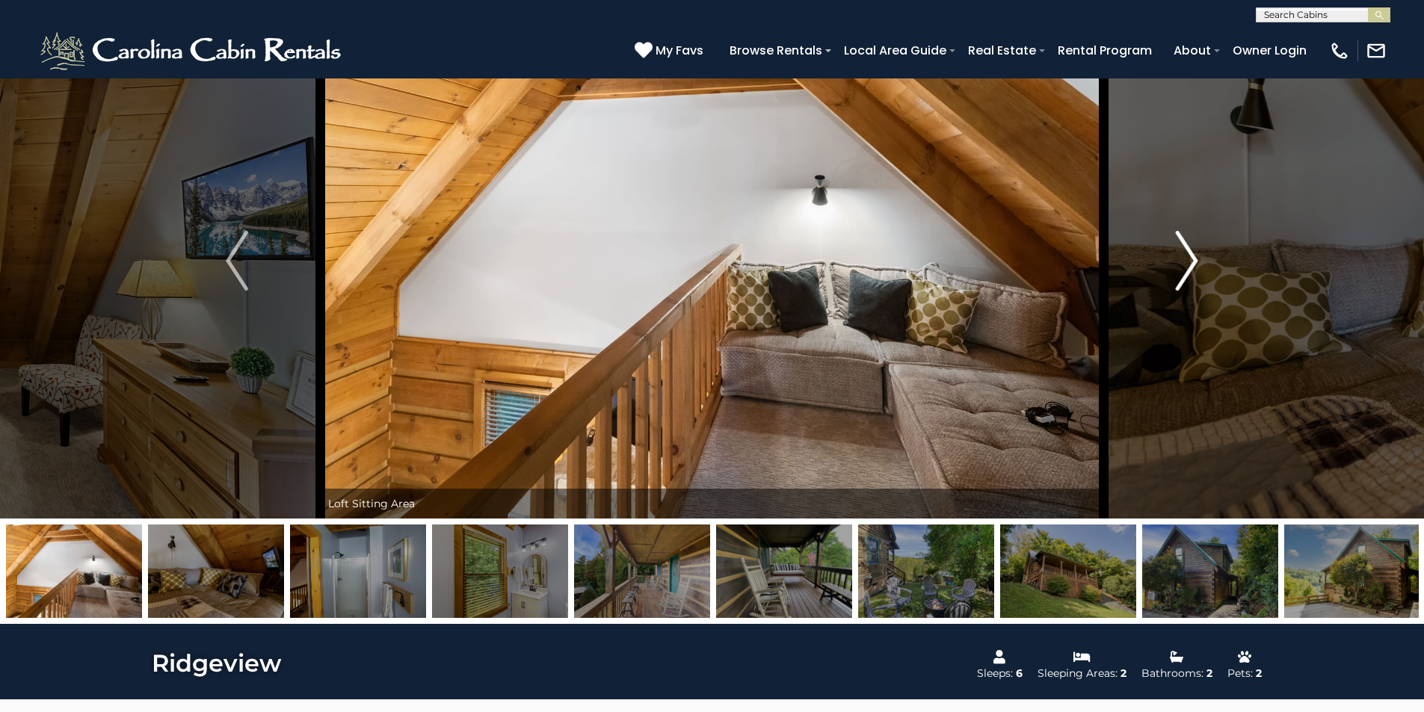
click at [1184, 268] on img "Next" at bounding box center [1187, 261] width 22 height 60
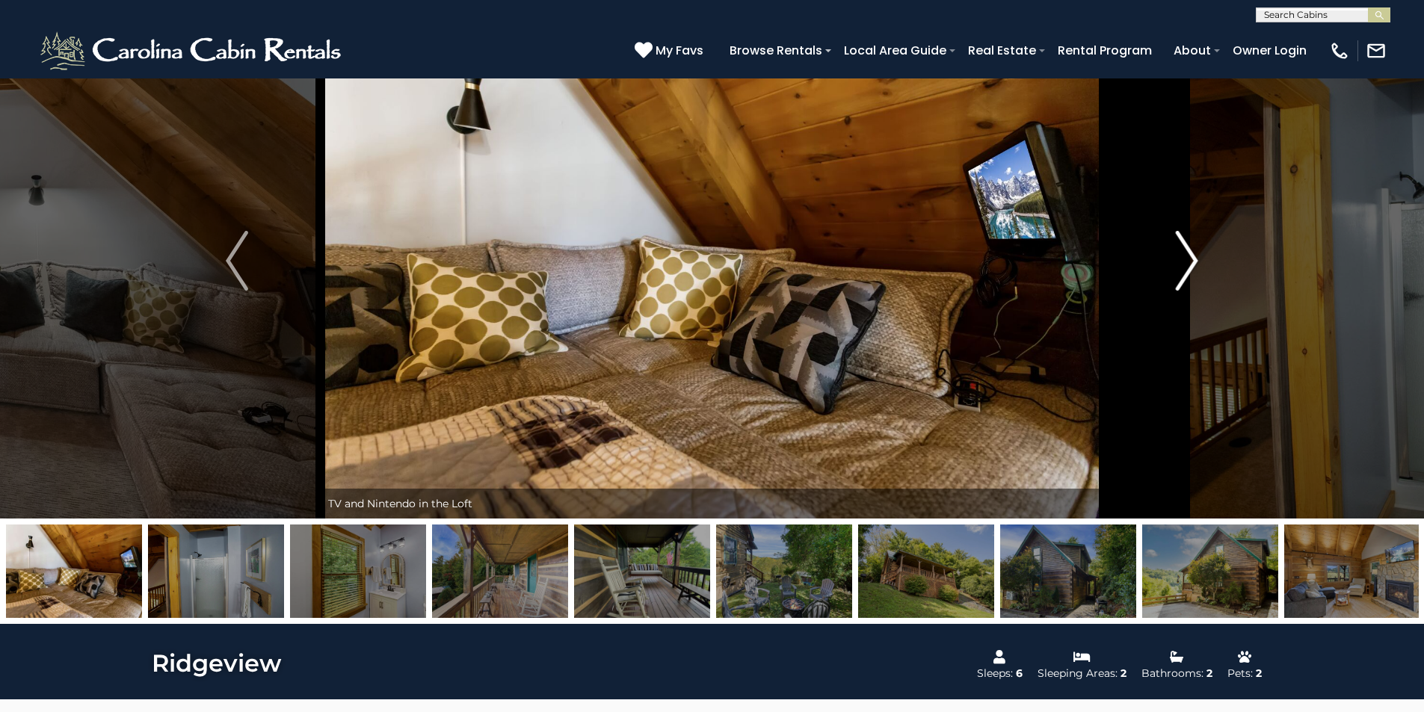
click at [1184, 268] on img "Next" at bounding box center [1187, 261] width 22 height 60
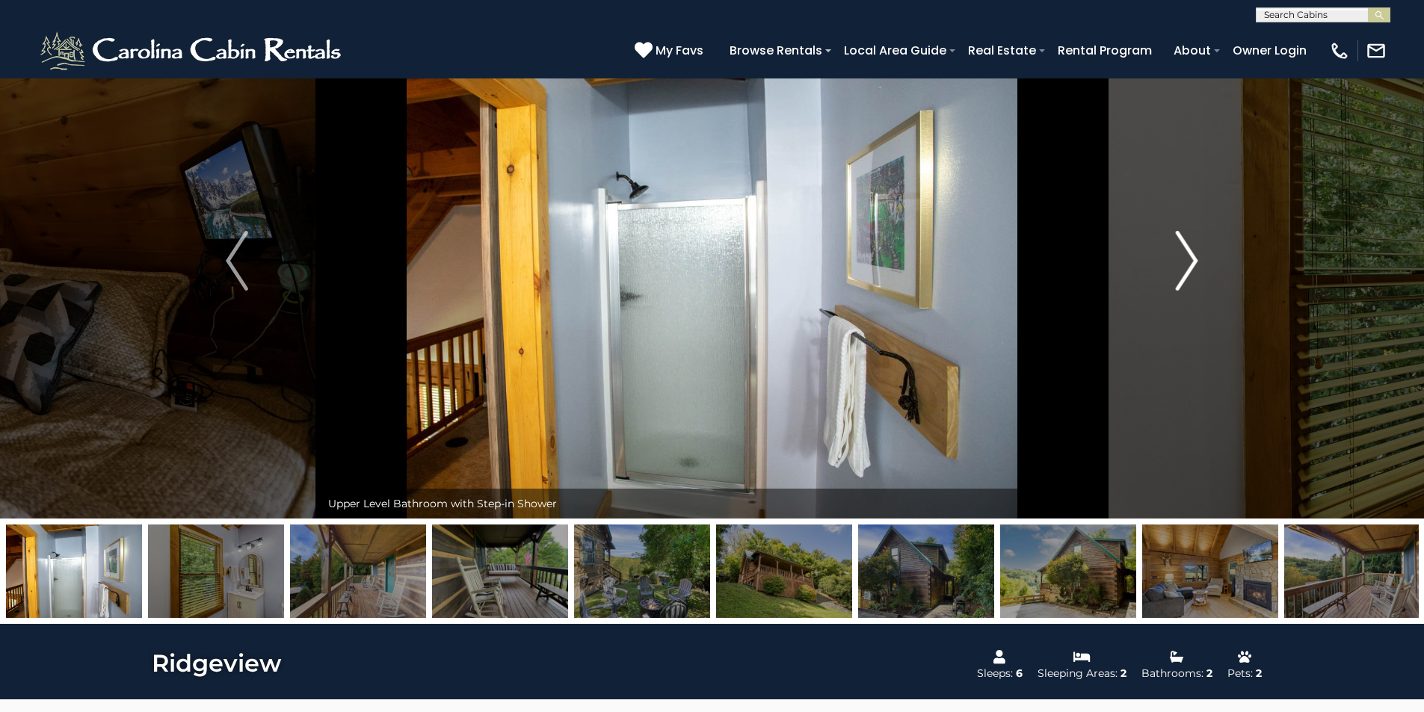
click at [1184, 268] on img "Next" at bounding box center [1187, 261] width 22 height 60
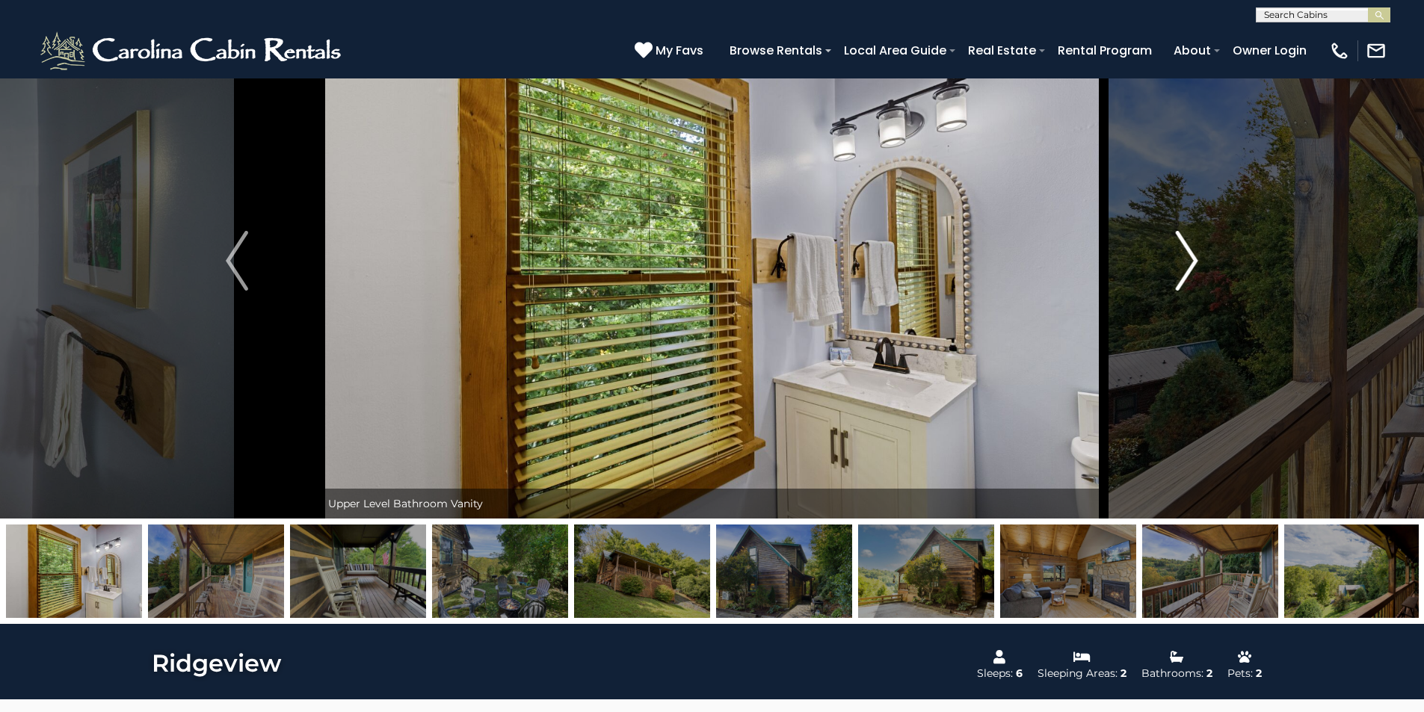
click at [1184, 268] on img "Next" at bounding box center [1187, 261] width 22 height 60
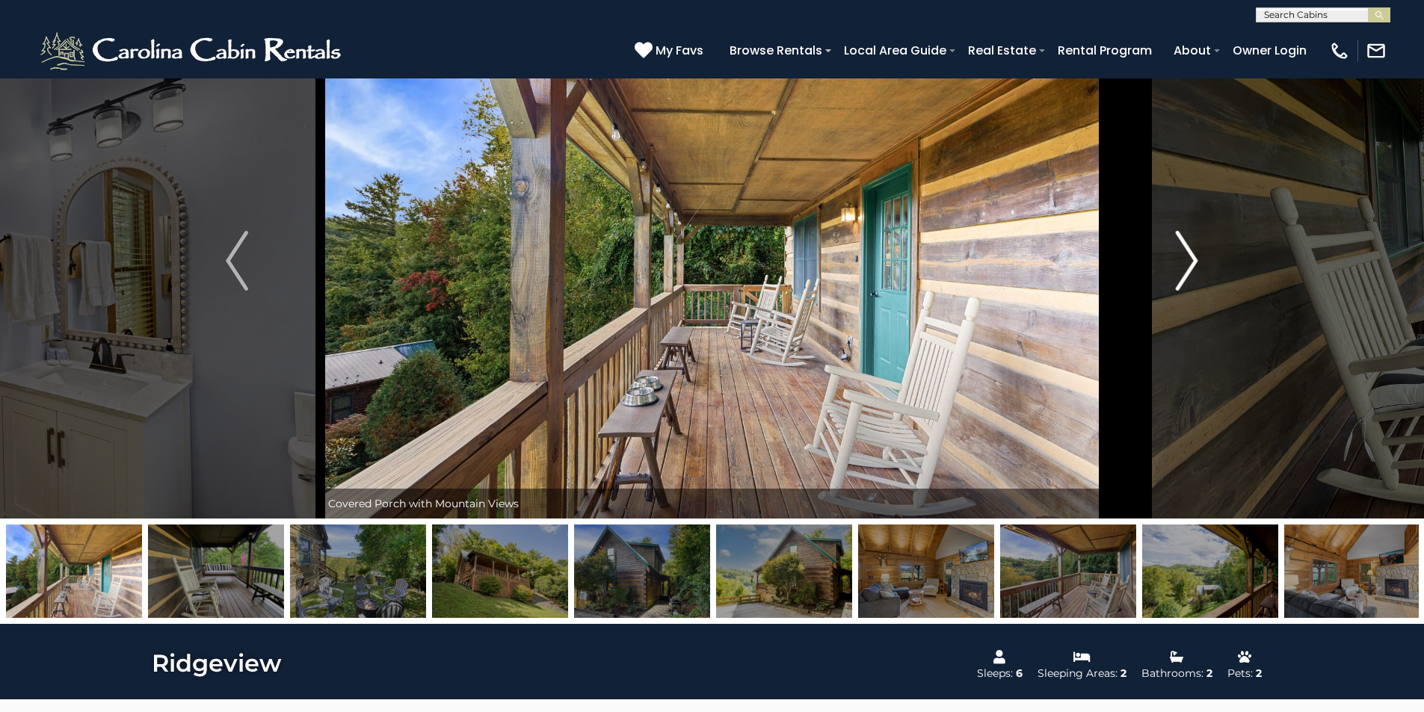
click at [1184, 268] on img "Next" at bounding box center [1187, 261] width 22 height 60
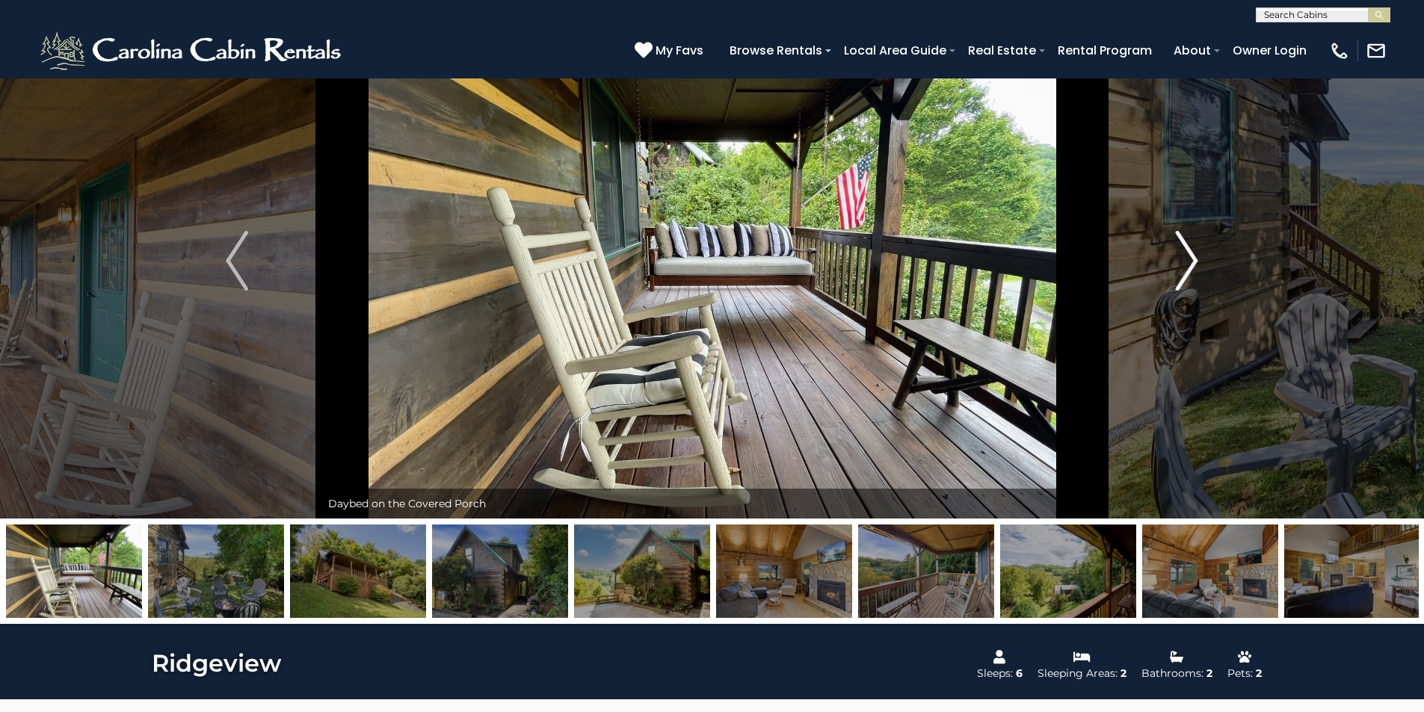
click at [1184, 268] on img "Next" at bounding box center [1187, 261] width 22 height 60
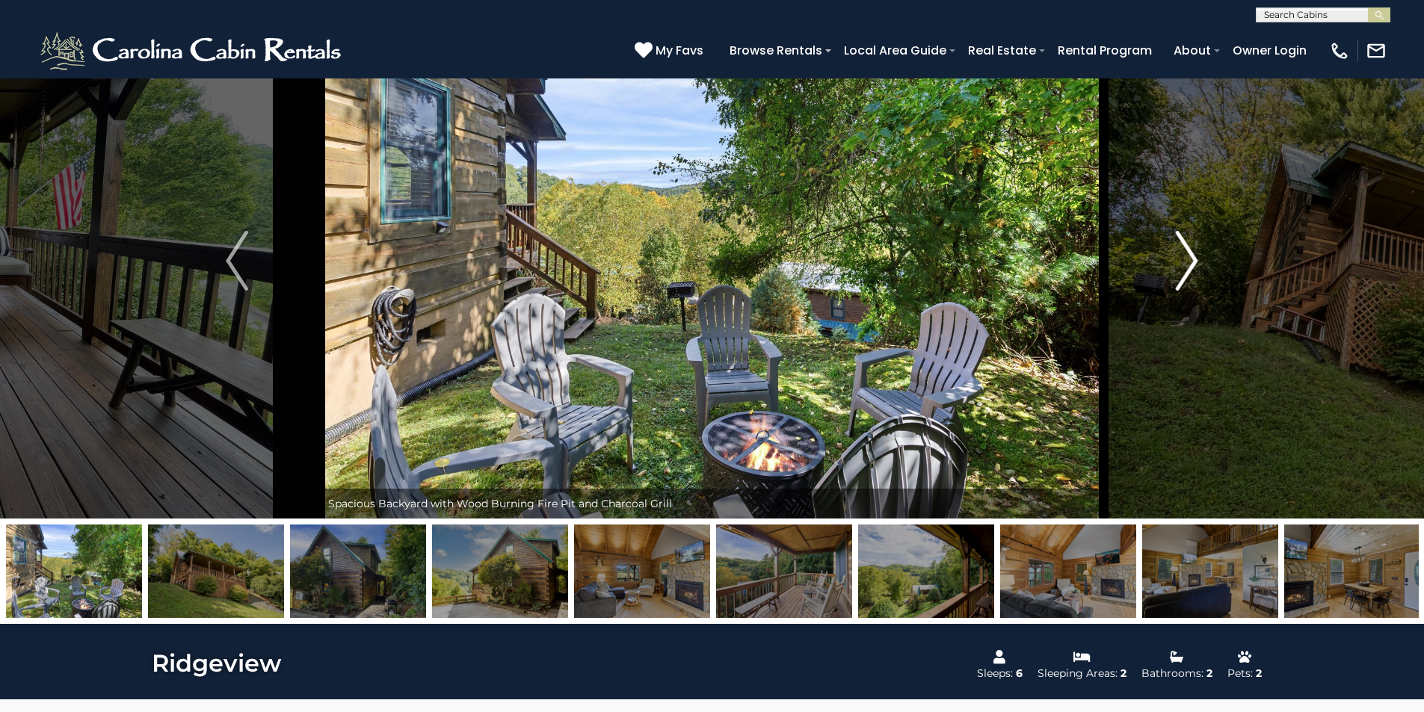
click at [1184, 268] on img "Next" at bounding box center [1187, 261] width 22 height 60
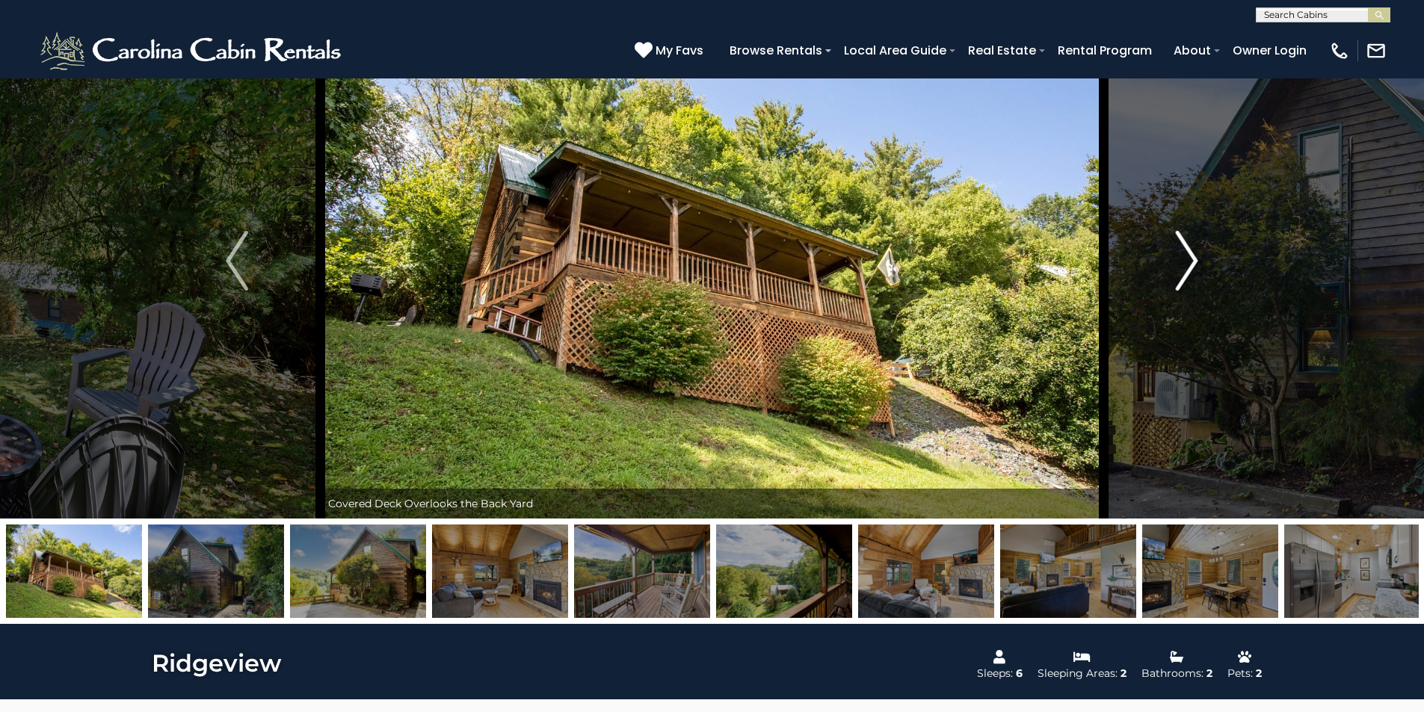
click at [1184, 268] on img "Next" at bounding box center [1187, 261] width 22 height 60
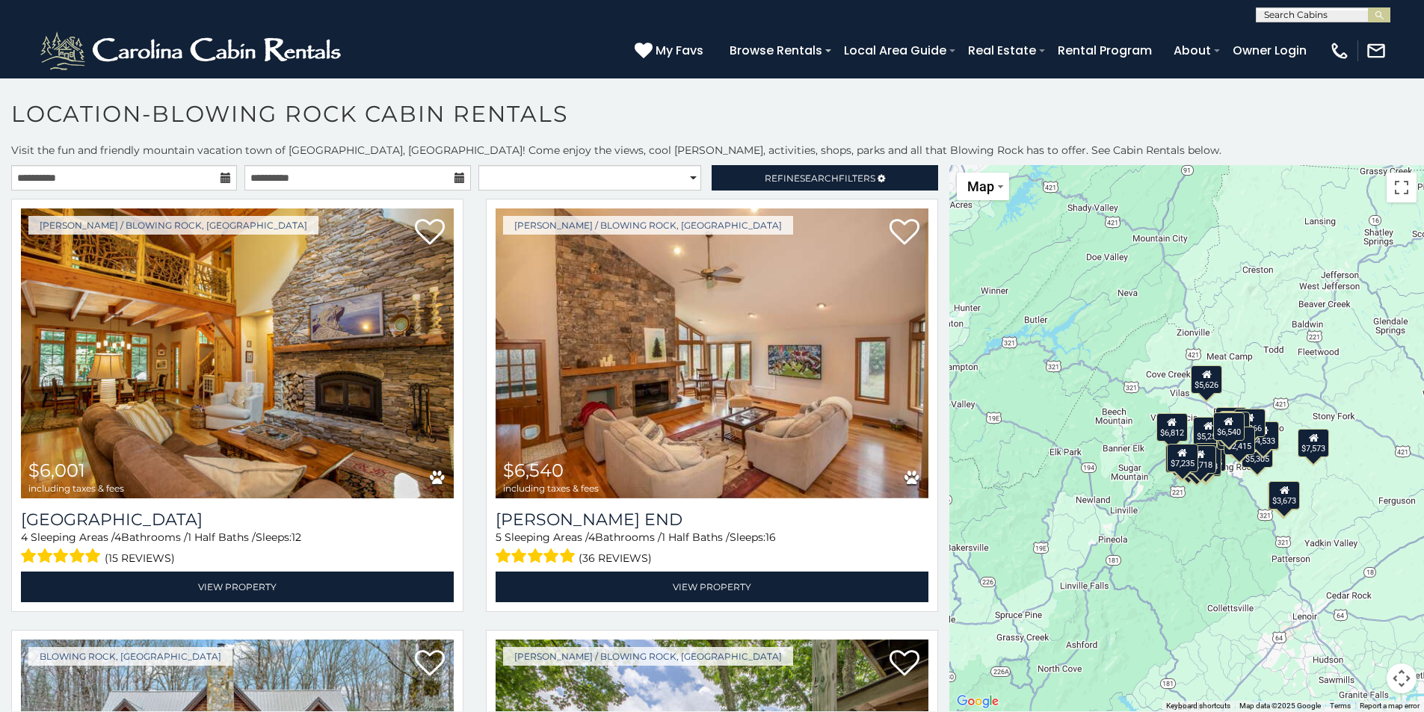
drag, startPoint x: 1324, startPoint y: 504, endPoint x: 1210, endPoint y: 517, distance: 114.3
click at [1210, 517] on div "$6,001 $6,540 $4,334 $4,715 $12,229 $7,573 $5,256 $4,971 $5,702 $7,025 $6,812 $…" at bounding box center [1186, 438] width 475 height 546
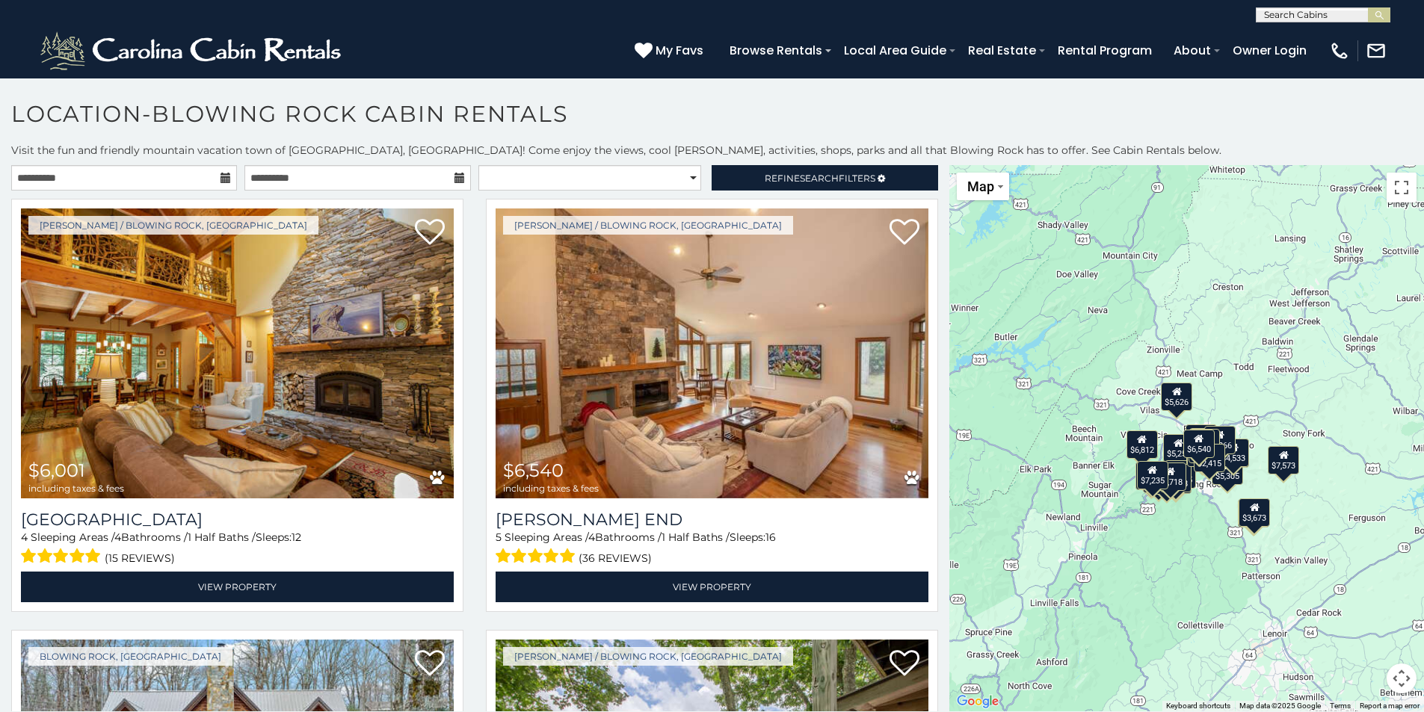
click at [1393, 686] on button "Map camera controls" at bounding box center [1402, 679] width 30 height 30
click at [1361, 604] on button "Zoom in" at bounding box center [1364, 604] width 30 height 30
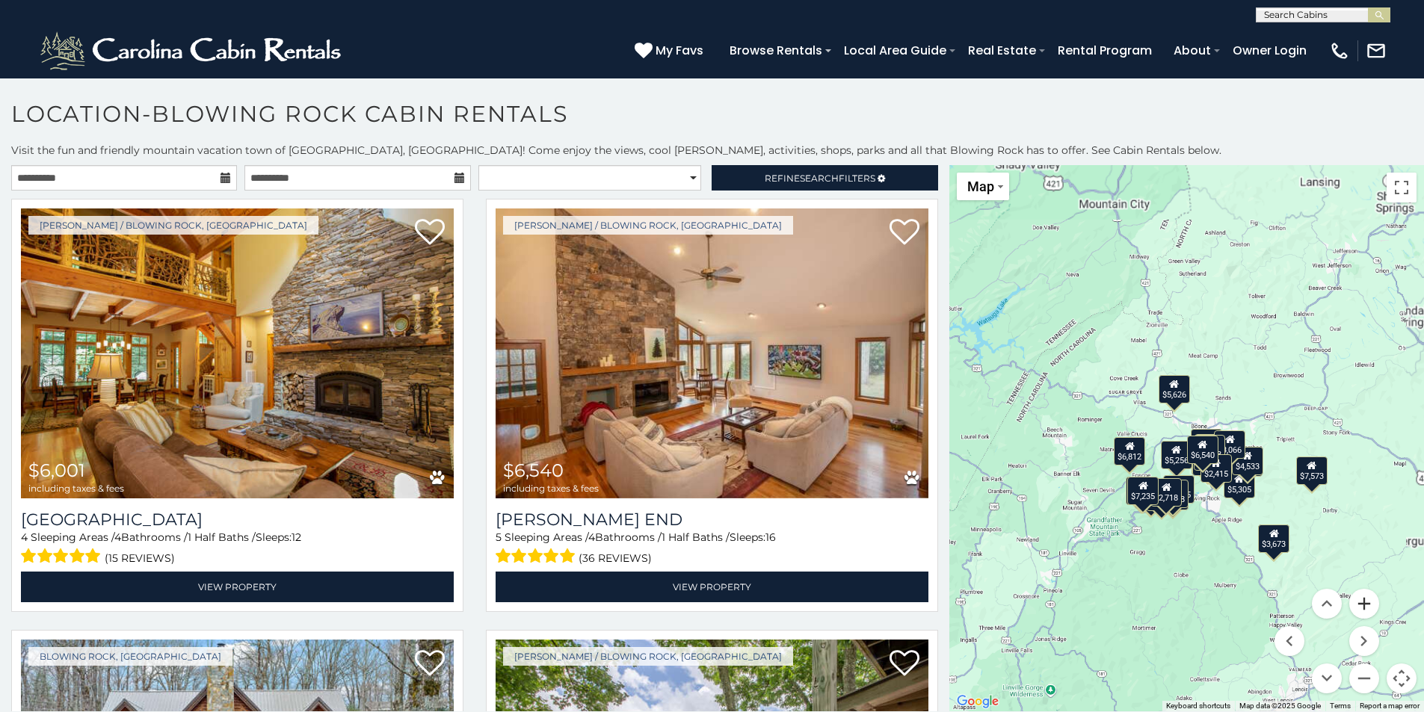
click at [1361, 604] on button "Zoom in" at bounding box center [1364, 604] width 30 height 30
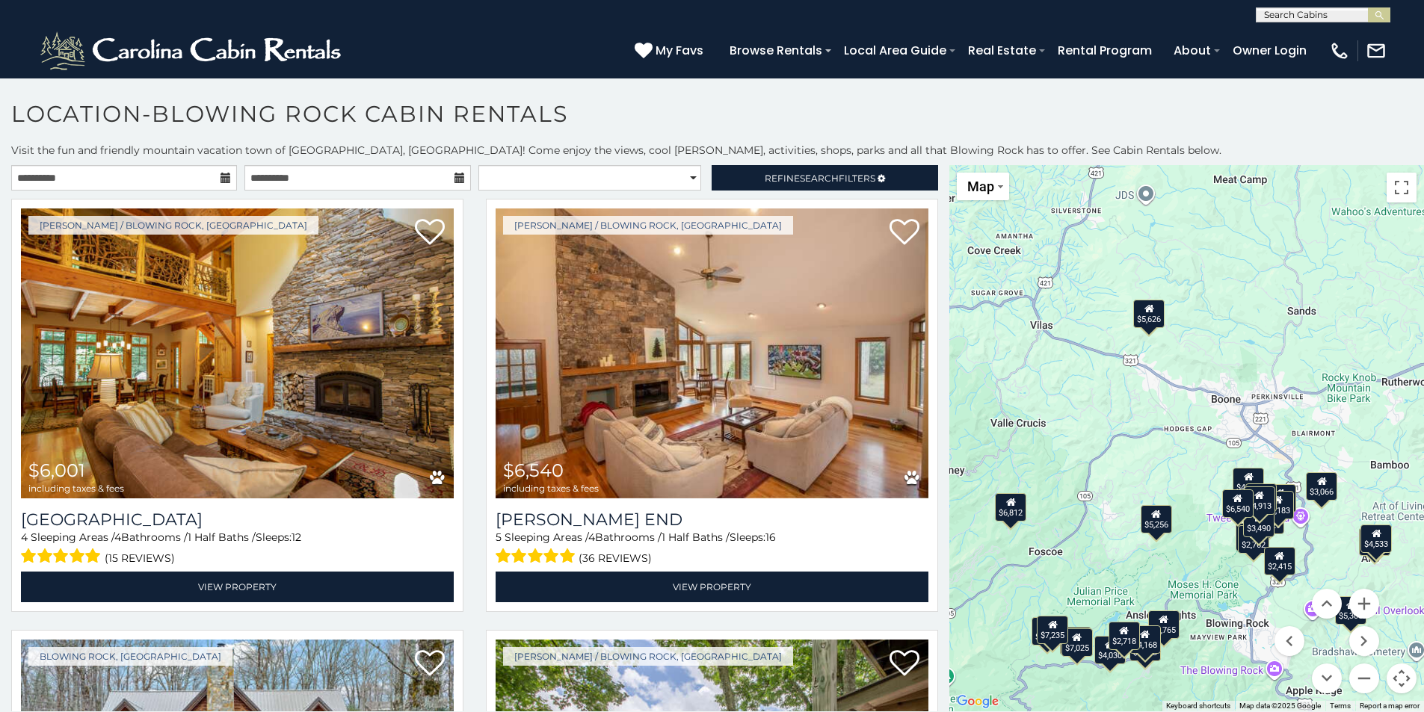
click at [1275, 568] on div "$2,415" at bounding box center [1279, 560] width 31 height 28
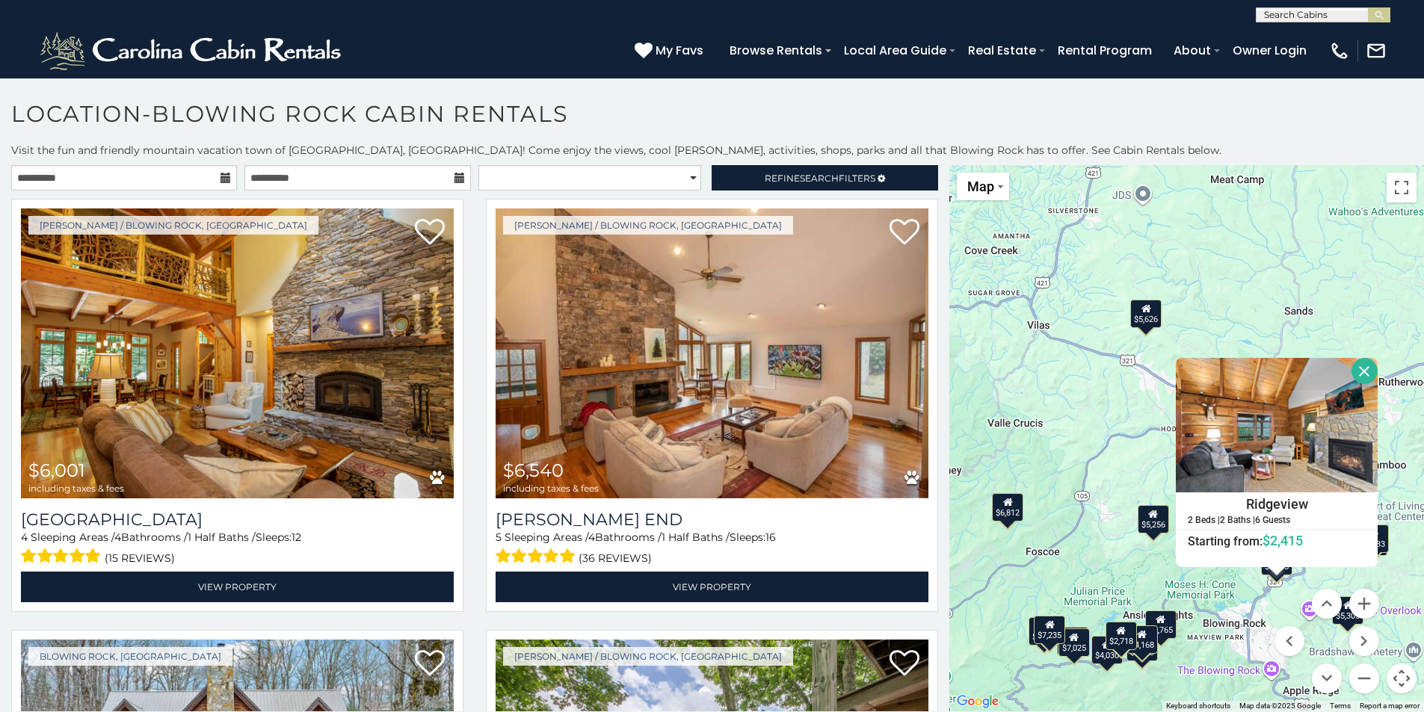
click at [1284, 594] on menu at bounding box center [1327, 641] width 105 height 105
click at [1358, 372] on button "Close" at bounding box center [1365, 371] width 26 height 26
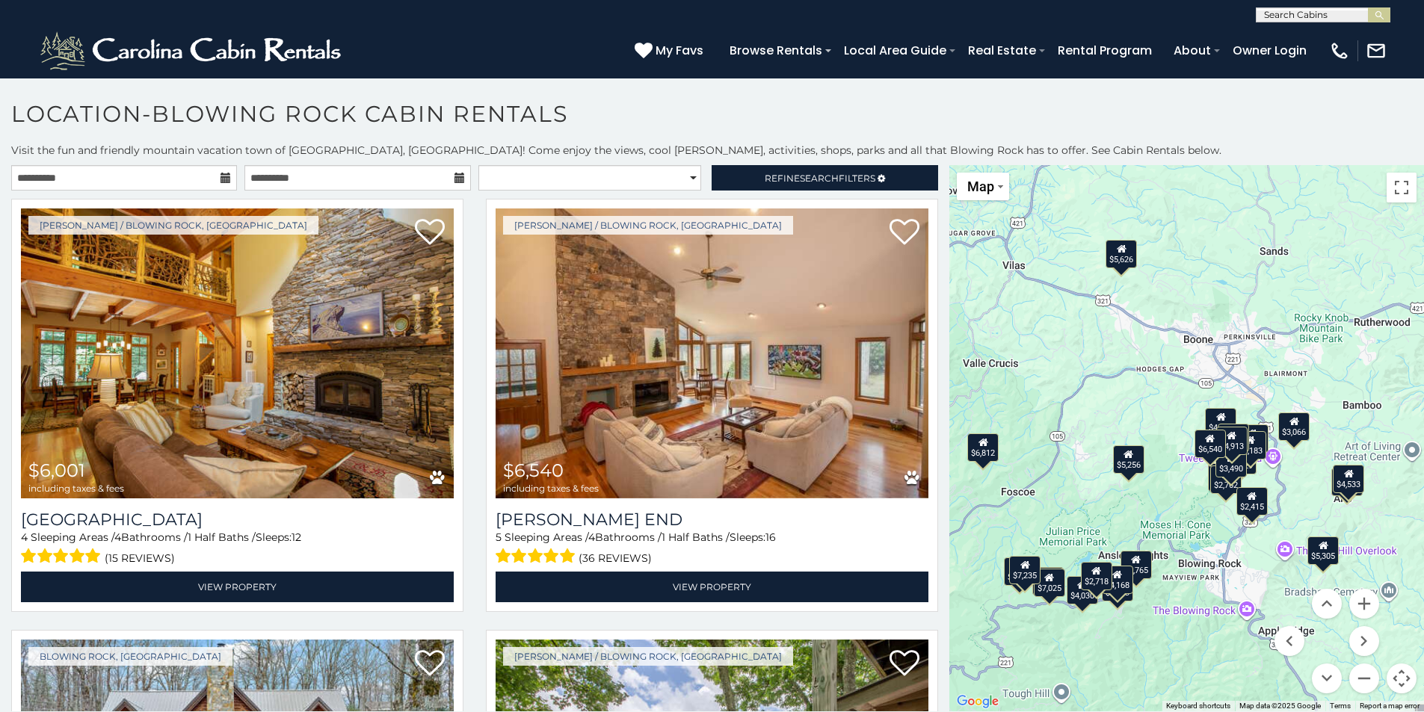
drag, startPoint x: 1319, startPoint y: 531, endPoint x: 1287, endPoint y: 481, distance: 60.1
click at [1287, 481] on div "$6,001 $6,540 $4,334 $4,715 $12,229 $7,573 $5,256 $4,971 $5,702 $7,025 $6,812 $…" at bounding box center [1186, 438] width 475 height 546
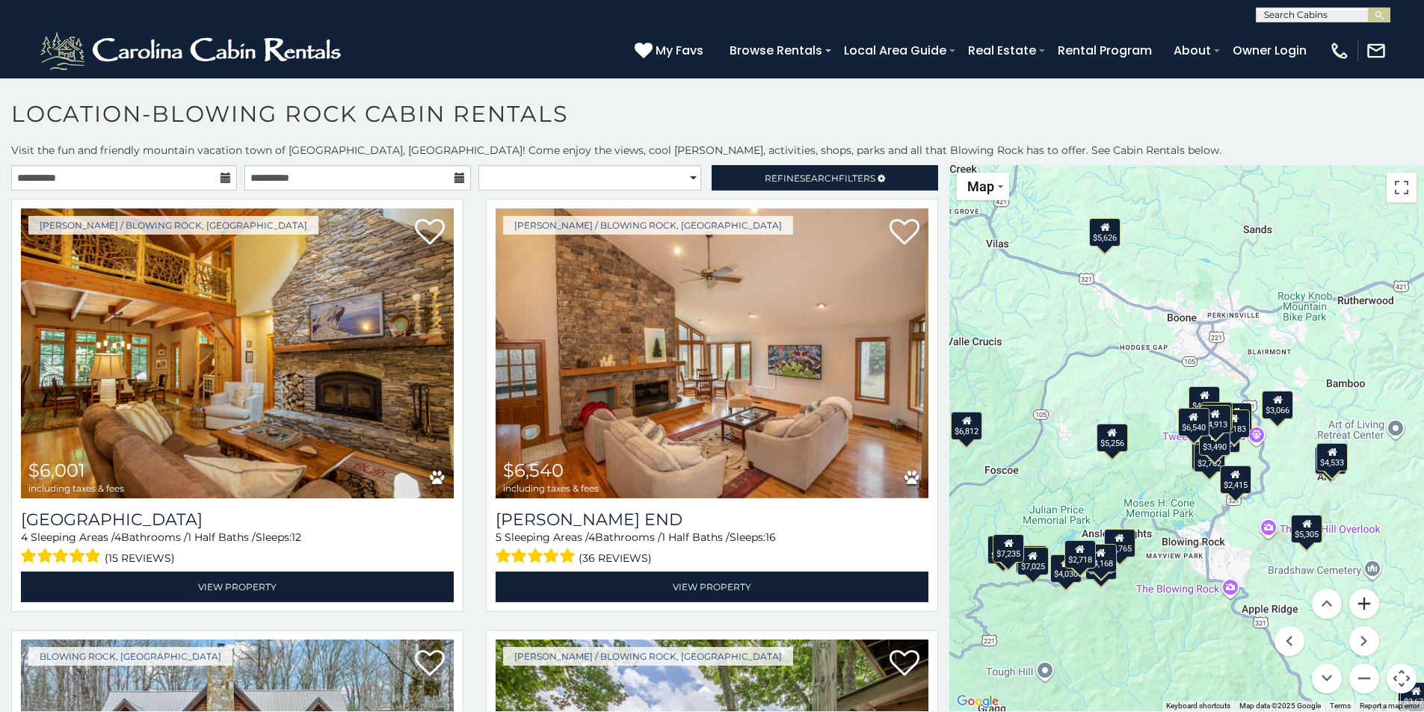
click at [1358, 606] on button "Zoom in" at bounding box center [1364, 604] width 30 height 30
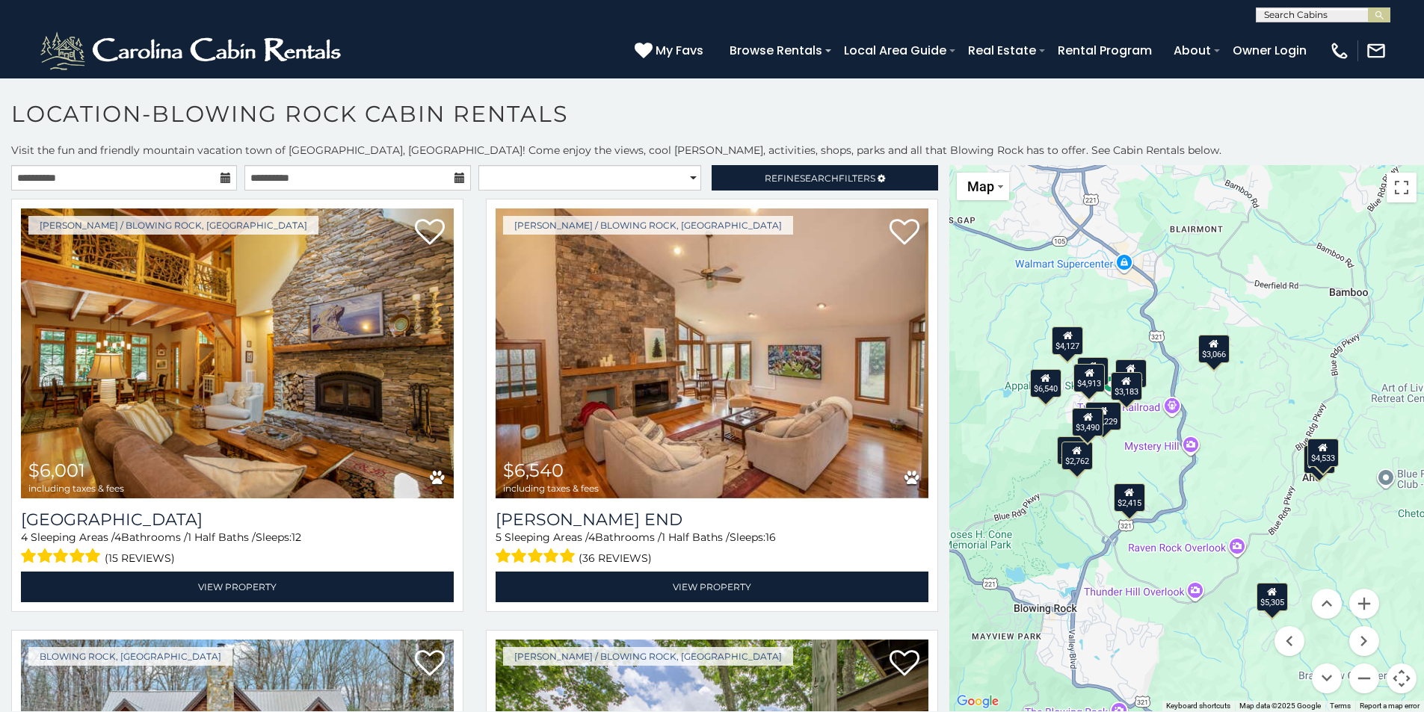
drag, startPoint x: 1382, startPoint y: 516, endPoint x: 1108, endPoint y: 472, distance: 277.8
click at [1108, 472] on div "$6,001 $6,540 $4,334 $4,715 $12,229 $7,573 $5,256 $4,971 $5,702 $7,025 $6,812 $…" at bounding box center [1186, 438] width 475 height 546
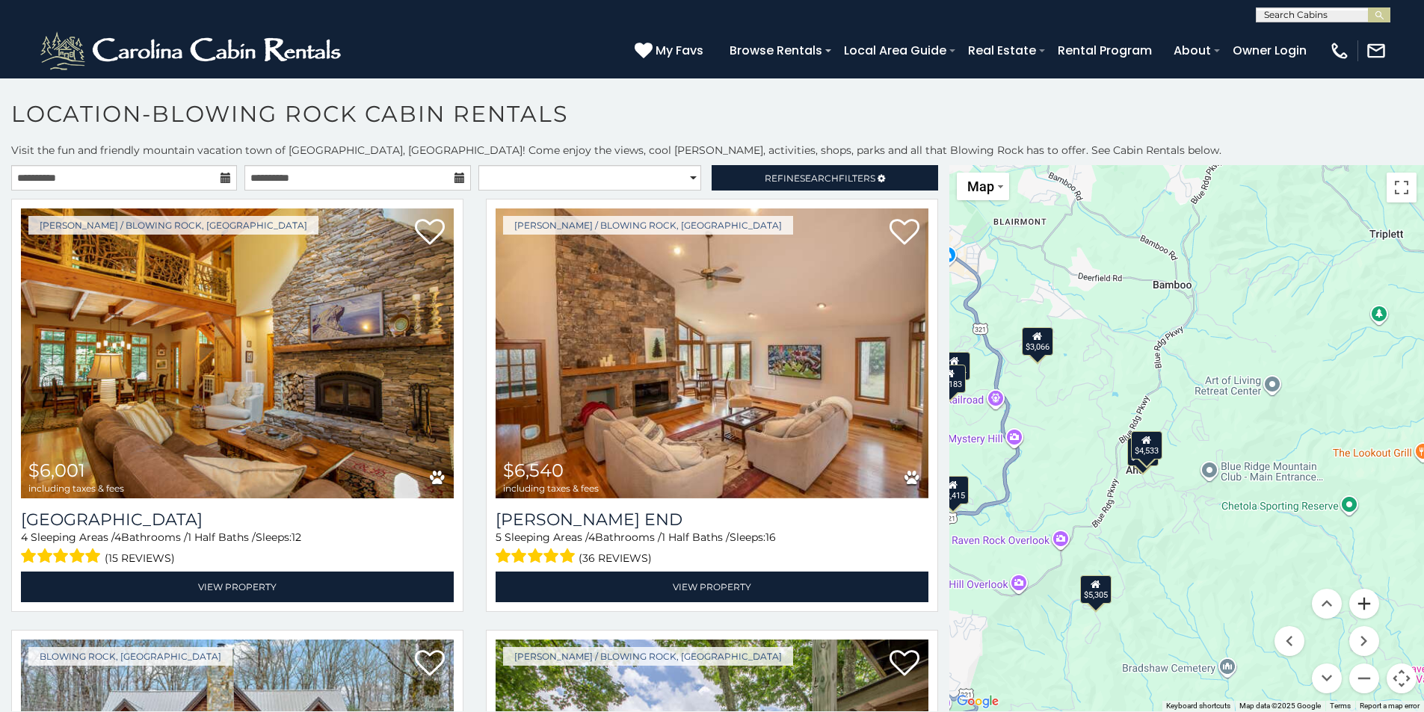
click at [1358, 600] on button "Zoom in" at bounding box center [1364, 604] width 30 height 30
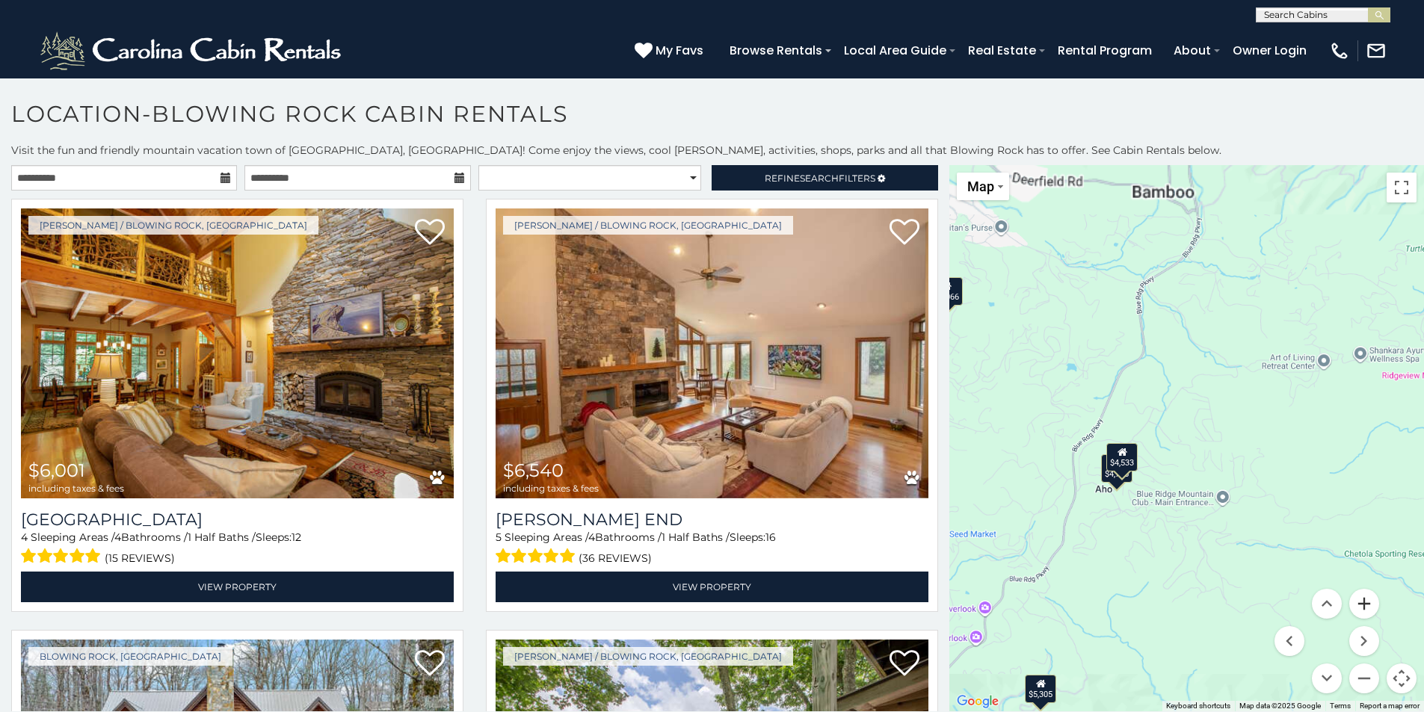
click at [1358, 600] on button "Zoom in" at bounding box center [1364, 604] width 30 height 30
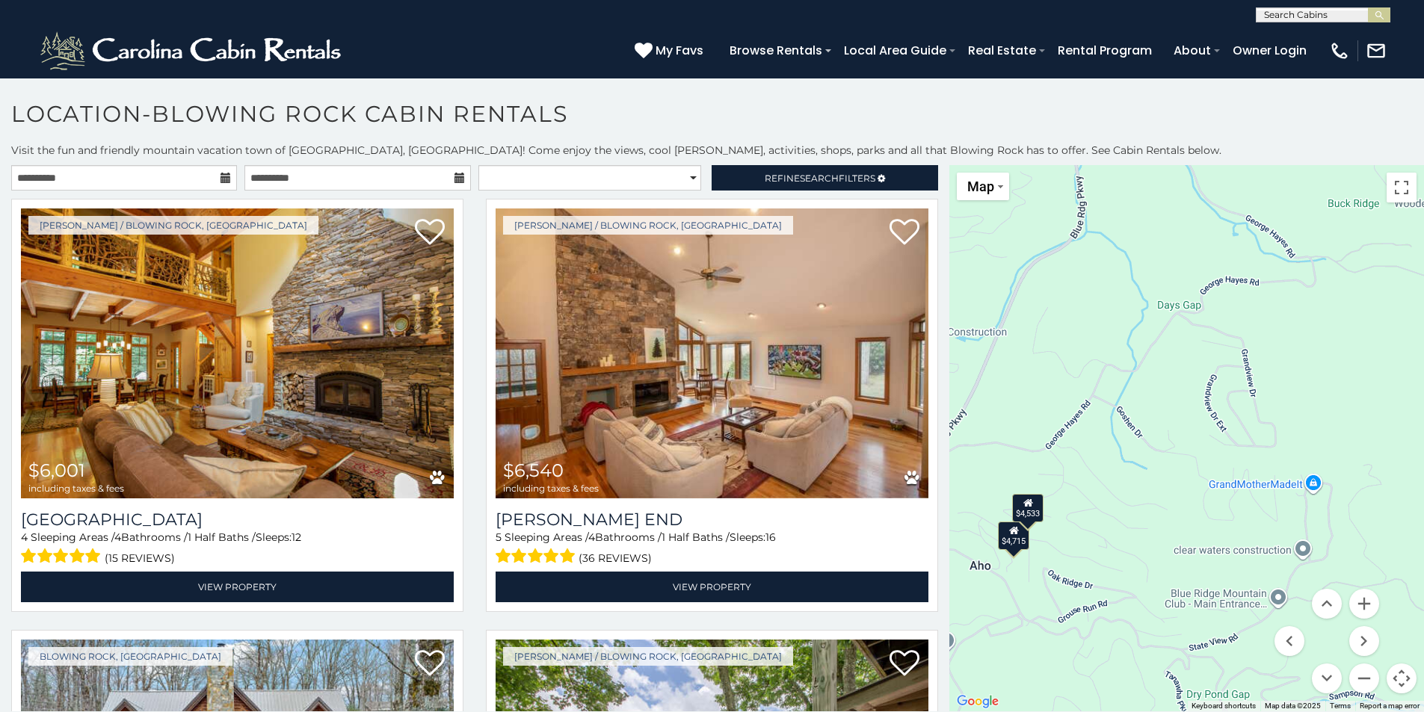
click at [1021, 514] on div "$4,533" at bounding box center [1028, 508] width 31 height 28
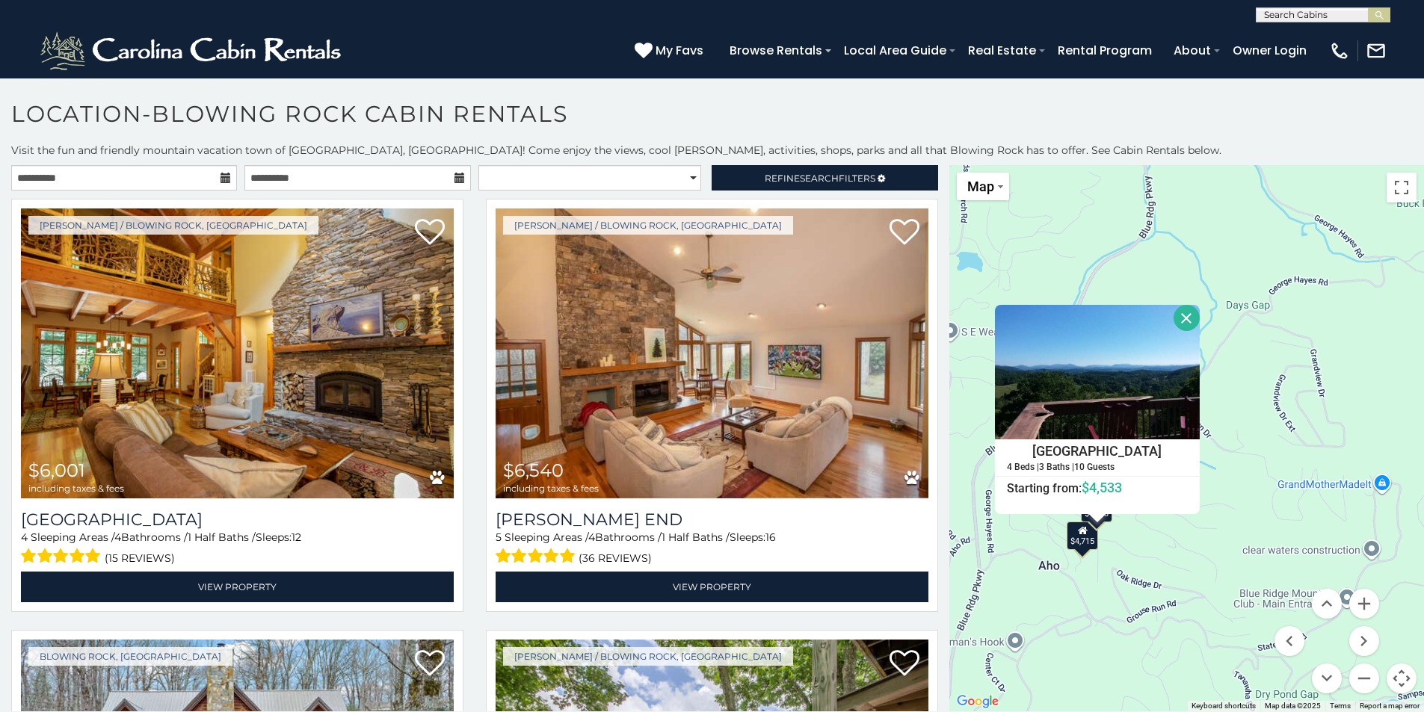
click at [1073, 546] on div "$4,715" at bounding box center [1082, 536] width 31 height 28
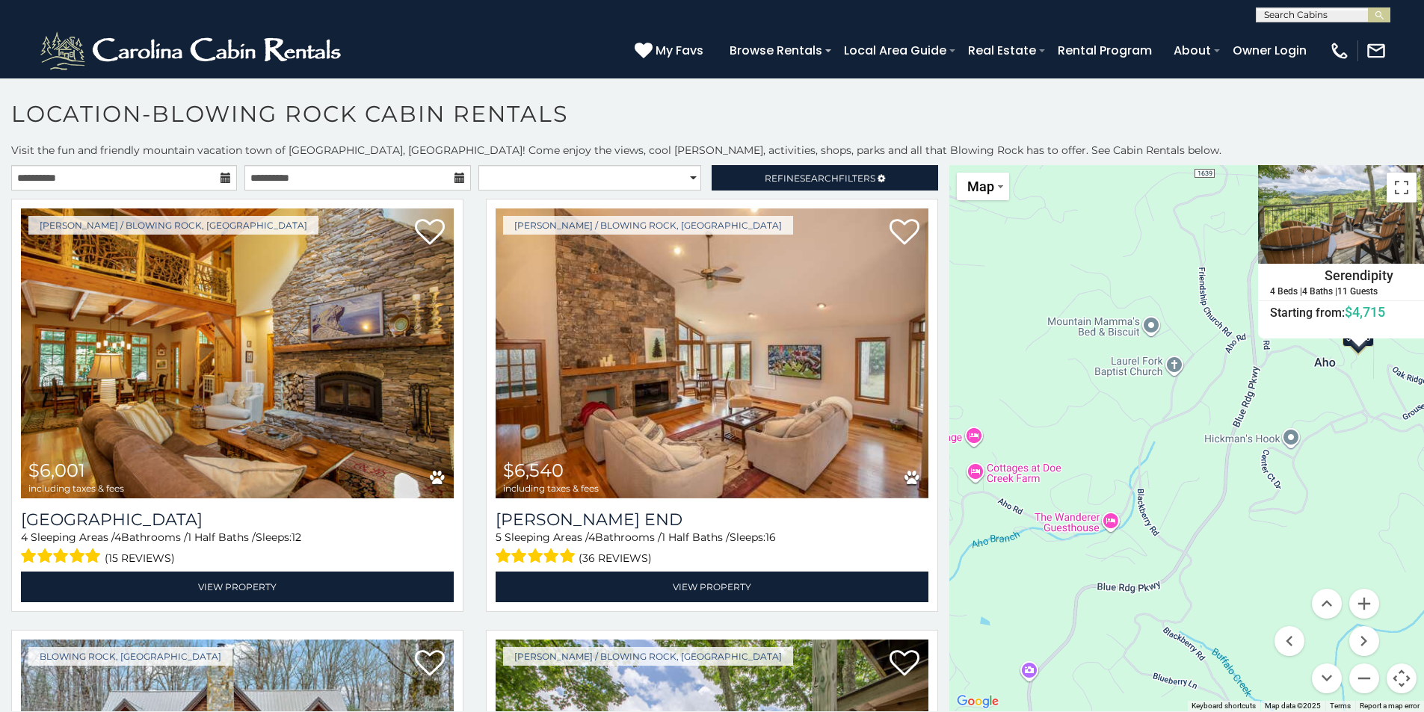
drag, startPoint x: 1084, startPoint y: 650, endPoint x: 1348, endPoint y: 447, distance: 333.1
click at [1348, 447] on div "$6,001 $6,540 $4,334 $4,715 $12,229 $7,573 $5,256 $4,971 $5,702 $7,025 $6,812 $…" at bounding box center [1186, 438] width 475 height 546
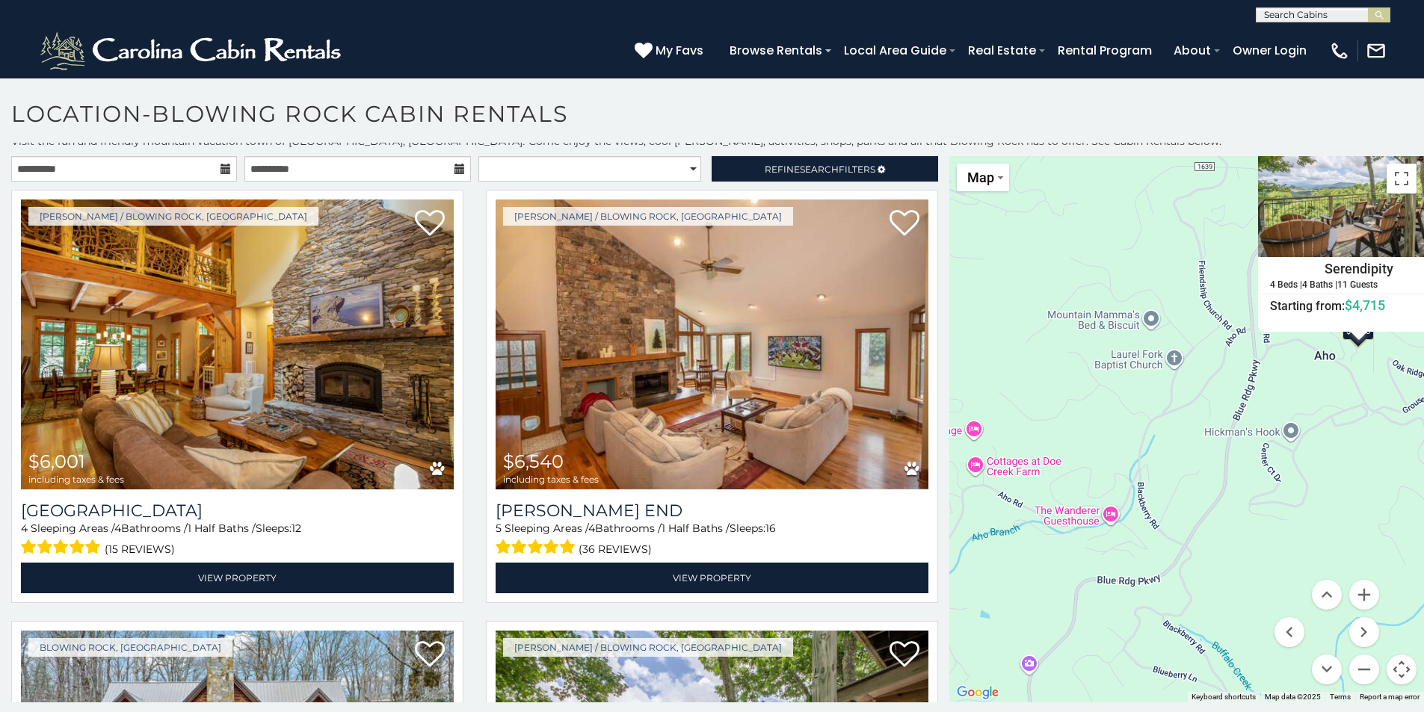
scroll to position [13, 0]
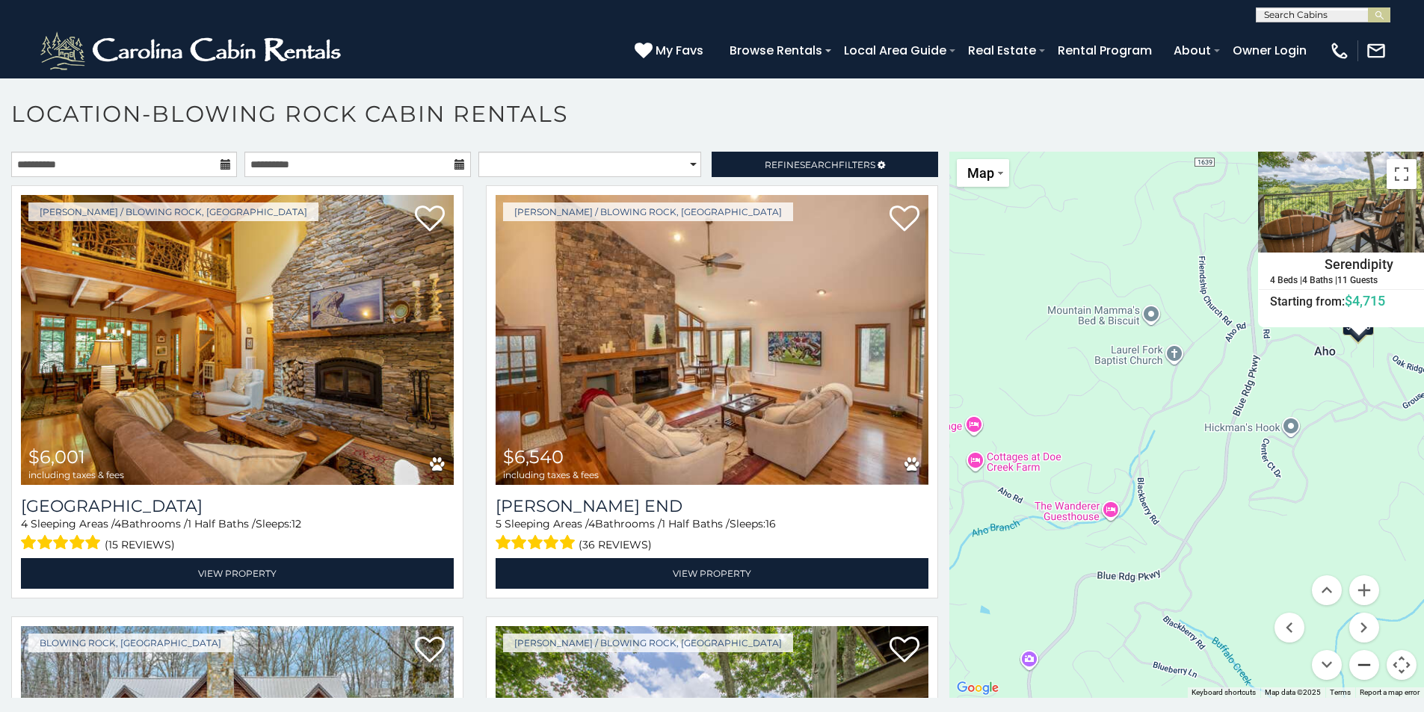
click at [1355, 661] on button "Zoom out" at bounding box center [1364, 665] width 30 height 30
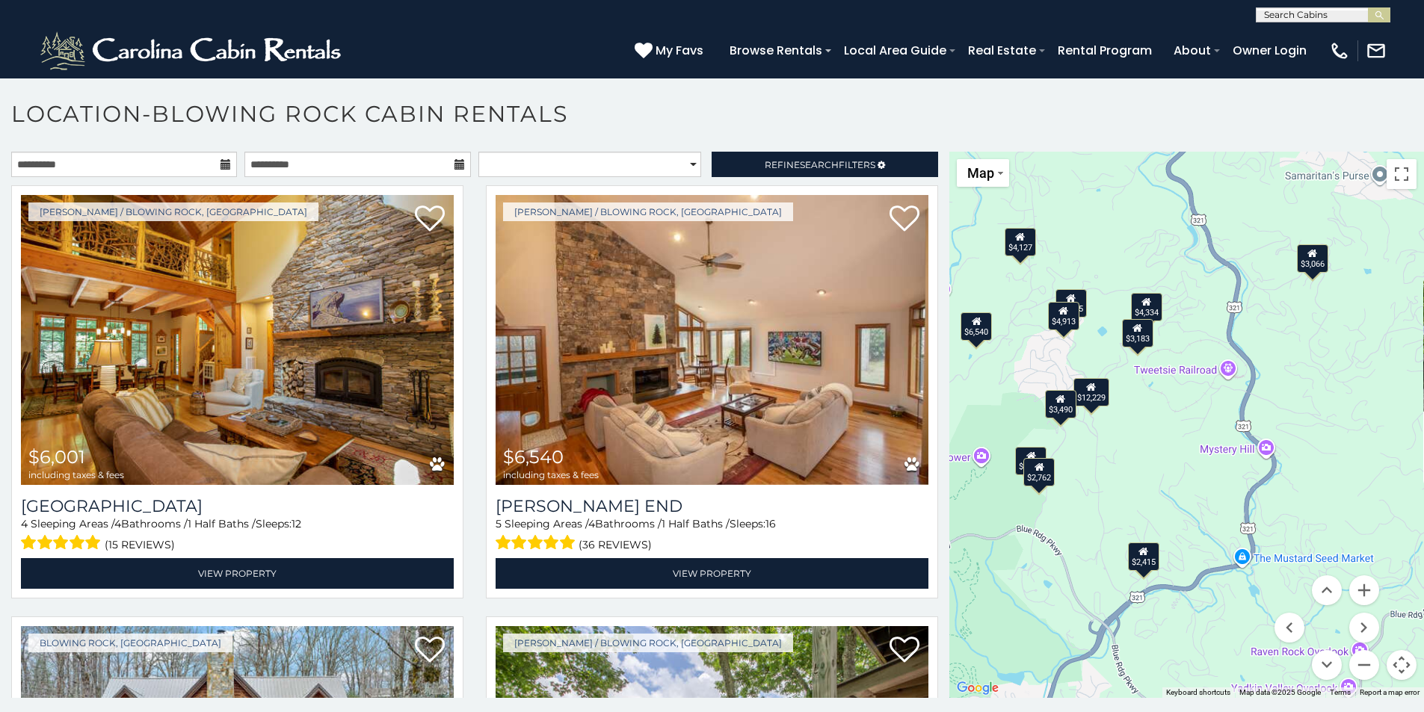
drag, startPoint x: 1071, startPoint y: 436, endPoint x: 1325, endPoint y: 551, distance: 279.0
click at [1325, 551] on div "$6,001 $6,540 $4,334 $4,715 $12,229 $7,573 $5,256 $4,971 $5,702 $7,025 $6,812 $…" at bounding box center [1186, 425] width 475 height 546
click at [1038, 478] on div "$2,762" at bounding box center [1039, 471] width 31 height 28
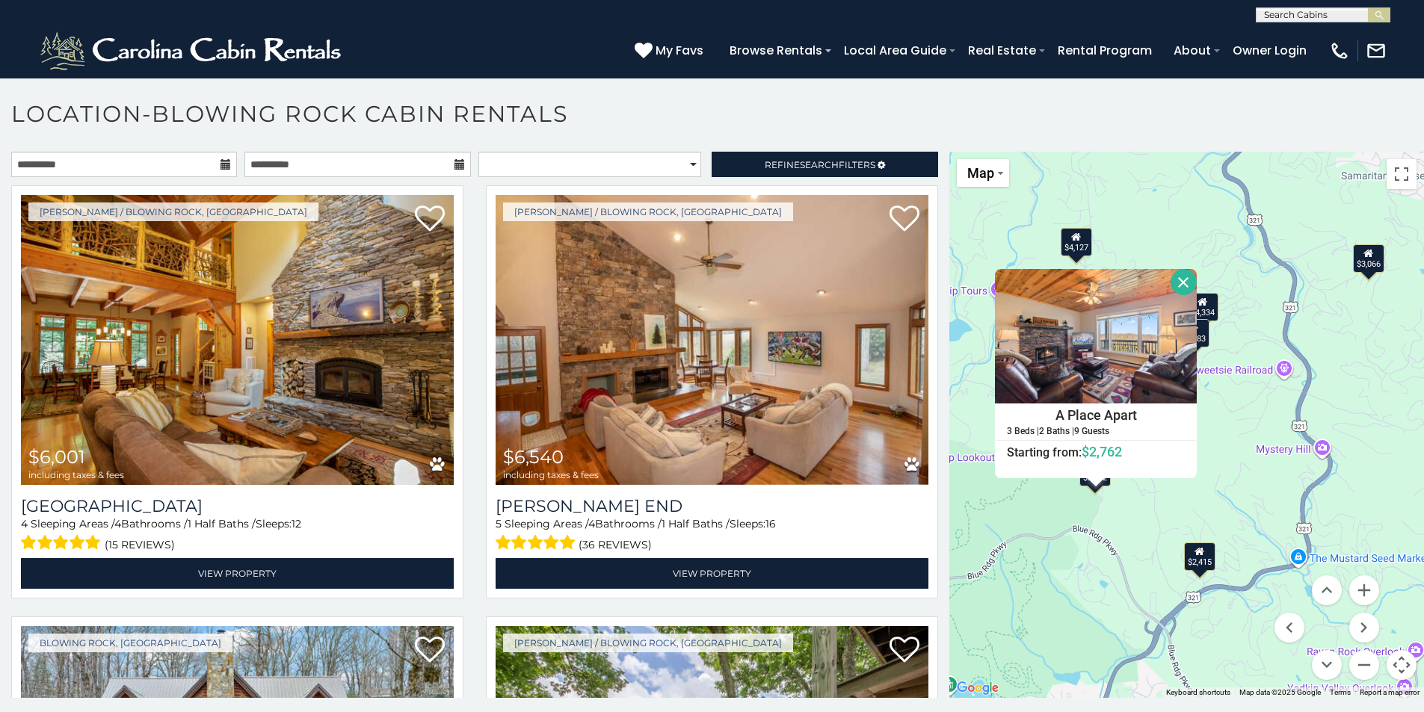
click at [1195, 565] on div "$2,415" at bounding box center [1199, 556] width 31 height 28
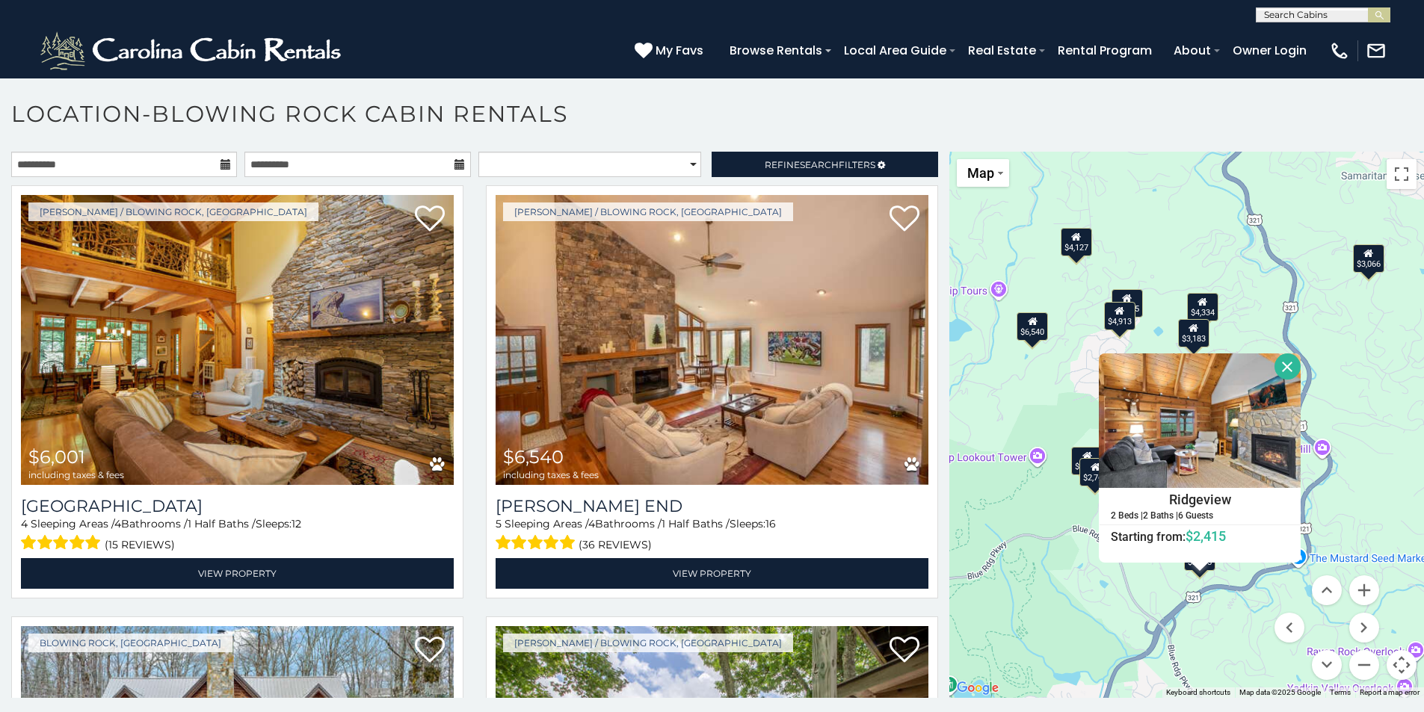
click at [1133, 591] on div "$6,001 $6,540 $4,334 $4,715 $12,229 $7,573 $5,256 $4,971 $5,702 $7,025 $6,812 $…" at bounding box center [1186, 425] width 475 height 546
click at [1072, 449] on div "$4,862" at bounding box center [1087, 461] width 31 height 28
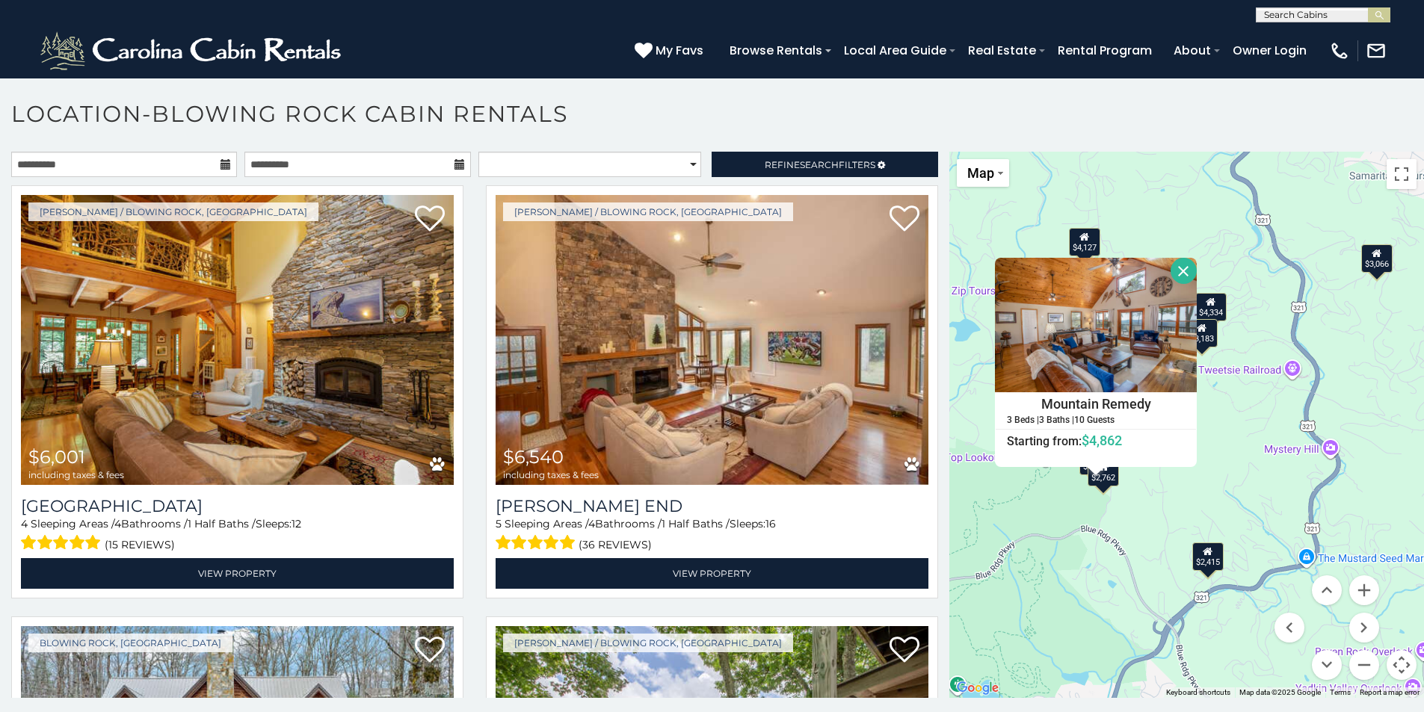
click at [1067, 534] on div "$6,001 $6,540 $4,334 $4,715 $12,229 $7,573 $5,256 $4,971 $5,702 $7,025 $6,812 $…" at bounding box center [1186, 425] width 475 height 546
click at [1173, 270] on button "Close" at bounding box center [1184, 271] width 26 height 26
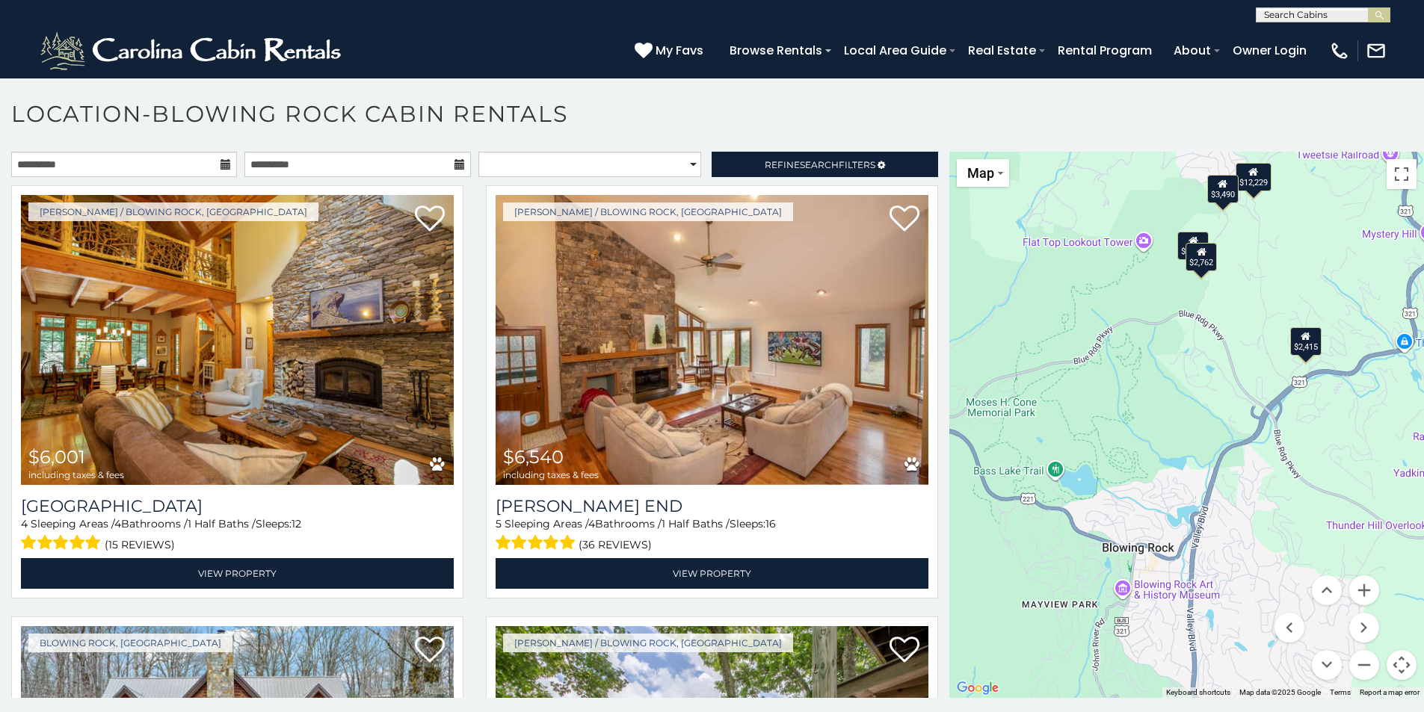
drag, startPoint x: 1097, startPoint y: 608, endPoint x: 1195, endPoint y: 386, distance: 243.6
click at [1195, 388] on div "$6,001 $6,540 $4,334 $4,715 $12,229 $7,573 $5,256 $4,971 $5,702 $7,025 $6,812 $…" at bounding box center [1186, 425] width 475 height 546
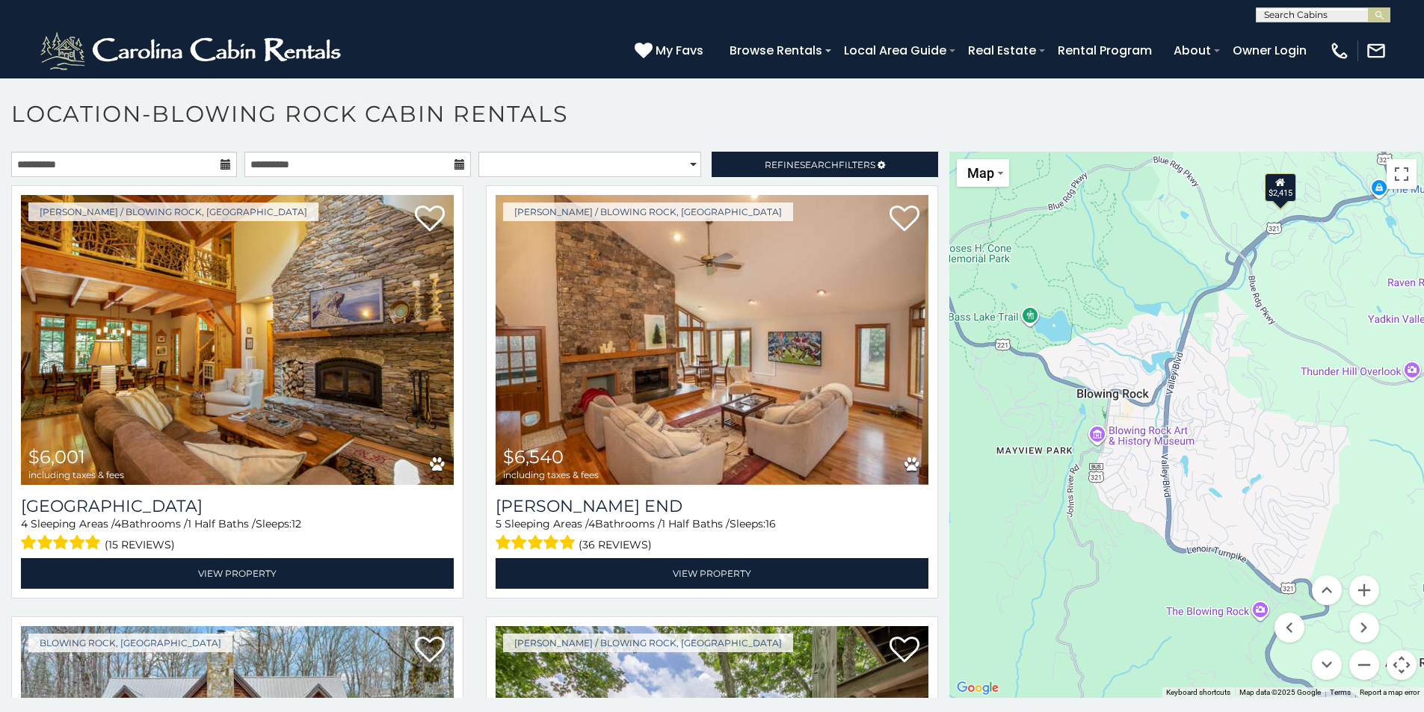
drag, startPoint x: 1247, startPoint y: 555, endPoint x: 1218, endPoint y: 403, distance: 154.4
click at [1218, 403] on div "$6,001 $6,540 $4,334 $4,715 $12,229 $7,573 $5,256 $4,971 $5,702 $7,025 $6,812 $…" at bounding box center [1186, 425] width 475 height 546
click at [1354, 656] on button "Zoom out" at bounding box center [1364, 665] width 30 height 30
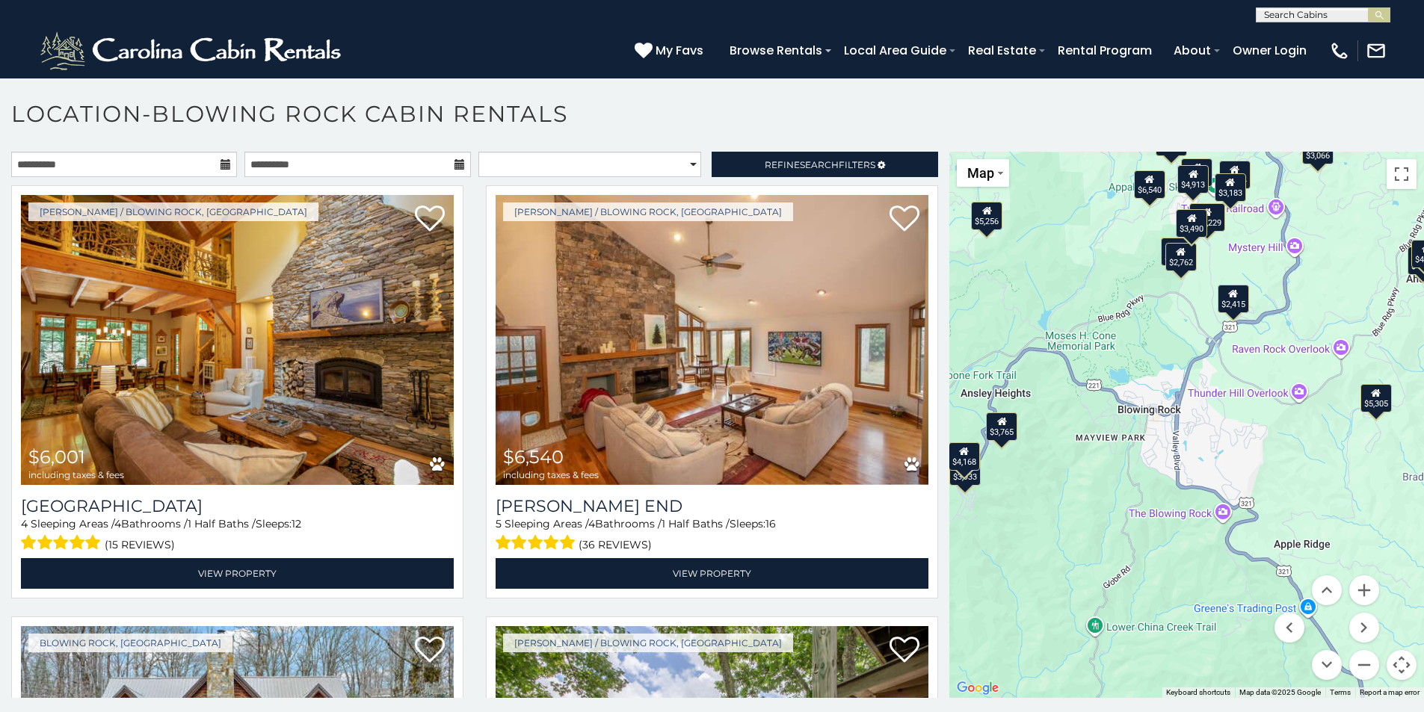
click at [958, 485] on div "$3,933" at bounding box center [965, 471] width 31 height 28
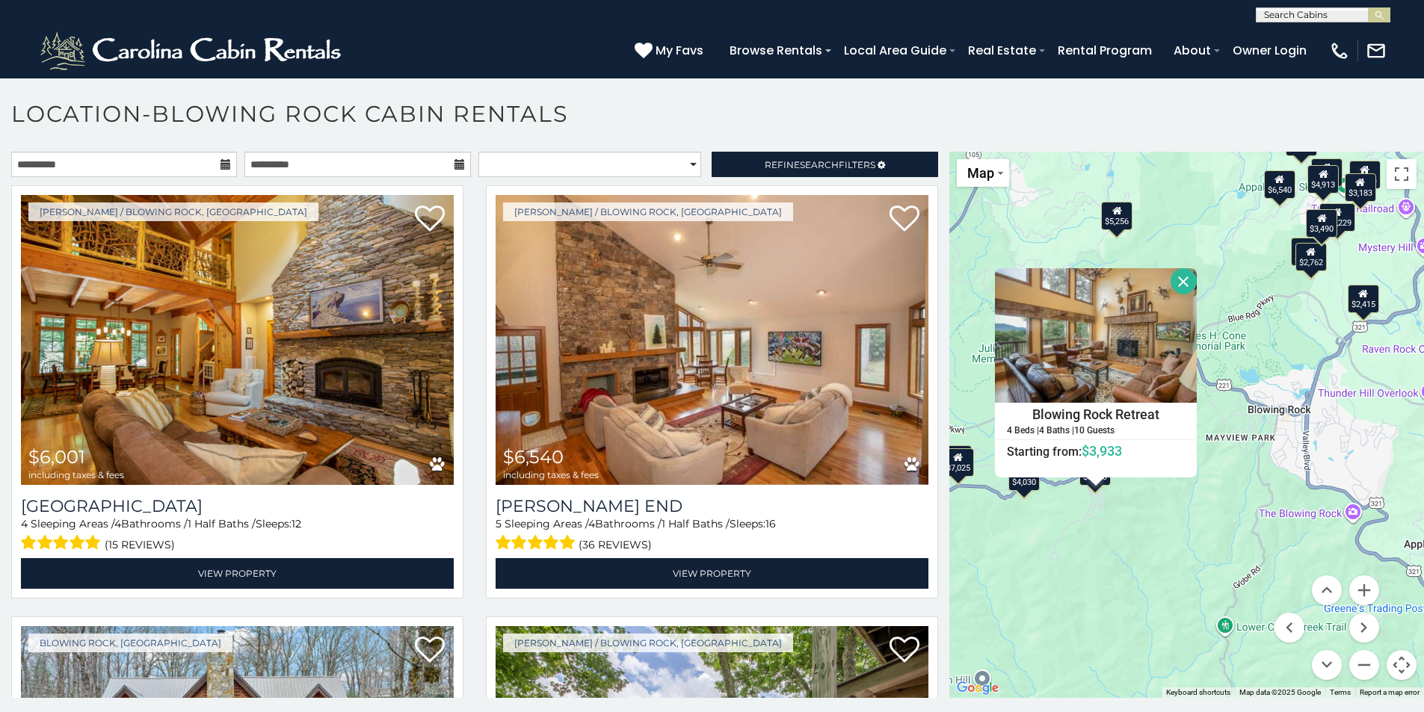
click at [1175, 282] on button "Close" at bounding box center [1184, 281] width 26 height 26
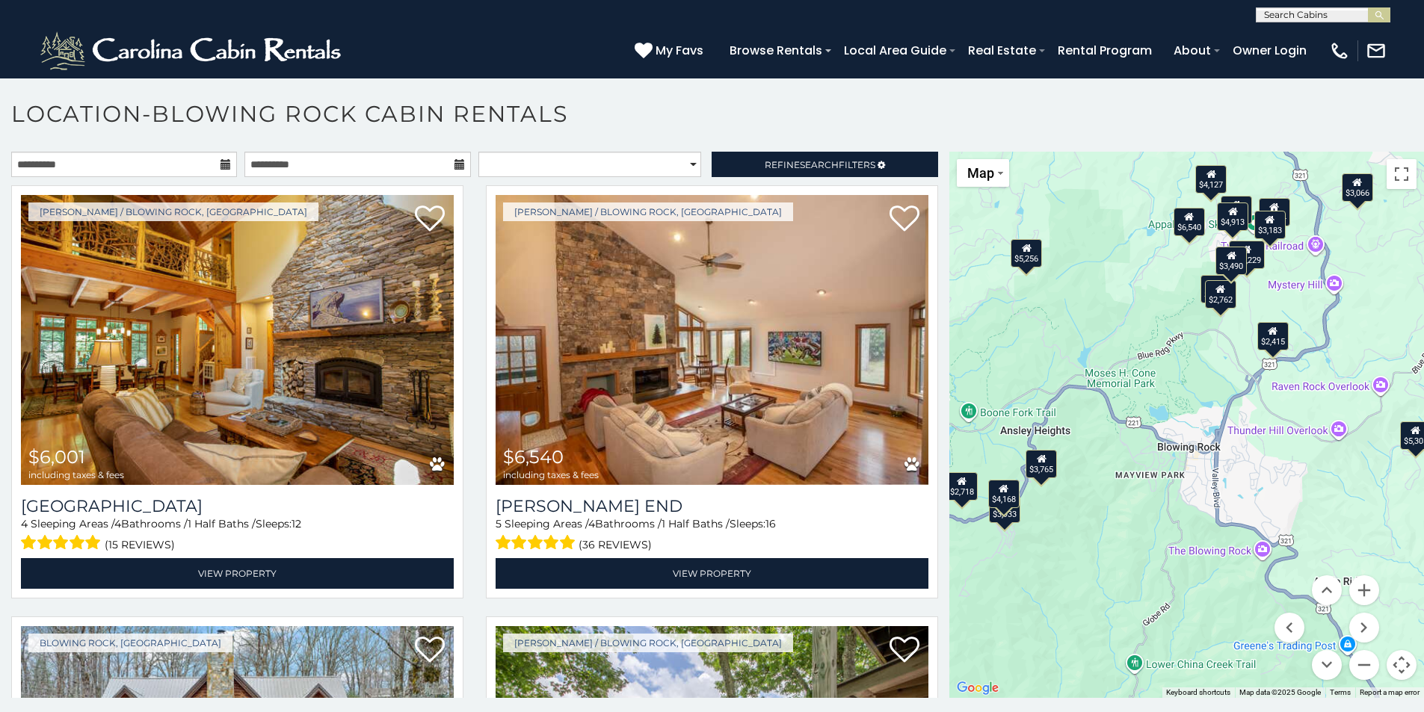
drag, startPoint x: 1375, startPoint y: 410, endPoint x: 1226, endPoint y: 478, distance: 164.3
click at [1226, 478] on div "$6,001 $6,540 $4,334 $4,715 $12,229 $7,573 $5,256 $4,971 $5,702 $7,025 $6,812 $…" at bounding box center [1186, 425] width 475 height 546
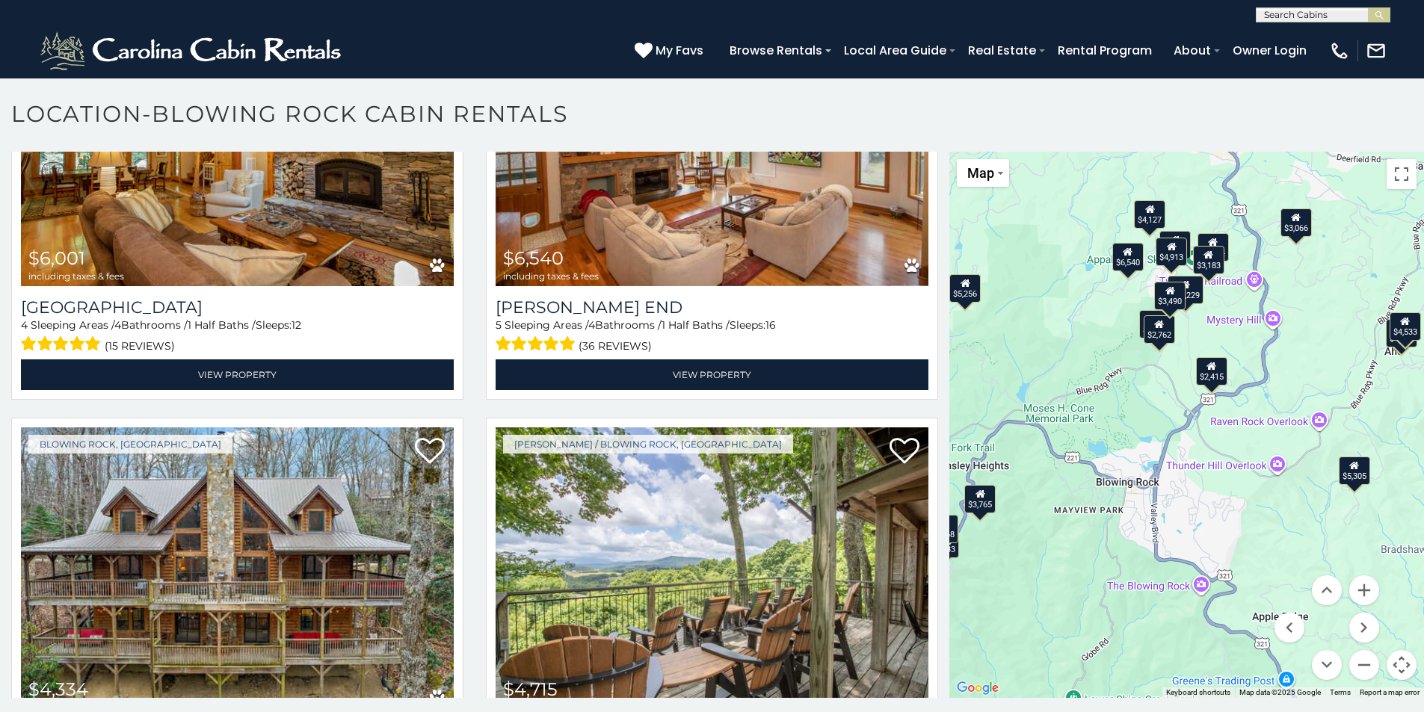
scroll to position [299, 0]
